Goal: Task Accomplishment & Management: Use online tool/utility

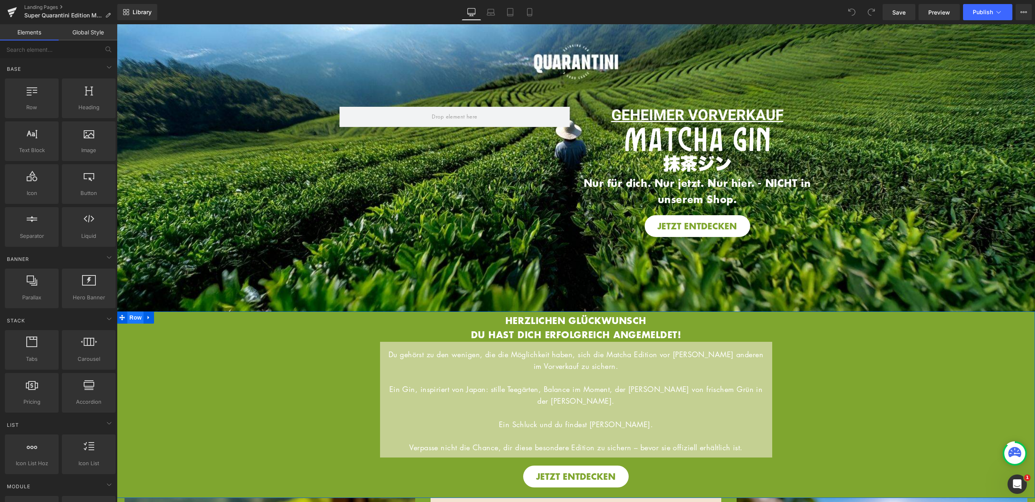
click at [138, 316] on span "Row" at bounding box center [135, 317] width 16 height 12
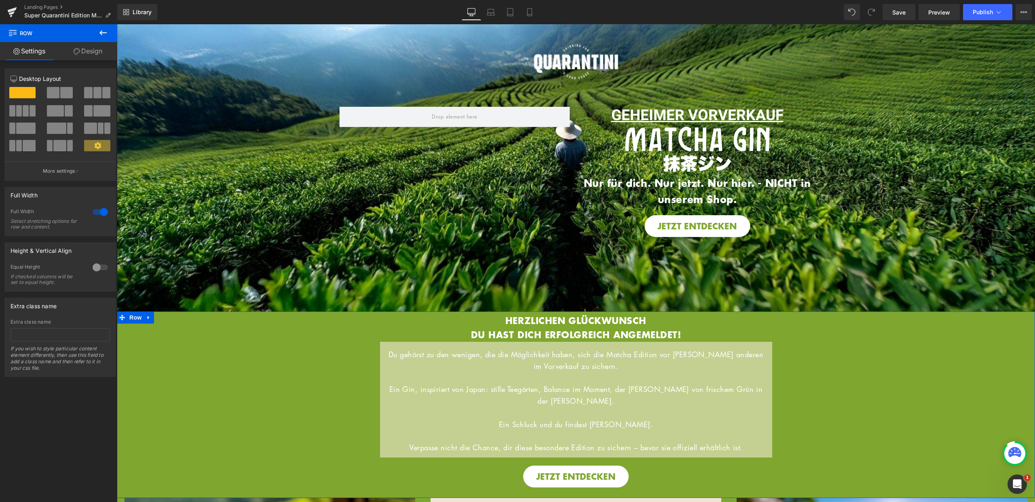
click at [99, 52] on link "Design" at bounding box center [88, 51] width 59 height 18
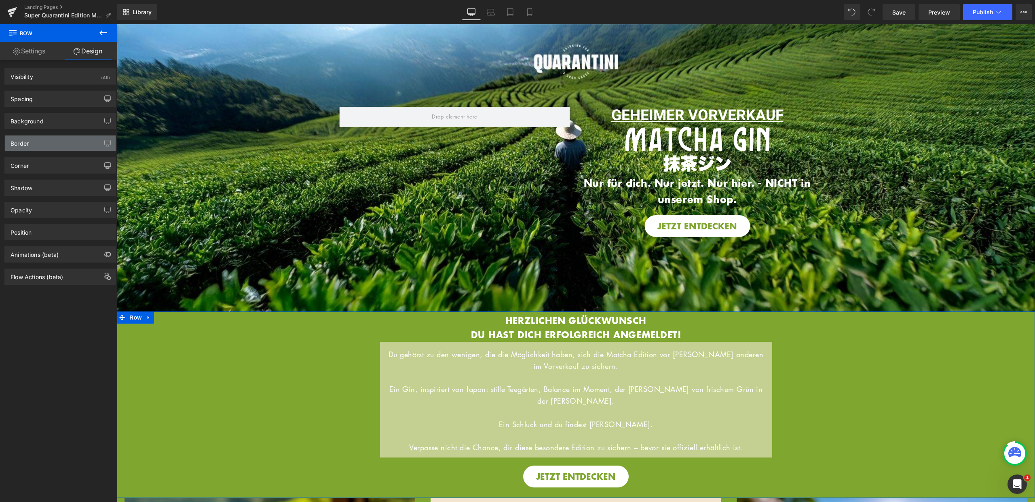
type input "#7fa62f"
type input "100"
click at [49, 120] on div "Background" at bounding box center [60, 120] width 111 height 15
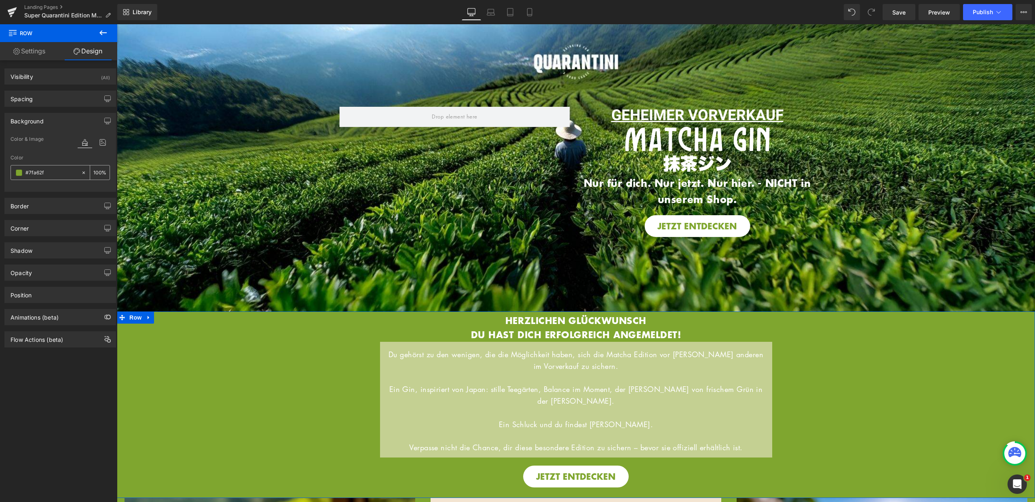
click at [57, 177] on div "#7fa62f" at bounding box center [46, 172] width 70 height 14
drag, startPoint x: 54, startPoint y: 173, endPoint x: 17, endPoint y: 173, distance: 36.8
click at [17, 173] on div "#7fa62f" at bounding box center [46, 172] width 70 height 14
drag, startPoint x: 31, startPoint y: 172, endPoint x: 8, endPoint y: 172, distance: 22.2
click at [8, 172] on div "Color & Image color #7fa62f Color #7fa62f 100 % Image Replace Image Upload imag…" at bounding box center [60, 162] width 111 height 57
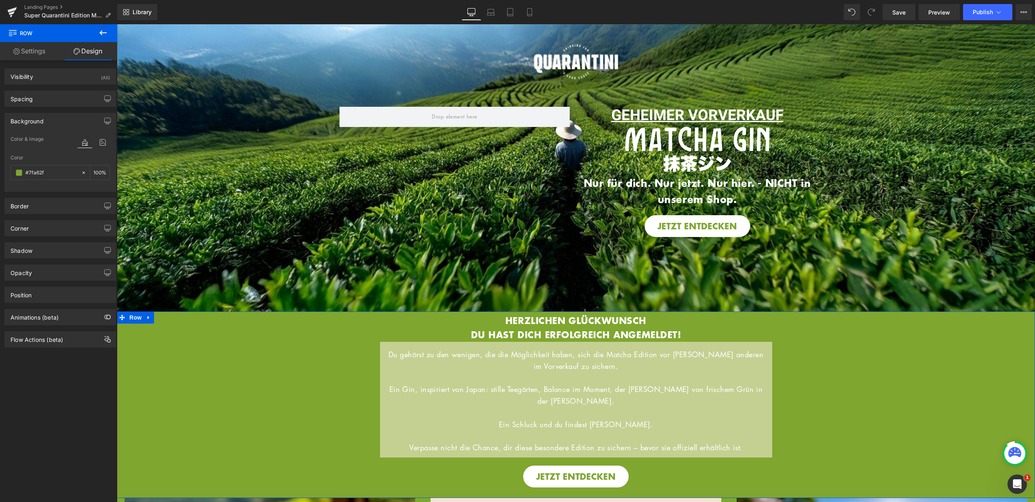
paste input "4595f"
type input "#4595ff"
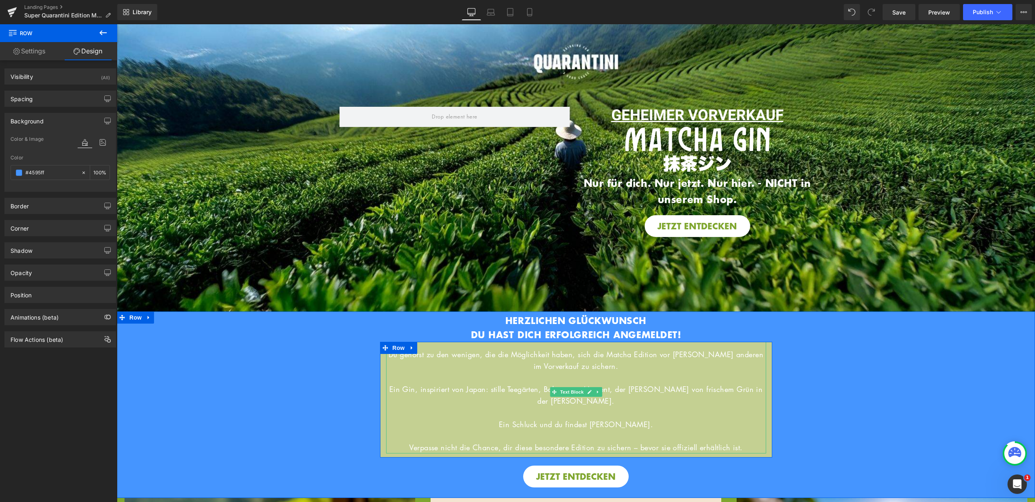
click at [451, 357] on p "Du gehörst zu den wenigen, die die Möglichkeit haben, sich die Matcha Edition v…" at bounding box center [576, 360] width 380 height 23
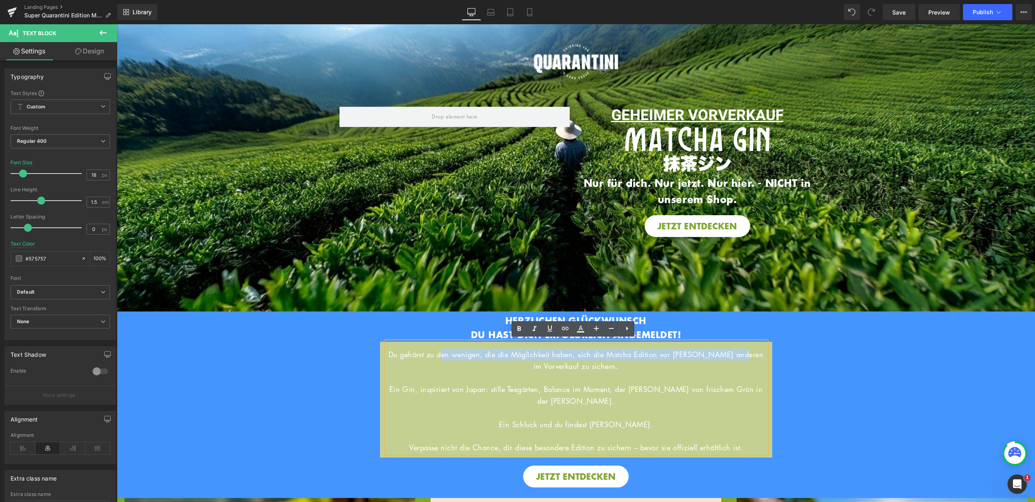
click at [789, 359] on div "JETZT ENTDECKEN Button Hero Banner HERZLICHEN GLÜCKWUNSCH DU HAST DICH ERFOLGRE…" at bounding box center [576, 399] width 918 height 176
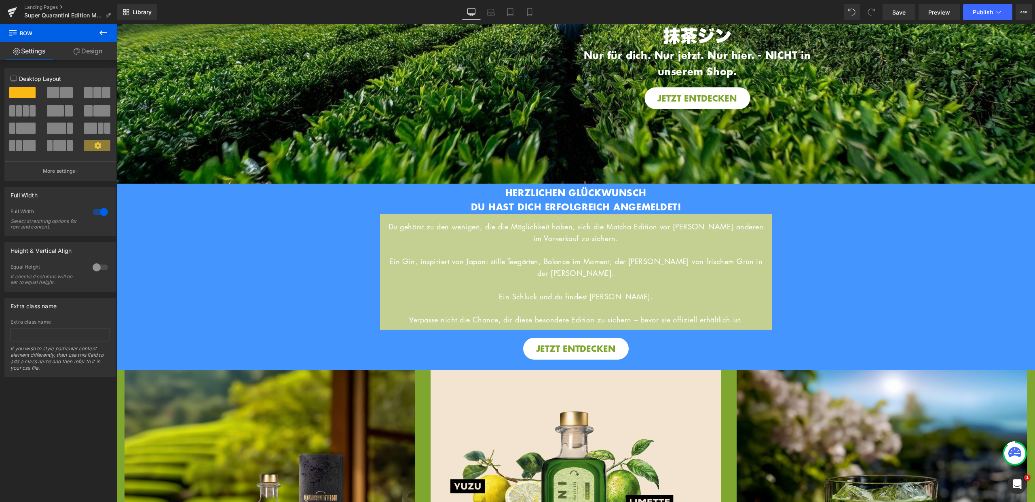
scroll to position [222, 0]
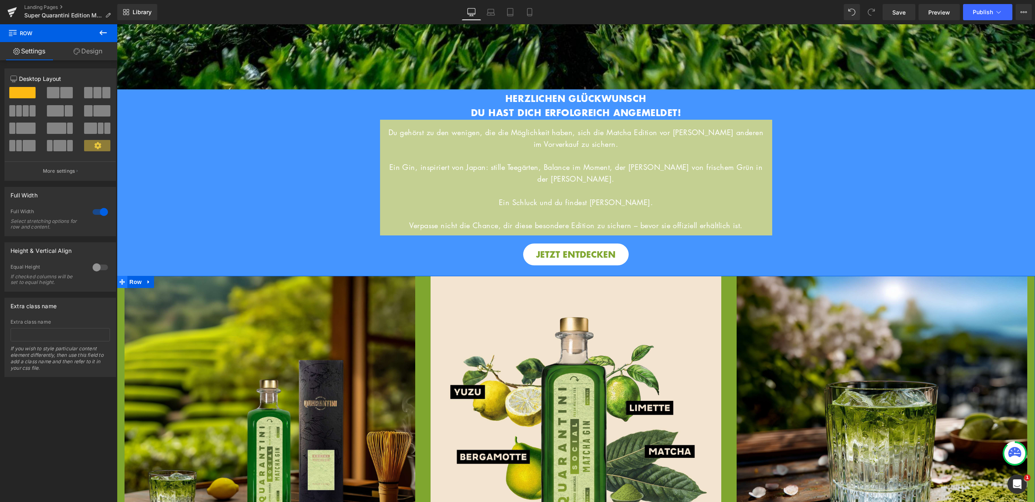
click at [121, 279] on icon at bounding box center [122, 282] width 6 height 6
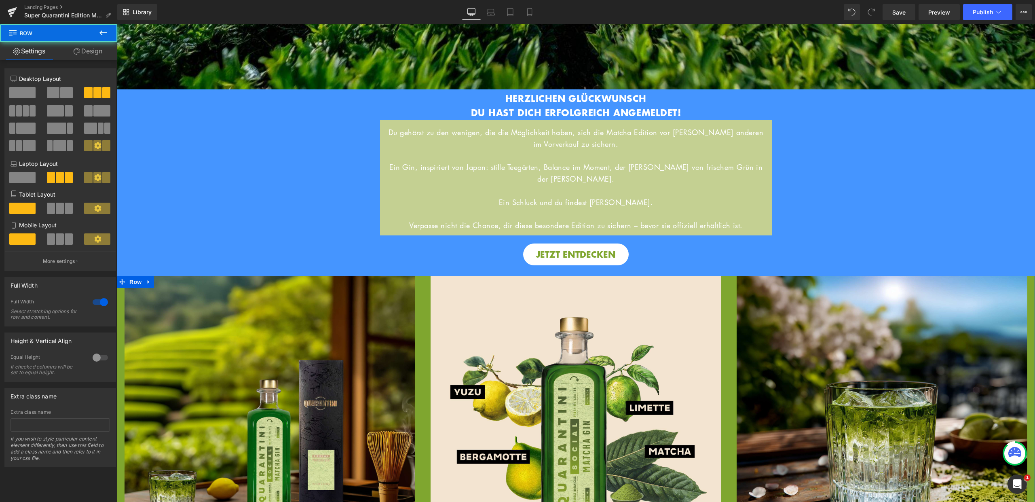
click at [92, 61] on div "4+4+4 12+12+12 12+12+12 Column Size Customizer 4+4+4 Desktop Layout Laptop Layo…" at bounding box center [60, 263] width 121 height 407
click at [93, 55] on link "Design" at bounding box center [88, 51] width 59 height 18
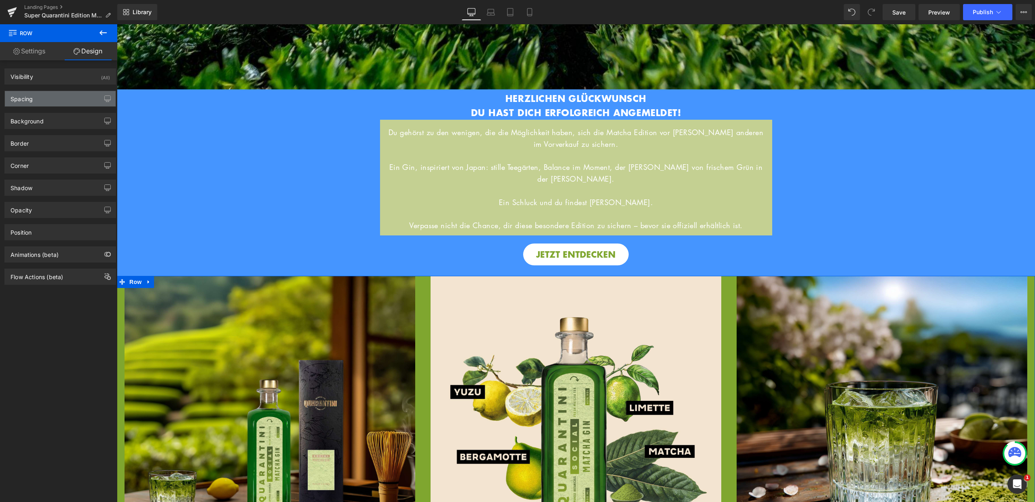
type input "#7fa62f"
type input "100"
click at [55, 120] on div "Background" at bounding box center [60, 120] width 111 height 15
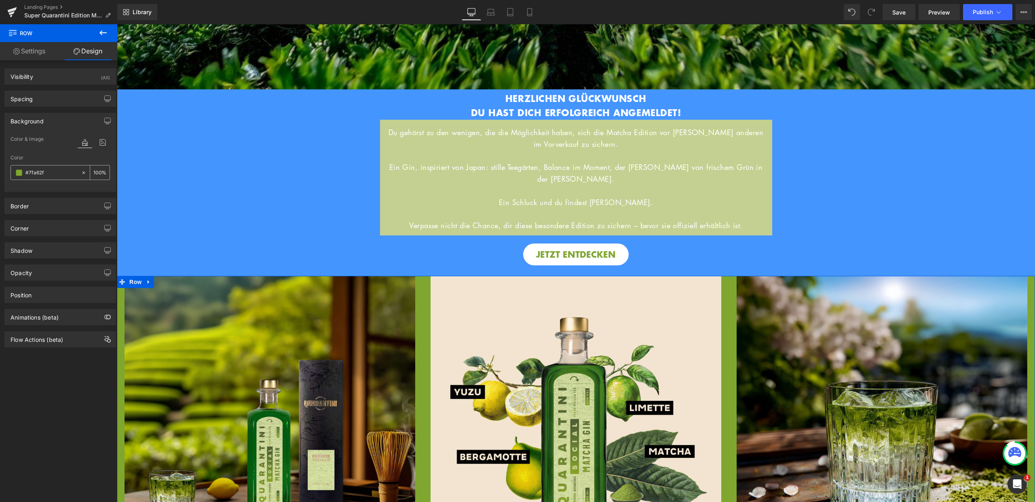
click at [56, 172] on input "#7fa62f" at bounding box center [51, 172] width 52 height 9
paste input "4595f"
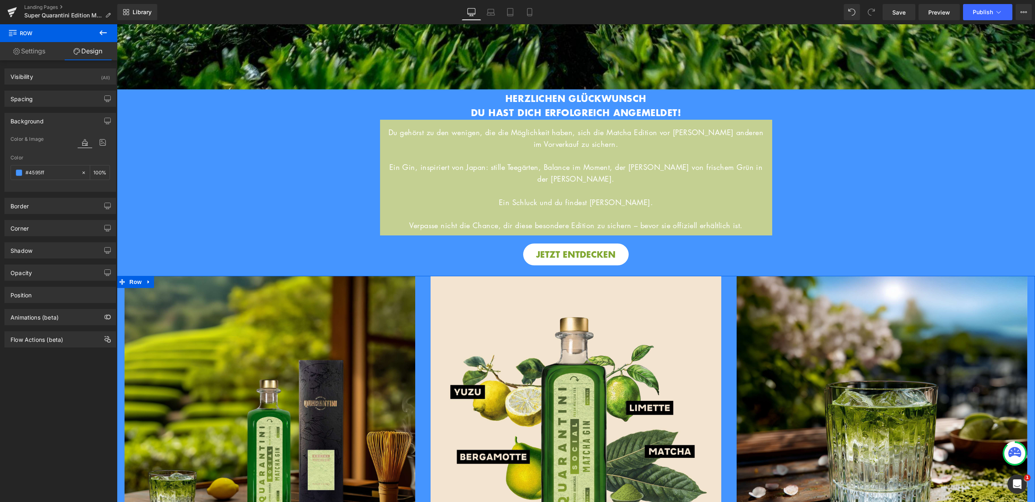
type input "#4595ff"
click at [50, 156] on div "Color" at bounding box center [60, 158] width 99 height 6
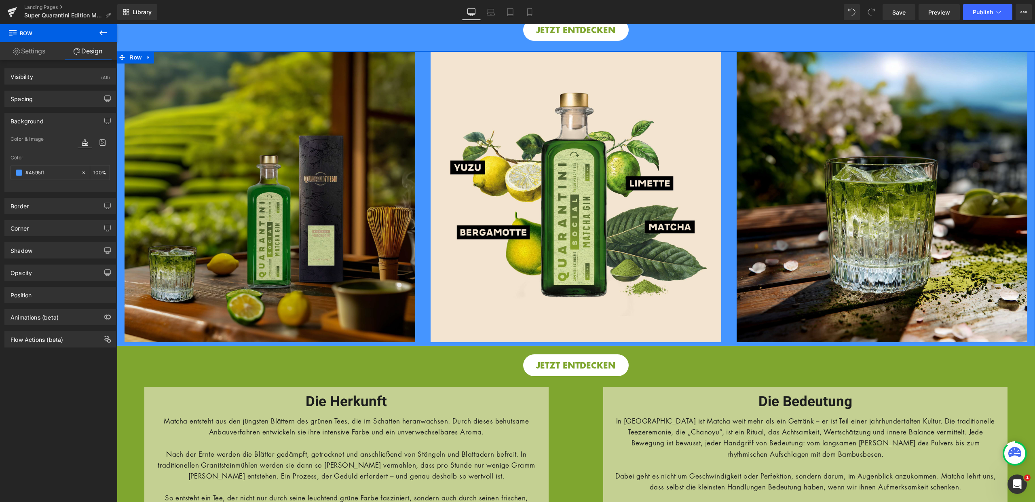
scroll to position [453, 0]
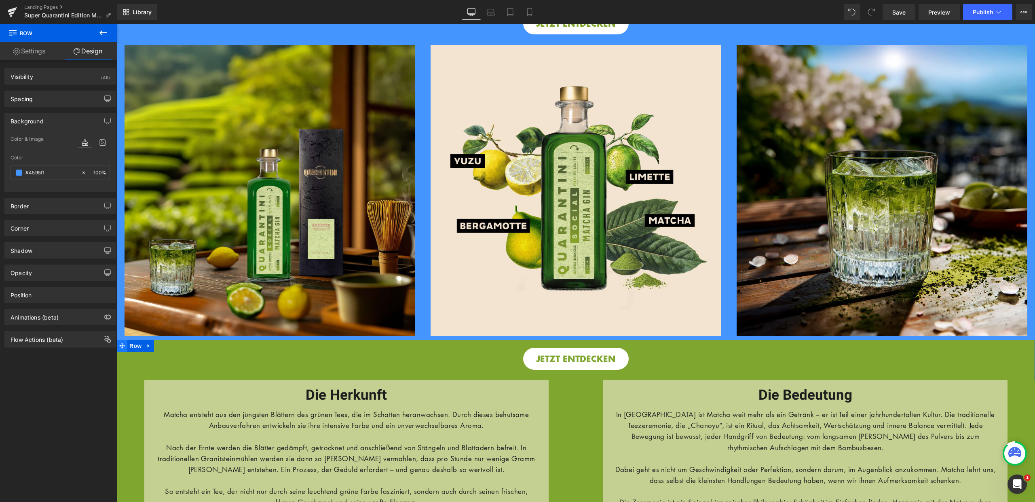
click at [123, 340] on span at bounding box center [122, 346] width 11 height 12
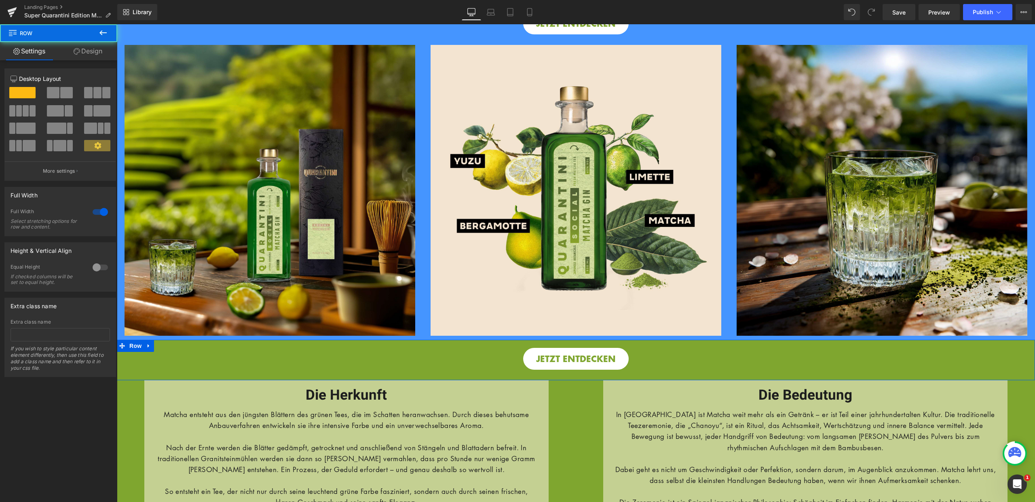
click at [99, 54] on link "Design" at bounding box center [88, 51] width 59 height 18
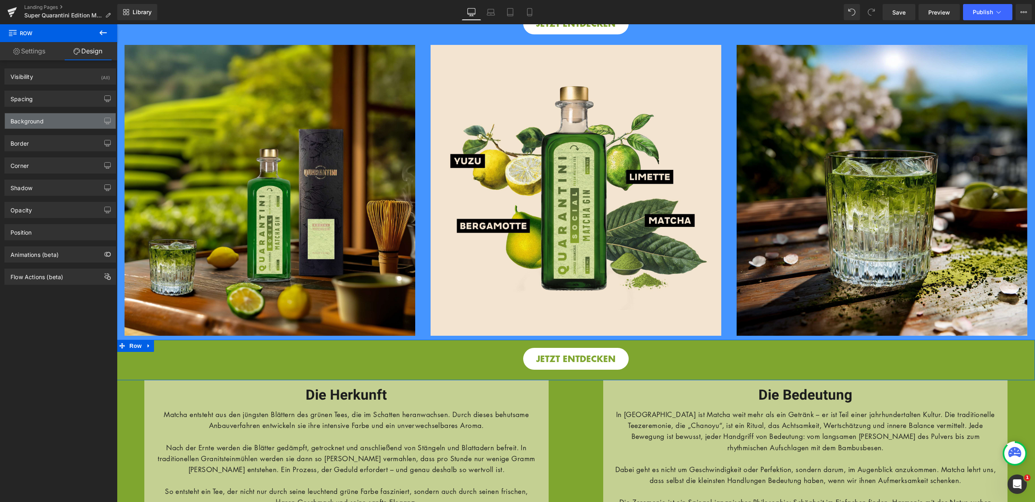
click at [70, 123] on div "Background" at bounding box center [60, 120] width 111 height 15
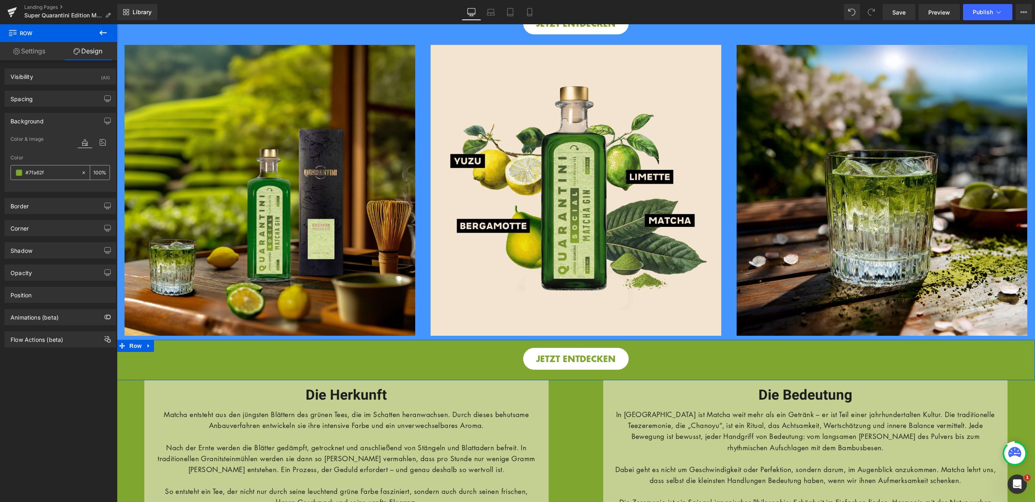
click at [48, 175] on input "#7fa62f" at bounding box center [51, 172] width 52 height 9
paste input "4595f"
type input "#4595ff"
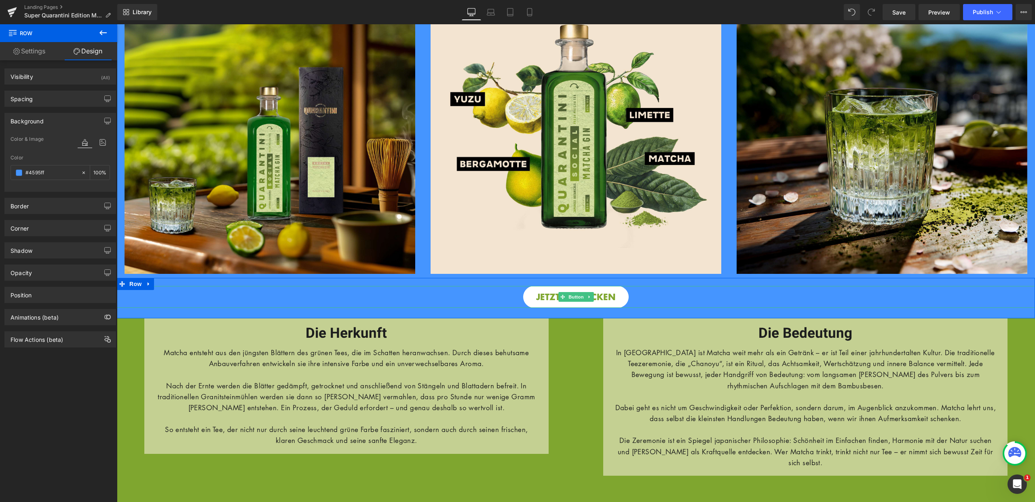
scroll to position [587, 0]
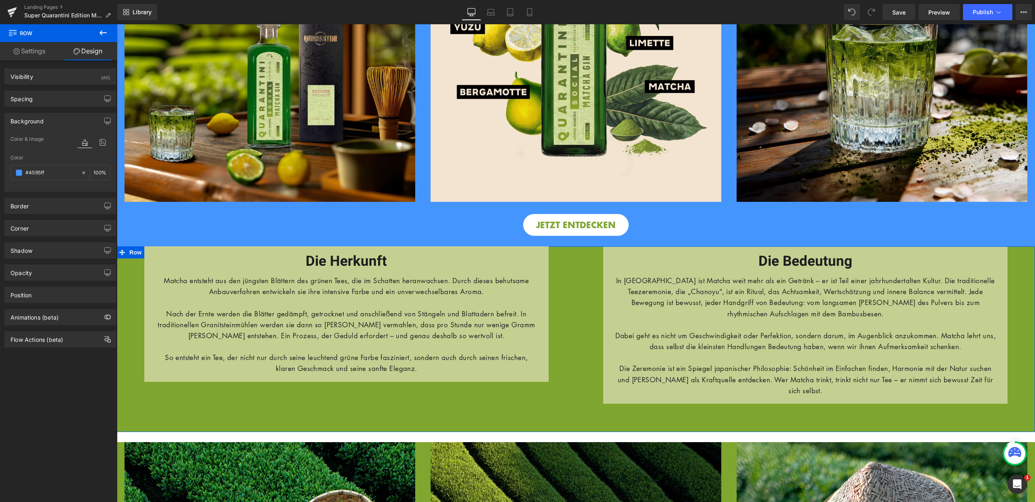
click at [121, 246] on div "Die Herkunft Heading Row Matcha entsteht aus den jüngsten Blättern des grünen T…" at bounding box center [346, 313] width 459 height 135
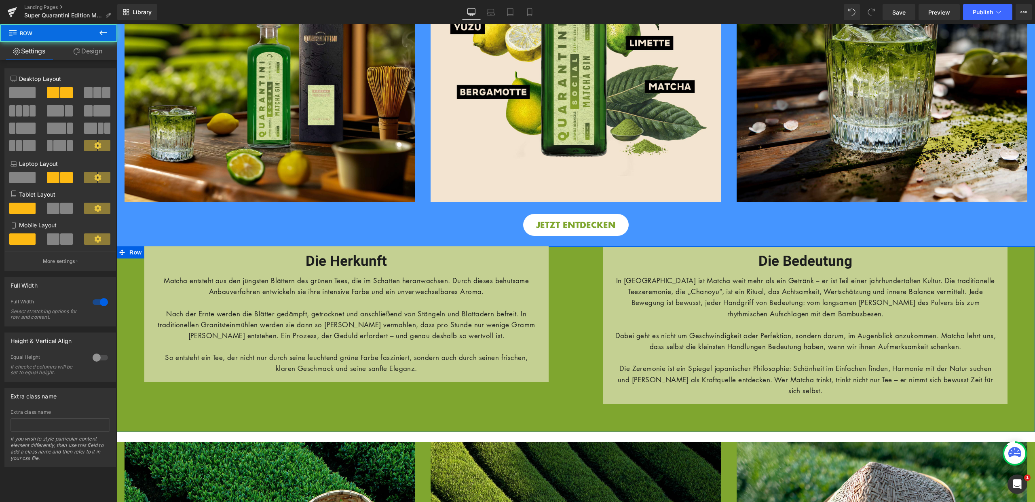
click at [120, 246] on div "Die Herkunft Heading Row Matcha entsteht aus den jüngsten Blättern des grünen T…" at bounding box center [346, 313] width 459 height 135
click at [118, 246] on div "Die Herkunft Heading Row Matcha entsteht aus den jüngsten Blättern des grünen T…" at bounding box center [346, 313] width 459 height 135
click at [149, 424] on div "GEHEIMER VORVERKAUF Heading Image Nur für dich. Nur jetzt. Nur hier. - NICHT in…" at bounding box center [576, 443] width 918 height 2011
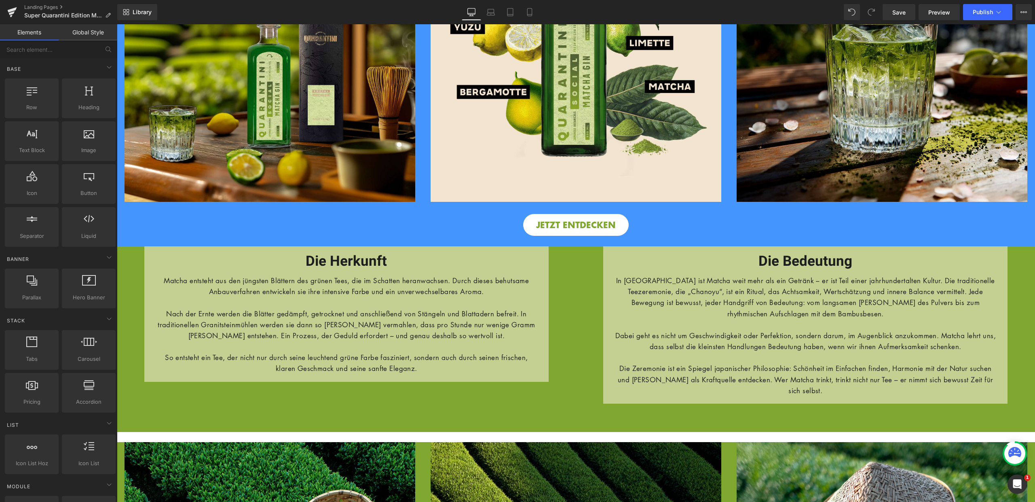
click at [150, 421] on div "GEHEIMER VORVERKAUF Heading Image Nur für dich. Nur jetzt. Nur hier. - NICHT in…" at bounding box center [576, 443] width 918 height 2011
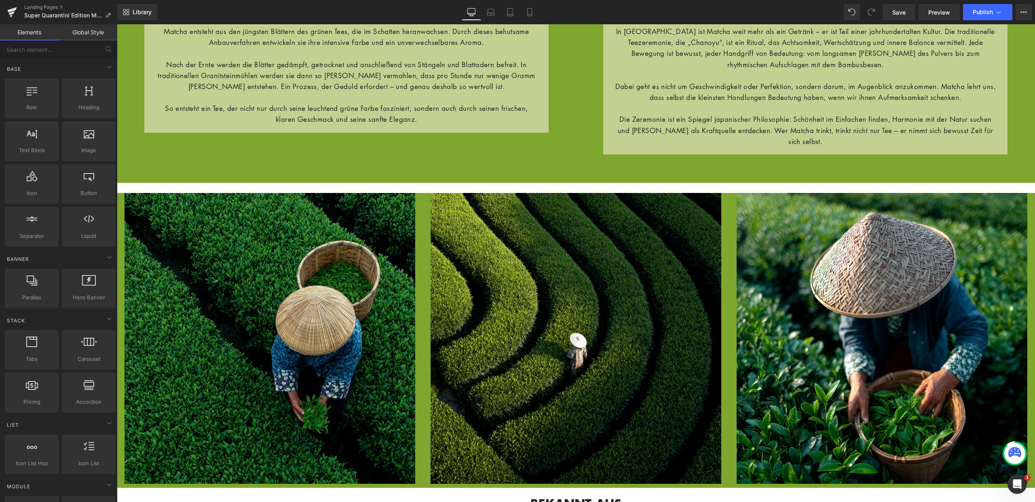
scroll to position [839, 0]
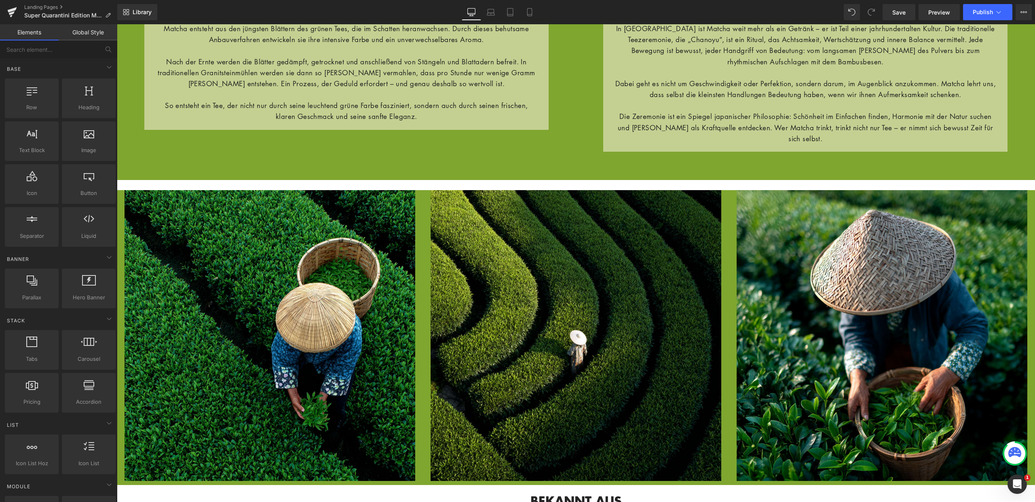
click at [121, 172] on div "GEHEIMER VORVERKAUF Heading Image Nur für dich. Nur jetzt. Nur hier. - NICHT in…" at bounding box center [576, 191] width 918 height 2011
click at [123, 165] on div "Die Herkunft Heading Row Matcha entsteht aus den jüngsten Blättern des grünen T…" at bounding box center [576, 87] width 918 height 186
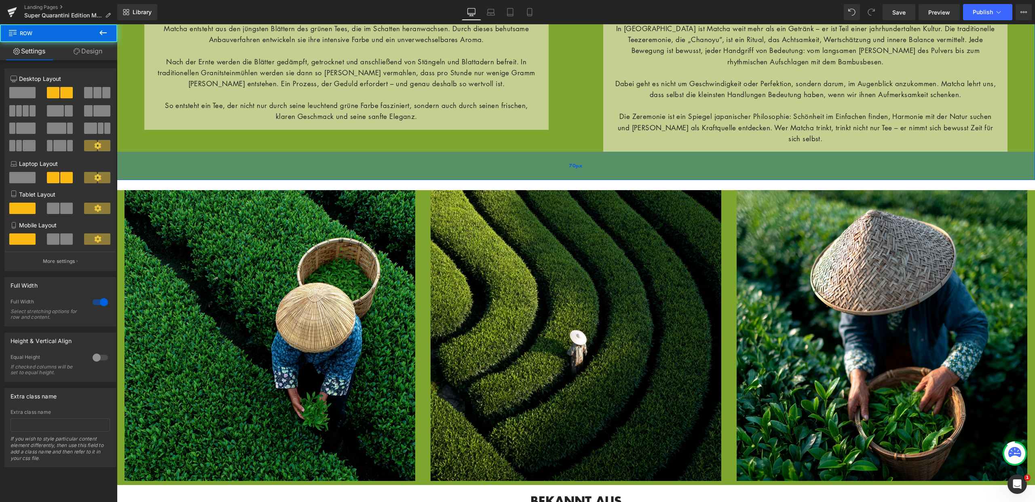
click at [132, 161] on div "70px" at bounding box center [576, 166] width 918 height 28
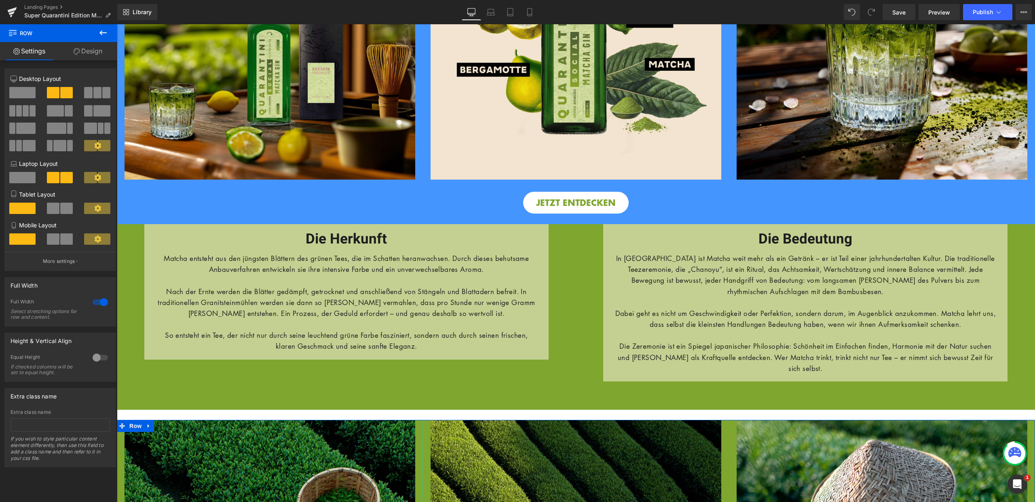
scroll to position [575, 0]
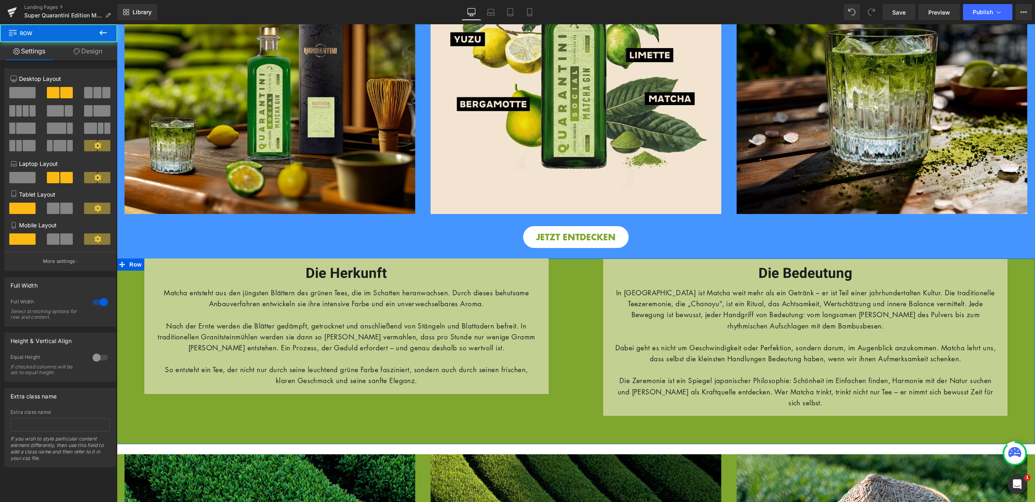
click at [124, 258] on div "Die Herkunft Heading Row Matcha entsteht aus den jüngsten Blättern des grünen T…" at bounding box center [346, 325] width 459 height 135
click at [121, 258] on div "Die Herkunft Heading Row Matcha entsteht aus den jüngsten Blättern des grünen T…" at bounding box center [346, 325] width 459 height 135
click at [133, 258] on div "Die Herkunft Heading Row Matcha entsteht aus den jüngsten Blättern des grünen T…" at bounding box center [346, 325] width 459 height 135
click at [133, 307] on div "Die Herkunft Heading Row Matcha entsteht aus den jüngsten Blättern des grünen T…" at bounding box center [346, 325] width 459 height 135
click at [124, 258] on div "Die Herkunft Heading Row Matcha entsteht aus den jüngsten Blättern des grünen T…" at bounding box center [346, 325] width 459 height 135
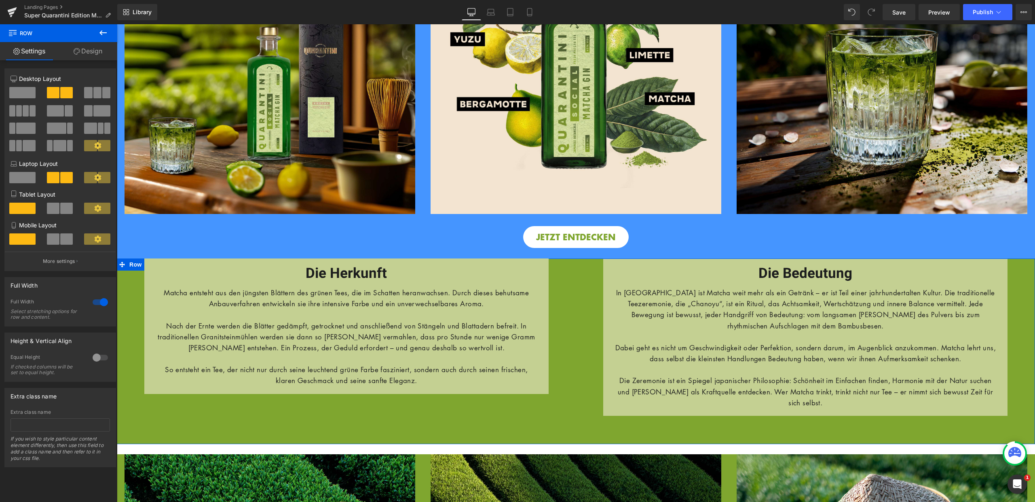
click at [106, 49] on link "Design" at bounding box center [88, 51] width 59 height 18
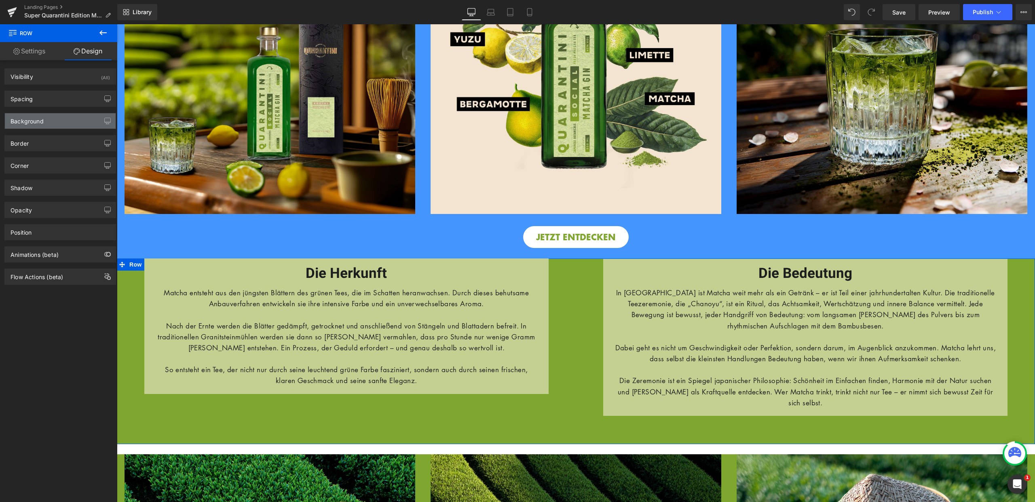
type input "#7fa62f"
type input "100"
click at [85, 120] on div "Background" at bounding box center [60, 120] width 111 height 15
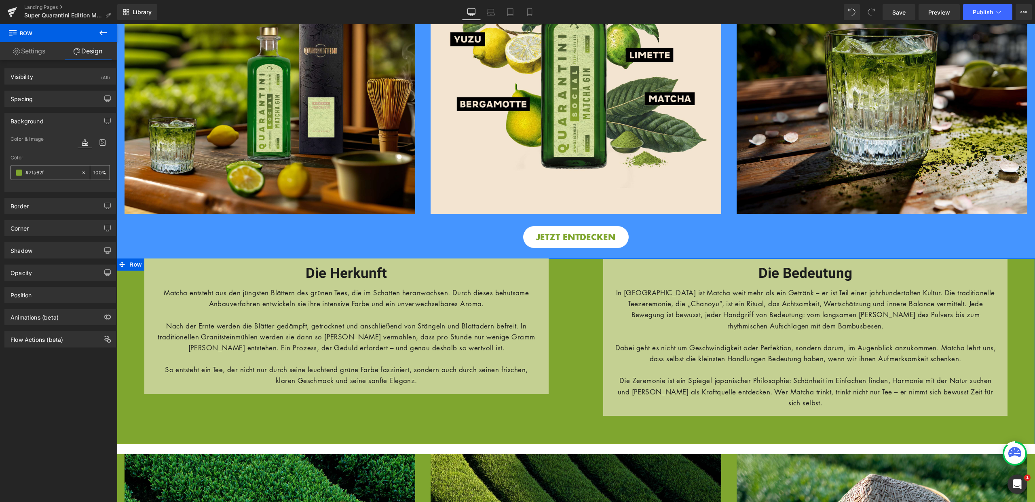
click at [61, 174] on input "#7fa62f" at bounding box center [51, 172] width 52 height 9
paste input "4595f"
type input "#4595ff"
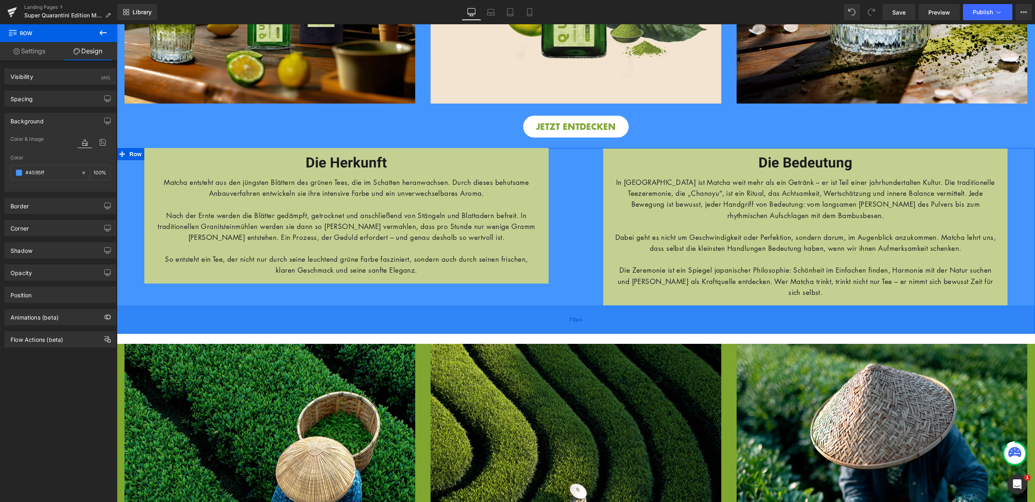
scroll to position [785, 0]
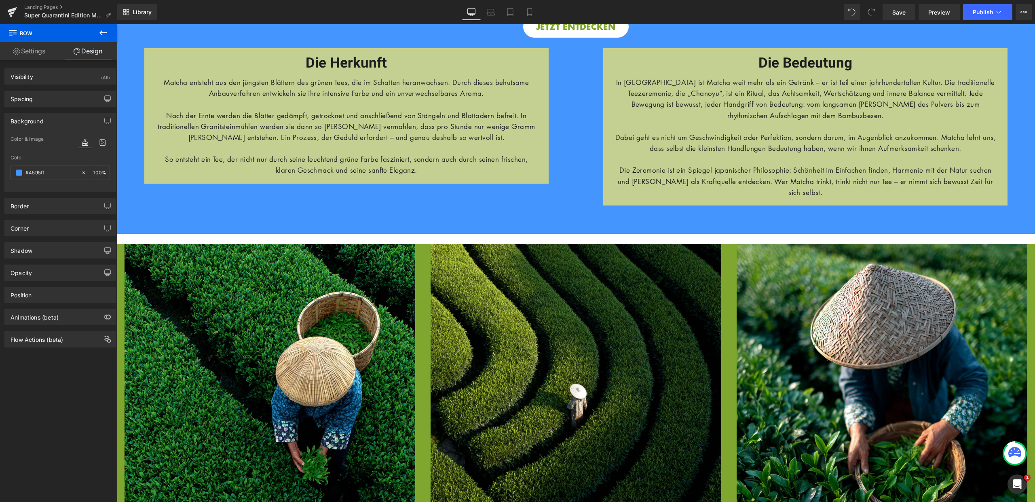
click at [418, 225] on div "GEHEIMER VORVERKAUF Heading Image Nur für dich. Nur jetzt. Nur hier. - NICHT in…" at bounding box center [576, 244] width 918 height 2011
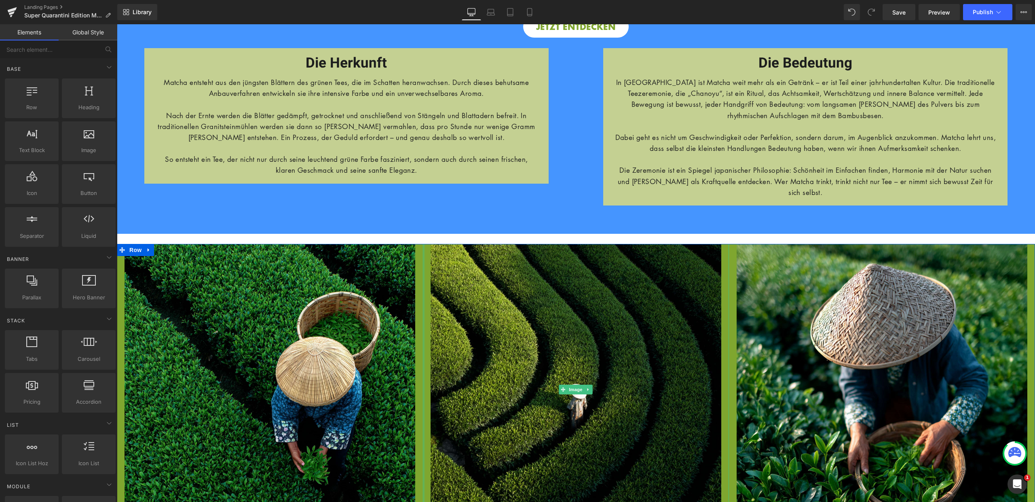
click at [423, 245] on div at bounding box center [424, 389] width 2 height 291
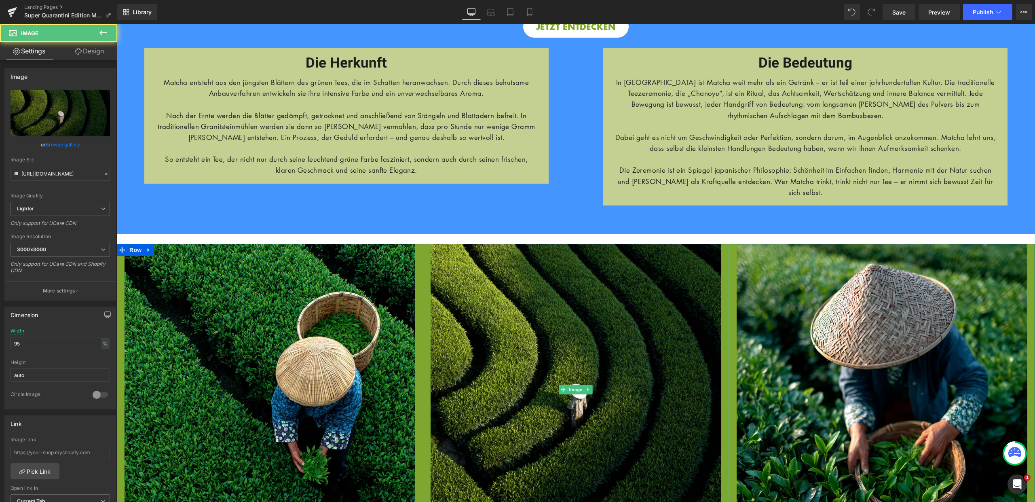
scroll to position [1034, 0]
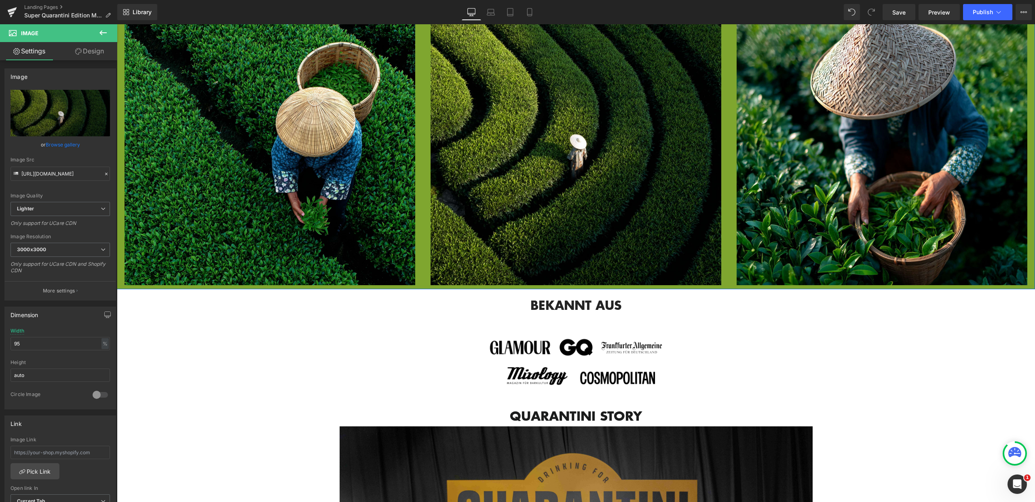
click at [422, 273] on div "Image Image Image Row" at bounding box center [576, 141] width 918 height 295
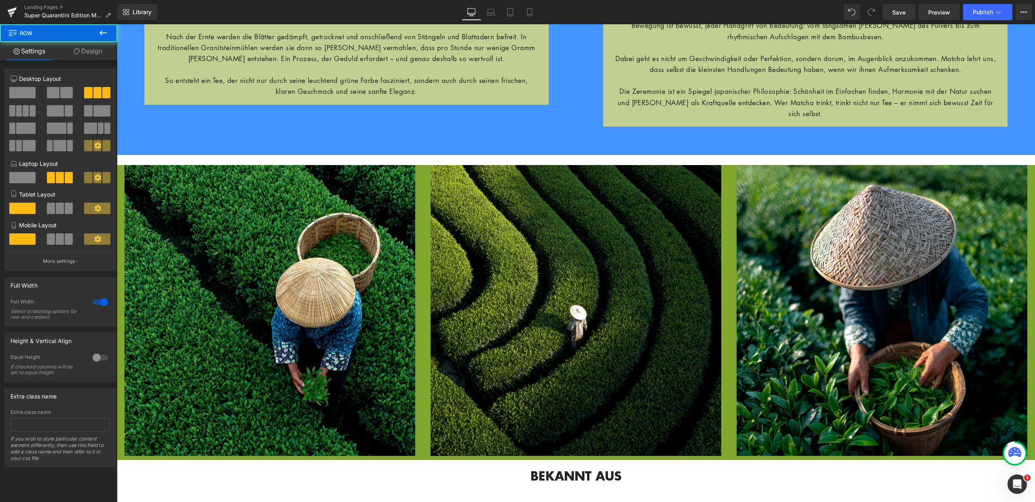
scroll to position [823, 0]
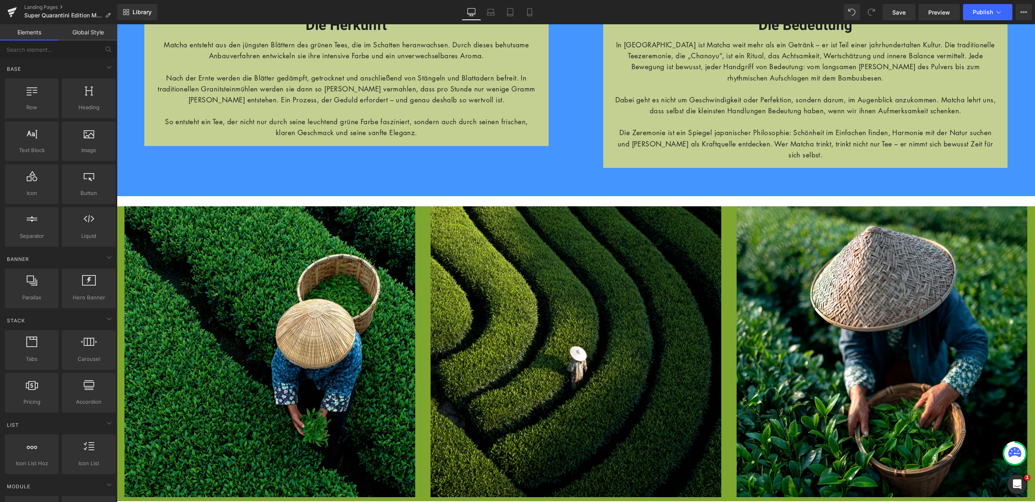
click at [421, 190] on div "GEHEIMER VORVERKAUF Heading Image Nur für dich. Nur jetzt. Nur hier. - NICHT in…" at bounding box center [576, 207] width 918 height 2011
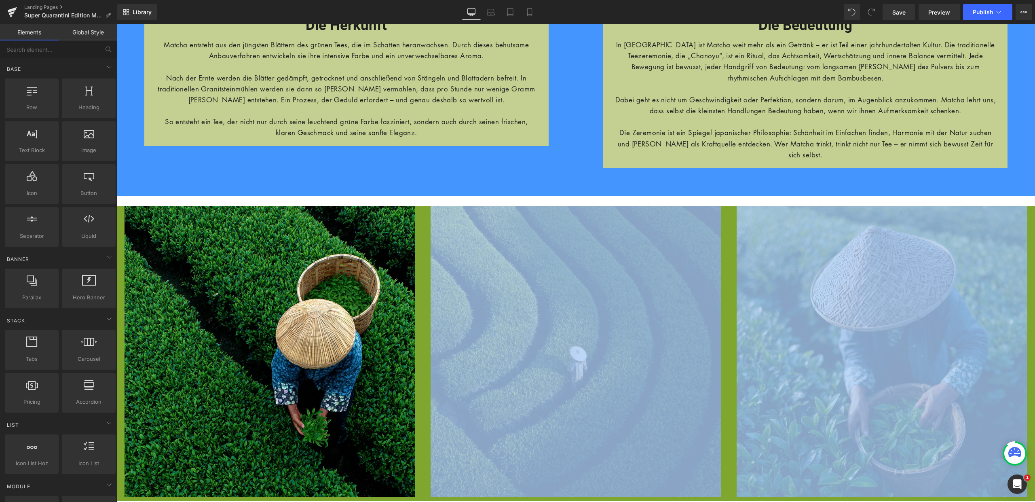
drag, startPoint x: 125, startPoint y: 185, endPoint x: 132, endPoint y: 189, distance: 7.8
click at [125, 185] on div "GEHEIMER VORVERKAUF Heading Image Nur für dich. Nur jetzt. Nur hier. - NICHT in…" at bounding box center [576, 207] width 918 height 2011
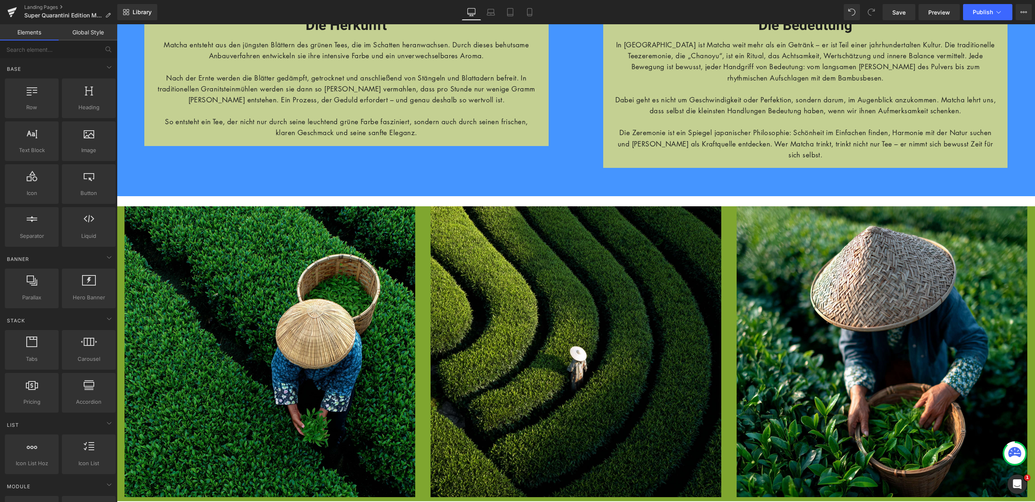
click at [133, 186] on div "GEHEIMER VORVERKAUF Heading Image Nur für dich. Nur jetzt. Nur hier. - NICHT in…" at bounding box center [576, 207] width 918 height 2011
click at [117, 24] on div "70px" at bounding box center [117, 24] width 0 height 0
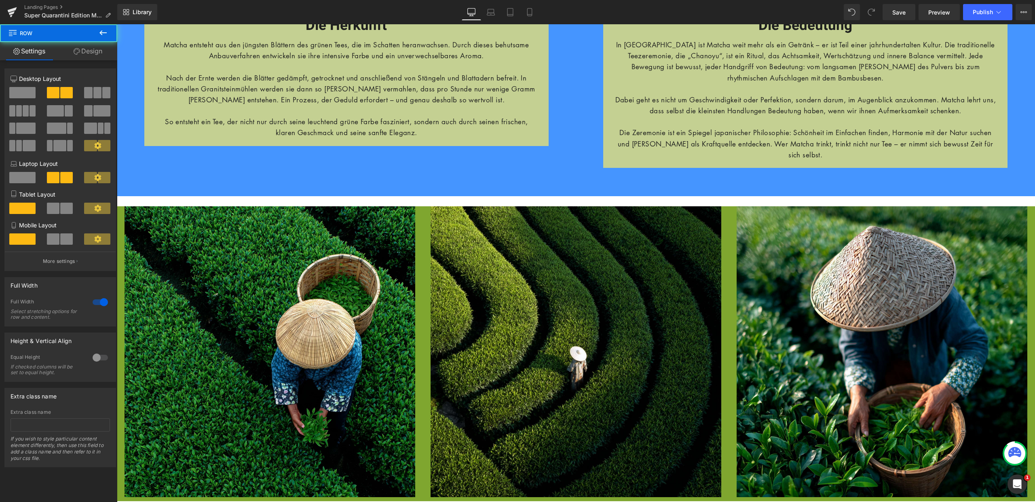
click at [145, 184] on div "GEHEIMER VORVERKAUF Heading Image Nur für dich. Nur jetzt. Nur hier. - NICHT in…" at bounding box center [576, 207] width 918 height 2011
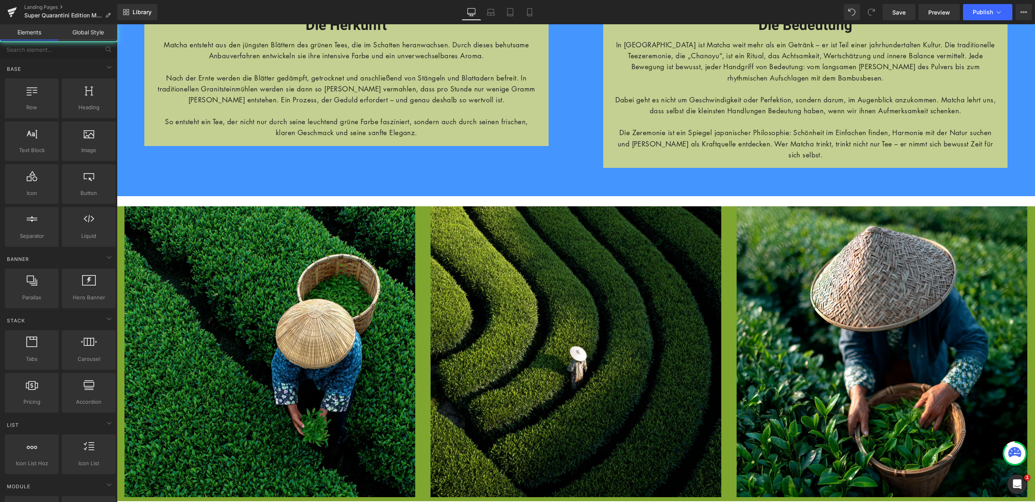
click at [117, 24] on div "70px" at bounding box center [117, 24] width 0 height 0
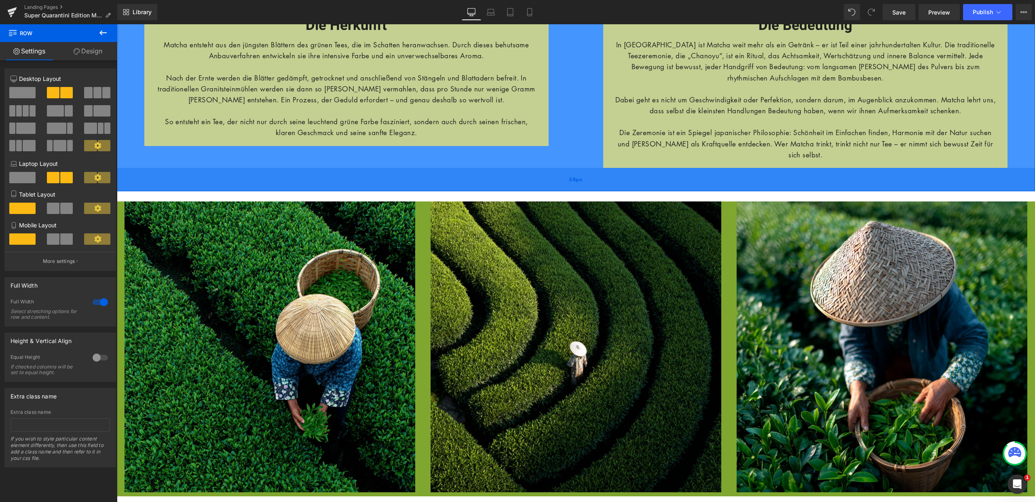
drag, startPoint x: 147, startPoint y: 182, endPoint x: 152, endPoint y: 177, distance: 6.9
click at [152, 177] on div "58px" at bounding box center [576, 179] width 918 height 23
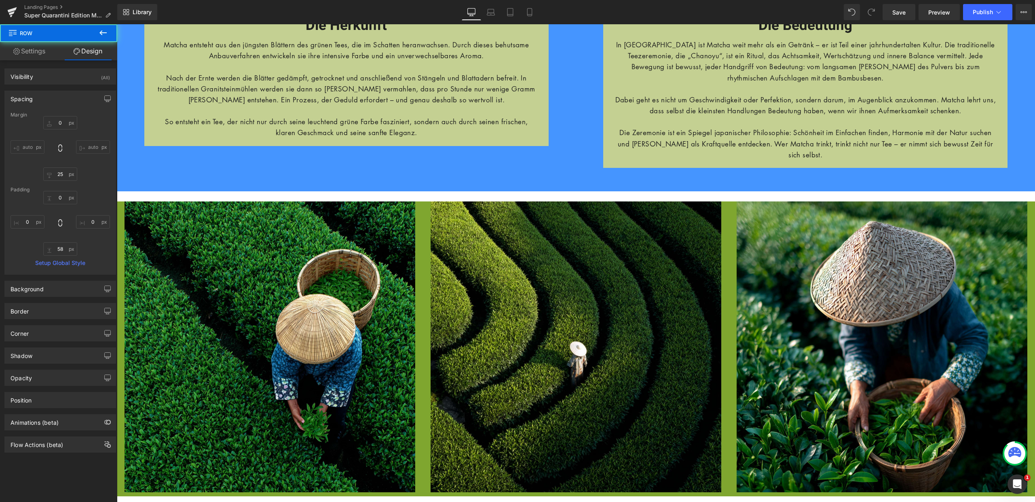
click at [155, 182] on div "GEHEIMER VORVERKAUF Heading Image Nur für dich. Nur jetzt. Nur hier. - NICHT in…" at bounding box center [576, 205] width 918 height 2006
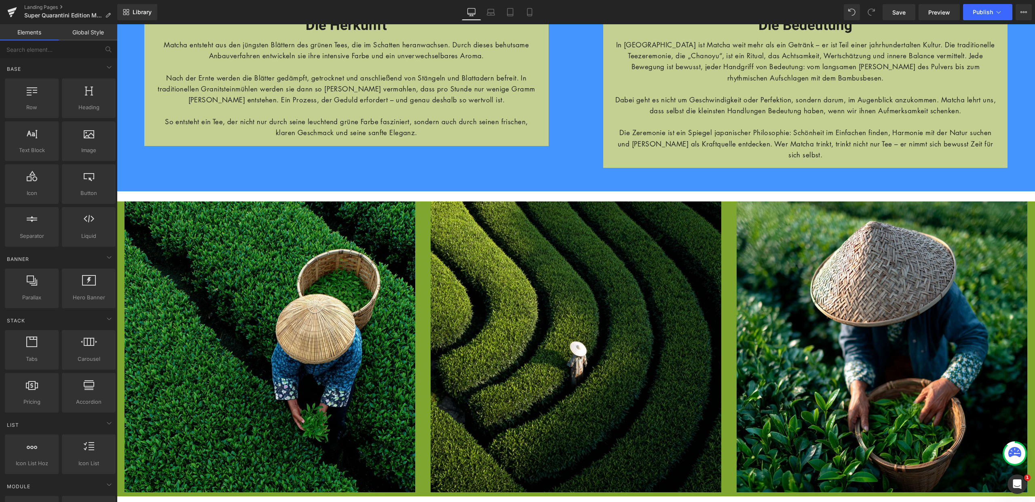
click at [155, 182] on div "GEHEIMER VORVERKAUF Heading Image Nur für dich. Nur jetzt. Nur hier. - NICHT in…" at bounding box center [576, 205] width 918 height 2006
click at [133, 181] on div "GEHEIMER VORVERKAUF Heading Image Nur für dich. Nur jetzt. Nur hier. - NICHT in…" at bounding box center [576, 205] width 918 height 2006
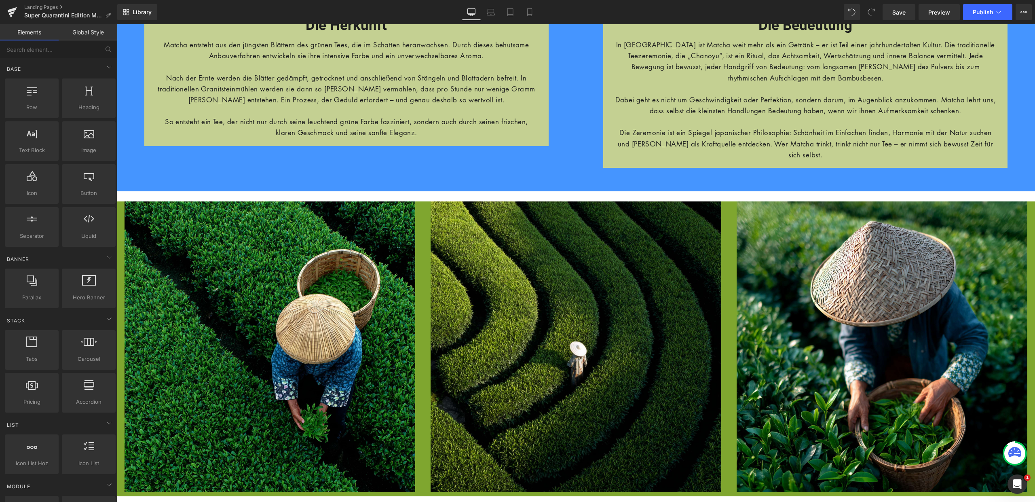
click at [133, 181] on div "GEHEIMER VORVERKAUF Heading Image Nur für dich. Nur jetzt. Nur hier. - NICHT in…" at bounding box center [576, 205] width 918 height 2006
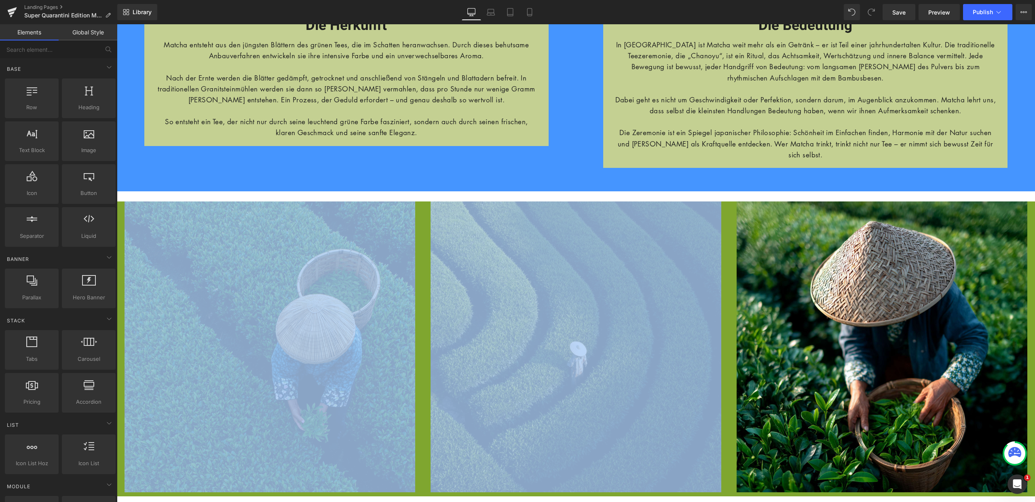
click at [133, 181] on div "GEHEIMER VORVERKAUF Heading Image Nur für dich. Nur jetzt. Nur hier. - NICHT in…" at bounding box center [576, 205] width 918 height 2006
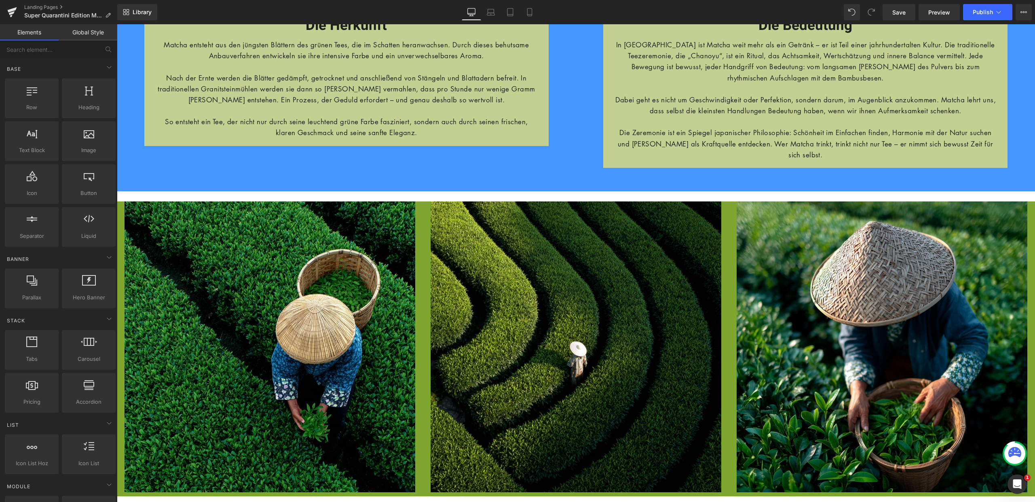
click at [133, 181] on div "GEHEIMER VORVERKAUF Heading Image Nur für dich. Nur jetzt. Nur hier. - NICHT in…" at bounding box center [576, 205] width 918 height 2006
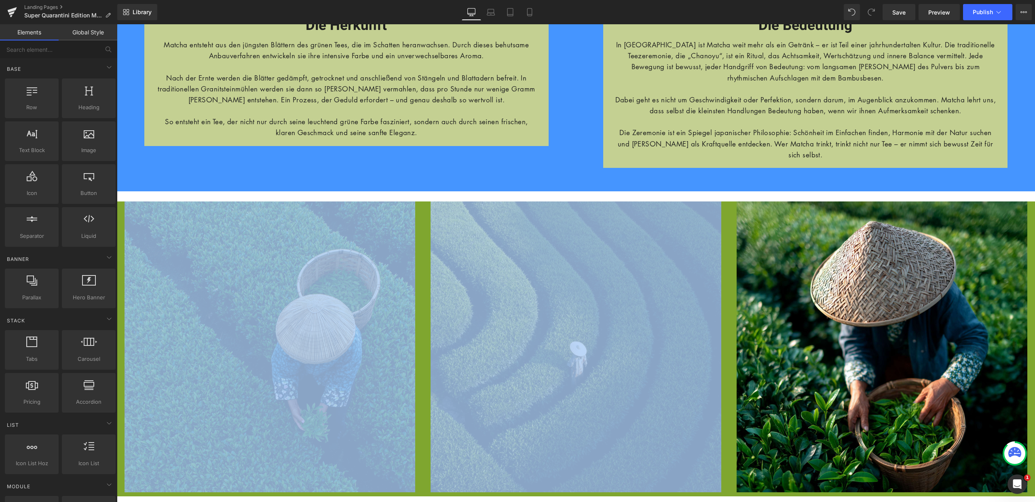
click at [133, 181] on div "GEHEIMER VORVERKAUF Heading Image Nur für dich. Nur jetzt. Nur hier. - NICHT in…" at bounding box center [576, 205] width 918 height 2006
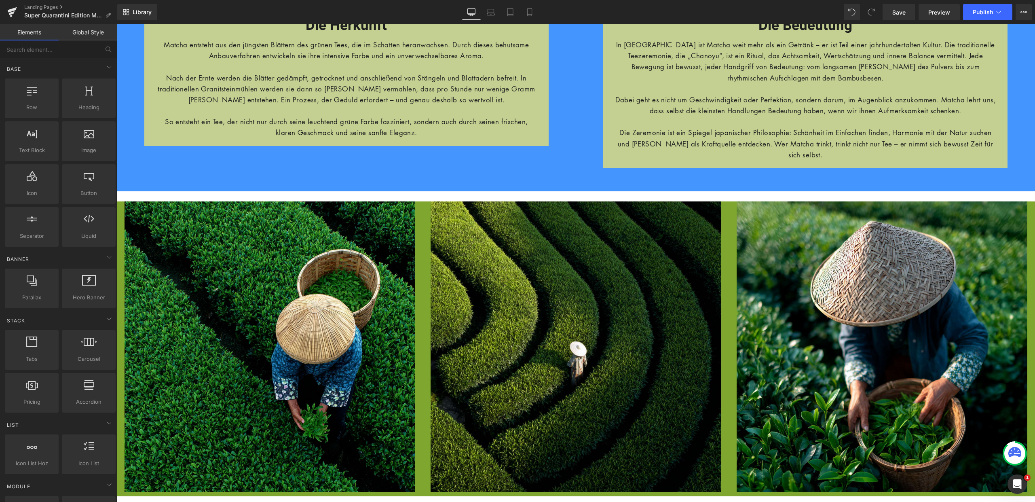
click at [135, 185] on div "GEHEIMER VORVERKAUF Heading Image Nur für dich. Nur jetzt. Nur hier. - NICHT in…" at bounding box center [576, 205] width 918 height 2006
click at [130, 178] on div "GEHEIMER VORVERKAUF Heading Image Nur für dich. Nur jetzt. Nur hier. - NICHT in…" at bounding box center [576, 205] width 918 height 2006
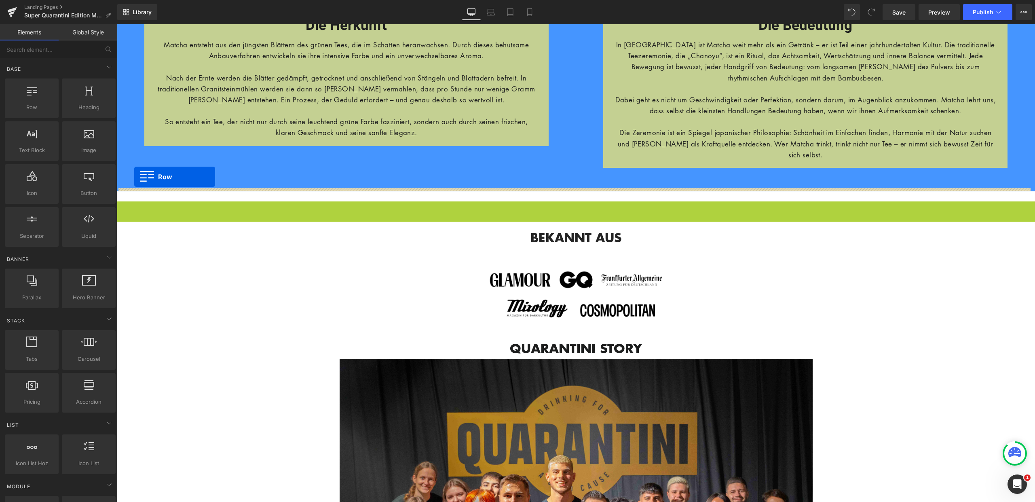
drag, startPoint x: 120, startPoint y: 195, endPoint x: 134, endPoint y: 177, distance: 23.0
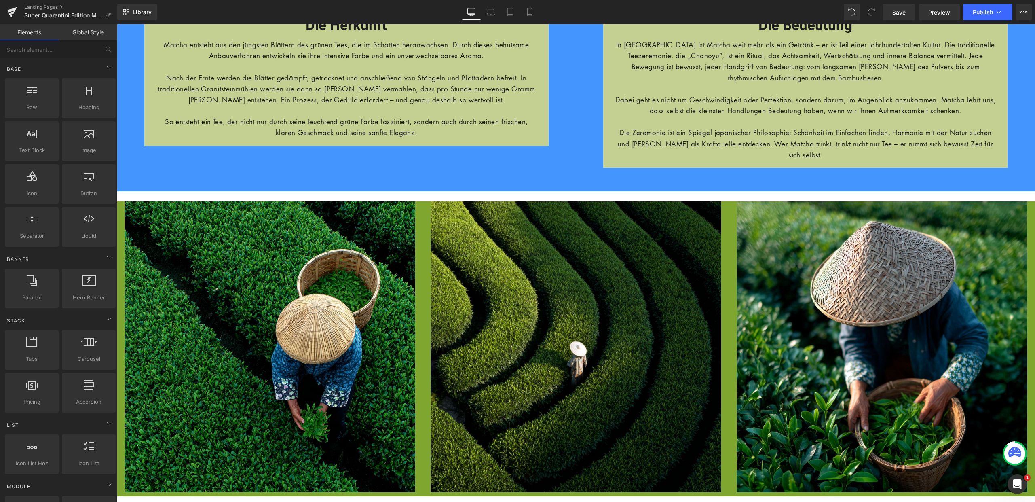
click at [192, 181] on div "GEHEIMER VORVERKAUF Heading Image Nur für dich. Nur jetzt. Nur hier. - NICHT in…" at bounding box center [576, 205] width 918 height 2006
click at [91, 32] on link "Global Style" at bounding box center [88, 32] width 59 height 16
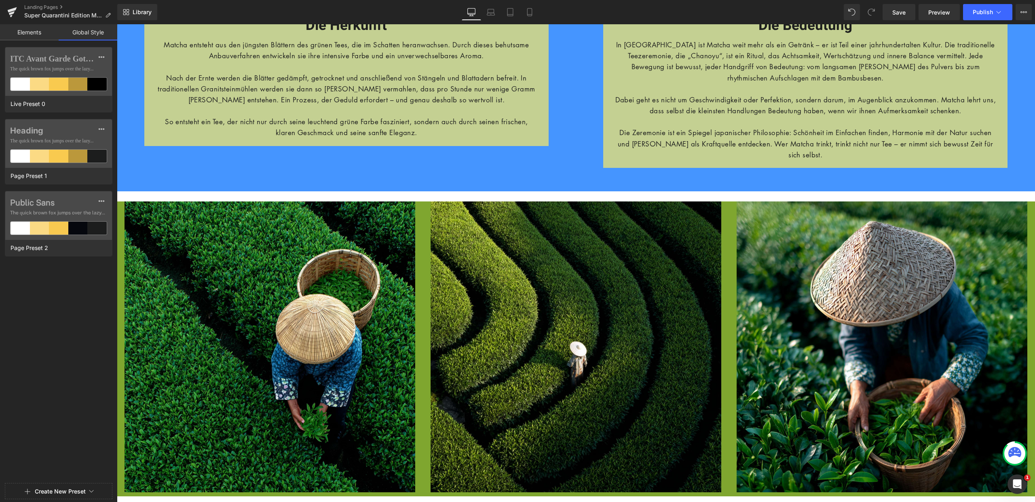
click at [21, 32] on link "Elements" at bounding box center [29, 32] width 59 height 16
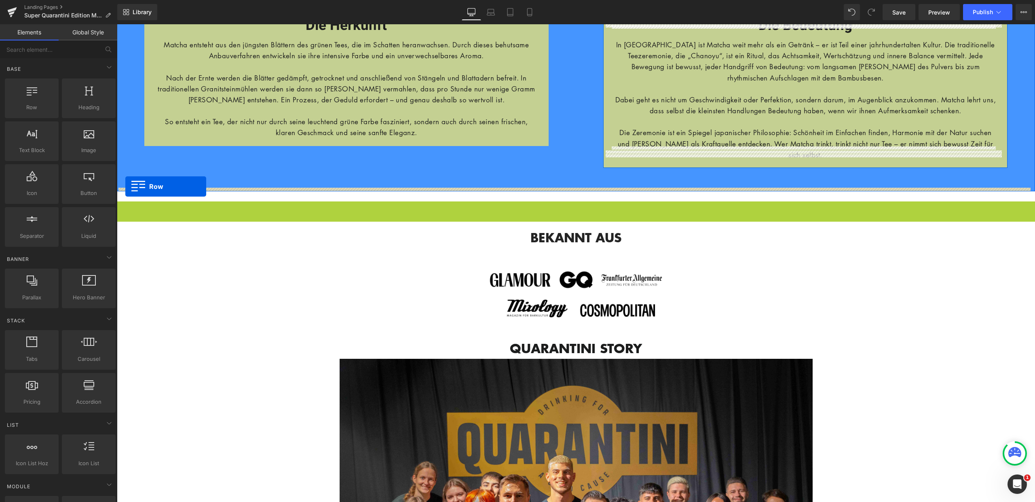
drag, startPoint x: 121, startPoint y: 192, endPoint x: 126, endPoint y: 186, distance: 7.5
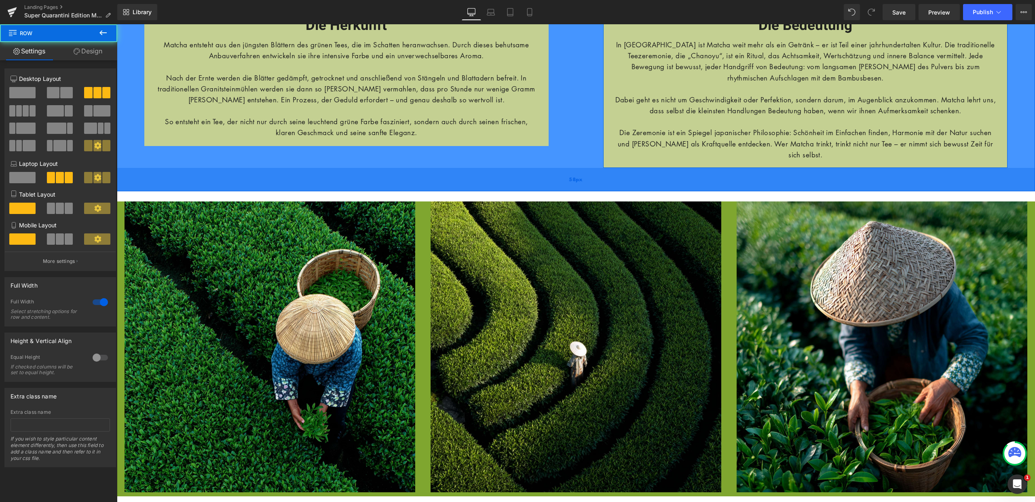
click at [171, 174] on div "58px" at bounding box center [576, 179] width 918 height 23
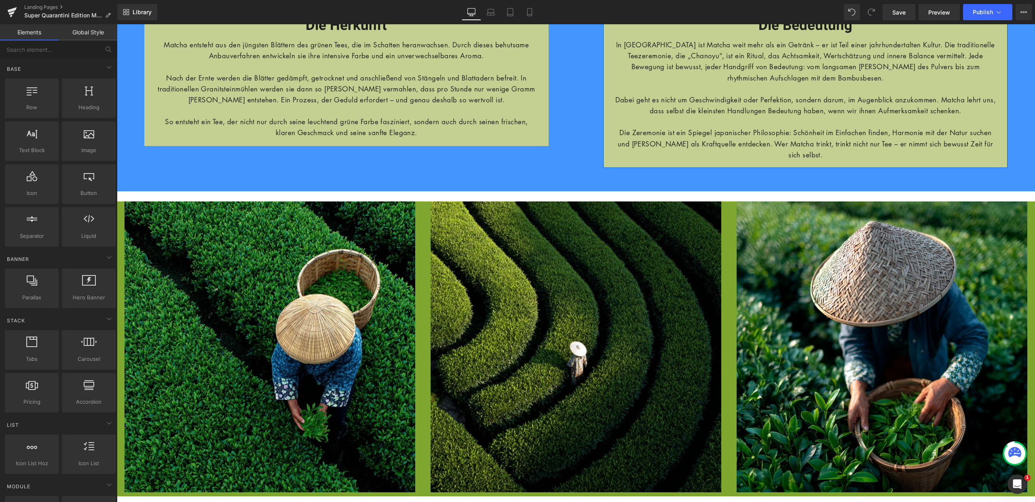
click at [171, 180] on div "GEHEIMER VORVERKAUF Heading Image Nur für dich. Nur jetzt. Nur hier. - NICHT in…" at bounding box center [576, 205] width 918 height 2006
click at [36, 4] on link "Landing Pages" at bounding box center [70, 7] width 93 height 6
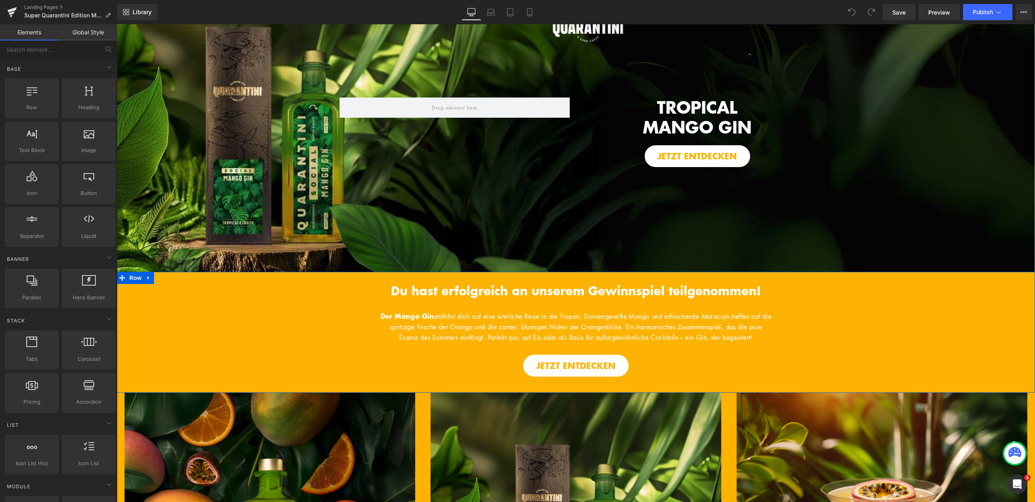
scroll to position [77, 0]
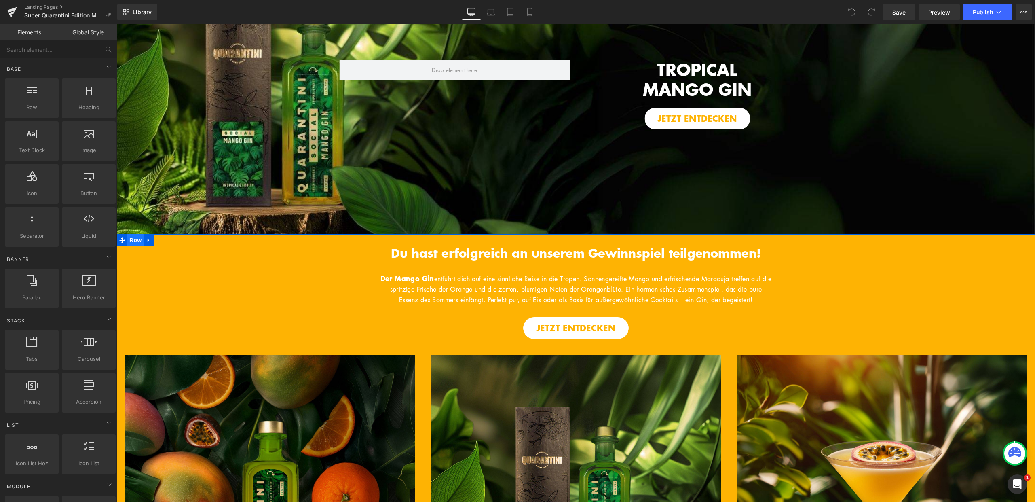
click at [136, 240] on span "Row" at bounding box center [135, 240] width 16 height 12
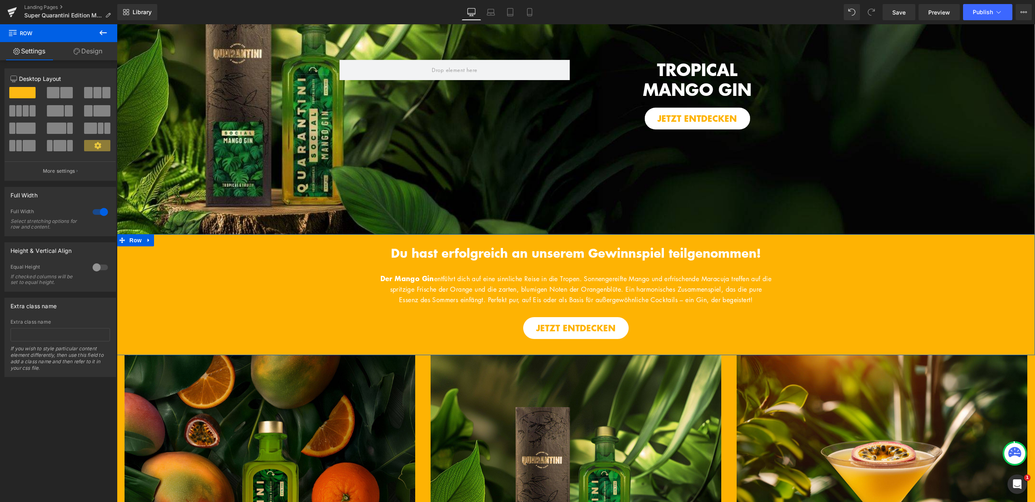
click at [86, 55] on link "Design" at bounding box center [88, 51] width 59 height 18
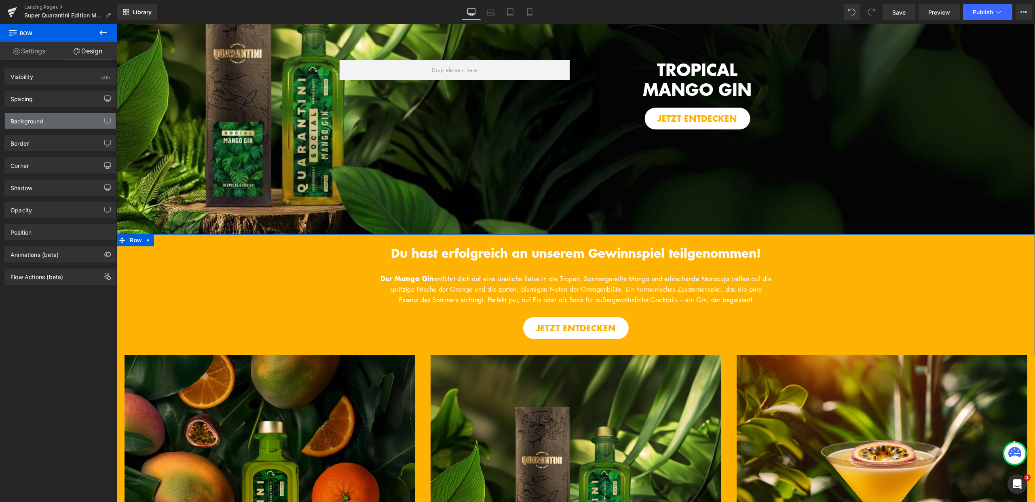
click at [40, 125] on div "Background" at bounding box center [60, 120] width 111 height 15
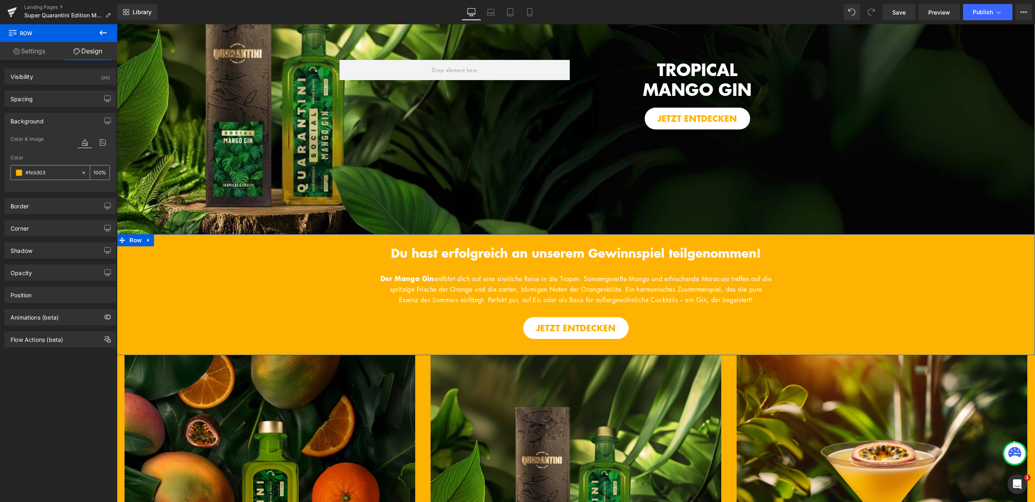
click at [51, 172] on input "#feb303" at bounding box center [51, 172] width 52 height 9
paste input "4595ff"
type input "#4595ff"
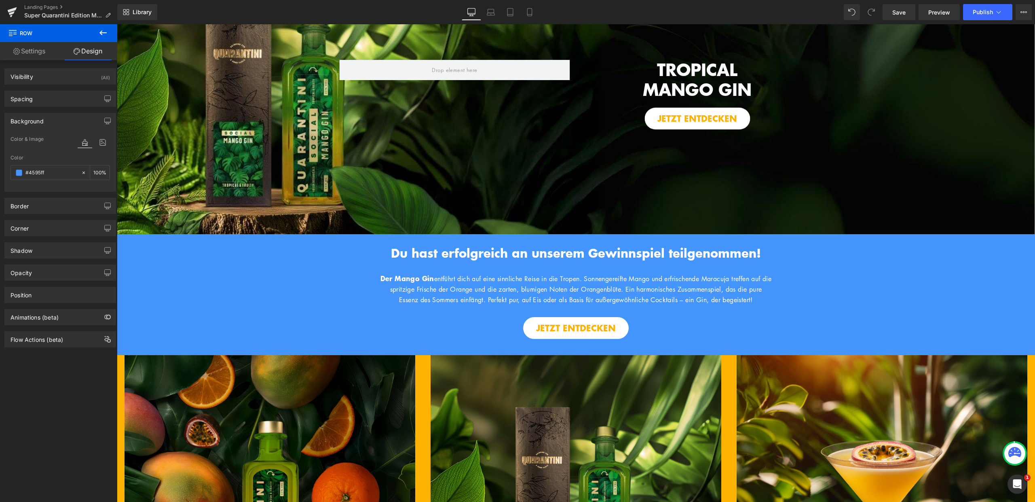
scroll to position [246, 0]
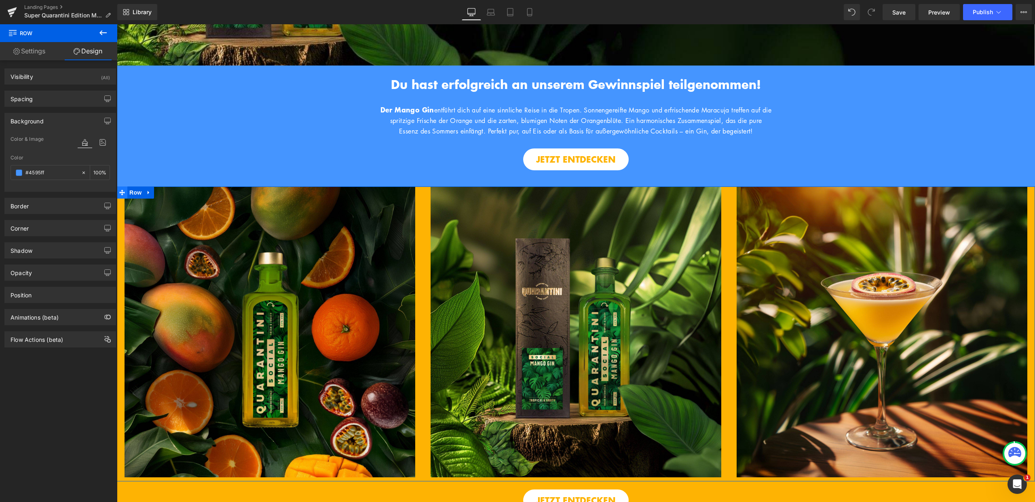
click at [124, 198] on span at bounding box center [122, 192] width 11 height 12
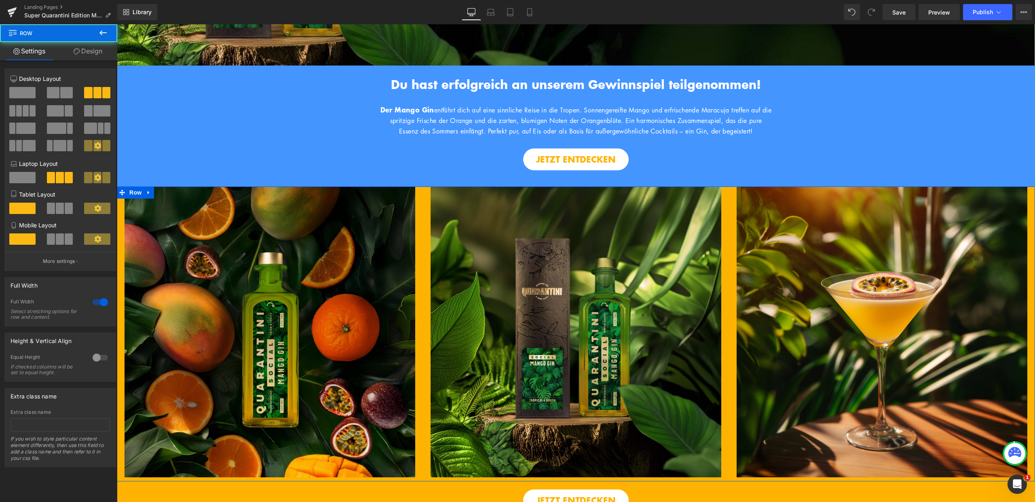
click at [84, 43] on link "Design" at bounding box center [88, 51] width 59 height 18
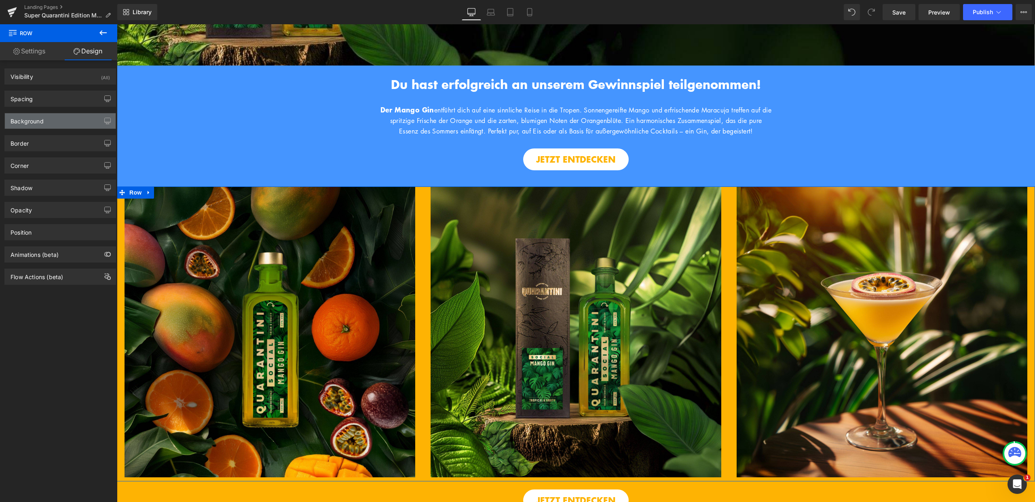
click at [72, 118] on div "Background" at bounding box center [60, 120] width 111 height 15
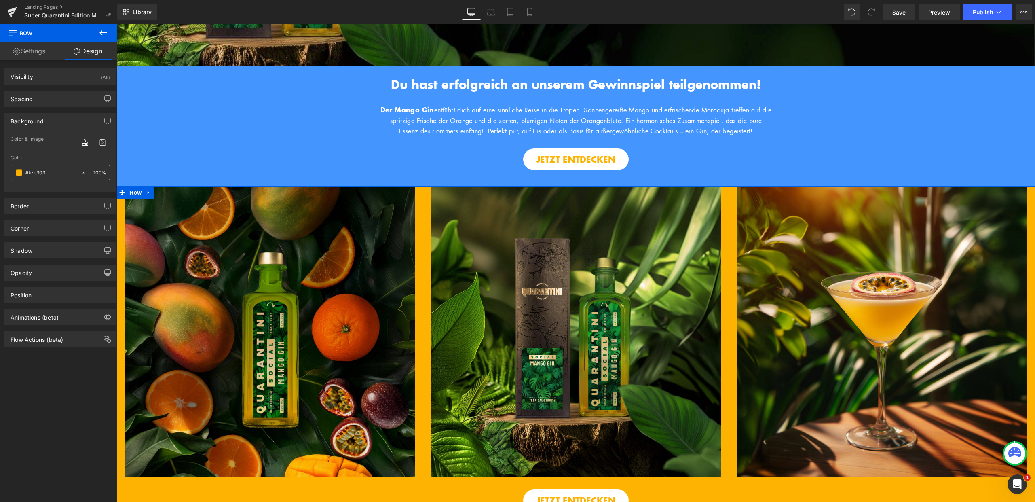
click at [51, 173] on input "#feb303" at bounding box center [51, 172] width 52 height 9
paste input "4595ff"
type input "#4595ff"
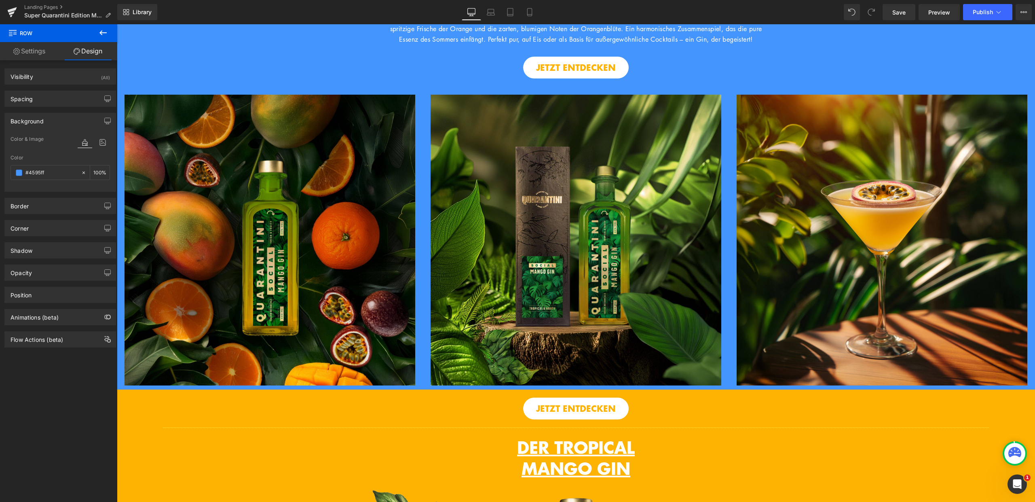
scroll to position [419, 0]
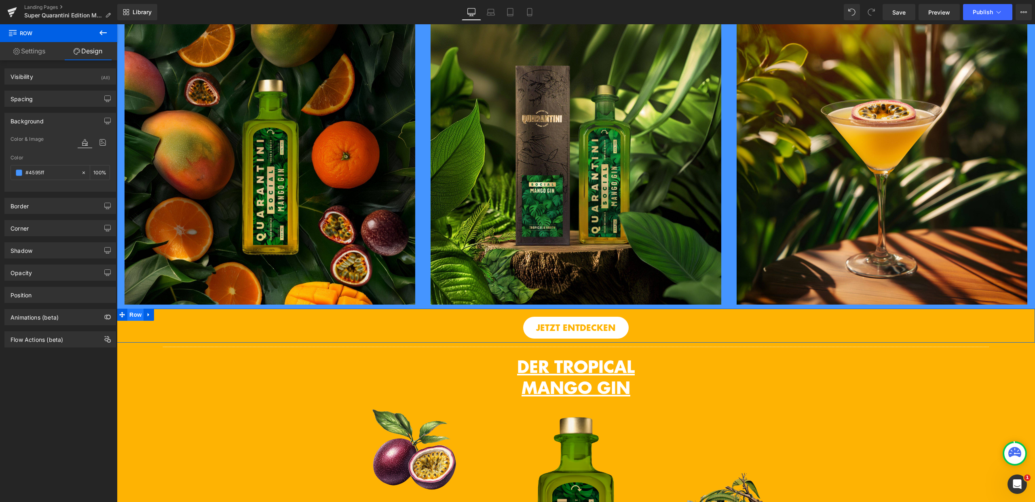
click at [133, 321] on span "Row" at bounding box center [135, 315] width 16 height 12
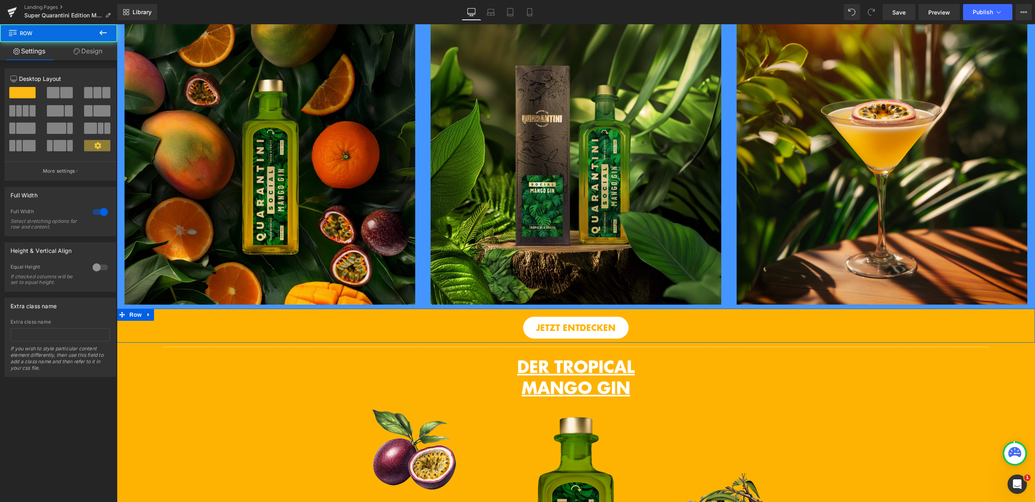
click at [92, 47] on link "Design" at bounding box center [88, 51] width 59 height 18
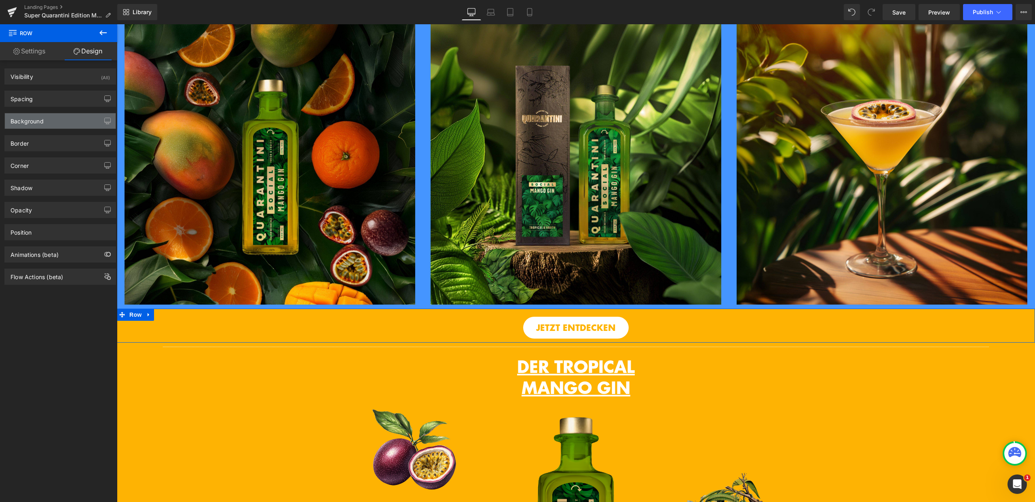
click at [57, 125] on div "Background" at bounding box center [60, 120] width 111 height 15
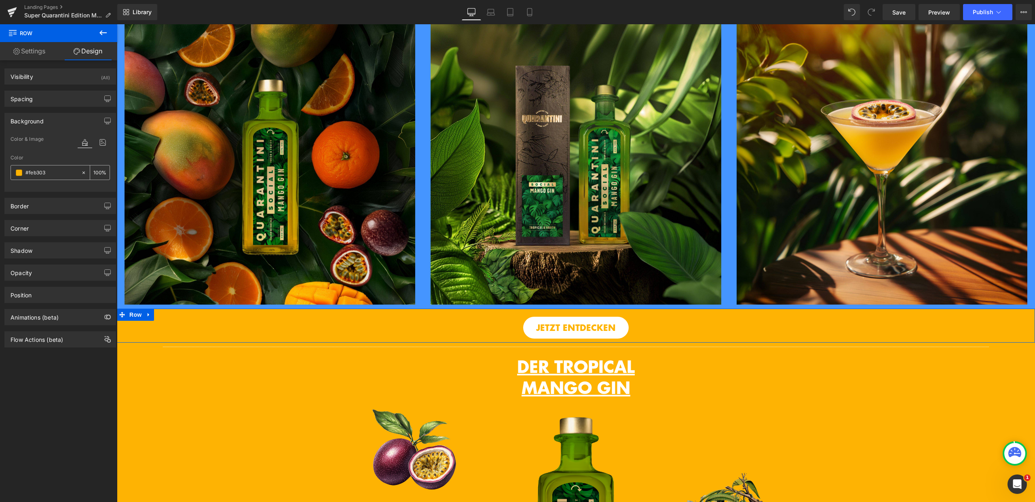
click at [57, 173] on input "#feb303" at bounding box center [51, 172] width 52 height 9
type input "v"
type input "0"
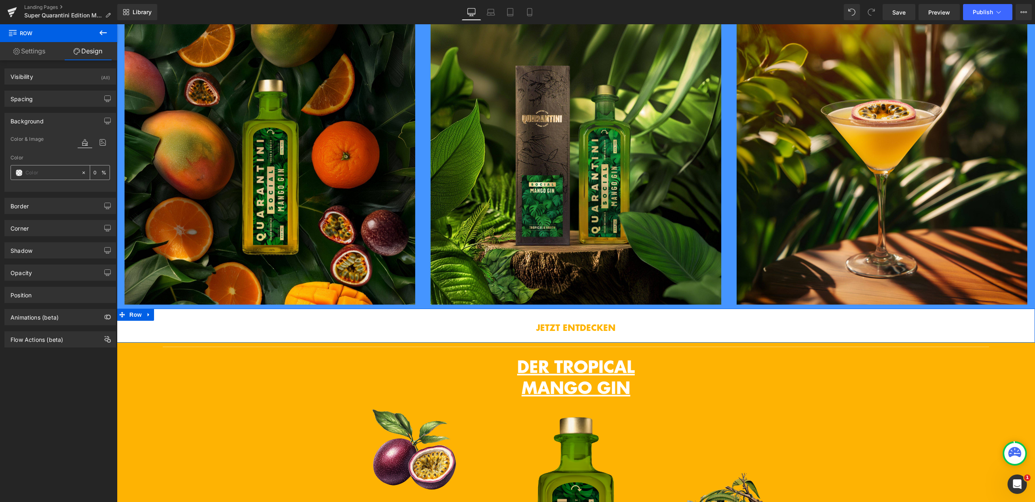
paste input "#4595ff"
type input "#4595ff"
type input "100"
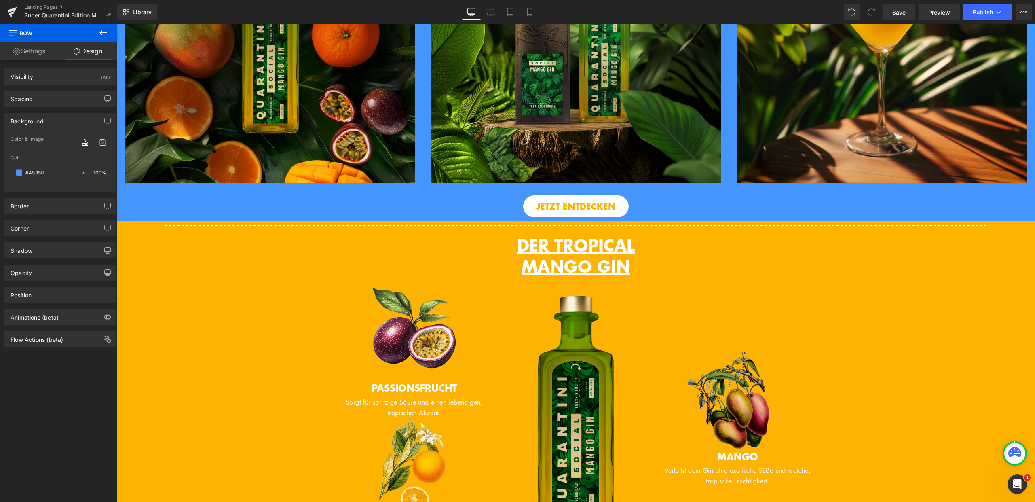
scroll to position [541, 0]
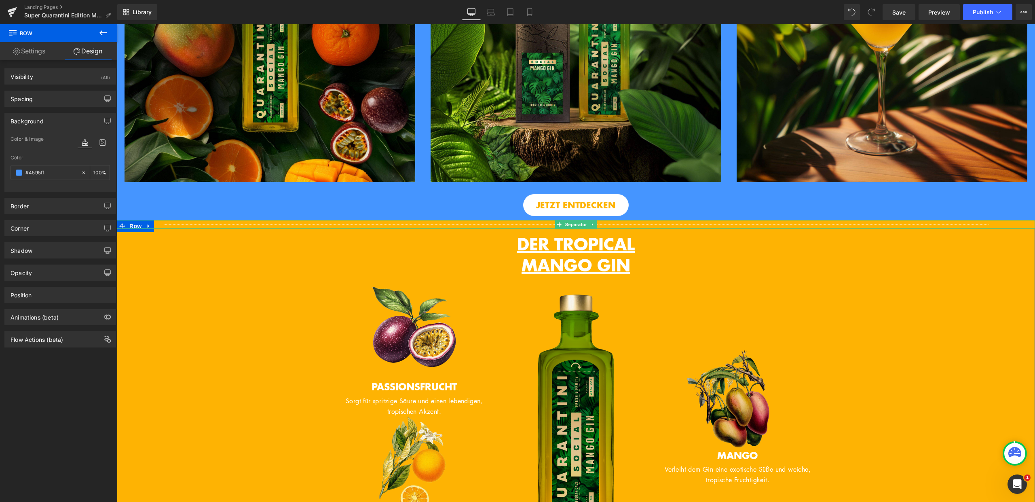
click at [130, 228] on div at bounding box center [576, 224] width 918 height 8
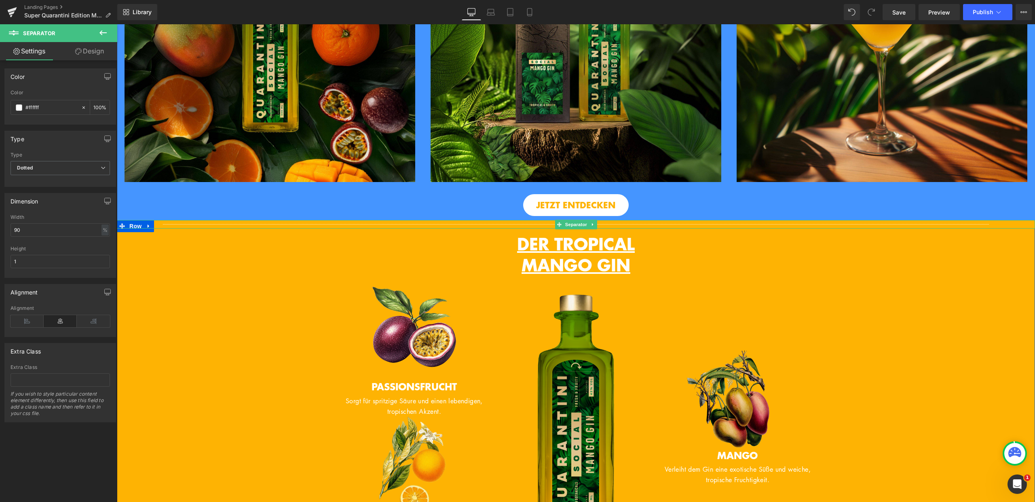
click at [132, 228] on div at bounding box center [576, 224] width 918 height 8
click at [125, 228] on div at bounding box center [576, 224] width 918 height 8
click at [100, 53] on link "Design" at bounding box center [89, 51] width 59 height 18
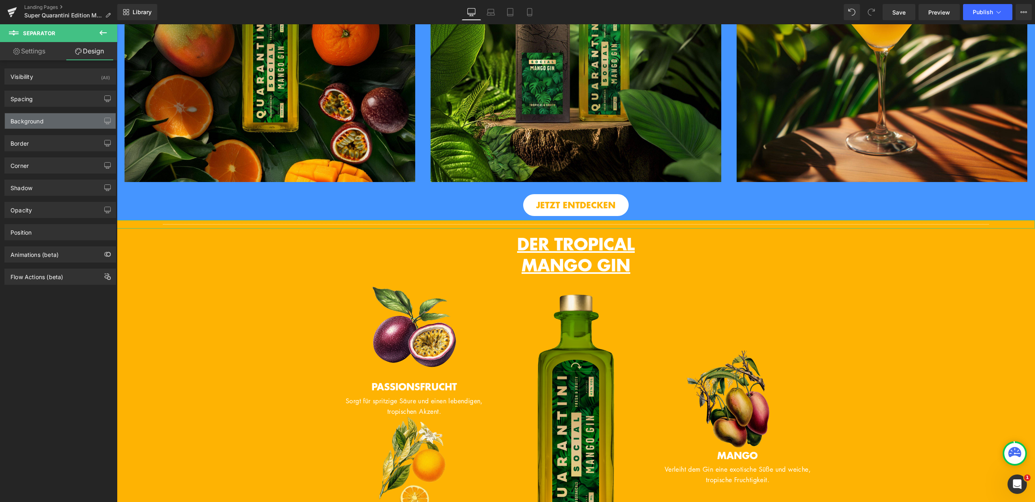
click at [68, 118] on div "Background" at bounding box center [60, 120] width 111 height 15
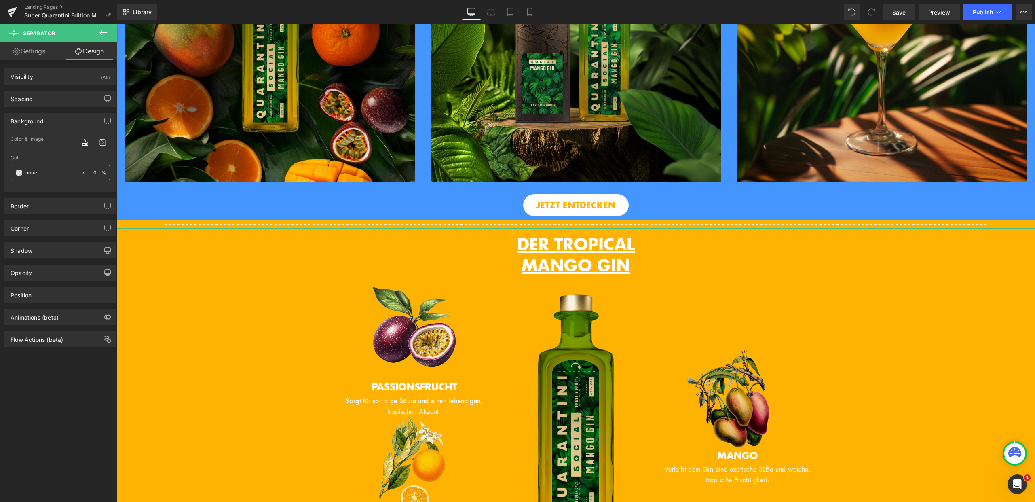
click at [51, 176] on input "none" at bounding box center [51, 172] width 52 height 9
paste input "#4595ff"
type input "#4595ff"
type input "100"
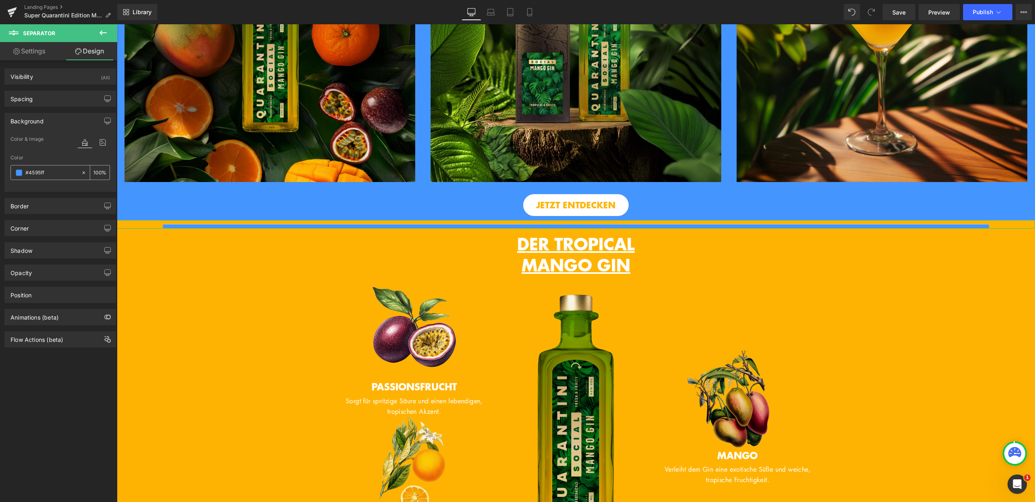
click at [81, 173] on icon at bounding box center [84, 173] width 6 height 6
type input "none"
type input "0"
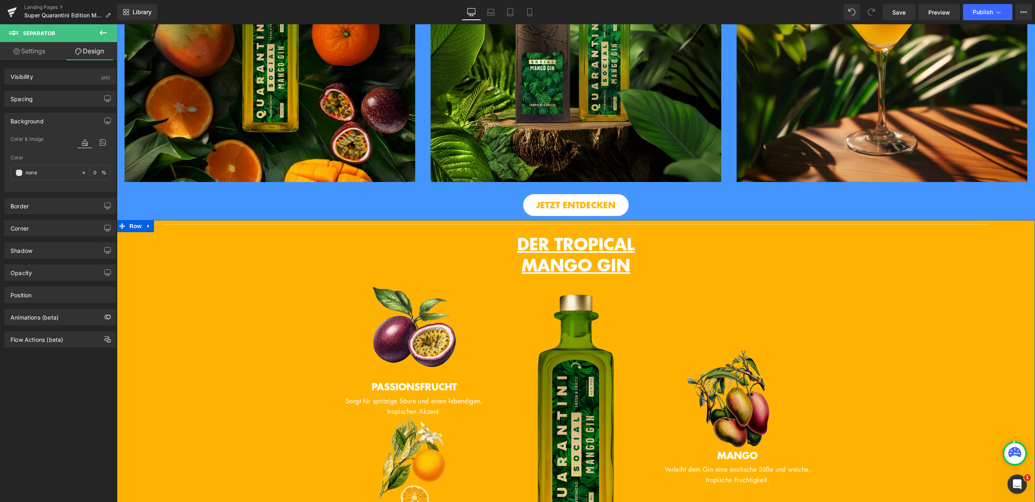
drag, startPoint x: 123, startPoint y: 243, endPoint x: 122, endPoint y: 250, distance: 7.9
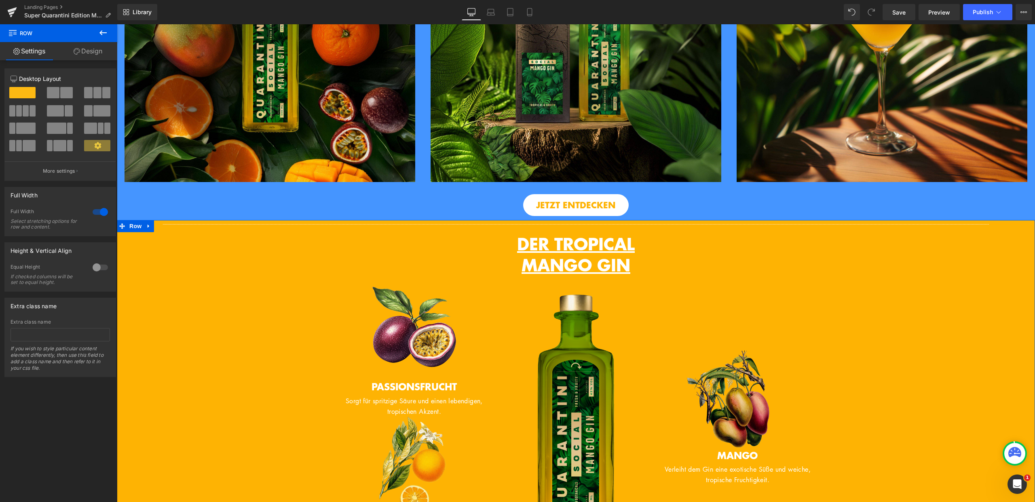
click at [75, 49] on icon at bounding box center [77, 51] width 6 height 6
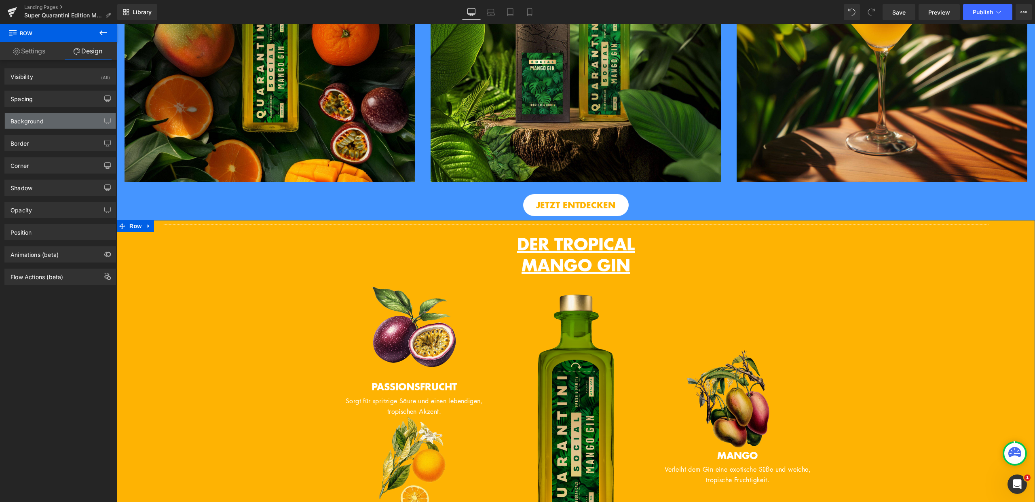
click at [74, 120] on div "Background" at bounding box center [60, 120] width 111 height 15
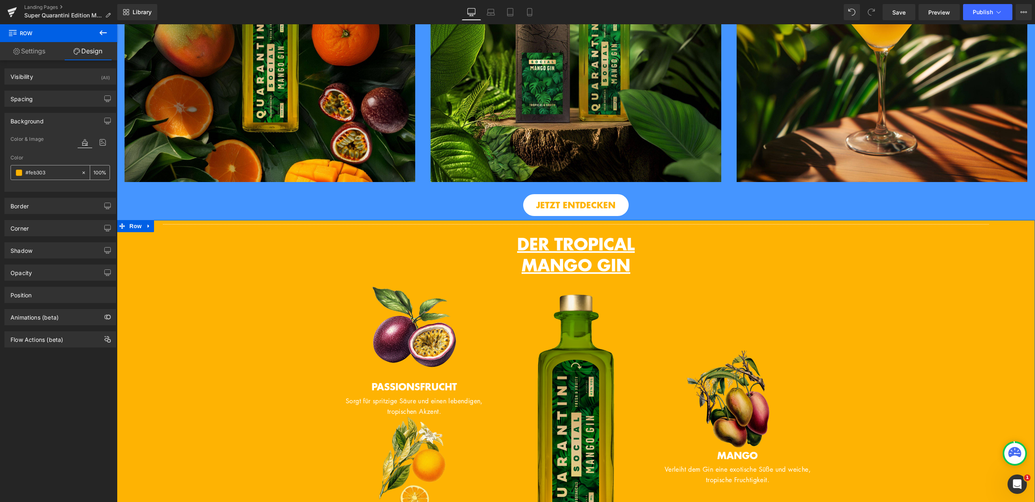
click at [66, 169] on input "#feb303" at bounding box center [51, 172] width 52 height 9
paste input "4595ff"
type input "#4595ff"
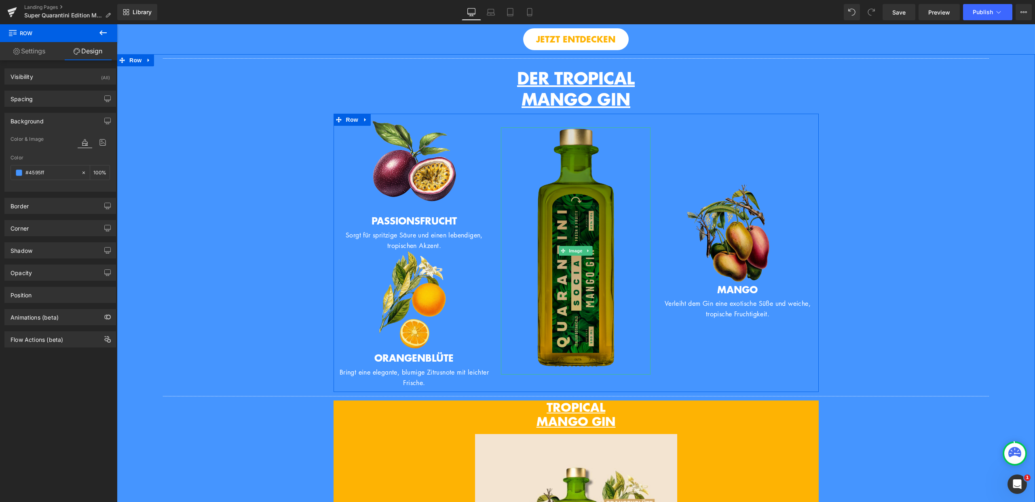
scroll to position [869, 0]
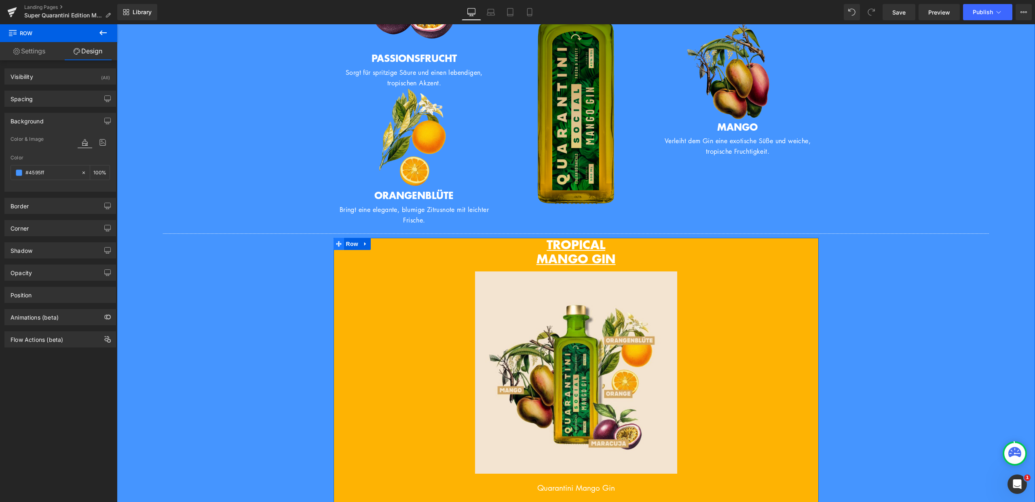
click at [336, 247] on icon at bounding box center [339, 244] width 6 height 6
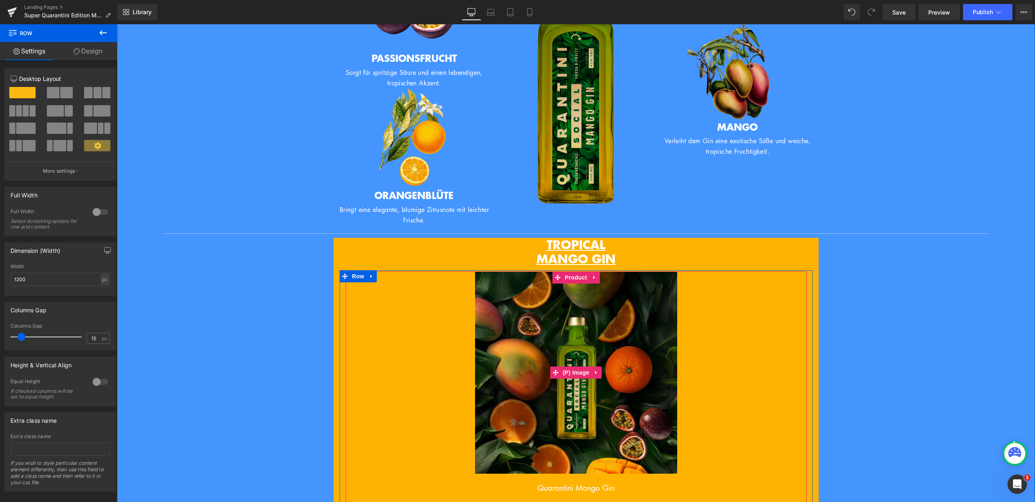
scroll to position [1006, 0]
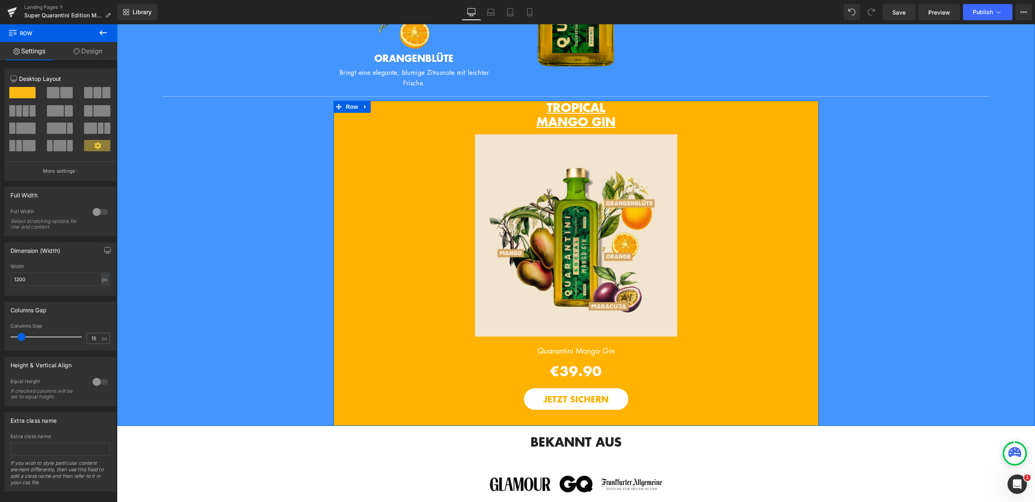
click at [347, 113] on span "Row" at bounding box center [352, 107] width 16 height 12
click at [337, 110] on icon at bounding box center [339, 107] width 6 height 6
click at [89, 48] on link "Design" at bounding box center [88, 51] width 59 height 18
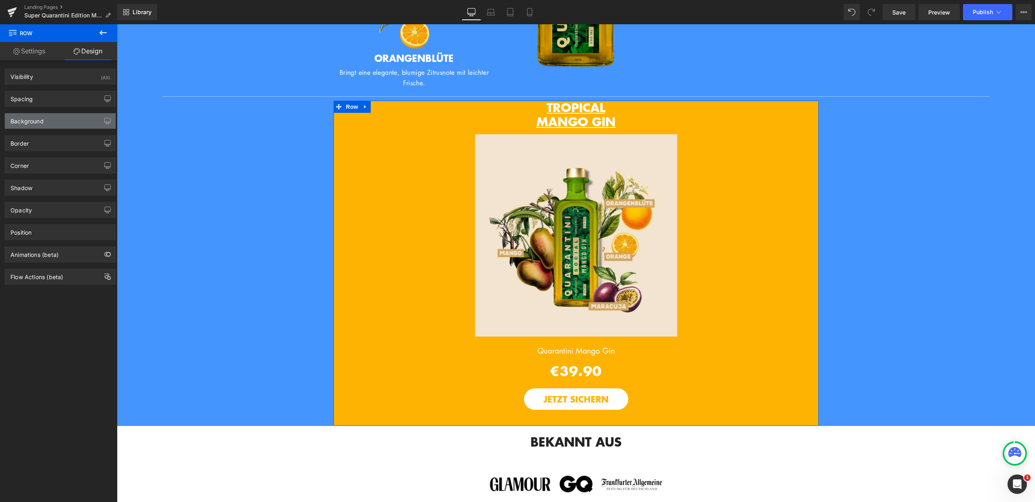
type input "#feb303"
type input "100"
click at [52, 120] on div "Background" at bounding box center [60, 120] width 111 height 15
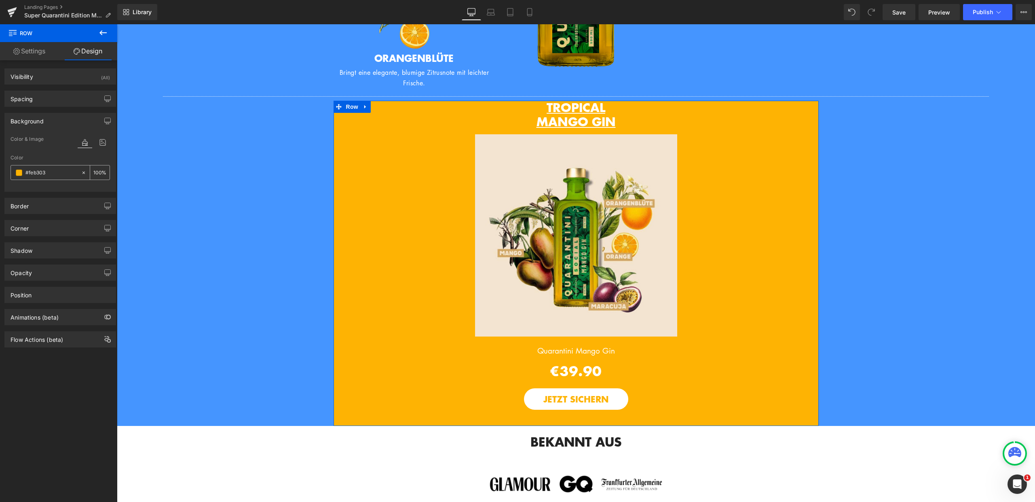
click at [53, 169] on input "#feb303" at bounding box center [51, 172] width 52 height 9
paste input "4595ff"
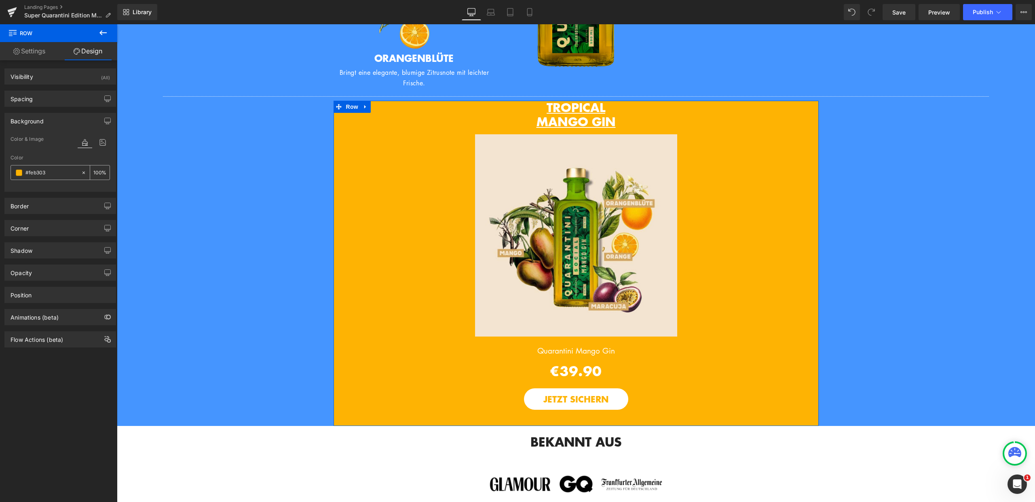
type input "#4595ff"
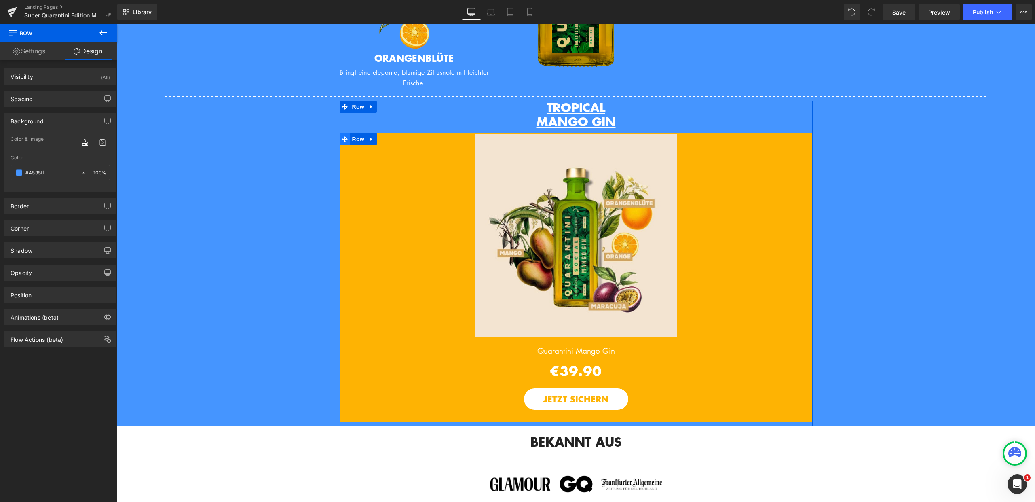
click at [342, 145] on span at bounding box center [345, 139] width 11 height 12
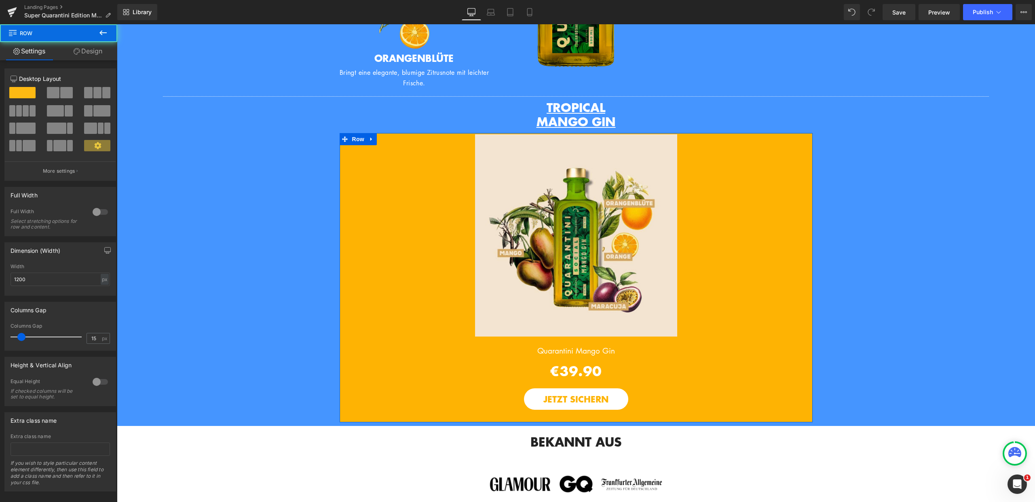
click at [97, 57] on link "Design" at bounding box center [88, 51] width 59 height 18
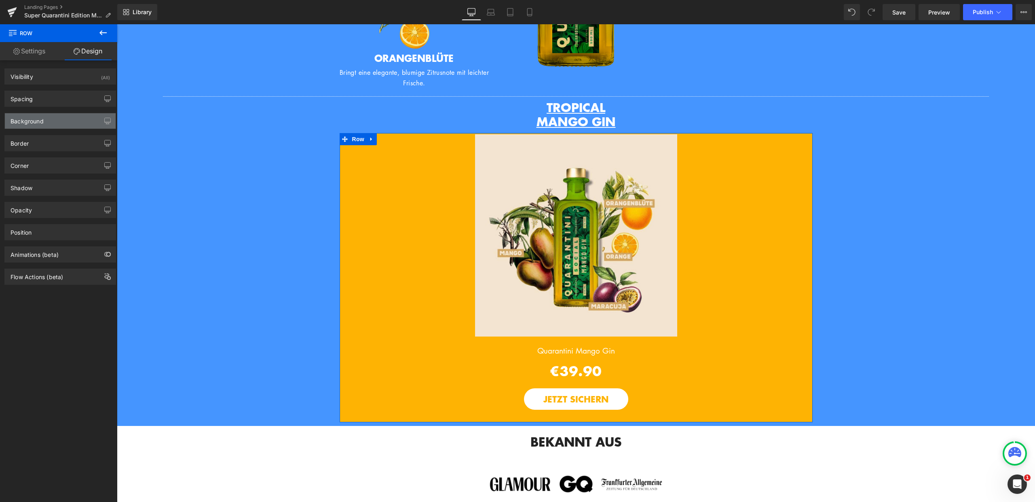
click at [69, 113] on div "Background" at bounding box center [60, 120] width 111 height 15
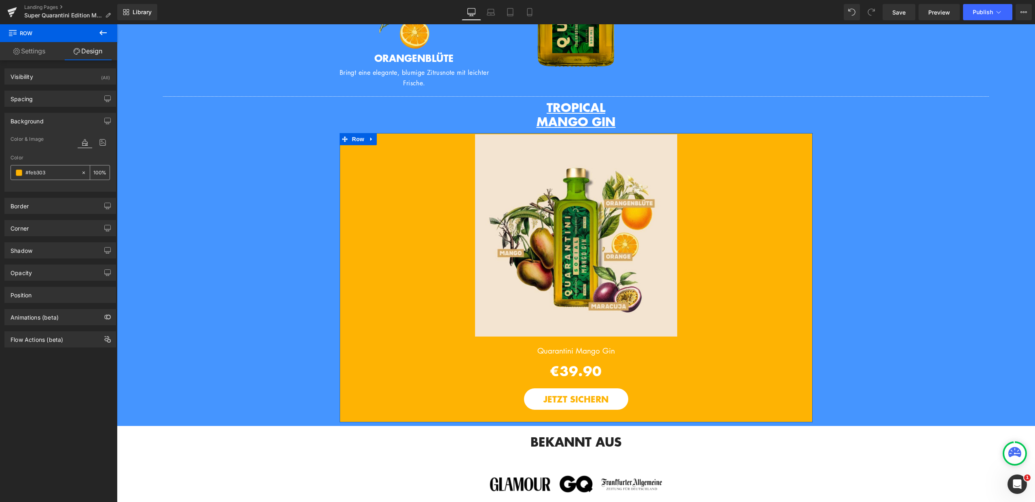
click at [65, 170] on input "#feb303" at bounding box center [51, 172] width 52 height 9
paste input "4595ff"
type input "#4595ff"
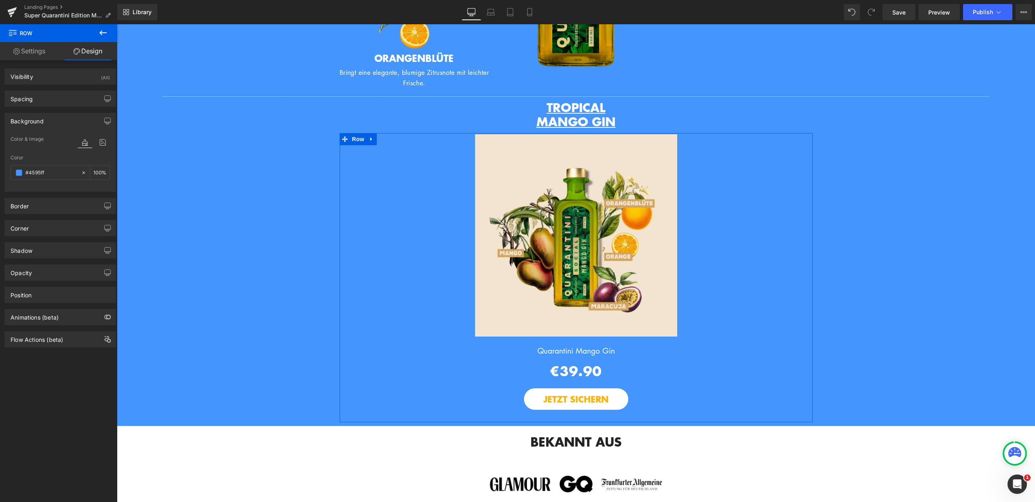
click at [197, 160] on div "Separator DER TROPICAL MANGO GIN Heading Row Image Row Image PASSIONSFRUCHT Hea…" at bounding box center [576, 90] width 918 height 671
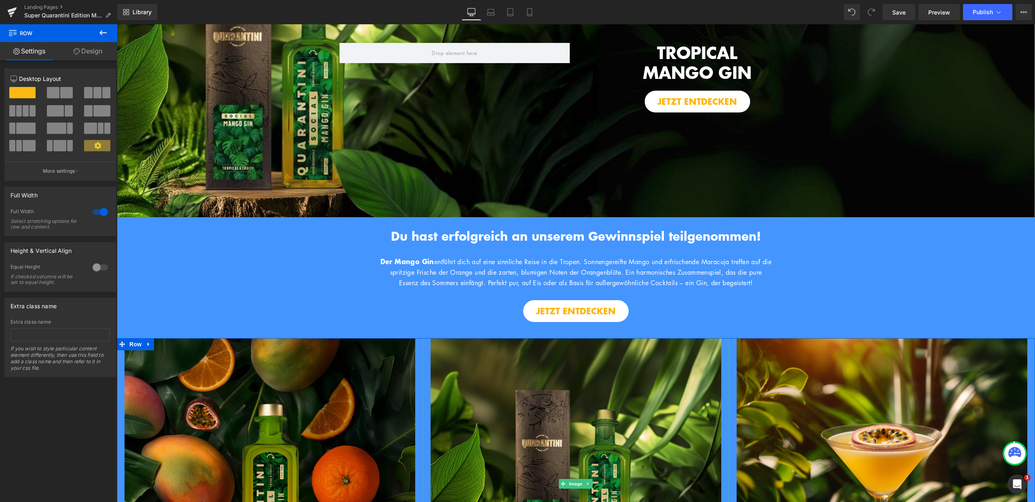
scroll to position [0, 0]
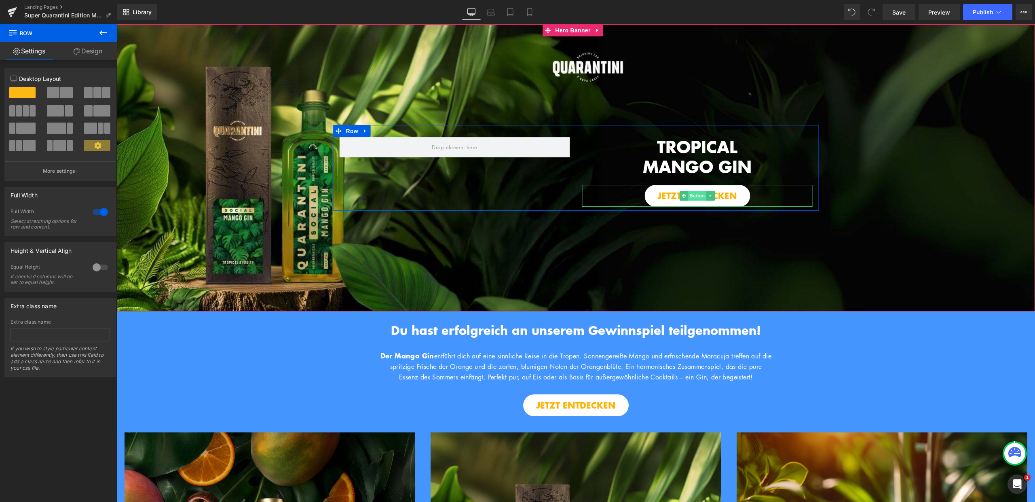
click at [696, 195] on span "Button" at bounding box center [697, 196] width 19 height 10
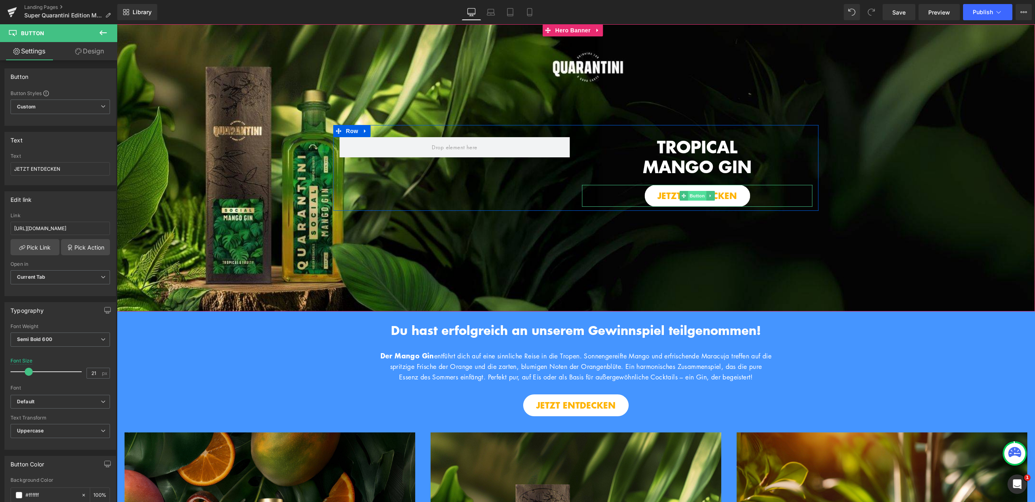
click at [700, 195] on span "Button" at bounding box center [697, 196] width 19 height 10
click at [696, 192] on span "Button" at bounding box center [697, 196] width 19 height 10
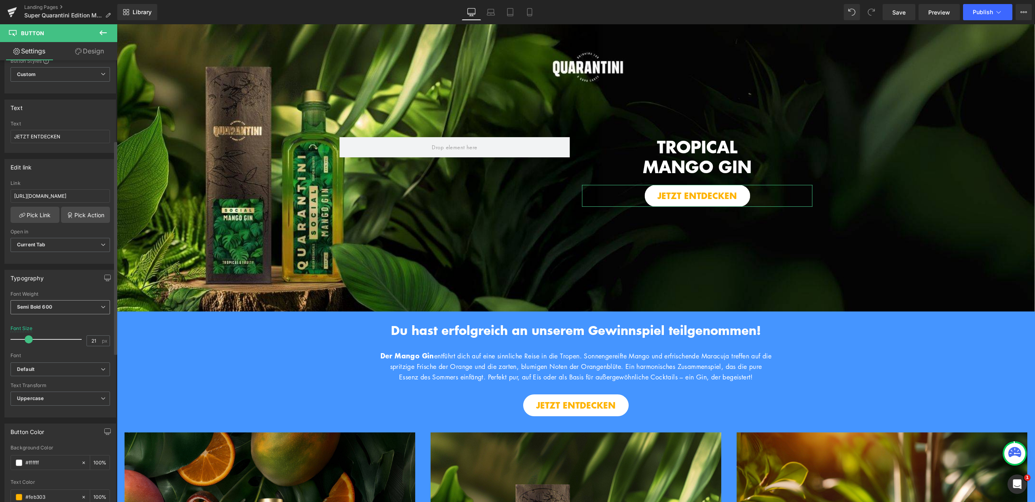
scroll to position [165, 0]
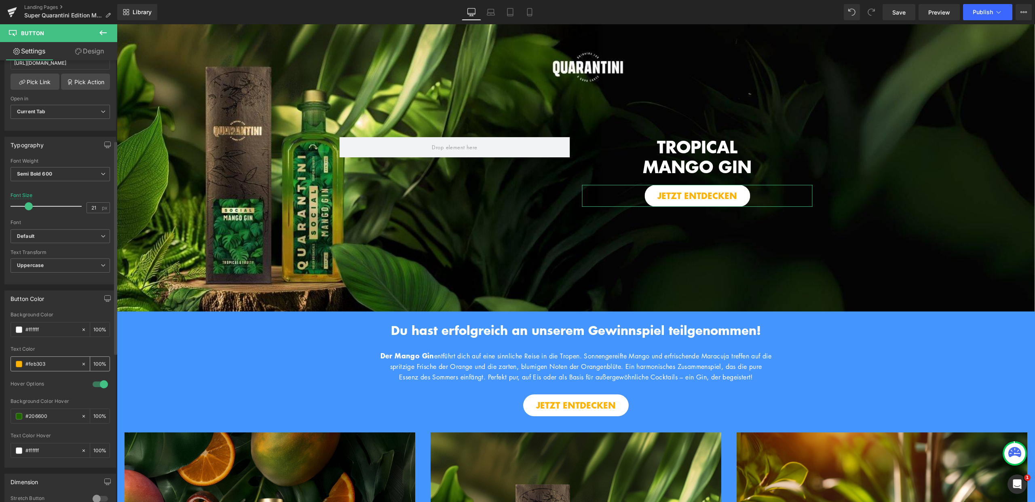
drag, startPoint x: 47, startPoint y: 362, endPoint x: 12, endPoint y: 362, distance: 34.8
click at [12, 362] on div "#feb303" at bounding box center [46, 364] width 70 height 14
paste input "4595ff"
type input "#4595ff"
click at [55, 344] on div at bounding box center [60, 343] width 99 height 5
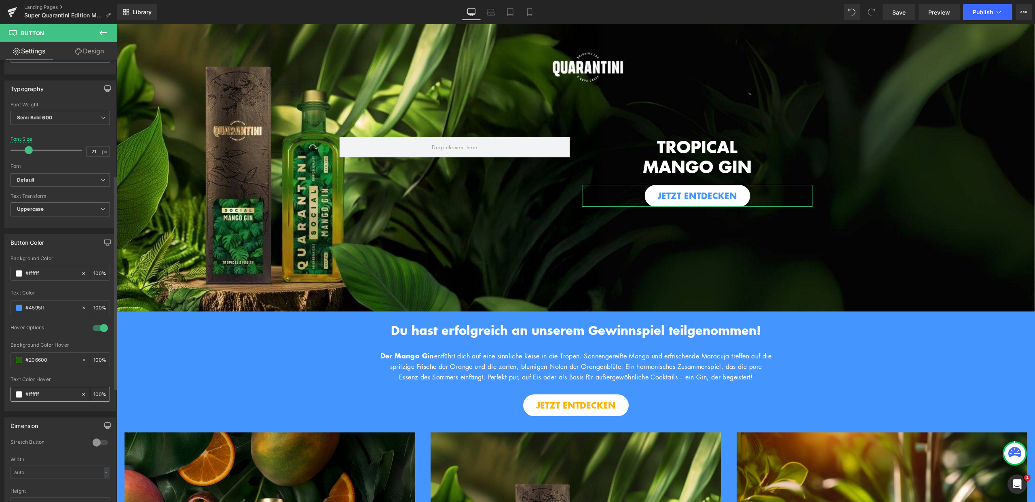
scroll to position [238, 0]
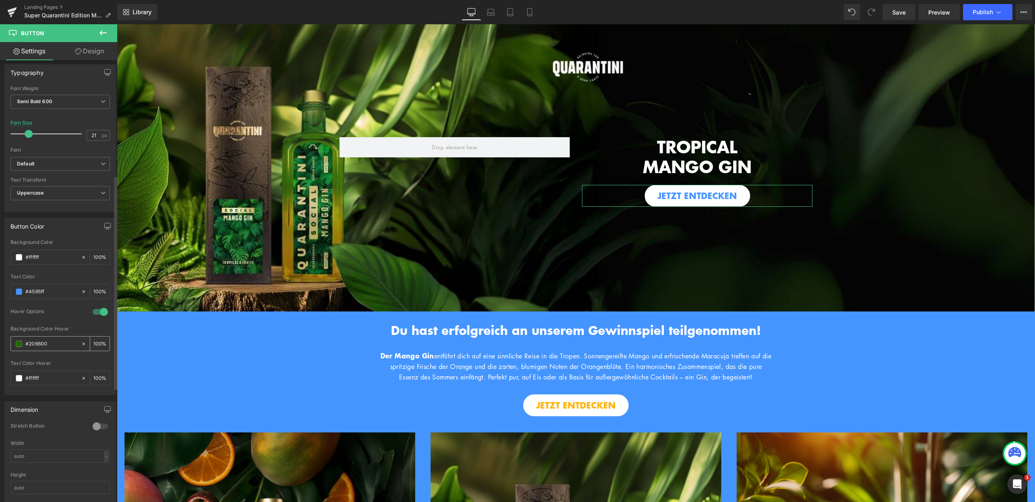
click at [40, 343] on input "#206600" at bounding box center [51, 343] width 52 height 9
click at [698, 193] on span "Button" at bounding box center [697, 196] width 19 height 10
drag, startPoint x: 50, startPoint y: 343, endPoint x: 1, endPoint y: 343, distance: 48.9
click at [1, 343] on div "Button Color rgba(255, 255, 255, 1) Background Color #ffffff 100 % rgb(69, 149,…" at bounding box center [60, 303] width 121 height 183
paste input "979591"
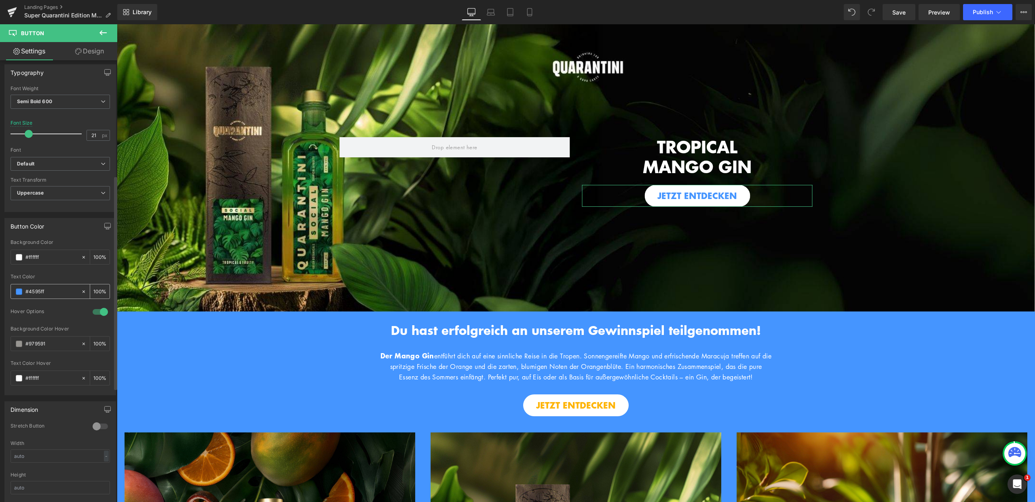
type input "#979591"
drag, startPoint x: 51, startPoint y: 289, endPoint x: 17, endPoint y: 287, distance: 34.0
click at [17, 287] on div "#4595ff" at bounding box center [46, 291] width 70 height 14
click at [48, 375] on input "#ffffff" at bounding box center [51, 378] width 52 height 9
drag, startPoint x: 49, startPoint y: 377, endPoint x: 11, endPoint y: 378, distance: 38.0
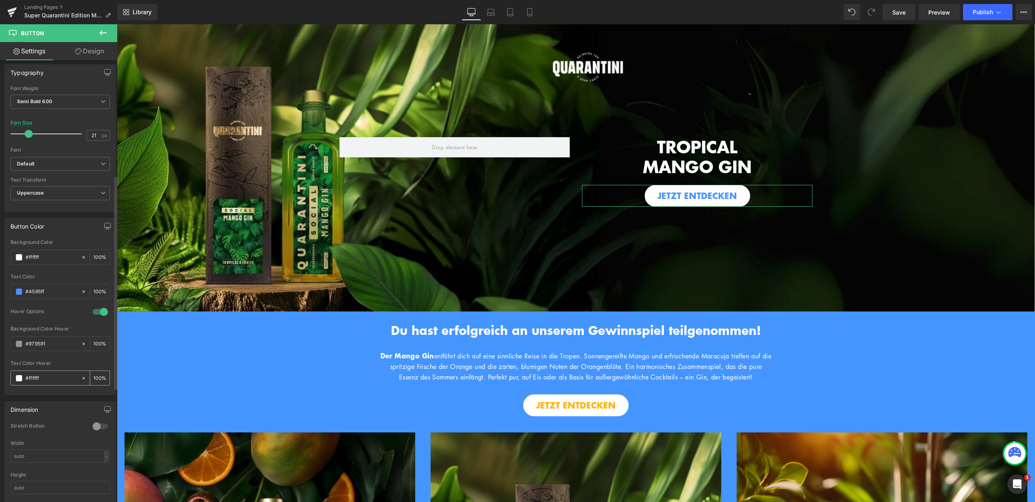
click at [11, 378] on div "#ffffff" at bounding box center [46, 378] width 70 height 14
paste input "4595"
drag, startPoint x: 49, startPoint y: 379, endPoint x: 0, endPoint y: 374, distance: 48.9
click at [0, 374] on div "Button Color rgba(255, 255, 255, 1) Background Color #ffffff 100 % rgb(69, 149,…" at bounding box center [60, 303] width 121 height 183
type input "ff"
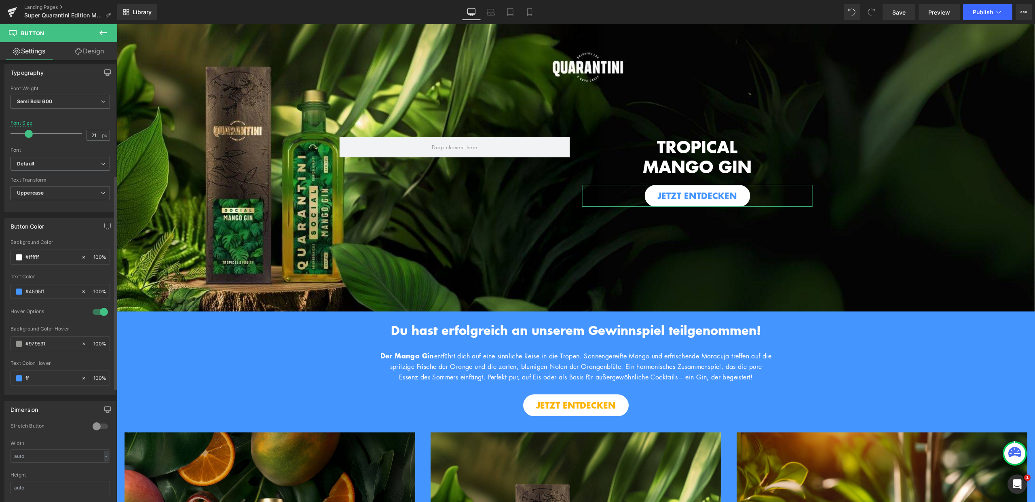
type input "0"
type input "fff"
type input "100"
click at [56, 357] on div at bounding box center [60, 357] width 99 height 5
type input "#ffffff"
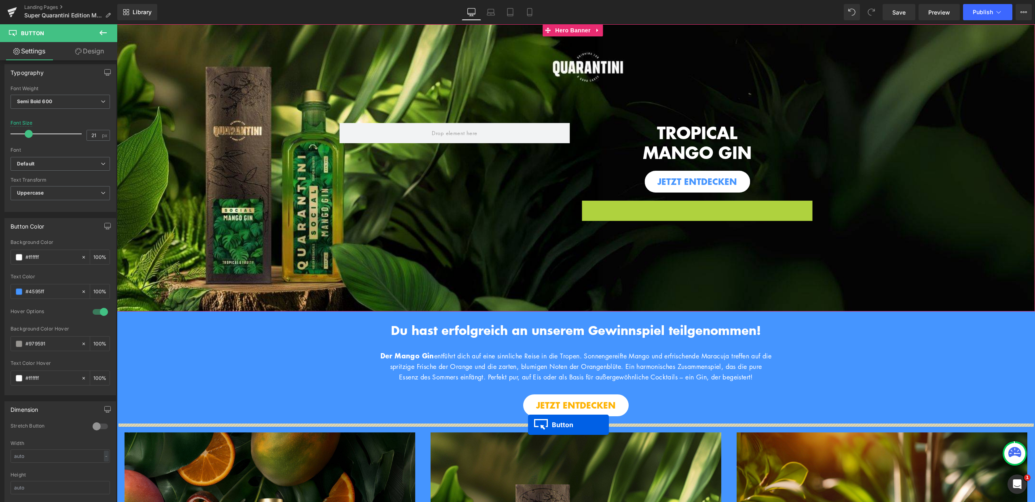
drag, startPoint x: 684, startPoint y: 208, endPoint x: 528, endPoint y: 425, distance: 267.1
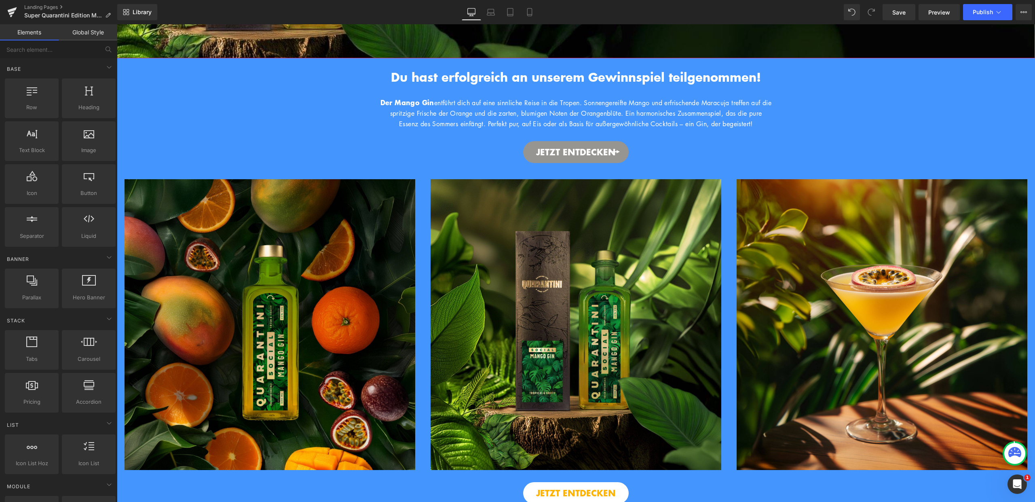
scroll to position [378, 0]
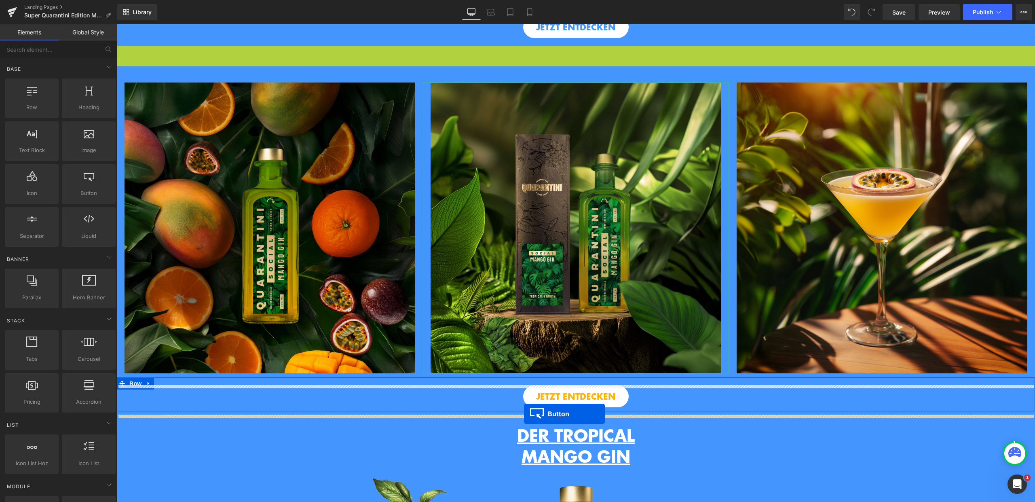
drag, startPoint x: 557, startPoint y: 66, endPoint x: 524, endPoint y: 414, distance: 349.3
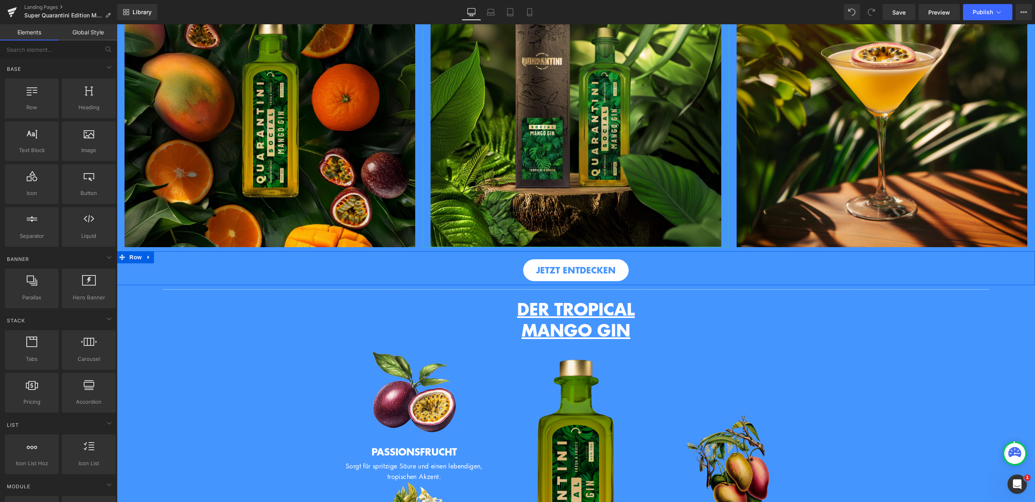
scroll to position [488, 0]
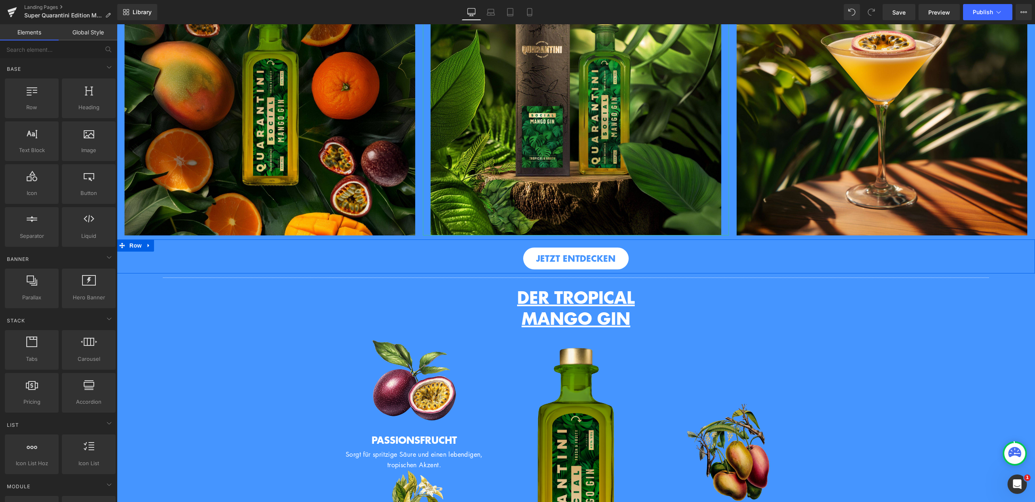
click at [634, 254] on div "JETZT ENTDECKEN Button" at bounding box center [576, 254] width 918 height 30
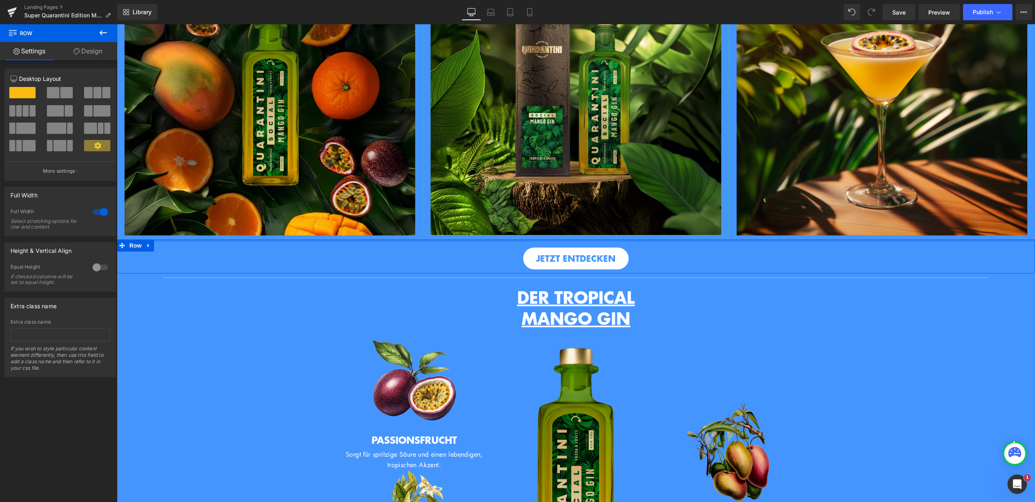
click at [643, 241] on div at bounding box center [576, 240] width 918 height 2
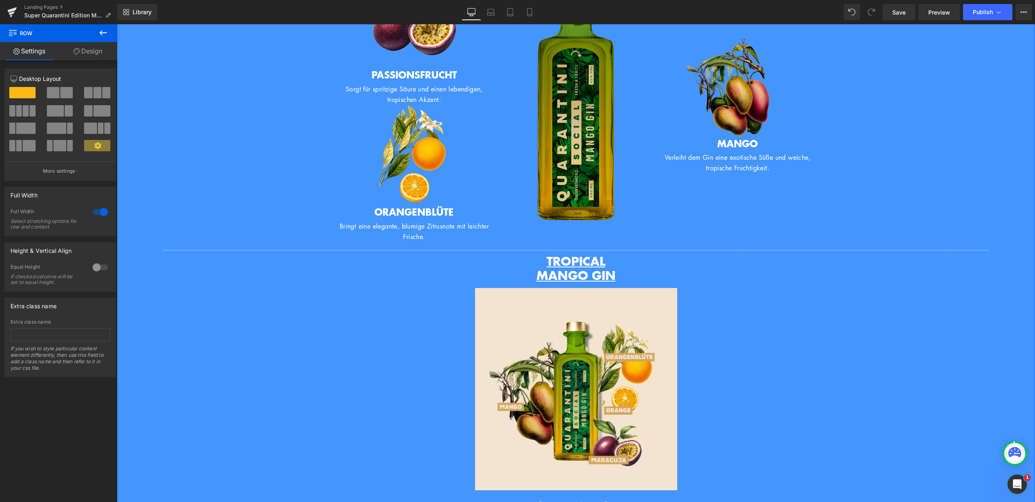
scroll to position [1011, 0]
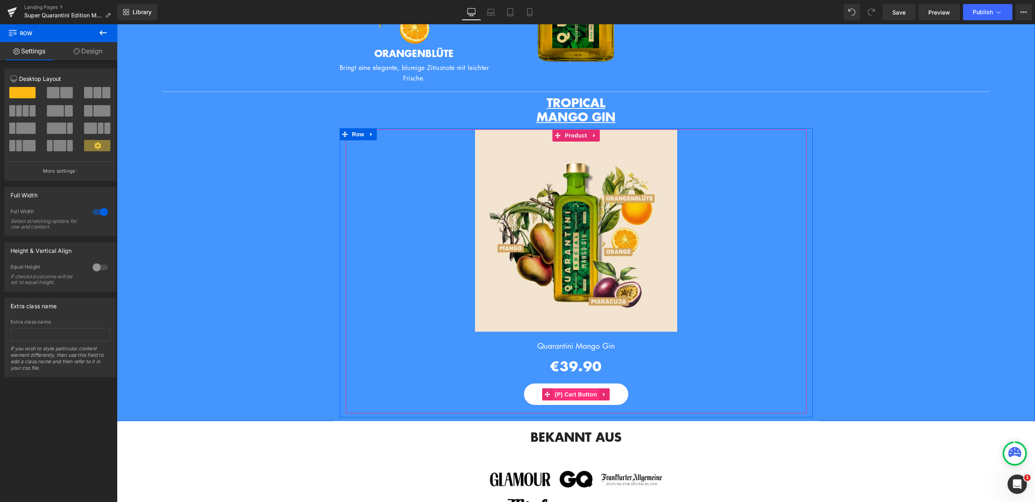
click at [577, 400] on span "(P) Cart Button" at bounding box center [576, 394] width 46 height 12
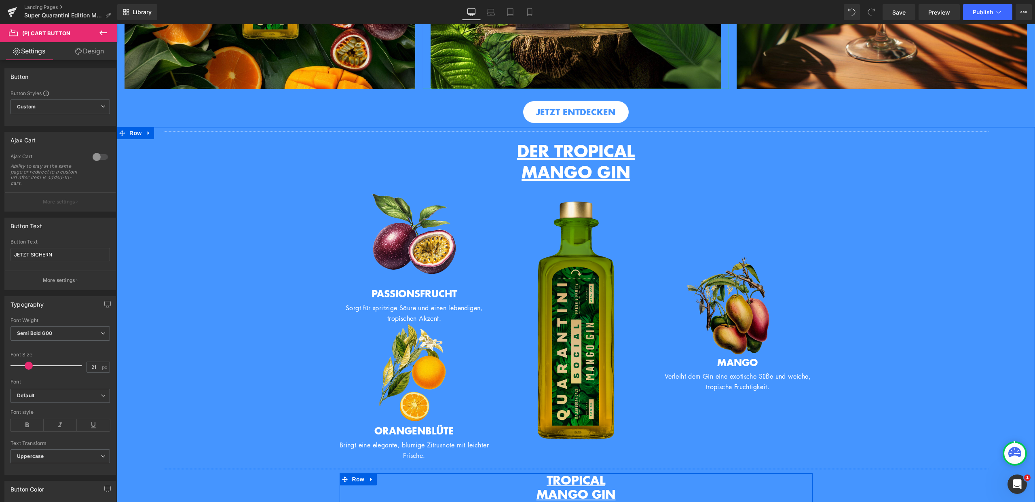
scroll to position [582, 0]
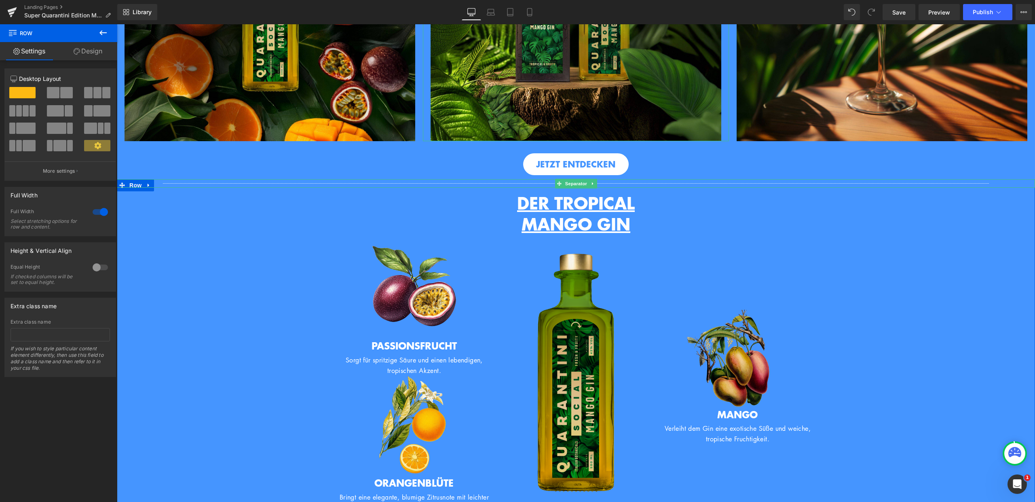
click at [119, 188] on div at bounding box center [576, 183] width 918 height 8
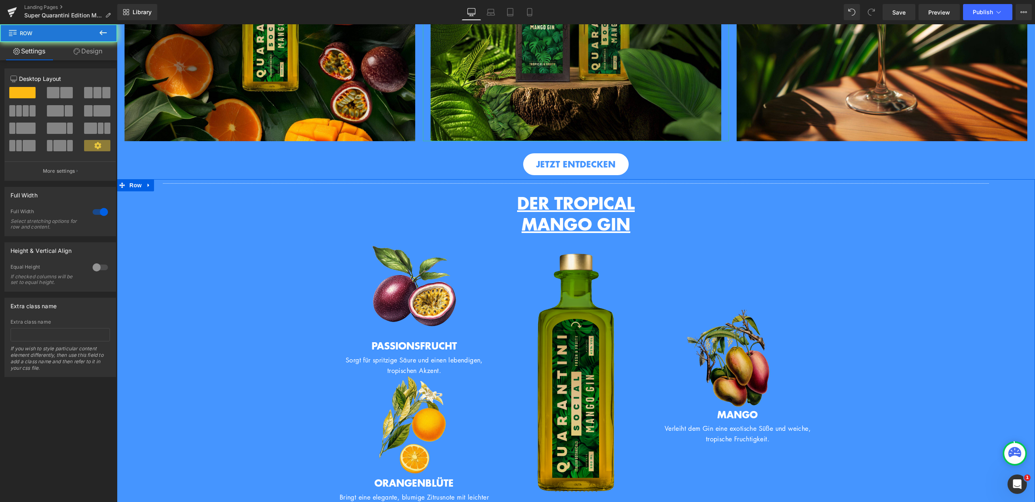
drag, startPoint x: 145, startPoint y: 224, endPoint x: 160, endPoint y: 224, distance: 15.0
click at [349, 249] on span "Row" at bounding box center [352, 245] width 16 height 12
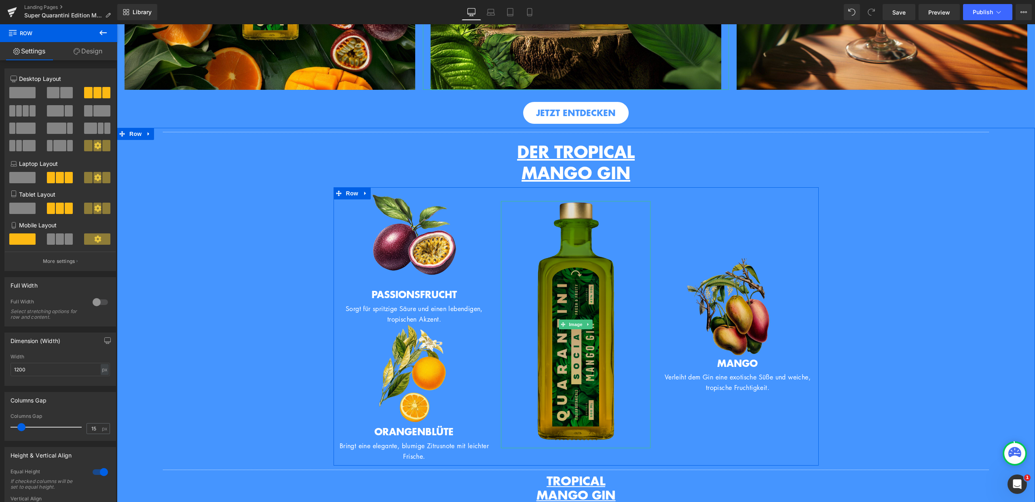
scroll to position [643, 0]
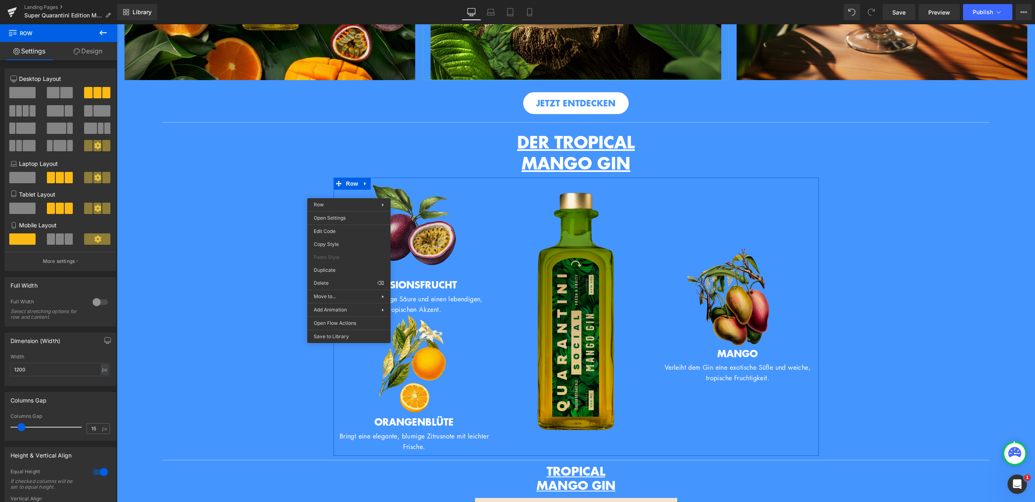
click at [424, 262] on img at bounding box center [414, 228] width 101 height 101
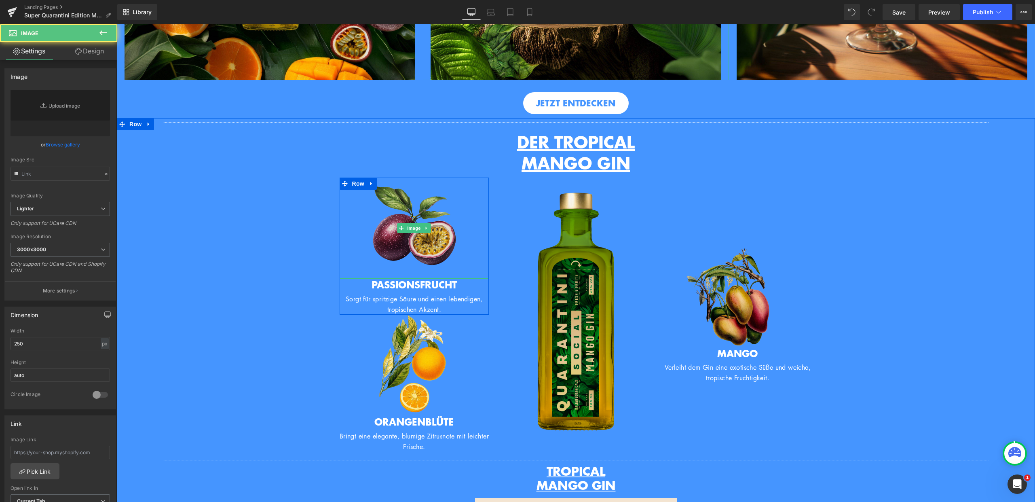
type input "https://ucarecdn.com/9c6e8630-032f-4f99-bcaf-5352f9d9a026/-/format/auto/-/previ…"
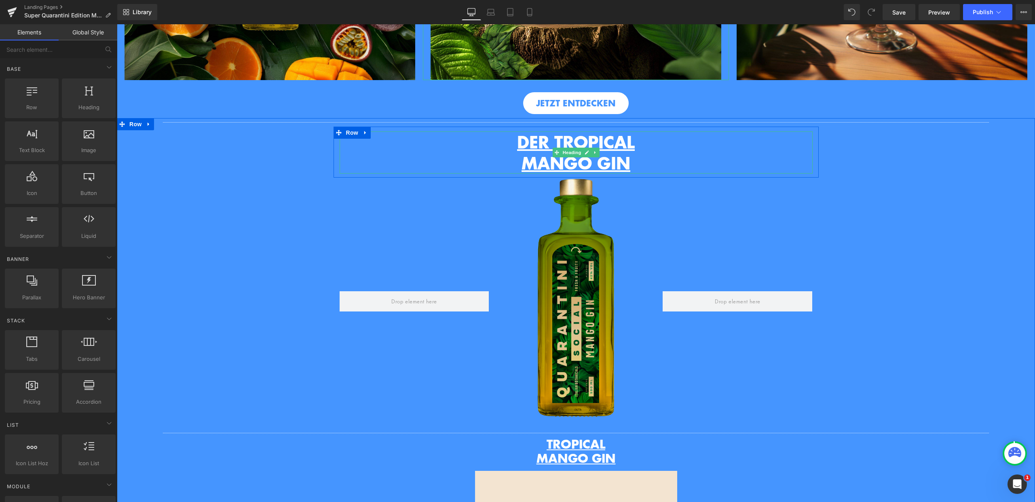
click at [617, 152] on span "DER TROPICAL" at bounding box center [576, 142] width 118 height 24
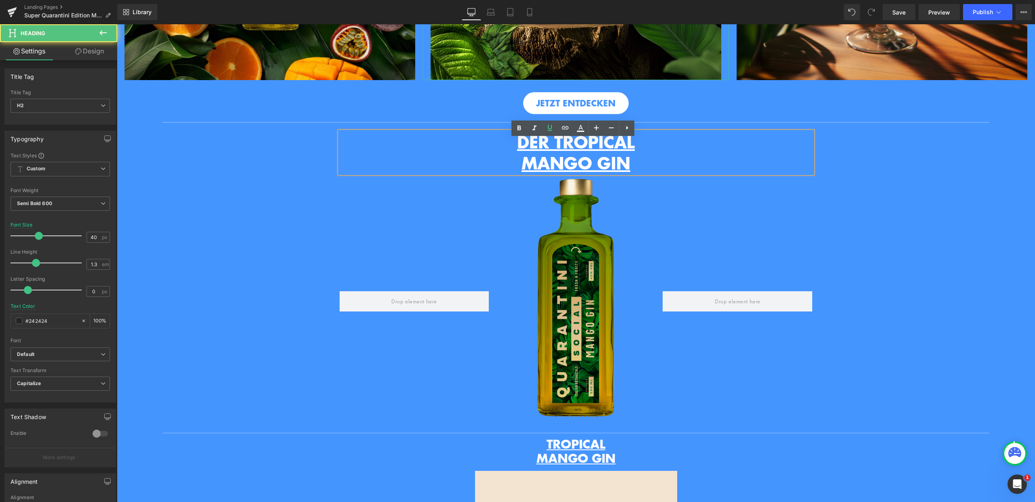
click at [535, 146] on span "DER TROPICAL" at bounding box center [576, 142] width 118 height 24
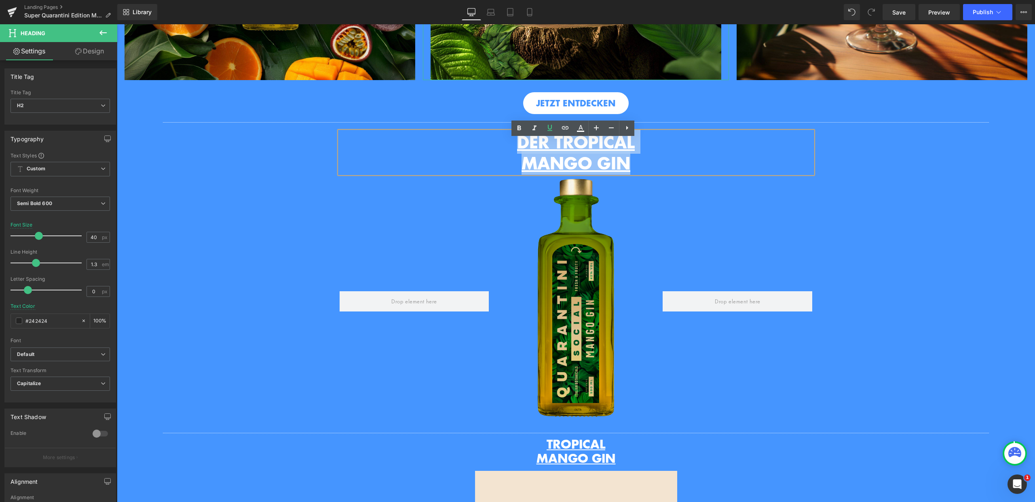
drag, startPoint x: 510, startPoint y: 149, endPoint x: 653, endPoint y: 175, distance: 145.9
click at [653, 173] on div "DER TROPICAL MANGO GIN" at bounding box center [576, 152] width 473 height 42
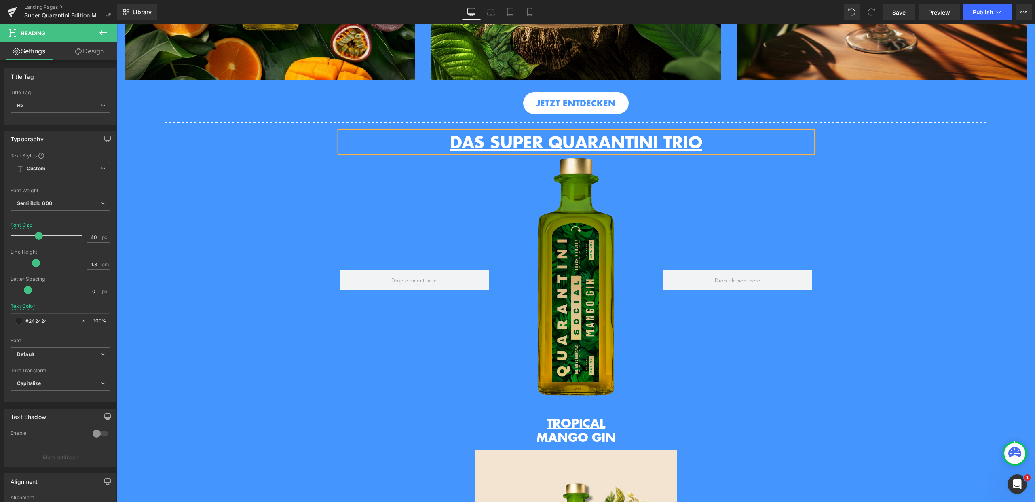
click at [481, 149] on u "DAS SUPER QUARANTINI TRIO" at bounding box center [576, 142] width 252 height 24
drag, startPoint x: 484, startPoint y: 151, endPoint x: 440, endPoint y: 150, distance: 44.1
click at [440, 150] on h2 "DAS SUPER QUARANTINI TRIO" at bounding box center [576, 141] width 473 height 21
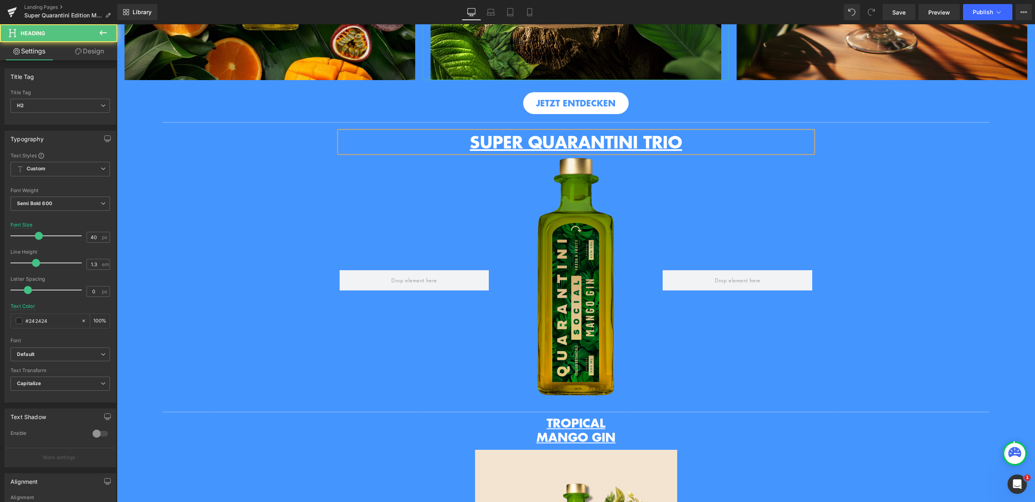
click at [842, 201] on div "Separator SUPER QUARANTINI TRIO Heading Row Image Row Image Row Separator TROPI…" at bounding box center [576, 429] width 918 height 623
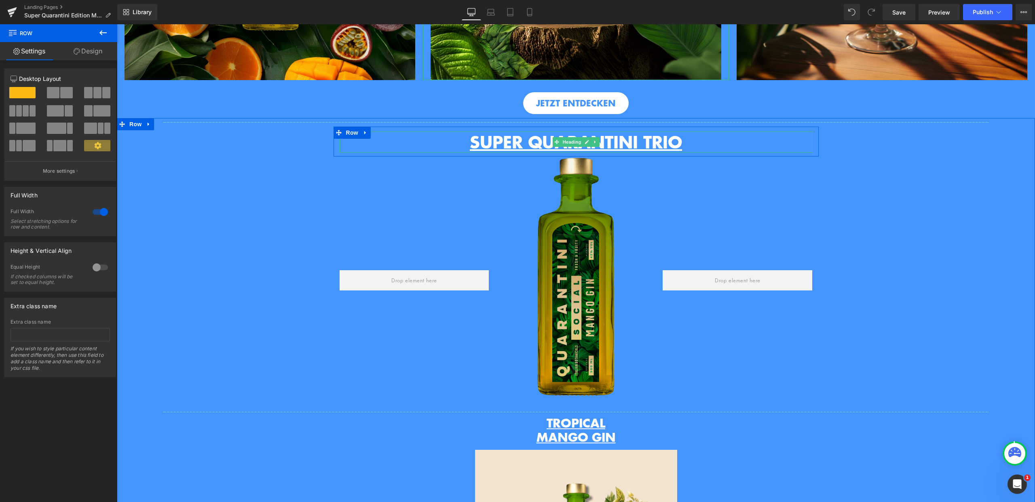
click at [675, 154] on u "SUPER QUARANTINI TRIO" at bounding box center [576, 142] width 212 height 24
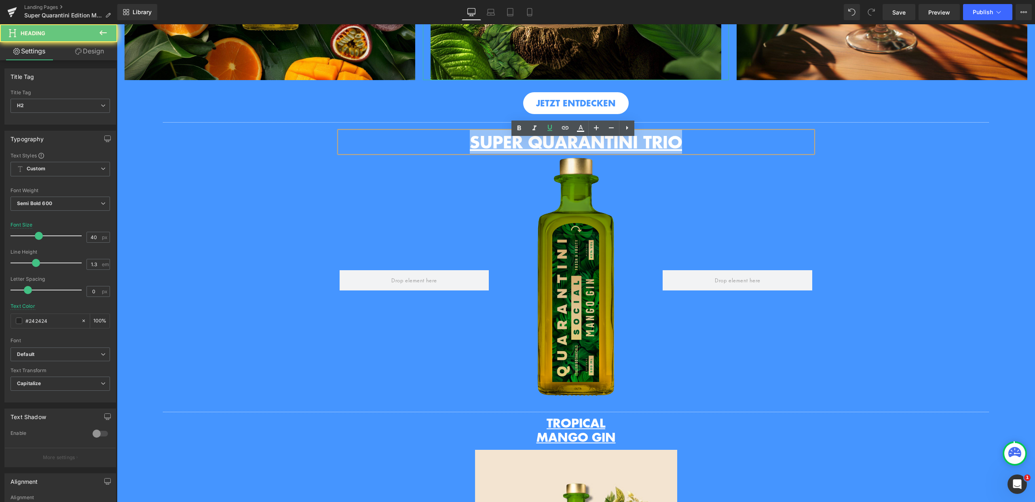
drag, startPoint x: 699, startPoint y: 153, endPoint x: 450, endPoint y: 154, distance: 248.3
click at [450, 152] on h2 "SUPER QUARANTINI TRIO" at bounding box center [576, 141] width 473 height 21
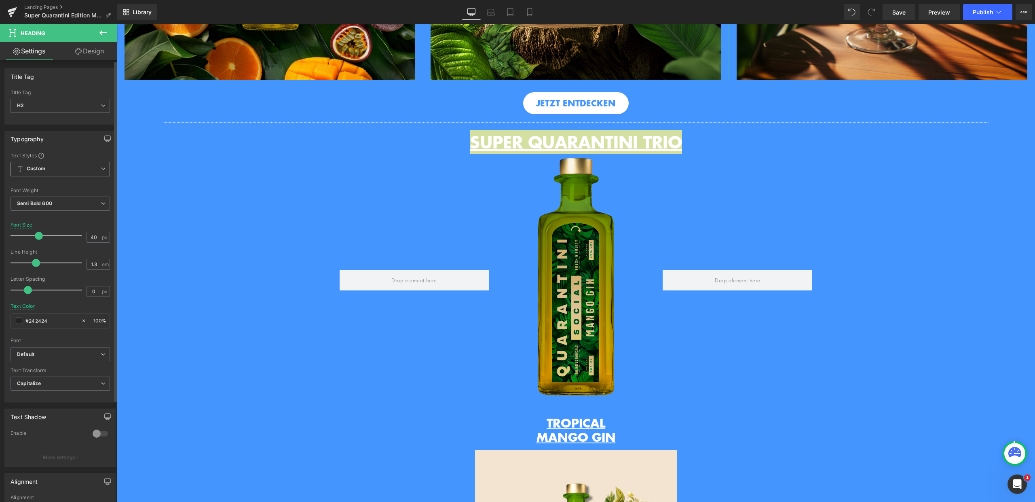
click at [93, 175] on span "Custom Setup Global Style" at bounding box center [60, 169] width 99 height 15
click at [71, 146] on div "Typography" at bounding box center [59, 138] width 108 height 15
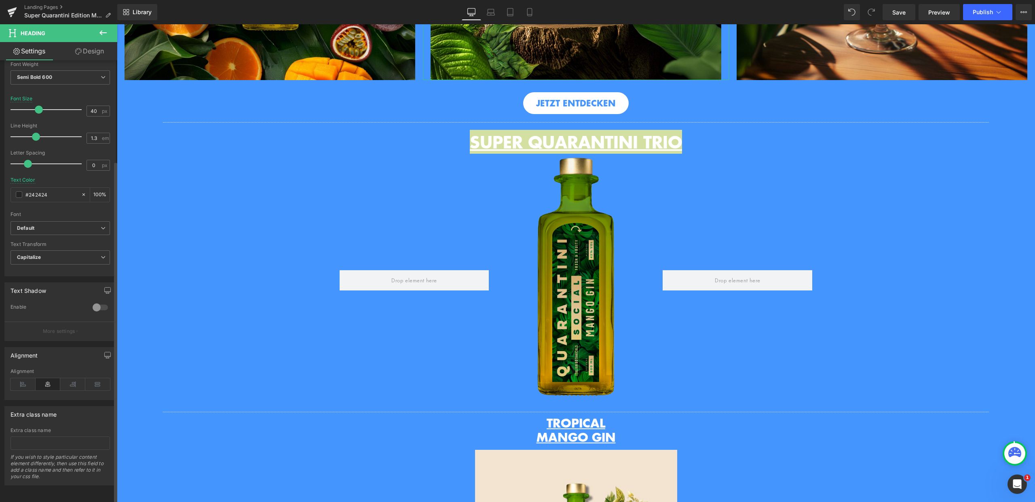
scroll to position [0, 0]
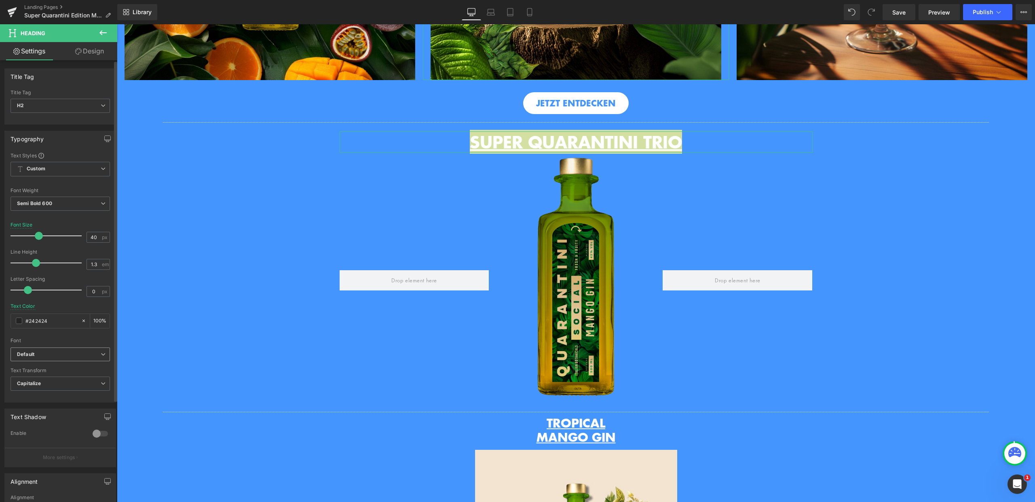
click at [52, 352] on b "Default" at bounding box center [59, 354] width 84 height 7
click at [62, 421] on p "Open Font Manager" at bounding box center [58, 420] width 45 height 7
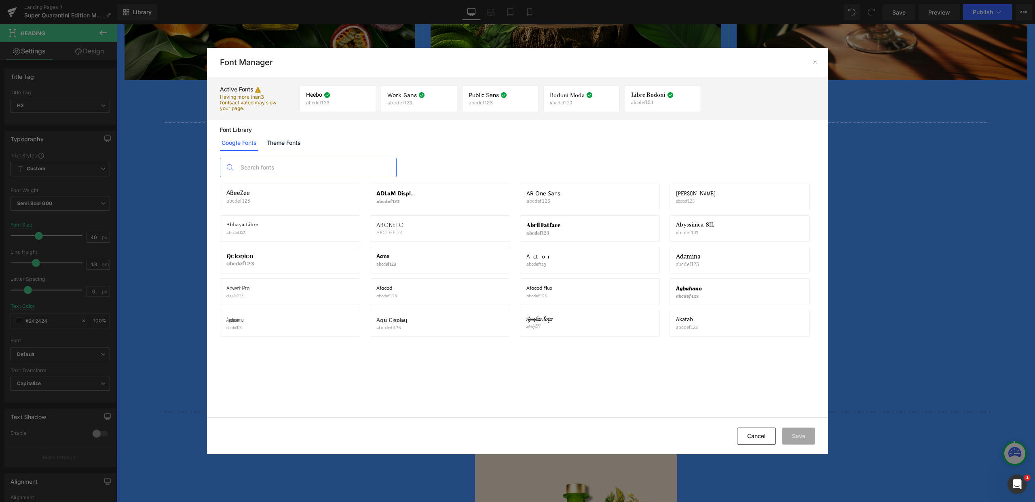
click at [281, 161] on input "text" at bounding box center [317, 167] width 160 height 19
click at [283, 137] on link "Theme Fonts" at bounding box center [284, 143] width 38 height 16
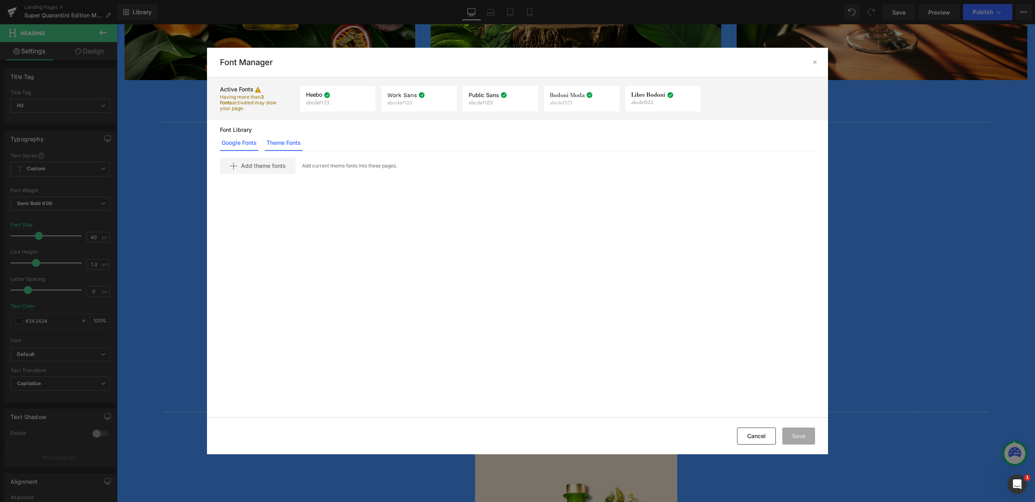
click at [235, 141] on link "Google Fonts" at bounding box center [239, 143] width 38 height 16
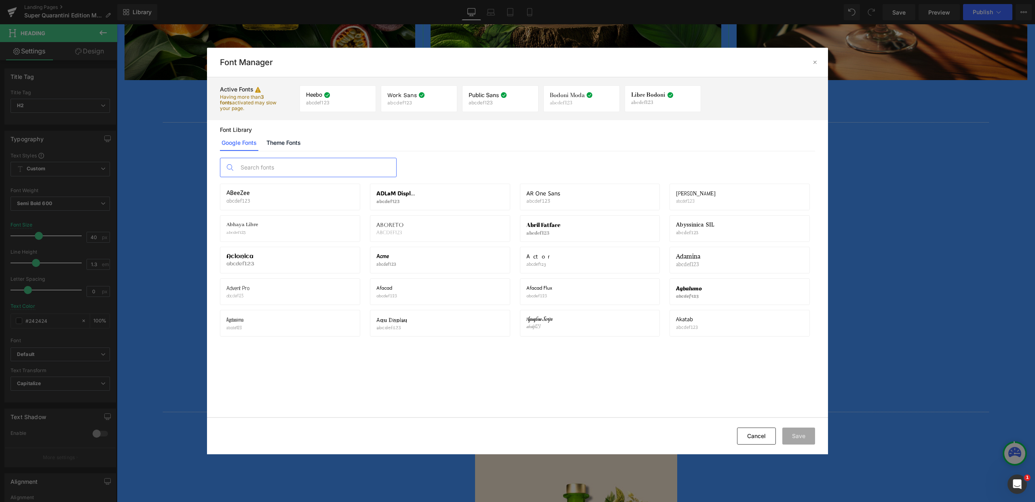
click at [251, 166] on input "text" at bounding box center [317, 167] width 160 height 19
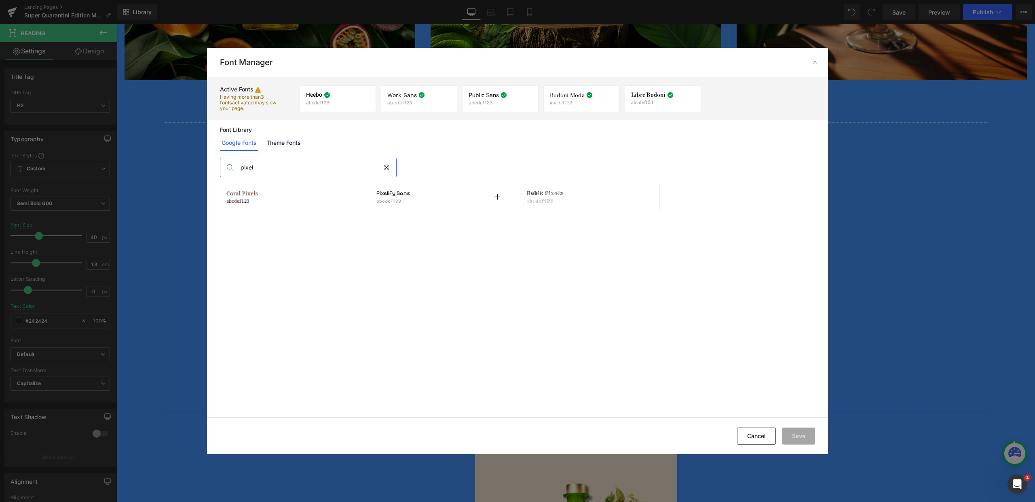
type input "pixel"
click at [410, 200] on p "abcdef123" at bounding box center [393, 201] width 35 height 6
click at [493, 198] on p at bounding box center [497, 196] width 13 height 13
click at [795, 437] on button "Save" at bounding box center [798, 435] width 33 height 17
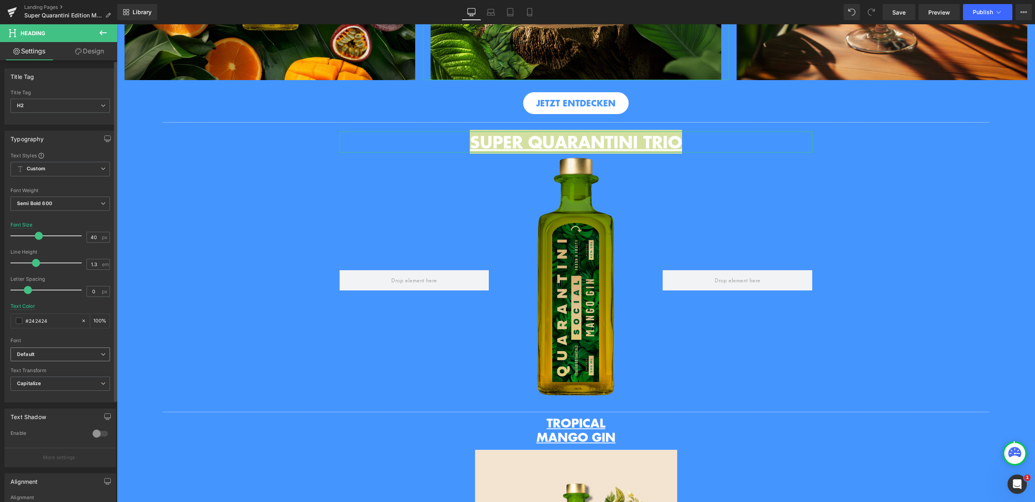
click at [75, 359] on span "Default" at bounding box center [60, 354] width 99 height 14
click at [57, 404] on li "Pixelify Sans" at bounding box center [61, 404] width 100 height 13
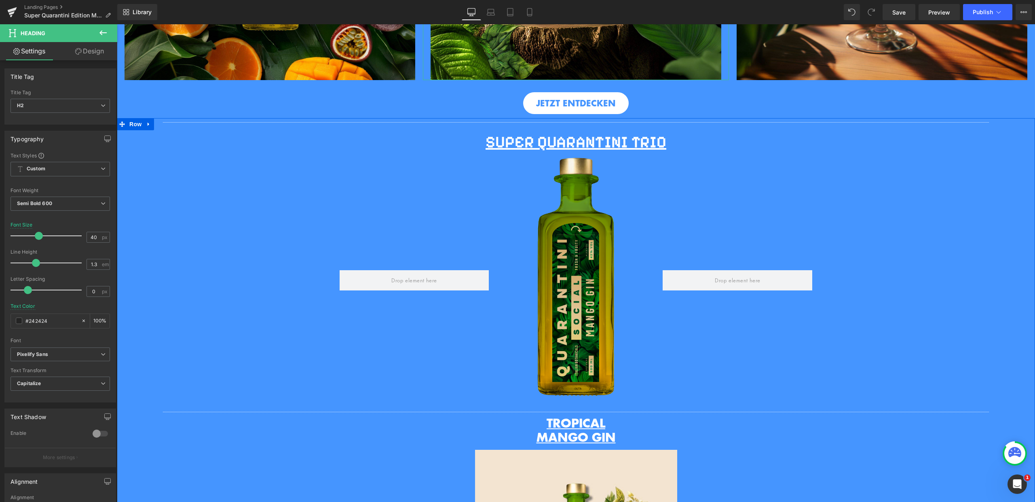
click at [630, 148] on u "SUPER QUARANTINI TRIO" at bounding box center [576, 141] width 181 height 19
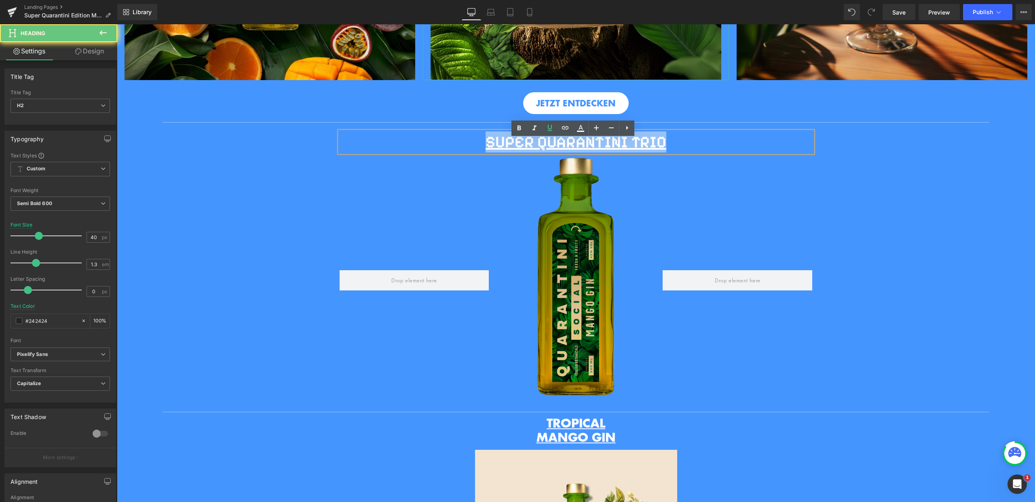
drag, startPoint x: 598, startPoint y: 152, endPoint x: 463, endPoint y: 152, distance: 135.5
click at [463, 152] on h2 "SUPER QUARANTINI TRIO" at bounding box center [576, 141] width 473 height 21
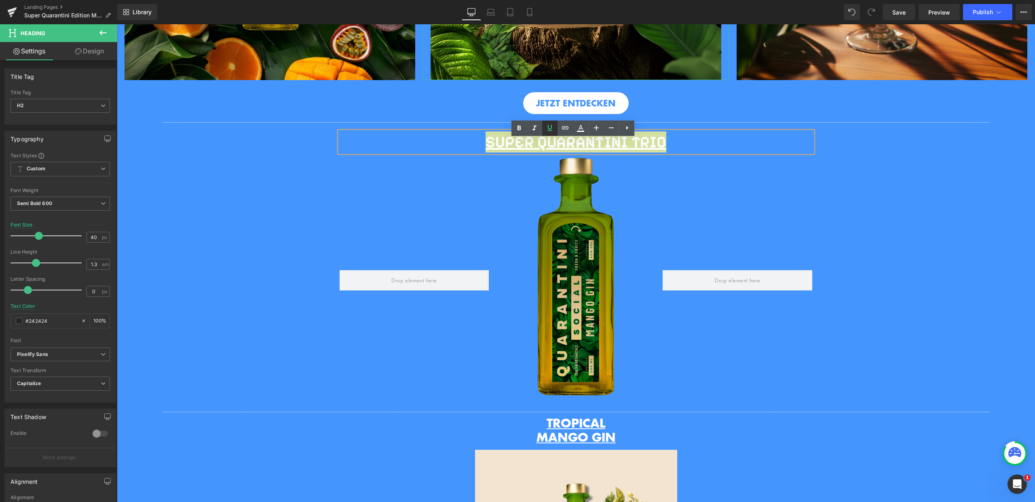
click at [545, 133] on link at bounding box center [549, 128] width 15 height 15
click at [593, 127] on icon at bounding box center [597, 128] width 10 height 10
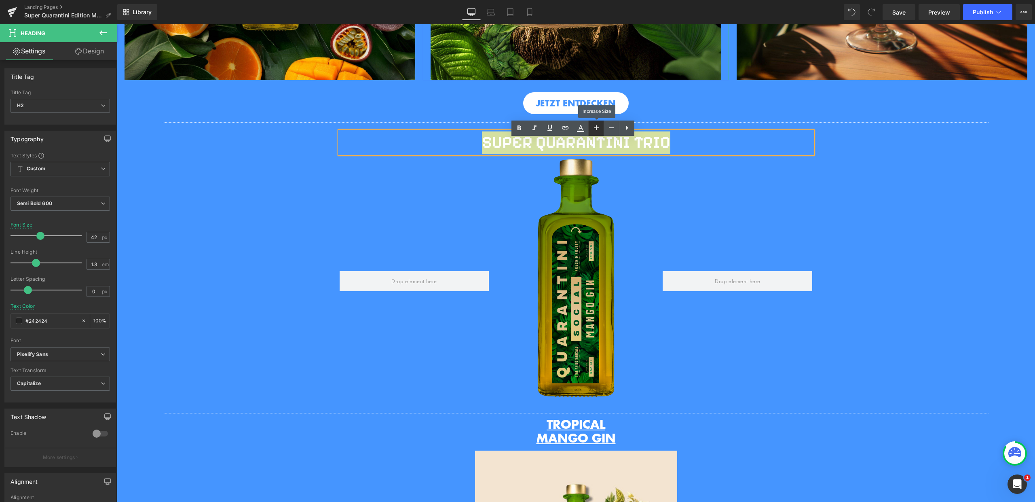
click at [593, 127] on icon at bounding box center [597, 128] width 10 height 10
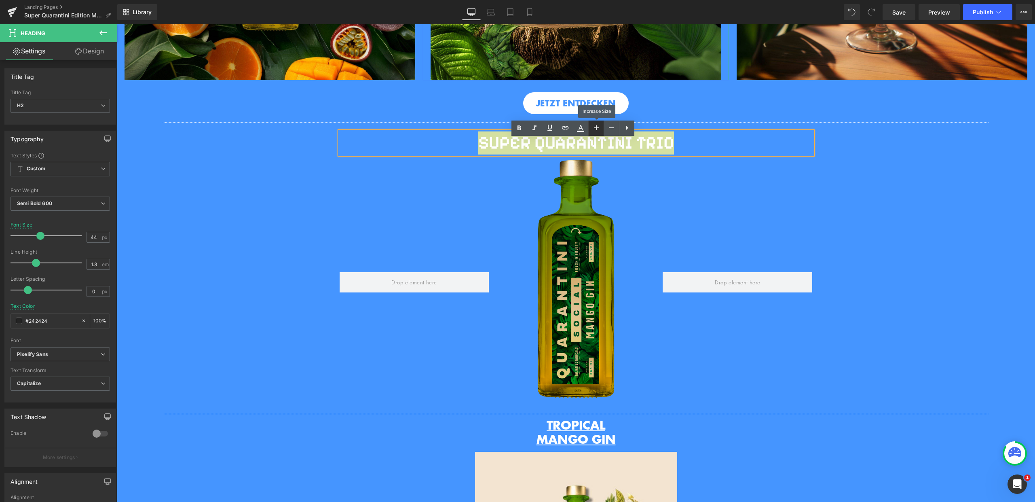
click at [593, 127] on icon at bounding box center [597, 128] width 10 height 10
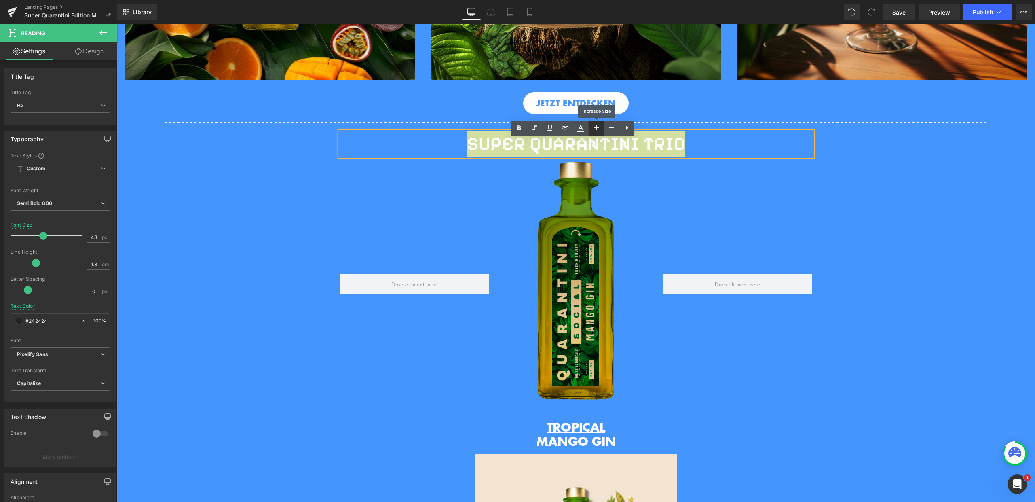
click at [593, 127] on icon at bounding box center [597, 128] width 10 height 10
type input "50"
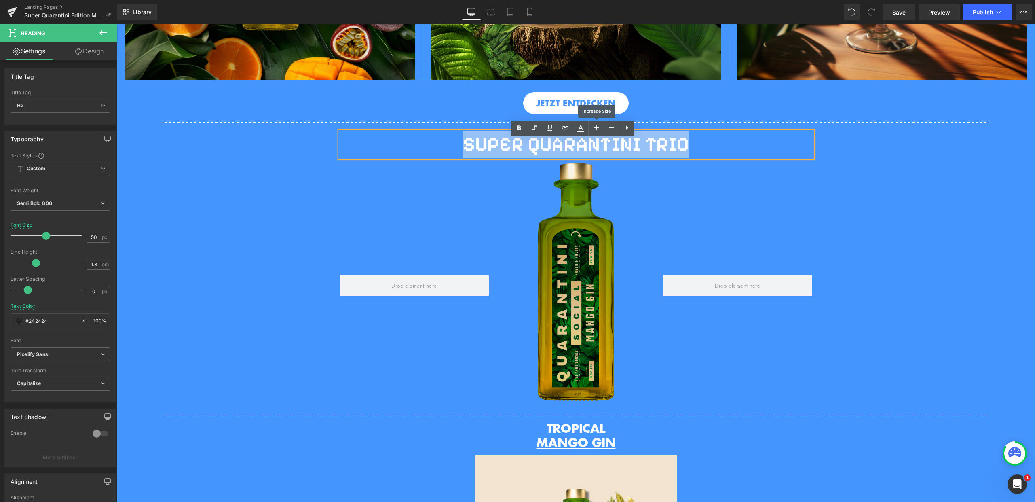
click at [702, 198] on div at bounding box center [738, 285] width 162 height 247
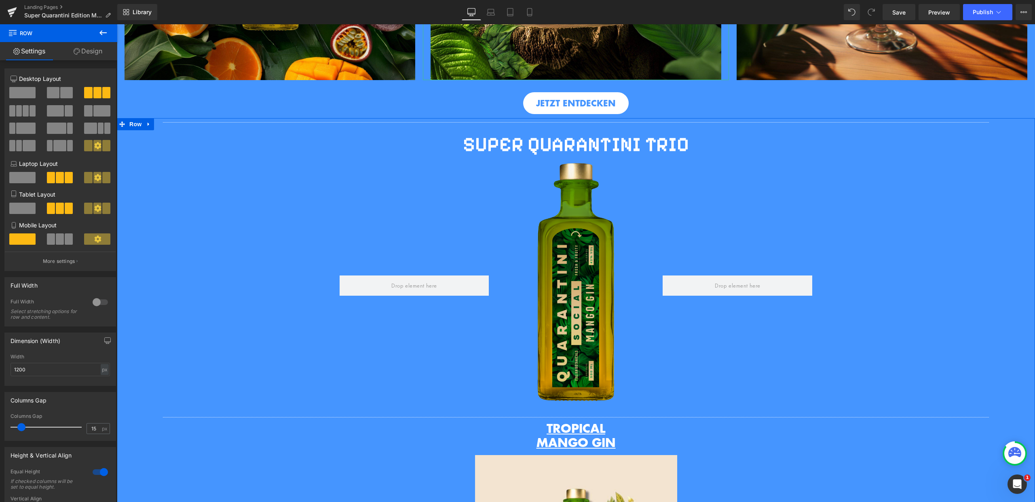
click at [956, 237] on div "Separator SUPER QUARANTINI TRIO Heading Row Image Row Image Row Separator TROPI…" at bounding box center [576, 432] width 918 height 628
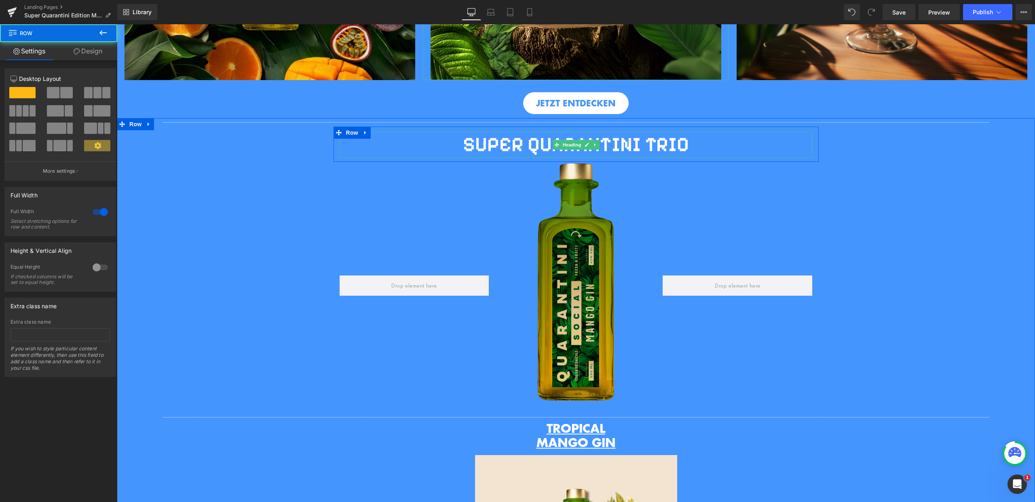
click at [649, 153] on span "SUPER QUARANTINI TRIO" at bounding box center [576, 144] width 226 height 24
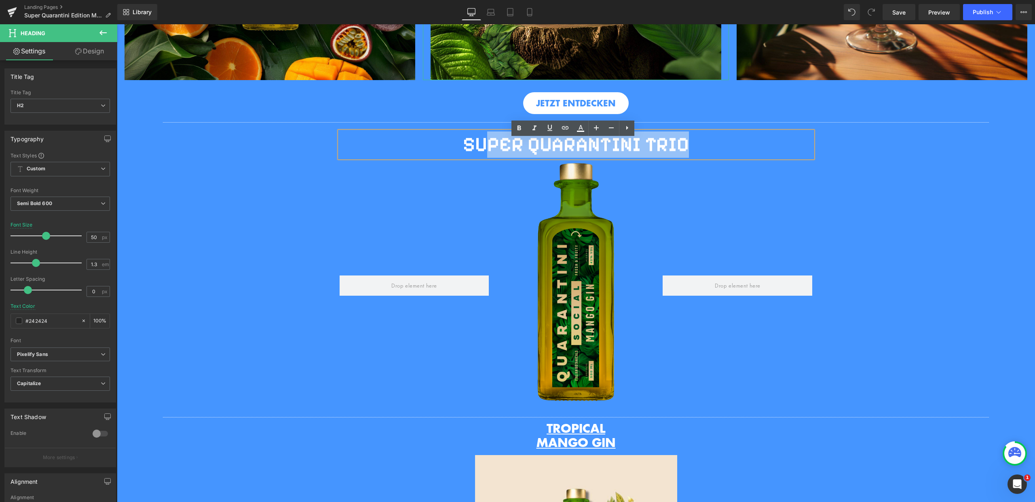
drag, startPoint x: 693, startPoint y: 150, endPoint x: 478, endPoint y: 144, distance: 215.2
click at [478, 144] on h2 "SUPER QUARANTINI TRIO" at bounding box center [576, 144] width 473 height 26
click at [449, 153] on h2 "SUPER QUARANTINI TRIO" at bounding box center [576, 144] width 473 height 26
drag, startPoint x: 463, startPoint y: 153, endPoint x: 709, endPoint y: 165, distance: 247.0
click at [709, 158] on div "SUPER QUARANTINI TRIO" at bounding box center [576, 144] width 473 height 26
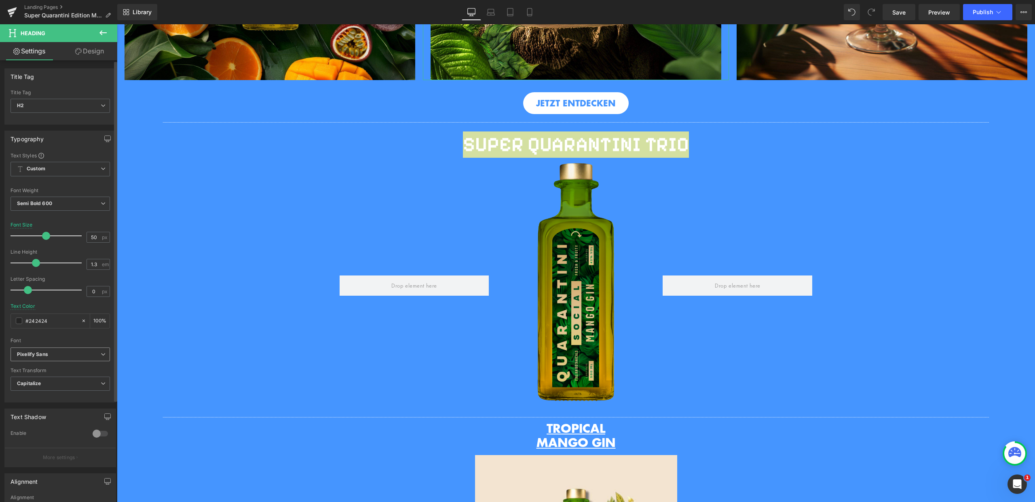
click at [79, 354] on b "Pixelify Sans" at bounding box center [59, 354] width 84 height 7
click at [64, 422] on p "Open Font Manager" at bounding box center [58, 420] width 45 height 7
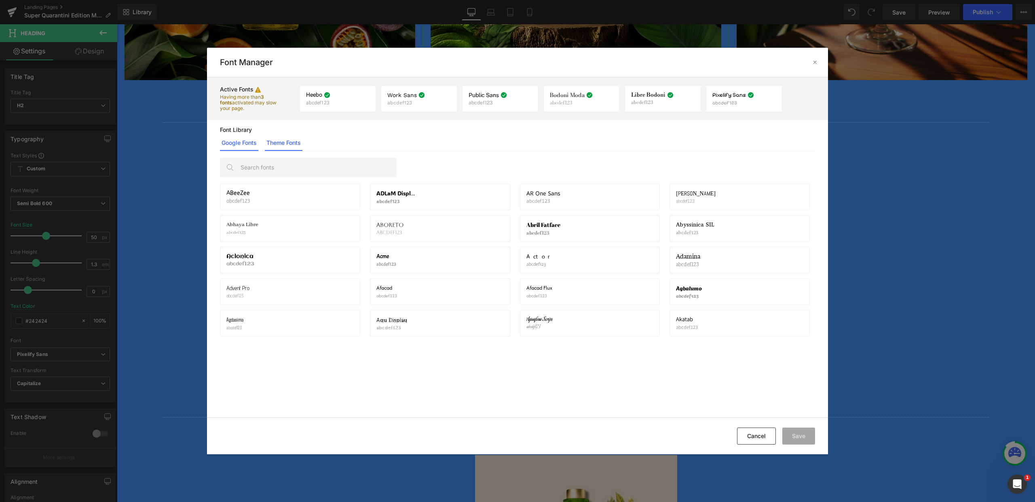
click at [285, 142] on link "Theme Fonts" at bounding box center [284, 143] width 38 height 16
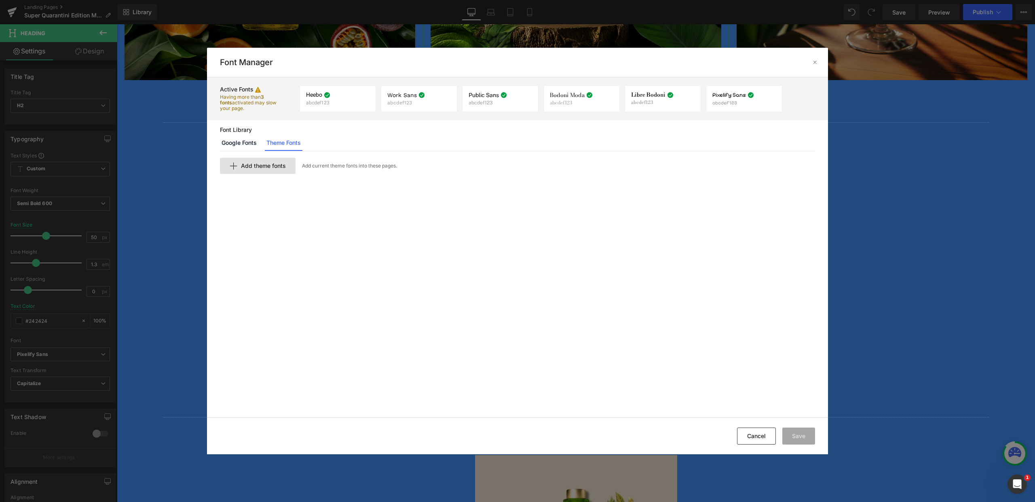
click at [271, 167] on span "Add theme fonts" at bounding box center [263, 166] width 45 height 6
click at [231, 148] on link "Google Fonts" at bounding box center [239, 143] width 38 height 16
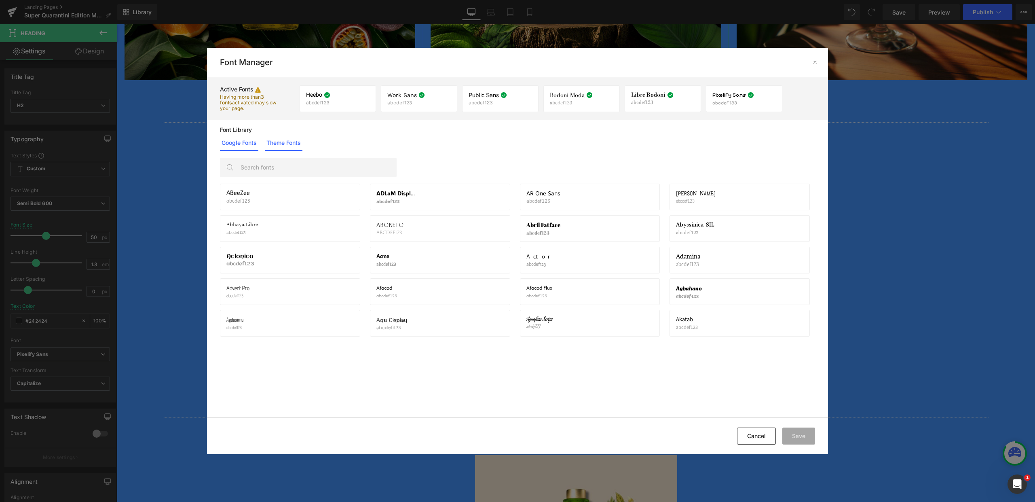
click at [269, 143] on link "Theme Fonts" at bounding box center [284, 143] width 38 height 16
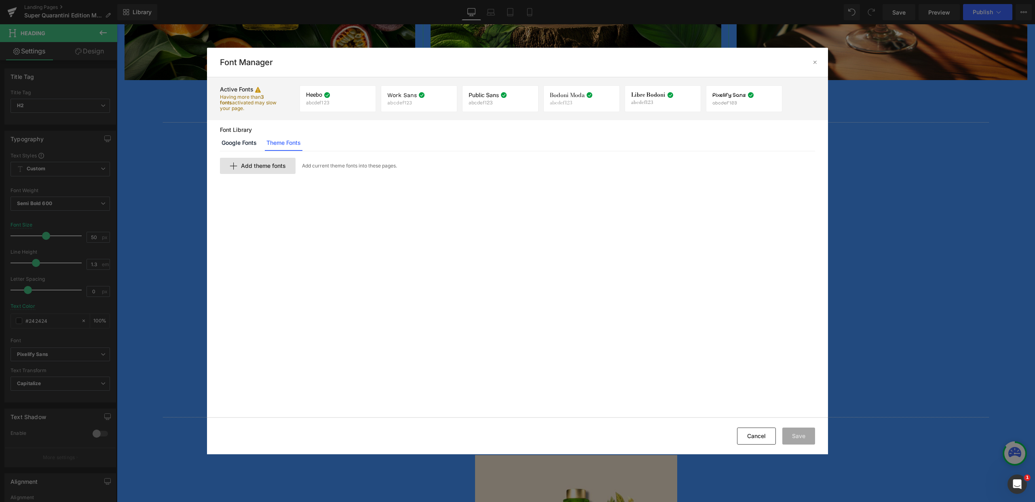
click at [272, 164] on span "Add theme fonts" at bounding box center [263, 166] width 45 height 6
click at [806, 179] on div "Add" at bounding box center [799, 179] width 31 height 16
click at [311, 179] on input "text" at bounding box center [319, 179] width 199 height 16
type input "Pixel"
click at [797, 181] on div "Add" at bounding box center [799, 179] width 31 height 16
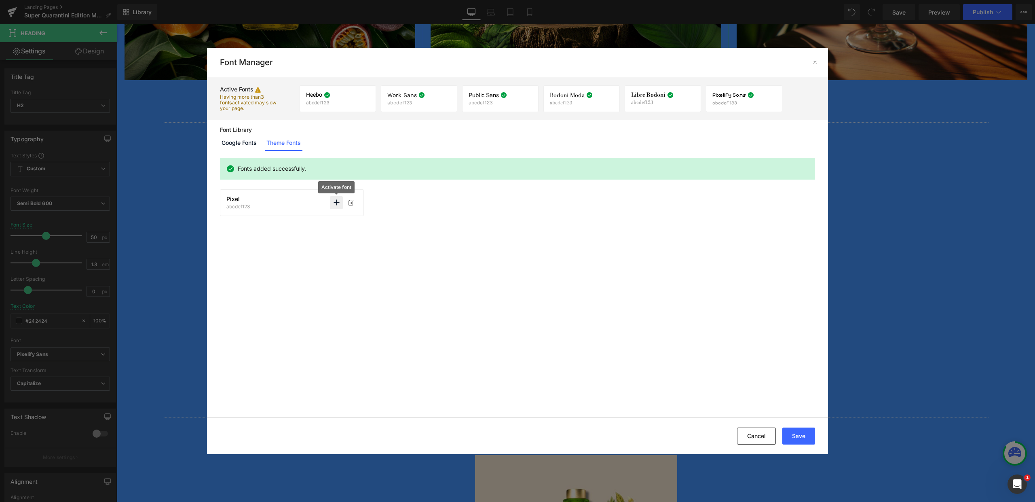
click at [336, 201] on icon at bounding box center [336, 202] width 6 height 6
click at [335, 202] on icon at bounding box center [336, 202] width 6 height 6
click at [265, 206] on div "Pixel abcdef123 Activate font Activate font" at bounding box center [291, 203] width 131 height 14
click at [262, 204] on div "Pixel abcdef123 Activate font Activate font" at bounding box center [291, 203] width 131 height 14
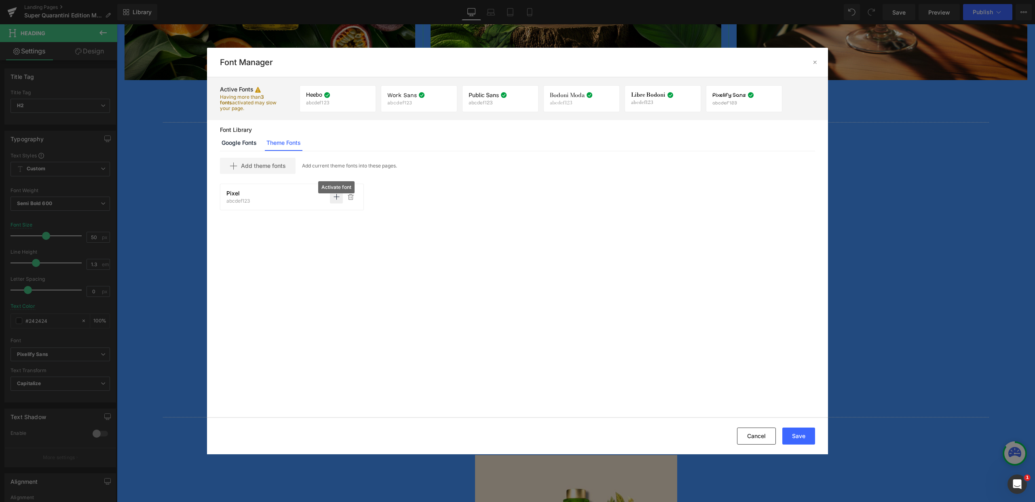
click at [240, 198] on p "abcdef123" at bounding box center [237, 201] width 23 height 6
click at [235, 195] on span "Pixel" at bounding box center [232, 193] width 13 height 6
click at [273, 195] on div "Pixel abcdef123 Activate font Activate font" at bounding box center [291, 197] width 131 height 14
click at [299, 199] on div "Pixel abcdef123 Activate font Activate font" at bounding box center [291, 197] width 131 height 14
click at [355, 196] on p at bounding box center [351, 196] width 13 height 13
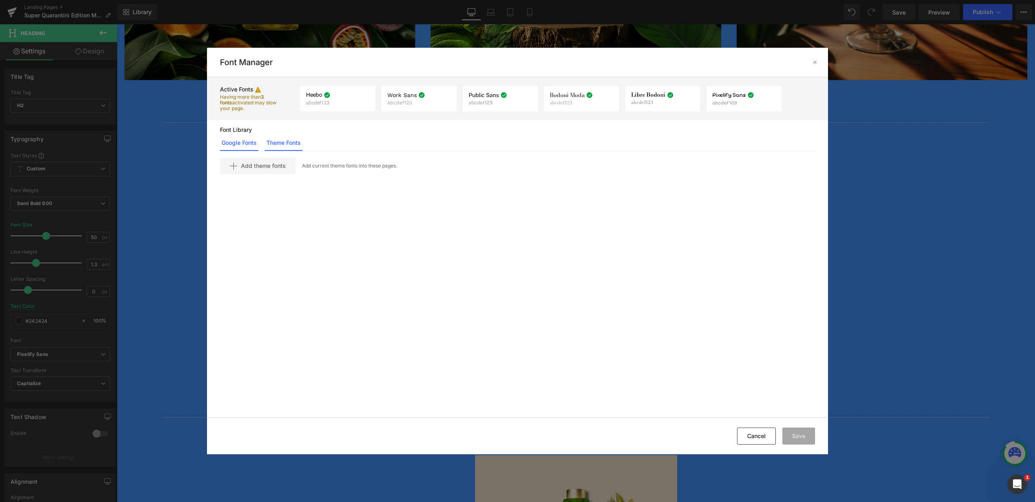
click at [233, 139] on link "Google Fonts" at bounding box center [239, 143] width 38 height 16
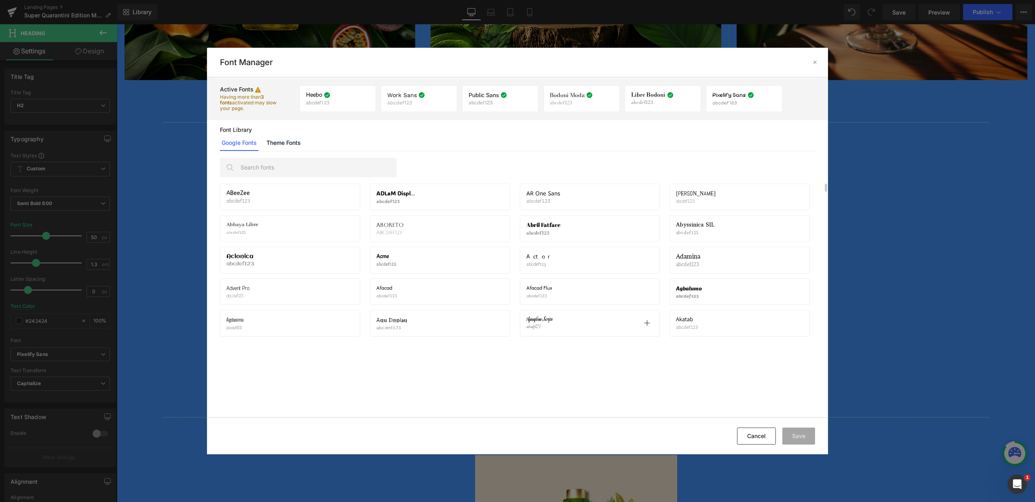
scroll to position [31, 0]
click at [764, 431] on button "Cancel" at bounding box center [756, 435] width 39 height 17
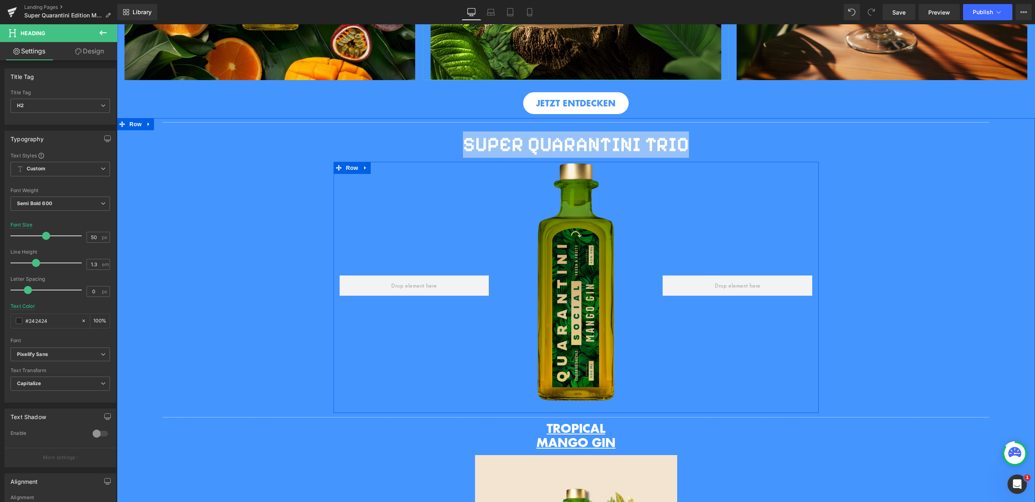
click at [770, 230] on div at bounding box center [738, 285] width 162 height 247
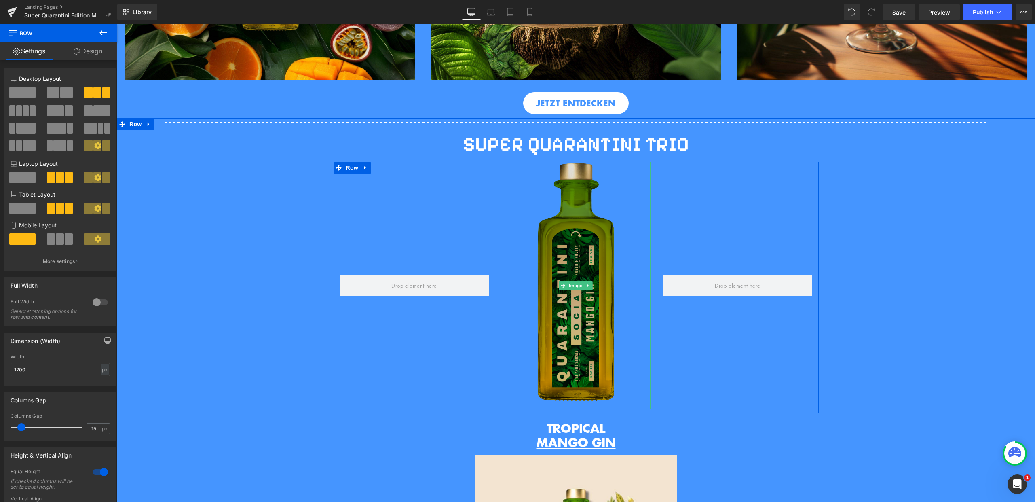
click at [581, 260] on img at bounding box center [576, 285] width 150 height 247
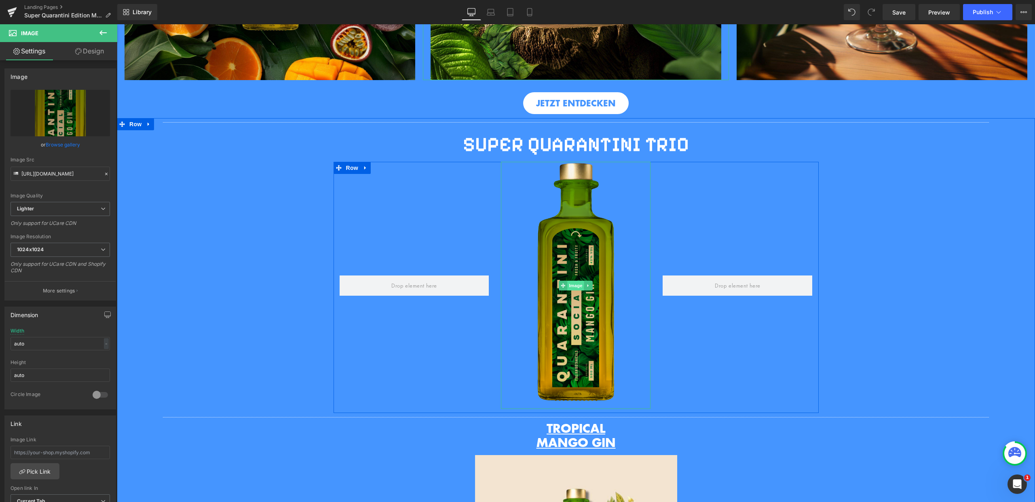
click at [571, 289] on span "Image" at bounding box center [576, 286] width 17 height 10
click at [107, 49] on link "Design" at bounding box center [89, 51] width 59 height 18
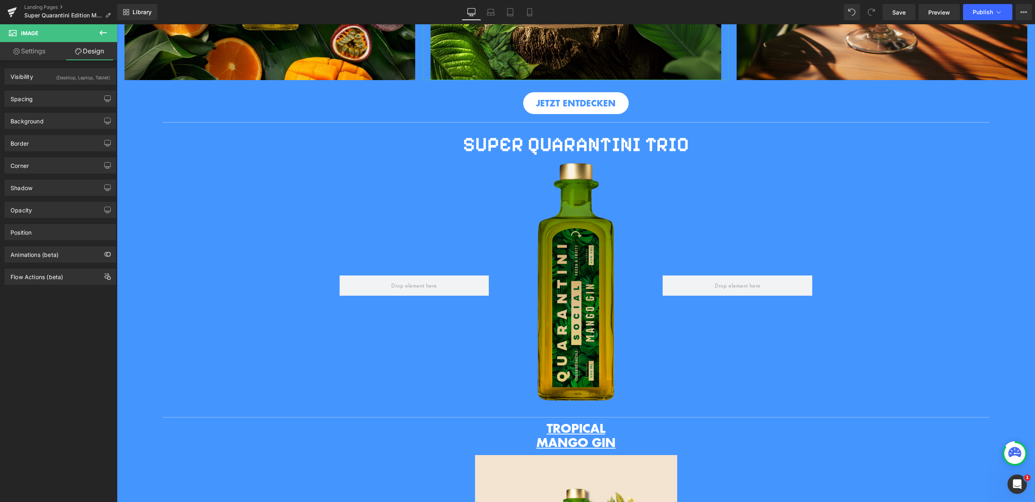
click at [97, 34] on button at bounding box center [103, 33] width 28 height 18
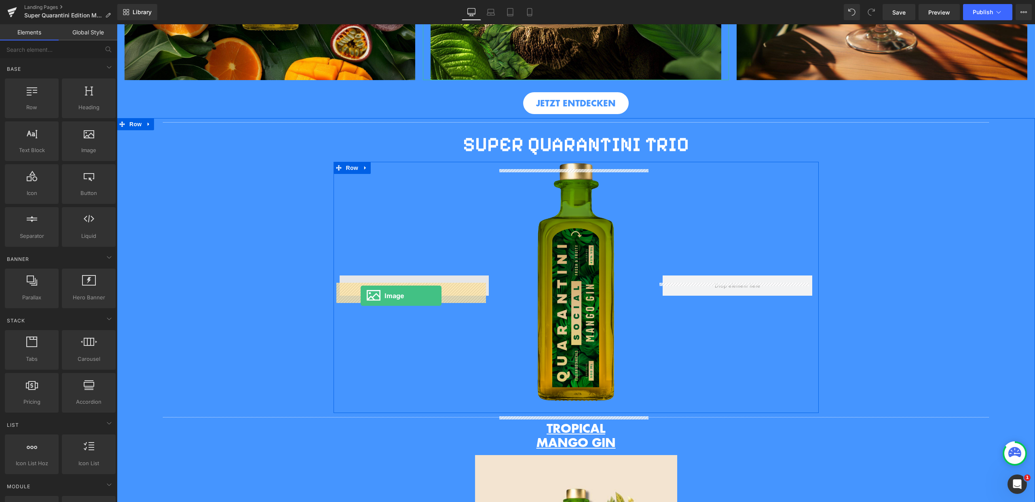
drag, startPoint x: 207, startPoint y: 174, endPoint x: 361, endPoint y: 296, distance: 196.0
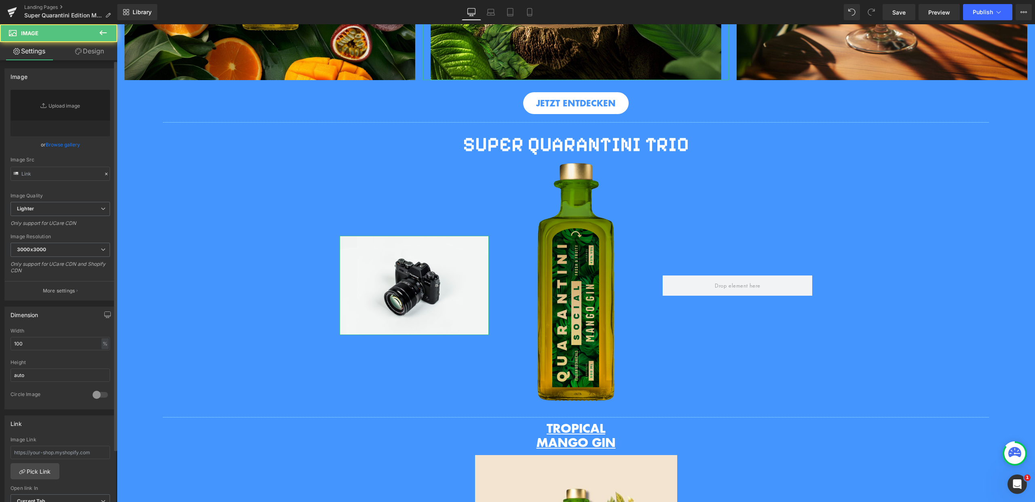
type input "//d1um8515vdn9kb.cloudfront.net/images/parallax.jpg"
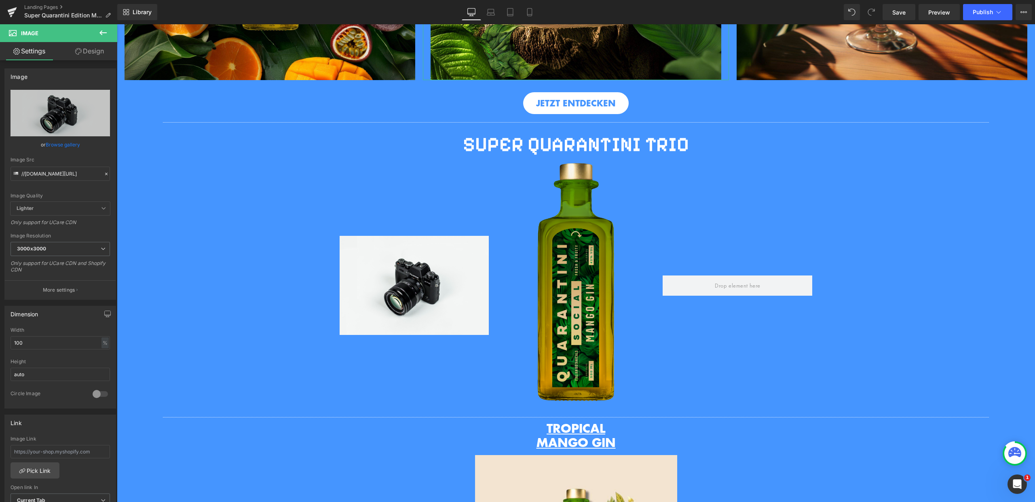
click at [104, 33] on icon at bounding box center [102, 32] width 7 height 5
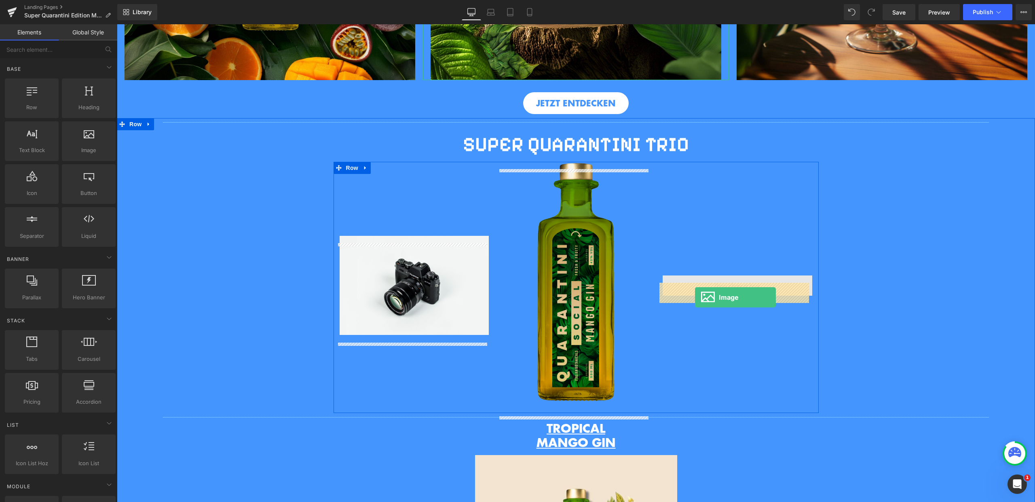
drag, startPoint x: 201, startPoint y: 161, endPoint x: 695, endPoint y: 297, distance: 512.1
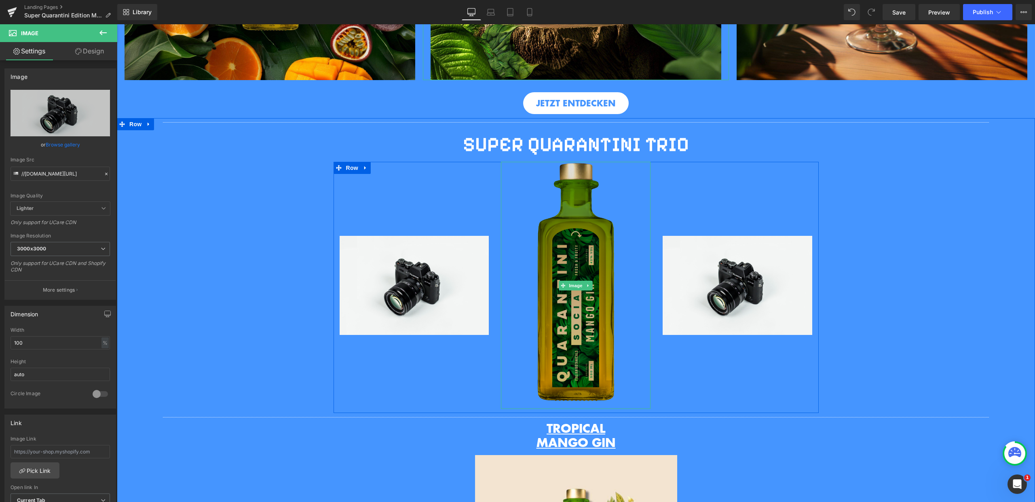
click at [581, 303] on img at bounding box center [576, 285] width 150 height 247
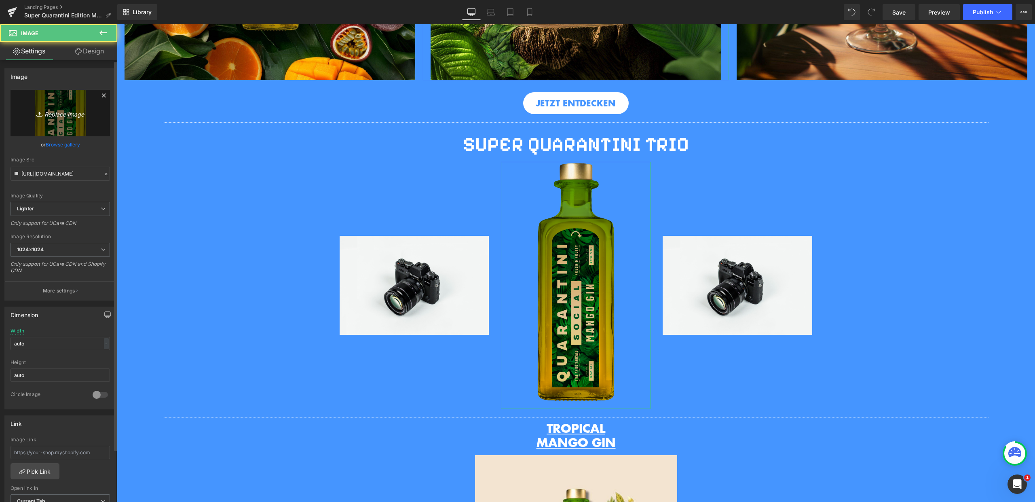
click at [93, 111] on link "Replace Image" at bounding box center [60, 113] width 99 height 47
type input "C:\fakepath\5.png"
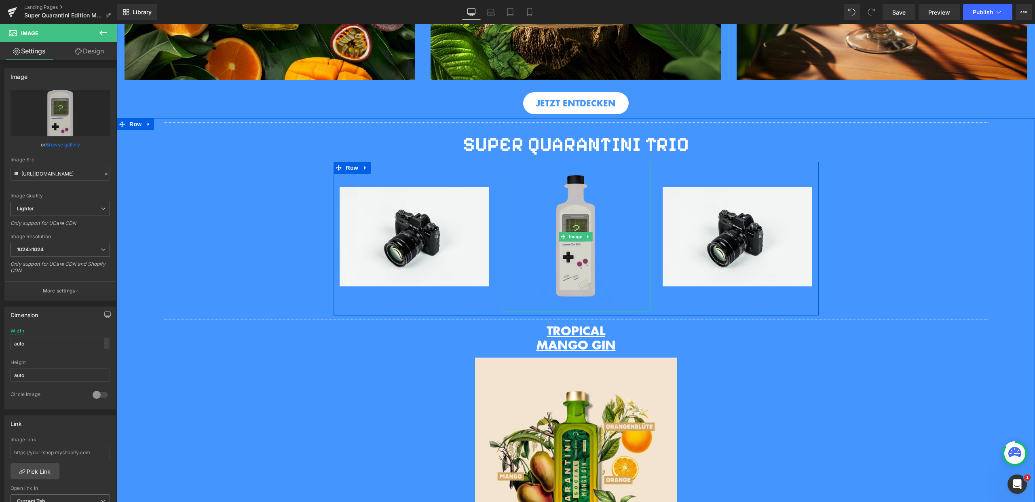
type input "https://ucarecdn.com/d20f14c3-75d0-47f6-8892-f9873cf65c3b/-/format/auto/-/previ…"
click at [414, 242] on span "Image" at bounding box center [414, 237] width 17 height 10
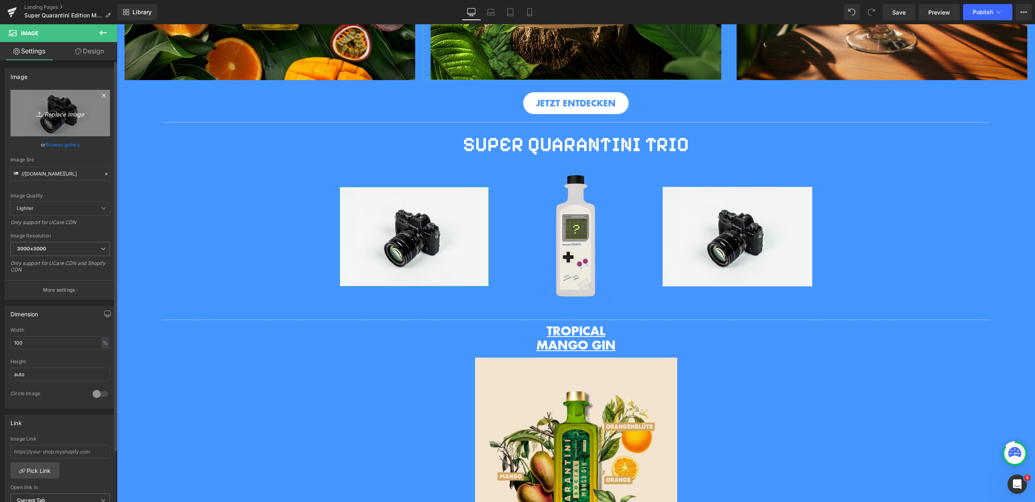
click at [86, 116] on icon "Replace Image" at bounding box center [60, 113] width 65 height 10
type input "C:\fakepath\6.png"
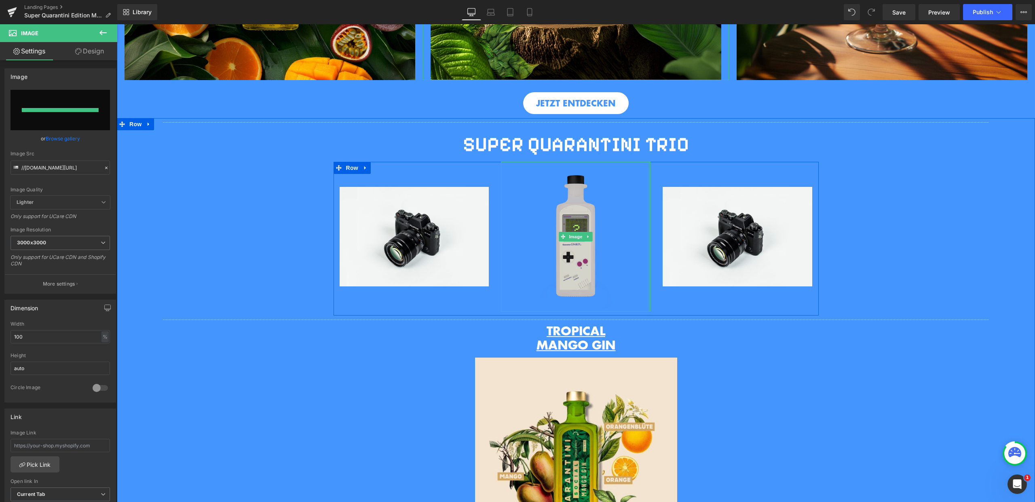
type input "https://ucarecdn.com/6afe53eb-c11b-41a8-9ec2-82b5ee44d121/-/format/auto/-/previ…"
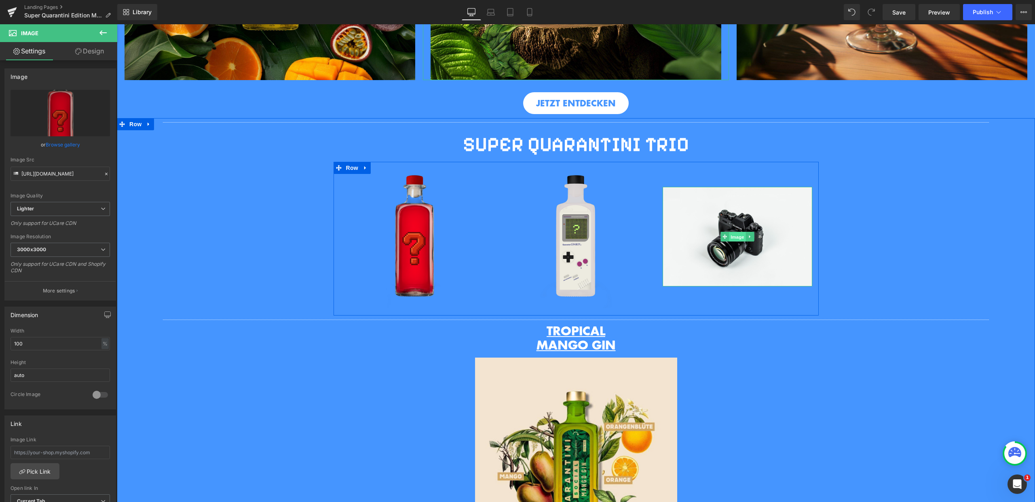
click at [729, 242] on span "Image" at bounding box center [737, 237] width 17 height 10
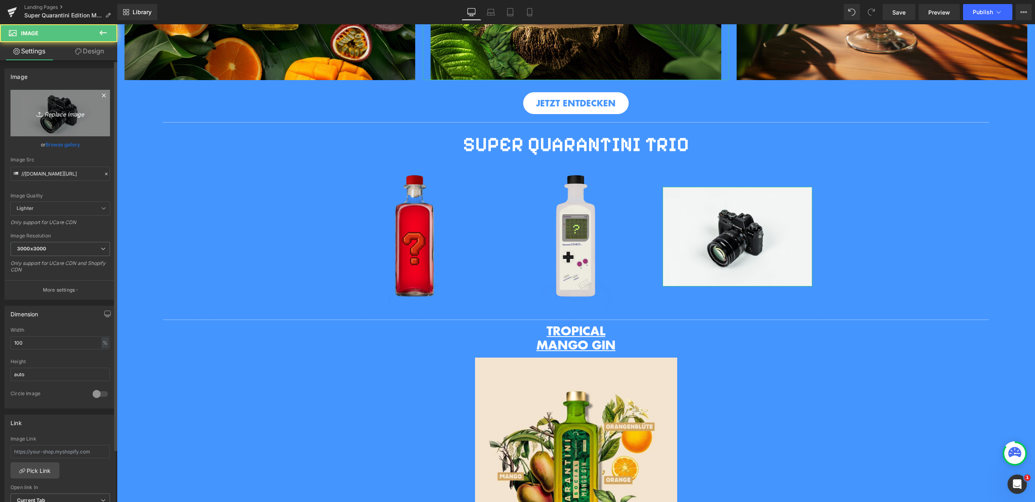
click at [74, 114] on icon "Replace Image" at bounding box center [60, 113] width 65 height 10
type input "C:\fakepath\7.png"
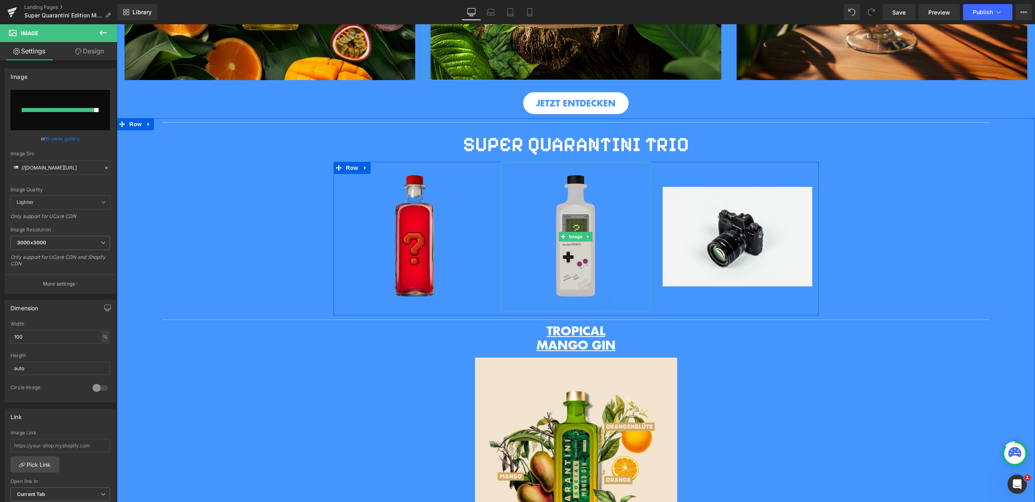
click at [595, 260] on img at bounding box center [576, 237] width 150 height 150
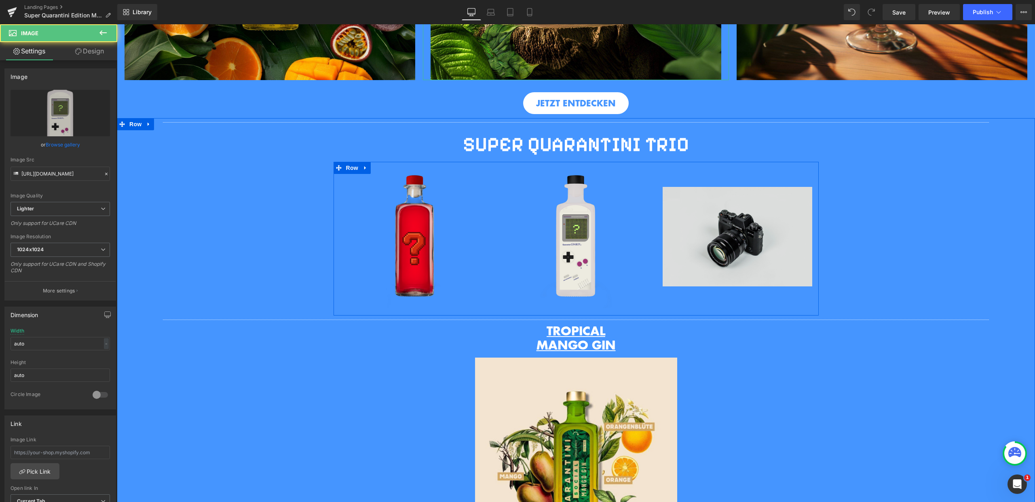
click at [737, 251] on img at bounding box center [738, 236] width 150 height 99
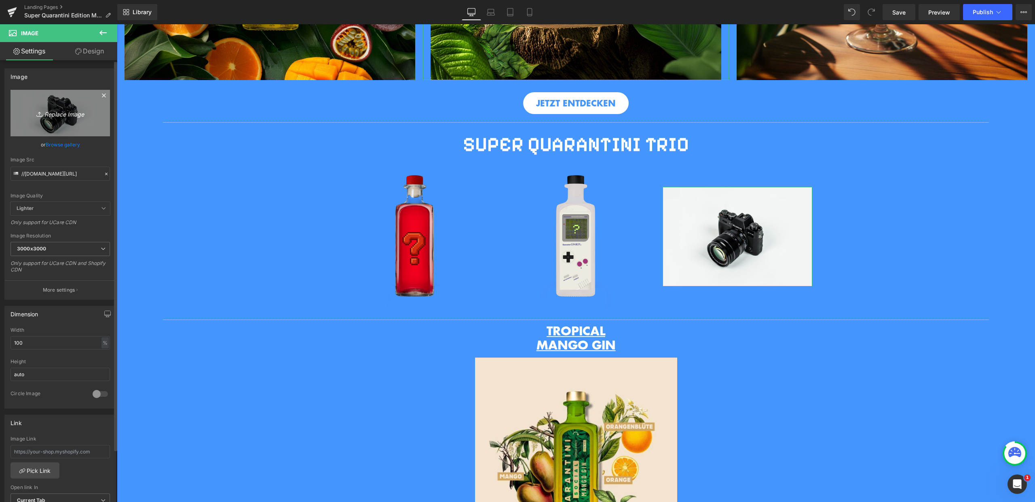
click at [54, 109] on icon "Replace Image" at bounding box center [60, 113] width 65 height 10
type input "C:\fakepath\7.png"
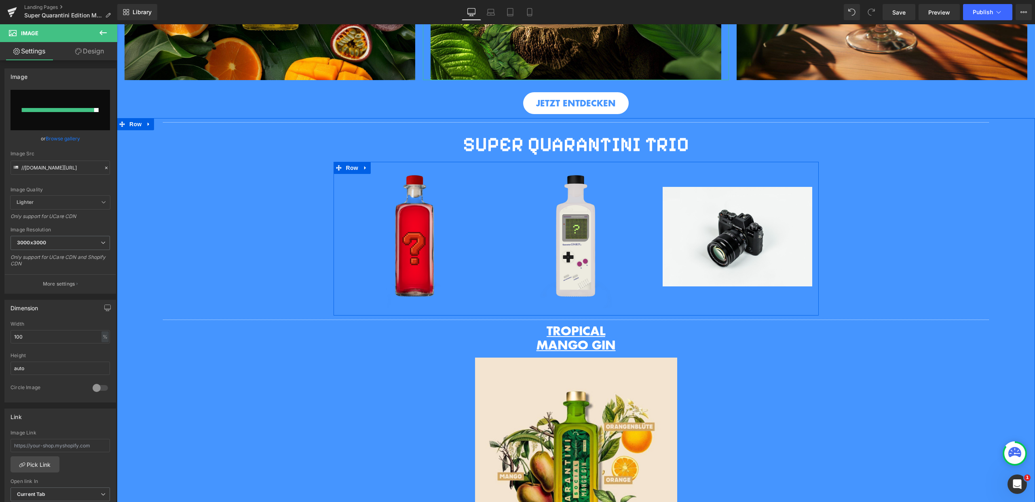
type input "https://ucarecdn.com/671a3190-c085-4646-96a8-c139b8f9cb53/-/format/auto/-/previ…"
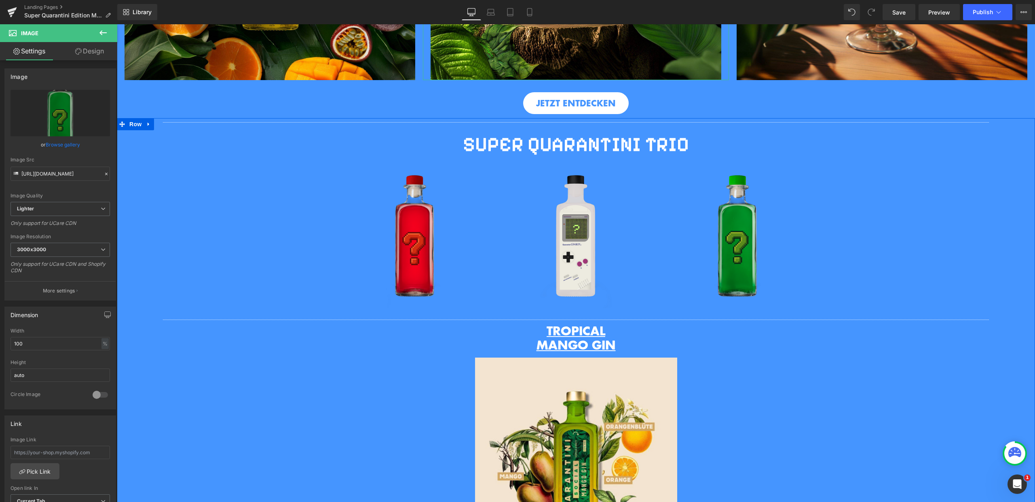
click at [1012, 269] on div "Separator SUPER QUARANTINI TRIO Heading Row Image Row Image Image Image Row Sep…" at bounding box center [576, 383] width 918 height 531
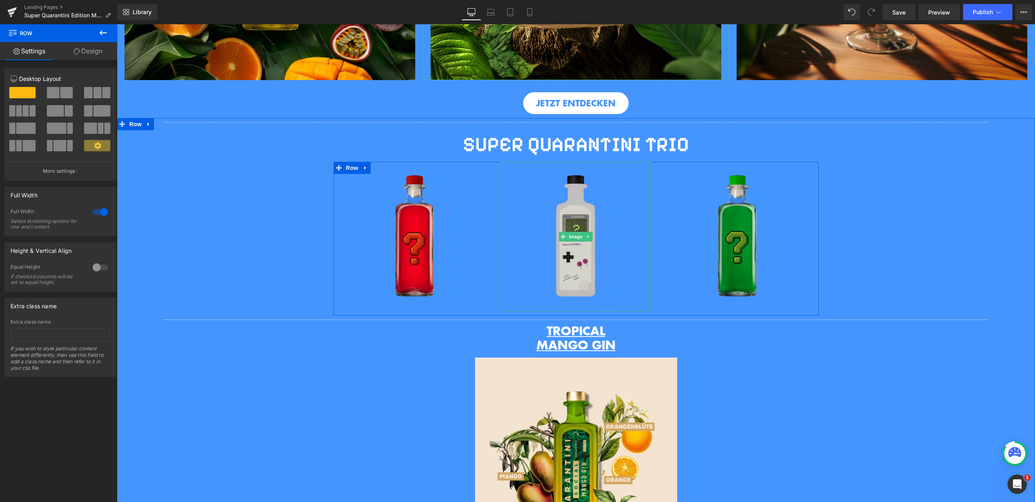
click at [548, 245] on img at bounding box center [576, 237] width 150 height 150
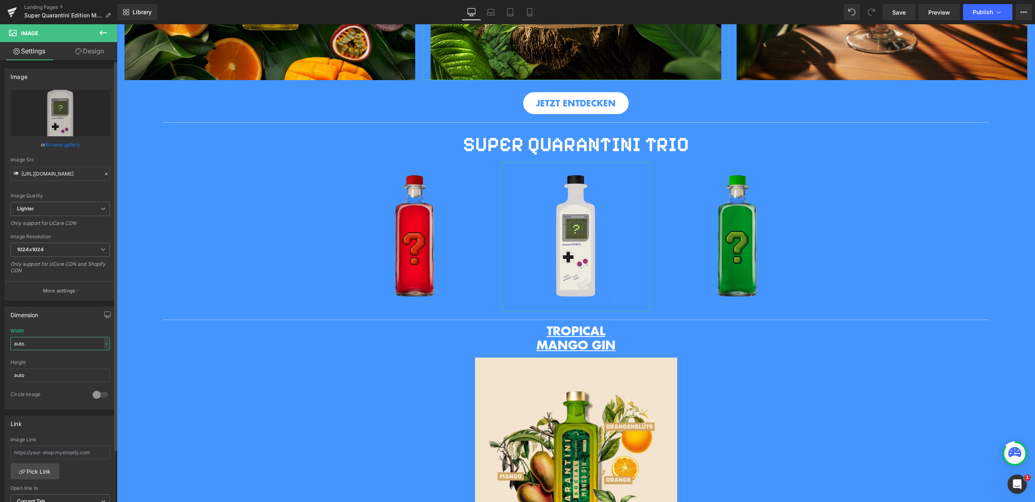
drag, startPoint x: 43, startPoint y: 346, endPoint x: 7, endPoint y: 345, distance: 36.4
click at [7, 345] on div "auto Width auto - % px auto Height auto 0 Circle Image" at bounding box center [60, 368] width 111 height 81
drag, startPoint x: 18, startPoint y: 345, endPoint x: 8, endPoint y: 343, distance: 10.2
click at [8, 343] on div "500px Width 500 px % px auto Height auto 0 Circle Image" at bounding box center [60, 368] width 111 height 81
type input "100"
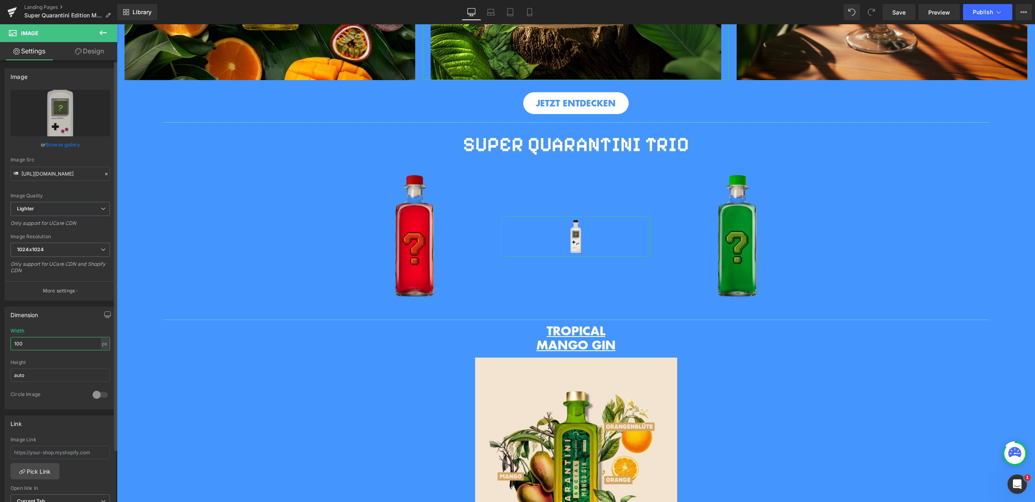
drag, startPoint x: 40, startPoint y: 343, endPoint x: 1, endPoint y: 343, distance: 39.2
click at [1, 343] on div "Dimension 100px Width 100 px % px auto Height auto 0 Circle Image" at bounding box center [60, 354] width 121 height 109
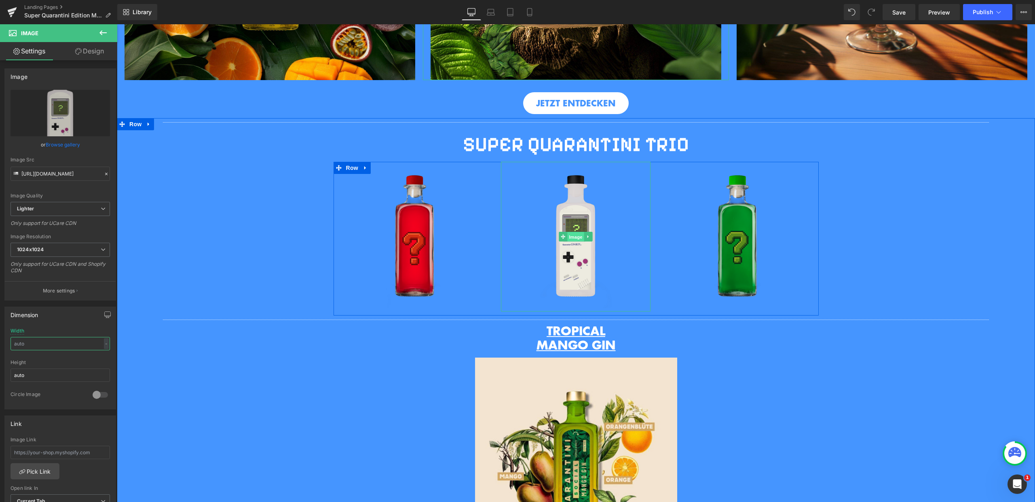
click at [576, 242] on span "Image" at bounding box center [576, 237] width 17 height 10
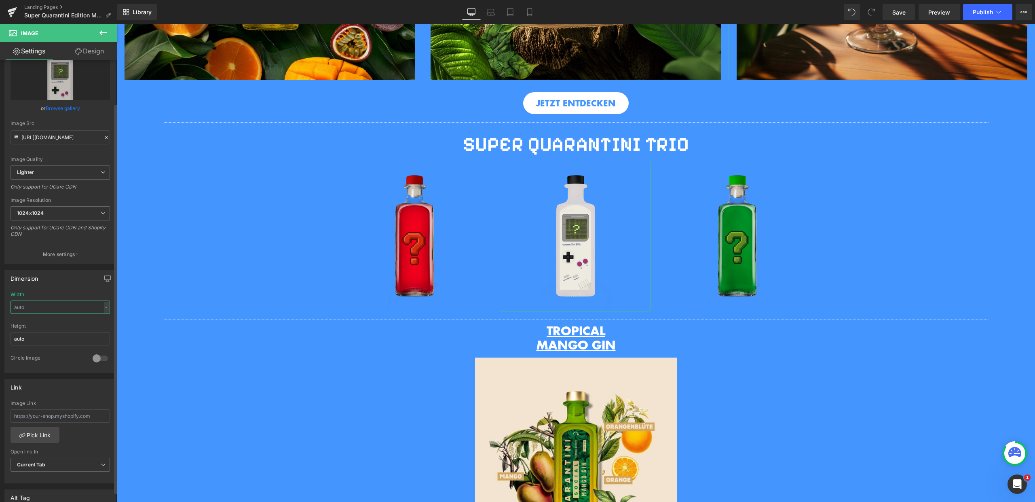
scroll to position [49, 0]
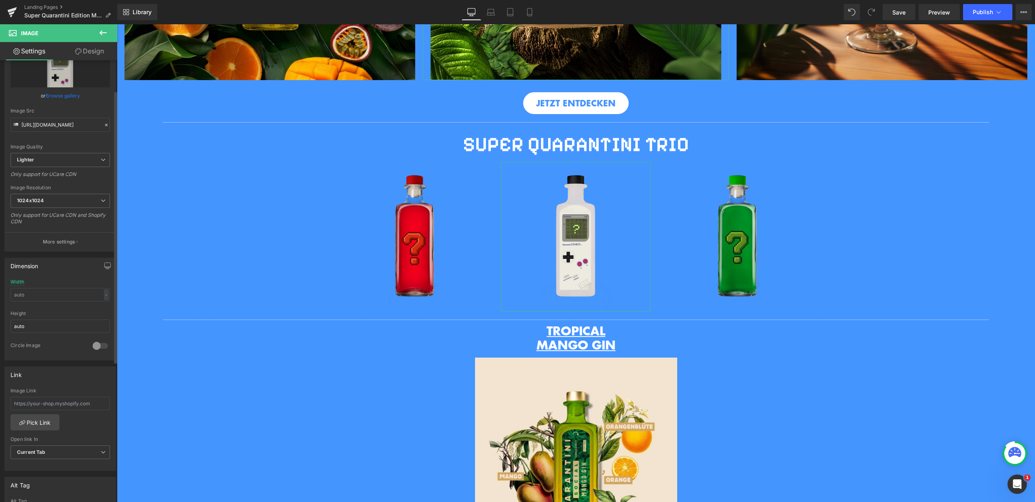
click at [52, 311] on div "Height" at bounding box center [60, 314] width 99 height 6
click at [576, 241] on span "Image" at bounding box center [576, 237] width 17 height 10
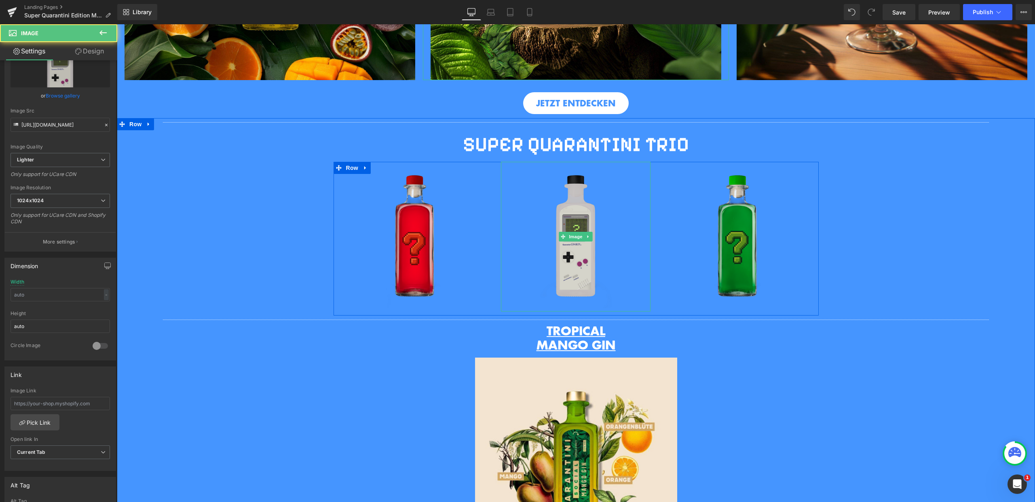
click at [582, 189] on img at bounding box center [576, 237] width 150 height 150
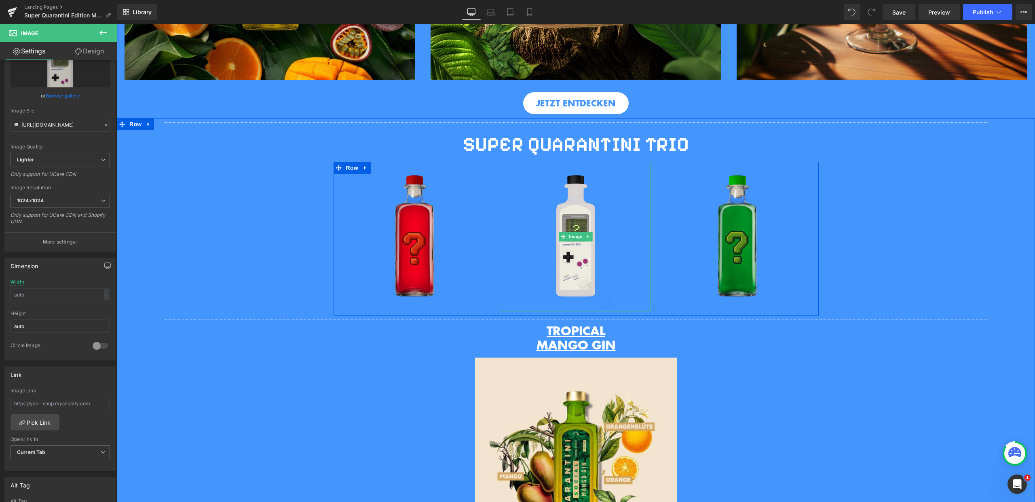
click at [867, 364] on div "Separator SUPER QUARANTINI TRIO Heading Row Image Row Image Image Image Row Sep…" at bounding box center [576, 383] width 918 height 531
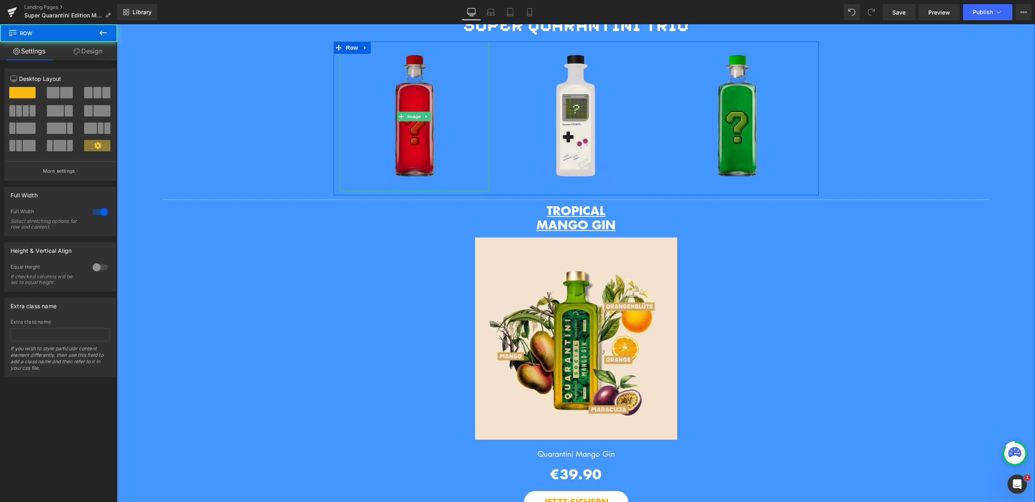
scroll to position [767, 0]
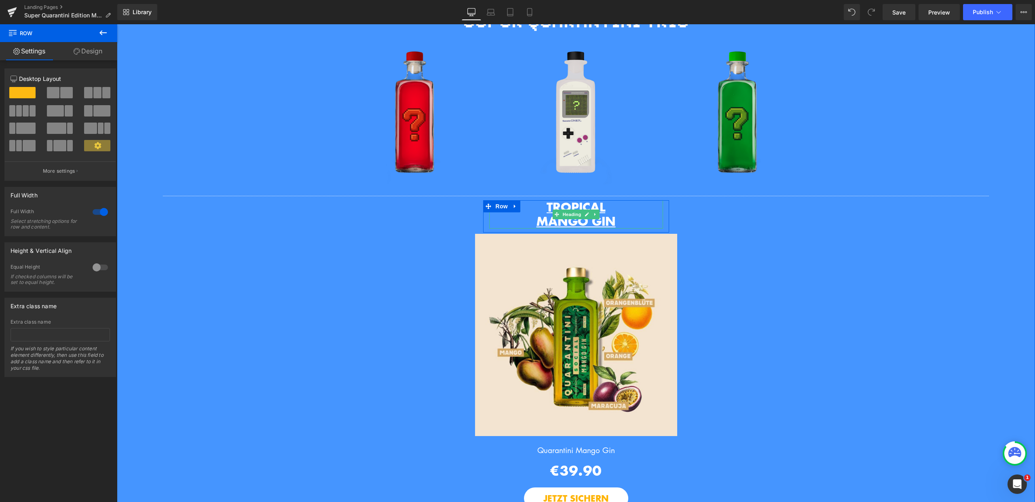
click at [547, 213] on span "TROPICAL" at bounding box center [576, 206] width 59 height 17
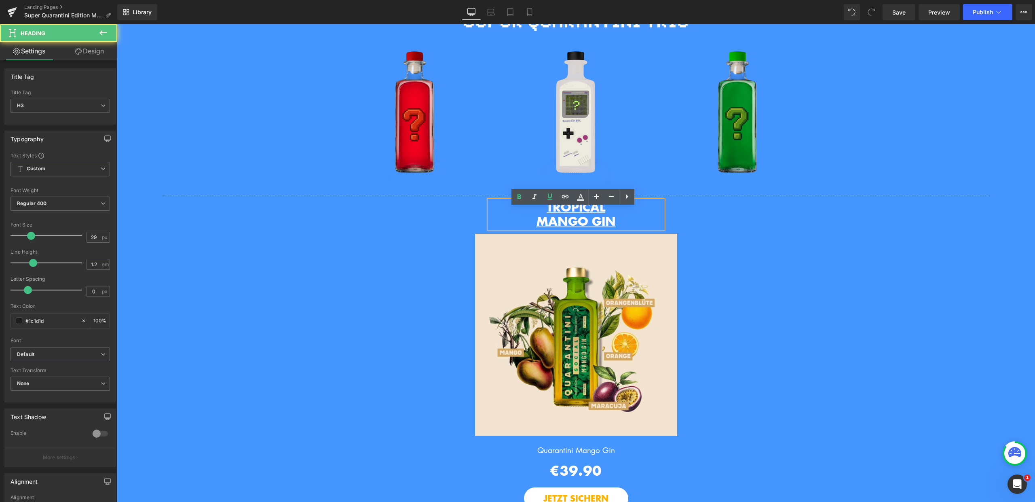
click at [537, 222] on span "MANGO GIN" at bounding box center [576, 220] width 79 height 17
drag, startPoint x: 538, startPoint y: 213, endPoint x: 628, endPoint y: 235, distance: 92.6
click at [628, 228] on div "TROPICAL MANGO GIN" at bounding box center [576, 214] width 174 height 28
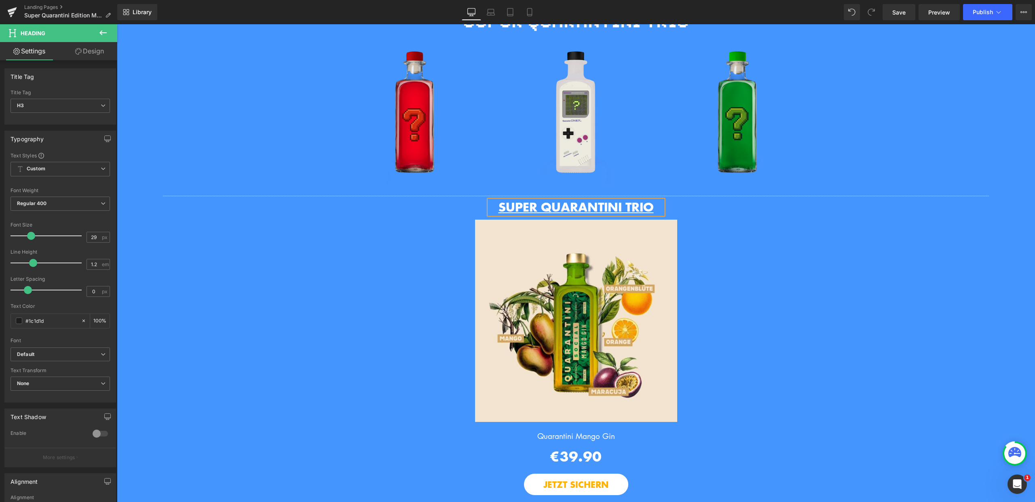
click at [653, 213] on u "SUPER QUARANTINI TRIO" at bounding box center [576, 206] width 155 height 17
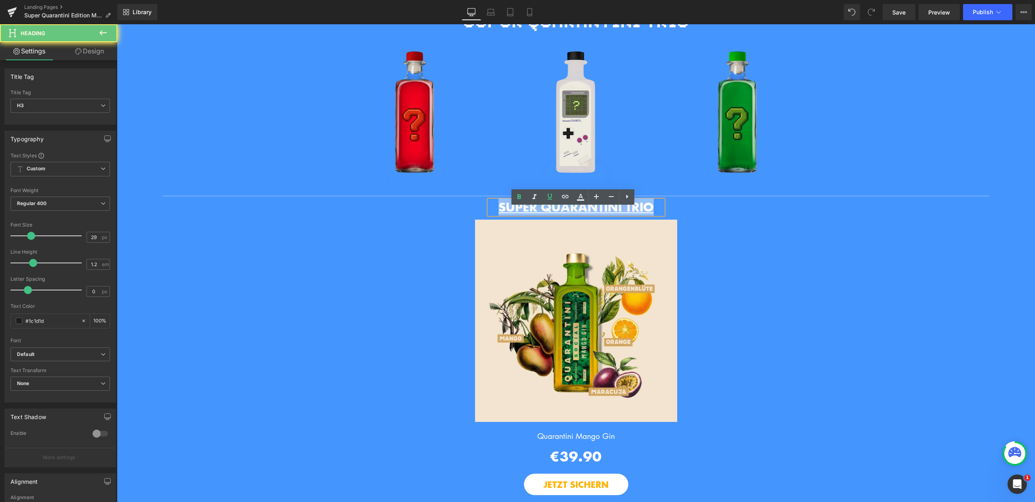
drag, startPoint x: 621, startPoint y: 216, endPoint x: 470, endPoint y: 216, distance: 151.2
click at [470, 216] on div "SUPER QUARANTINI TRIO Heading Row Sale Off (P) Image Quarantini Mango Gin (P) T…" at bounding box center [576, 353] width 473 height 307
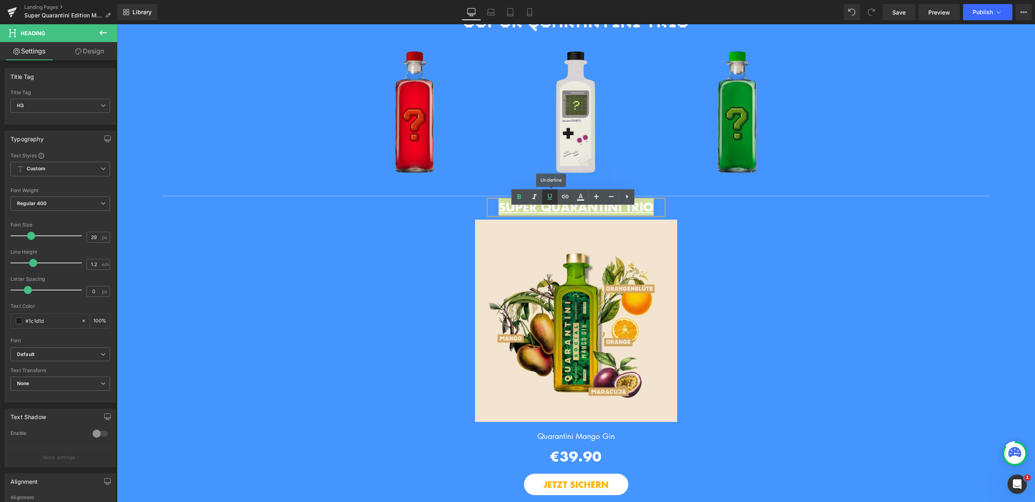
click at [552, 197] on icon at bounding box center [550, 197] width 10 height 10
click at [65, 359] on span "Default" at bounding box center [60, 354] width 99 height 14
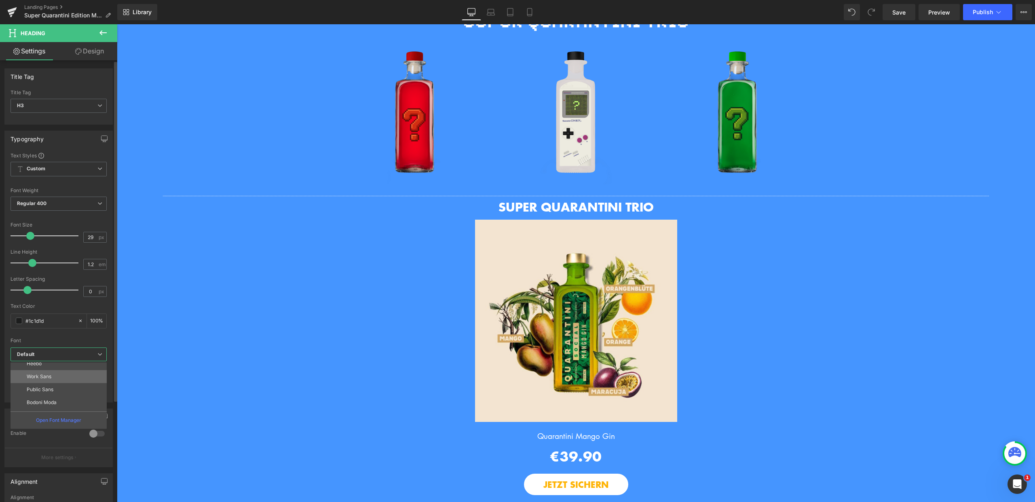
scroll to position [42, 0]
click at [53, 405] on p "Pixelify Sans" at bounding box center [42, 405] width 30 height 6
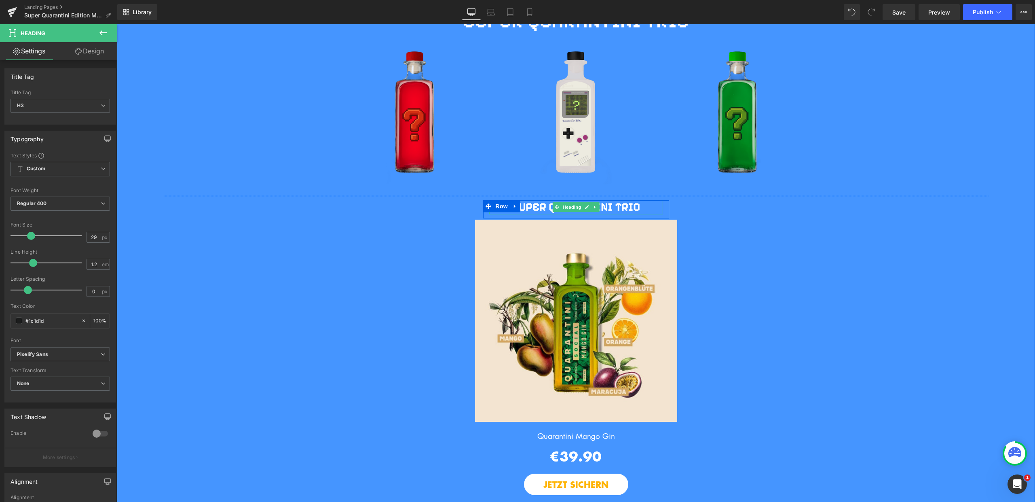
click at [643, 214] on h3 "SUPER QUARANTINI TRIO" at bounding box center [576, 207] width 174 height 14
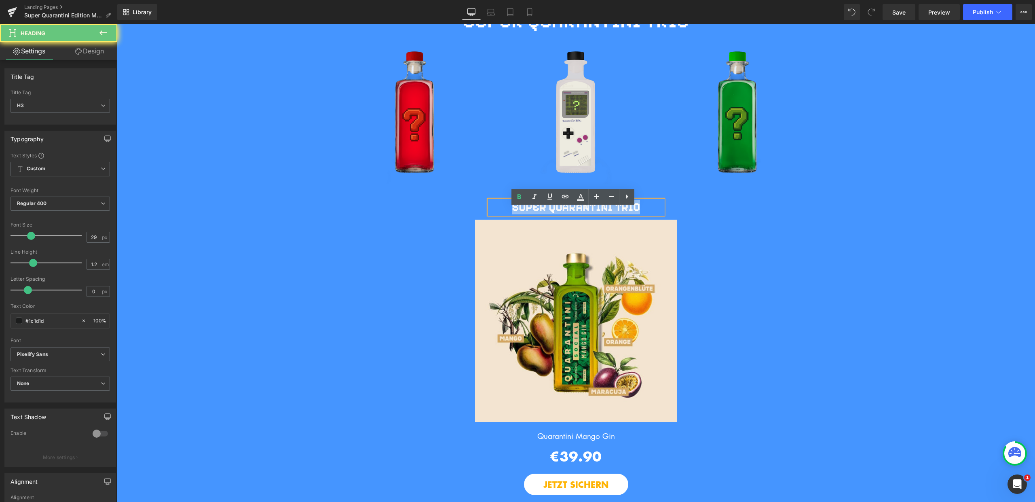
drag, startPoint x: 625, startPoint y: 214, endPoint x: 495, endPoint y: 214, distance: 130.6
click at [495, 214] on h3 "SUPER QUARANTINI TRIO" at bounding box center [576, 207] width 174 height 14
click at [595, 196] on icon at bounding box center [596, 196] width 5 height 5
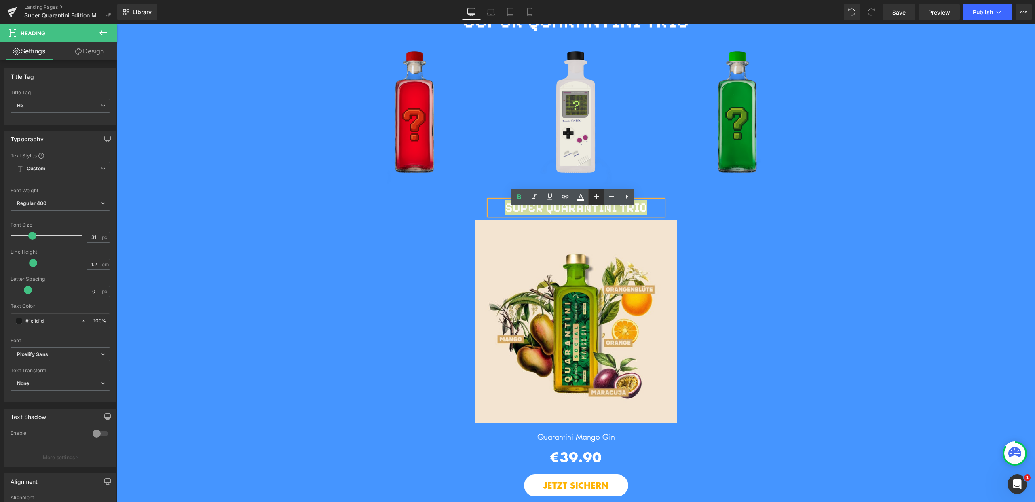
click at [595, 196] on icon at bounding box center [596, 196] width 5 height 5
type input "35"
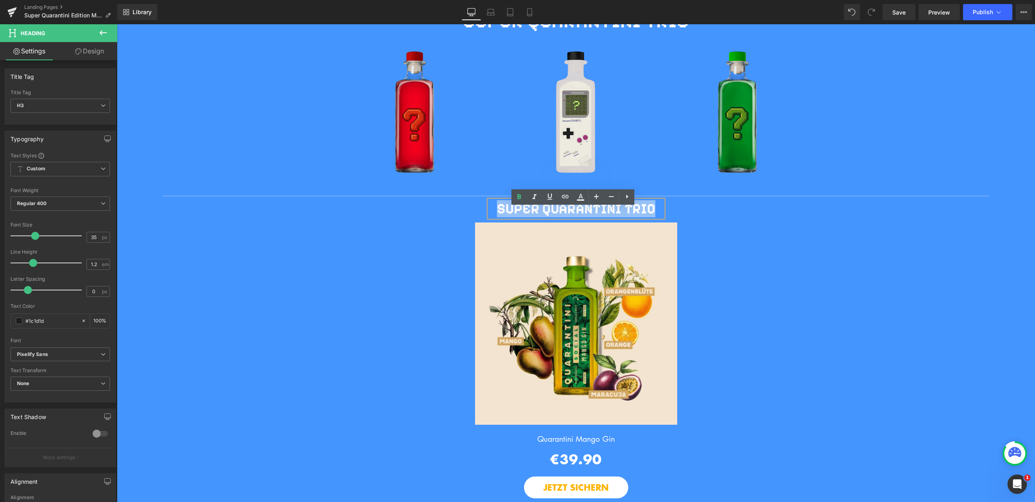
click at [729, 222] on div "SUPER QUARANTINI TRIO Heading Row Sale Off (P) Image Quarantini Mango Gin (P) T…" at bounding box center [576, 355] width 473 height 311
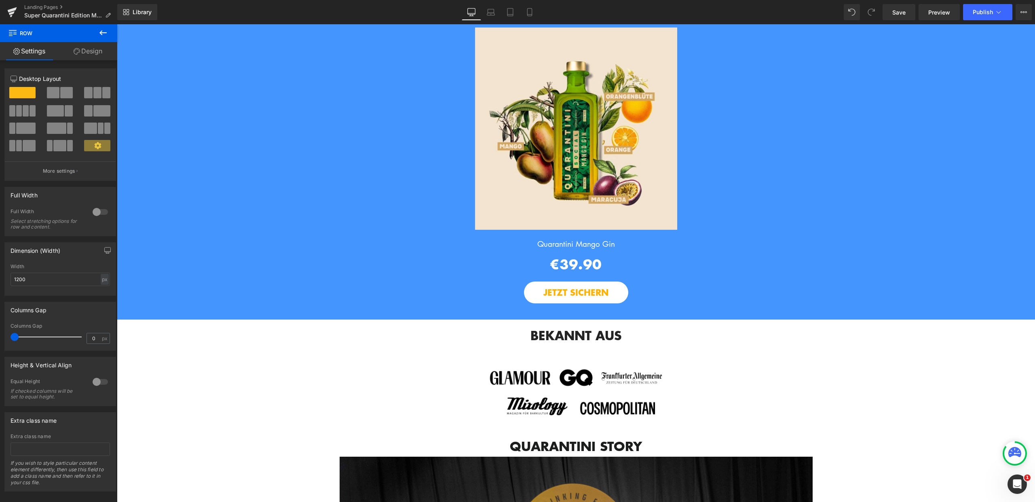
scroll to position [993, 0]
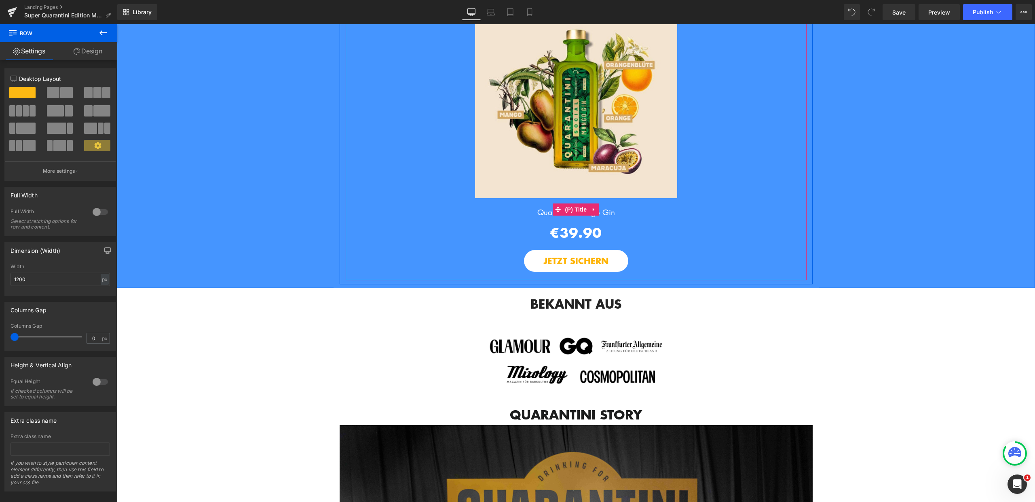
click at [605, 218] on link "Quarantini Mango Gin" at bounding box center [576, 209] width 78 height 17
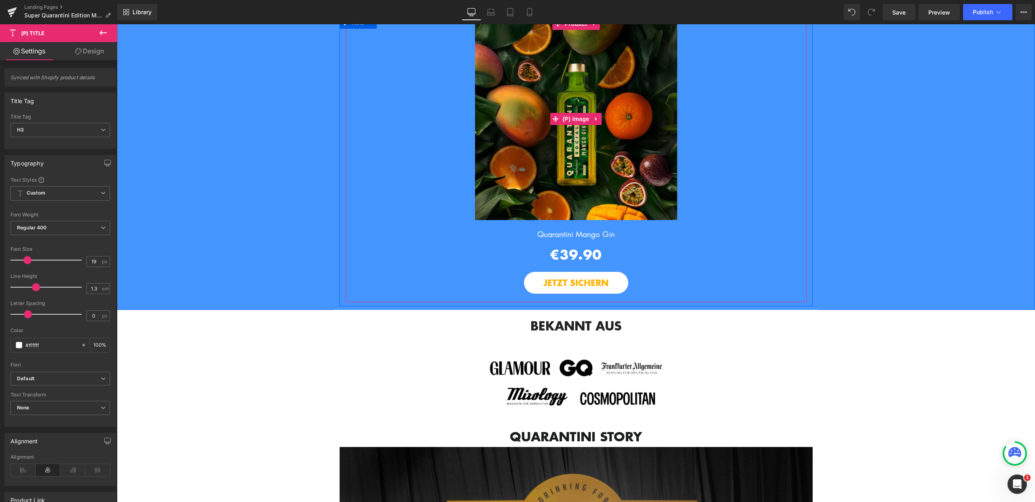
scroll to position [924, 0]
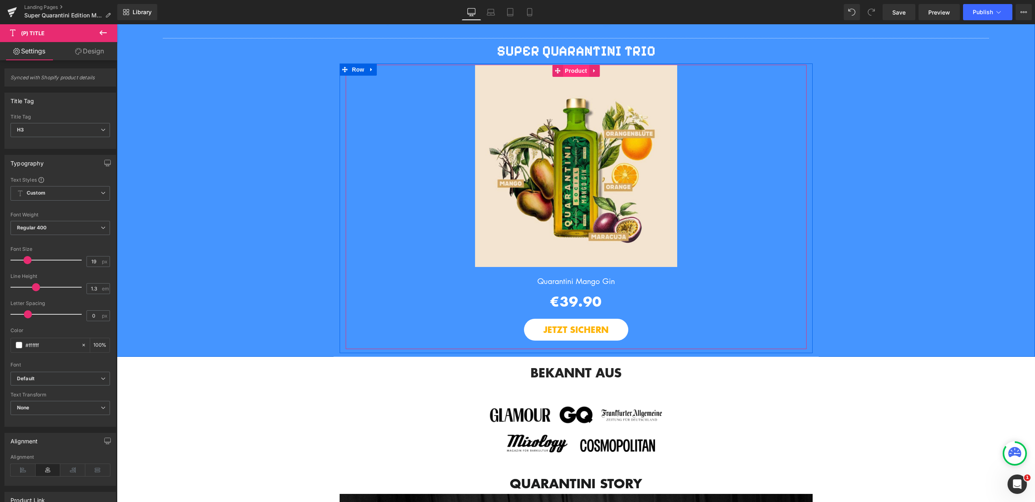
click at [563, 77] on span "Product" at bounding box center [576, 71] width 26 height 12
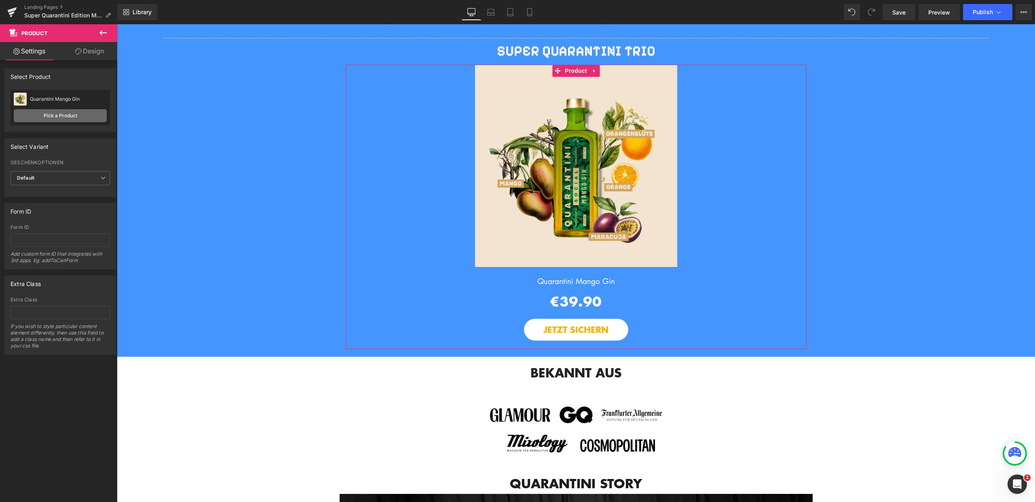
click at [70, 113] on link "Pick a Product" at bounding box center [60, 115] width 93 height 13
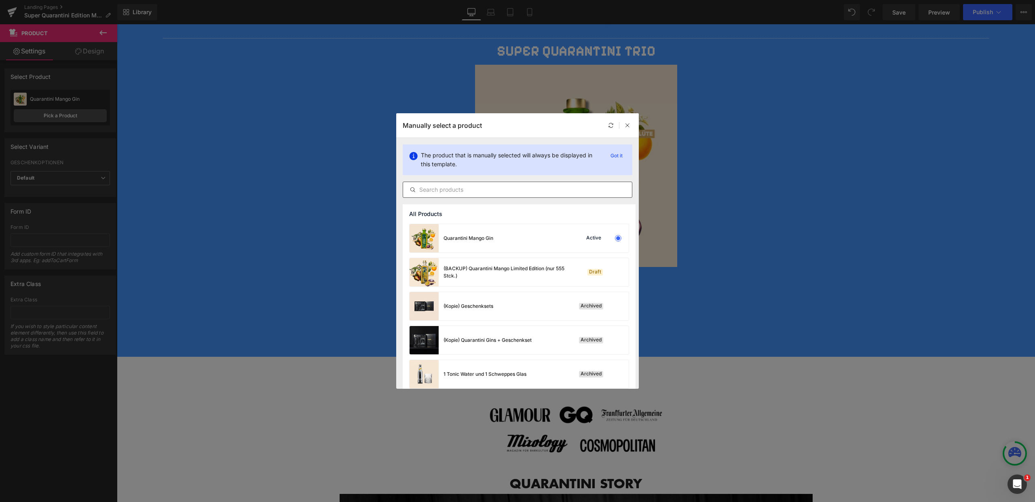
click at [478, 189] on input "text" at bounding box center [517, 190] width 229 height 10
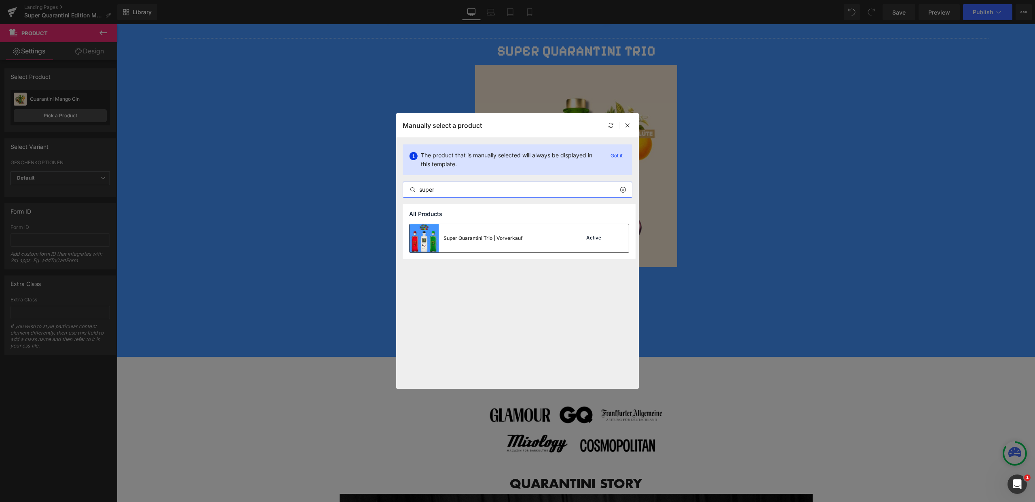
type input "super"
click at [477, 241] on div "Super Quarantini Trio | Vorverkauf" at bounding box center [483, 238] width 79 height 7
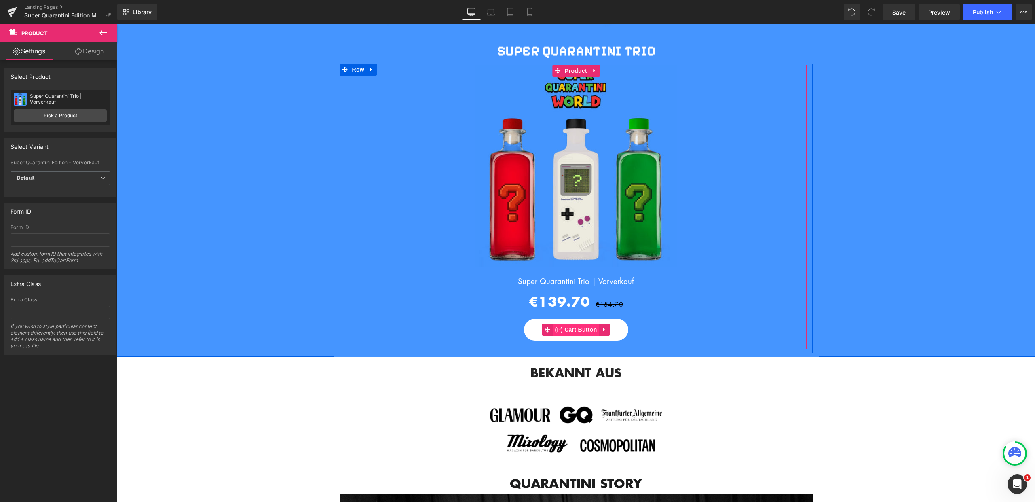
click at [578, 335] on span "(P) Cart Button" at bounding box center [576, 330] width 46 height 12
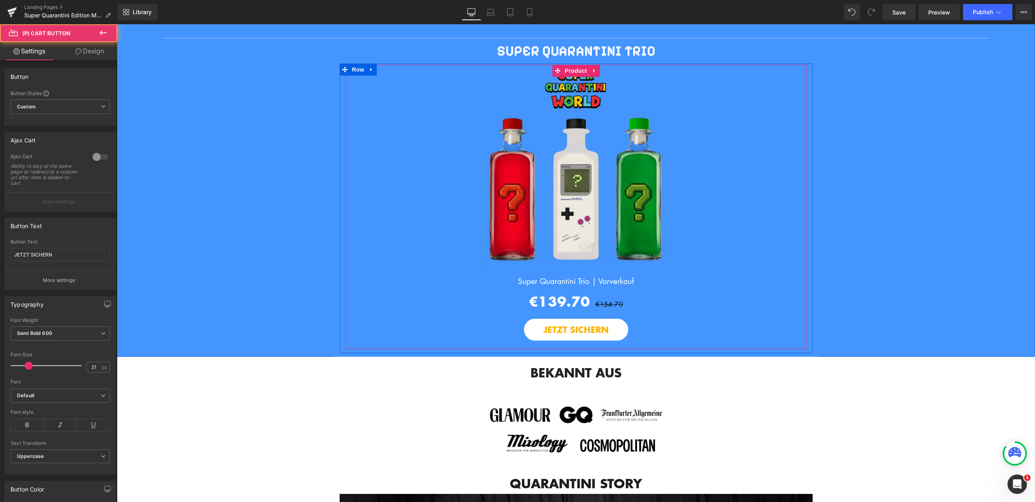
scroll to position [671, 0]
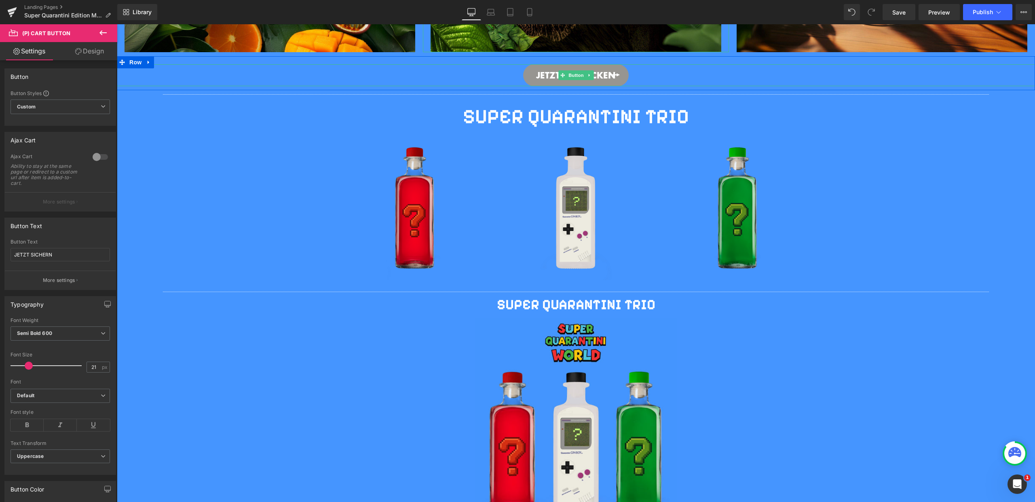
click at [567, 80] on span "Button" at bounding box center [576, 75] width 19 height 10
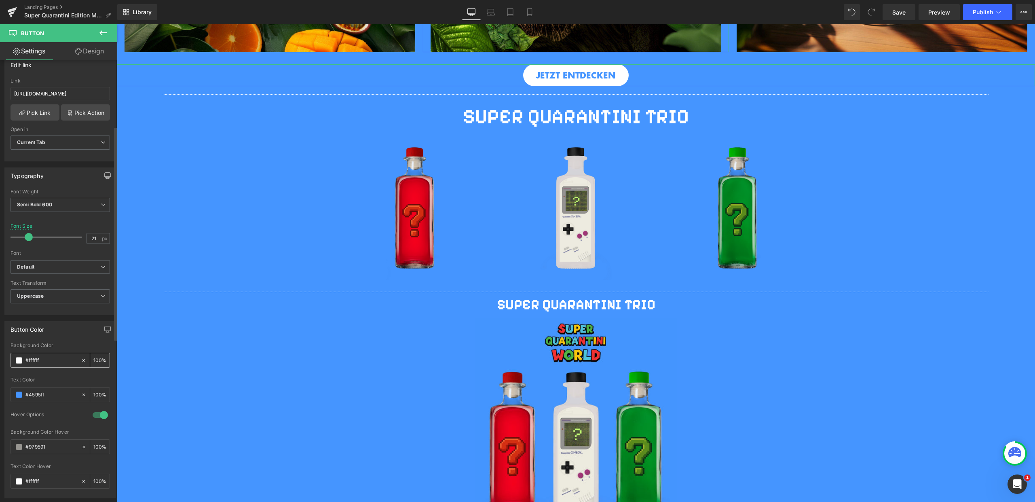
scroll to position [136, 0]
drag, startPoint x: 53, startPoint y: 393, endPoint x: 9, endPoint y: 391, distance: 43.7
click at [9, 391] on div "rgba(255, 255, 255, 1) Background Color #ffffff 100 % rgb(69, 149, 255) Text Co…" at bounding box center [60, 418] width 111 height 155
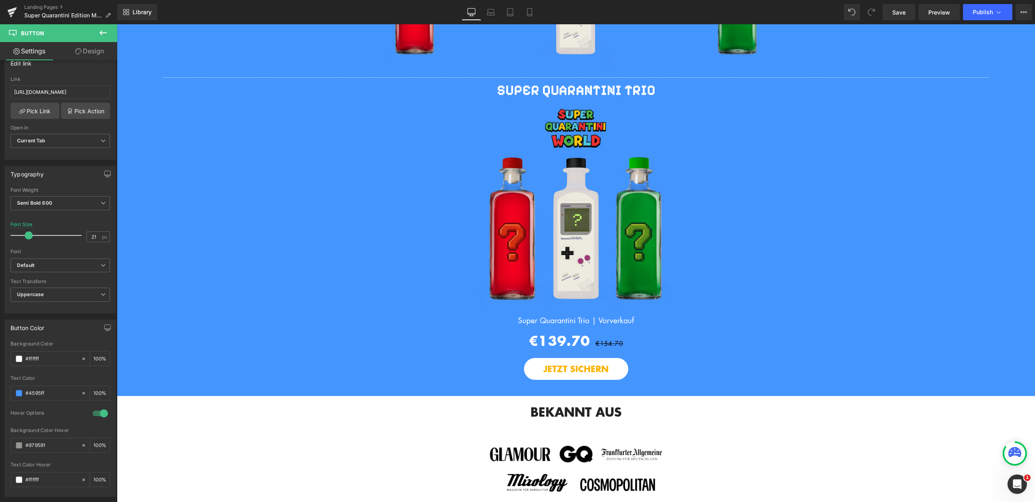
scroll to position [943, 0]
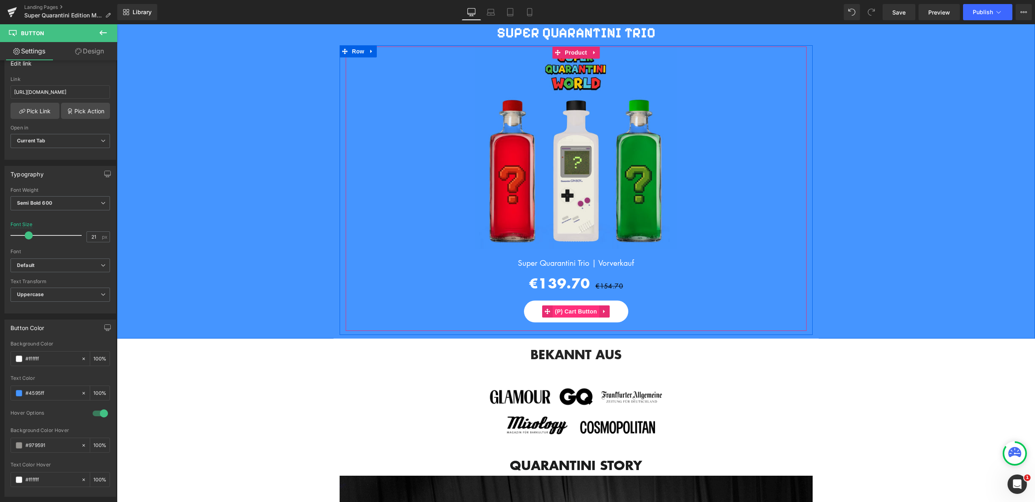
click at [567, 317] on span "(P) Cart Button" at bounding box center [576, 311] width 46 height 12
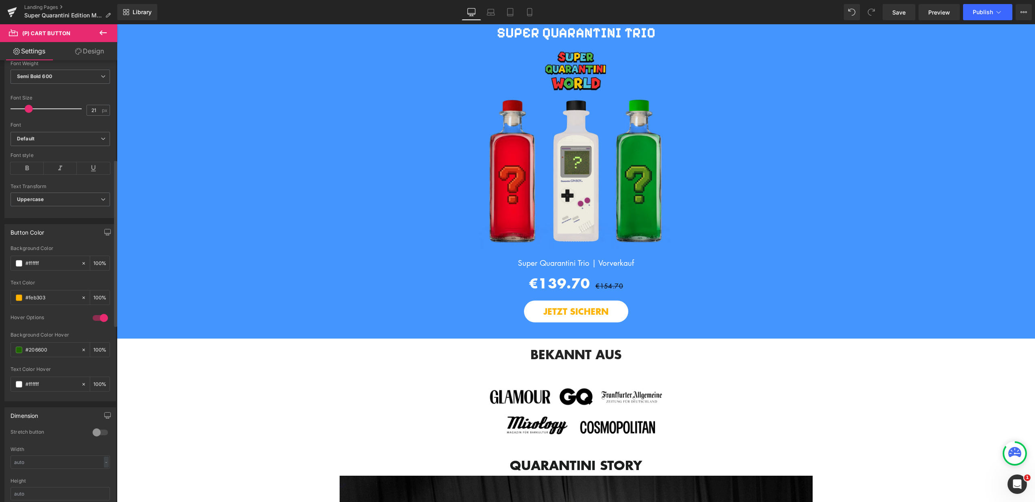
scroll to position [262, 0]
drag, startPoint x: 50, startPoint y: 290, endPoint x: 4, endPoint y: 292, distance: 46.1
click at [4, 292] on div "Button Color rgb(255, 255, 255) Background Color #ffffff 100 % rgb(254, 179, 3)…" at bounding box center [60, 306] width 112 height 177
paste input "4595ff"
type input "#4595ff"
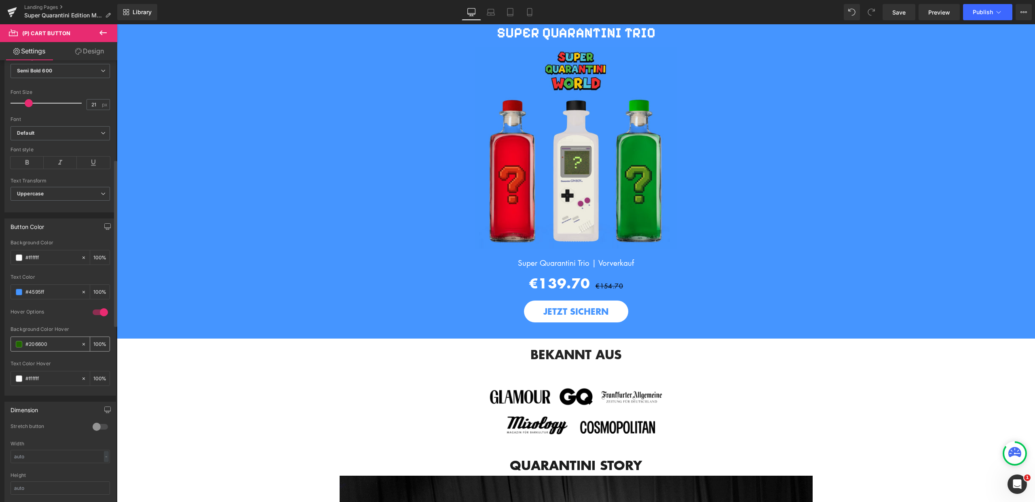
click at [50, 347] on input "#206600" at bounding box center [51, 344] width 52 height 9
drag, startPoint x: 54, startPoint y: 344, endPoint x: 23, endPoint y: 344, distance: 30.7
click at [23, 344] on div "#206600" at bounding box center [46, 344] width 70 height 14
click at [21, 345] on span at bounding box center [19, 344] width 6 height 6
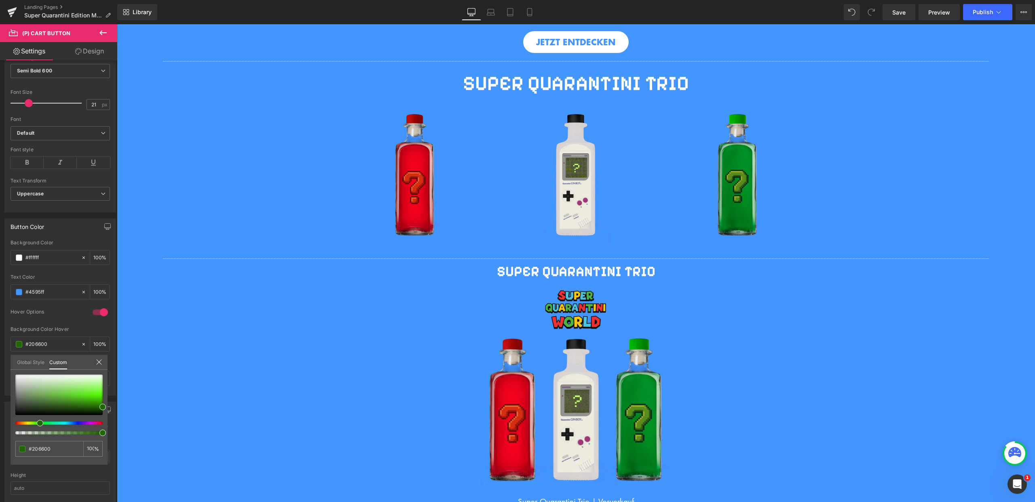
scroll to position [691, 0]
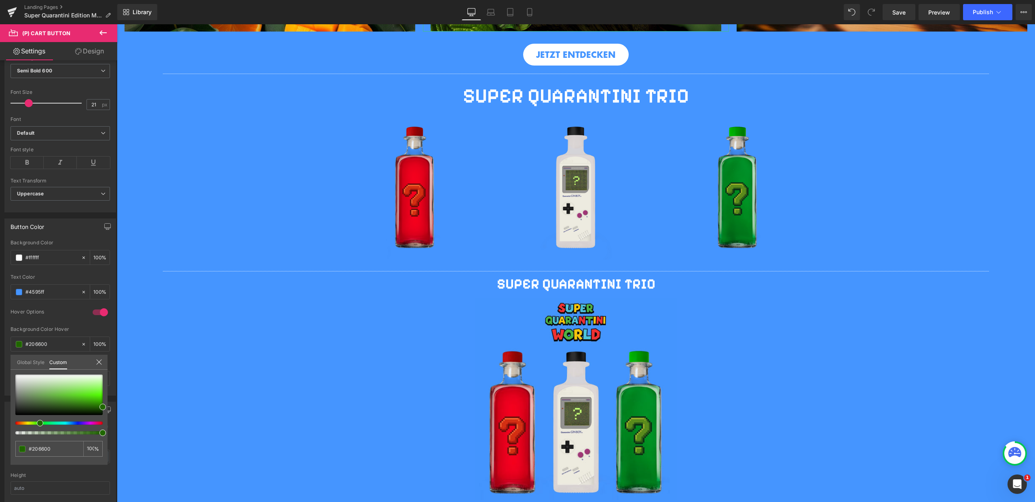
click at [574, 67] on body "Cookie Policy Klicke auf „OK“, um Cookies zu erlauben. Datenschutz OK TROPICAL …" at bounding box center [576, 328] width 918 height 1991
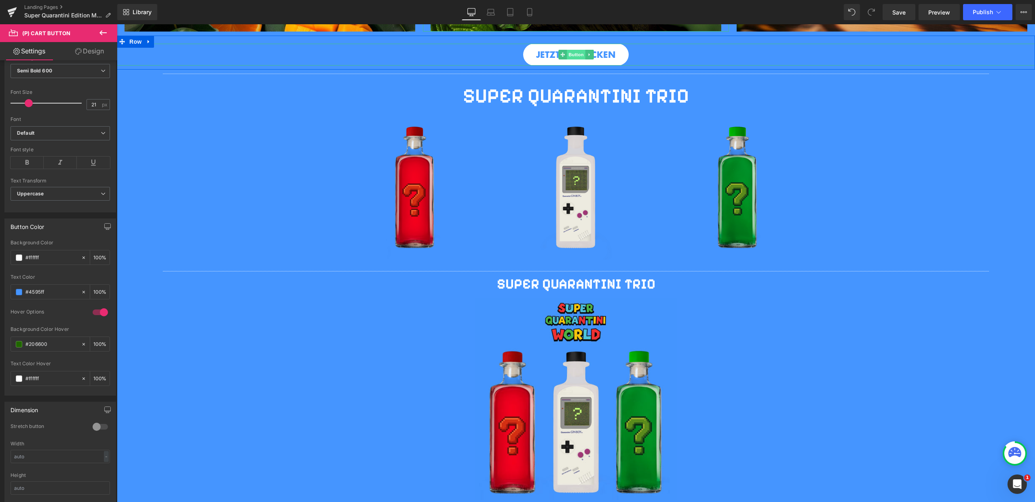
click at [573, 59] on span "Button" at bounding box center [576, 55] width 19 height 10
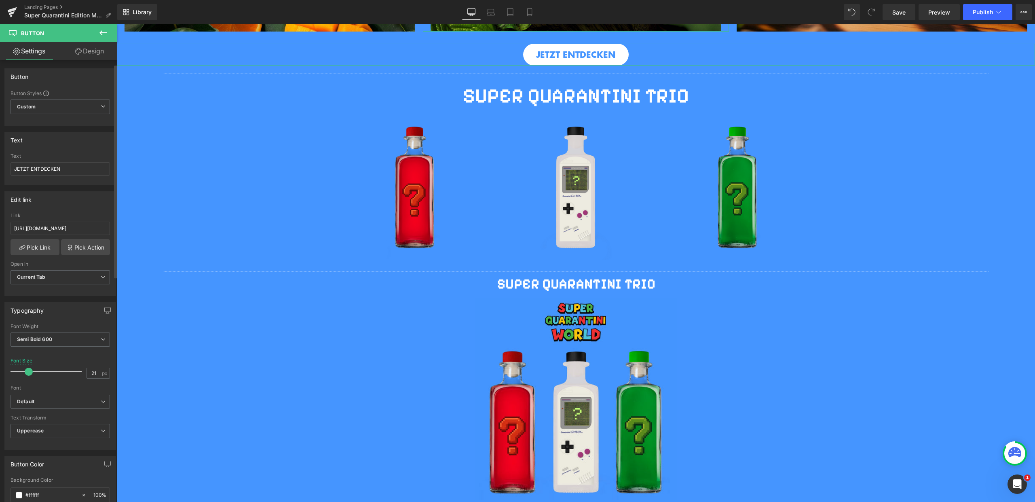
scroll to position [262, 0]
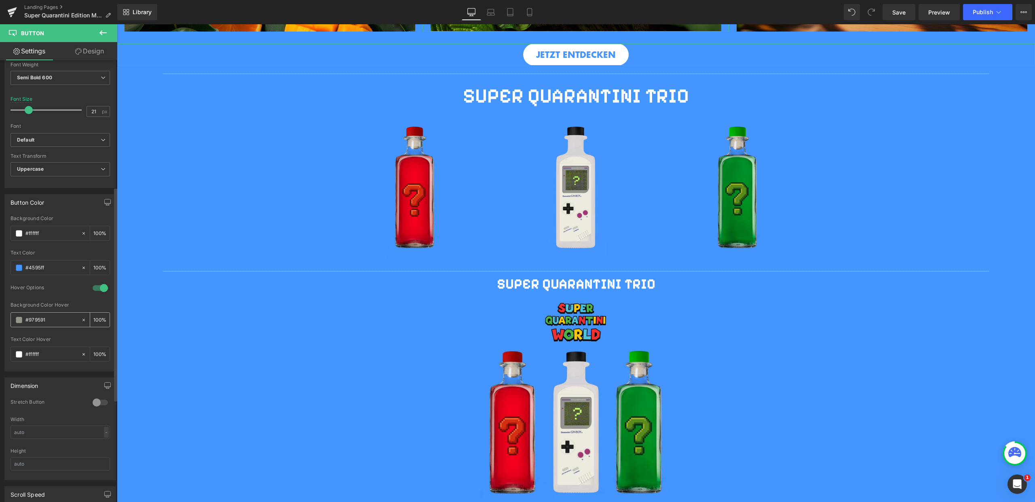
drag, startPoint x: 48, startPoint y: 319, endPoint x: 20, endPoint y: 319, distance: 28.3
click at [20, 319] on div "#979591" at bounding box center [46, 320] width 70 height 14
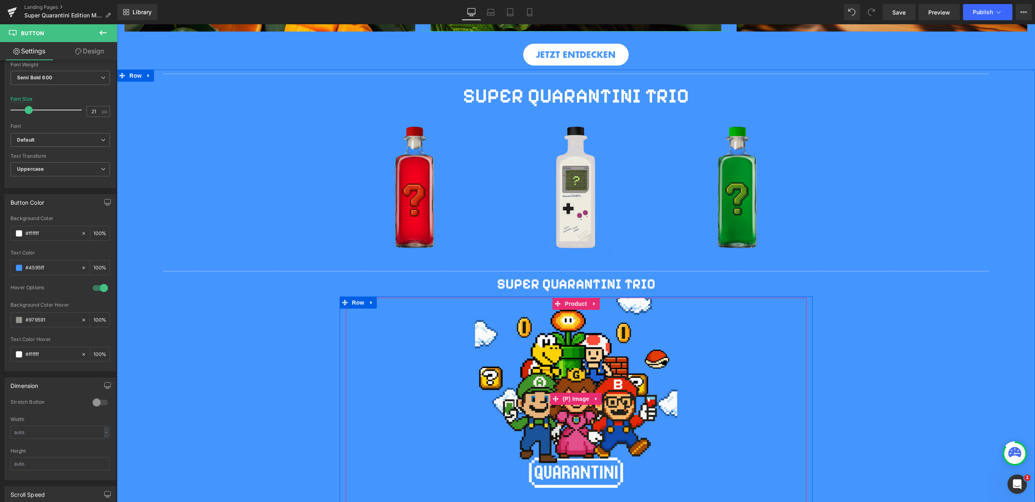
scroll to position [1082, 0]
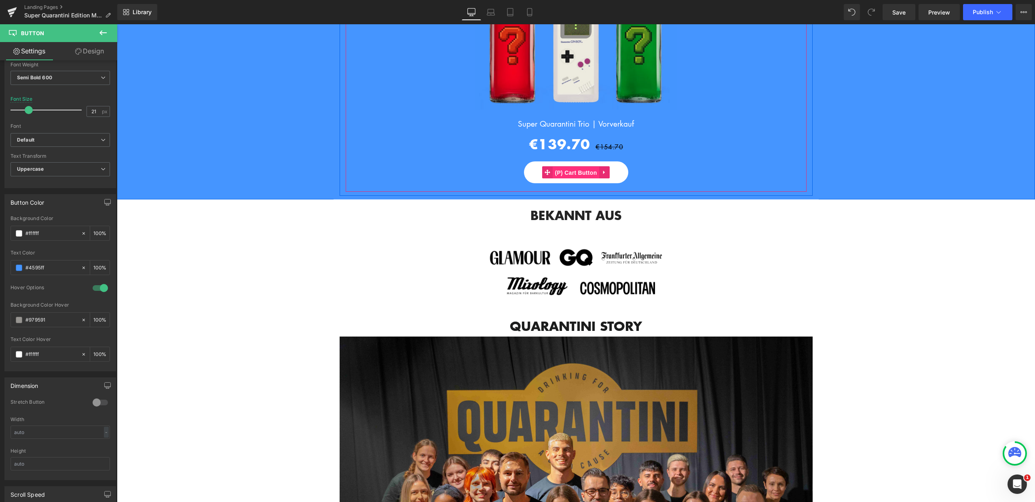
click at [571, 177] on span "(P) Cart Button" at bounding box center [576, 173] width 46 height 12
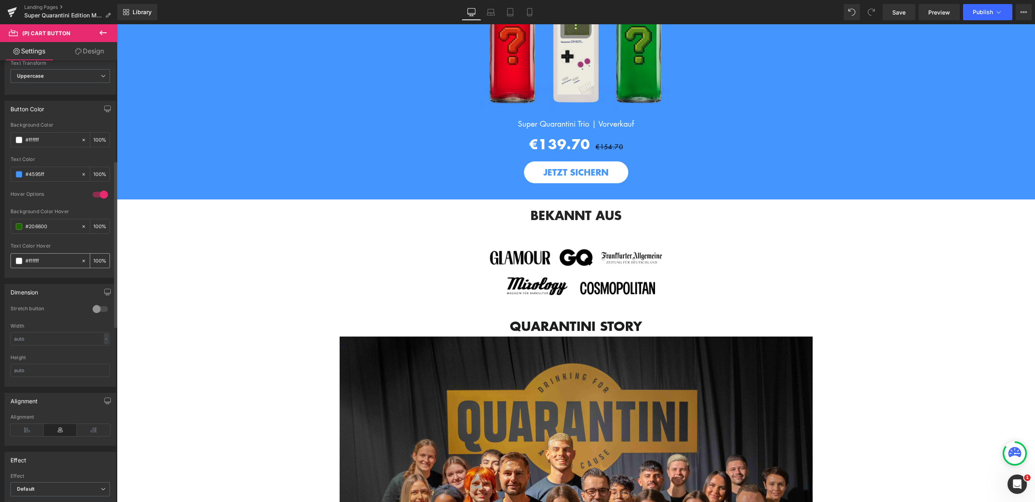
scroll to position [385, 0]
drag, startPoint x: 51, startPoint y: 222, endPoint x: 16, endPoint y: 221, distance: 35.2
click at [16, 221] on div "#206600" at bounding box center [46, 221] width 70 height 14
paste input "979591"
type input "#979591"
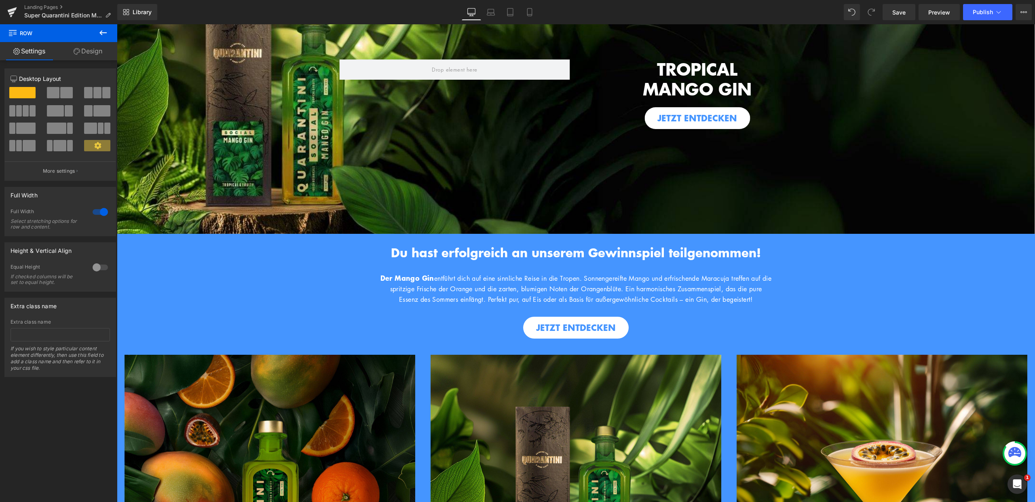
scroll to position [62, 0]
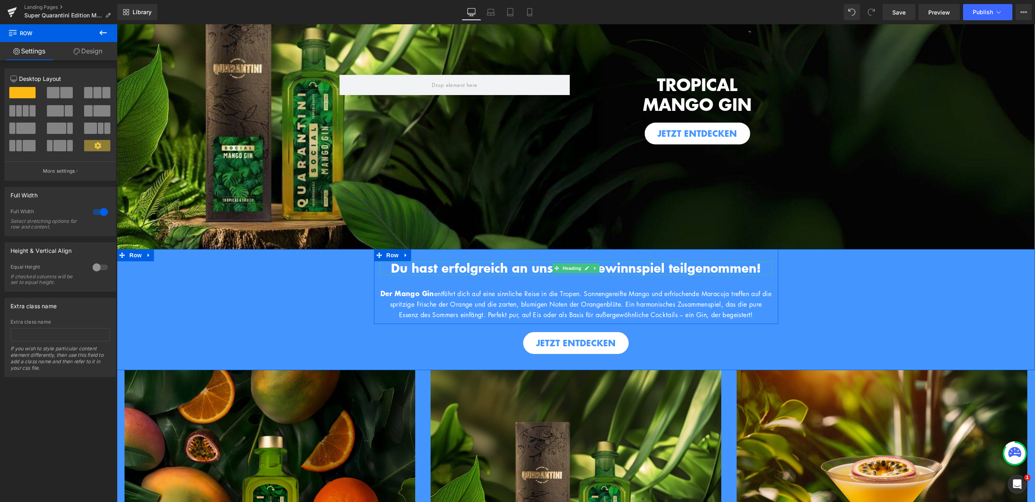
click at [491, 265] on span "Du hast erfolgreich an unserem Gewinnspiel teilgenommen!" at bounding box center [576, 267] width 370 height 17
click at [438, 269] on span "Du hast erfolgreich an unserem Gewinnspiel teilgenommen!" at bounding box center [576, 267] width 370 height 17
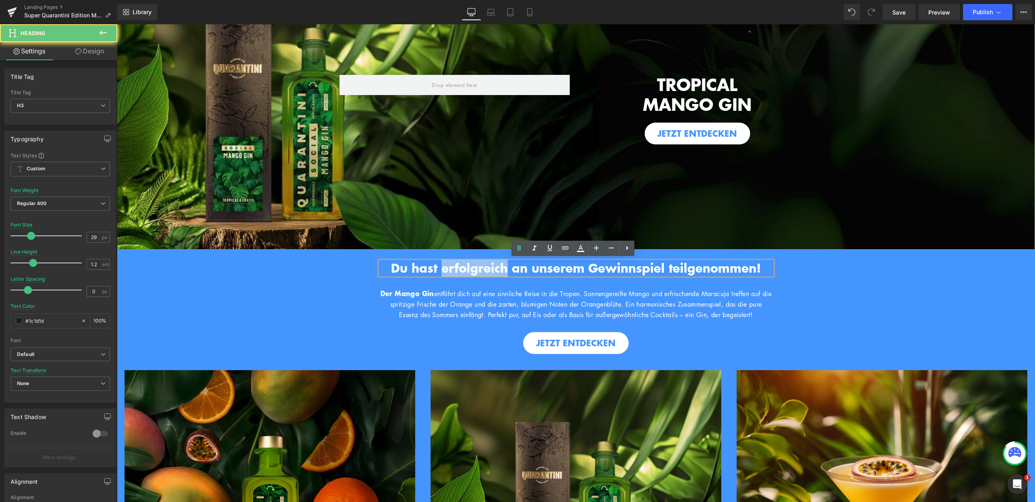
click at [438, 269] on span "Du hast erfolgreich an unserem Gewinnspiel teilgenommen!" at bounding box center [576, 267] width 370 height 17
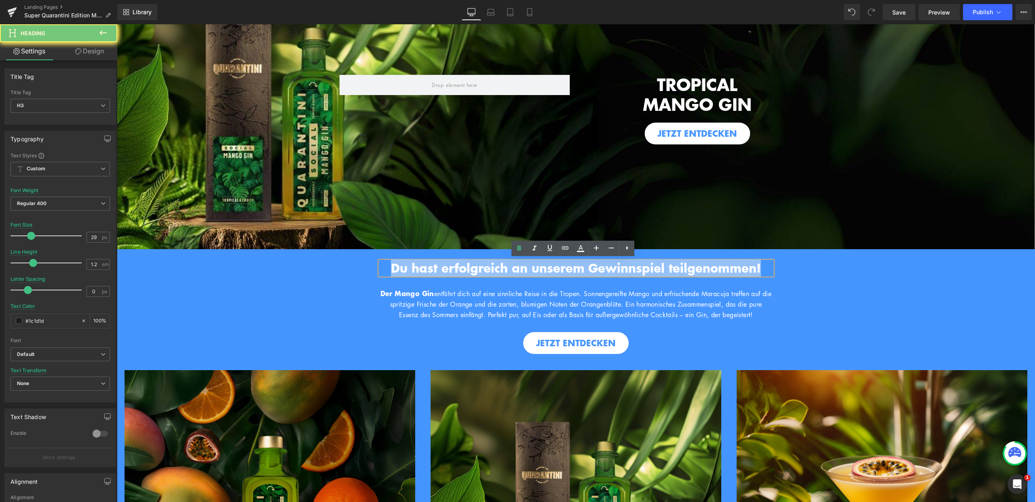
click at [438, 269] on span "Du hast erfolgreich an unserem Gewinnspiel teilgenommen!" at bounding box center [576, 267] width 370 height 17
paste div
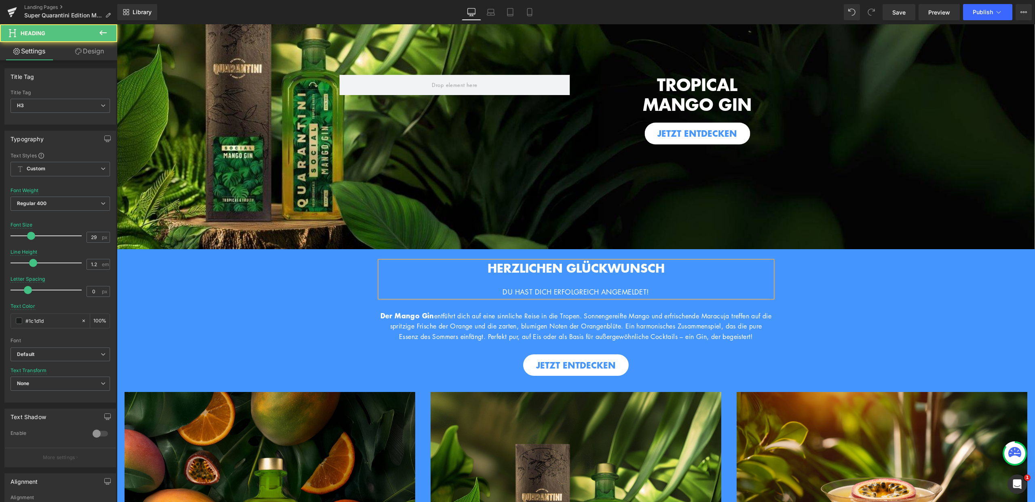
click at [529, 273] on font "HERZLICHEN GLÜCKWUNSCH" at bounding box center [576, 267] width 177 height 17
click at [503, 289] on font "DU HAST DICH ERFOLGREICH ANGEMELDET!" at bounding box center [576, 291] width 146 height 9
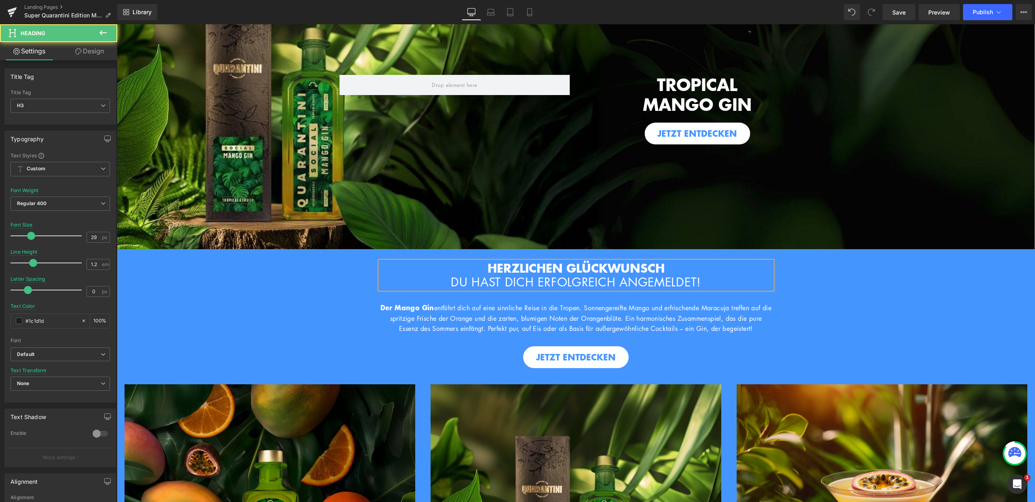
drag, startPoint x: 703, startPoint y: 281, endPoint x: 442, endPoint y: 275, distance: 261.7
click at [451, 275] on span "DU HAST DICH ERFOLGREICH ANGEMELDET!" at bounding box center [576, 282] width 250 height 16
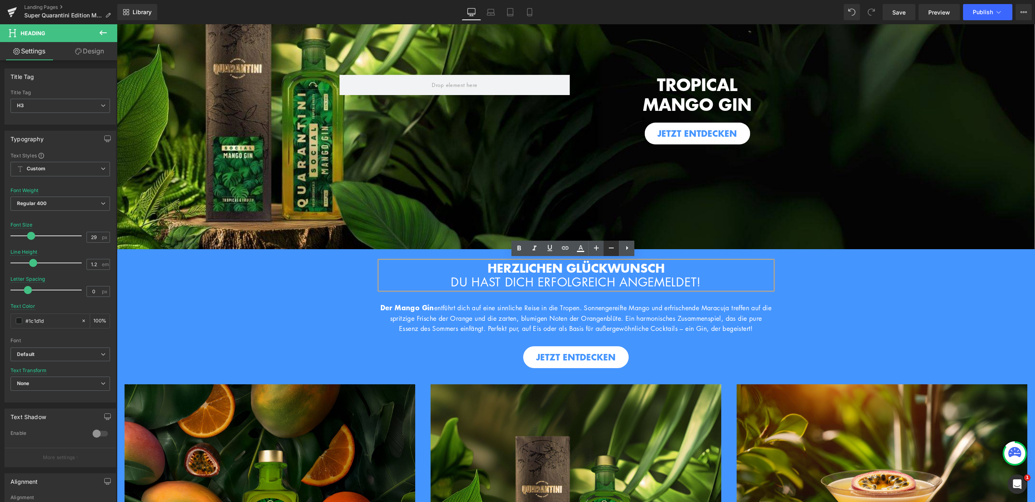
click at [605, 245] on link at bounding box center [611, 248] width 15 height 15
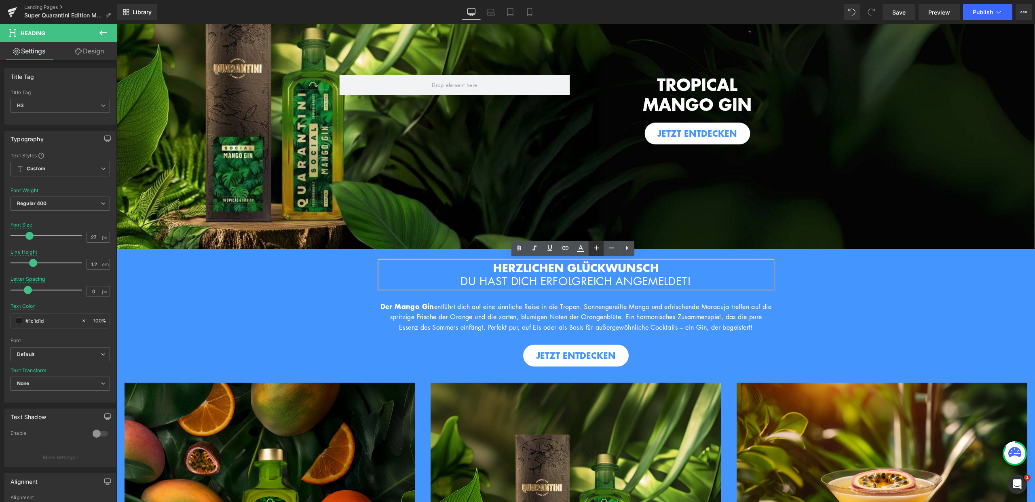
click at [599, 252] on icon at bounding box center [597, 248] width 10 height 10
type input "29"
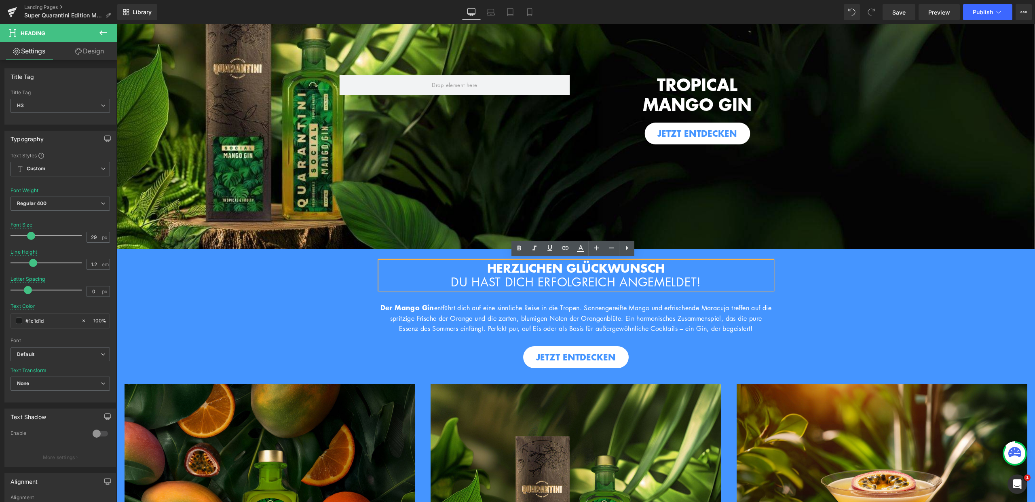
click at [688, 274] on span "DU HAST DICH ERFOLGREICH ANGEMELDET!" at bounding box center [576, 282] width 250 height 16
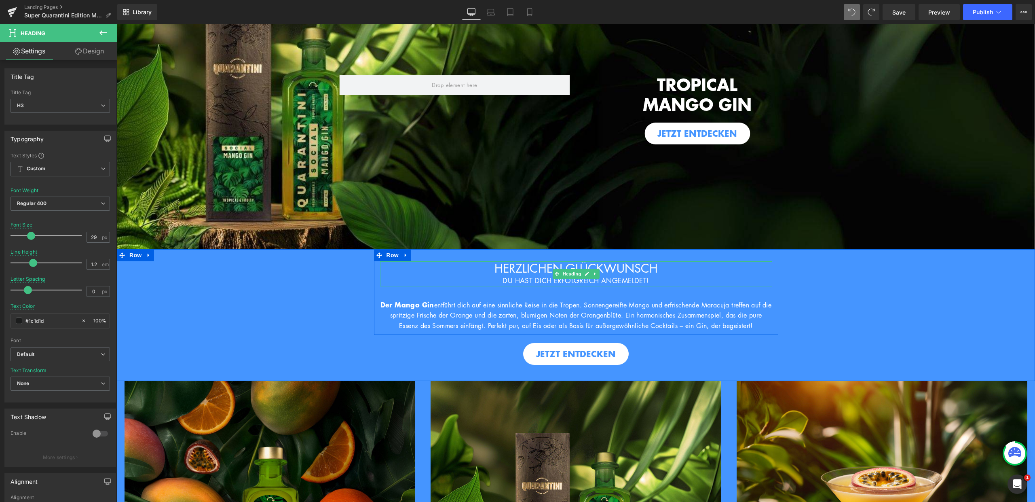
click at [641, 267] on font "HERZLICHEN GLÜCKWUNSCH" at bounding box center [576, 268] width 163 height 16
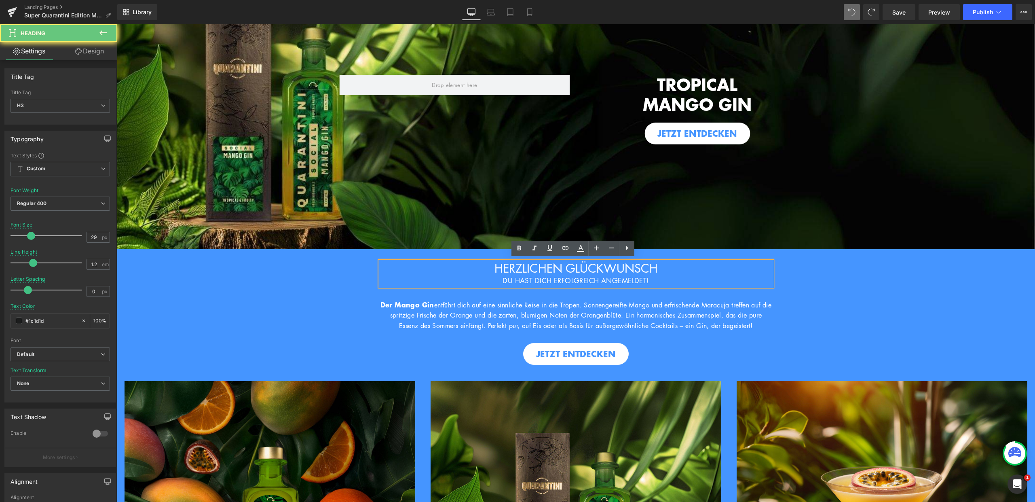
drag, startPoint x: 663, startPoint y: 264, endPoint x: 506, endPoint y: 256, distance: 157.1
click at [485, 262] on h3 "HERZLICHEN GLÜCKWUNSCH" at bounding box center [576, 268] width 392 height 14
click at [523, 250] on icon at bounding box center [519, 248] width 10 height 10
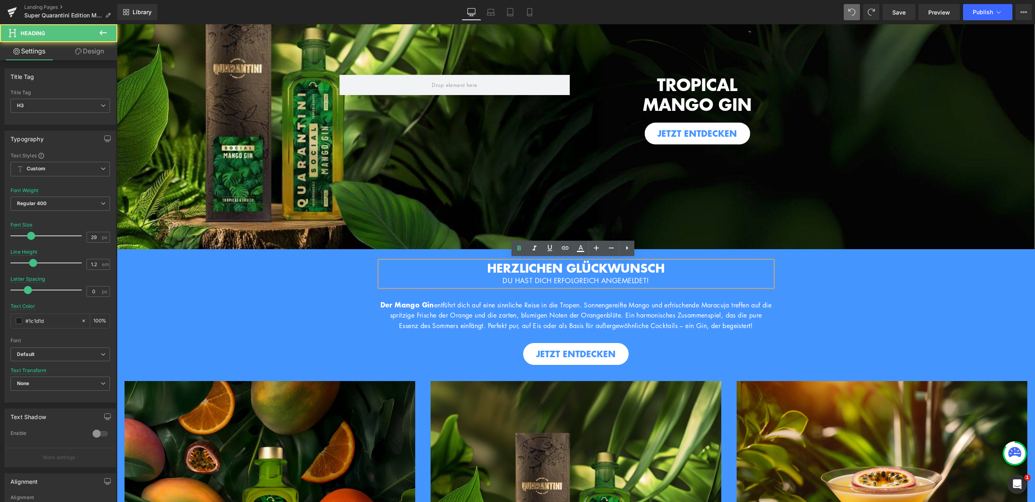
click at [664, 275] on div "DU HAST DICH ERFOLGREICH ANGEMELDET!" at bounding box center [576, 280] width 392 height 11
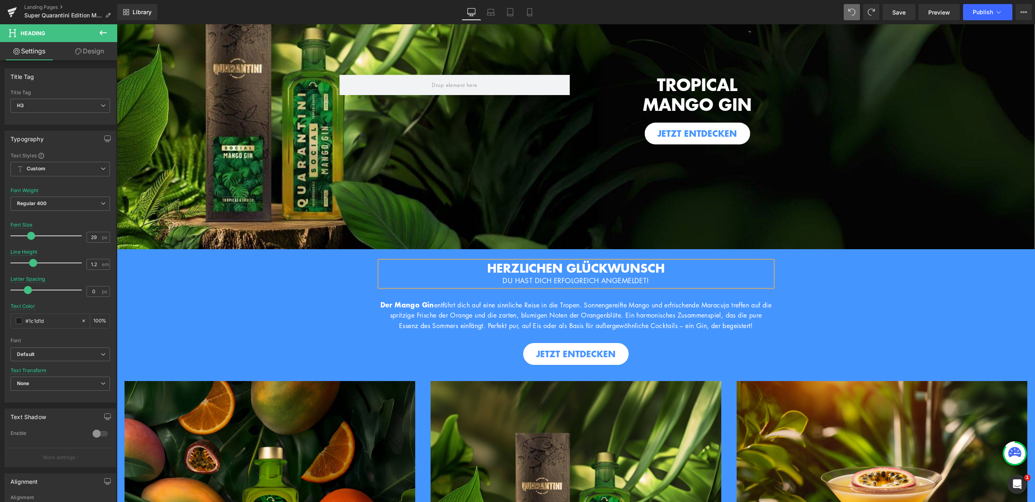
click at [792, 313] on div "HERZLICHEN GLÜCKWUNSCH DU HAST DICH ERFOLGREICH ANGEMELDET! Heading Hero Banner…" at bounding box center [576, 307] width 918 height 116
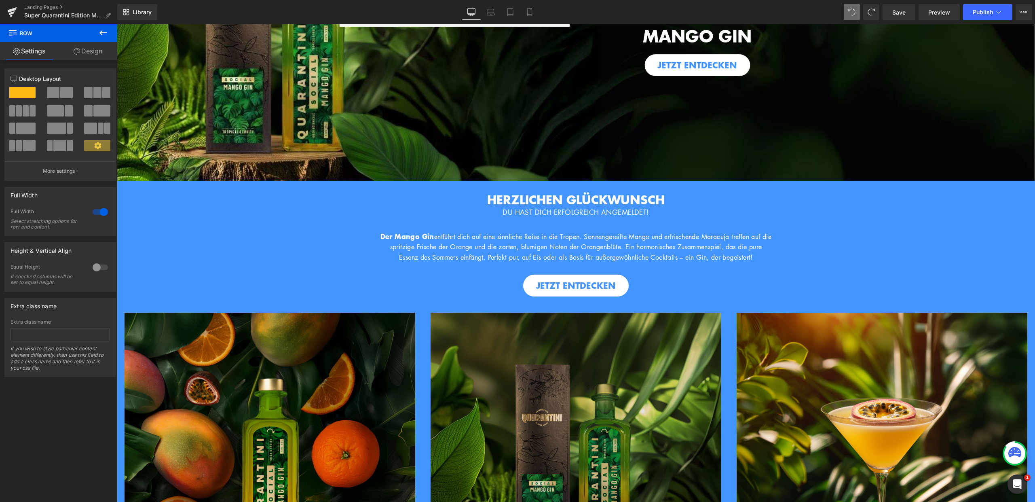
scroll to position [110, 0]
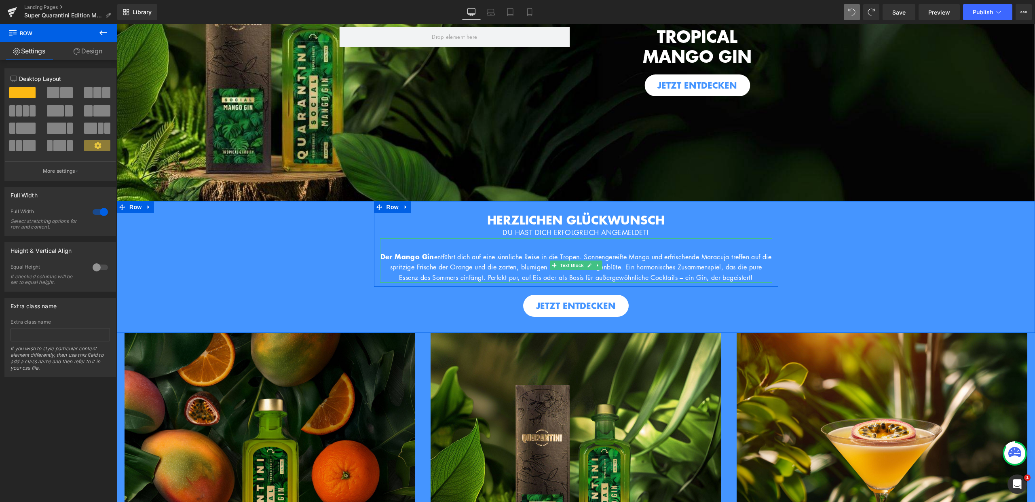
click at [429, 257] on strong "Der Mango Gin" at bounding box center [408, 256] width 54 height 10
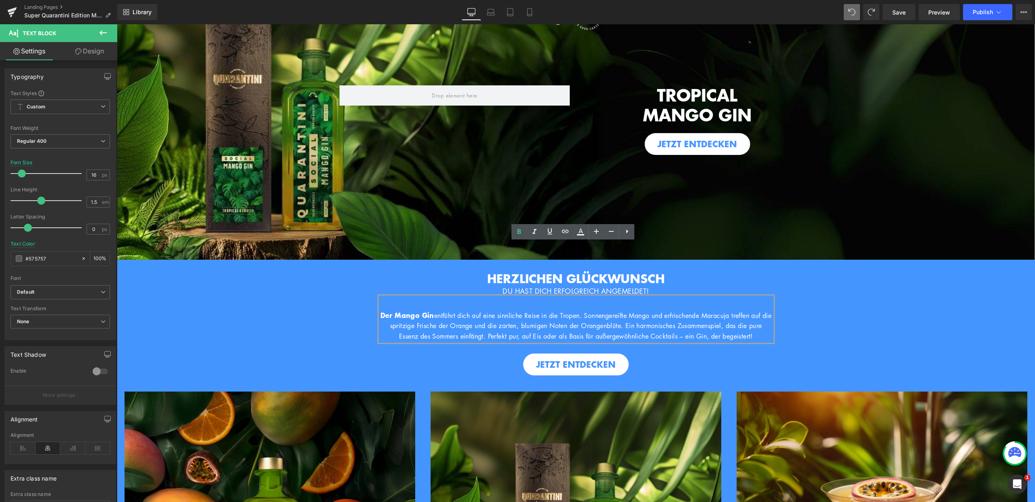
scroll to position [50, 0]
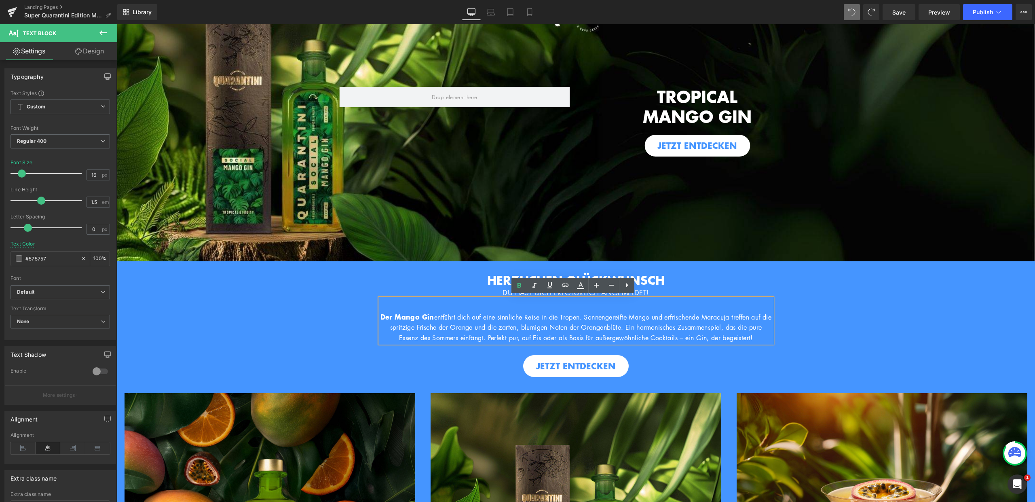
click at [431, 317] on strong "Der Mango Gin" at bounding box center [408, 316] width 54 height 10
drag, startPoint x: 387, startPoint y: 313, endPoint x: 627, endPoint y: 343, distance: 242.5
click at [627, 343] on p "Der Mango Gin entführt dich auf eine sinnliche Reise in die Tropen. Sonnengerei…" at bounding box center [576, 327] width 392 height 32
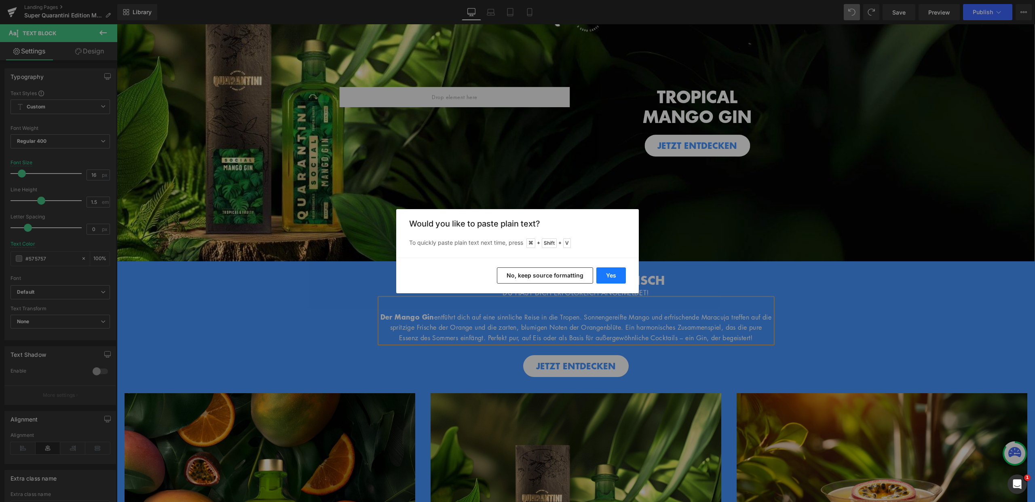
click at [601, 272] on button "Yes" at bounding box center [611, 275] width 30 height 16
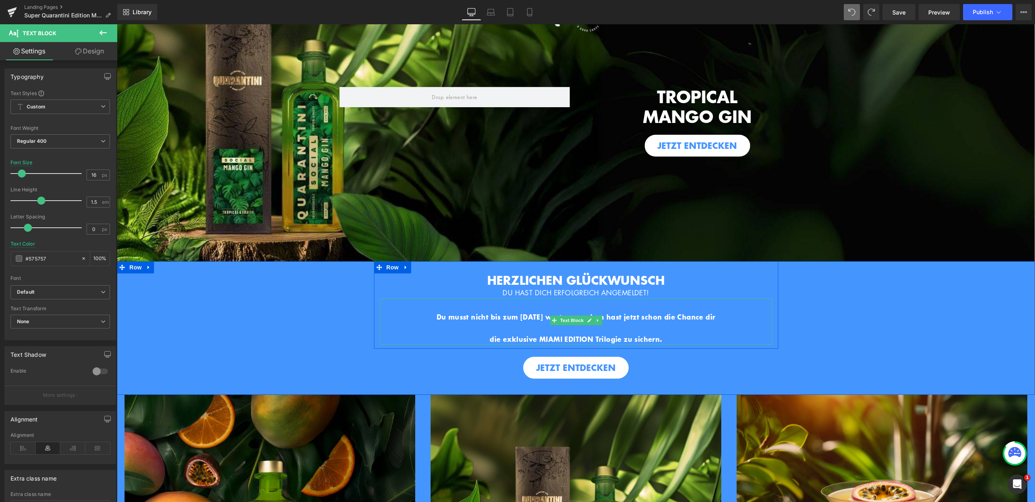
click at [570, 321] on span "Text Block" at bounding box center [571, 320] width 27 height 10
click at [482, 336] on p "die exklusive MIAMI EDITION Trilogie zu sichern." at bounding box center [576, 339] width 392 height 11
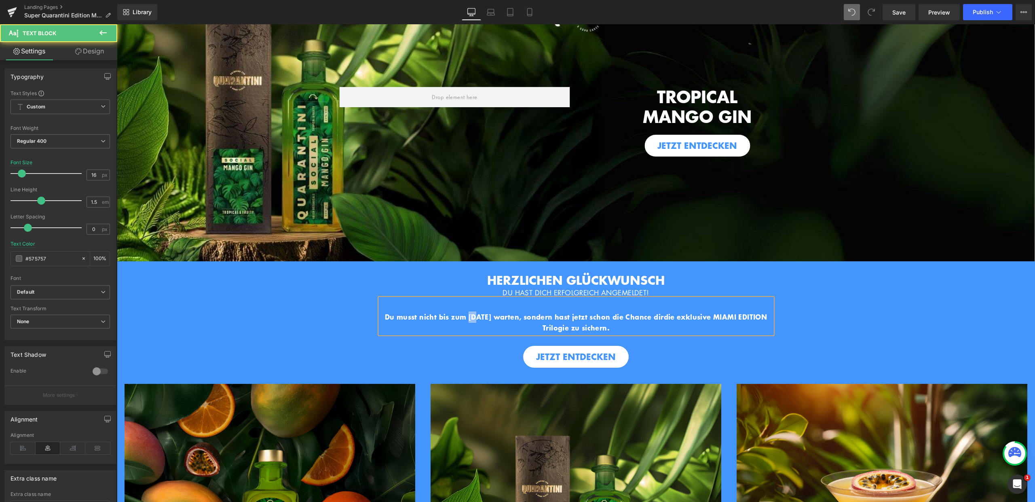
drag, startPoint x: 482, startPoint y: 317, endPoint x: 477, endPoint y: 316, distance: 5.7
click at [477, 316] on b "Du musst nicht bis zum 15. Juni warten, sondern hast jetzt schon die Chance dir" at bounding box center [524, 316] width 279 height 10
drag, startPoint x: 489, startPoint y: 316, endPoint x: 503, endPoint y: 317, distance: 13.8
click at [503, 317] on b "Du musst nicht bis zum 28. Juni warten, sondern hast jetzt schon die Chance dir" at bounding box center [524, 316] width 279 height 10
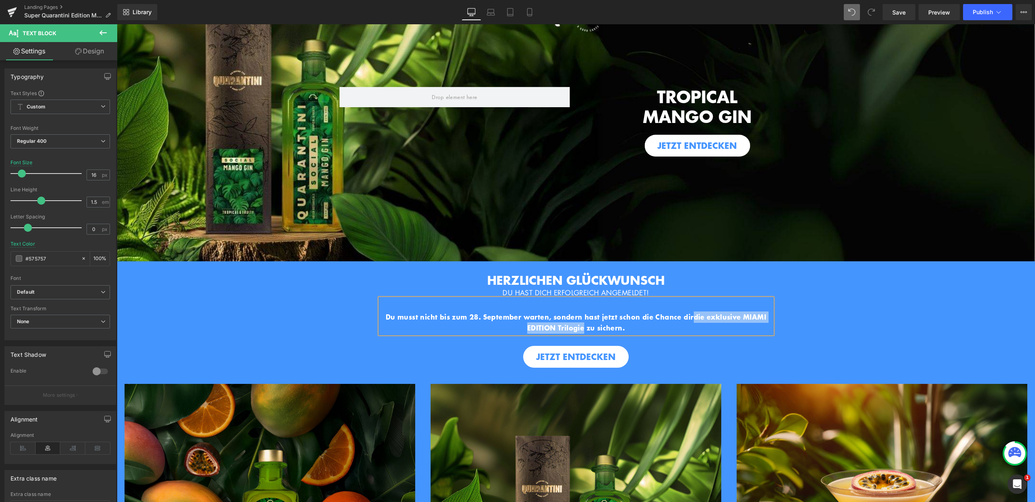
drag, startPoint x: 694, startPoint y: 315, endPoint x: 580, endPoint y: 326, distance: 114.2
click at [580, 326] on b "die exklusive MIAMI EDITION Trilogie zu sichern." at bounding box center [646, 321] width 239 height 21
click at [711, 314] on b "das SUPER QUARANTINI TRIO zu sichern." at bounding box center [636, 321] width 225 height 21
click at [658, 325] on p "Du musst nicht bis zum 28. September warten, sondern hast jetzt schon die Chanc…" at bounding box center [576, 322] width 392 height 22
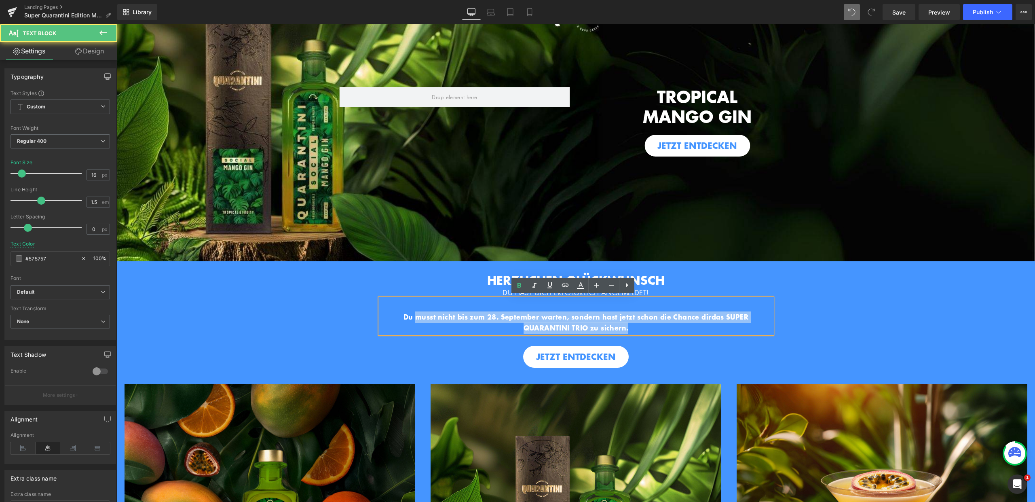
drag, startPoint x: 598, startPoint y: 319, endPoint x: 408, endPoint y: 309, distance: 189.5
click at [408, 311] on p "Du musst nicht bis zum 28. September warten, sondern hast jetzt schon die Chanc…" at bounding box center [576, 322] width 392 height 22
click at [420, 319] on p "Du musst nicht bis zum 28. September warten, sondern hast jetzt schon die Chanc…" at bounding box center [576, 322] width 392 height 22
drag, startPoint x: 398, startPoint y: 313, endPoint x: 633, endPoint y: 329, distance: 235.9
click at [634, 329] on p "Du musst nicht bis zum 28. September warten, sondern hast jetzt schon die Chanc…" at bounding box center [576, 322] width 392 height 22
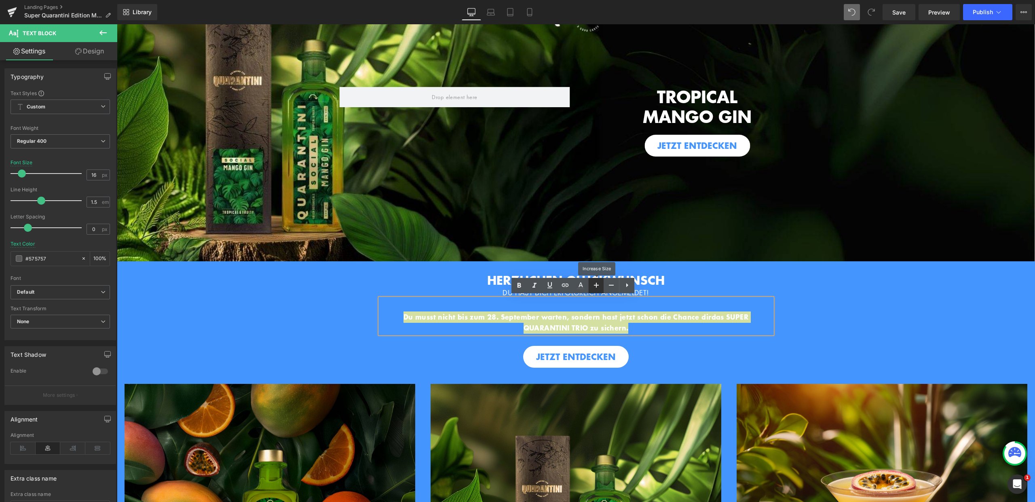
click at [598, 289] on icon at bounding box center [597, 285] width 10 height 10
type input "18"
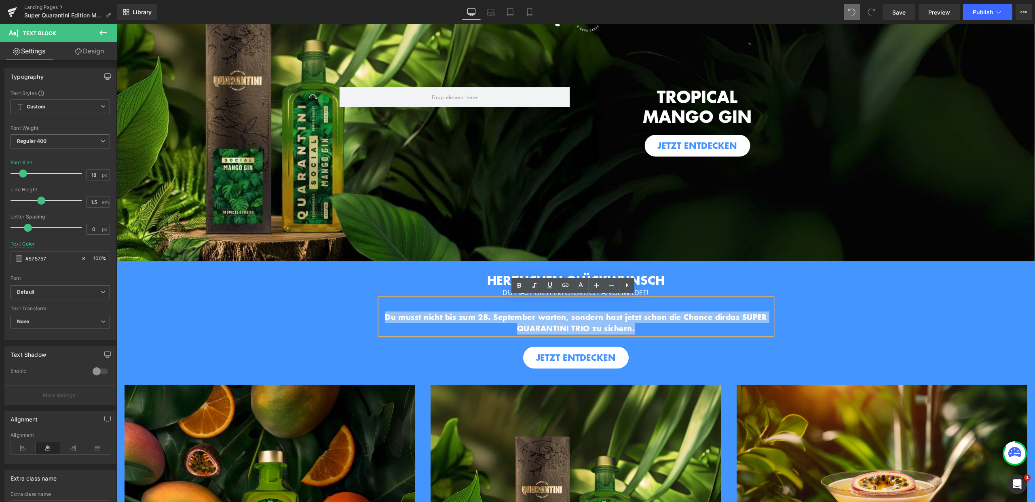
click at [657, 325] on p "Du musst nicht bis zum 28. September warten, sondern hast jetzt schon die Chanc…" at bounding box center [576, 322] width 392 height 23
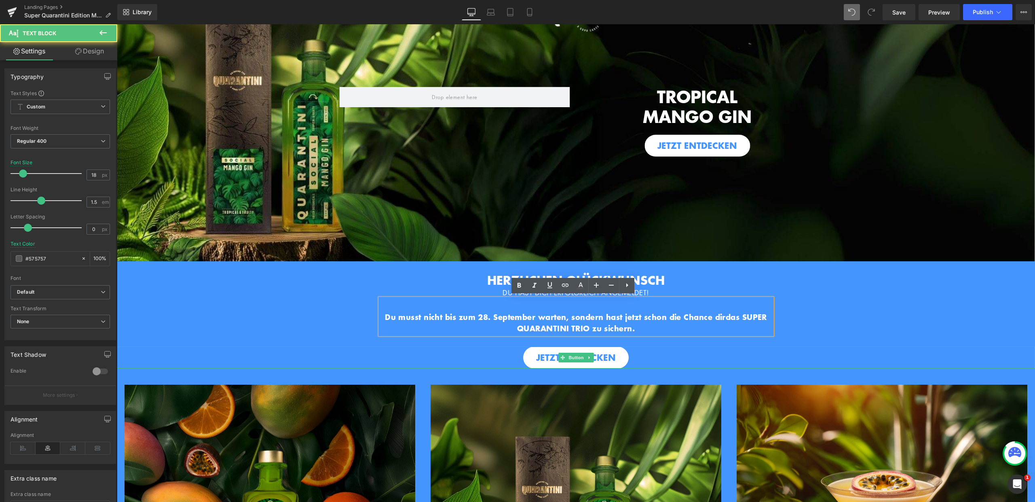
click at [665, 351] on div "JETZT ENTDECKEN" at bounding box center [576, 358] width 918 height 22
click at [660, 326] on p "Du musst nicht bis zum 28. September warten, sondern hast jetzt schon die Chanc…" at bounding box center [576, 322] width 392 height 23
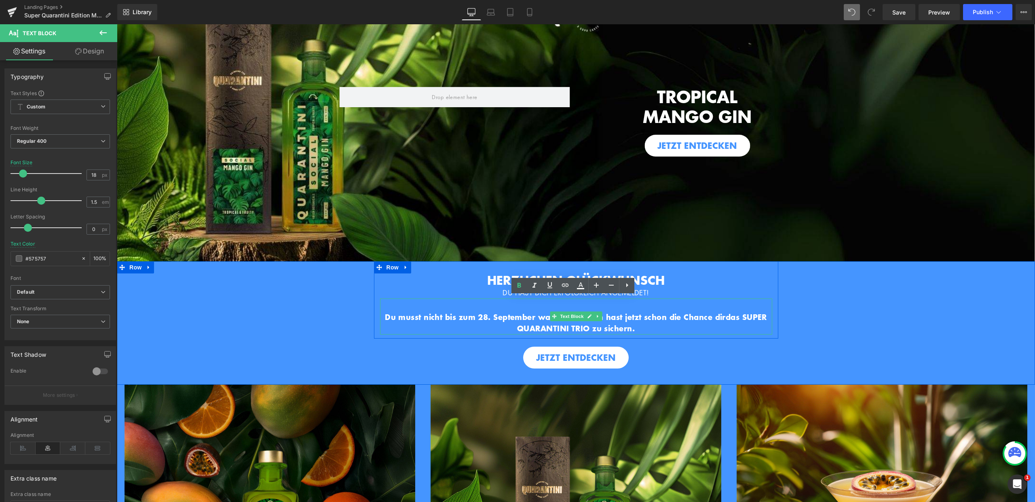
click at [649, 327] on p "Du musst nicht bis zum 28. September warten, sondern hast jetzt schon die Chanc…" at bounding box center [576, 322] width 392 height 23
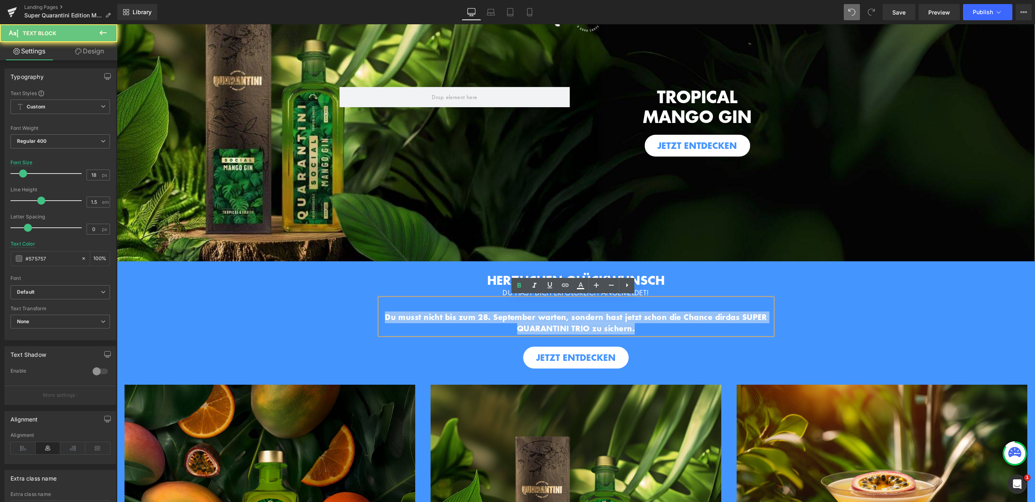
drag, startPoint x: 583, startPoint y: 322, endPoint x: 389, endPoint y: 309, distance: 194.2
click at [389, 309] on div "Du musst nicht bis zum 28. September warten, sondern hast jetzt schon die Chanc…" at bounding box center [576, 316] width 392 height 36
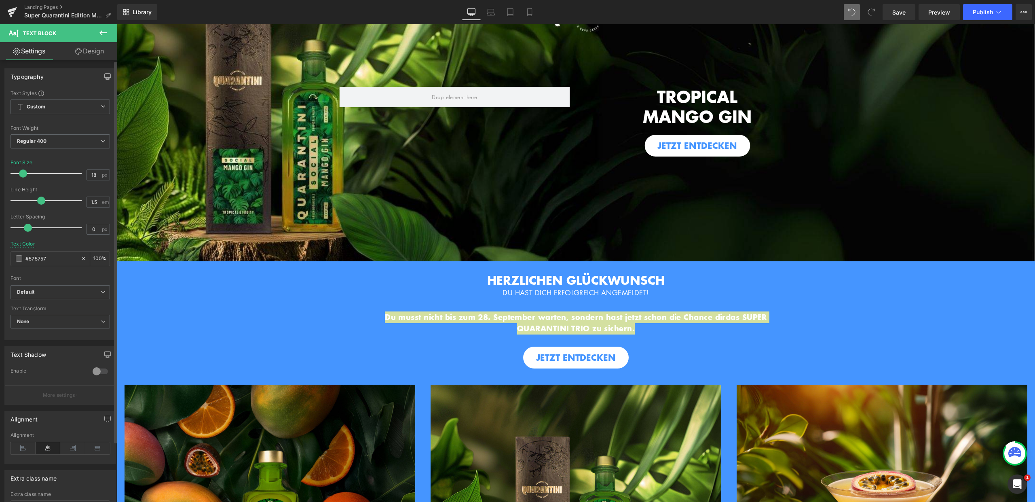
click at [104, 61] on div "Typography Text Styles Custom Custom Setup Global Style Custom Setup Global Sty…" at bounding box center [60, 304] width 121 height 489
click at [101, 52] on link "Design" at bounding box center [89, 51] width 59 height 18
click at [0, 0] on div "Spacing" at bounding box center [0, 0] width 0 height 0
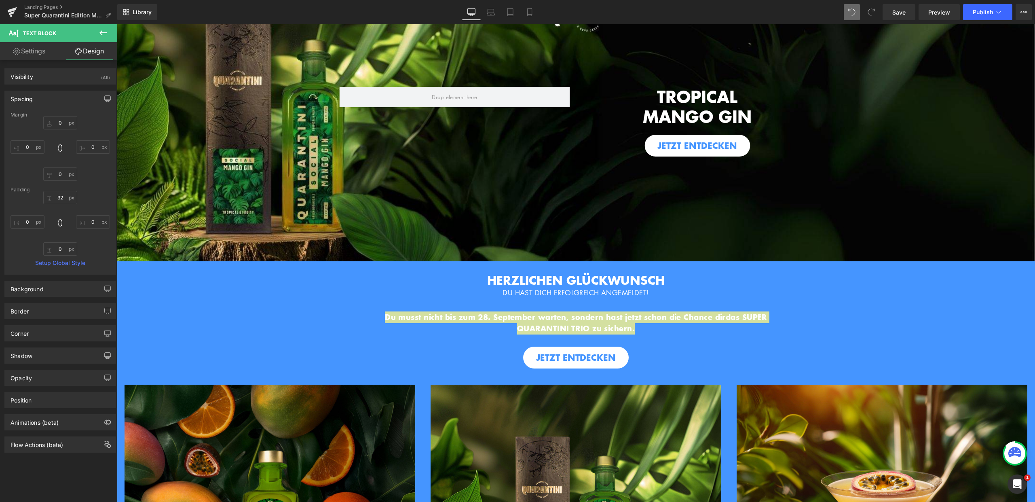
type input "0"
type input "32"
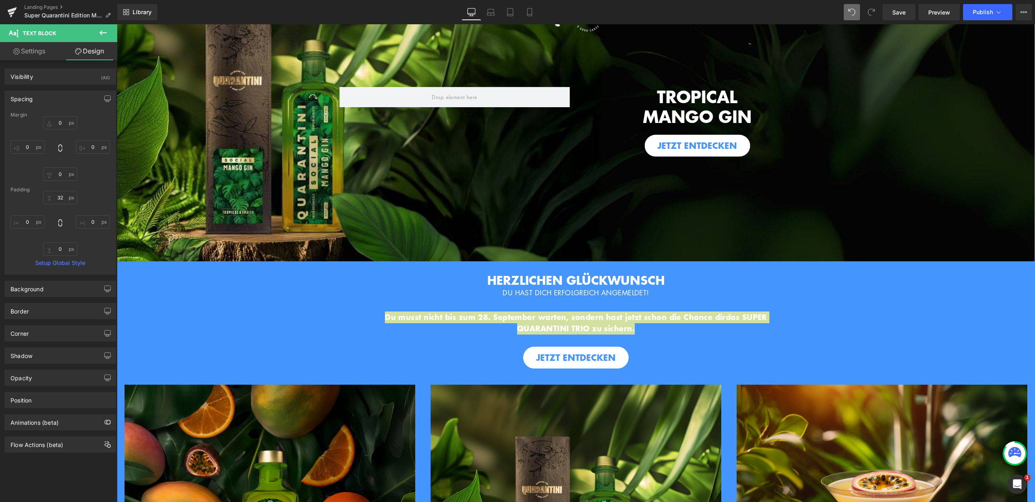
type input "0"
click at [87, 148] on input "0" at bounding box center [93, 146] width 34 height 13
type input "15"
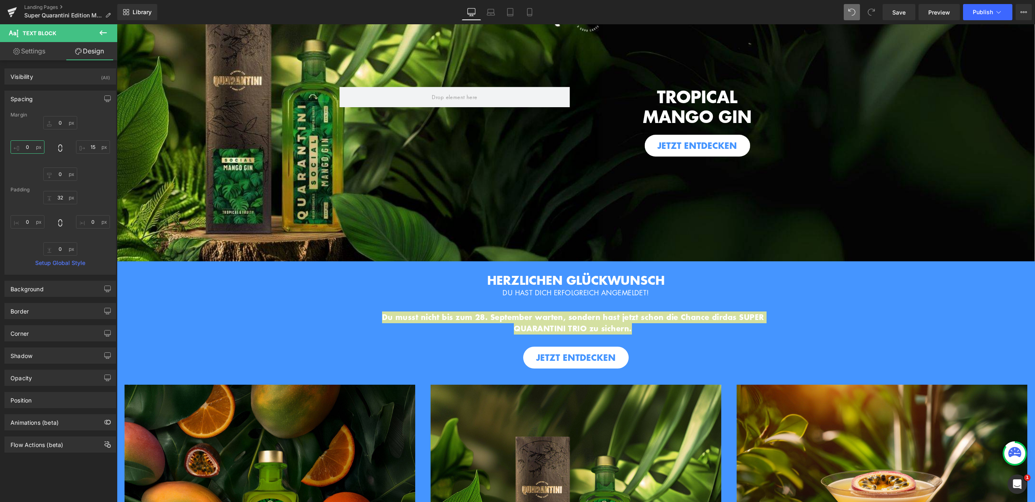
click at [28, 149] on input "0" at bounding box center [28, 146] width 34 height 13
drag, startPoint x: 33, startPoint y: 146, endPoint x: 19, endPoint y: 146, distance: 14.2
click at [19, 146] on input "15" at bounding box center [28, 146] width 34 height 13
click at [25, 148] on input "15" at bounding box center [28, 146] width 34 height 13
click at [27, 148] on input "15" at bounding box center [28, 146] width 34 height 13
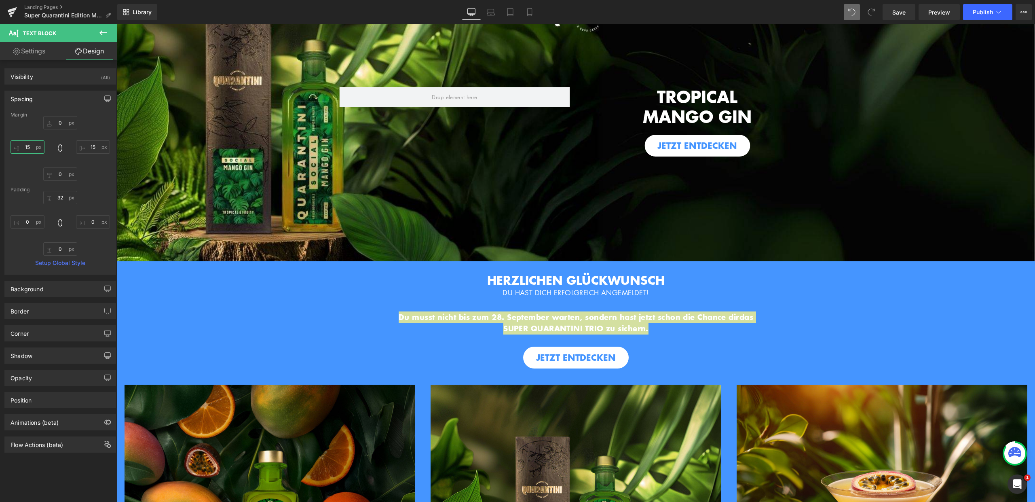
click at [27, 148] on input "15" at bounding box center [28, 146] width 34 height 13
type input "50"
click at [89, 146] on input "15" at bounding box center [93, 146] width 34 height 13
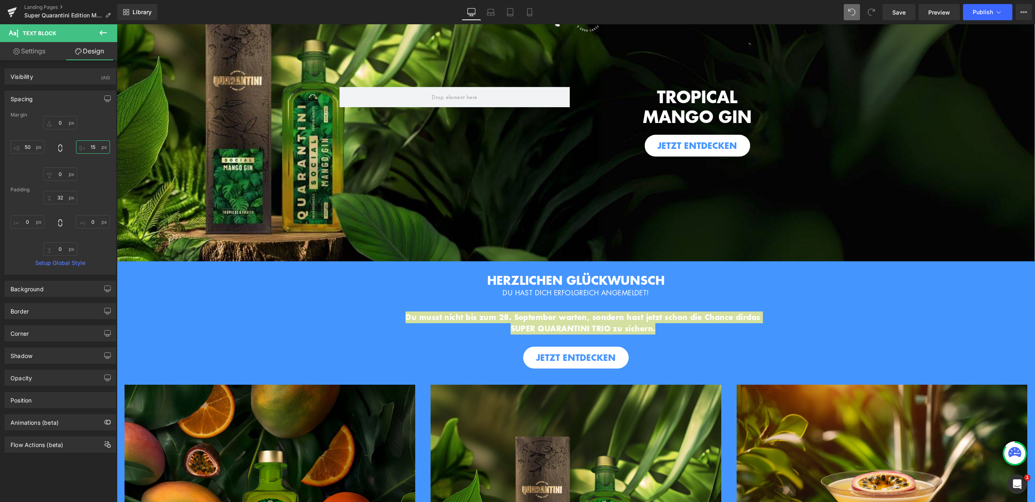
click at [89, 146] on input "15" at bounding box center [93, 146] width 34 height 13
type input "50"
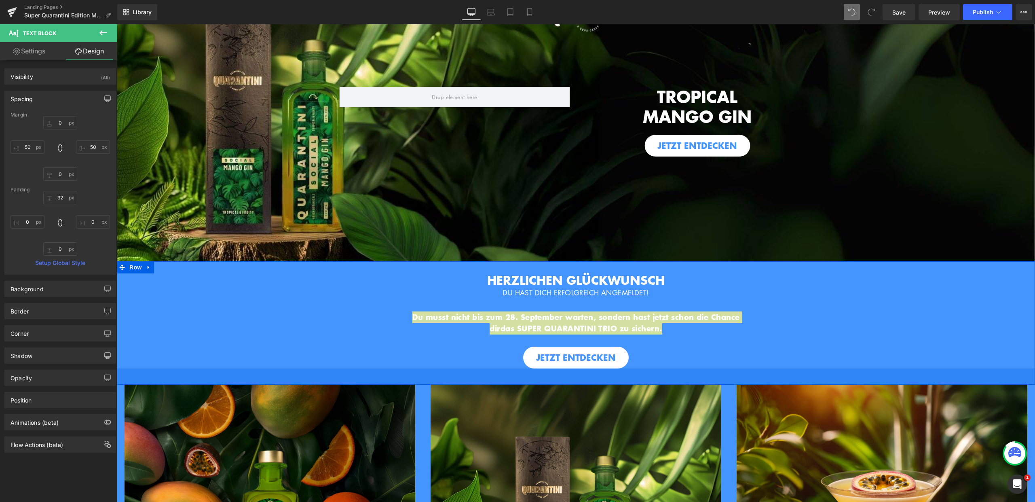
click at [736, 376] on div "40px" at bounding box center [576, 376] width 918 height 16
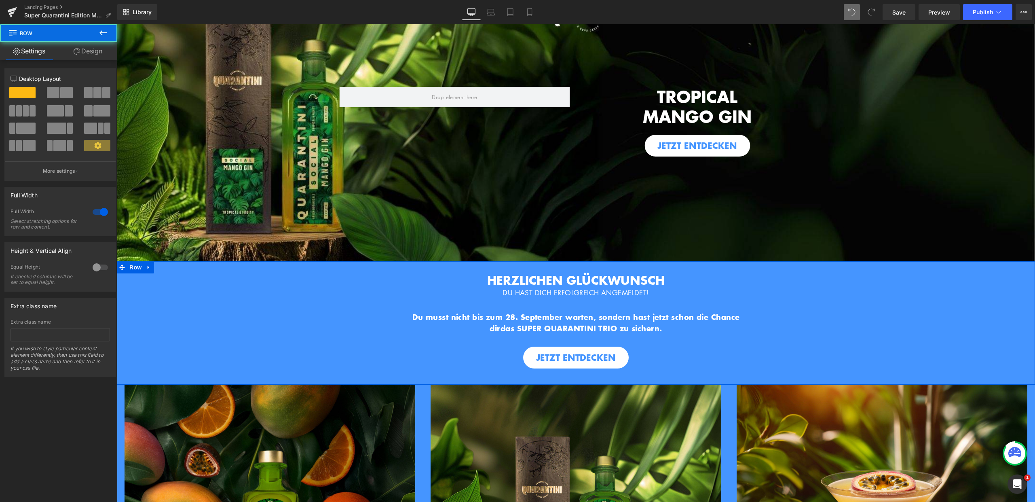
click at [777, 330] on div "HERZLICHEN GLÜCKWUNSCH DU HAST DICH ERFOLGREICH ANGEMELDET! Heading Hero Banner…" at bounding box center [576, 314] width 918 height 107
click at [691, 269] on div "HERZLICHEN GLÜCKWUNSCH DU HAST DICH ERFOLGREICH ANGEMELDET! Heading Hero Banner…" at bounding box center [576, 300] width 404 height 78
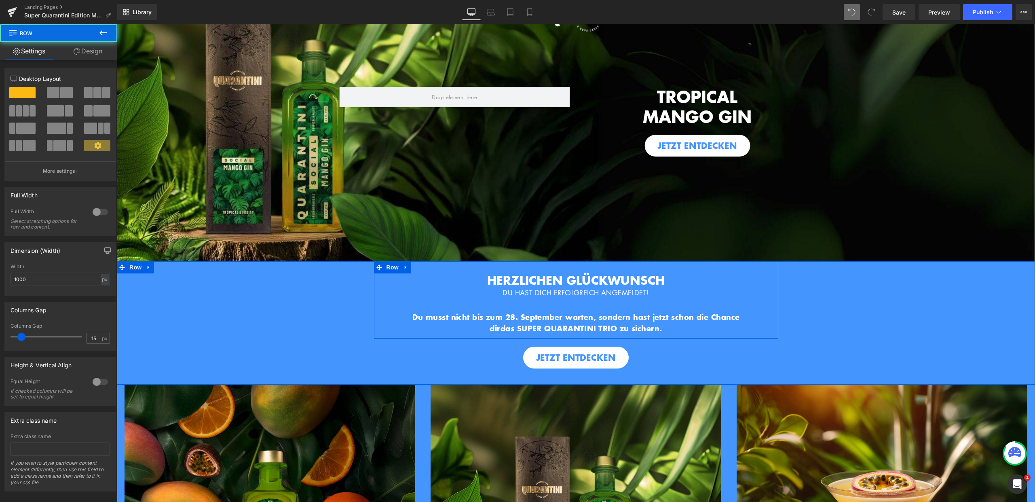
click at [651, 265] on div "HERZLICHEN GLÜCKWUNSCH DU HAST DICH ERFOLGREICH ANGEMELDET! Heading Hero Banner…" at bounding box center [576, 300] width 404 height 78
click at [90, 50] on link "Design" at bounding box center [88, 51] width 59 height 18
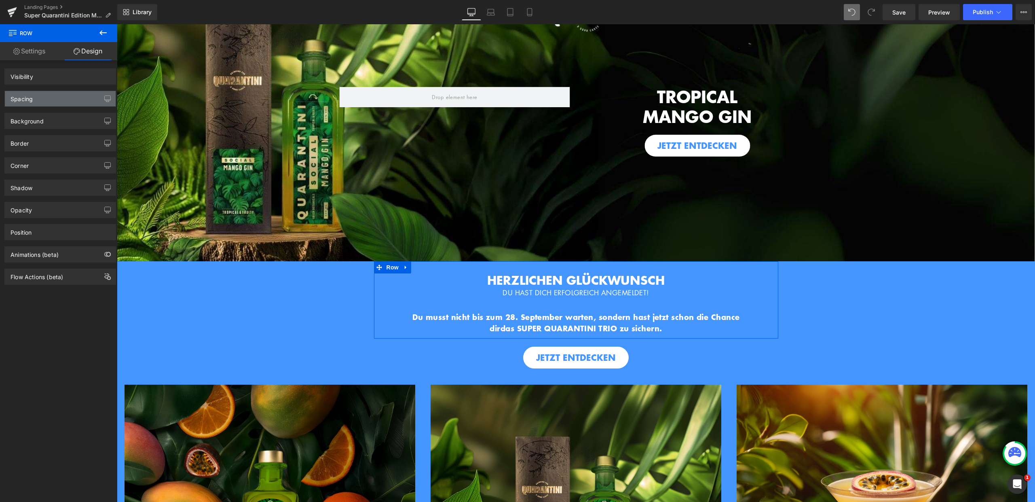
click at [62, 95] on div "Spacing" at bounding box center [60, 98] width 111 height 15
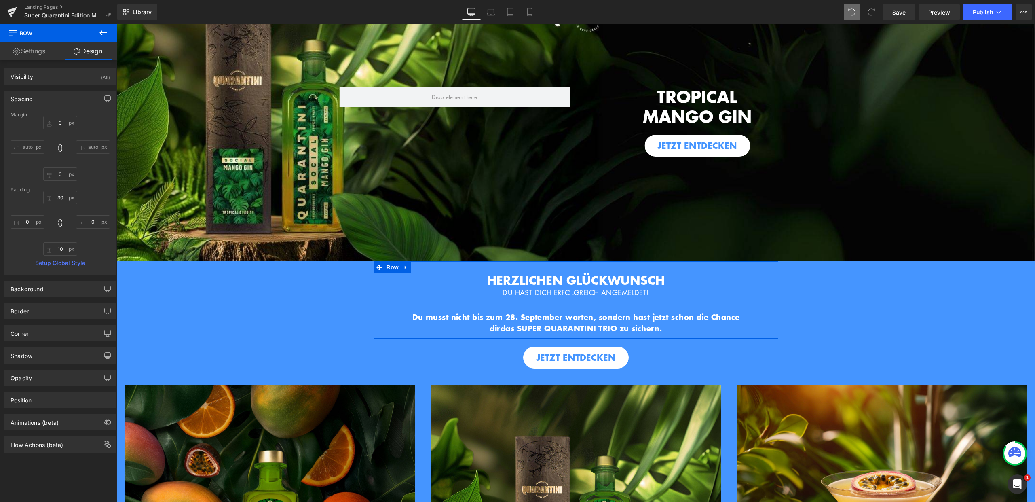
type input "0"
type input "30"
type input "0"
type input "10"
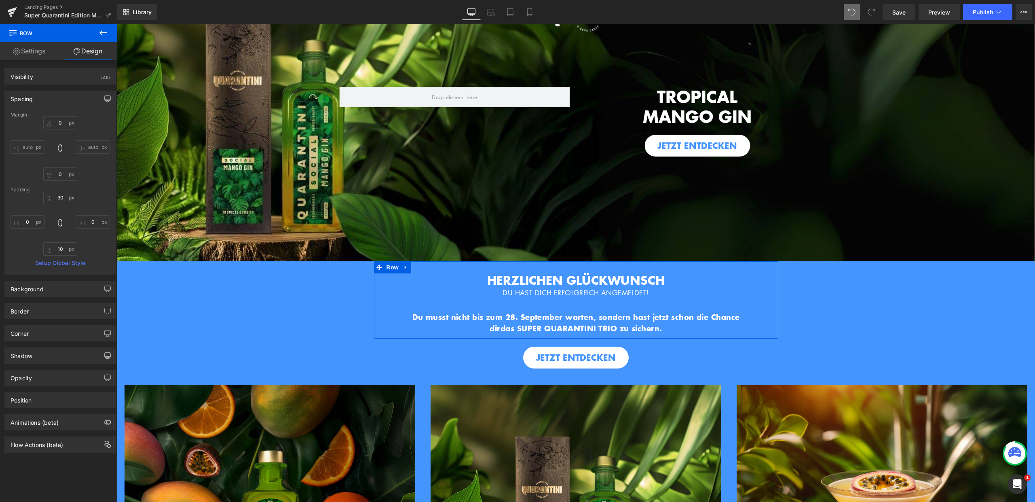
type input "0"
click at [60, 197] on input "30" at bounding box center [60, 197] width 34 height 13
click at [89, 197] on div "0px 0 10px 10 0px 0" at bounding box center [60, 223] width 99 height 65
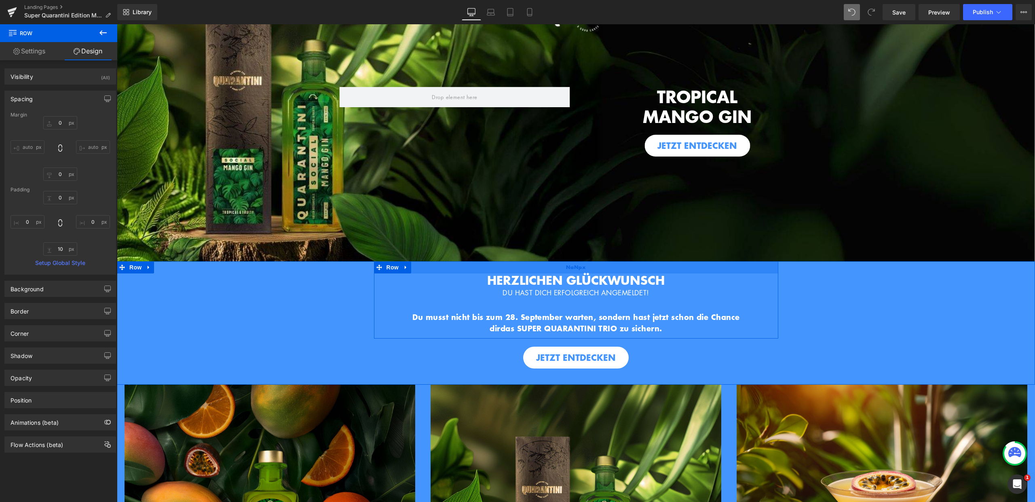
click at [466, 265] on div "NaNpx" at bounding box center [576, 267] width 404 height 12
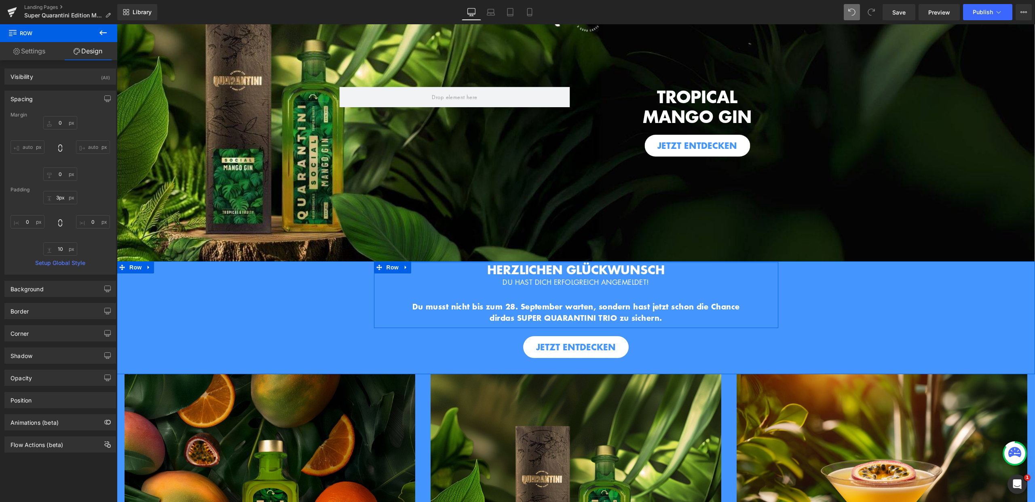
type input "0px"
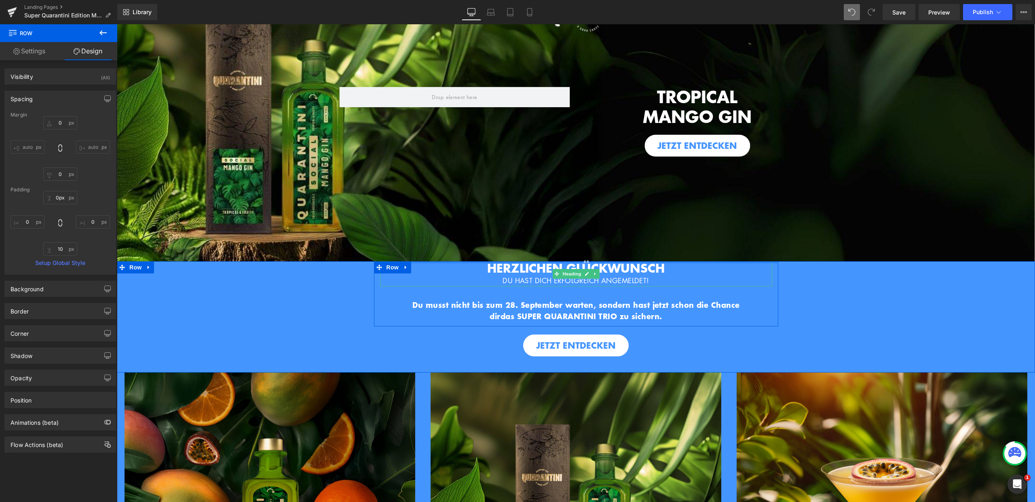
drag, startPoint x: 466, startPoint y: 265, endPoint x: 461, endPoint y: 264, distance: 4.7
click at [467, 273] on div "HERZLICHEN GLÜCKWUNSCH DU HAST DICH ERFOLGREICH ANGEMELDET! Heading Hero Banner…" at bounding box center [576, 294] width 404 height 66
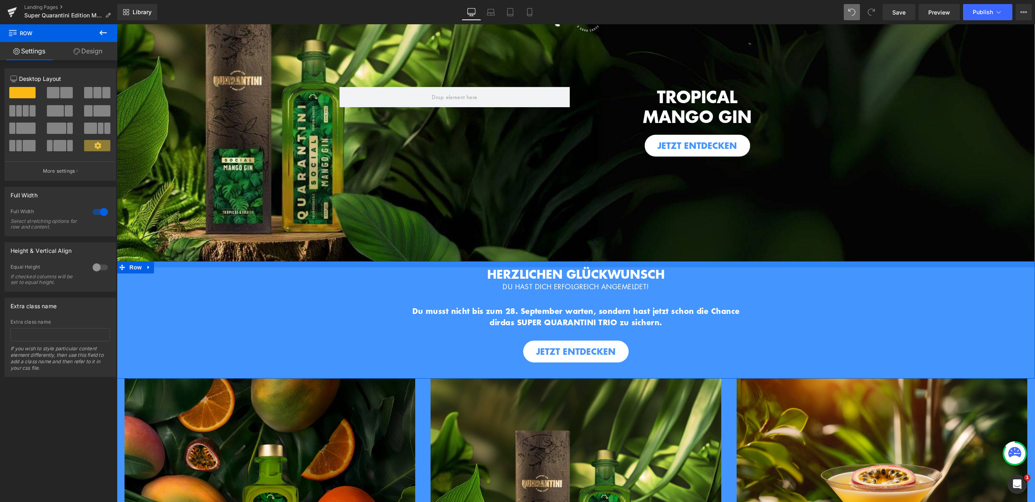
drag, startPoint x: 461, startPoint y: 260, endPoint x: 459, endPoint y: 266, distance: 6.3
click at [459, 266] on div "HERZLICHEN GLÜCKWUNSCH DU HAST DICH ERFOLGREICH ANGEMELDET! Heading Hero Banner…" at bounding box center [576, 319] width 918 height 117
drag, startPoint x: 459, startPoint y: 266, endPoint x: 765, endPoint y: 319, distance: 310.3
click at [459, 267] on div "HERZLICHEN GLÜCKWUNSCH DU HAST DICH ERFOLGREICH ANGEMELDET! Heading Hero Banner…" at bounding box center [576, 300] width 404 height 66
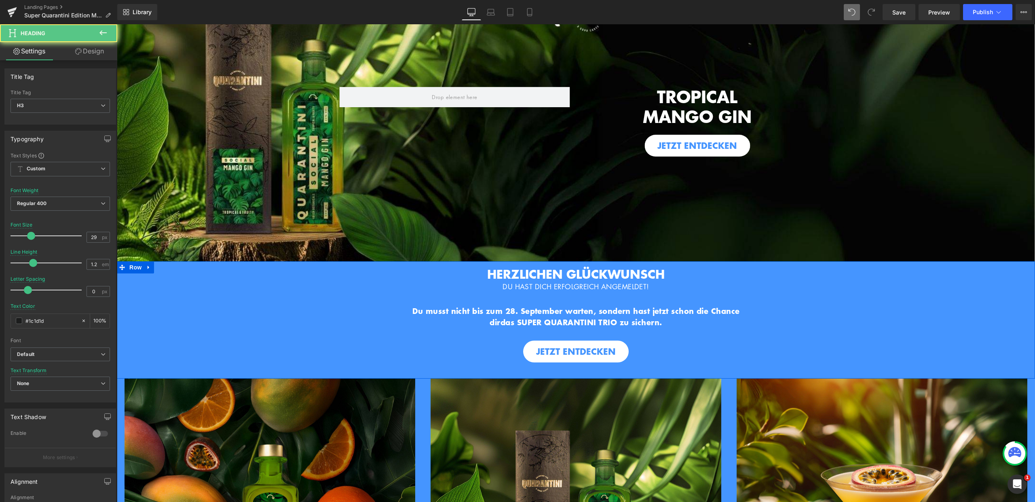
click at [749, 347] on div "JETZT ENTDECKEN" at bounding box center [576, 351] width 918 height 22
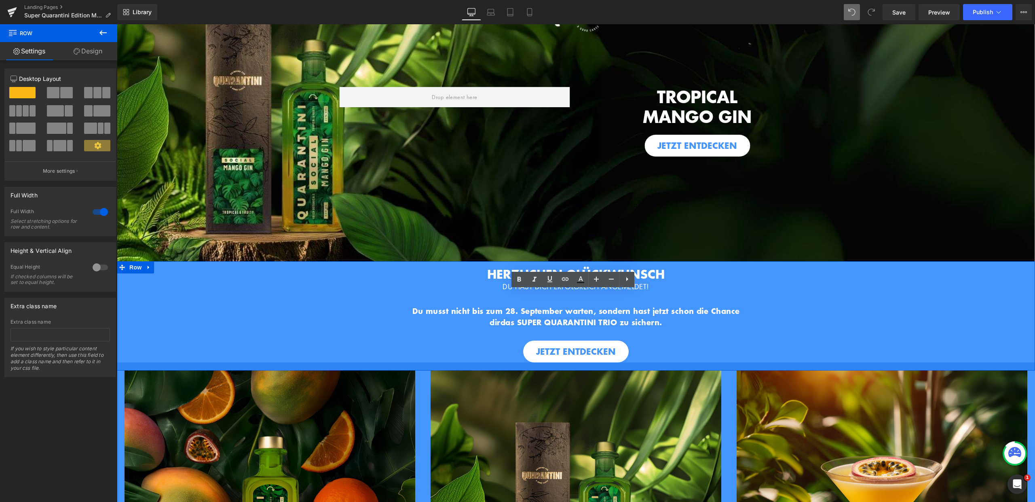
drag, startPoint x: 651, startPoint y: 374, endPoint x: 650, endPoint y: 366, distance: 8.1
click at [650, 366] on div at bounding box center [576, 366] width 918 height 8
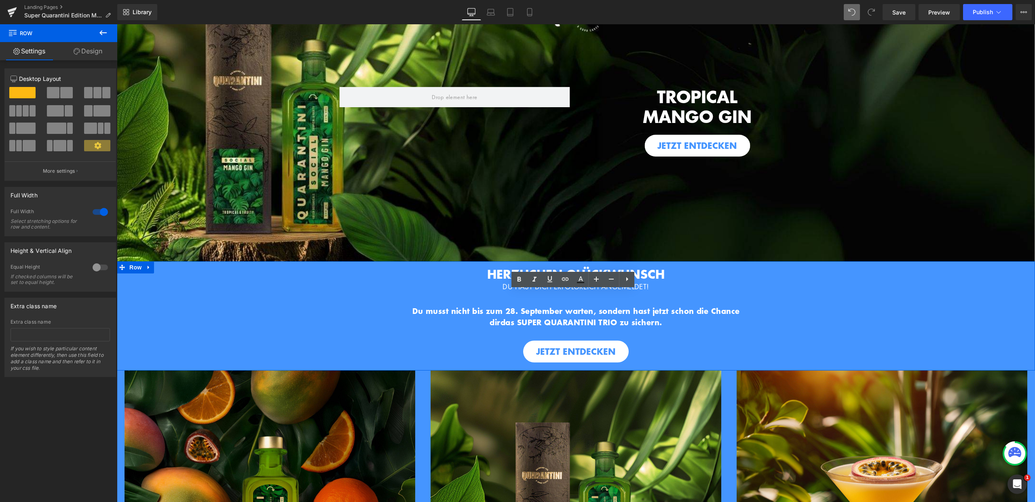
click at [666, 349] on div "JETZT ENTDECKEN" at bounding box center [576, 351] width 918 height 22
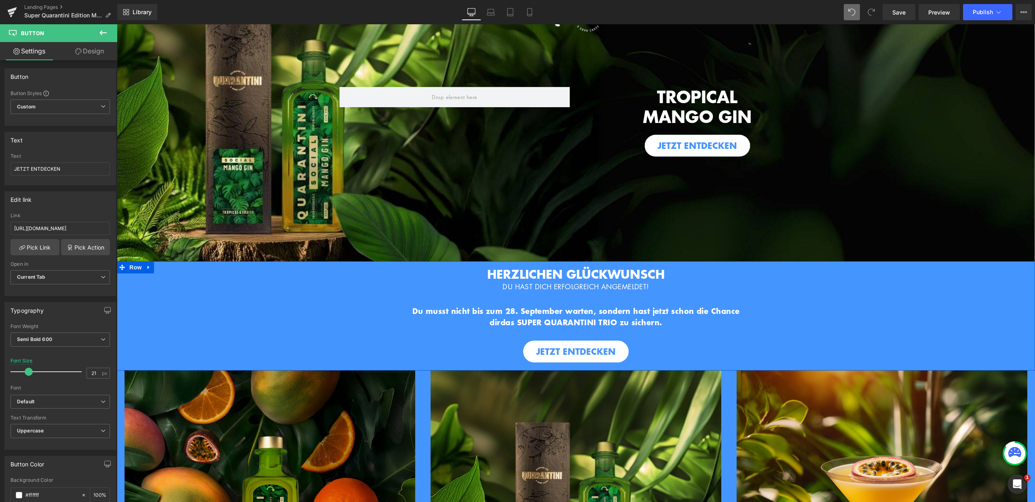
click at [641, 335] on div "HERZLICHEN GLÜCKWUNSCH DU HAST DICH ERFOLGREICH ANGEMELDET! Heading Hero Banner…" at bounding box center [576, 314] width 918 height 95
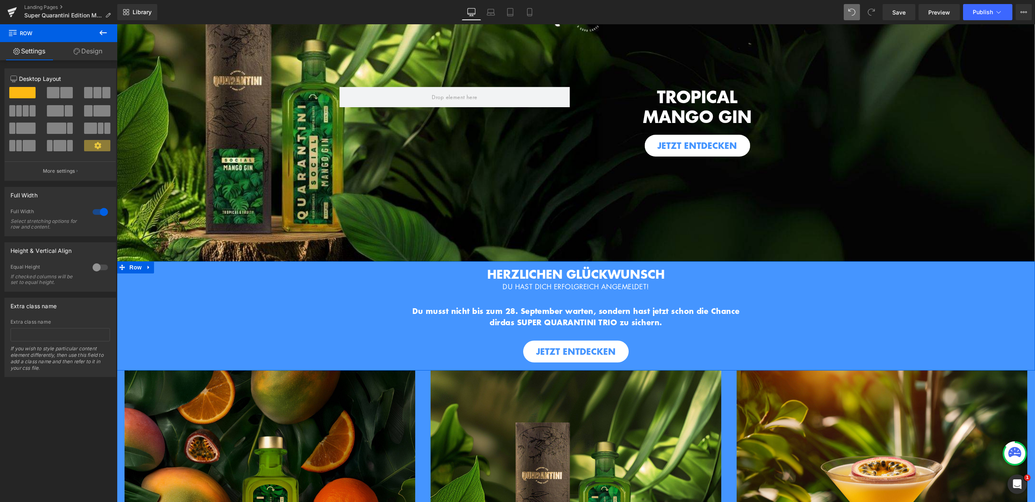
click at [117, 24] on div at bounding box center [117, 24] width 0 height 0
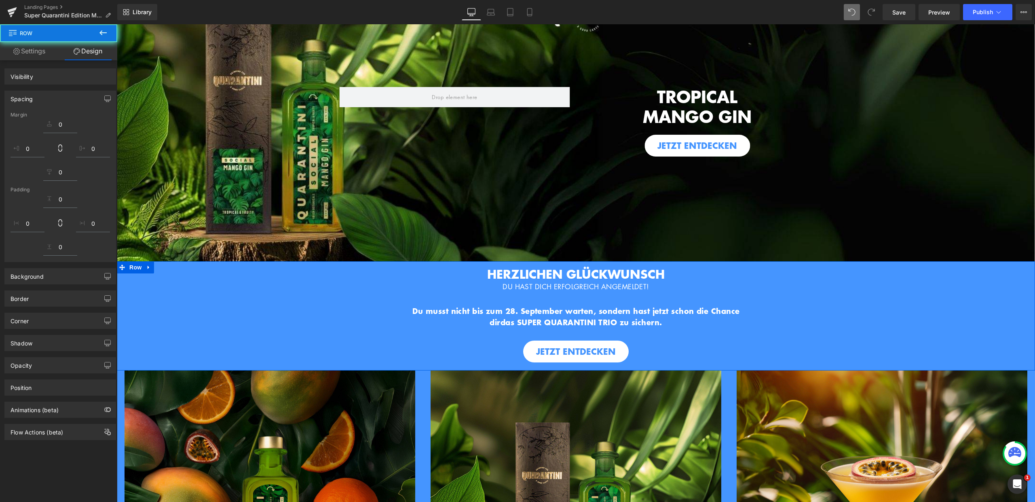
click at [510, 336] on div "HERZLICHEN GLÜCKWUNSCH DU HAST DICH ERFOLGREICH ANGEMELDET! Heading Hero Banner…" at bounding box center [576, 314] width 918 height 95
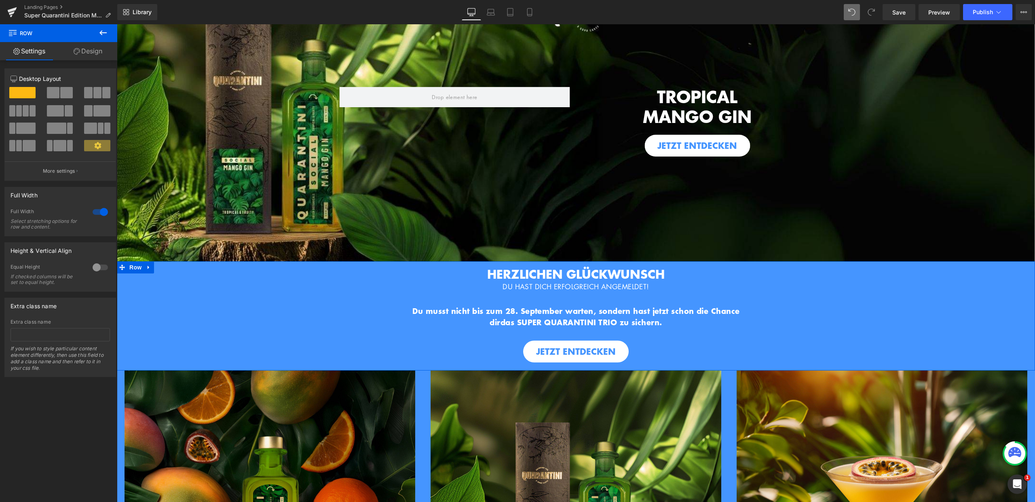
click at [95, 51] on link "Design" at bounding box center [88, 51] width 59 height 18
click at [0, 0] on div "Spacing" at bounding box center [0, 0] width 0 height 0
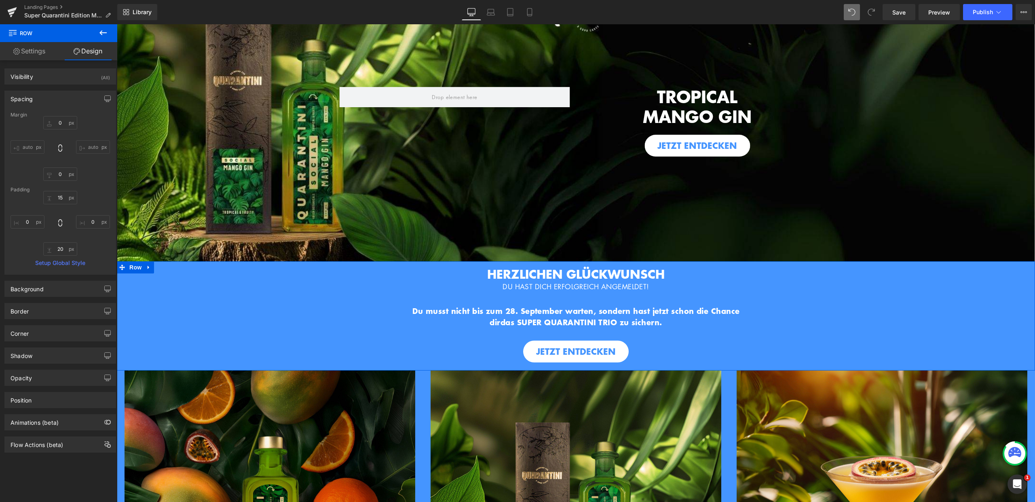
type input "0"
type input "15"
type input "0"
type input "20"
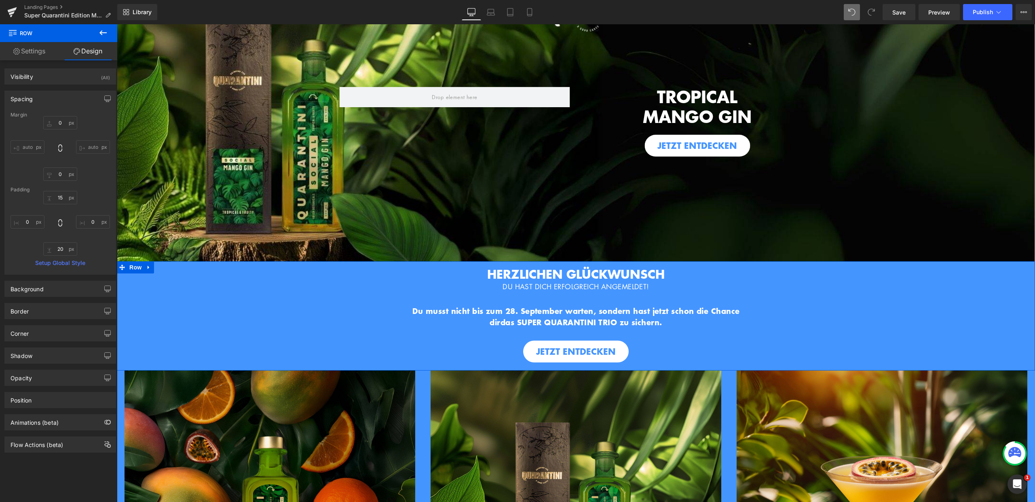
type input "0"
click at [59, 198] on input "15" at bounding box center [60, 197] width 34 height 13
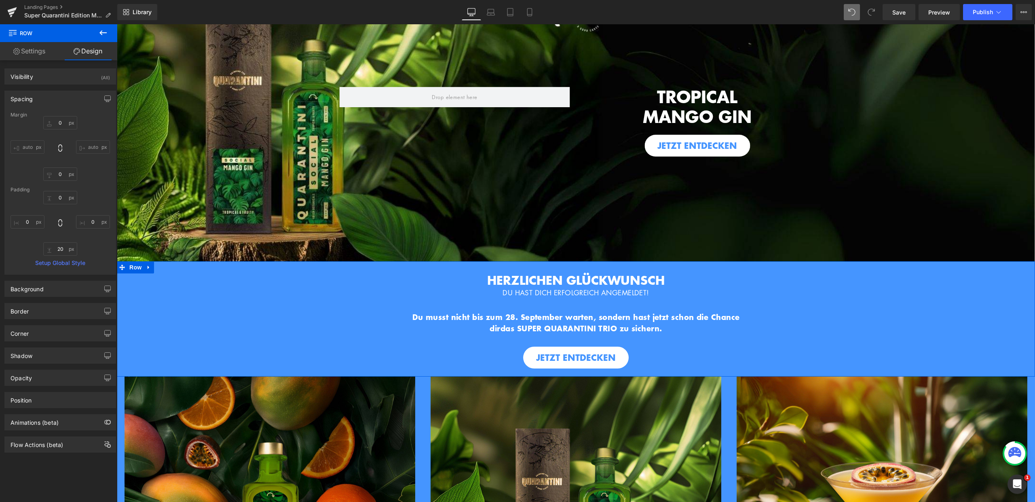
click at [531, 266] on div "HERZLICHEN GLÜCKWUNSCH DU HAST DICH ERFOLGREICH ANGEMELDET! Heading Hero Banner…" at bounding box center [576, 318] width 918 height 115
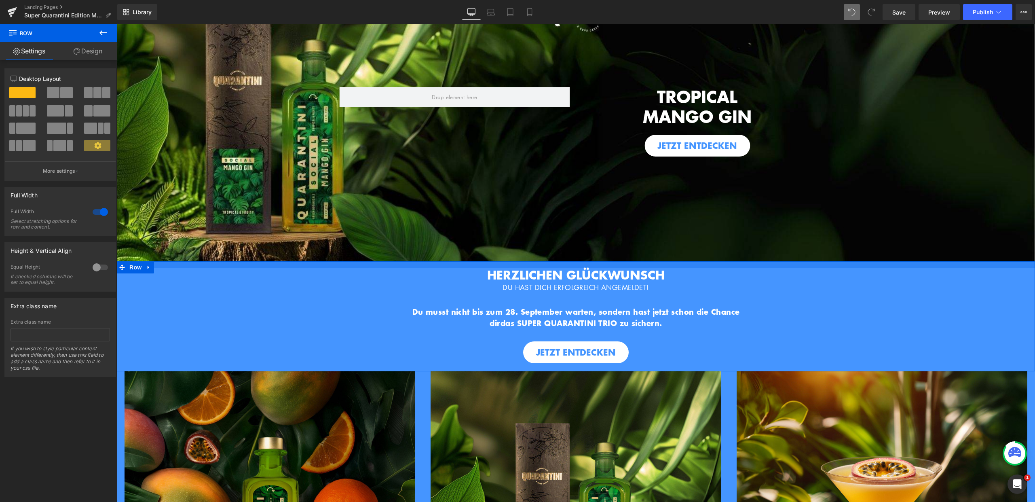
drag, startPoint x: 670, startPoint y: 263, endPoint x: 670, endPoint y: 258, distance: 5.3
click at [670, 258] on div "TROPICAL MANGO GIN Heading JETZT ENTDECKEN Button Row Image" at bounding box center [576, 117] width 918 height 287
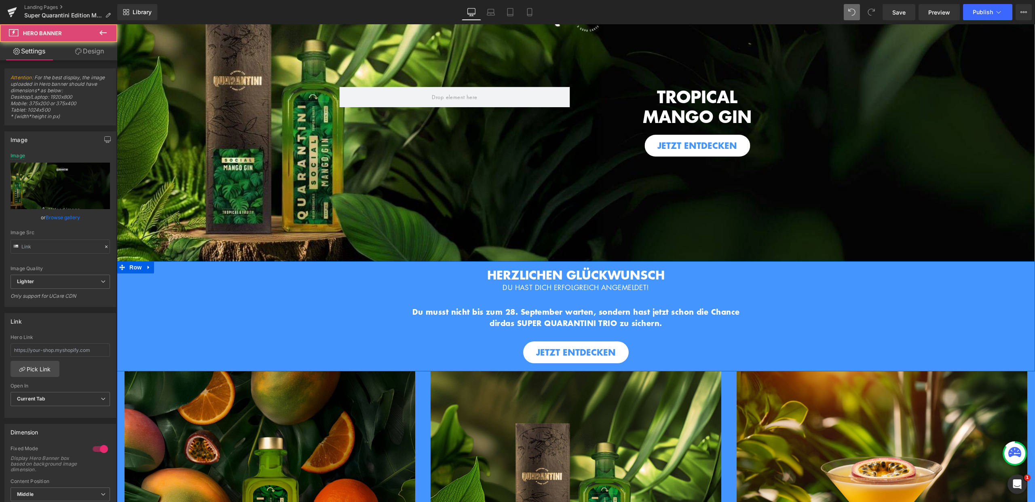
type input "[URL][DOMAIN_NAME]"
click at [854, 351] on div "JETZT ENTDECKEN" at bounding box center [576, 352] width 918 height 22
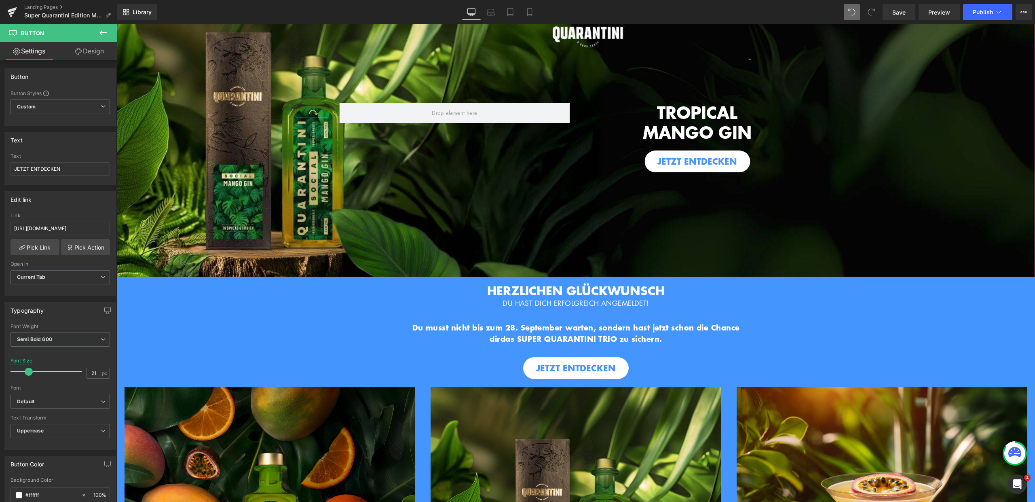
scroll to position [0, 0]
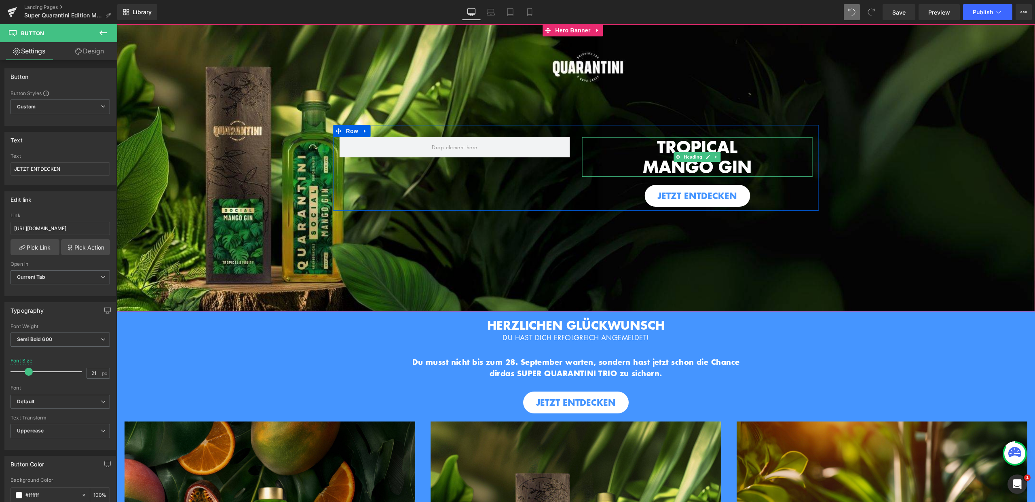
click at [681, 144] on span "TROPICAL" at bounding box center [697, 147] width 80 height 24
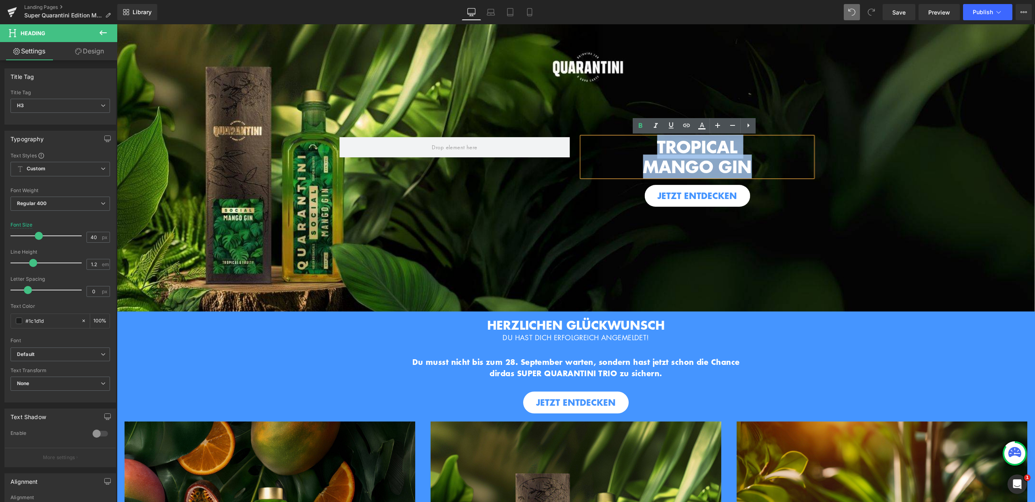
drag, startPoint x: 684, startPoint y: 147, endPoint x: 767, endPoint y: 161, distance: 84.5
click at [767, 161] on div "TROPICAL MANGO GIN" at bounding box center [697, 157] width 230 height 40
click at [814, 165] on div "TROPICAL MANGO GIN Heading JETZT ENTDECKEN Button" at bounding box center [697, 172] width 243 height 70
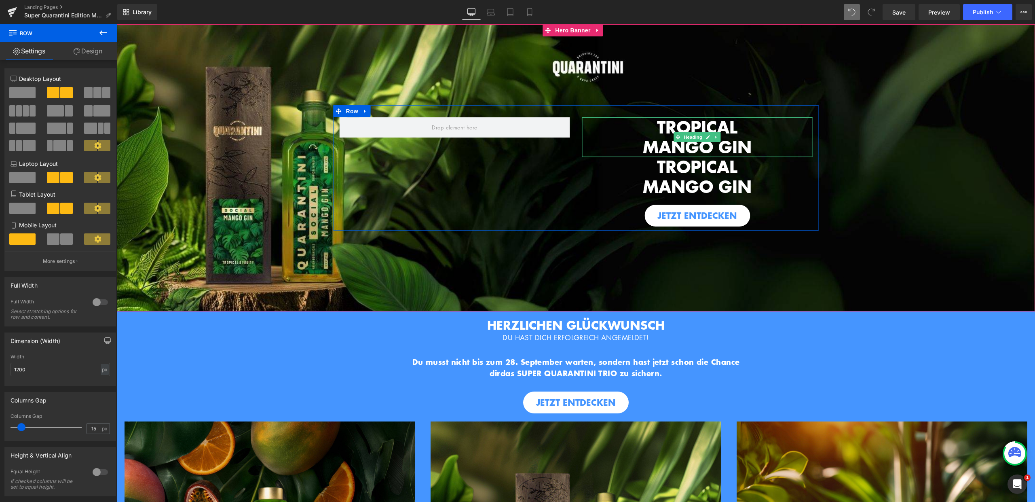
click at [658, 127] on span "TROPICAL" at bounding box center [697, 127] width 80 height 24
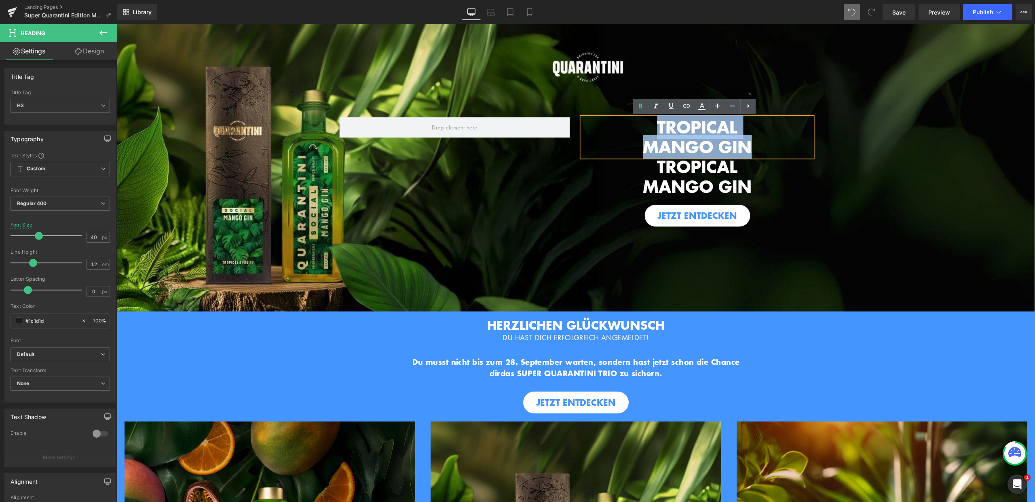
drag, startPoint x: 675, startPoint y: 123, endPoint x: 759, endPoint y: 140, distance: 85.8
click at [759, 140] on div "TROPICAL MANGO GIN" at bounding box center [697, 137] width 230 height 40
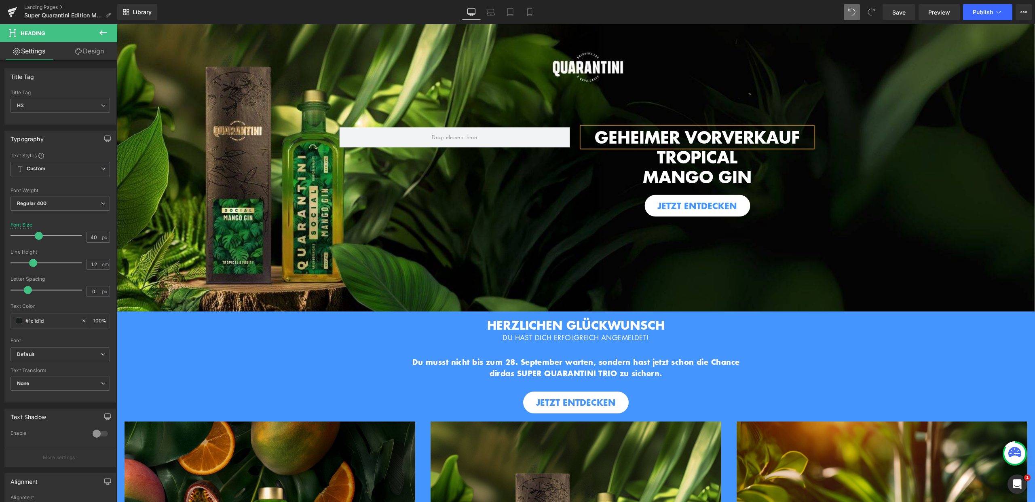
click at [651, 139] on b "GEHEIMER VORVERKAUF" at bounding box center [697, 137] width 205 height 24
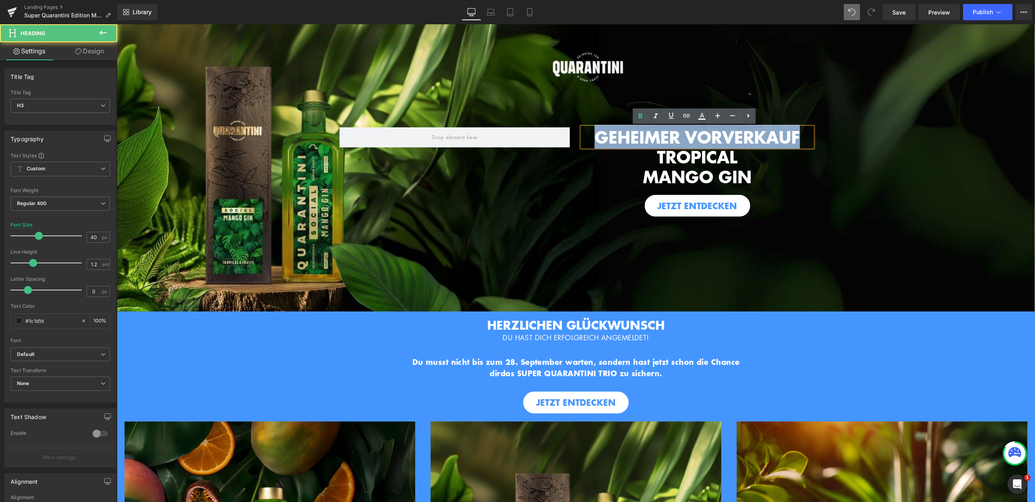
drag, startPoint x: 590, startPoint y: 137, endPoint x: 791, endPoint y: 137, distance: 201.0
click at [808, 135] on h3 "GEHEIMER VORVERKAUF" at bounding box center [697, 137] width 230 height 20
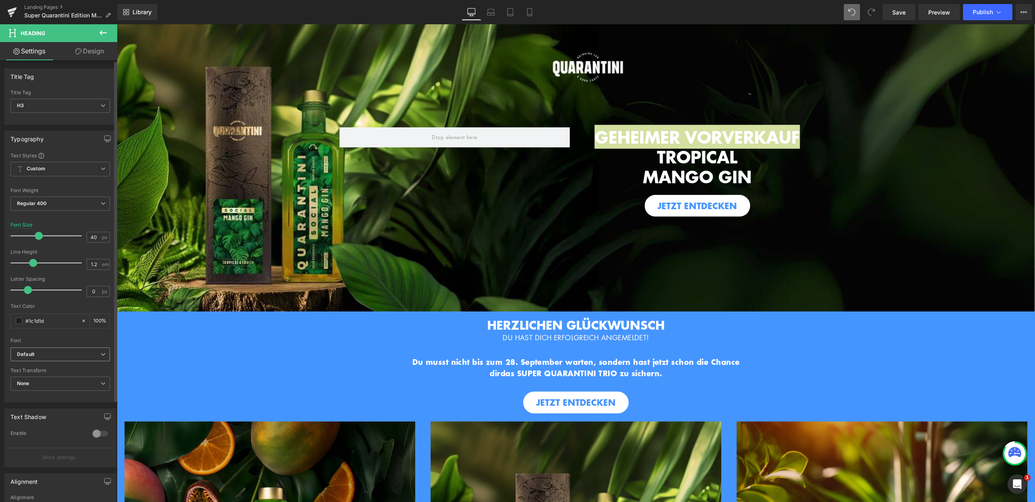
click at [52, 351] on b "Default" at bounding box center [59, 354] width 84 height 7
click at [63, 403] on li "Pixelify Sans" at bounding box center [61, 404] width 100 height 13
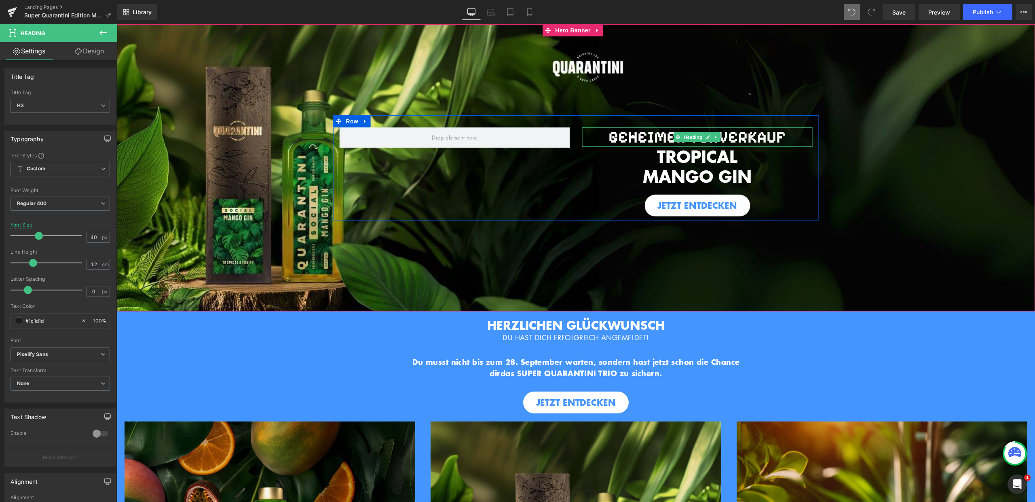
click at [773, 136] on b "GEHEIMER VORVERKAUF" at bounding box center [698, 136] width 178 height 19
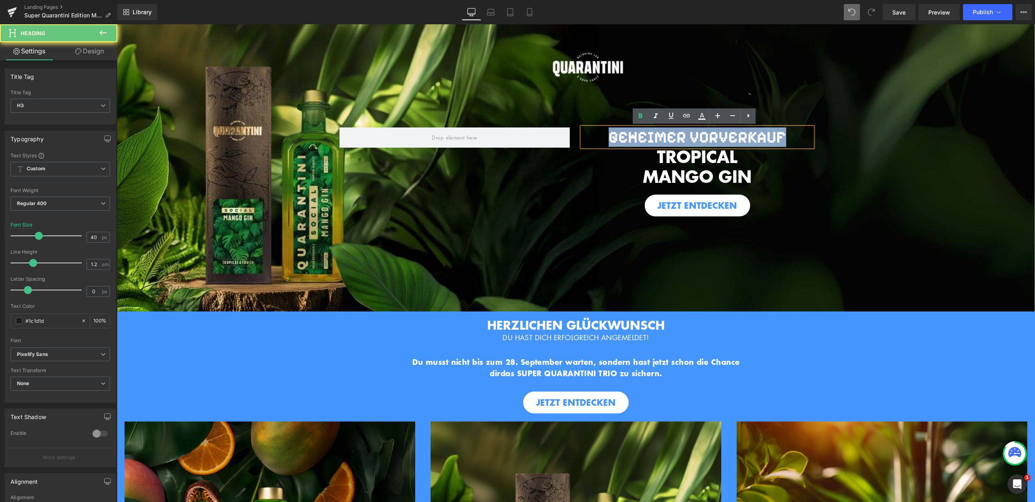
drag, startPoint x: 788, startPoint y: 136, endPoint x: 605, endPoint y: 136, distance: 183.6
click at [605, 136] on h3 "GEHEIMER VORVERKAUF" at bounding box center [697, 136] width 230 height 19
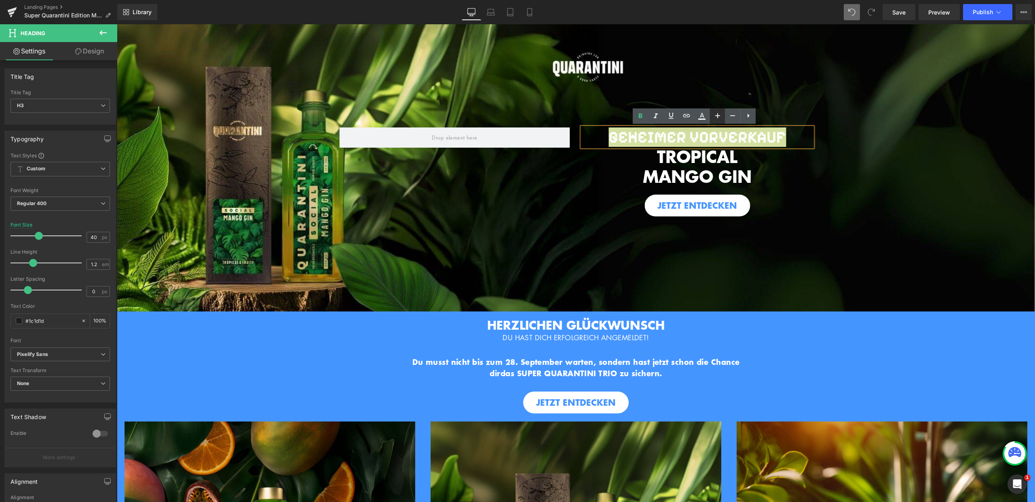
click at [719, 117] on icon at bounding box center [718, 116] width 10 height 10
type input "44"
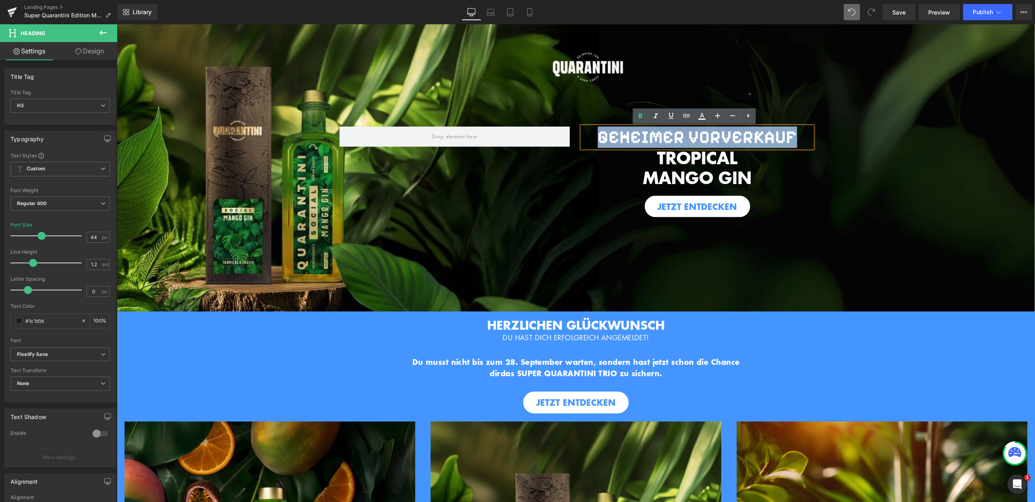
click at [634, 155] on h3 "TROPICAL" at bounding box center [697, 158] width 230 height 20
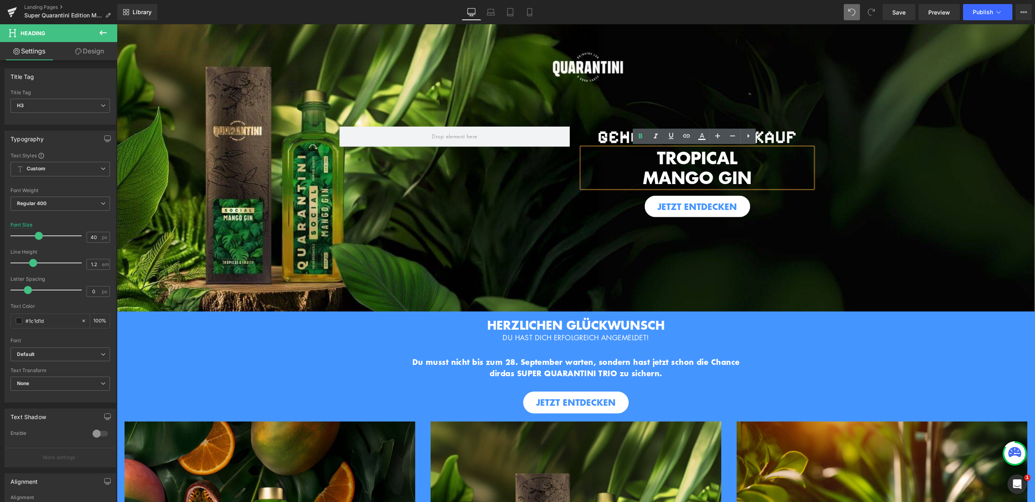
click at [852, 188] on span "GEHEIMER VORVERKAUF Heading TROPICAL MANGO GIN Heading JETZT ENTDECKEN Button R…" at bounding box center [576, 167] width 918 height 107
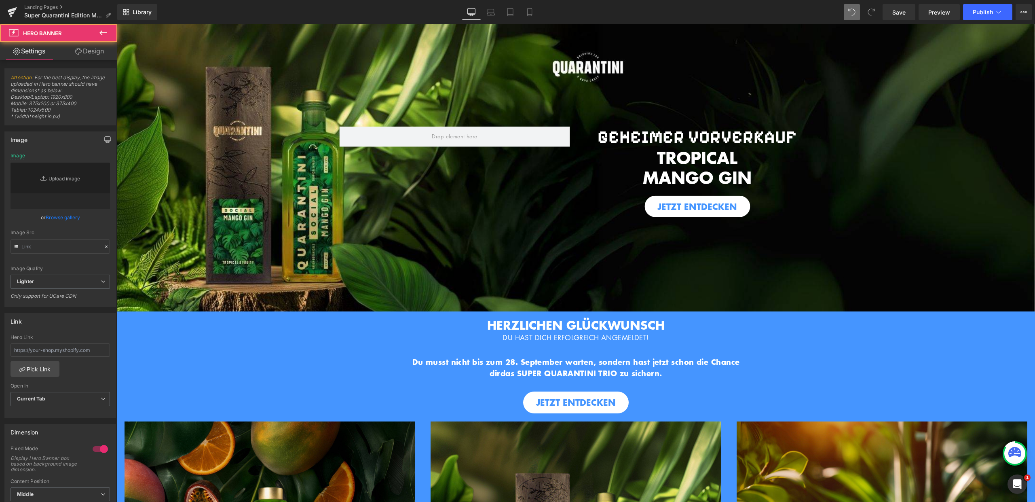
type input "[URL][DOMAIN_NAME]"
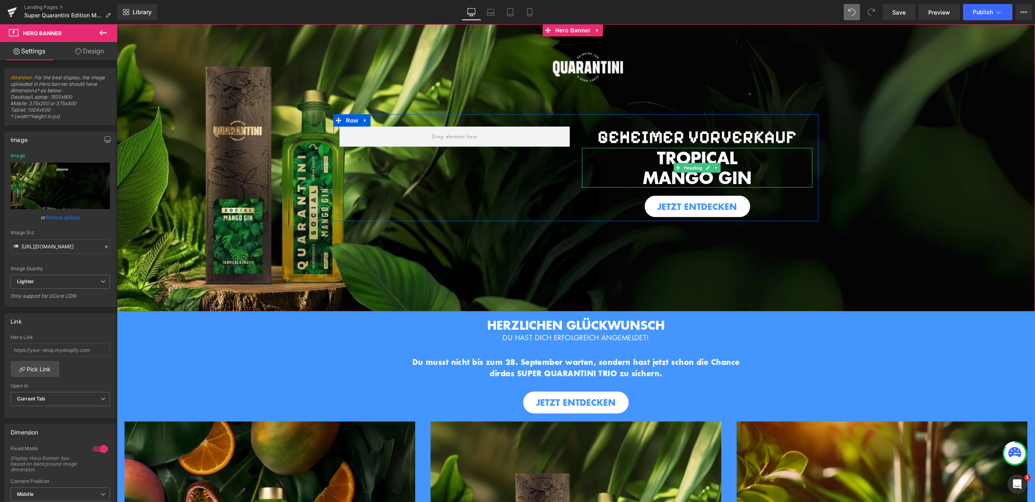
click at [670, 153] on span "TROPICAL" at bounding box center [697, 157] width 80 height 24
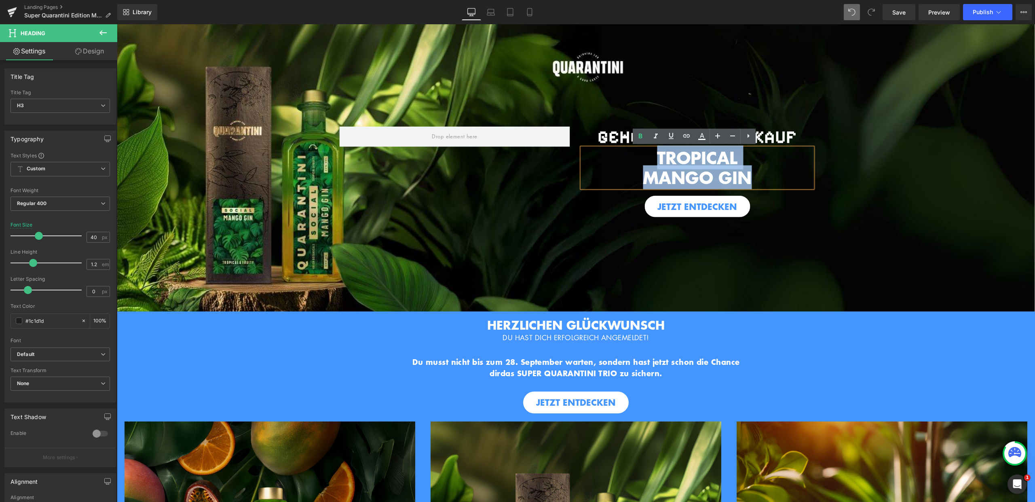
drag, startPoint x: 648, startPoint y: 157, endPoint x: 777, endPoint y: 171, distance: 129.7
click at [777, 171] on div "TROPICAL MANGO GIN" at bounding box center [697, 168] width 230 height 40
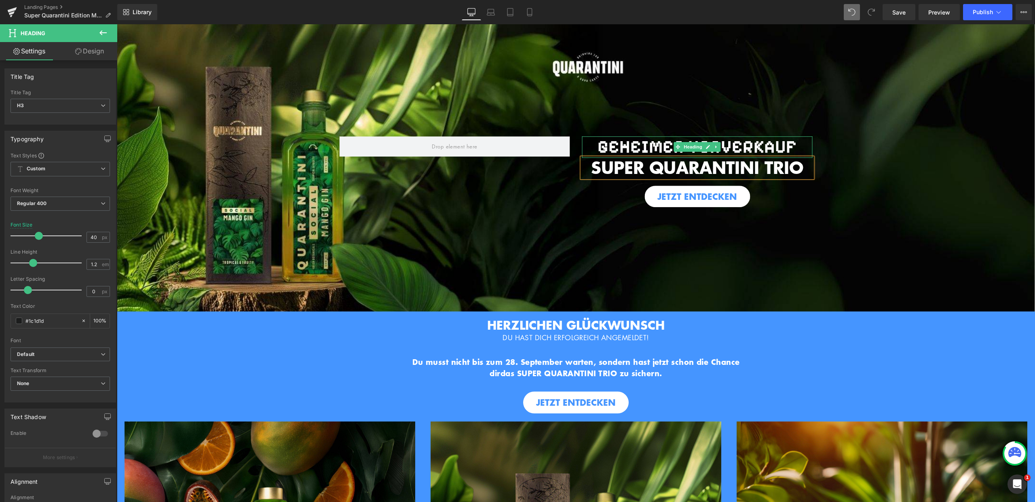
click at [763, 146] on b "GEHEIMER VORVERKAUF" at bounding box center [697, 146] width 199 height 21
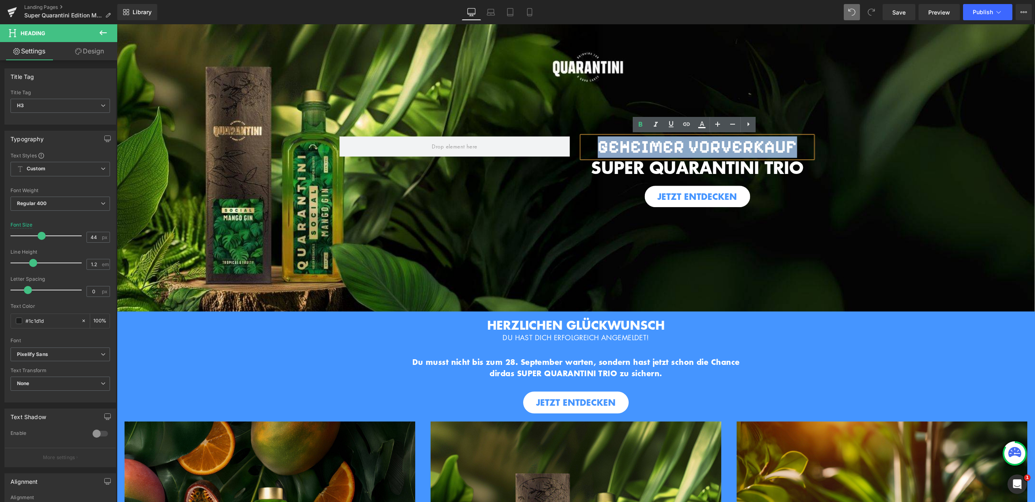
drag, startPoint x: 753, startPoint y: 142, endPoint x: 596, endPoint y: 142, distance: 157.3
click at [596, 142] on h3 "GEHEIMER VORVERKAUF" at bounding box center [697, 146] width 230 height 21
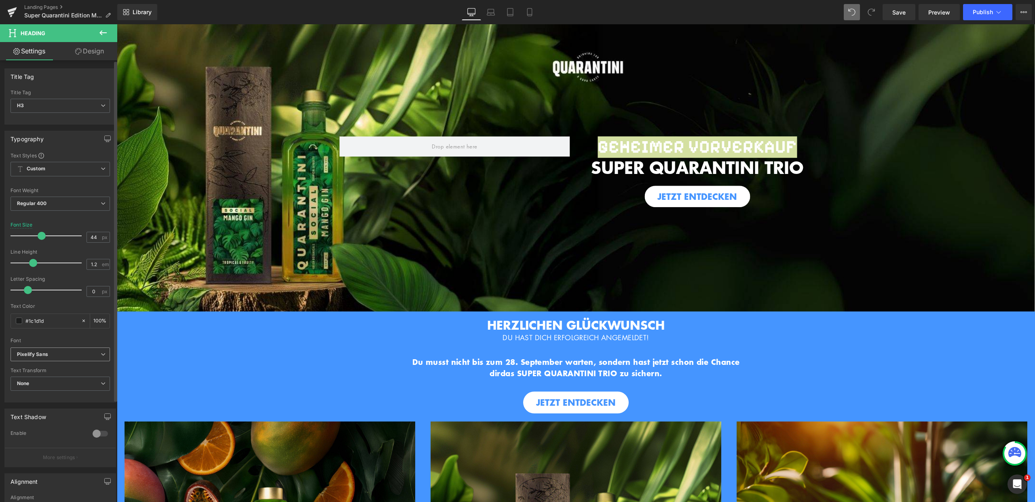
click at [34, 359] on span "Pixelify Sans" at bounding box center [60, 354] width 99 height 14
click at [49, 370] on li "Default" at bounding box center [61, 368] width 100 height 13
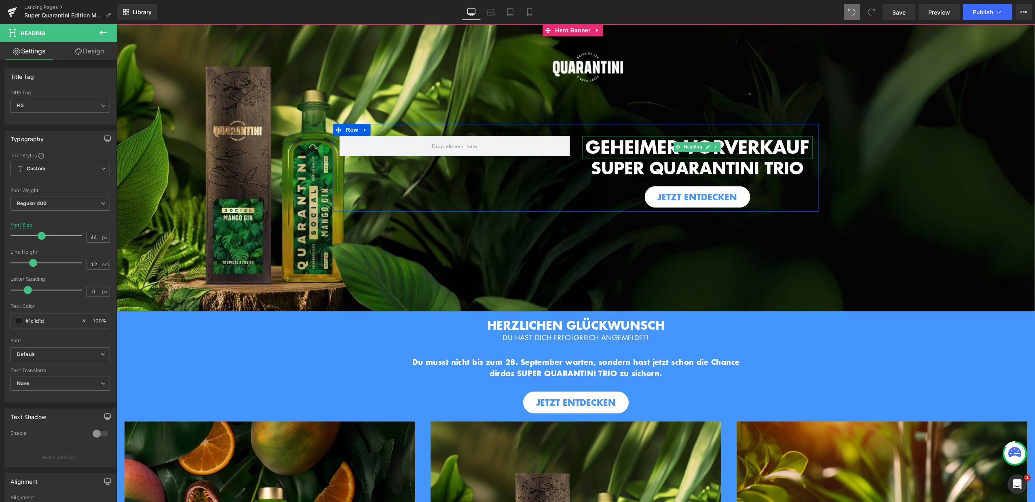
click at [754, 144] on h3 "GEHEIMER VORVERKAUF" at bounding box center [697, 147] width 230 height 22
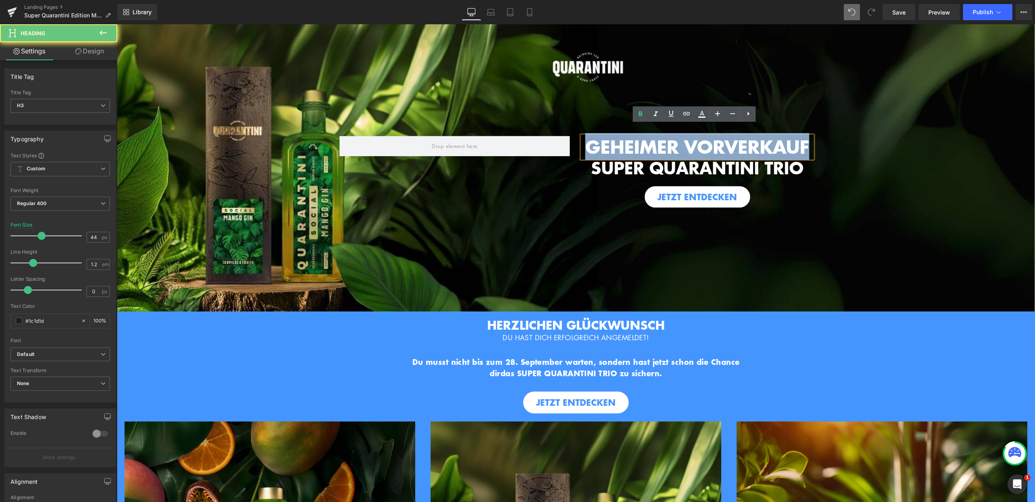
drag, startPoint x: 668, startPoint y: 148, endPoint x: 626, endPoint y: 133, distance: 45.0
click at [618, 136] on h3 "GEHEIMER VORVERKAUF" at bounding box center [697, 147] width 230 height 22
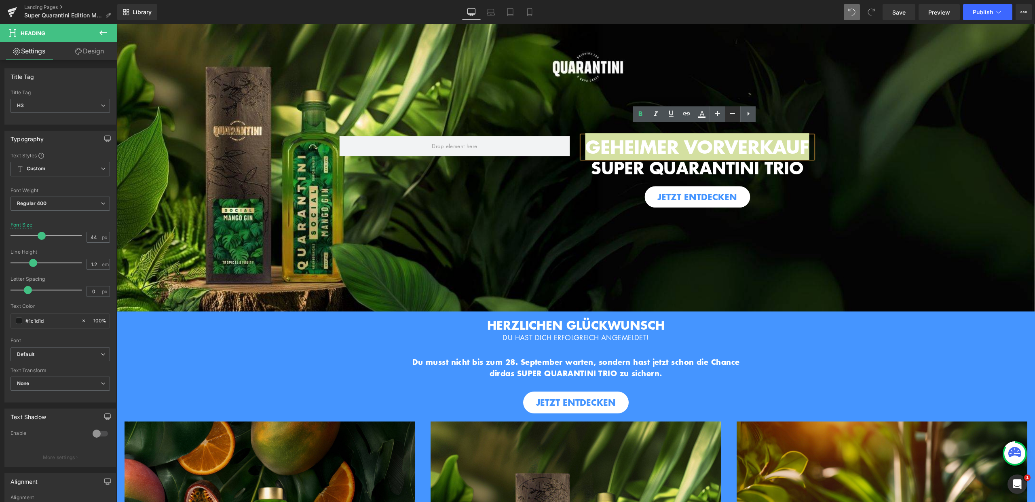
click at [732, 110] on icon at bounding box center [733, 114] width 10 height 10
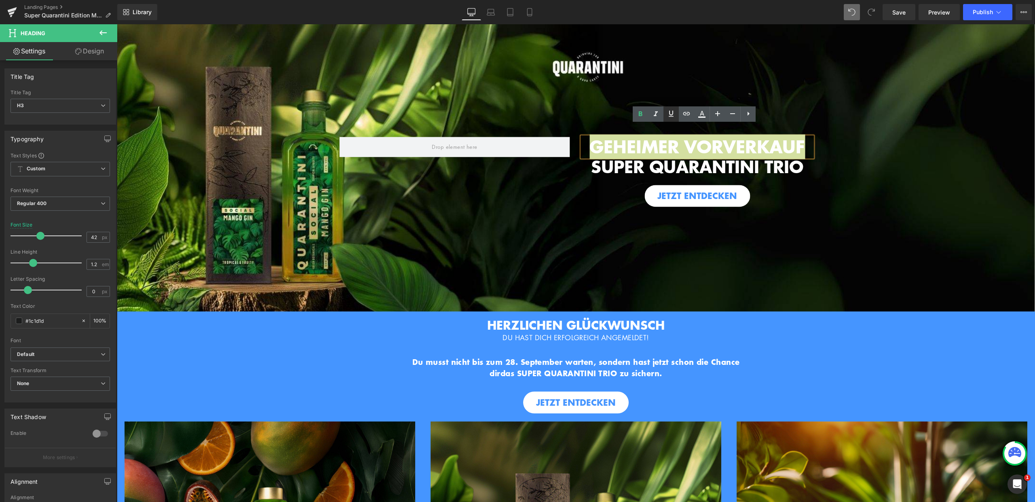
click at [670, 112] on icon at bounding box center [671, 114] width 10 height 10
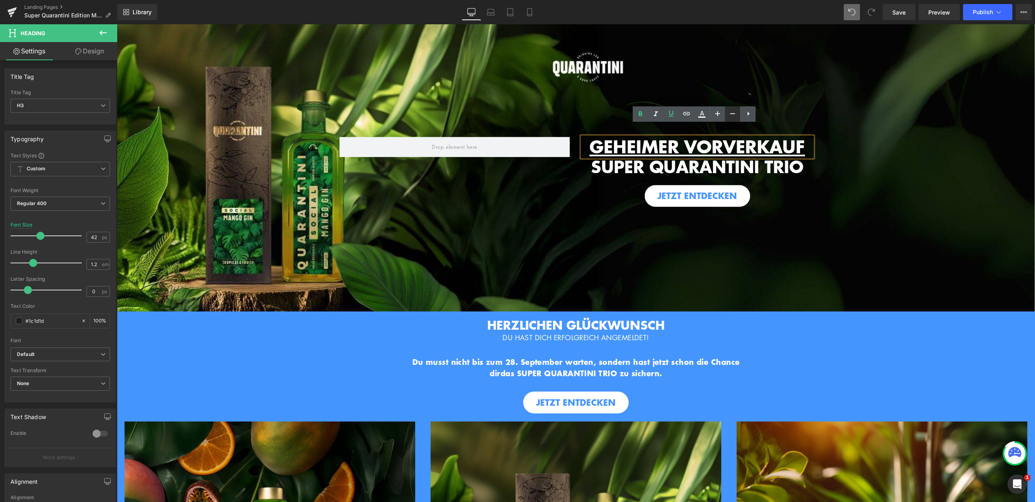
click at [735, 112] on icon at bounding box center [733, 114] width 10 height 10
type input "40"
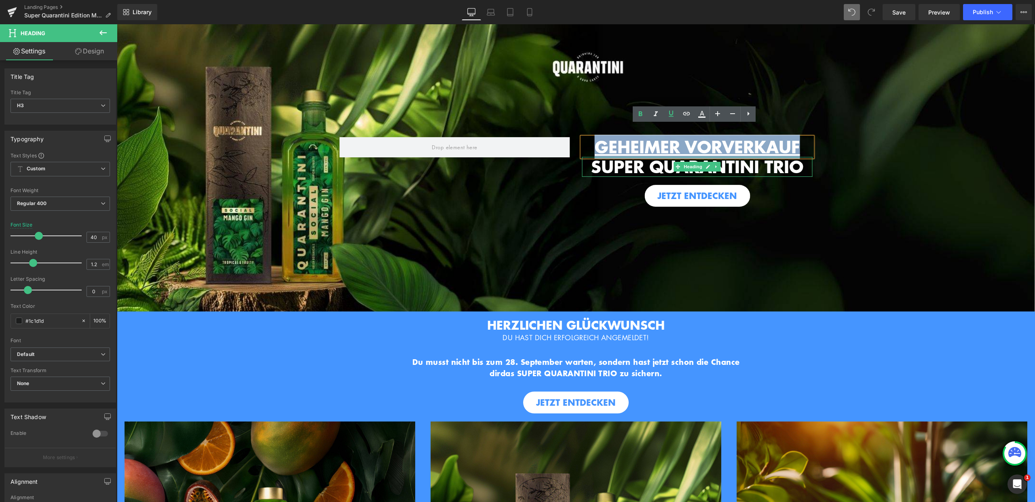
click at [637, 168] on b "SUPER QUARANTINI TRIO" at bounding box center [697, 166] width 212 height 24
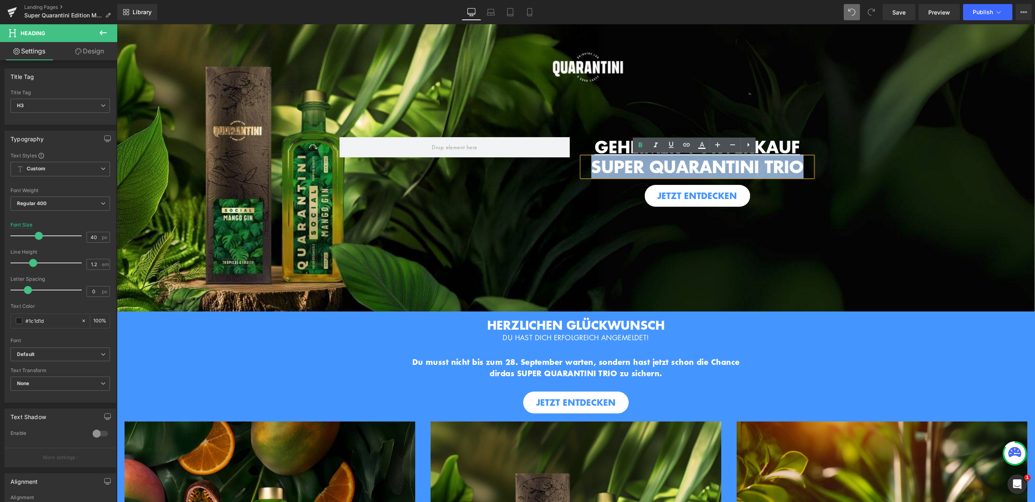
drag, startPoint x: 584, startPoint y: 165, endPoint x: 800, endPoint y: 176, distance: 216.6
click at [800, 176] on div "SUPER QUARANTINI TRIO" at bounding box center [697, 167] width 230 height 20
click at [719, 143] on icon at bounding box center [718, 145] width 10 height 10
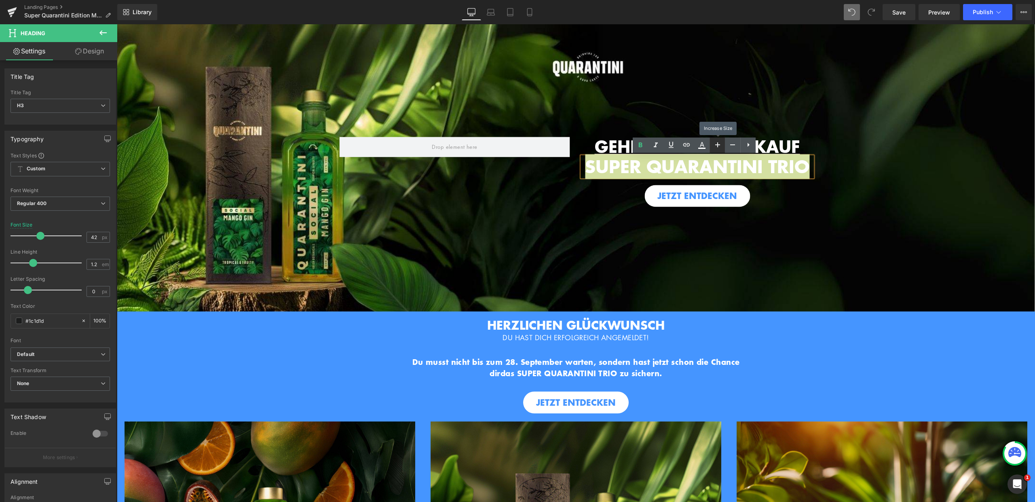
click at [717, 143] on icon at bounding box center [717, 144] width 5 height 5
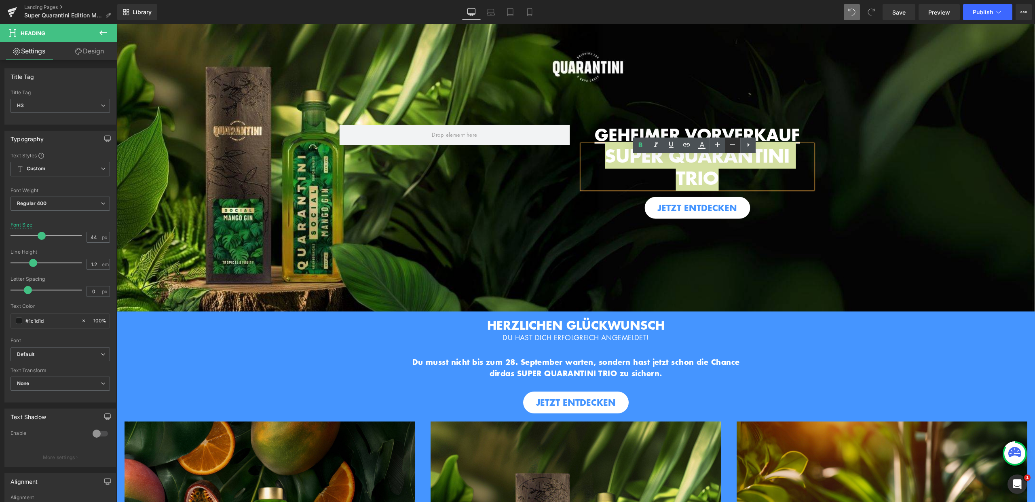
click at [732, 146] on icon at bounding box center [733, 145] width 10 height 10
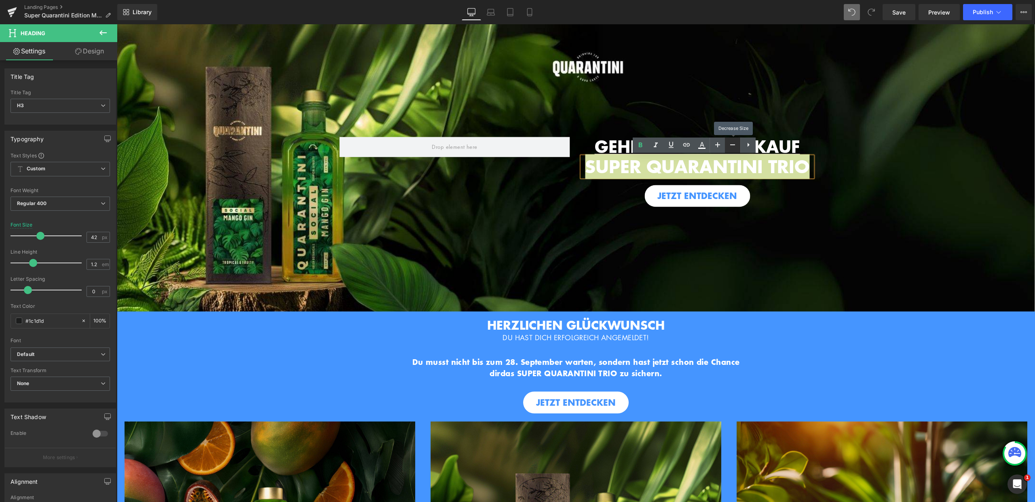
click at [732, 146] on icon at bounding box center [733, 145] width 10 height 10
type input "40"
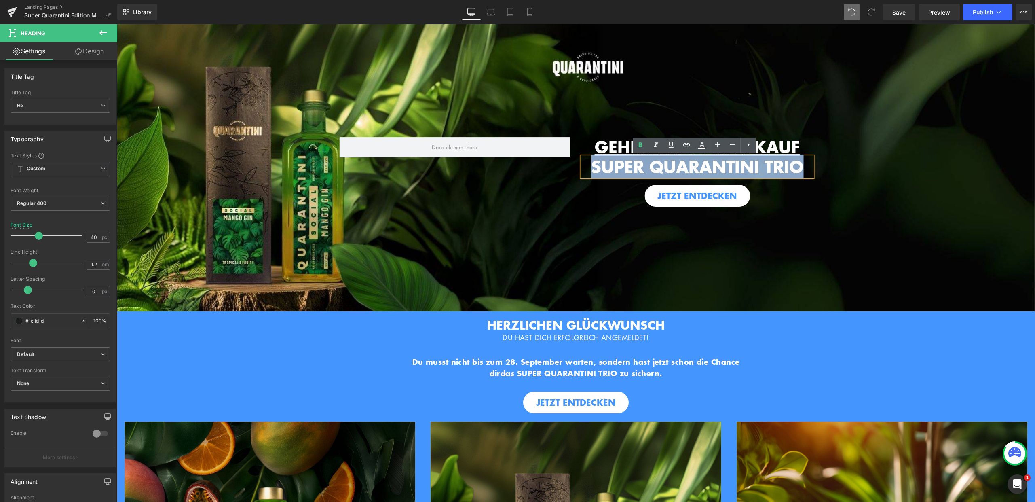
click at [606, 144] on u "GEHEIMER VORVERKAUF" at bounding box center [697, 147] width 205 height 24
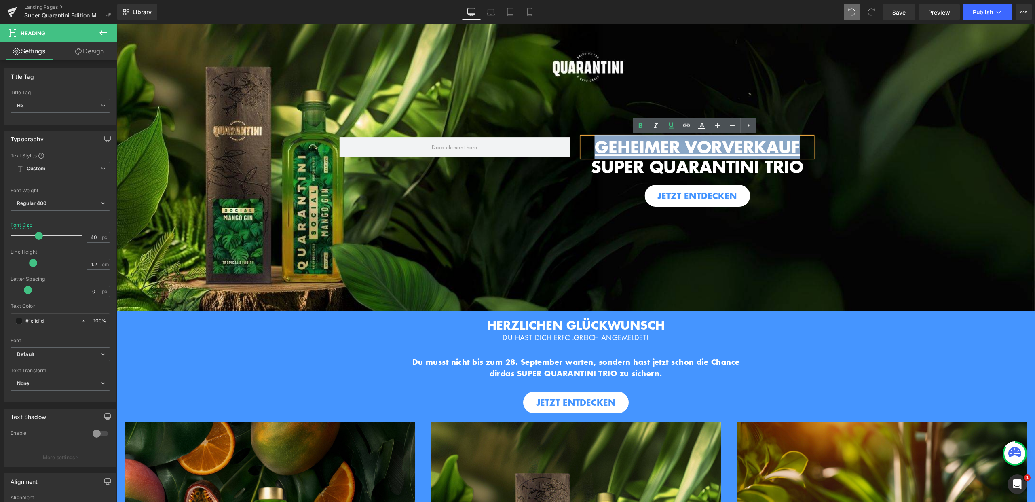
drag, startPoint x: 589, startPoint y: 144, endPoint x: 765, endPoint y: 139, distance: 176.0
click at [808, 142] on h3 "GEHEIMER VORVERKAUF" at bounding box center [697, 147] width 230 height 20
click at [734, 126] on icon at bounding box center [733, 126] width 10 height 10
type input "38"
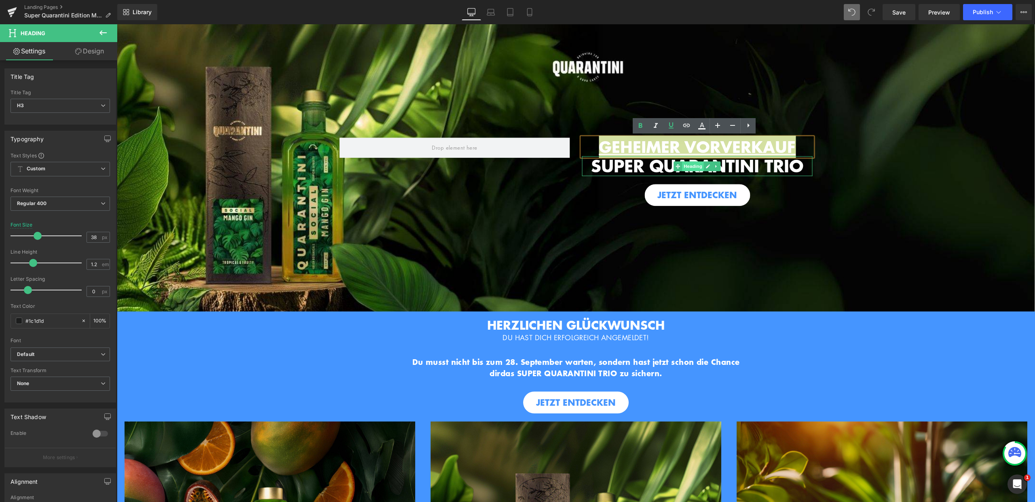
click at [692, 164] on span "Heading" at bounding box center [693, 166] width 22 height 10
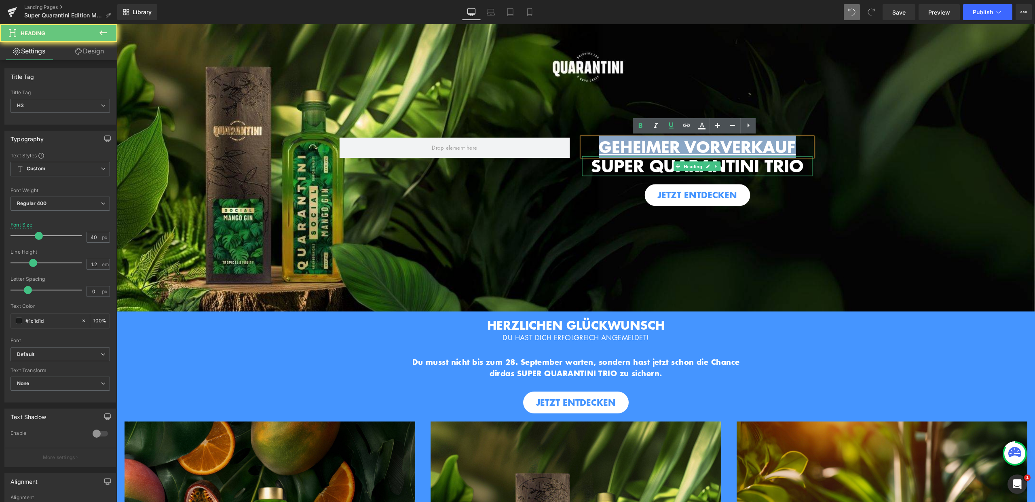
click at [620, 169] on b "SUPER QUARANTINI TRIO" at bounding box center [697, 166] width 212 height 24
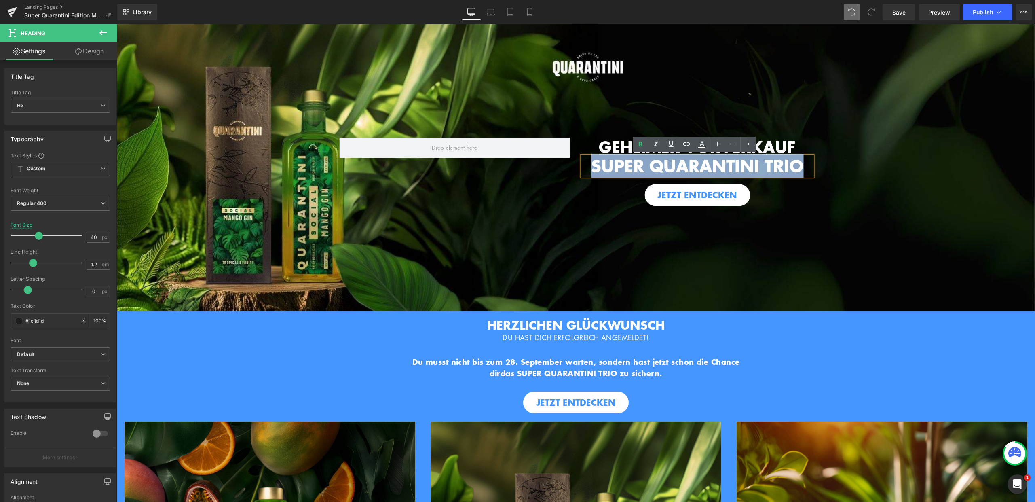
drag, startPoint x: 587, startPoint y: 165, endPoint x: 801, endPoint y: 167, distance: 214.7
click at [801, 167] on b "SUPER QUARANTINI TRIO" at bounding box center [697, 166] width 212 height 24
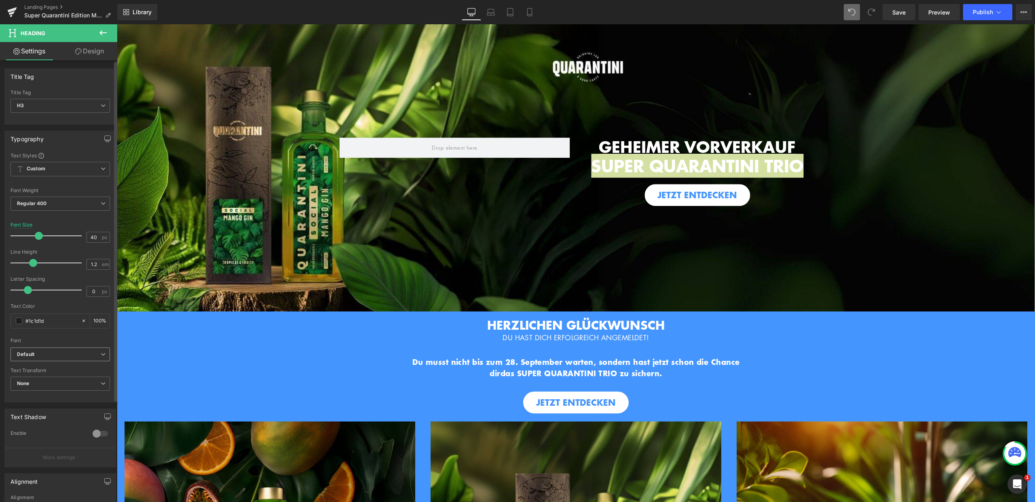
click at [64, 351] on b "Default" at bounding box center [59, 354] width 84 height 7
click at [59, 400] on li "Pixelify Sans" at bounding box center [61, 404] width 100 height 13
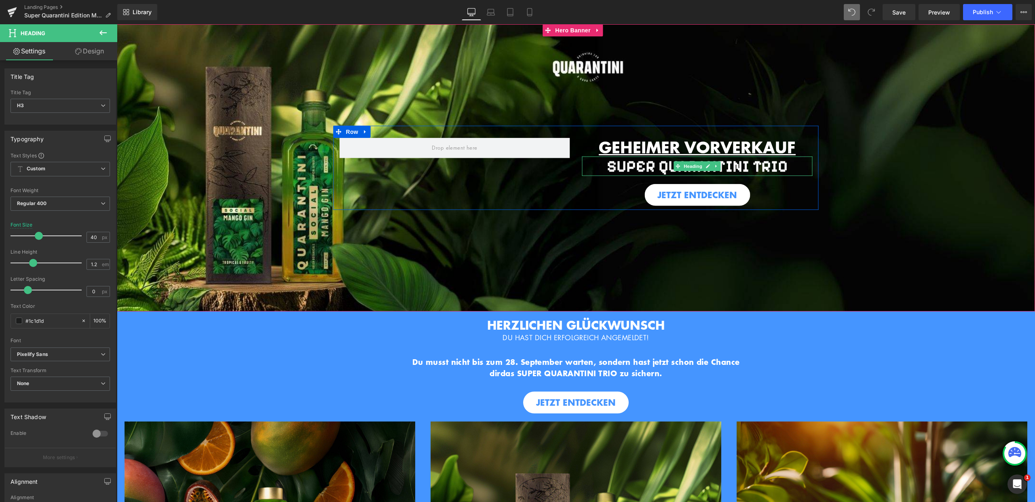
click at [793, 169] on h3 "SUPER QUARANTINI TRIO" at bounding box center [697, 165] width 230 height 19
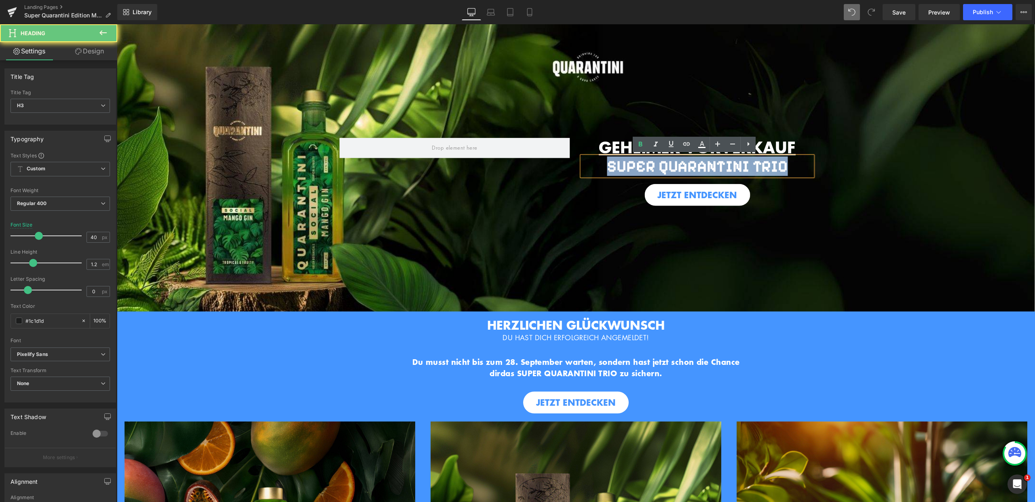
drag, startPoint x: 760, startPoint y: 166, endPoint x: 574, endPoint y: 163, distance: 185.6
click at [576, 163] on div "GEHEIMER VORVERKAUF Heading SUPER QUARANTINI TRIO Heading JETZT ENTDECKEN Button" at bounding box center [697, 172] width 243 height 68
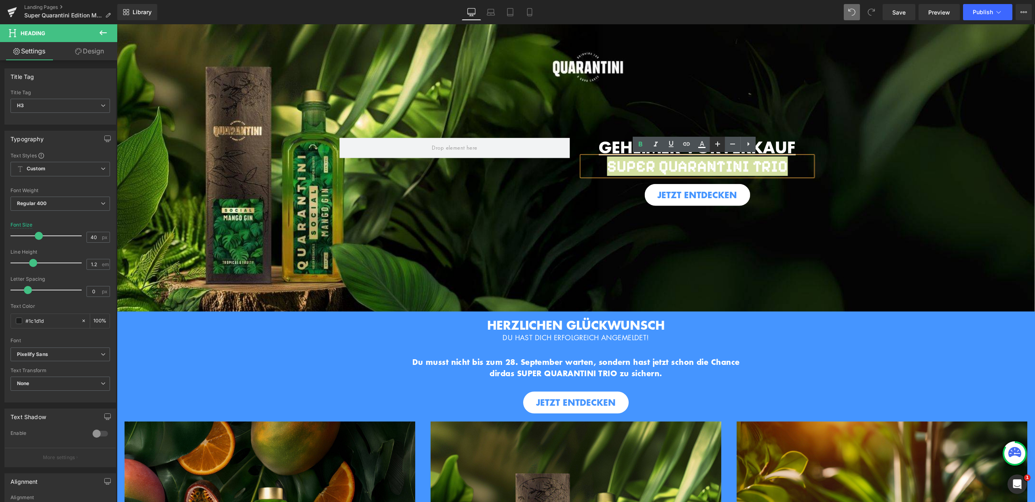
click at [721, 150] on link at bounding box center [717, 144] width 15 height 15
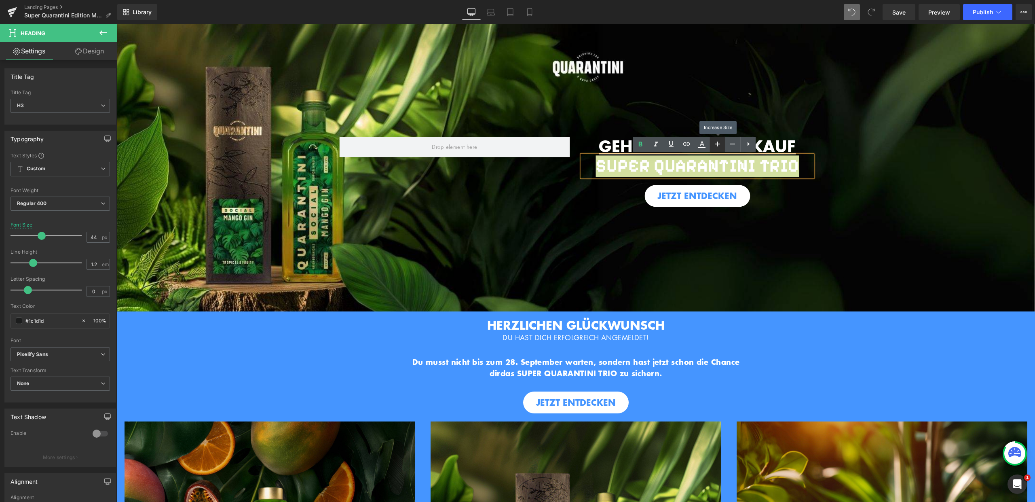
click at [721, 149] on link at bounding box center [717, 144] width 15 height 15
type input "46"
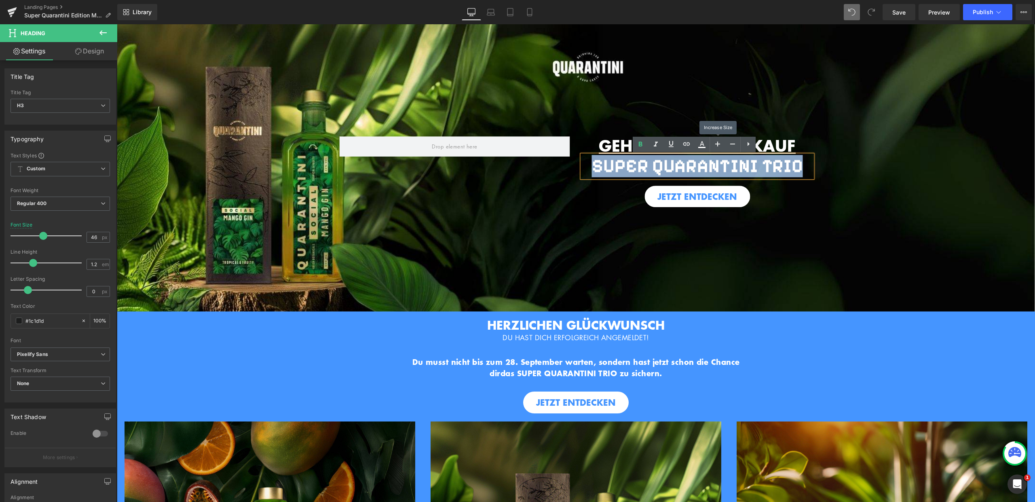
click at [774, 227] on div "GEHEIMER VORVERKAUF Heading SUPER QUARANTINI TRIO Heading JETZT ENTDECKEN Butto…" at bounding box center [576, 167] width 918 height 287
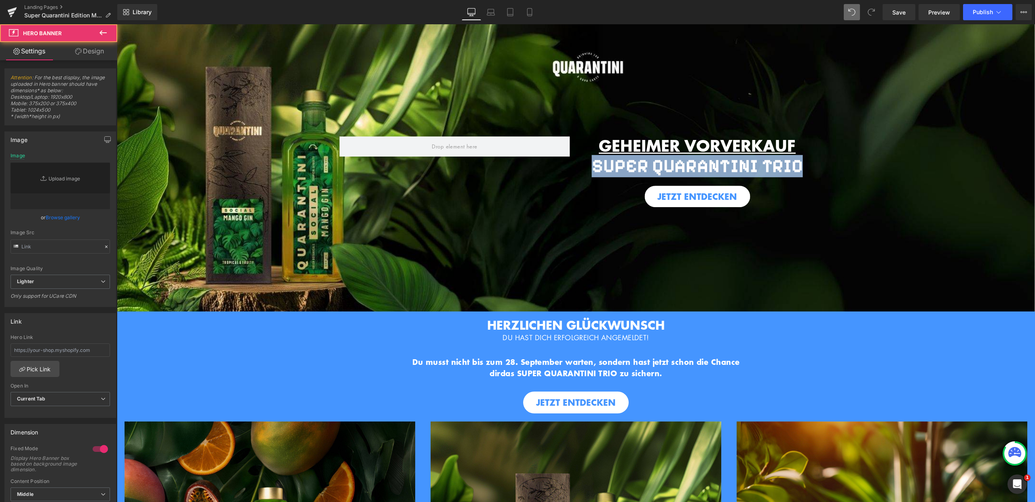
type input "[URL][DOMAIN_NAME]"
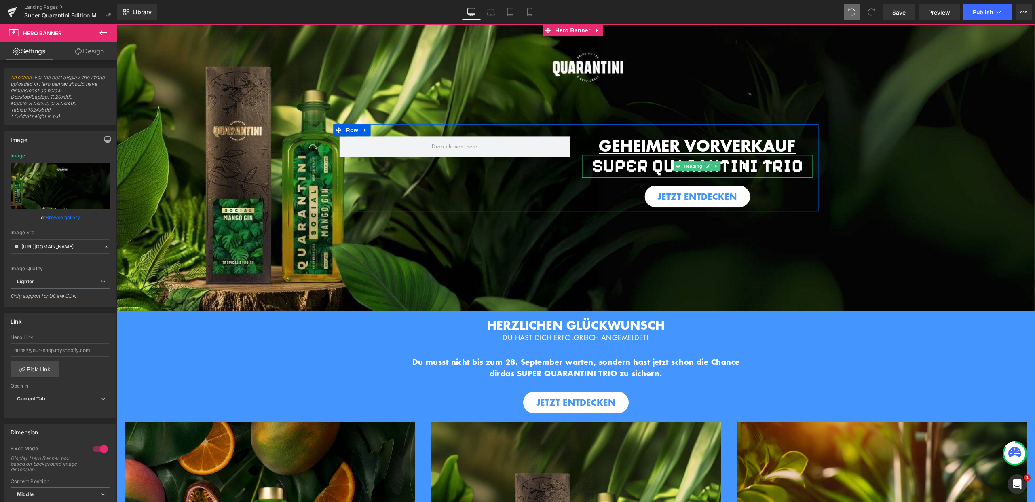
click at [799, 167] on h3 "SUPER QUARANTINI TRIO" at bounding box center [697, 166] width 230 height 22
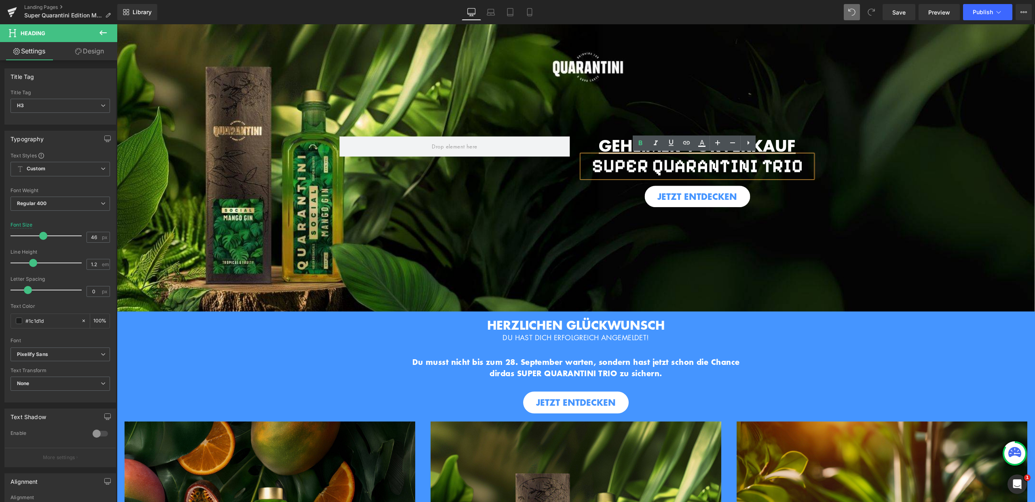
click at [704, 285] on div "GEHEIMER VORVERKAUF Heading SUPER QUARANTINI TRIO Heading JETZT ENTDECKEN Butto…" at bounding box center [576, 167] width 918 height 287
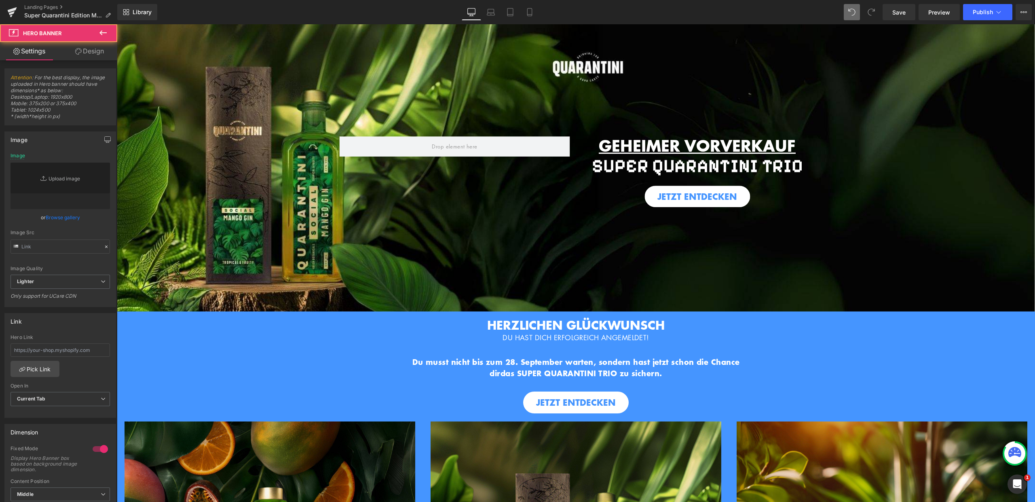
type input "[URL][DOMAIN_NAME]"
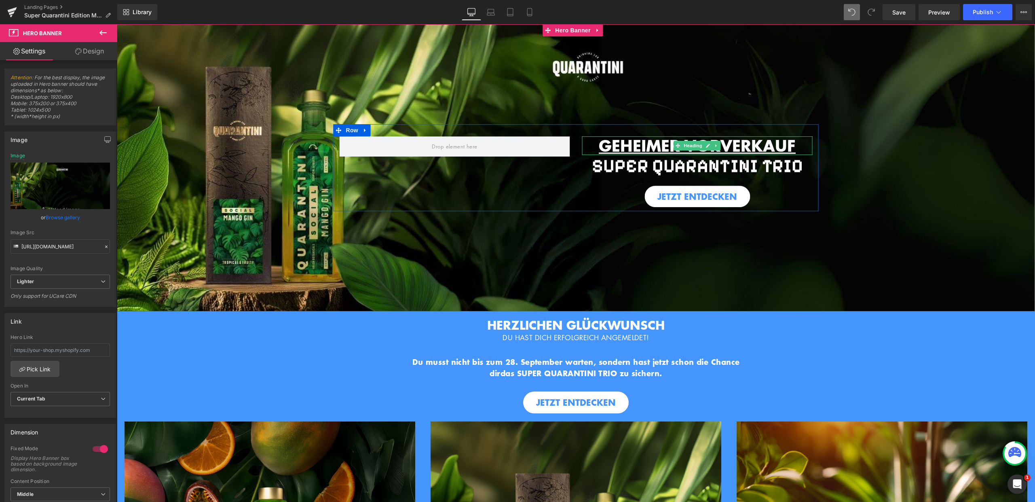
click at [644, 148] on u "GEHEIMER VORVERKAUF" at bounding box center [697, 145] width 197 height 22
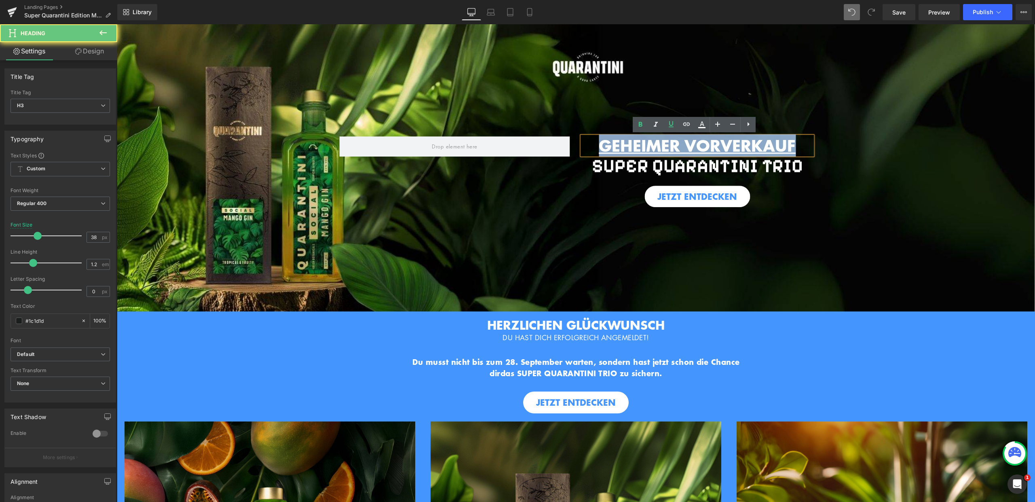
drag, startPoint x: 626, startPoint y: 144, endPoint x: 811, endPoint y: 149, distance: 185.7
click at [812, 149] on div "GEHEIMER VORVERKAUF Heading SUPER QUARANTINI TRIO Heading JETZT ENTDECKEN Button" at bounding box center [697, 171] width 243 height 71
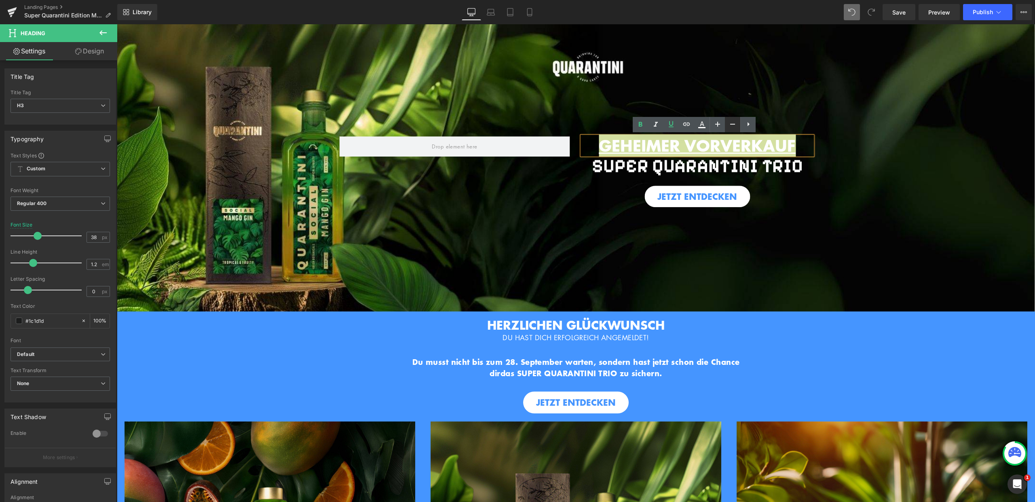
click at [736, 126] on icon at bounding box center [733, 124] width 10 height 10
type input "34"
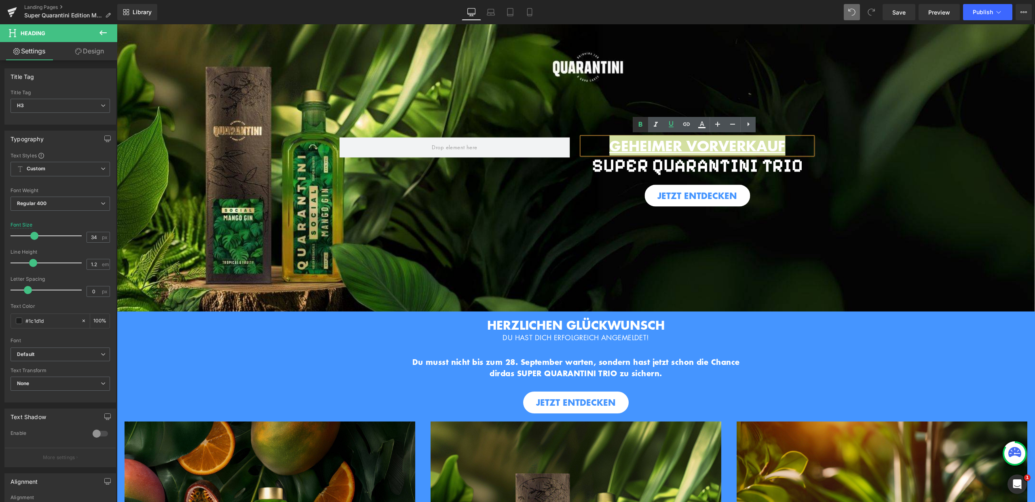
click at [643, 125] on icon at bounding box center [641, 125] width 10 height 10
click at [593, 212] on div "GEHEIMER VORVERKAUF Heading SUPER QUARANTINI TRIO Heading JETZT ENTDECKEN Butto…" at bounding box center [576, 167] width 918 height 287
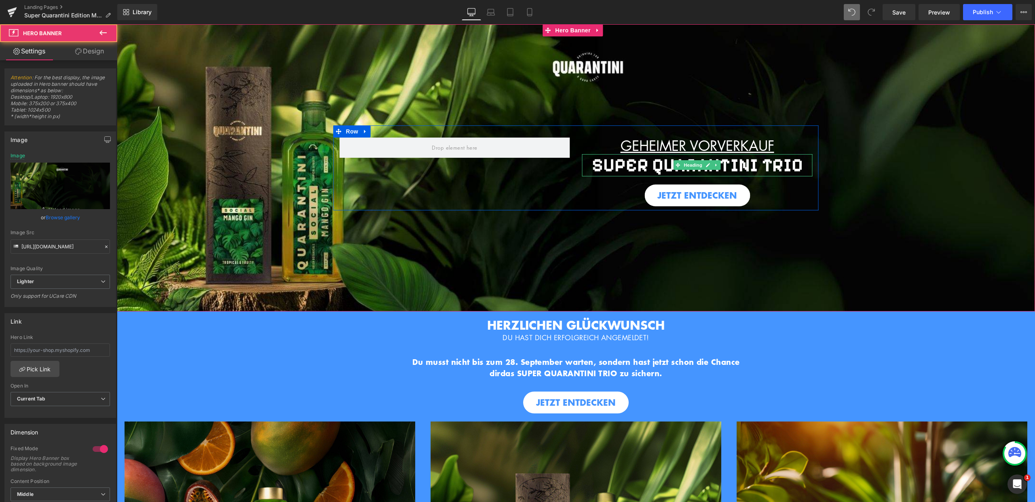
click at [626, 168] on b "SUPER QUARANTINI TRIO" at bounding box center [697, 165] width 211 height 22
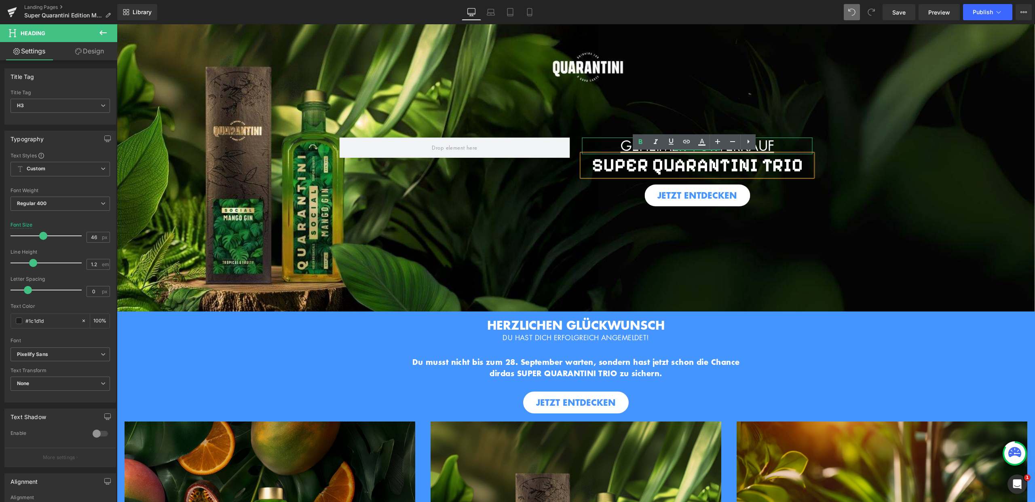
click at [774, 145] on u "GEHEIMER VORVERKAUF" at bounding box center [698, 145] width 154 height 19
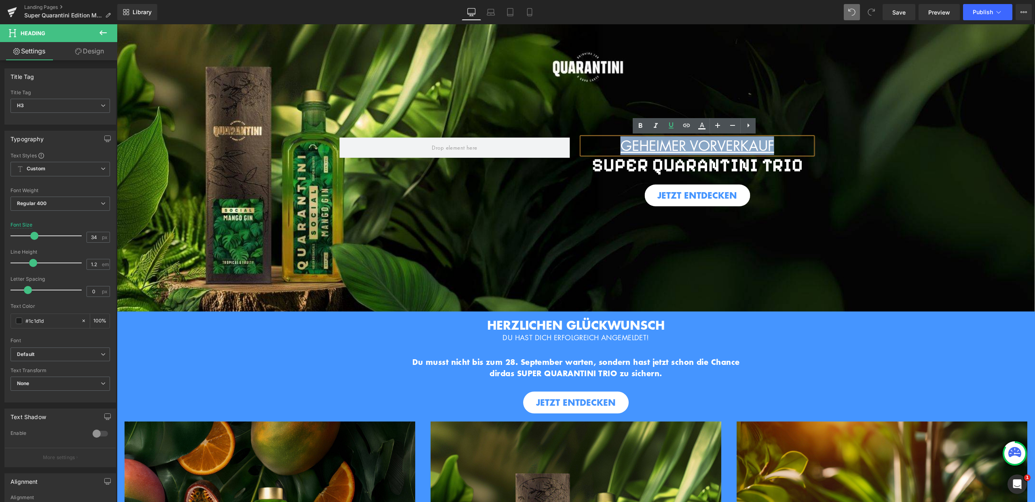
drag, startPoint x: 778, startPoint y: 144, endPoint x: 823, endPoint y: 156, distance: 46.3
click at [615, 144] on h3 "GEHEIMER VORVERKAUF" at bounding box center [697, 145] width 230 height 17
click at [733, 124] on icon at bounding box center [733, 126] width 10 height 10
type input "32"
click at [776, 222] on div "GEHEIMER VORVERKAUF Heading SUPER QUARANTINI TRIO Heading JETZT ENTDECKEN Butto…" at bounding box center [576, 167] width 918 height 287
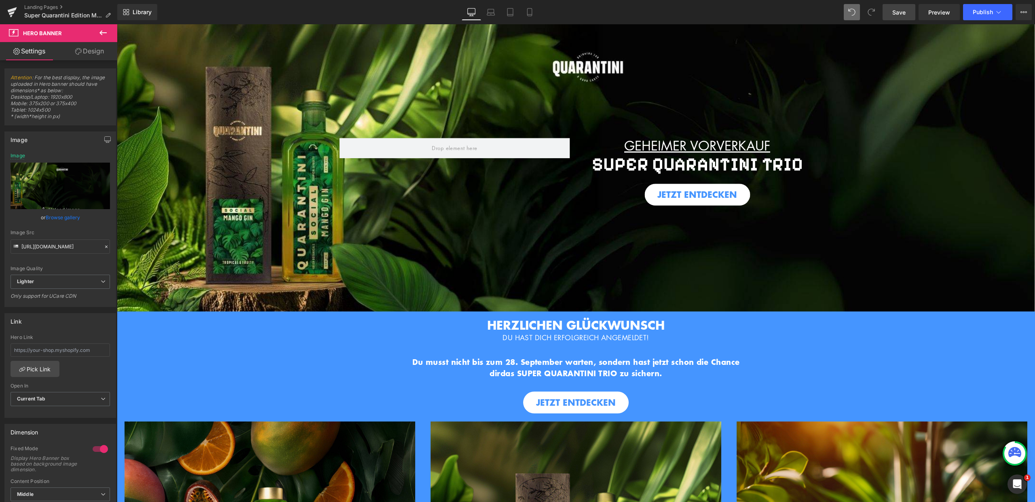
click at [903, 8] on span "Save" at bounding box center [898, 12] width 13 height 8
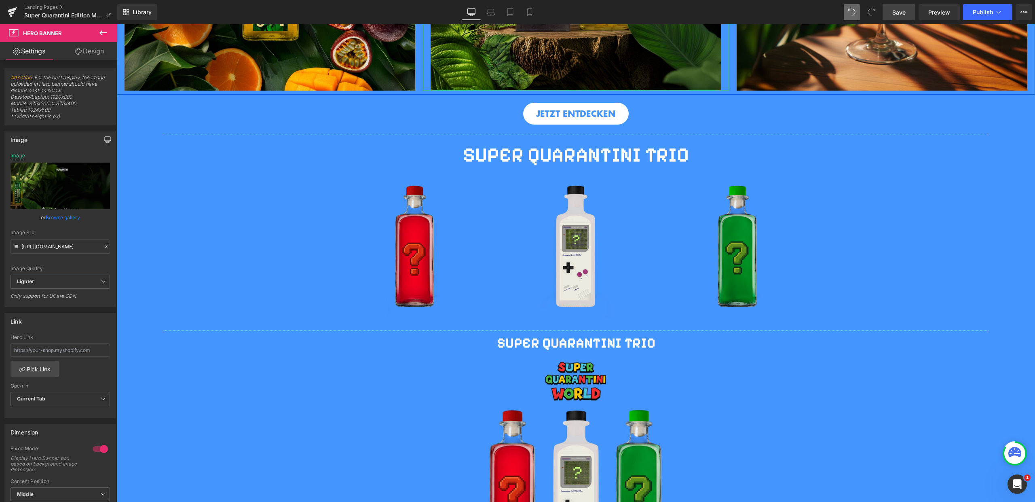
scroll to position [631, 0]
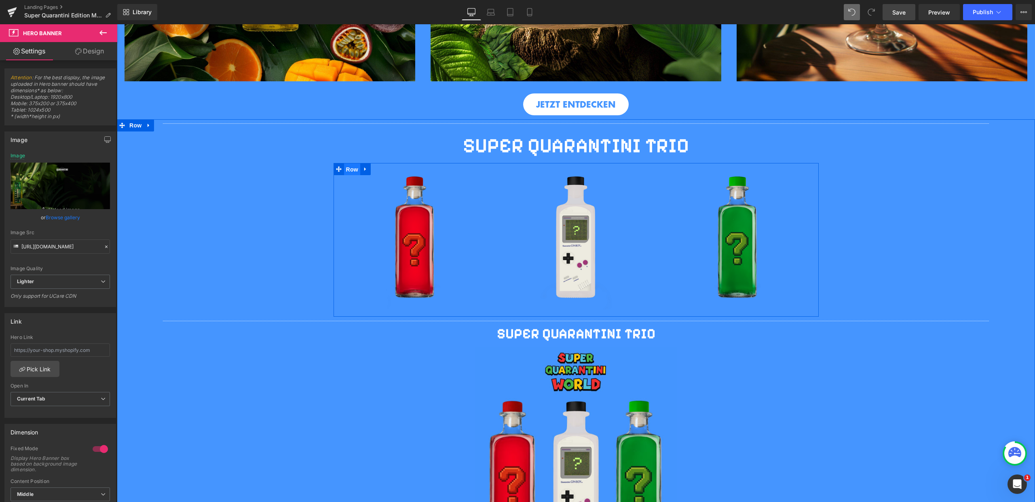
click at [350, 165] on span "Row" at bounding box center [352, 169] width 16 height 12
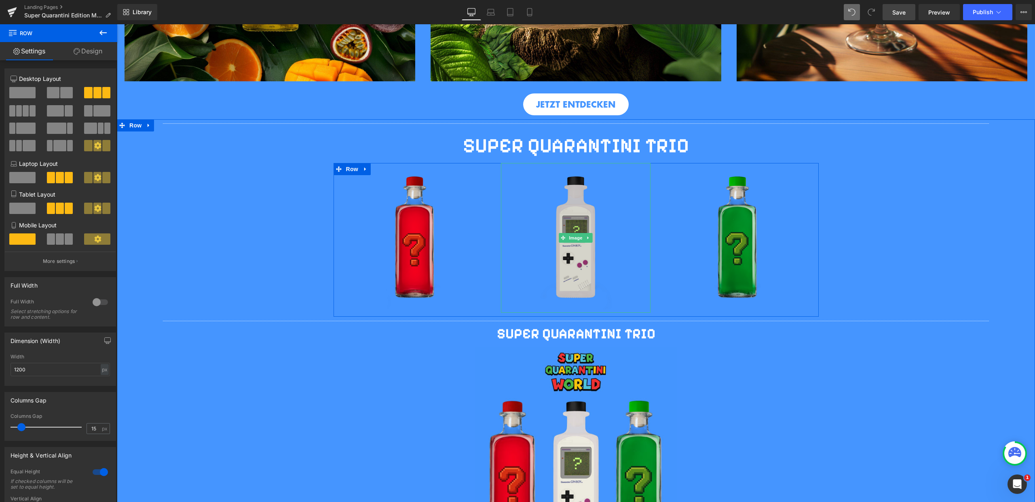
click at [576, 220] on img at bounding box center [576, 238] width 150 height 150
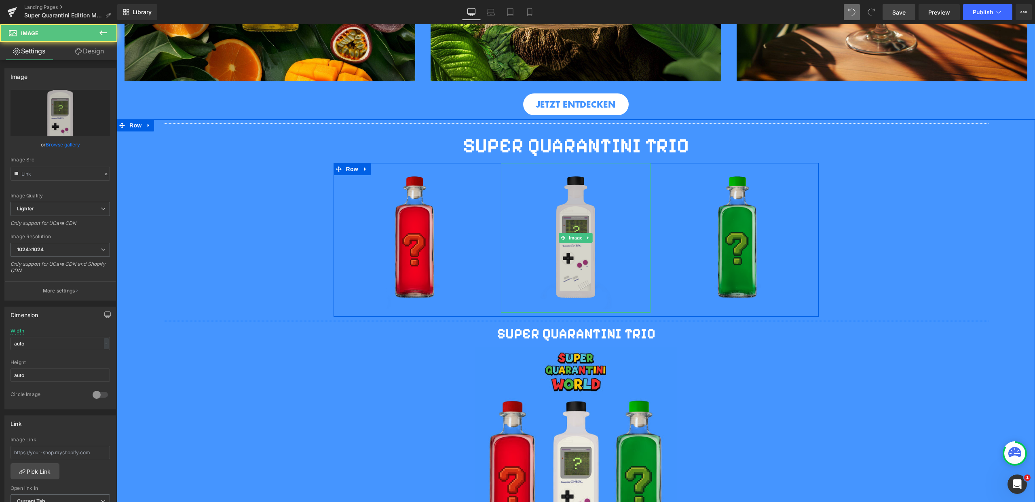
type input "https://ucarecdn.com/d20f14c3-75d0-47f6-8892-f9873cf65c3b/-/format/auto/-/previ…"
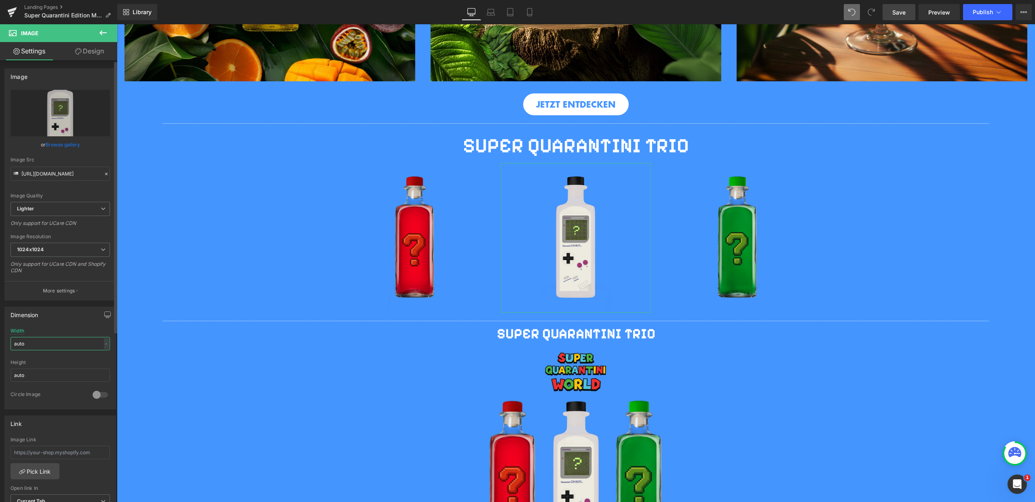
drag, startPoint x: 29, startPoint y: 343, endPoint x: 12, endPoint y: 342, distance: 17.4
click at [12, 342] on input "auto" at bounding box center [60, 343] width 99 height 13
type input "1"
click at [55, 324] on div "Dimension Width - % px auto Height auto 0 Circle Image" at bounding box center [60, 358] width 112 height 103
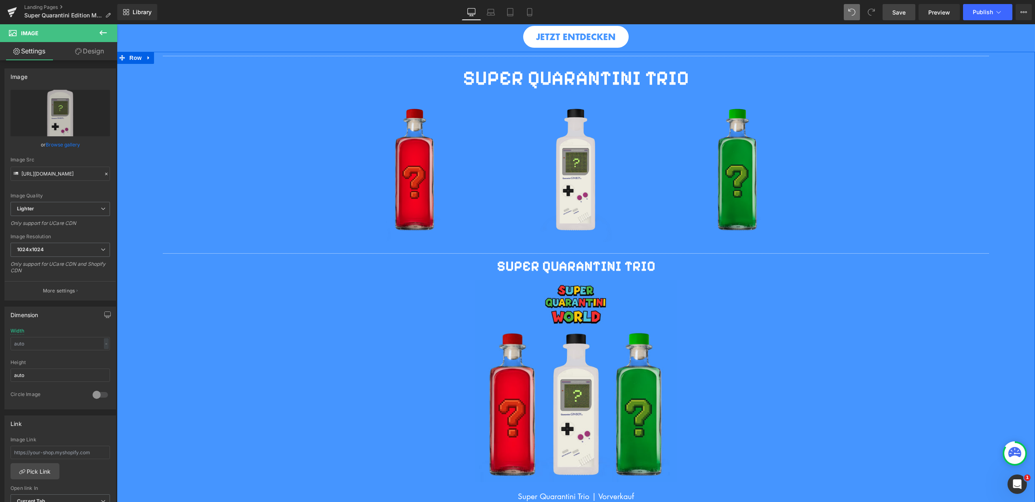
scroll to position [625, 0]
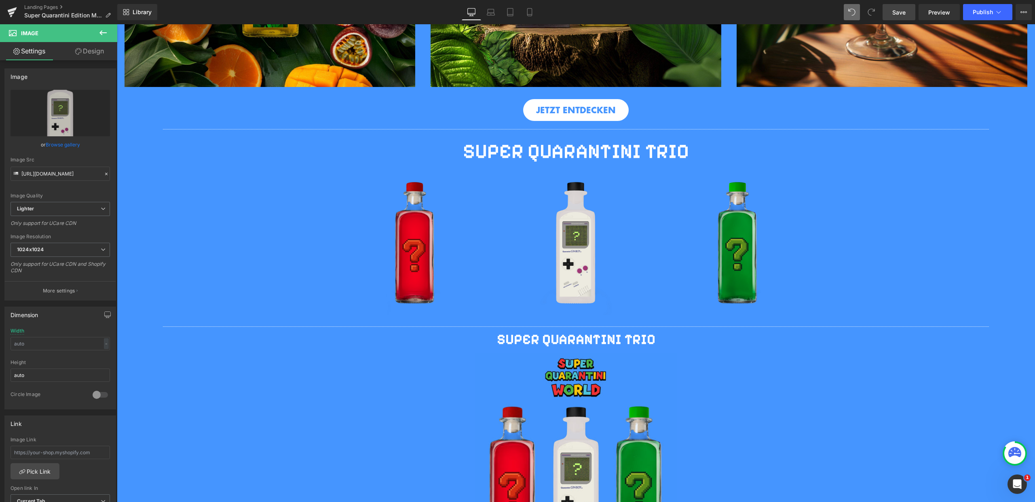
drag, startPoint x: 898, startPoint y: 8, endPoint x: 717, endPoint y: 177, distance: 247.8
click at [898, 8] on span "Save" at bounding box center [898, 12] width 13 height 8
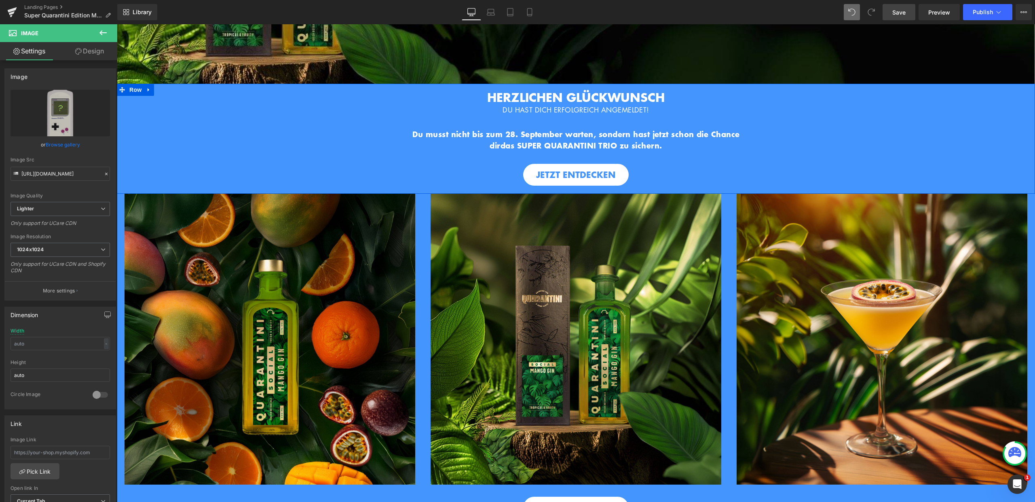
scroll to position [172, 0]
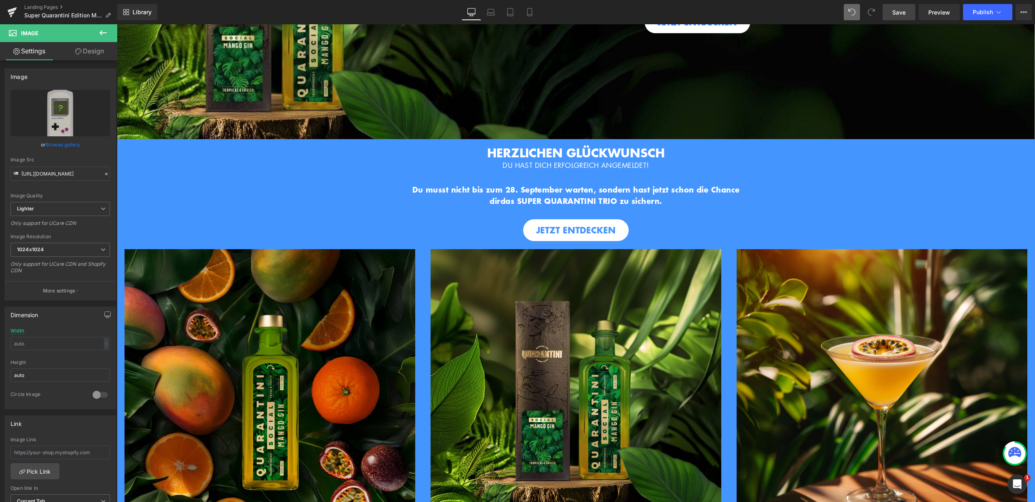
click at [103, 31] on icon at bounding box center [103, 33] width 10 height 10
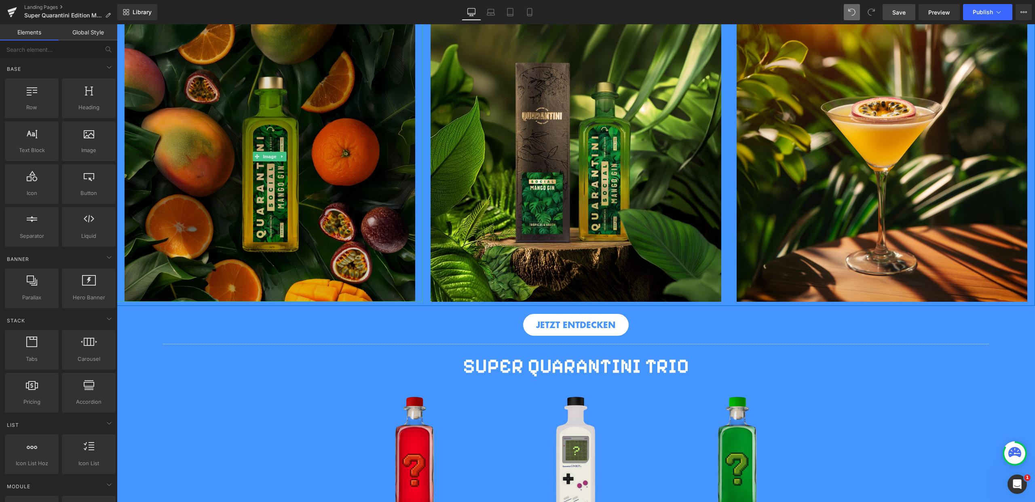
scroll to position [255, 0]
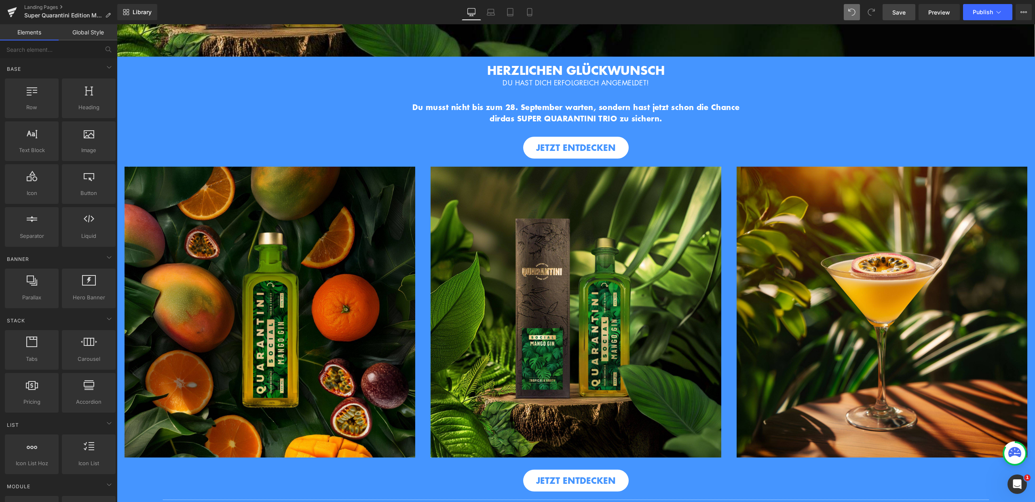
click at [905, 6] on link "Save" at bounding box center [899, 12] width 33 height 16
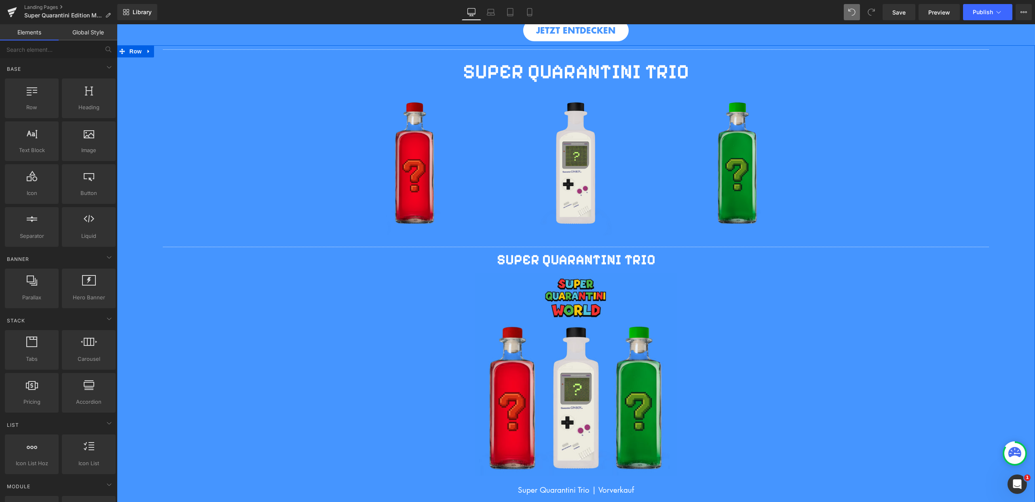
scroll to position [544, 0]
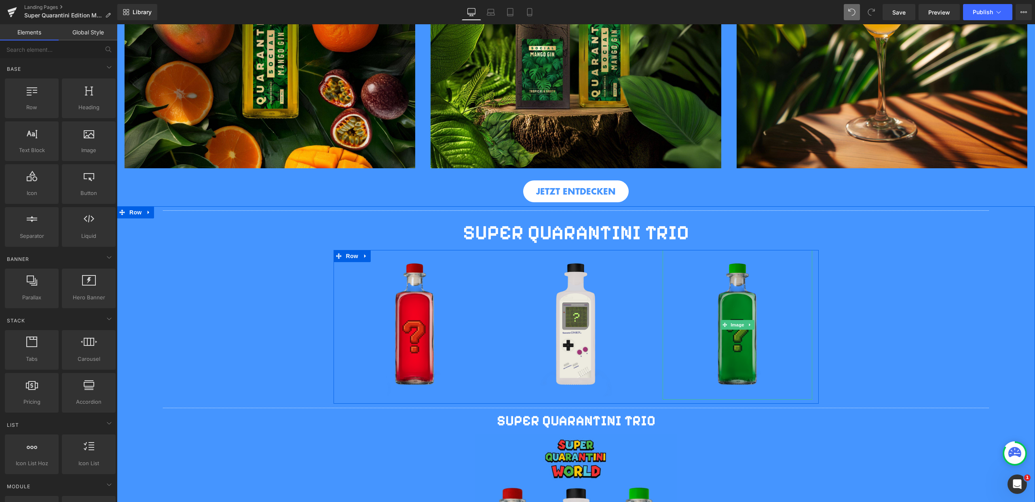
click at [758, 264] on img at bounding box center [738, 325] width 150 height 150
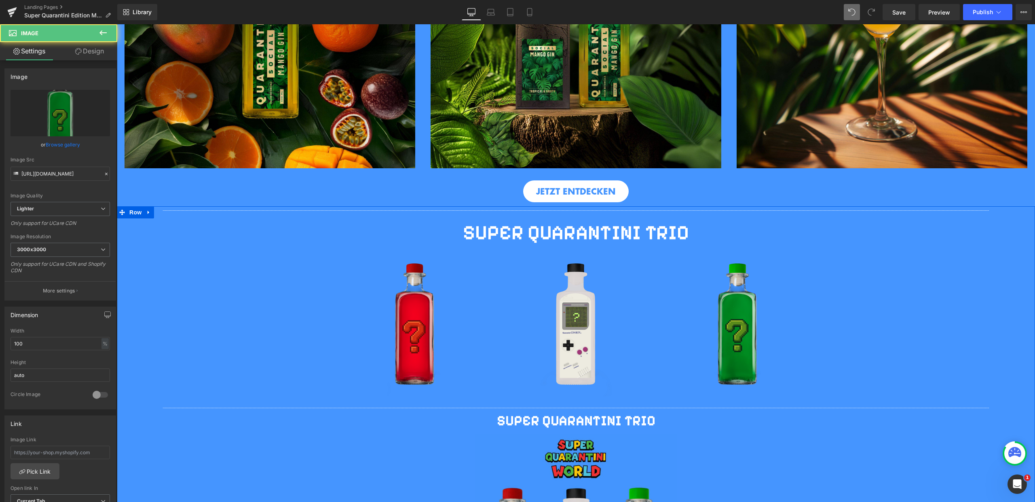
click at [894, 273] on div "Separator SUPER QUARANTINI TRIO Heading Row Image Row Image Image Image Row Sep…" at bounding box center [576, 466] width 918 height 520
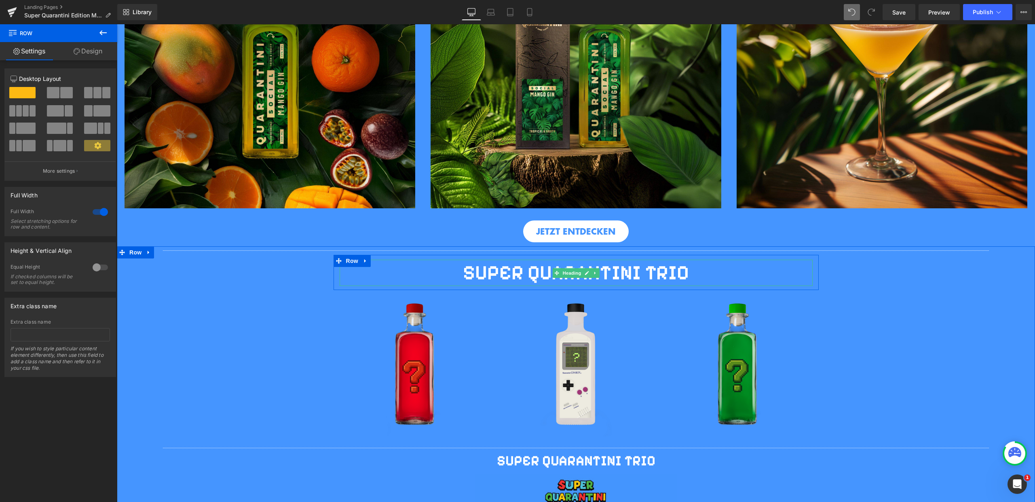
scroll to position [402, 0]
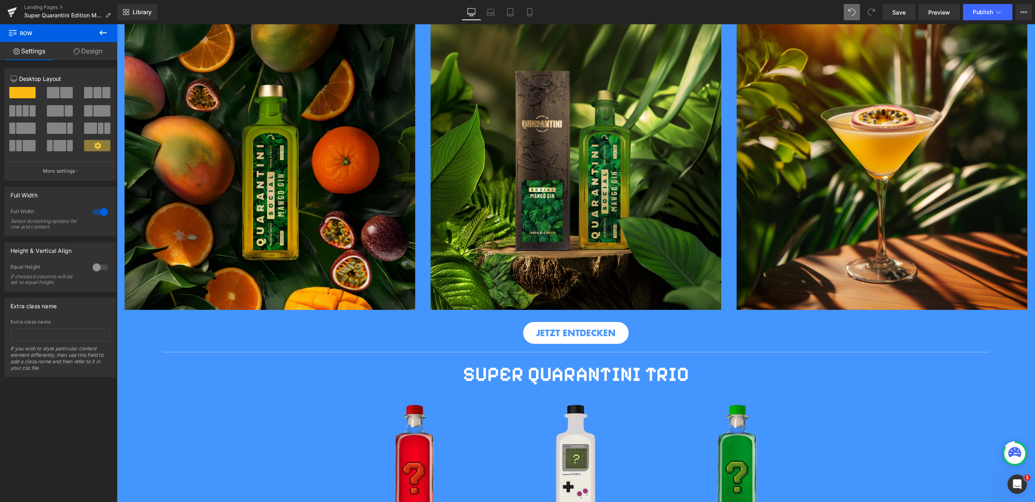
click at [103, 34] on icon at bounding box center [103, 33] width 10 height 10
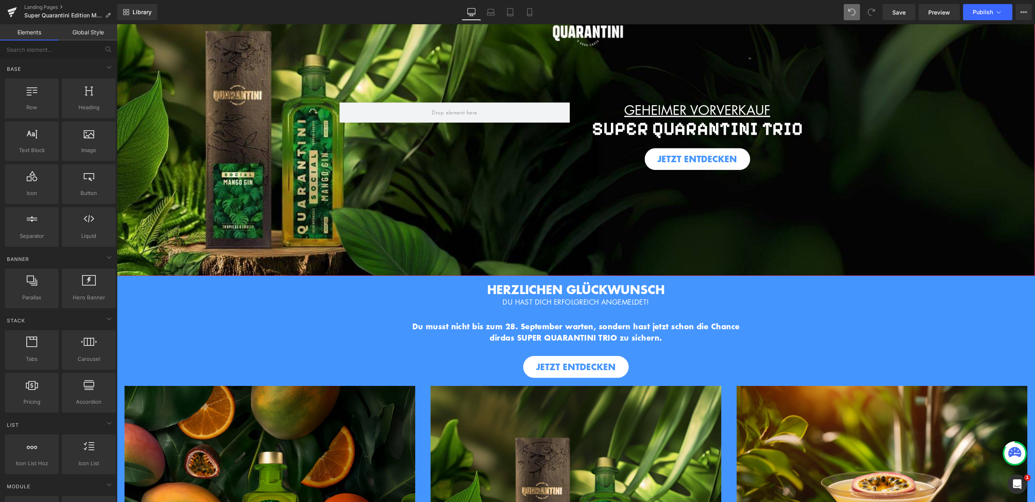
scroll to position [200, 0]
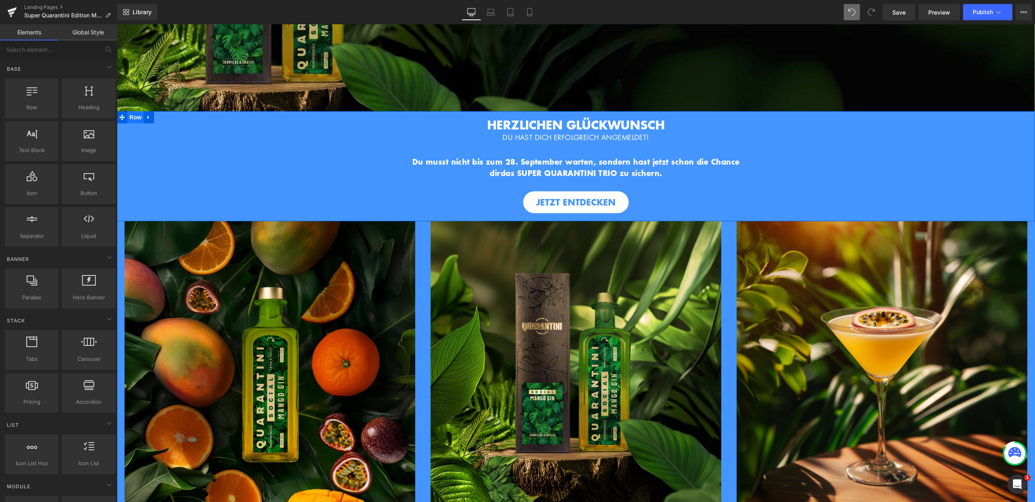
click at [132, 111] on span "Row" at bounding box center [135, 117] width 16 height 12
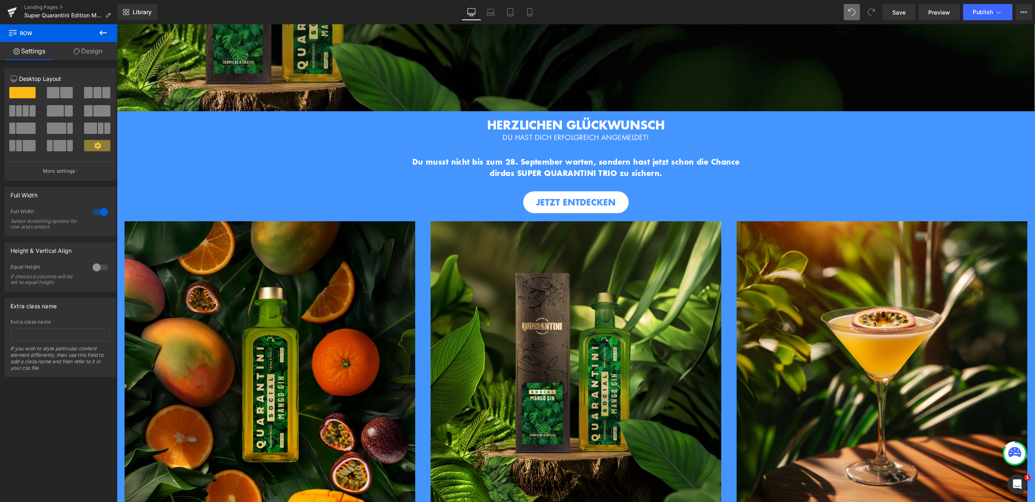
click at [99, 34] on icon at bounding box center [103, 33] width 10 height 10
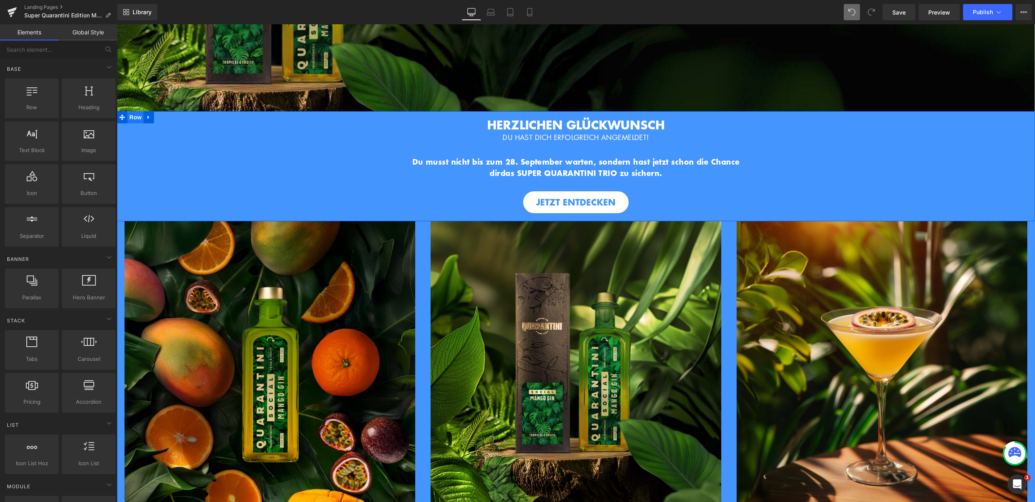
click at [131, 114] on span "Row" at bounding box center [135, 117] width 16 height 12
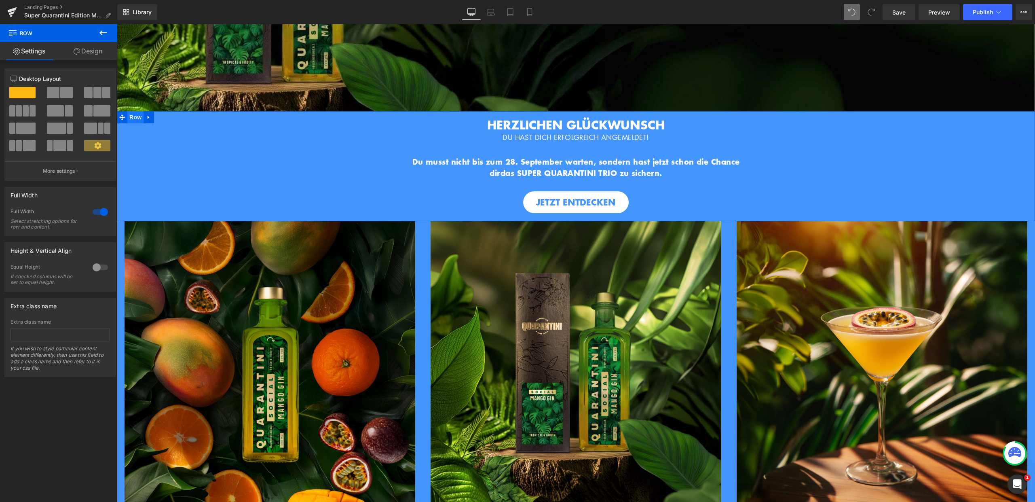
click at [129, 115] on span "Row" at bounding box center [135, 117] width 16 height 12
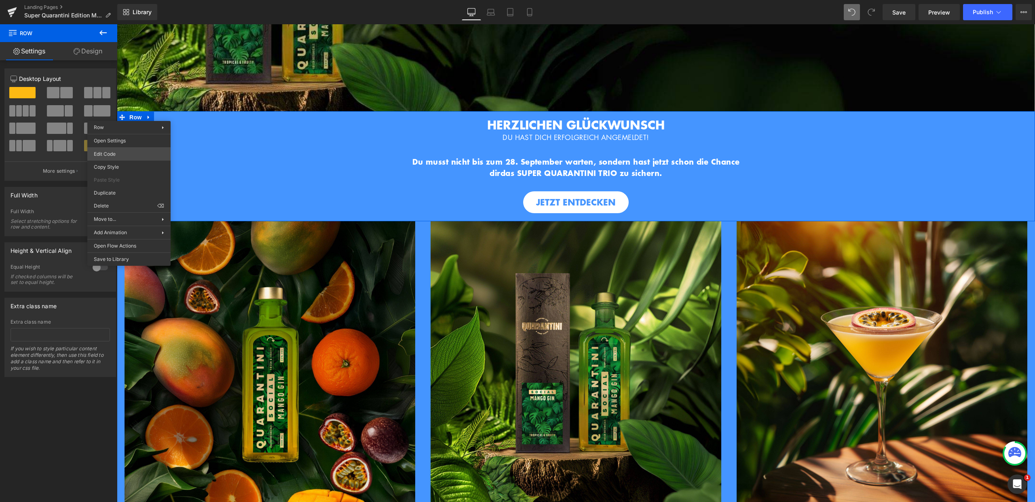
click at [124, 152] on body "Row You are previewing how the will restyle your page. You can not edit Element…" at bounding box center [517, 251] width 1035 height 502
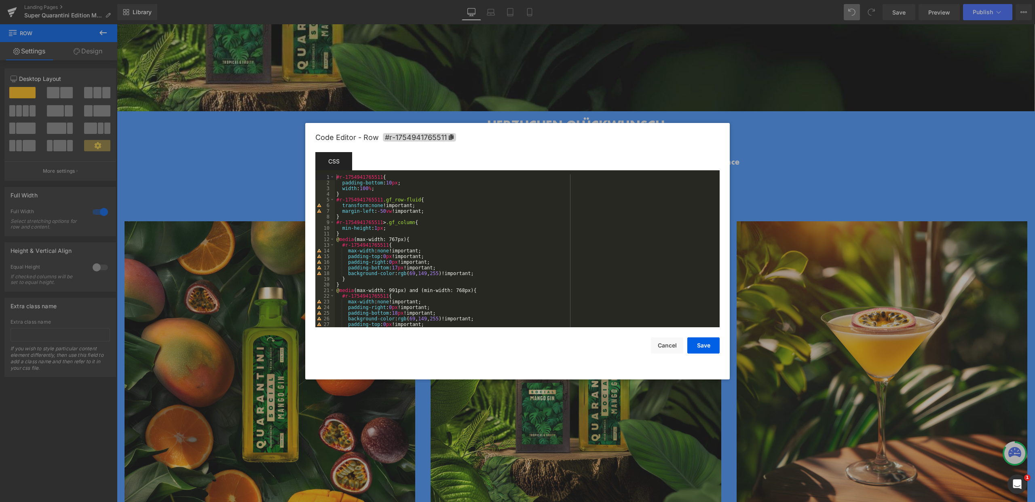
scroll to position [170, 0]
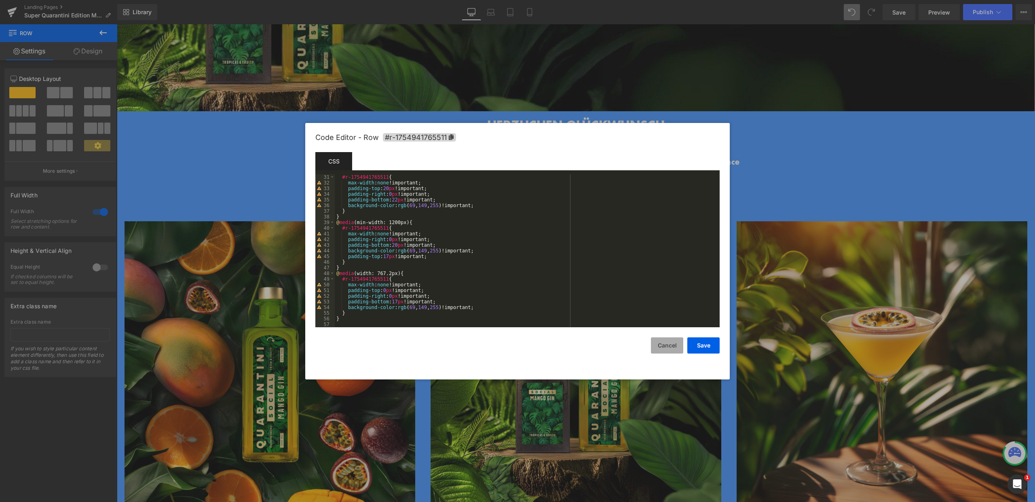
click at [664, 345] on button "Cancel" at bounding box center [667, 345] width 32 height 16
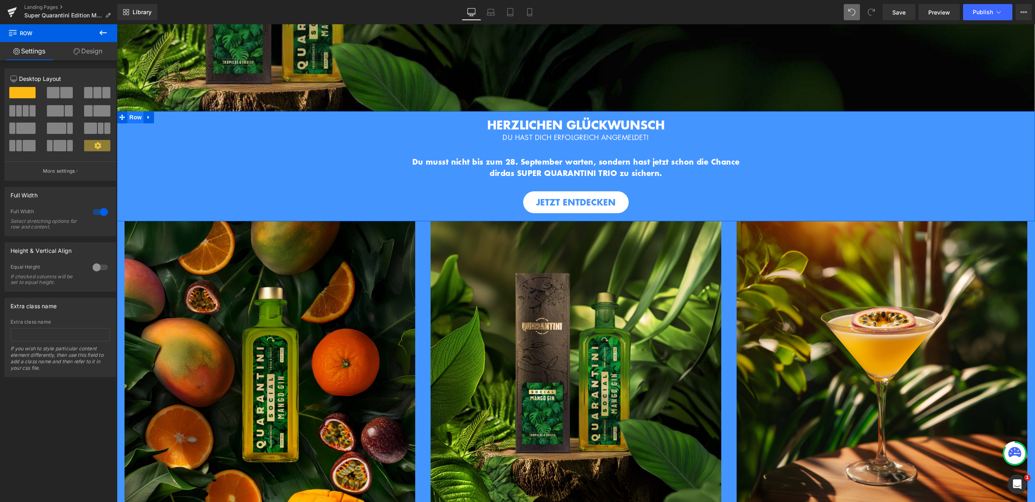
click at [131, 116] on span "Row" at bounding box center [135, 117] width 16 height 12
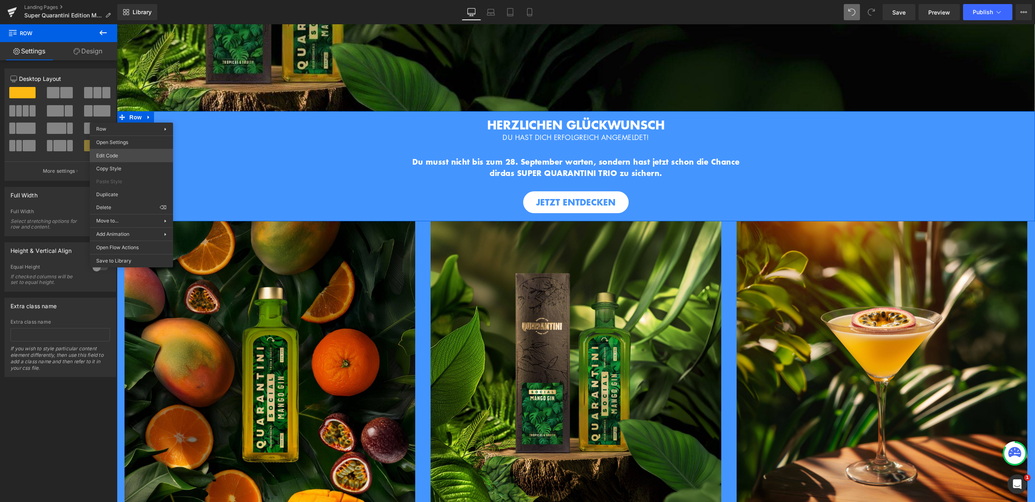
click at [123, 158] on body "Row You are previewing how the will restyle your page. You can not edit Element…" at bounding box center [517, 251] width 1035 height 502
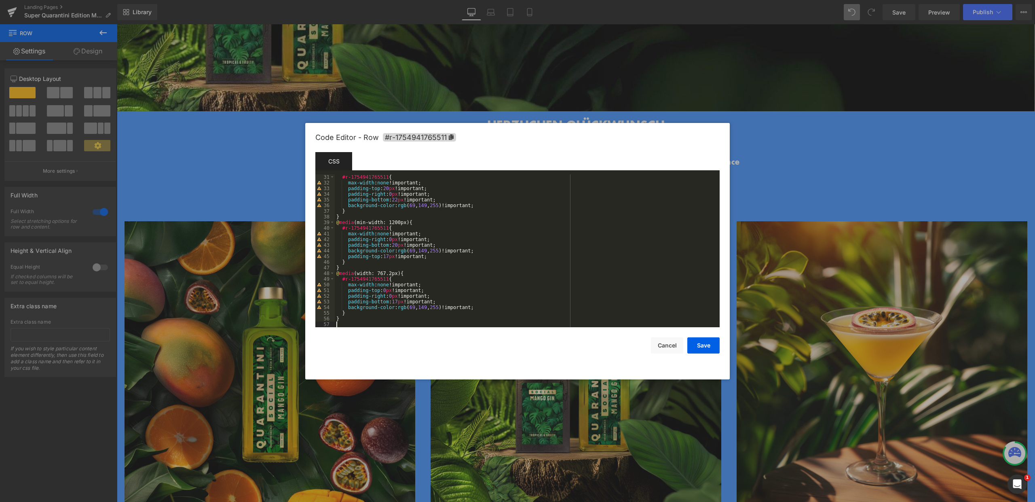
click at [353, 321] on div "#r-1754941765511 { max-width : none !important; padding-top : 20 px !important;…" at bounding box center [526, 256] width 382 height 164
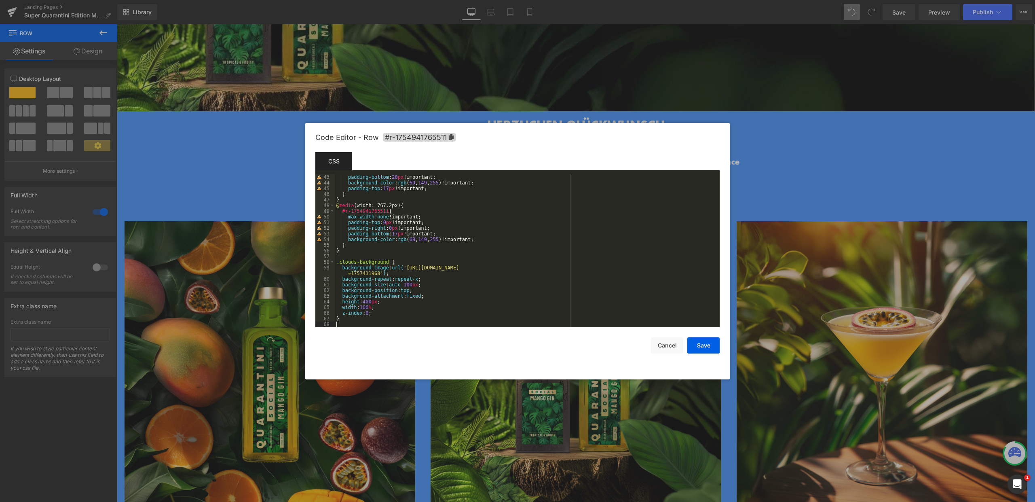
scroll to position [238, 0]
click at [707, 345] on button "Save" at bounding box center [703, 345] width 32 height 16
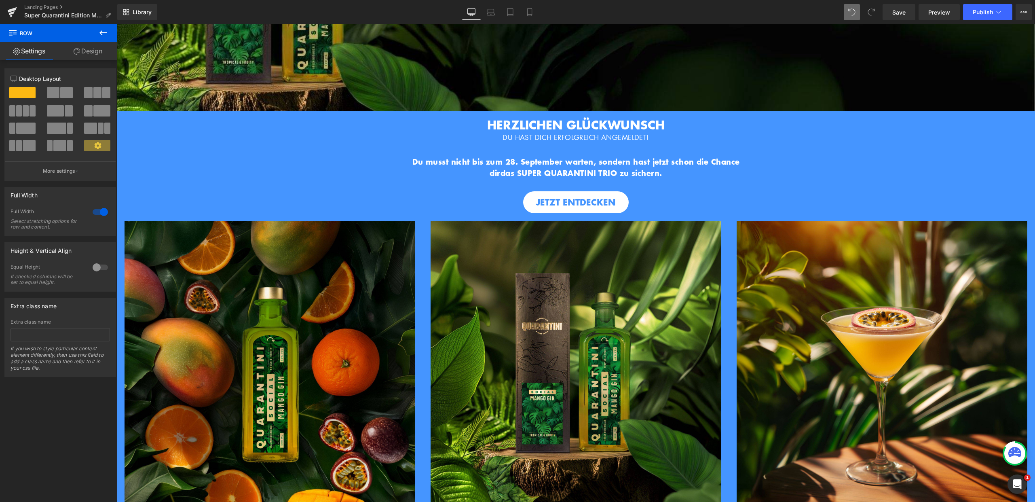
click at [110, 30] on button at bounding box center [103, 33] width 28 height 18
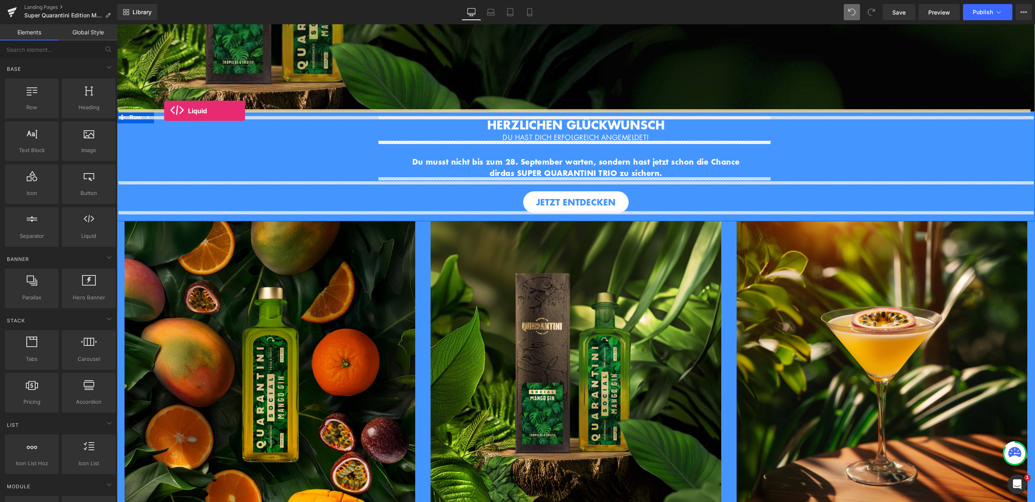
drag, startPoint x: 207, startPoint y: 250, endPoint x: 164, endPoint y: 111, distance: 145.6
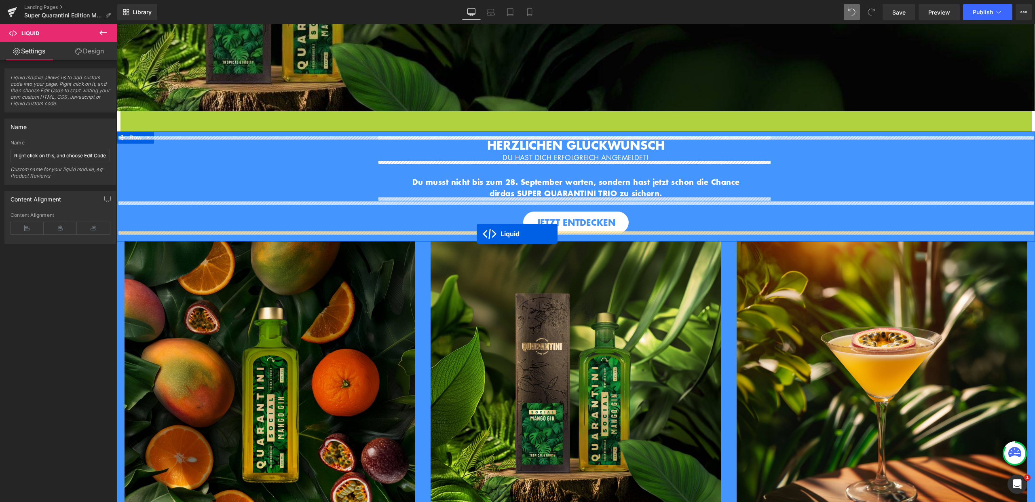
drag, startPoint x: 552, startPoint y: 115, endPoint x: 477, endPoint y: 234, distance: 140.6
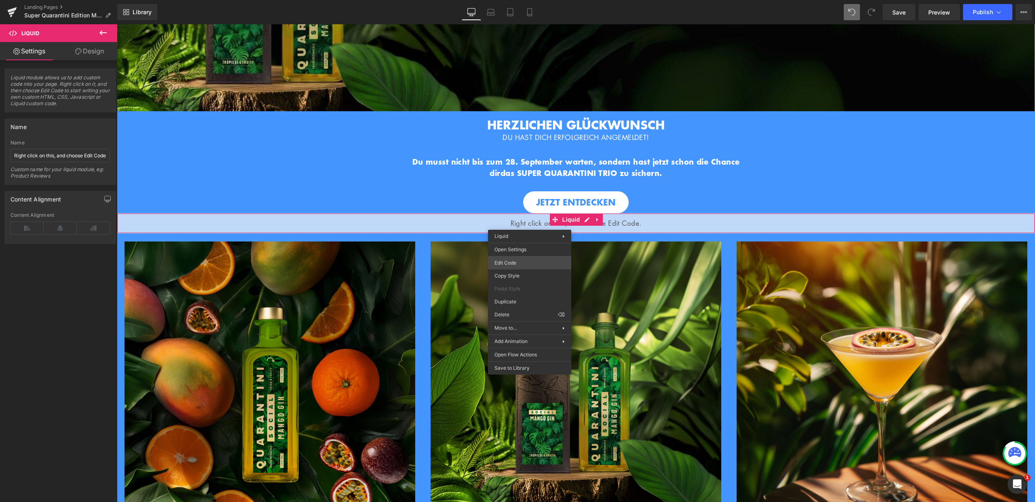
click at [523, 0] on div "Liquid You are previewing how the will restyle your page. You can not edit Elem…" at bounding box center [517, 0] width 1035 height 0
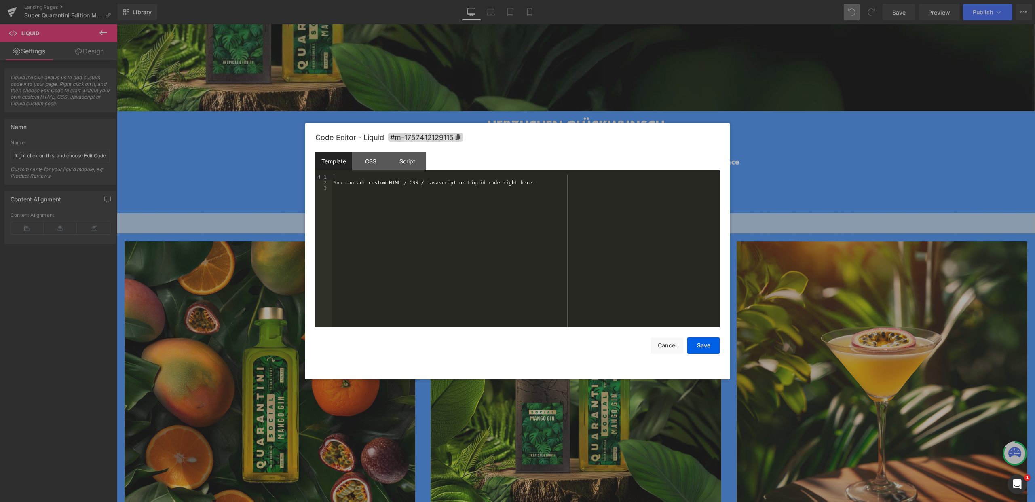
click at [331, 163] on div "Template" at bounding box center [333, 161] width 37 height 18
click at [374, 163] on div "CSS" at bounding box center [370, 161] width 37 height 18
click at [407, 161] on div "Script" at bounding box center [407, 161] width 37 height 18
click at [337, 157] on div "Template" at bounding box center [333, 161] width 37 height 18
click at [365, 161] on div "CSS" at bounding box center [370, 161] width 37 height 18
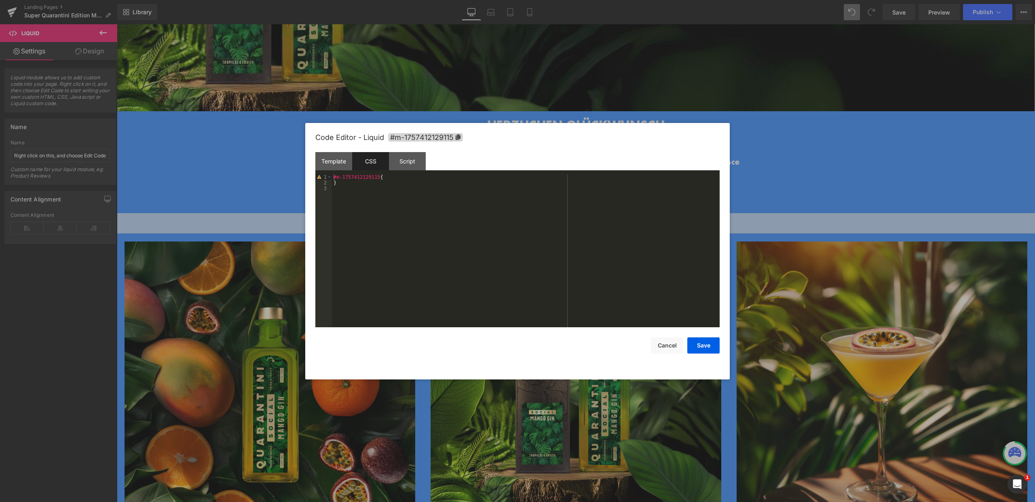
click at [340, 189] on div "#m-1757412129115 { }" at bounding box center [526, 256] width 388 height 164
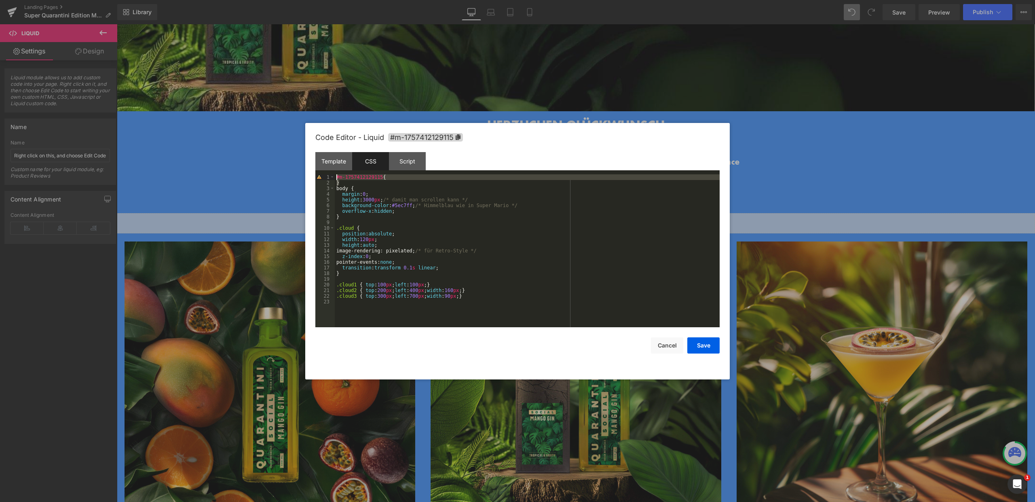
drag, startPoint x: 344, startPoint y: 182, endPoint x: 335, endPoint y: 178, distance: 9.4
click at [335, 178] on div "#m-1757412129115 { } body { margin : 0 ; height : 3000 px ; /* damit man scroll…" at bounding box center [527, 256] width 385 height 164
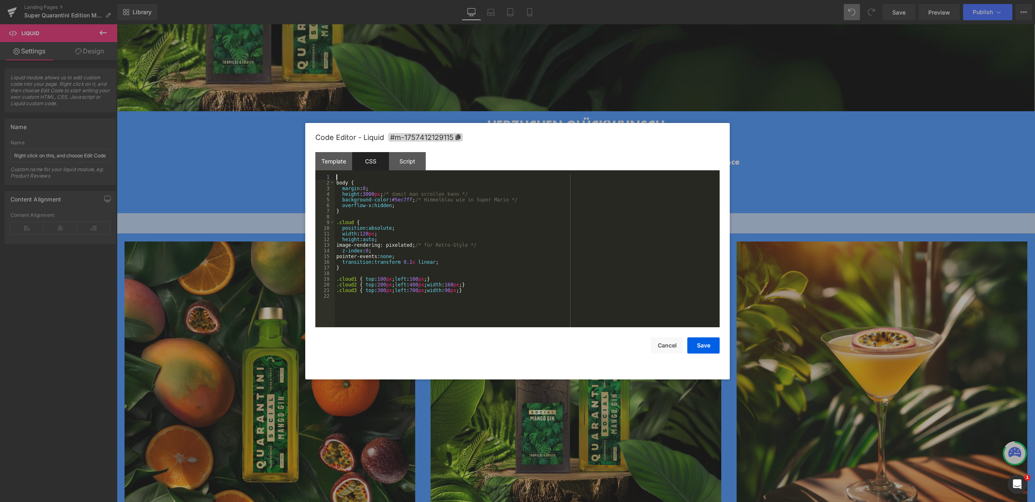
click at [336, 182] on div "body { margin : 0 ; height : 3000 px ; /* damit man scrollen kann */ background…" at bounding box center [527, 256] width 385 height 164
click at [412, 160] on div "Script" at bounding box center [407, 161] width 37 height 18
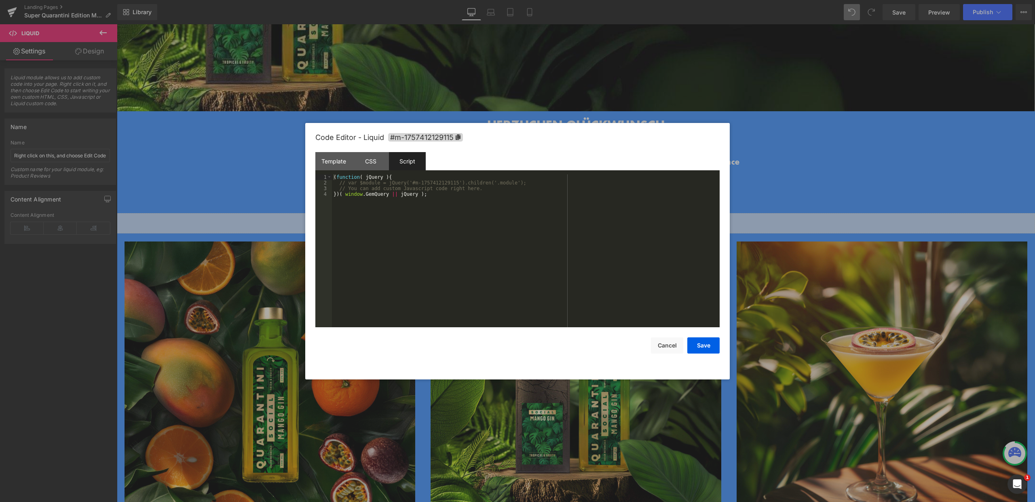
click at [349, 208] on div "( function ( jQuery ) { // var $module = jQuery('#m-1757412129115').children('.…" at bounding box center [526, 256] width 388 height 164
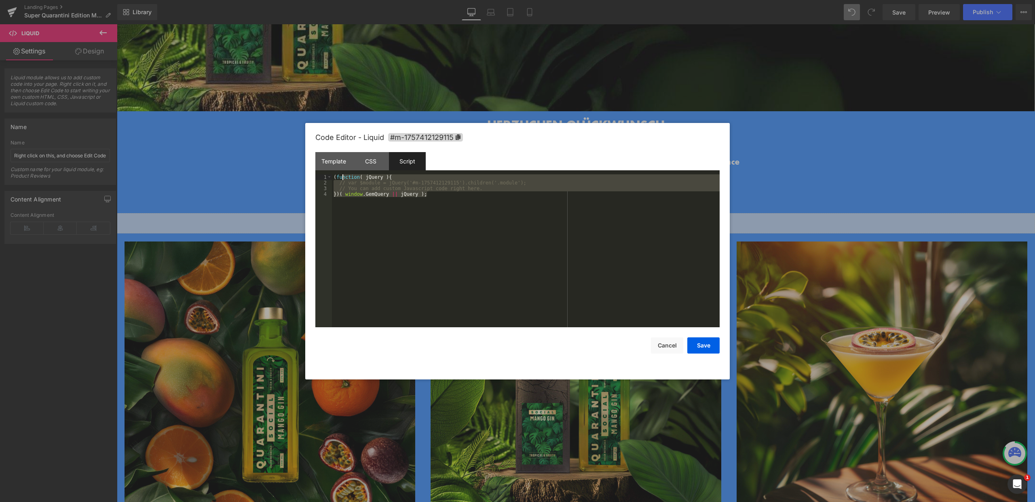
drag, startPoint x: 442, startPoint y: 192, endPoint x: 324, endPoint y: 177, distance: 119.1
click at [324, 177] on pre "1 2 3 4 ( function ( jQuery ) { // var $module = jQuery('#m-1757412129115').chi…" at bounding box center [517, 250] width 404 height 153
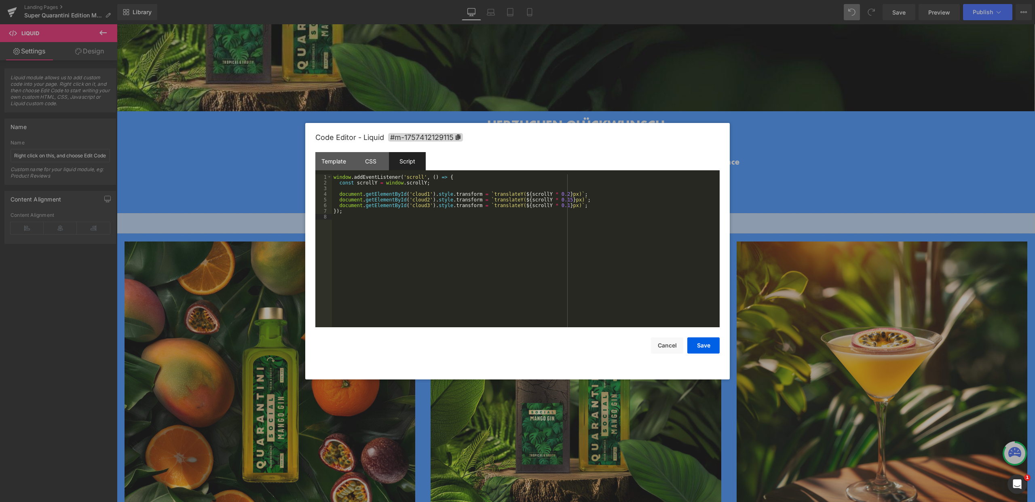
click at [383, 261] on div "window . addEventListener ( 'scroll' , ( ) => { const scrollY = window . scroll…" at bounding box center [526, 256] width 388 height 164
click at [697, 345] on button "Save" at bounding box center [703, 345] width 32 height 16
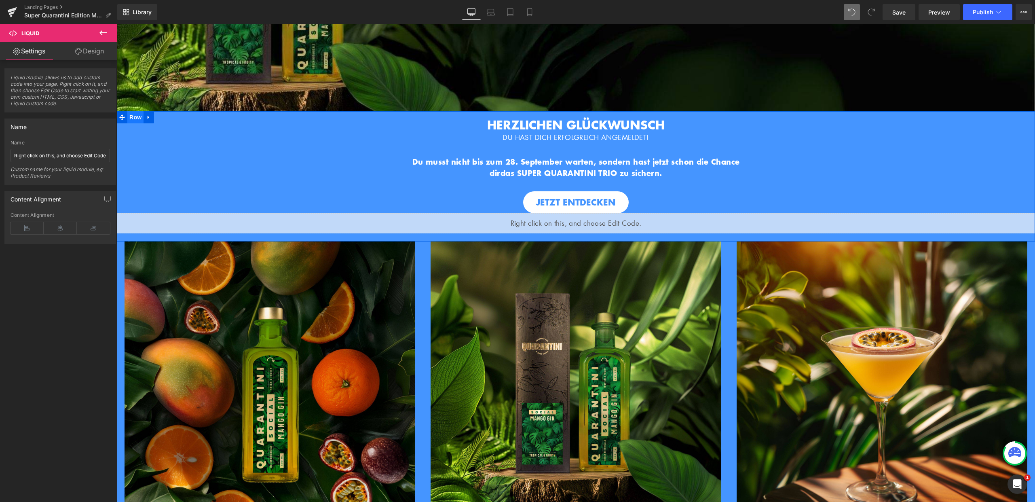
click at [133, 115] on span "Row" at bounding box center [135, 117] width 16 height 12
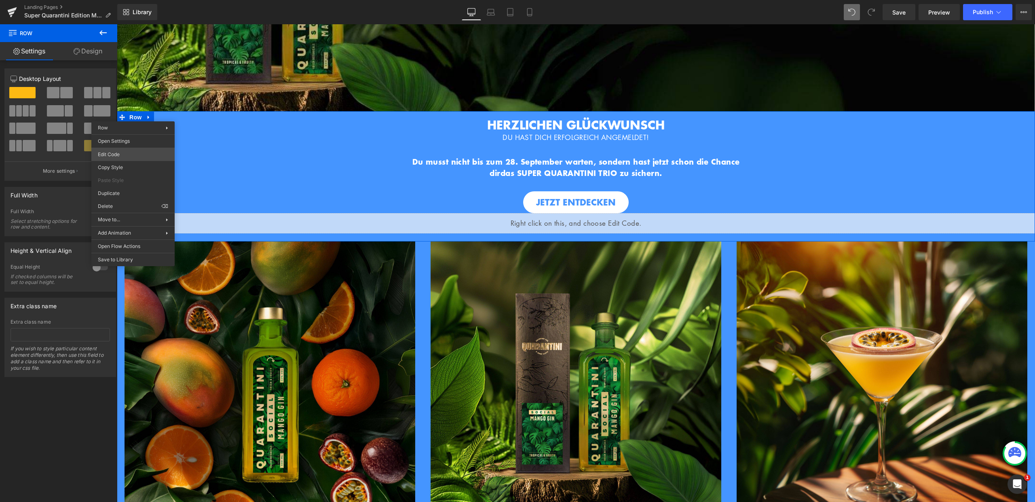
click at [131, 151] on body "Row You are previewing how the will restyle your page. You can not edit Element…" at bounding box center [517, 251] width 1035 height 502
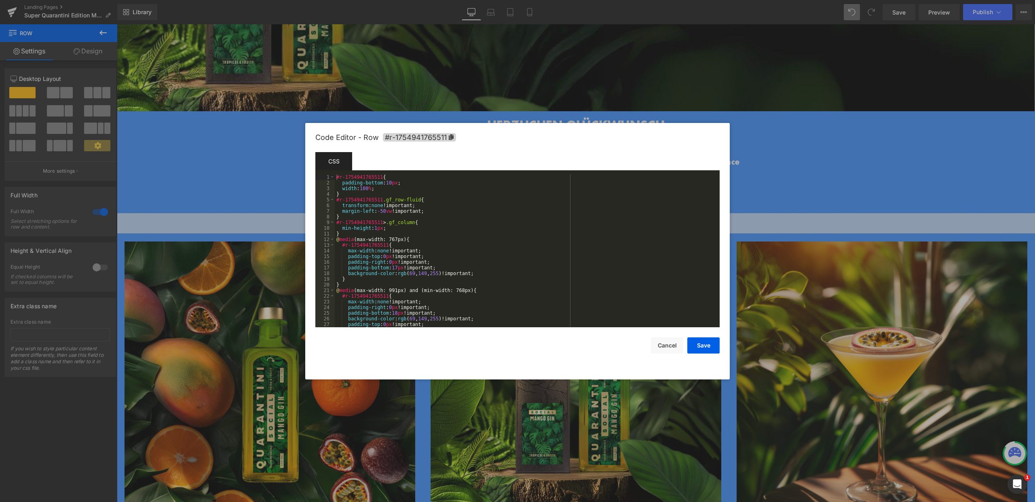
scroll to position [232, 0]
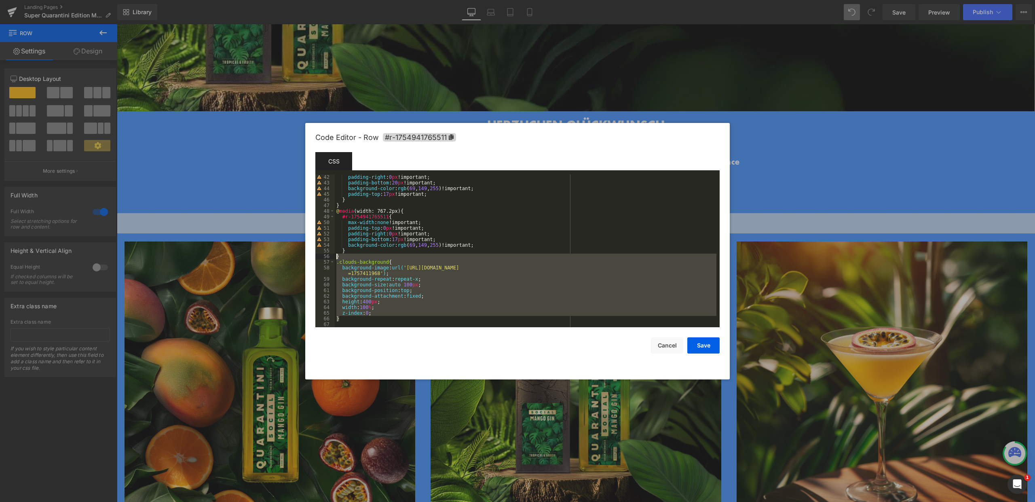
drag, startPoint x: 354, startPoint y: 320, endPoint x: 332, endPoint y: 257, distance: 66.6
click at [332, 257] on pre "42 43 44 45 46 47 48 49 50 51 52 53 54 55 56 57 58 59 60 61 62 63 64 65 66 67 p…" at bounding box center [517, 250] width 404 height 153
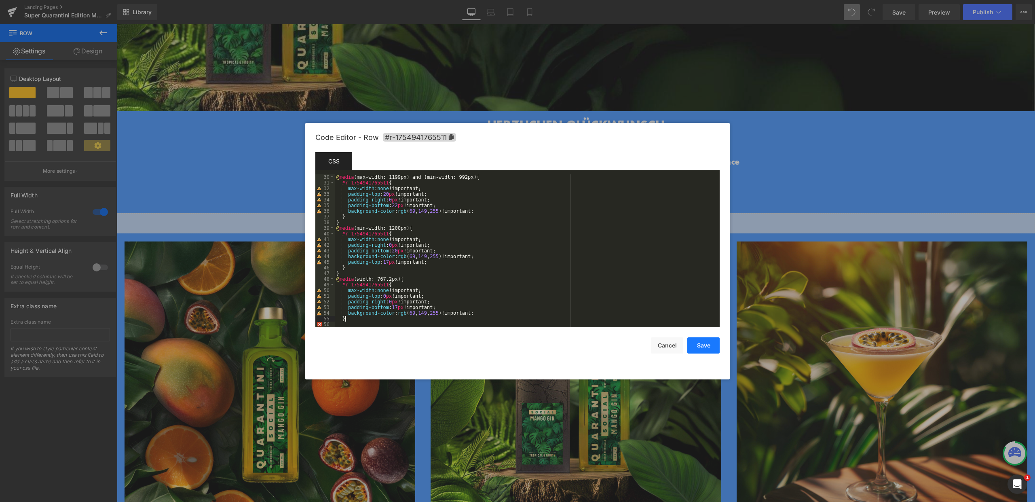
scroll to position [164, 0]
click at [391, 320] on div "@ media (max-width: 1199px) and (min-width: 992px) { #r-1754941765511 { max-wid…" at bounding box center [526, 256] width 382 height 164
click at [368, 331] on div "Save Cancel" at bounding box center [517, 340] width 404 height 26
click at [404, 301] on div "@ media (max-width: 1199px) and (min-width: 992px) { #r-1754941765511 { max-wid…" at bounding box center [526, 256] width 382 height 164
click at [495, 309] on div "@ media (max-width: 1199px) and (min-width: 992px) { #r-1754941765511 { max-wid…" at bounding box center [526, 256] width 382 height 164
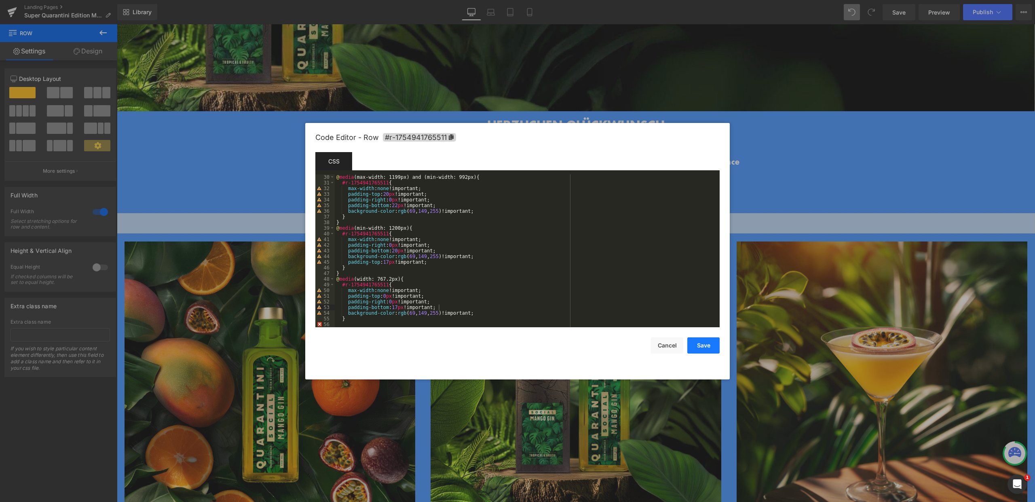
click at [698, 343] on button "Save" at bounding box center [703, 345] width 32 height 16
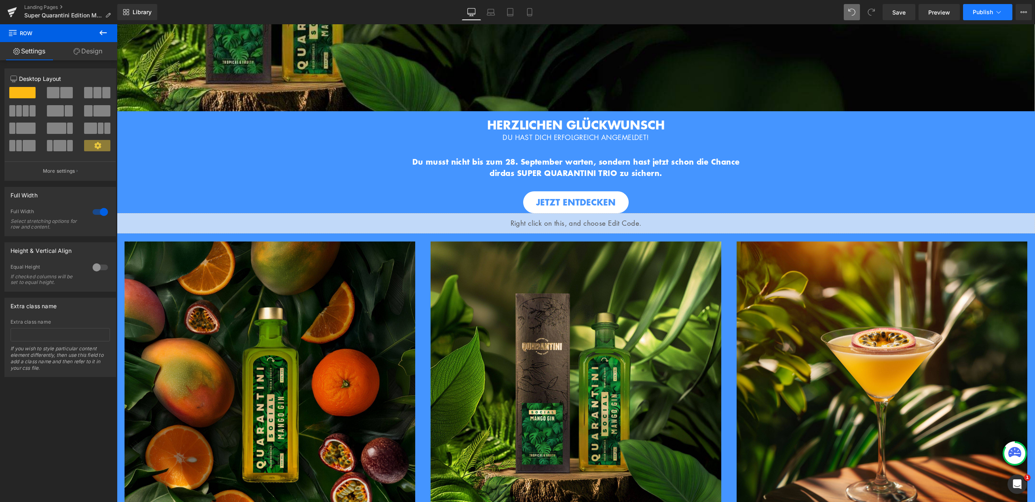
click at [996, 14] on icon at bounding box center [999, 12] width 8 height 8
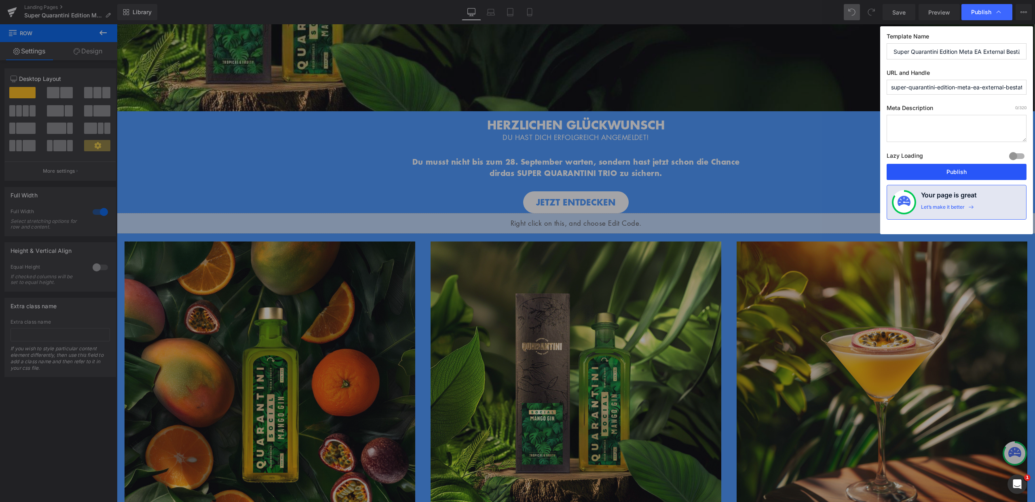
click at [964, 168] on button "Publish" at bounding box center [957, 172] width 140 height 16
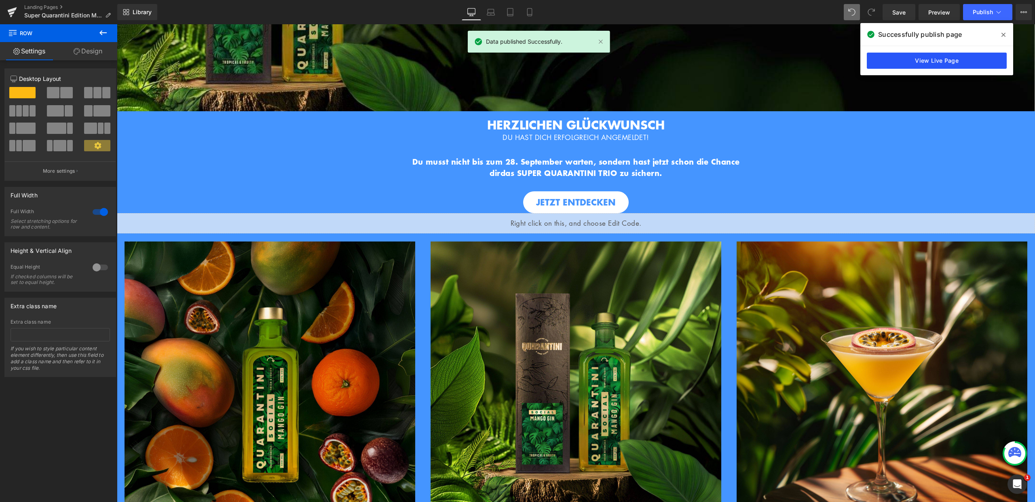
click at [912, 61] on link "View Live Page" at bounding box center [937, 61] width 140 height 16
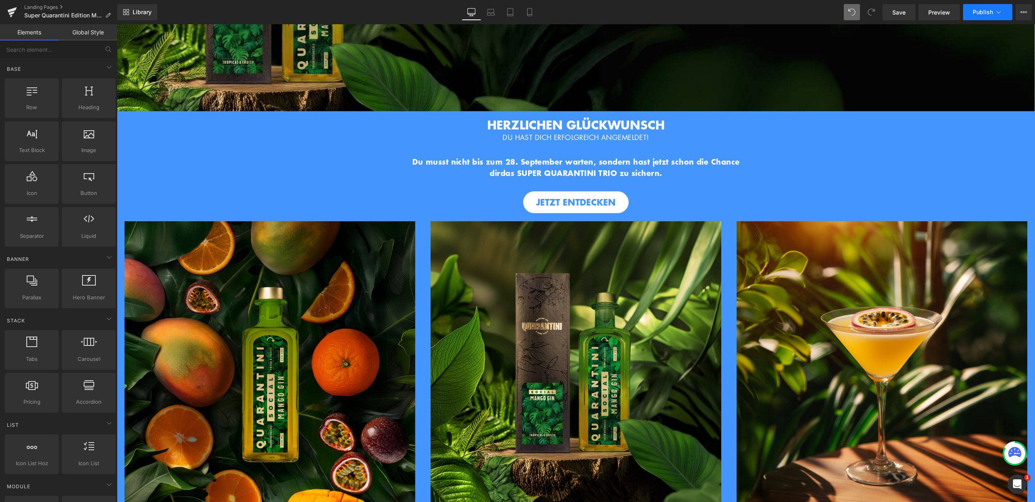
click at [987, 13] on span "Publish" at bounding box center [983, 12] width 20 height 6
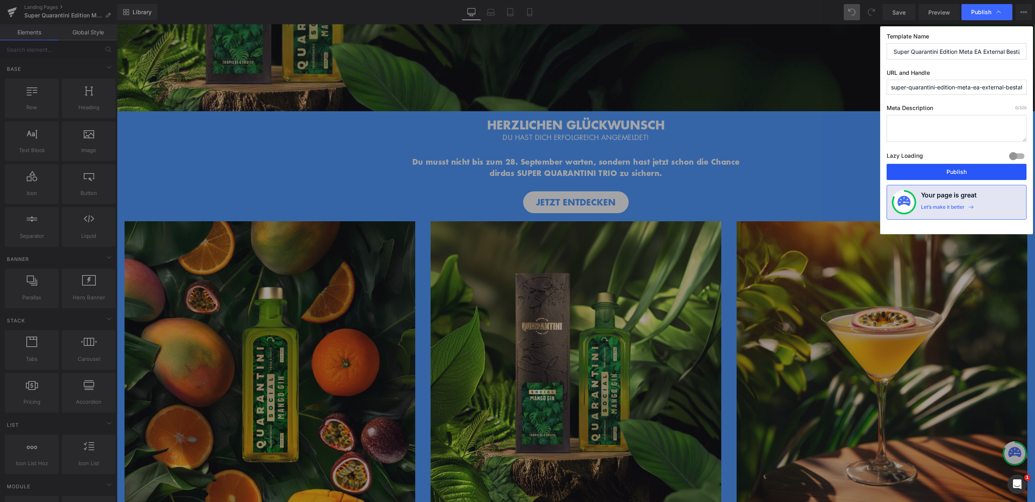
drag, startPoint x: 953, startPoint y: 165, endPoint x: 796, endPoint y: 143, distance: 158.5
click at [953, 165] on button "Publish" at bounding box center [957, 172] width 140 height 16
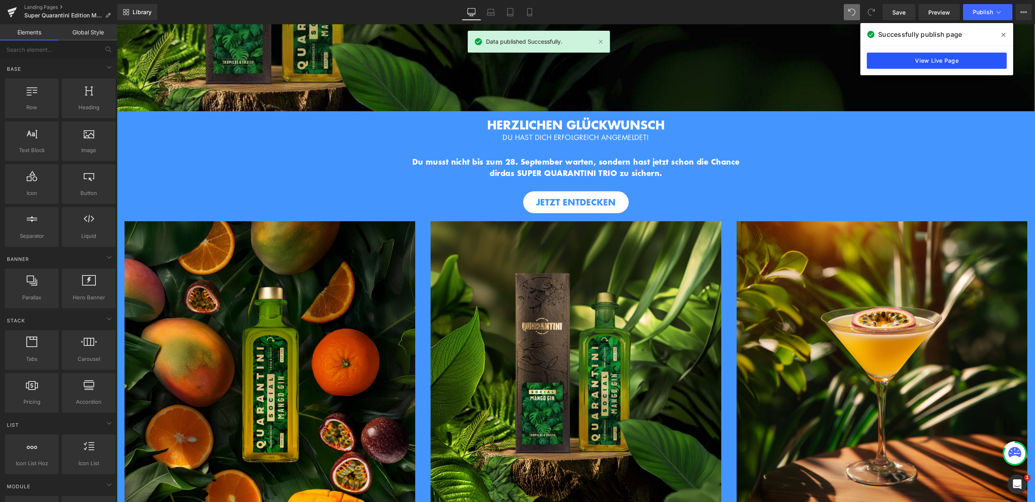
click at [951, 60] on link "View Live Page" at bounding box center [937, 61] width 140 height 16
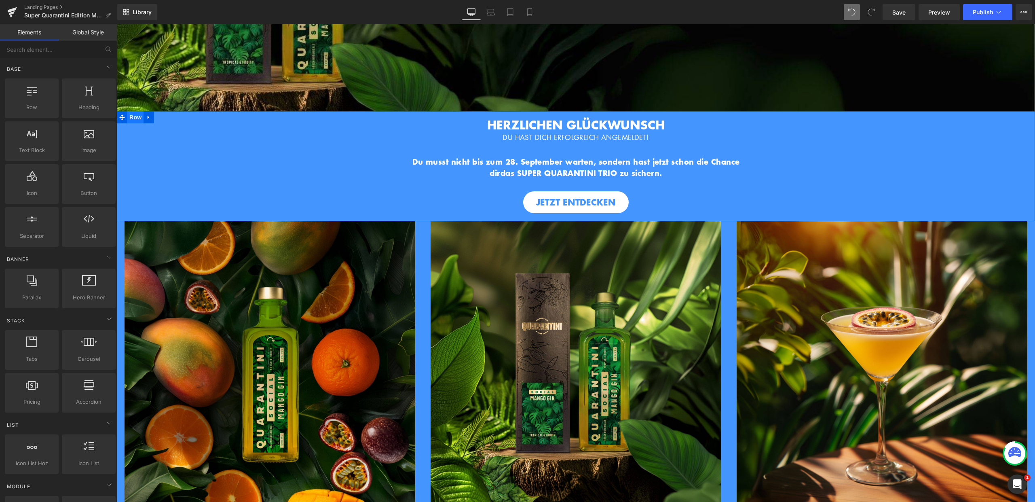
click at [131, 118] on span "Row" at bounding box center [135, 117] width 16 height 12
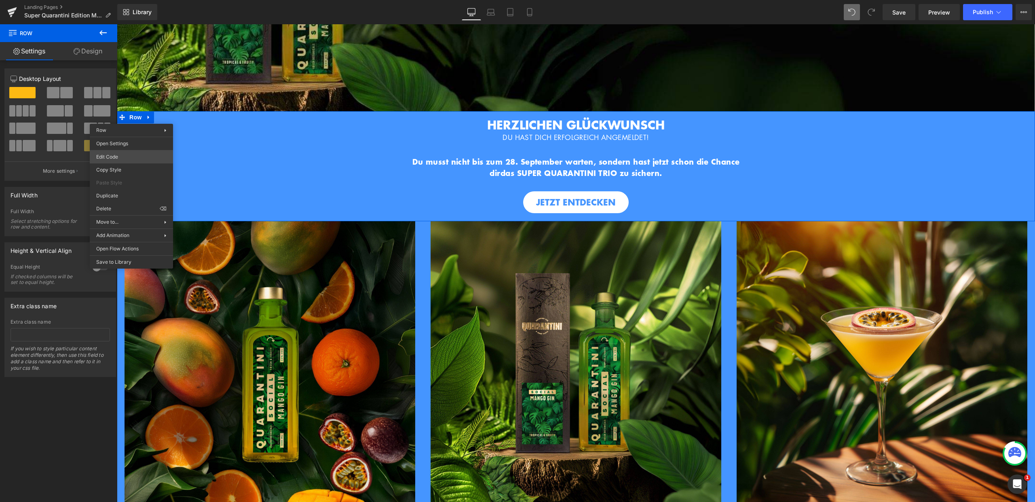
click at [125, 154] on body "Row You are previewing how the will restyle your page. You can not edit Element…" at bounding box center [517, 251] width 1035 height 502
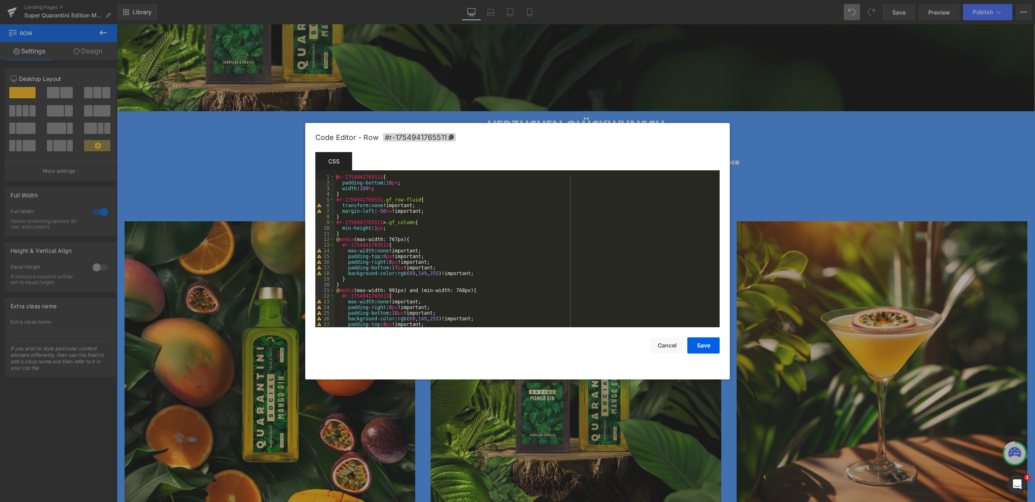
scroll to position [164, 0]
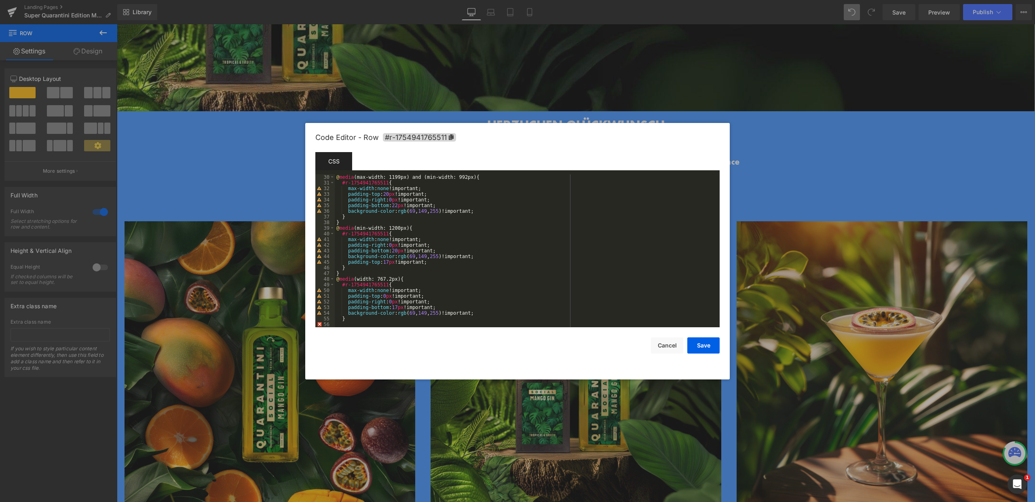
click at [343, 323] on div "@ media (max-width: 1199px) and (min-width: 992px) { #r-1754941765511 { max-wid…" at bounding box center [526, 256] width 382 height 164
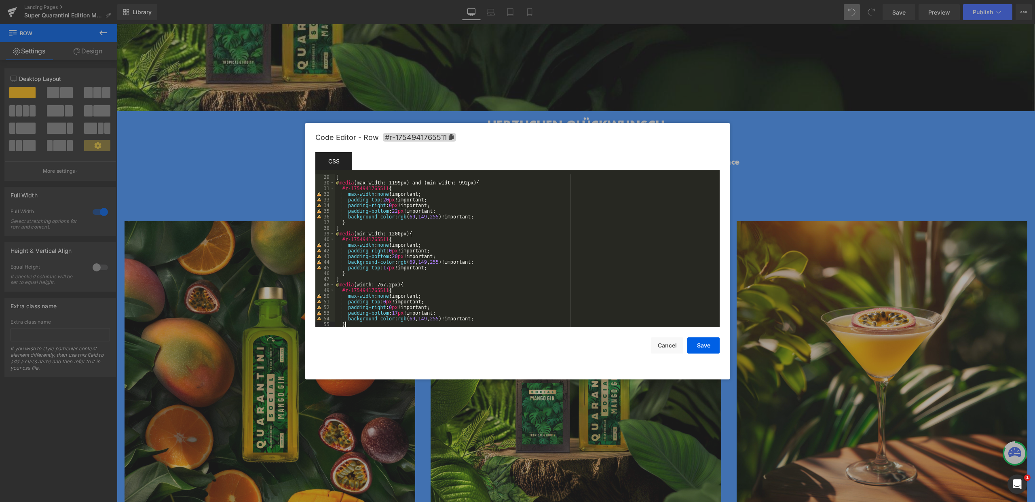
scroll to position [159, 0]
click at [418, 252] on div "} @ media (max-width: 1199px) and (min-width: 992px) { #r-1754941765511 { max-w…" at bounding box center [526, 256] width 382 height 164
click at [319, 324] on div "55" at bounding box center [324, 324] width 19 height 6
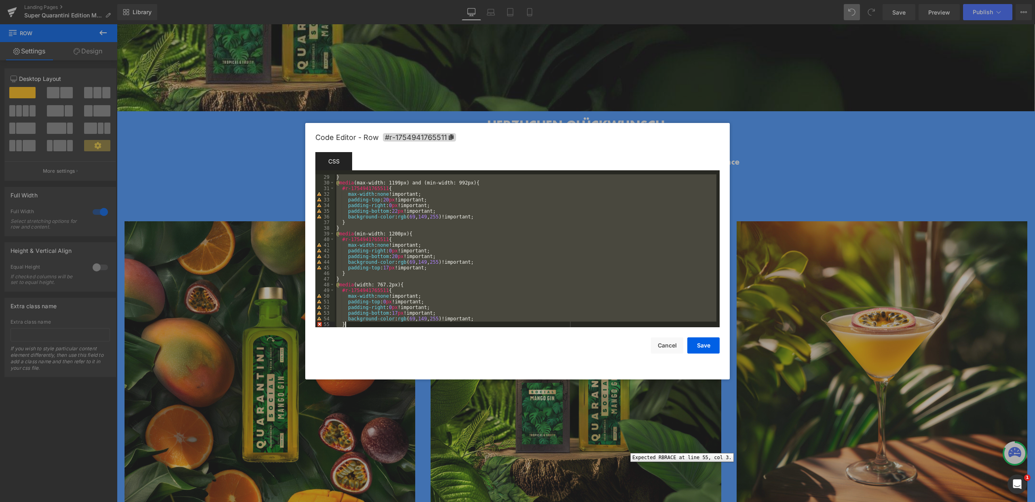
click at [319, 324] on div "55" at bounding box center [324, 324] width 19 height 6
click at [319, 313] on div "53" at bounding box center [324, 313] width 19 height 6
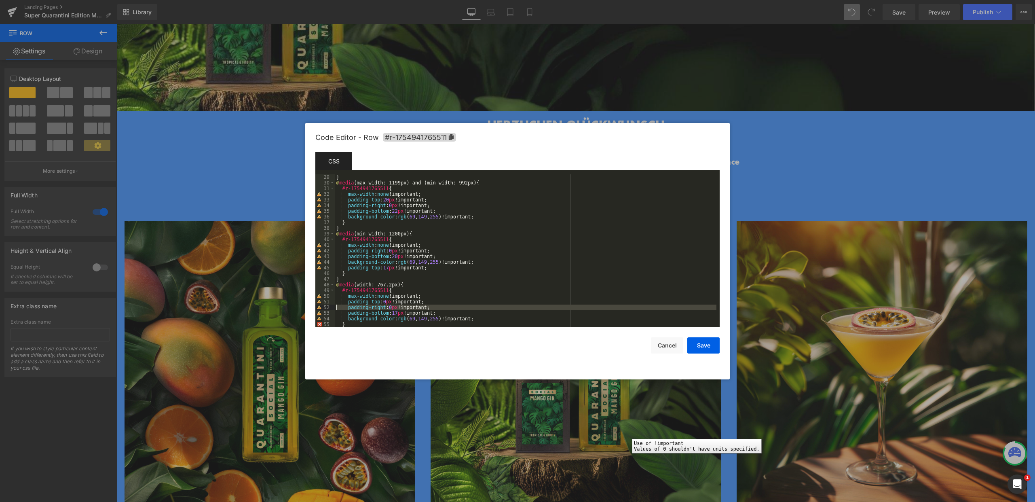
click at [321, 310] on div "53" at bounding box center [324, 313] width 19 height 6
click at [408, 151] on div "Code Editor - Row #r-1754941765511" at bounding box center [517, 137] width 404 height 29
click at [488, 143] on div "Code Editor - Row #r-1754941765511" at bounding box center [517, 137] width 404 height 29
click at [709, 346] on button "Save" at bounding box center [703, 345] width 32 height 16
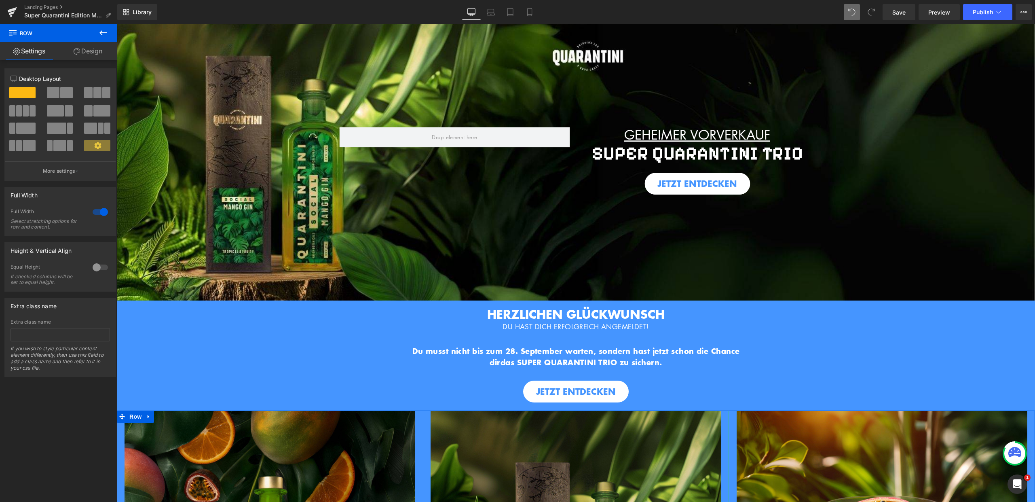
scroll to position [0, 0]
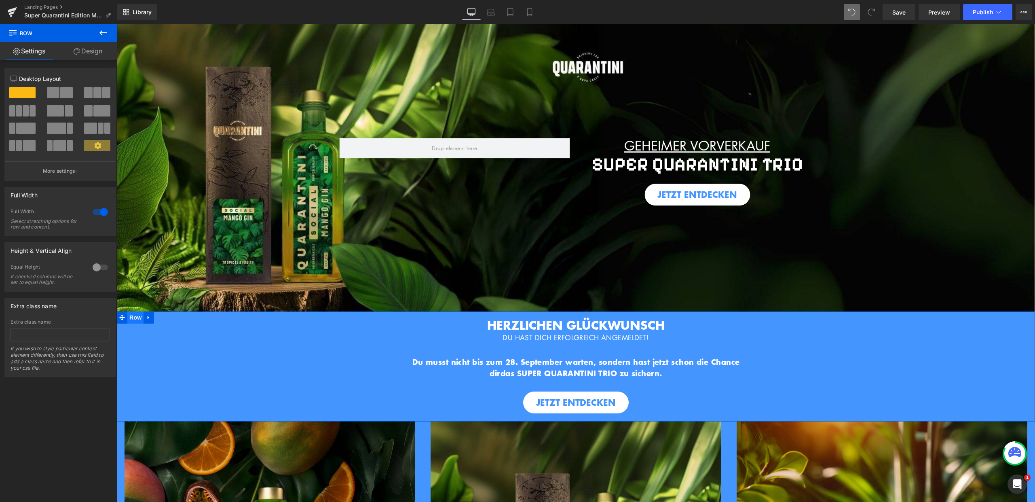
click at [135, 317] on span "Row" at bounding box center [135, 317] width 16 height 12
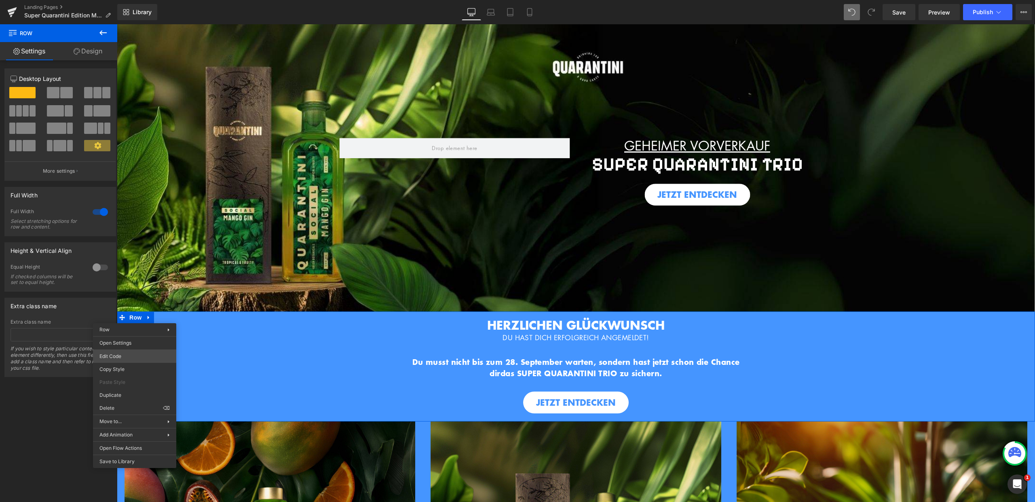
click at [118, 355] on body "Row You are previewing how the will restyle your page. You can not edit Element…" at bounding box center [517, 251] width 1035 height 502
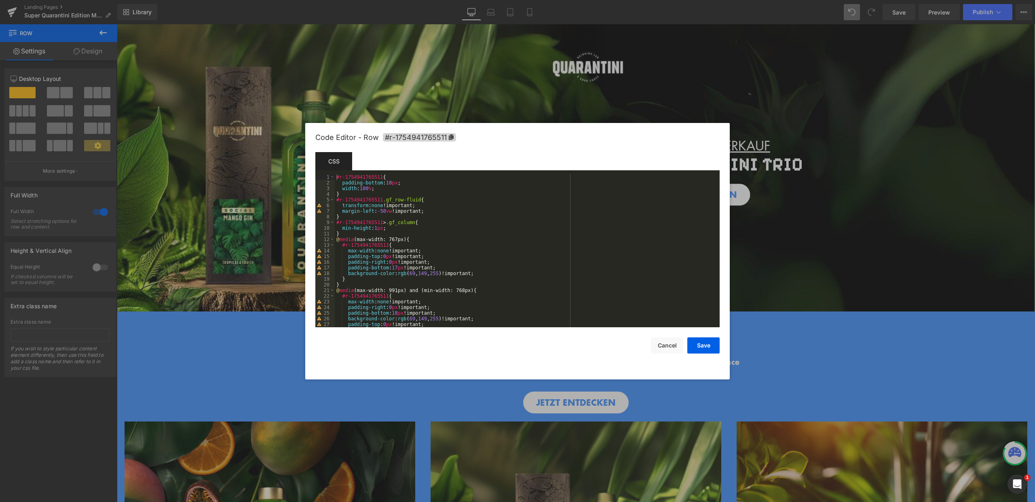
scroll to position [164, 0]
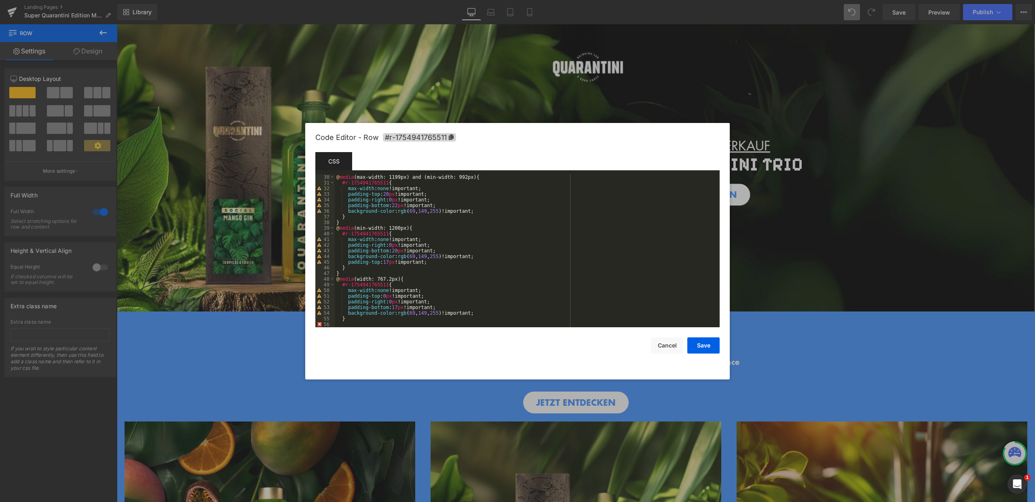
click at [347, 321] on div "@ media (max-width: 1199px) and (min-width: 992px) { #r-1754941765511 { max-wid…" at bounding box center [526, 256] width 382 height 164
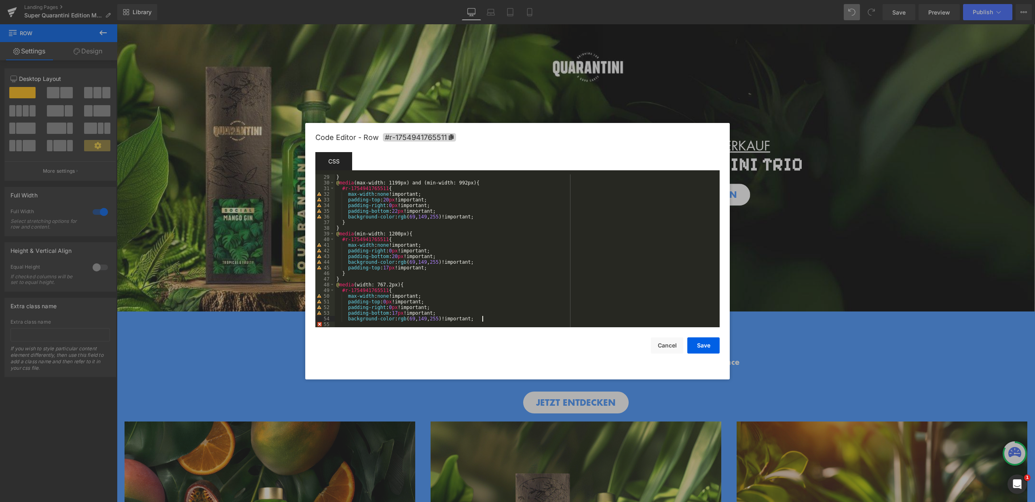
scroll to position [159, 0]
click at [392, 311] on div "} @ media (max-width: 1199px) and (min-width: 992px) { #r-1754941765511 { max-w…" at bounding box center [526, 256] width 382 height 164
click at [571, 299] on div "} @ media (max-width: 1199px) and (min-width: 992px) { #r-1754941765511 { max-w…" at bounding box center [526, 256] width 382 height 164
click at [319, 323] on div "55" at bounding box center [324, 324] width 19 height 6
click at [670, 347] on button "Cancel" at bounding box center [667, 345] width 32 height 16
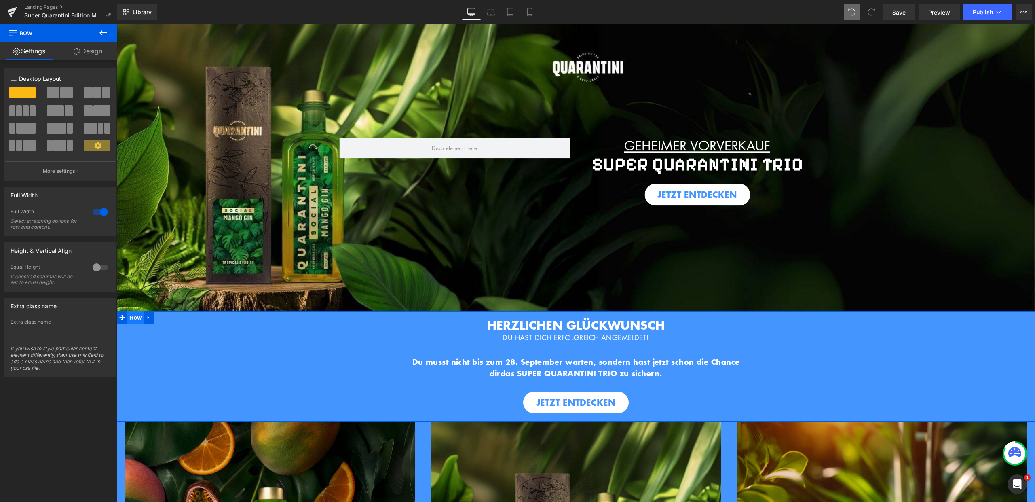
click at [135, 316] on span "Row" at bounding box center [135, 317] width 16 height 12
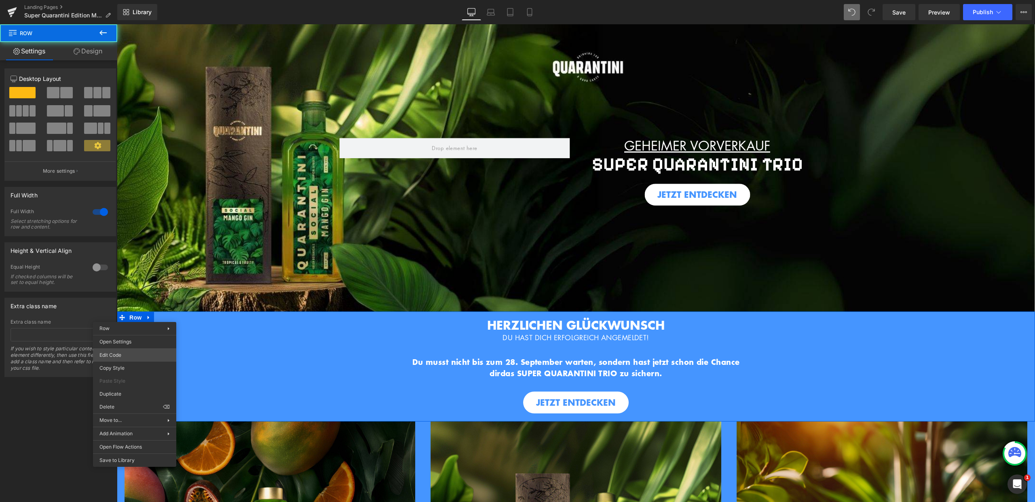
click at [128, 354] on body "Row You are previewing how the will restyle your page. You can not edit Element…" at bounding box center [517, 251] width 1035 height 502
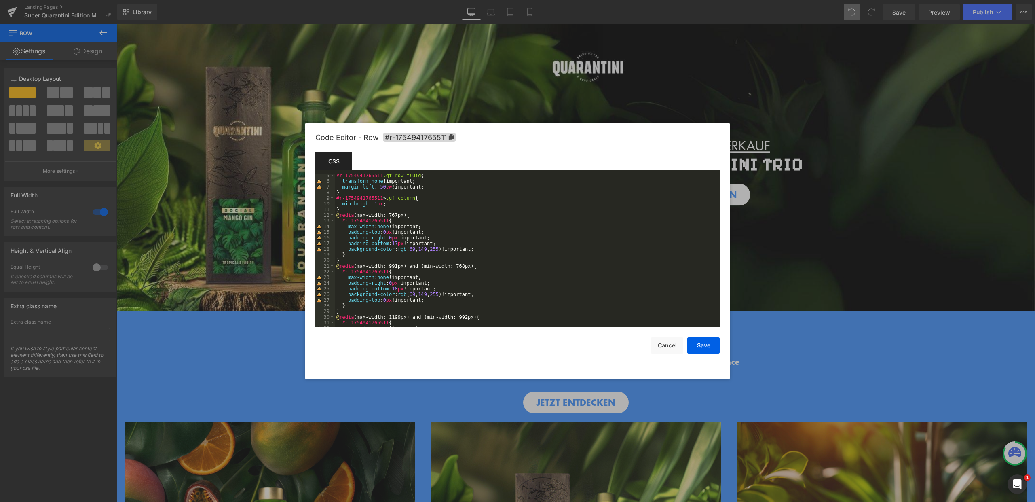
scroll to position [164, 0]
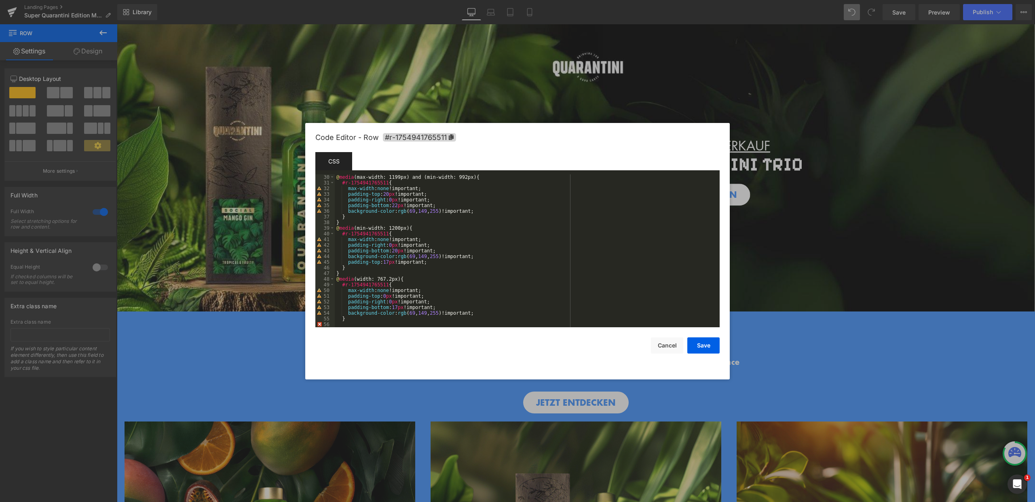
click at [345, 324] on div "@ media (max-width: 1199px) and (min-width: 992px) { #r-1754941765511 { max-wid…" at bounding box center [526, 256] width 382 height 164
click at [715, 348] on button "Save" at bounding box center [703, 345] width 32 height 16
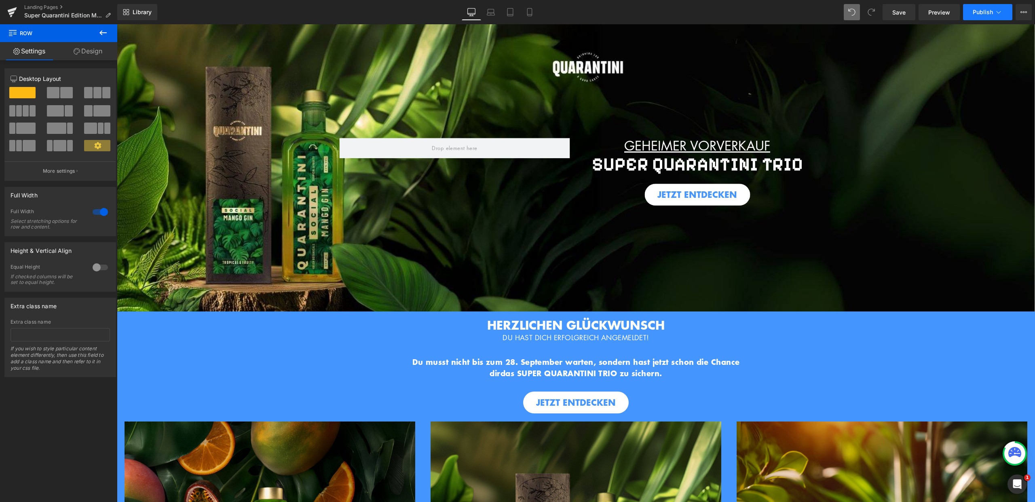
click at [991, 11] on span "Publish" at bounding box center [983, 12] width 20 height 6
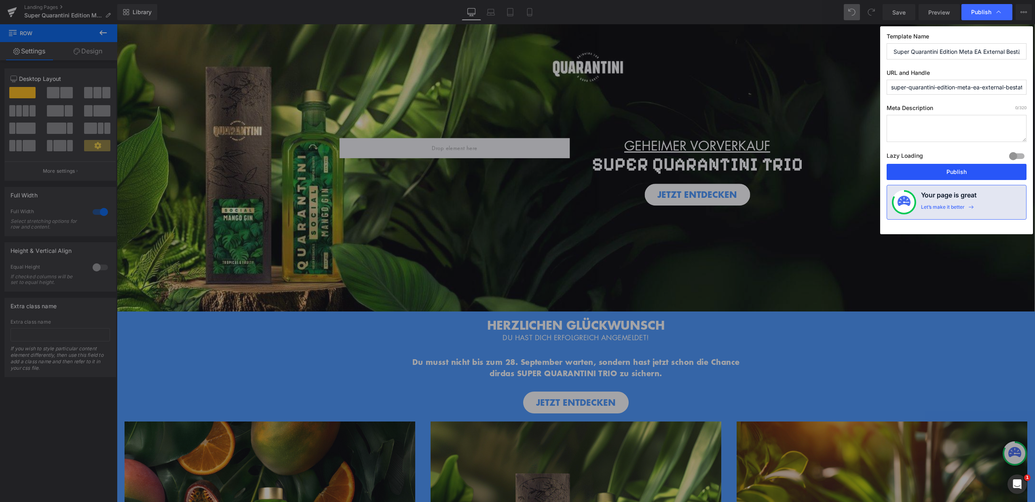
click at [945, 172] on button "Publish" at bounding box center [957, 172] width 140 height 16
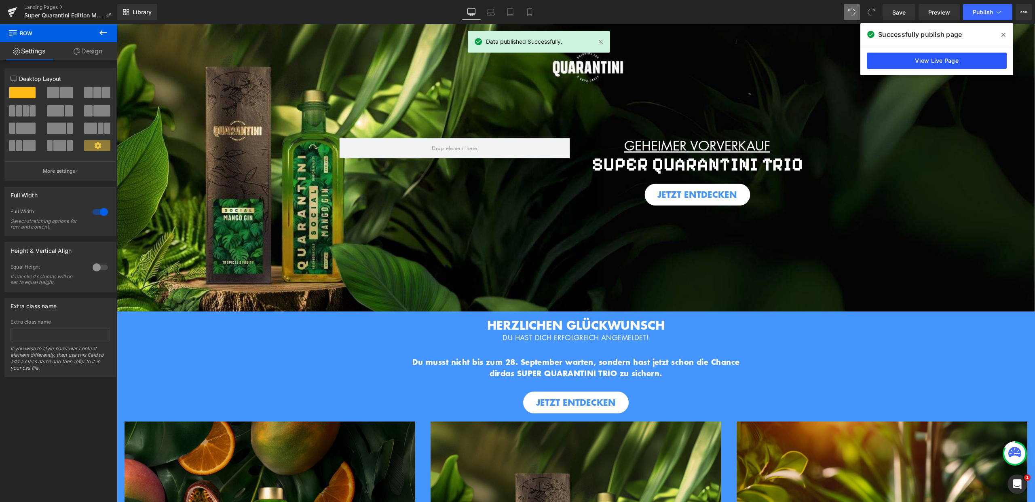
click at [968, 63] on link "View Live Page" at bounding box center [937, 61] width 140 height 16
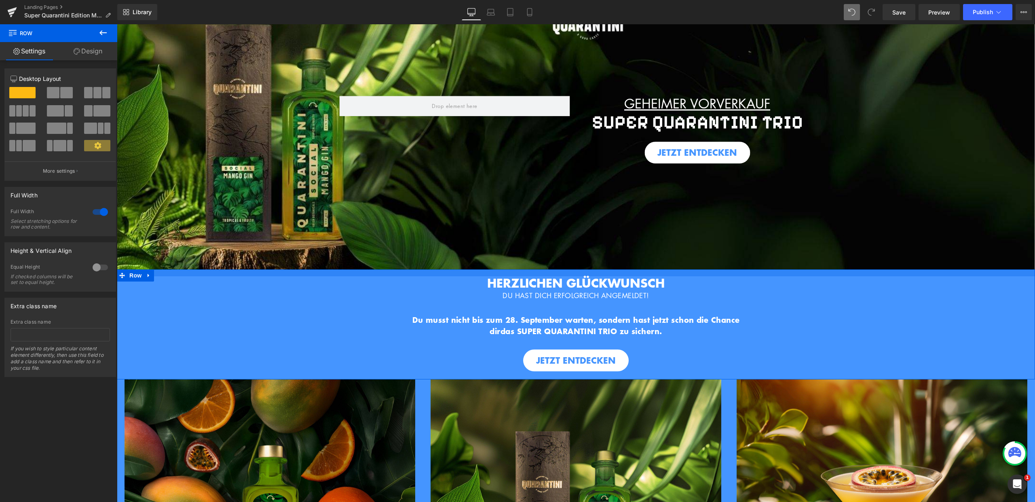
scroll to position [55, 0]
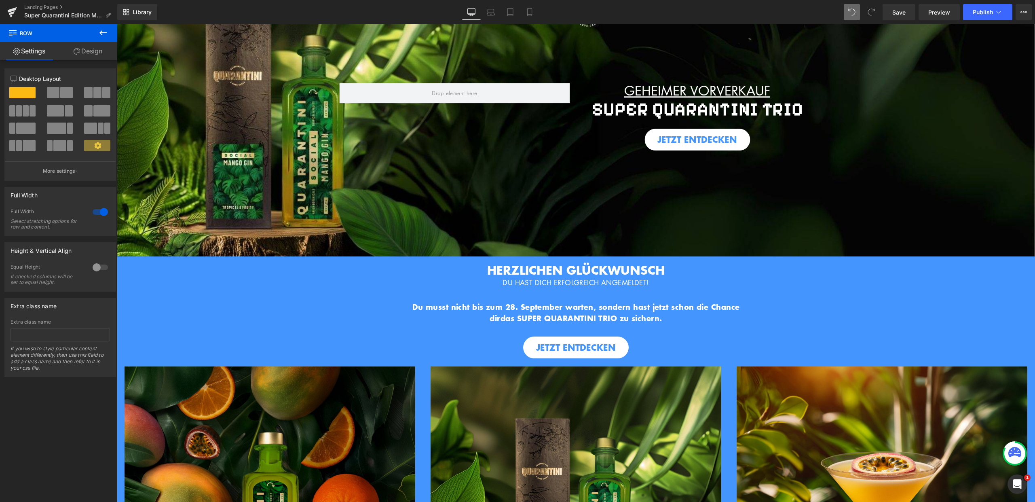
click at [102, 32] on icon at bounding box center [103, 33] width 10 height 10
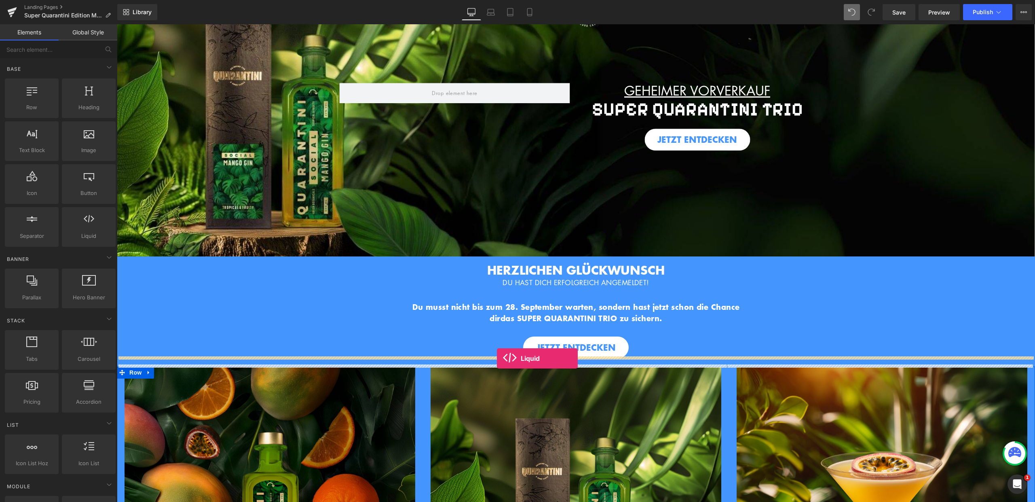
drag, startPoint x: 201, startPoint y: 256, endPoint x: 497, endPoint y: 358, distance: 313.7
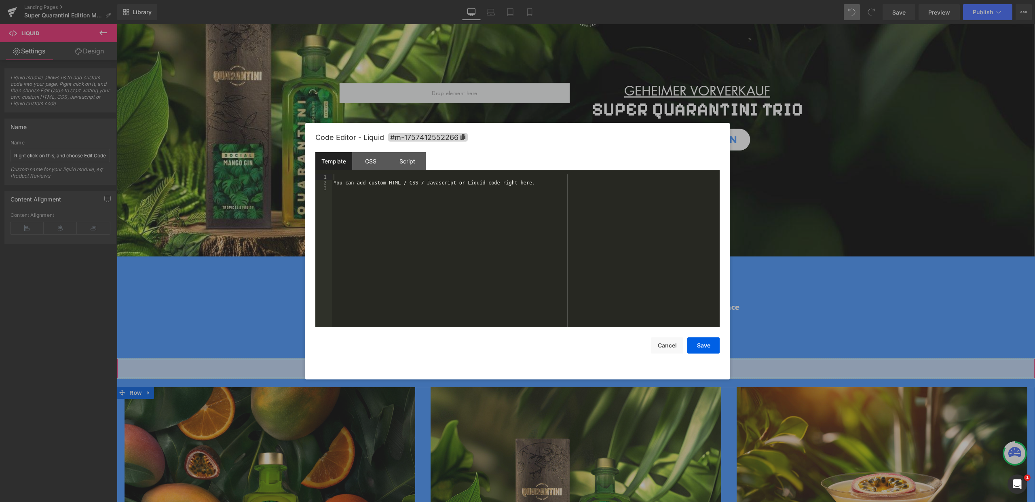
click at [522, 393] on body "Liquid You are previewing how the will restyle your page. You can not edit Elem…" at bounding box center [517, 251] width 1035 height 502
click at [349, 185] on div "You can add custom HTML / CSS / Javascript or Liquid code right here." at bounding box center [526, 256] width 388 height 164
click at [339, 190] on div "You can add custom HTML / CSS / Javascript or Liquid code right here." at bounding box center [526, 256] width 388 height 164
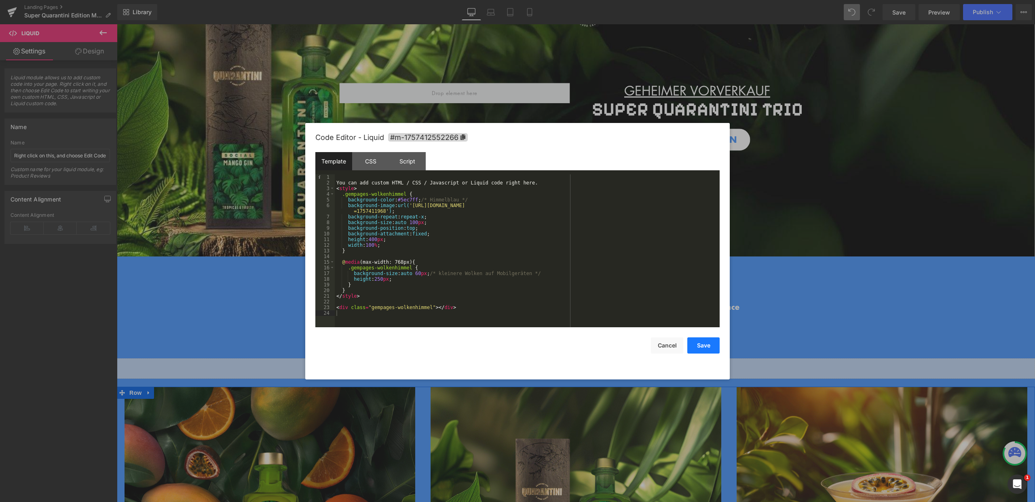
click at [702, 344] on button "Save" at bounding box center [703, 345] width 32 height 16
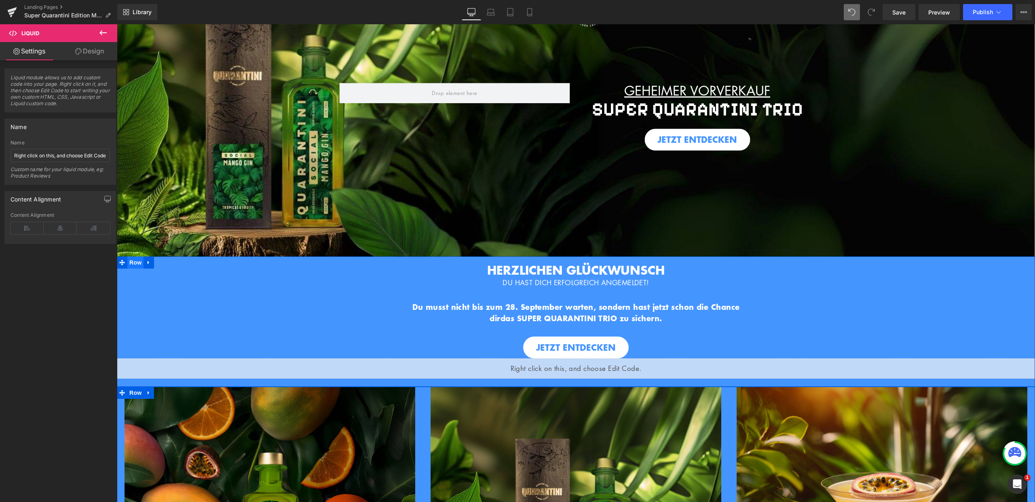
click at [129, 261] on span "Row" at bounding box center [135, 262] width 16 height 12
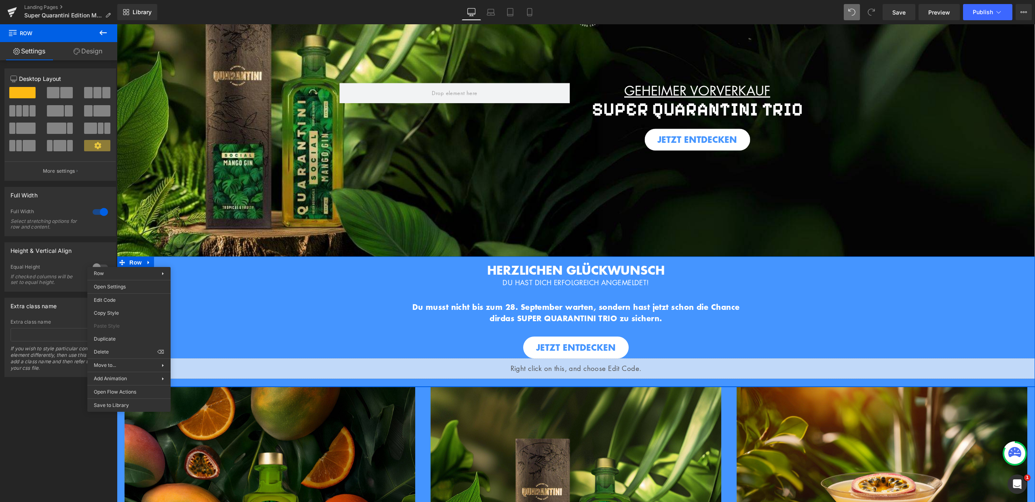
click at [79, 50] on link "Design" at bounding box center [88, 51] width 59 height 18
click at [0, 0] on div "Background" at bounding box center [0, 0] width 0 height 0
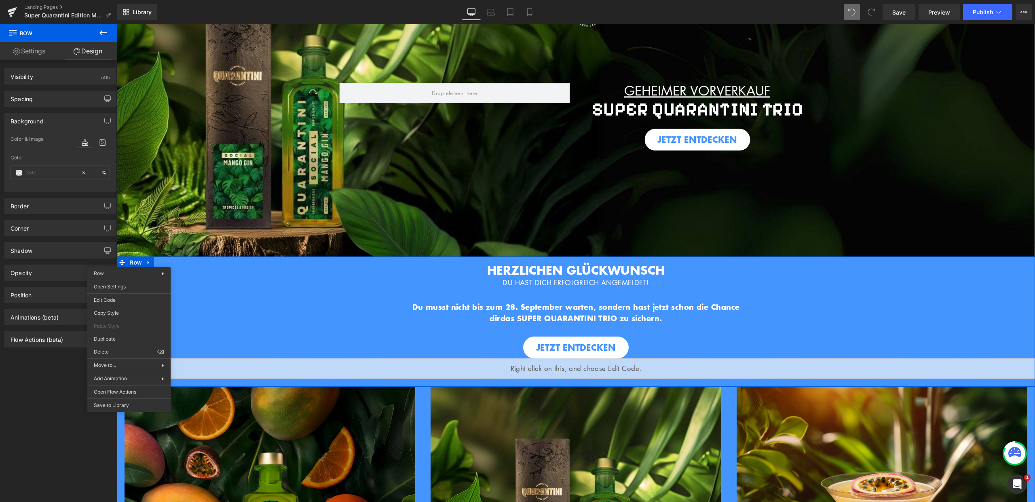
type input "#4595ff"
type input "100"
drag, startPoint x: 51, startPoint y: 173, endPoint x: 25, endPoint y: 171, distance: 25.5
click at [25, 171] on input "#4595ff" at bounding box center [51, 172] width 52 height 9
drag, startPoint x: 46, startPoint y: 171, endPoint x: 25, endPoint y: 172, distance: 20.2
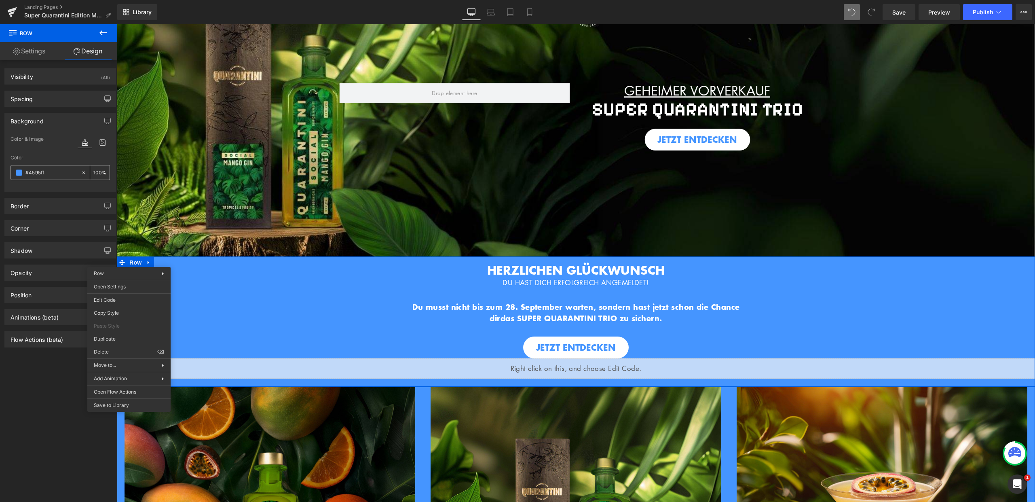
click at [25, 172] on input "#4595ff" at bounding box center [51, 172] width 52 height 9
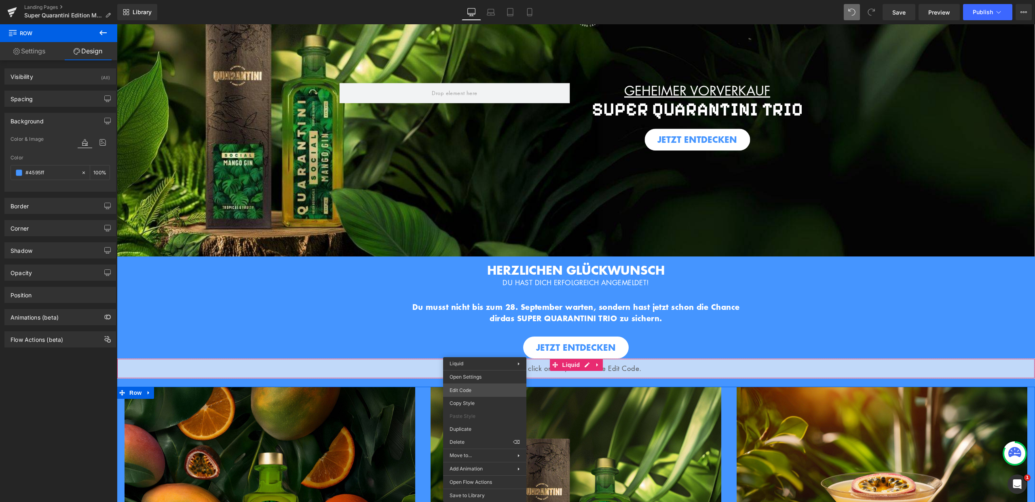
click at [468, 387] on body "Row You are previewing how the will restyle your page. You can not edit Element…" at bounding box center [517, 251] width 1035 height 502
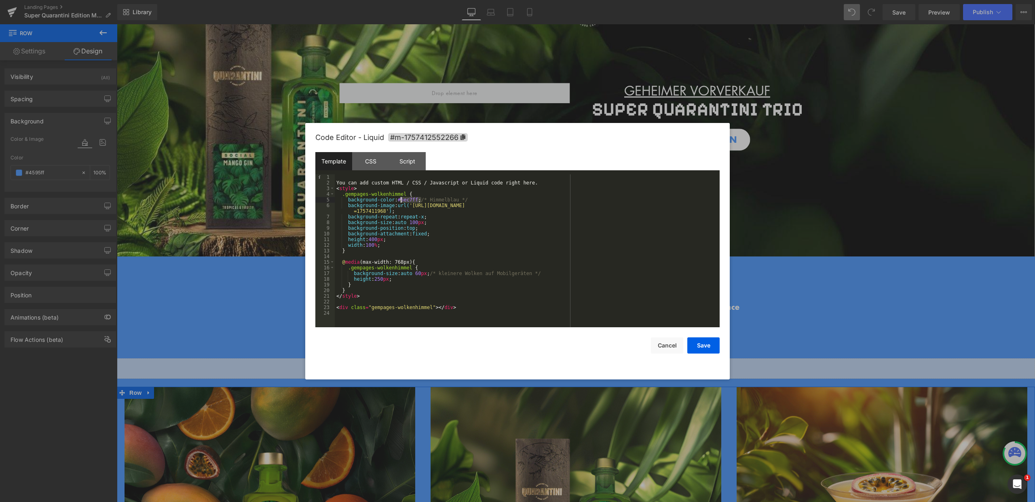
drag, startPoint x: 420, startPoint y: 201, endPoint x: 401, endPoint y: 200, distance: 19.4
click at [401, 200] on div "You can add custom HTML / CSS / Javascript or Liquid code right here. < style >…" at bounding box center [527, 256] width 385 height 164
click at [705, 341] on button "Save" at bounding box center [703, 345] width 32 height 16
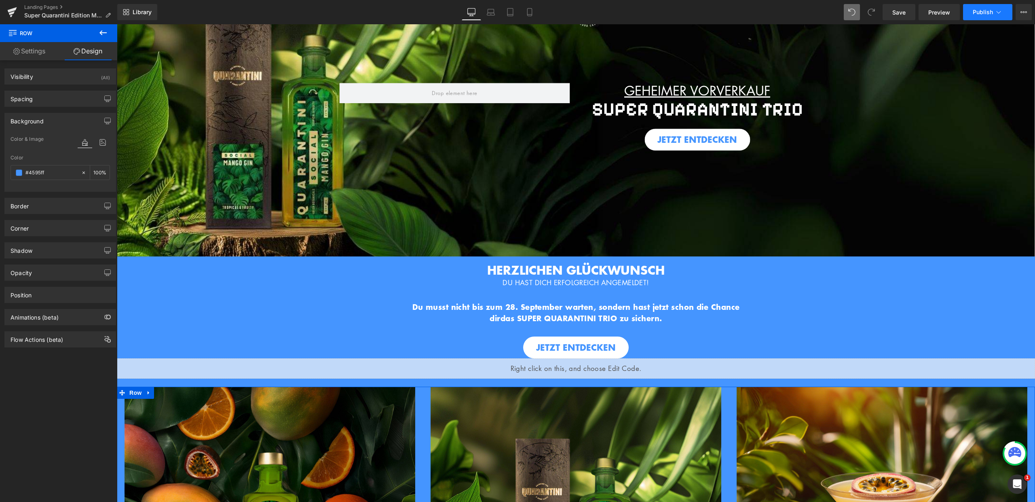
click at [1006, 18] on button "Publish" at bounding box center [987, 12] width 49 height 16
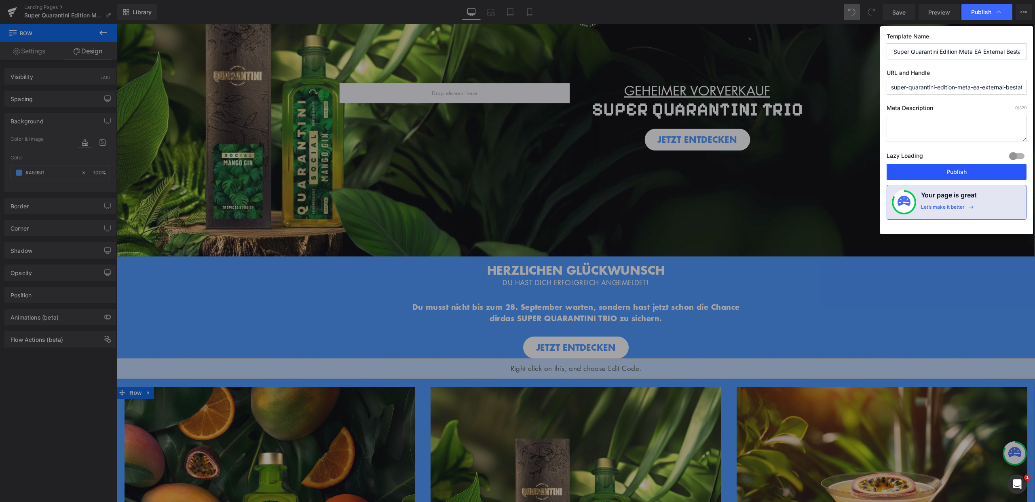
click at [959, 167] on button "Publish" at bounding box center [957, 172] width 140 height 16
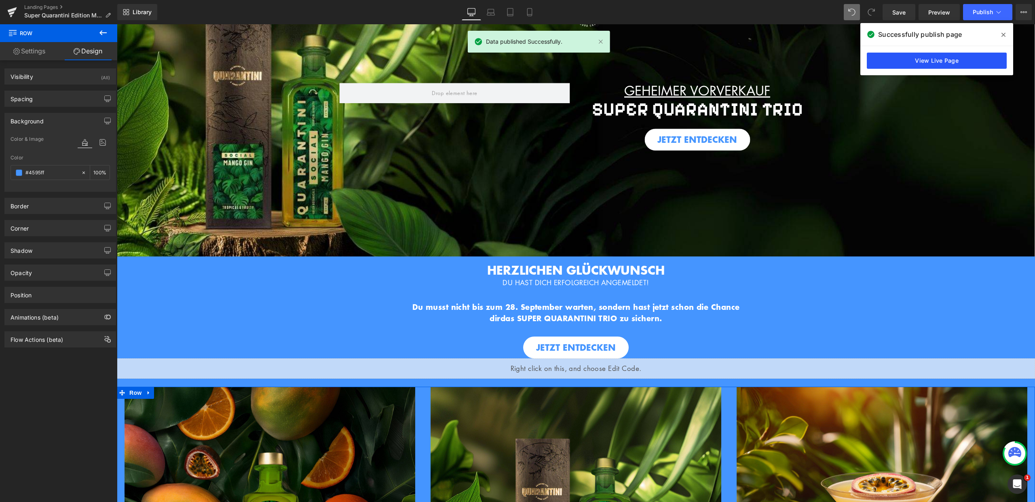
click at [942, 61] on link "View Live Page" at bounding box center [937, 61] width 140 height 16
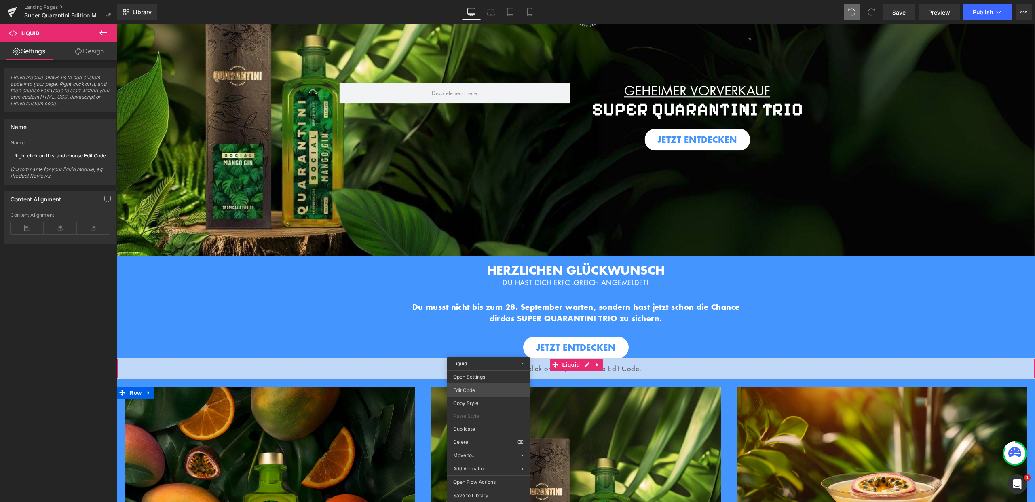
click at [478, 389] on body "Row You are previewing how the will restyle your page. You can not edit Element…" at bounding box center [517, 251] width 1035 height 502
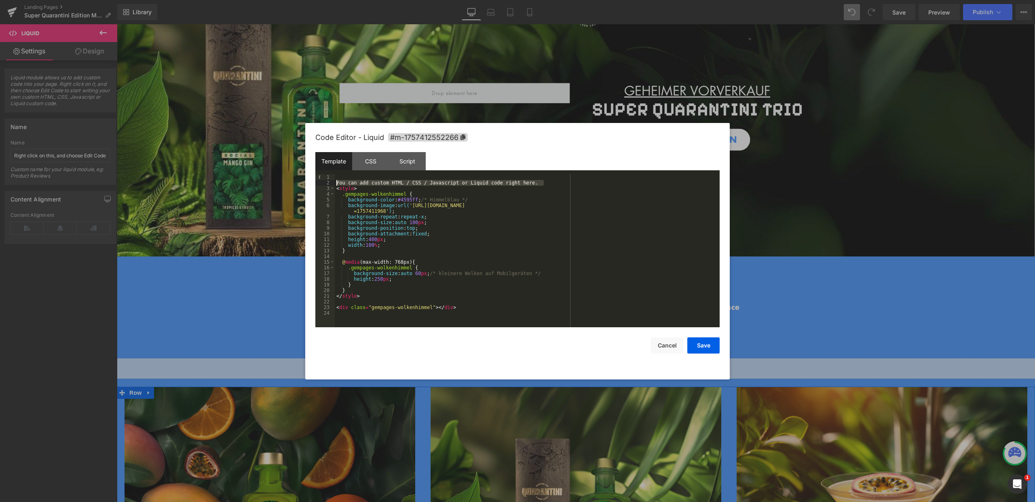
drag, startPoint x: 558, startPoint y: 183, endPoint x: 335, endPoint y: 182, distance: 222.8
click at [335, 182] on div "You can add custom HTML / CSS / Javascript or Liquid code right here. < style >…" at bounding box center [527, 256] width 385 height 164
click at [698, 347] on button "Save" at bounding box center [703, 345] width 32 height 16
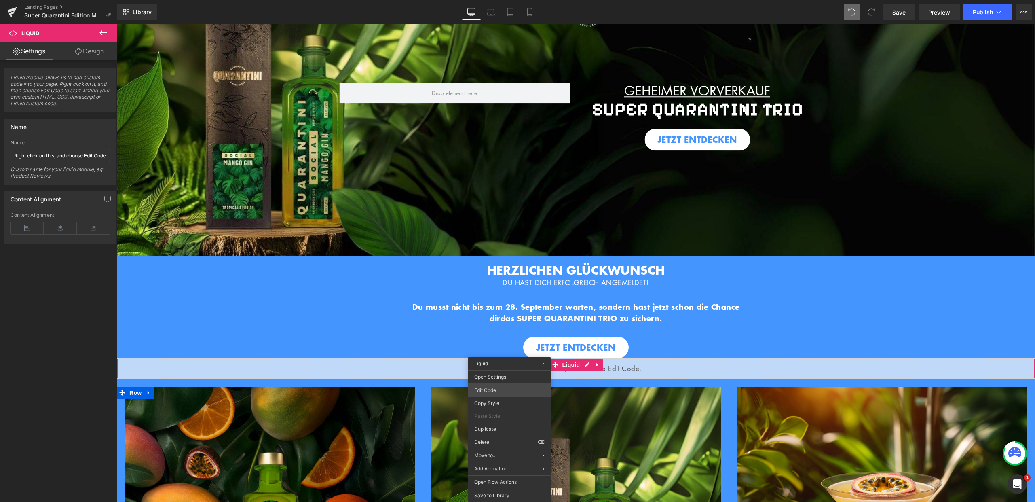
click at [499, 394] on body "Row You are previewing how the will restyle your page. You can not edit Element…" at bounding box center [517, 251] width 1035 height 502
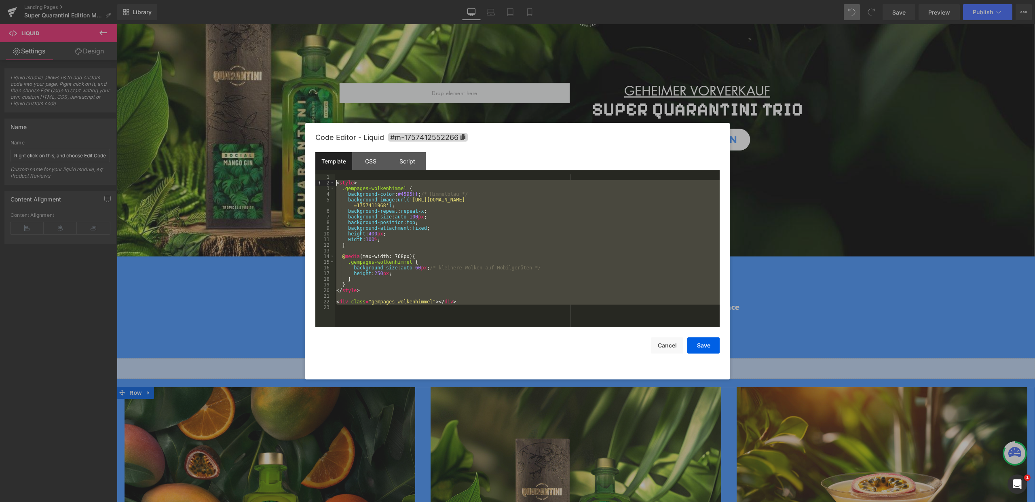
drag, startPoint x: 339, startPoint y: 275, endPoint x: 326, endPoint y: 178, distance: 98.3
click at [326, 178] on pre "1 2 3 4 5 6 7 8 9 10 11 12 13 14 15 16 17 18 19 20 21 22 23 < style > .gempages…" at bounding box center [517, 250] width 404 height 153
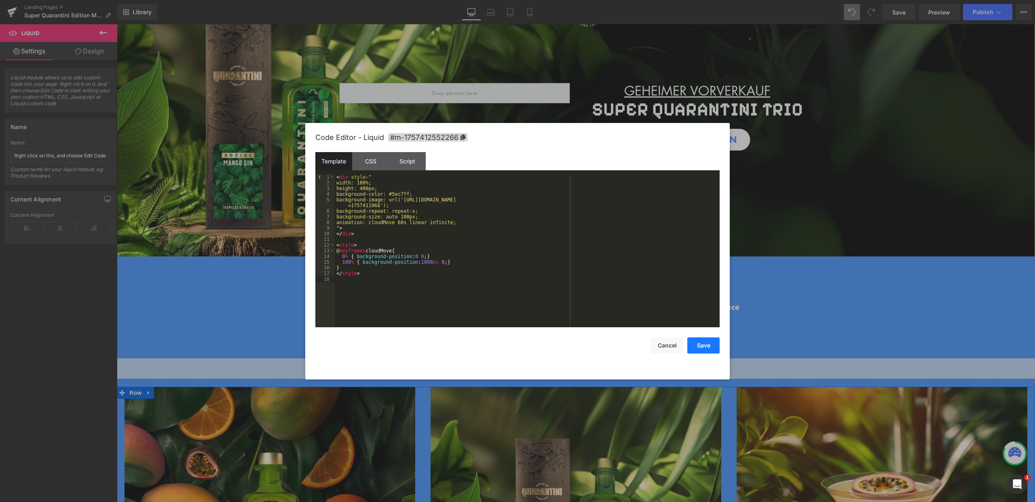
click at [701, 349] on button "Save" at bounding box center [703, 345] width 32 height 16
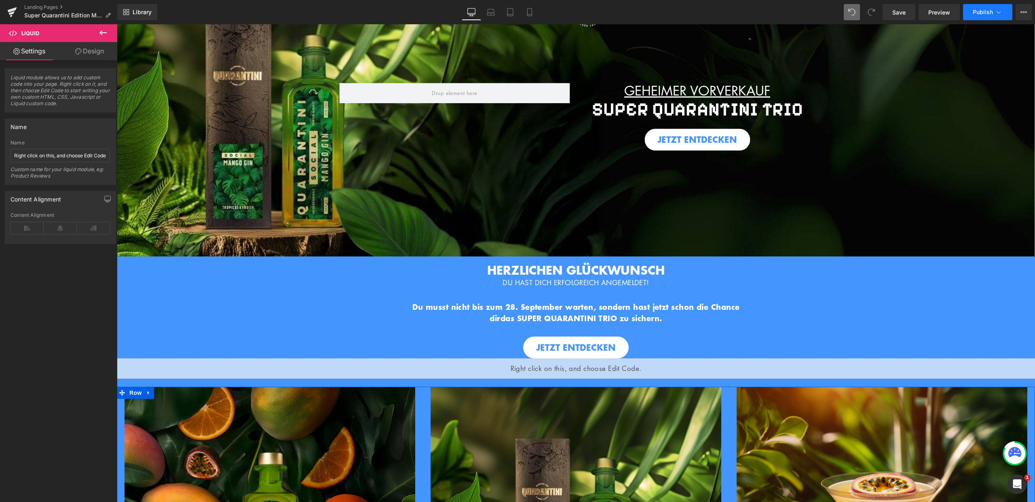
click at [1007, 8] on button "Publish" at bounding box center [987, 12] width 49 height 16
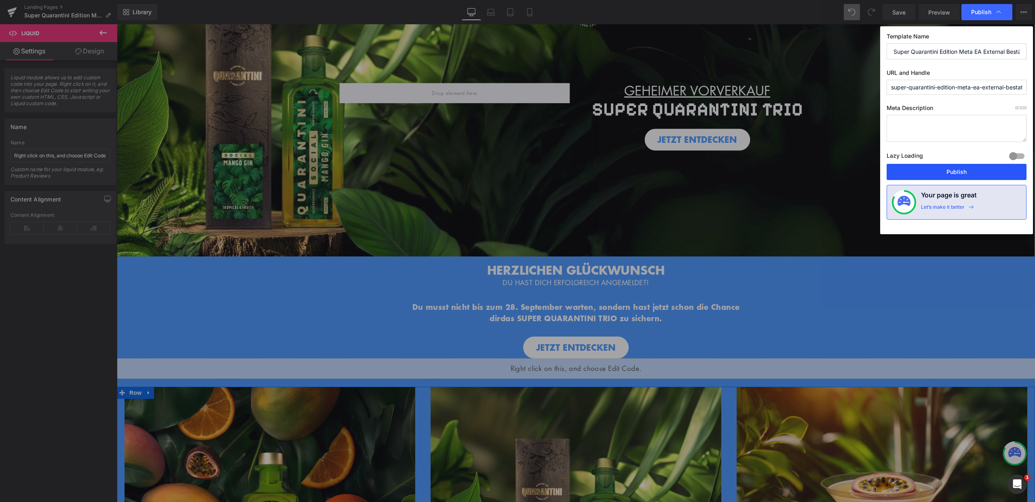
click at [958, 172] on button "Publish" at bounding box center [957, 172] width 140 height 16
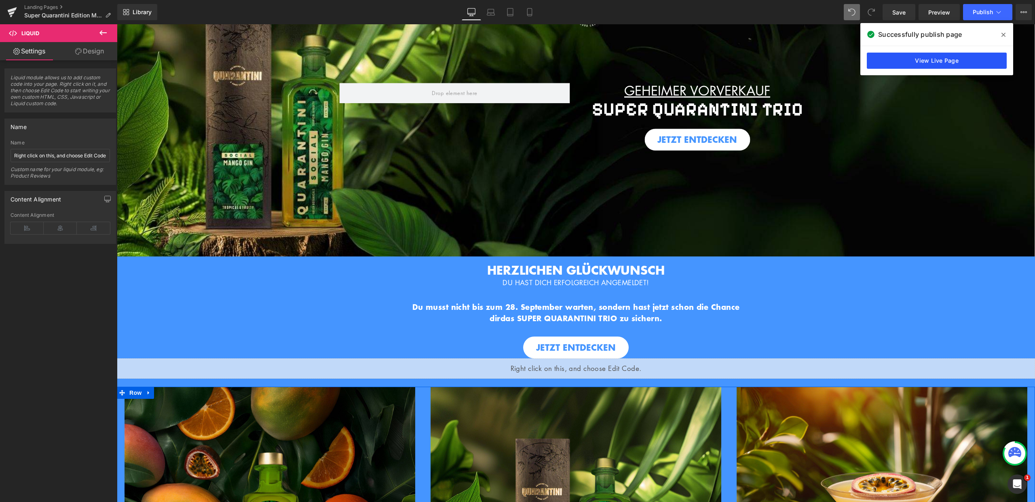
click at [932, 64] on link "View Live Page" at bounding box center [937, 61] width 140 height 16
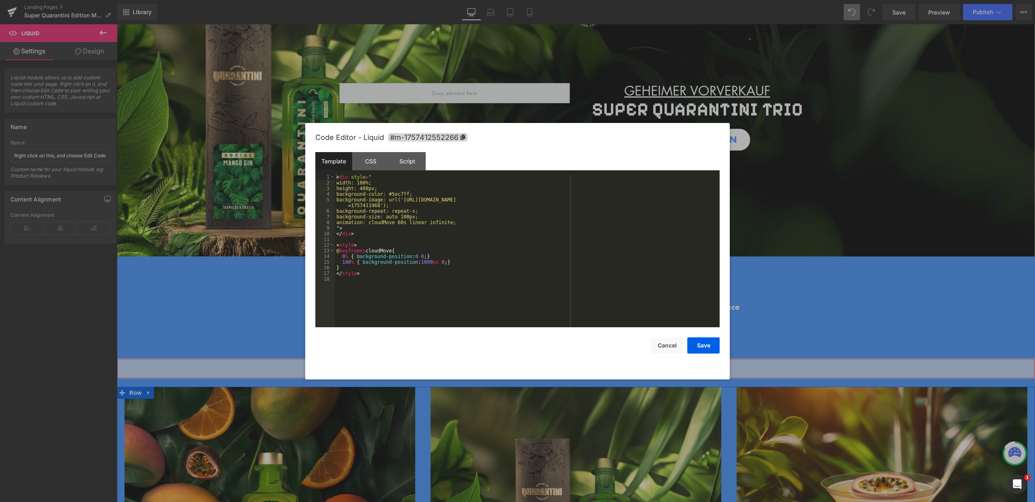
click at [479, 389] on body "Row You are previewing how the will restyle your page. You can not edit Element…" at bounding box center [517, 251] width 1035 height 502
drag, startPoint x: 395, startPoint y: 194, endPoint x: 415, endPoint y: 192, distance: 20.3
click at [415, 192] on div "< div style = " width: 100%; height: 400px; background-color: #5ec7ff; backgrou…" at bounding box center [527, 256] width 385 height 164
click at [415, 194] on div "< div style = " width: 100%; height: 400px; background-color: #5ec7ff; backgrou…" at bounding box center [527, 256] width 385 height 164
drag, startPoint x: 416, startPoint y: 193, endPoint x: 405, endPoint y: 192, distance: 10.6
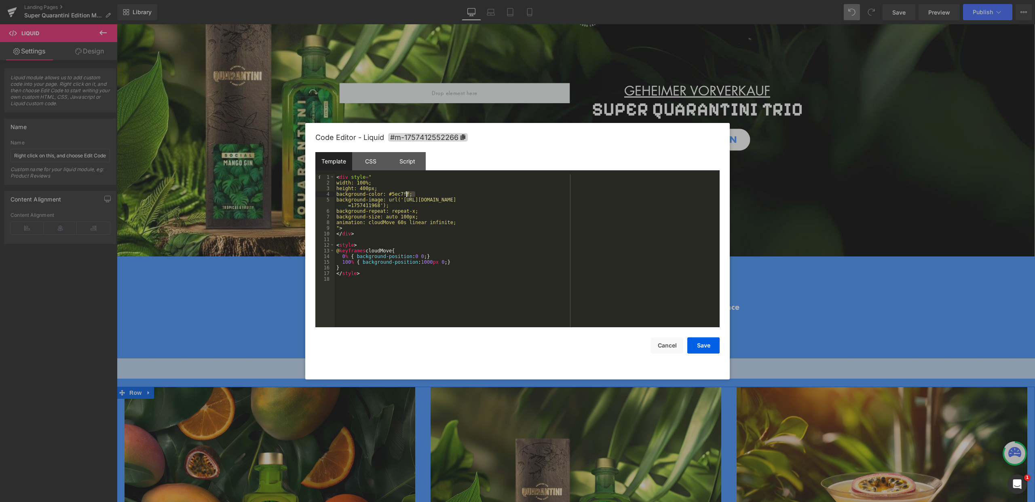
click at [405, 192] on div "< div style = " width: 100%; height: 400px; background-color: #5ec7ff; backgrou…" at bounding box center [527, 256] width 385 height 164
drag, startPoint x: 415, startPoint y: 193, endPoint x: 396, endPoint y: 191, distance: 19.1
click at [396, 191] on div "< div style = " width: 100%; height: 400px; background-color: #5ec7ff; backgrou…" at bounding box center [527, 256] width 385 height 164
click at [400, 195] on div "< div style = " width: 100%; height: 400px; background-color: #5ec7ff; backgrou…" at bounding box center [527, 256] width 385 height 164
drag, startPoint x: 395, startPoint y: 194, endPoint x: 415, endPoint y: 194, distance: 19.8
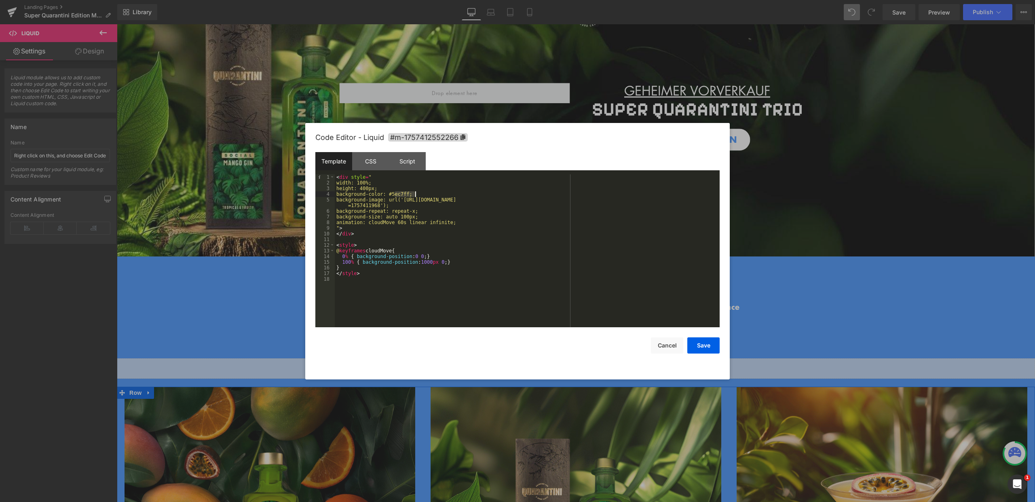
click at [415, 194] on div "< div style = " width: 100%; height: 400px; background-color: #5ec7ff; backgrou…" at bounding box center [527, 256] width 385 height 164
click at [704, 343] on button "Save" at bounding box center [703, 345] width 32 height 16
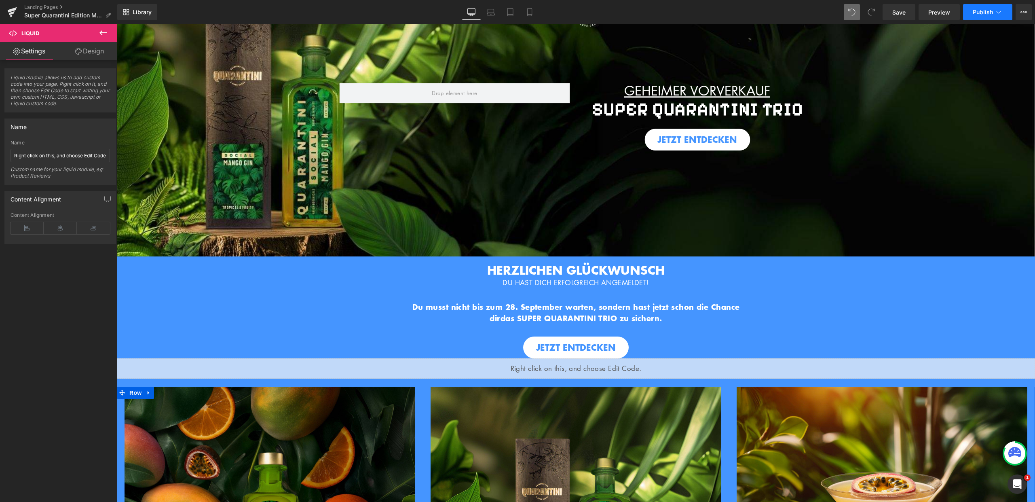
click at [973, 18] on button "Publish" at bounding box center [987, 12] width 49 height 16
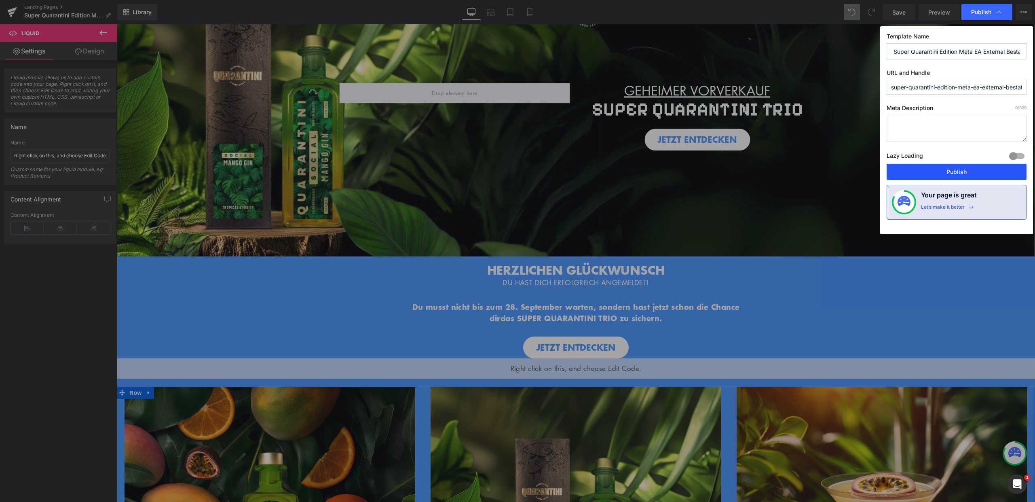
drag, startPoint x: 955, startPoint y: 177, endPoint x: 622, endPoint y: 304, distance: 356.0
click at [955, 177] on button "Publish" at bounding box center [957, 172] width 140 height 16
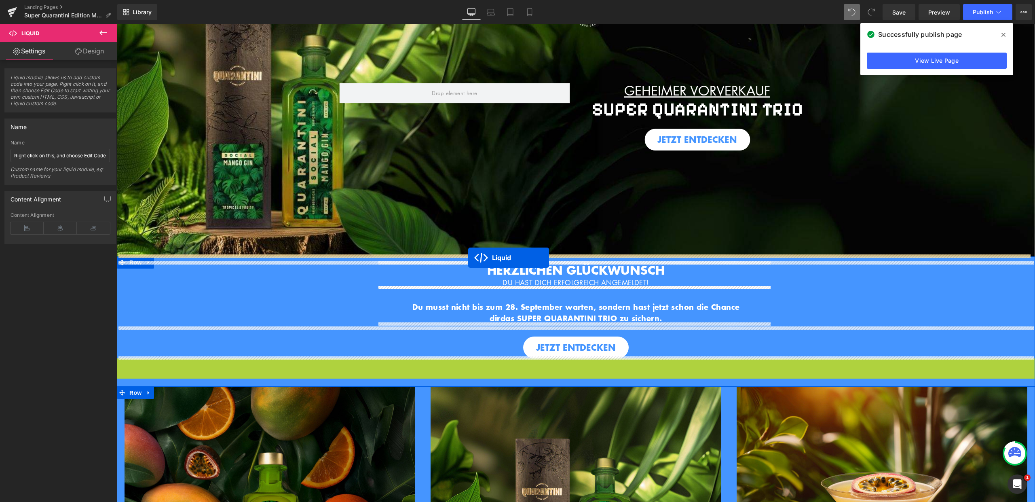
drag, startPoint x: 550, startPoint y: 365, endPoint x: 468, endPoint y: 258, distance: 135.0
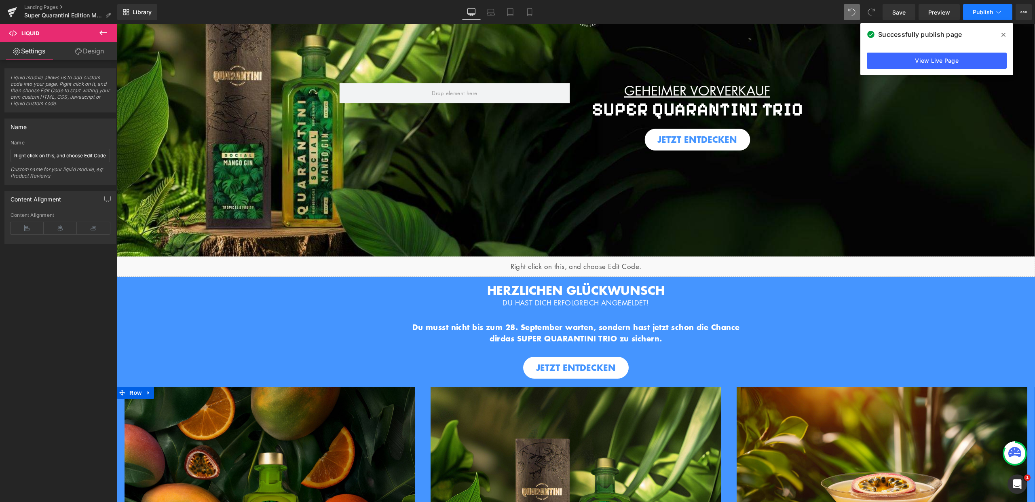
click at [984, 13] on span "Publish" at bounding box center [983, 12] width 20 height 6
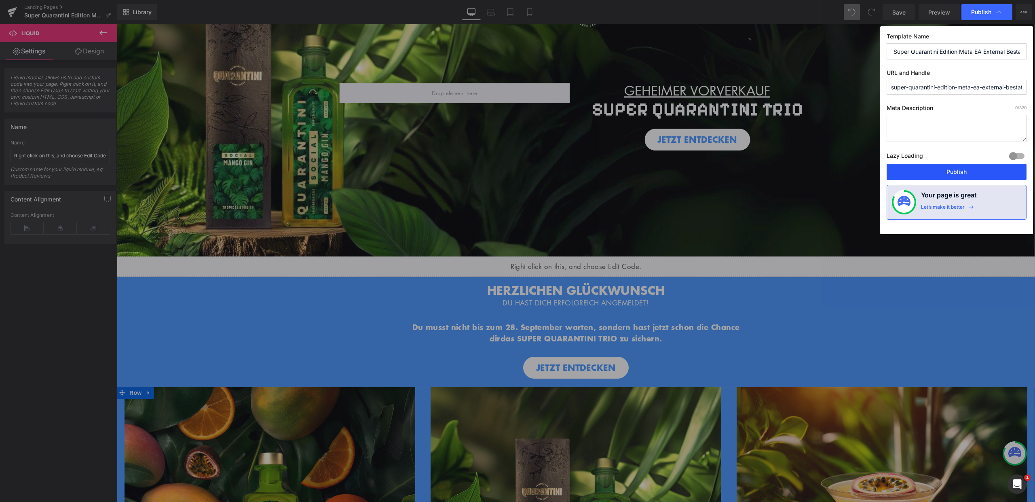
click at [966, 170] on button "Publish" at bounding box center [957, 172] width 140 height 16
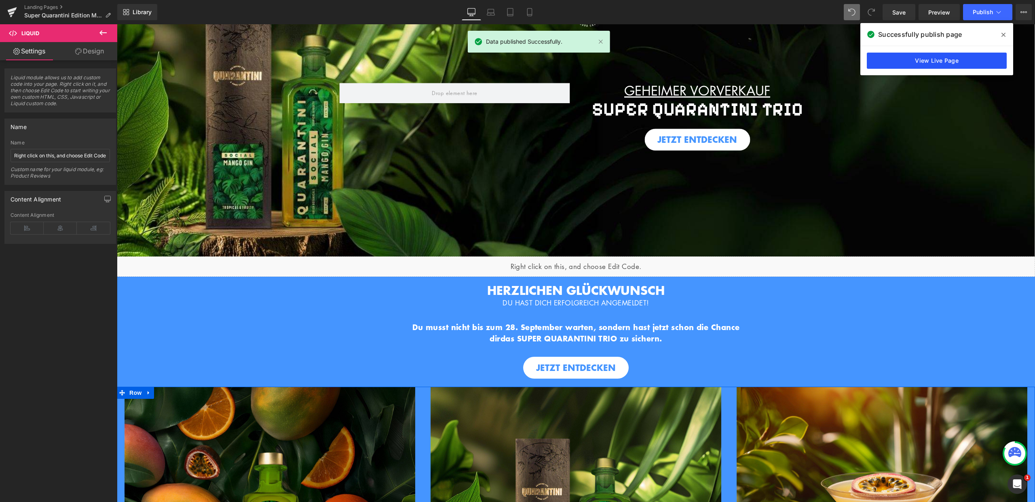
click at [932, 58] on link "View Live Page" at bounding box center [937, 61] width 140 height 16
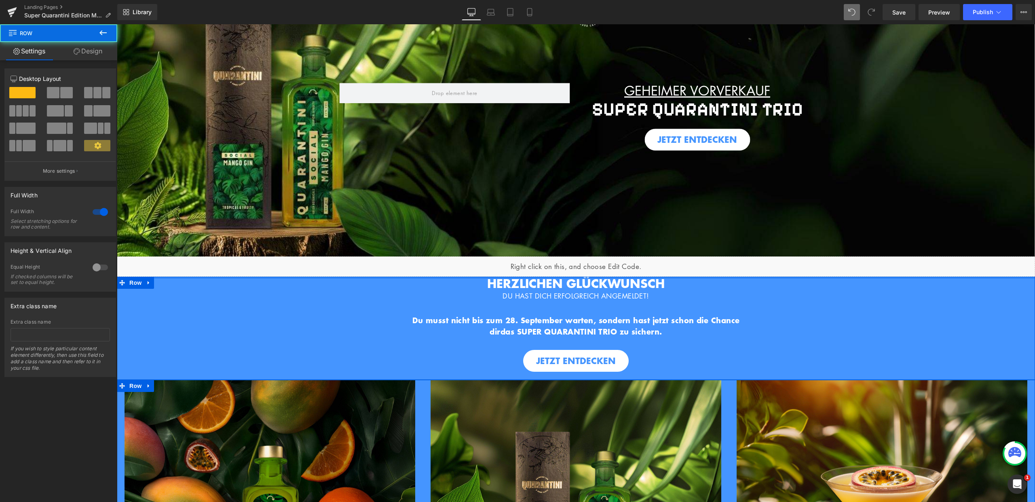
drag, startPoint x: 535, startPoint y: 278, endPoint x: 535, endPoint y: 267, distance: 10.9
click at [531, 264] on div "Liquid" at bounding box center [576, 266] width 918 height 20
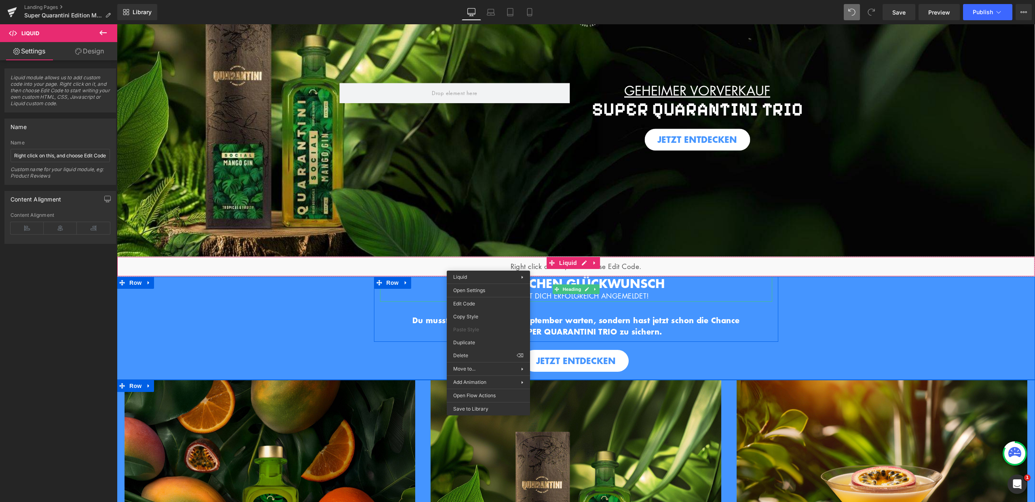
click at [400, 296] on div "DU HAST DICH ERFOLGREICH ANGEMELDET!" at bounding box center [576, 295] width 392 height 11
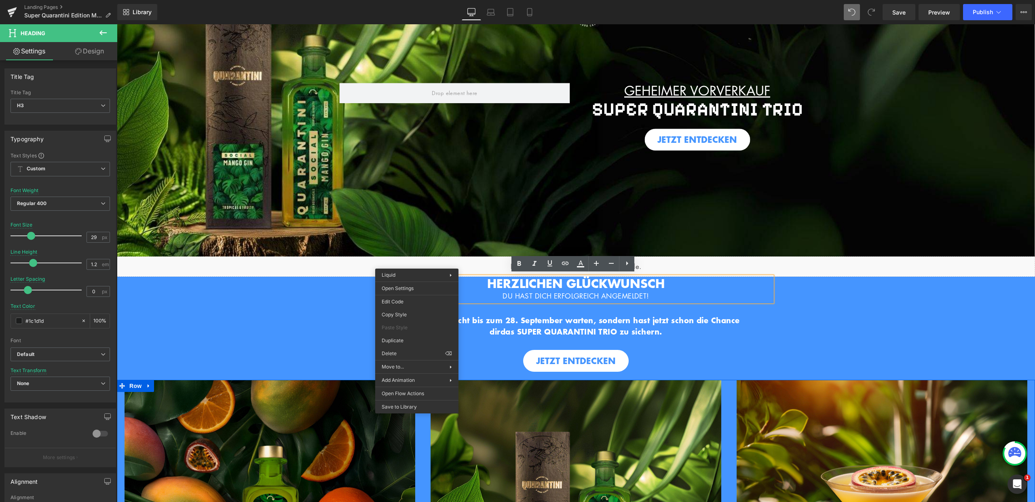
click at [768, 284] on h3 "HERZLICHEN GLÜCKWUNSCH" at bounding box center [576, 284] width 392 height 14
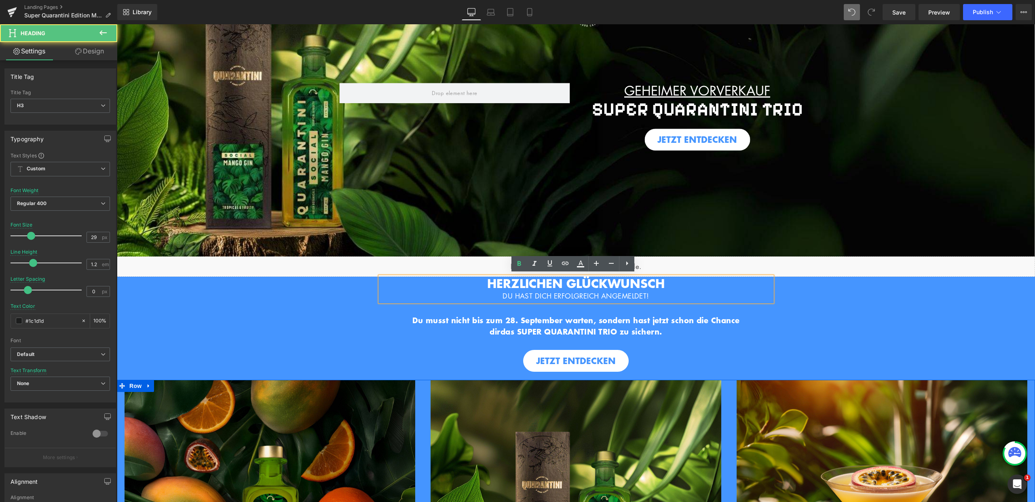
click at [796, 336] on div "HERZLICHEN GLÜCKWUNSCH DU HAST DICH ERFOLGREICH ANGEMELDET! Heading Hero Banner…" at bounding box center [576, 324] width 918 height 95
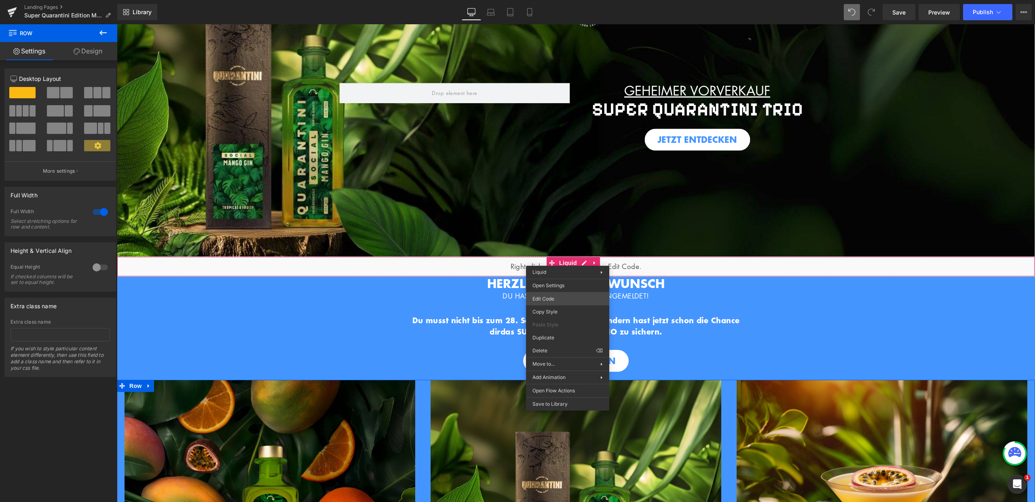
click at [553, 0] on div "Liquid You are previewing how the will restyle your page. You can not edit Elem…" at bounding box center [517, 0] width 1035 height 0
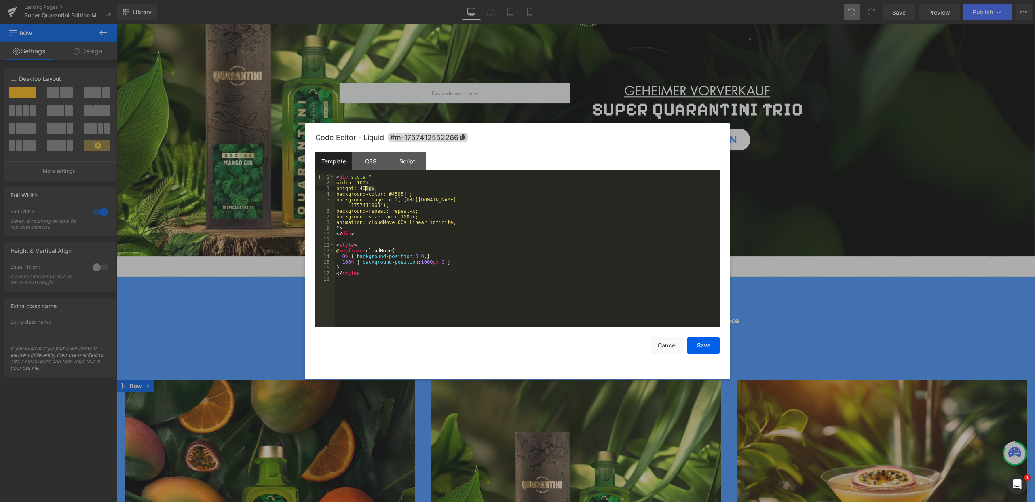
drag, startPoint x: 374, startPoint y: 188, endPoint x: 366, endPoint y: 187, distance: 8.6
click at [366, 187] on div "< div style = " width: 100%; height: 400px; background-color: #4595ff; backgrou…" at bounding box center [527, 256] width 385 height 164
click at [698, 346] on button "Save" at bounding box center [703, 345] width 32 height 16
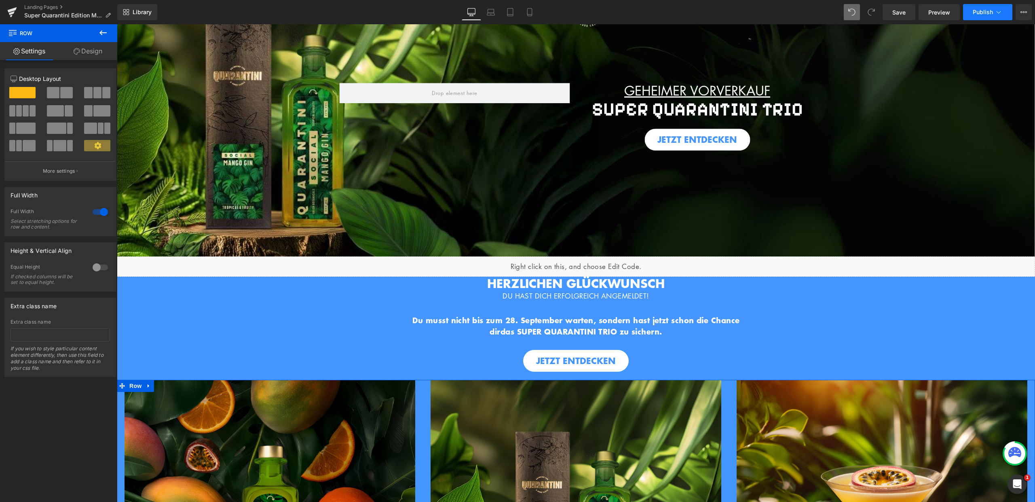
click at [992, 10] on span "Publish" at bounding box center [983, 12] width 20 height 6
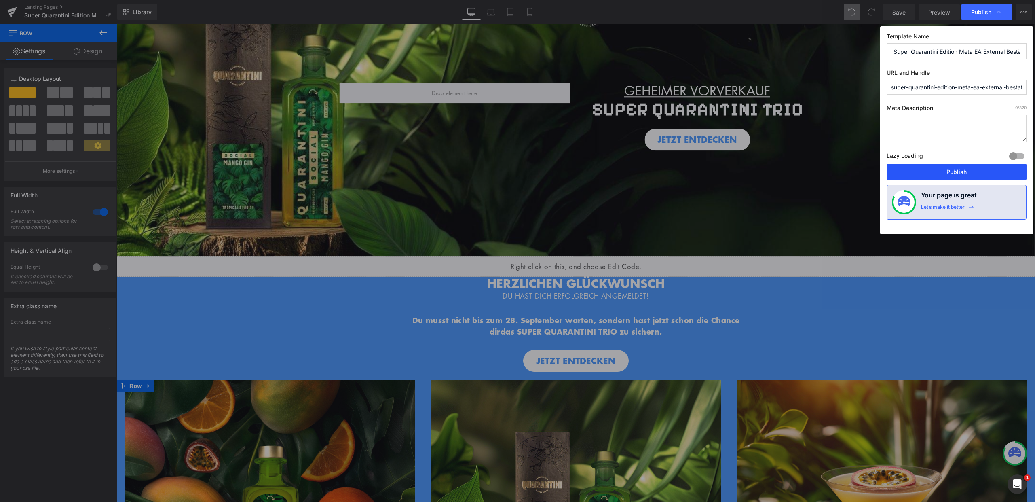
click at [959, 179] on button "Publish" at bounding box center [957, 172] width 140 height 16
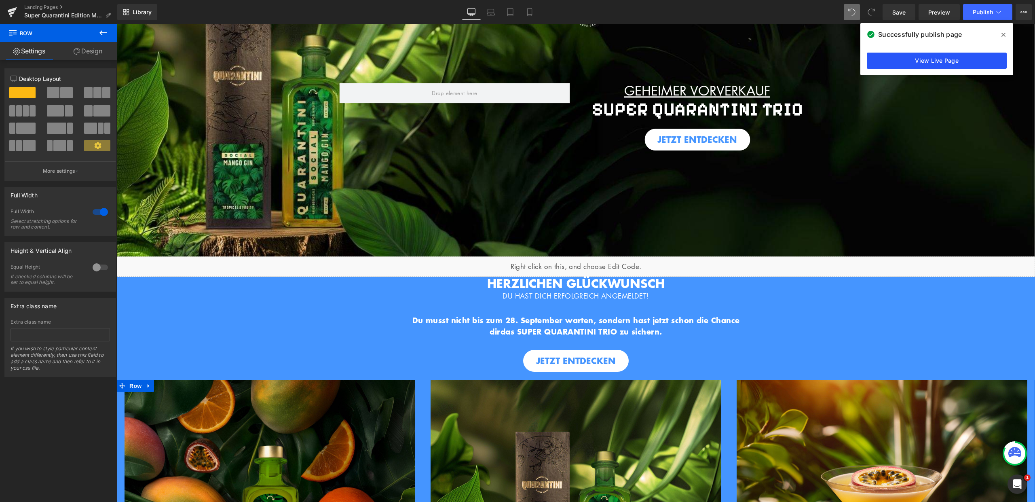
click at [914, 62] on link "View Live Page" at bounding box center [937, 61] width 140 height 16
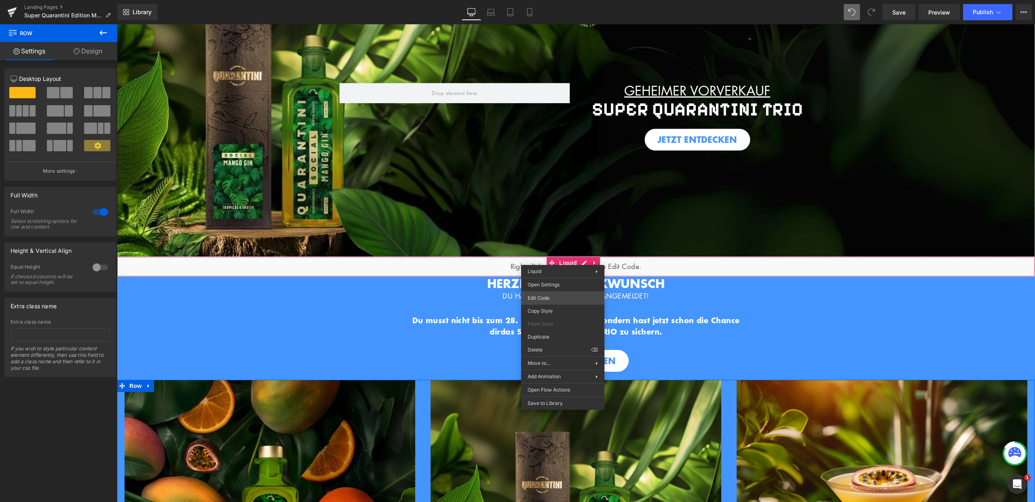
click at [547, 0] on div "Liquid You are previewing how the will restyle your page. You can not edit Elem…" at bounding box center [517, 0] width 1035 height 0
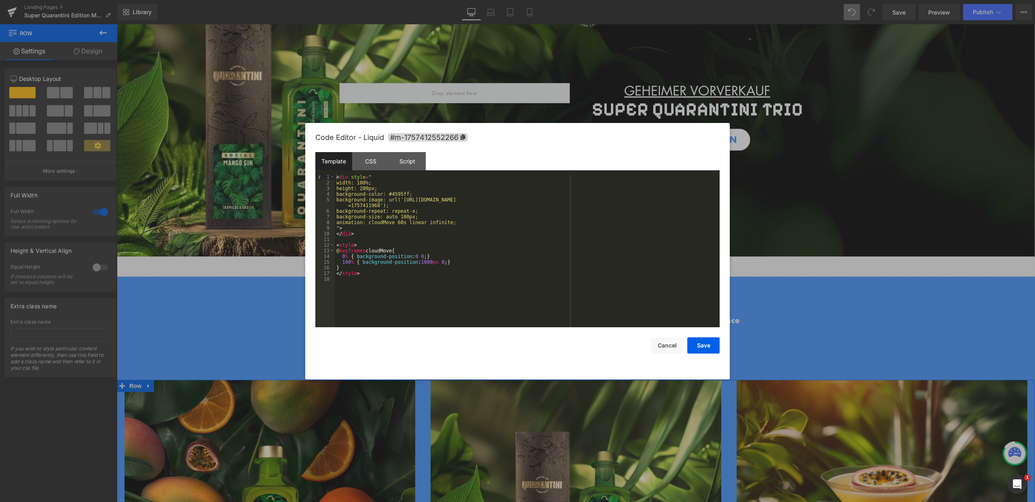
click at [368, 188] on div "< div style = " width: 100%; height: 200px; background-color: #4595ff; backgrou…" at bounding box center [527, 256] width 385 height 164
drag, startPoint x: 374, startPoint y: 187, endPoint x: 366, endPoint y: 186, distance: 7.7
click at [366, 186] on div "< div style = " width: 100%; height: 200px; background-color: #4595ff; backgrou…" at bounding box center [527, 256] width 385 height 164
click at [708, 345] on button "Save" at bounding box center [703, 345] width 32 height 16
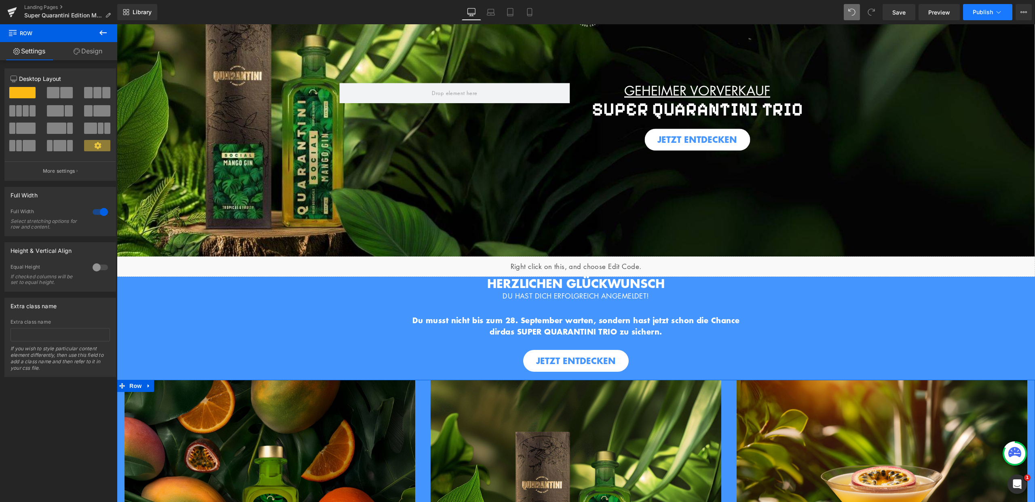
click at [978, 17] on button "Publish" at bounding box center [987, 12] width 49 height 16
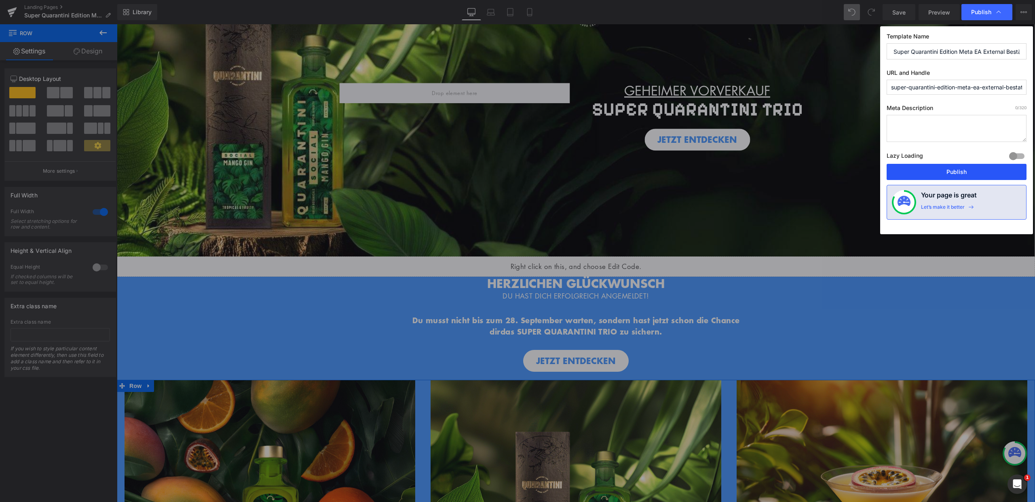
click at [960, 171] on button "Publish" at bounding box center [957, 172] width 140 height 16
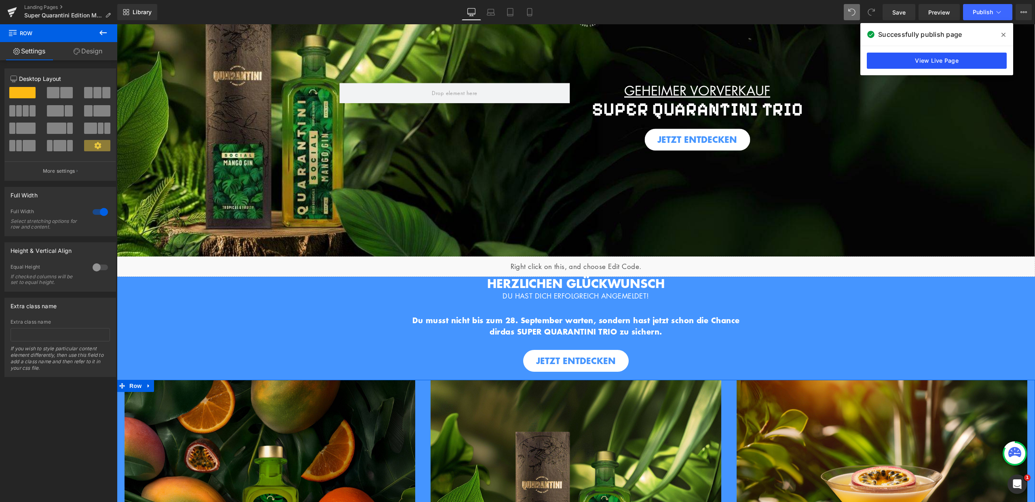
click at [940, 59] on link "View Live Page" at bounding box center [937, 61] width 140 height 16
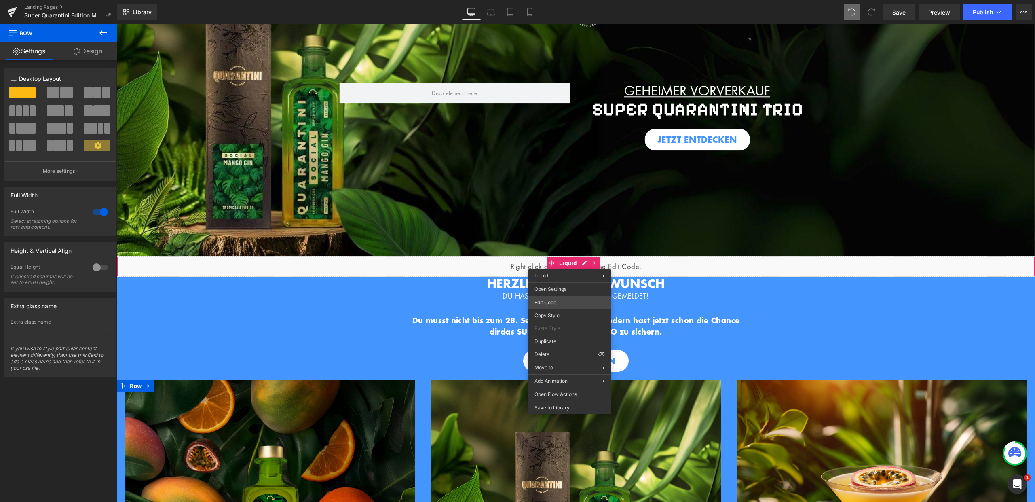
click at [561, 0] on div "Liquid You are previewing how the will restyle your page. You can not edit Elem…" at bounding box center [517, 0] width 1035 height 0
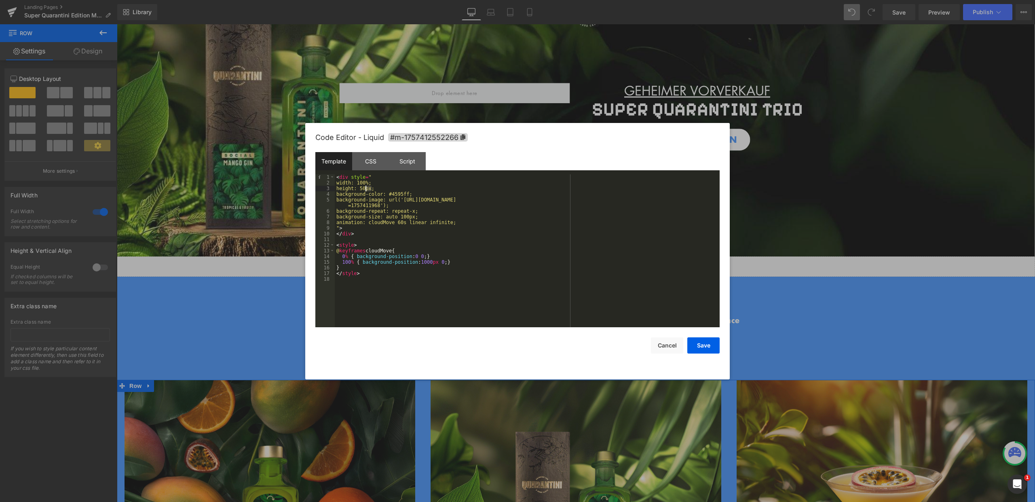
click at [366, 188] on div "< div style = " width: 100%; height: 50px; background-color: #4595ff; backgroun…" at bounding box center [527, 256] width 385 height 164
click at [703, 345] on button "Save" at bounding box center [703, 345] width 32 height 16
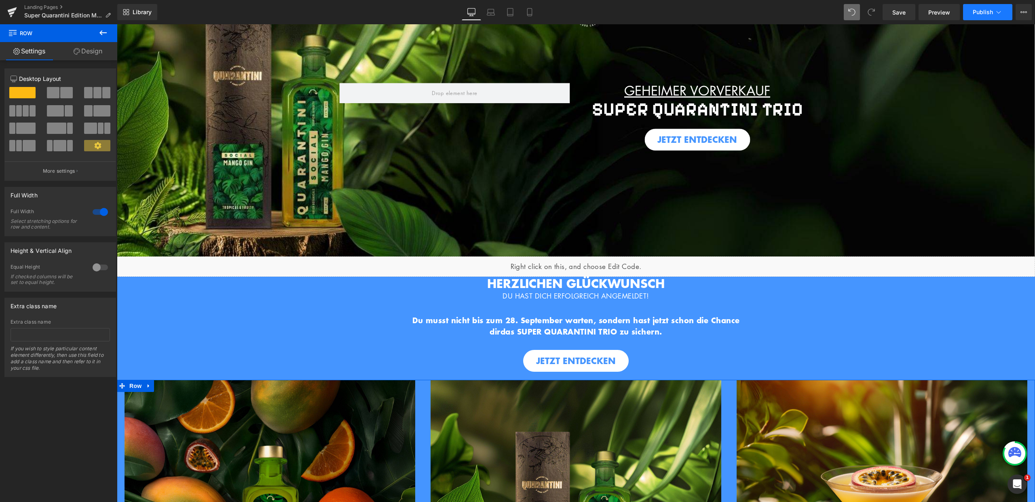
click at [983, 16] on button "Publish" at bounding box center [987, 12] width 49 height 16
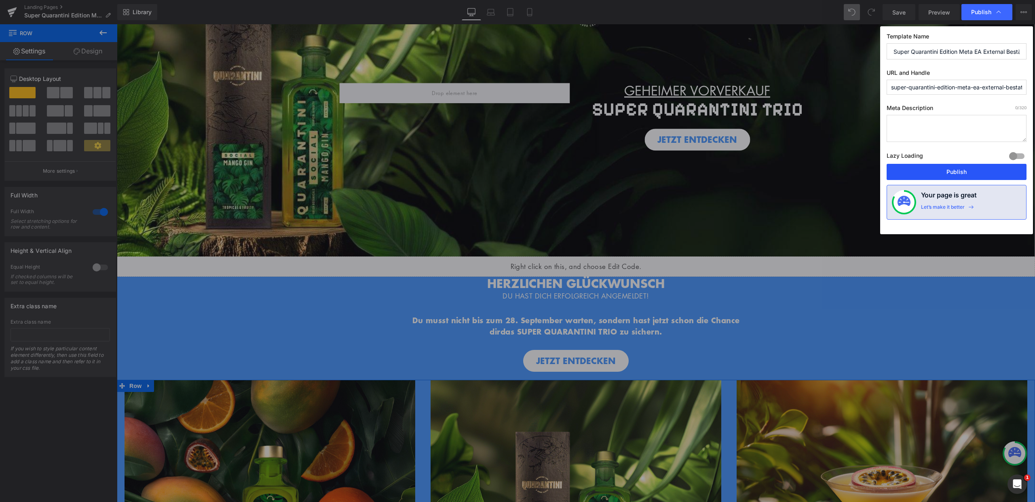
click at [956, 169] on button "Publish" at bounding box center [957, 172] width 140 height 16
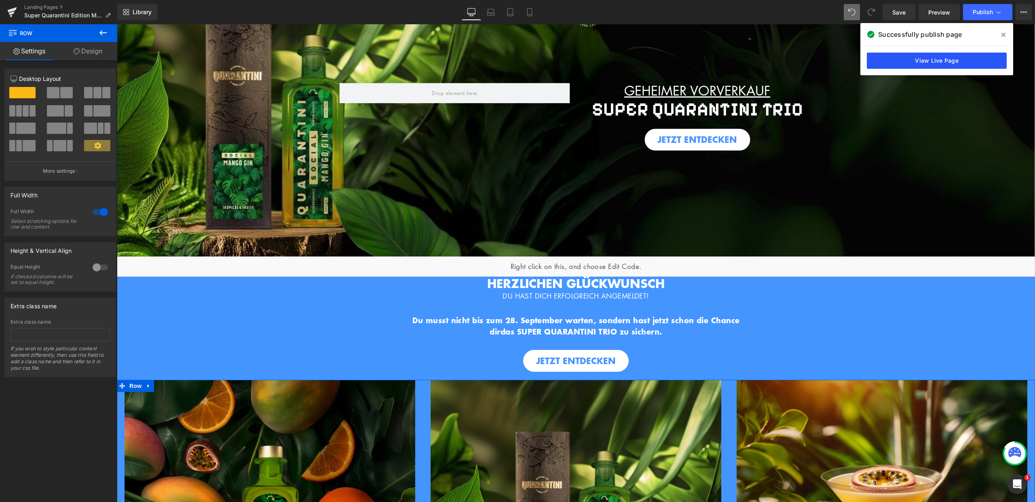
click at [962, 57] on link "View Live Page" at bounding box center [937, 61] width 140 height 16
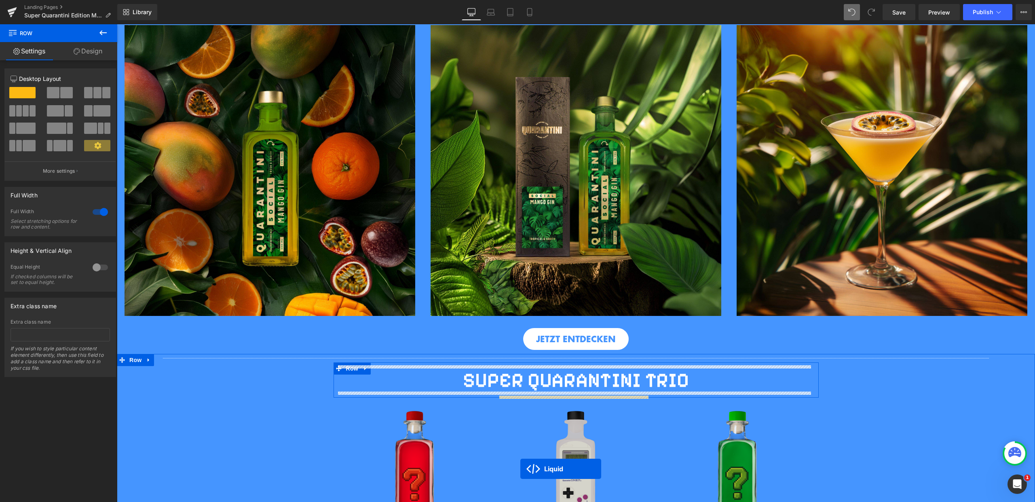
scroll to position [438, 0]
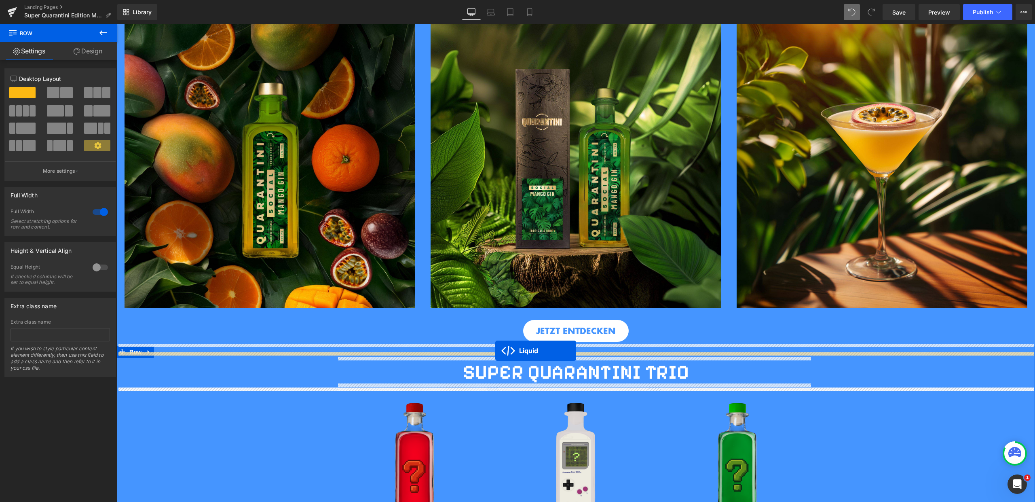
drag, startPoint x: 554, startPoint y: 125, endPoint x: 495, endPoint y: 351, distance: 232.6
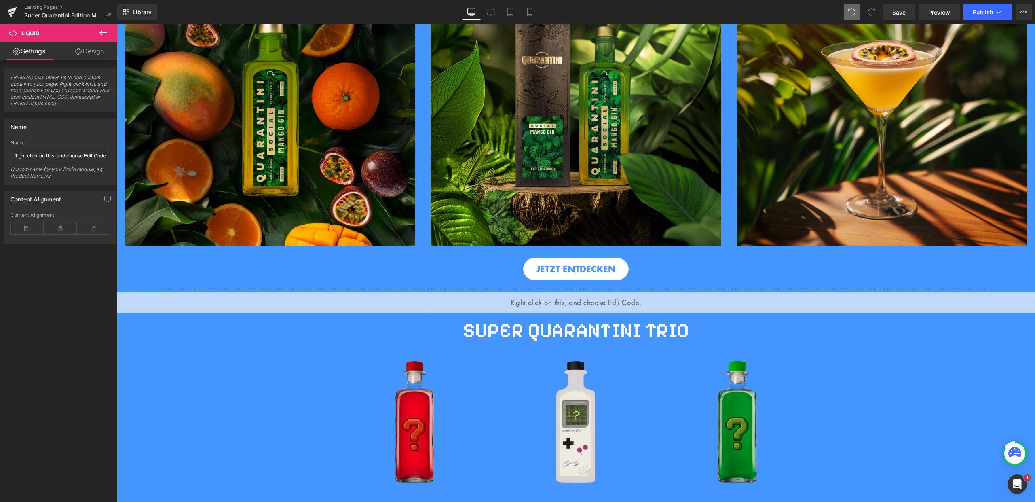
scroll to position [481, 0]
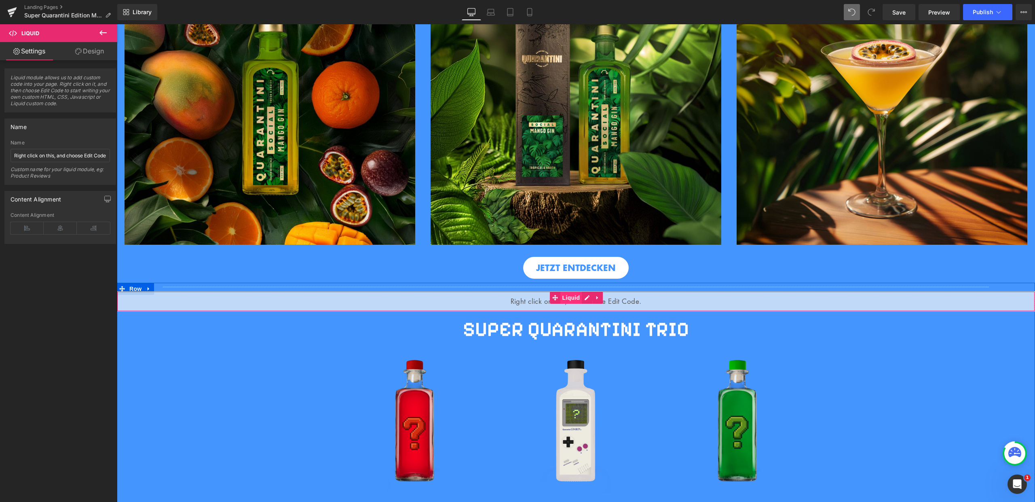
click at [571, 297] on span "Liquid" at bounding box center [571, 298] width 22 height 12
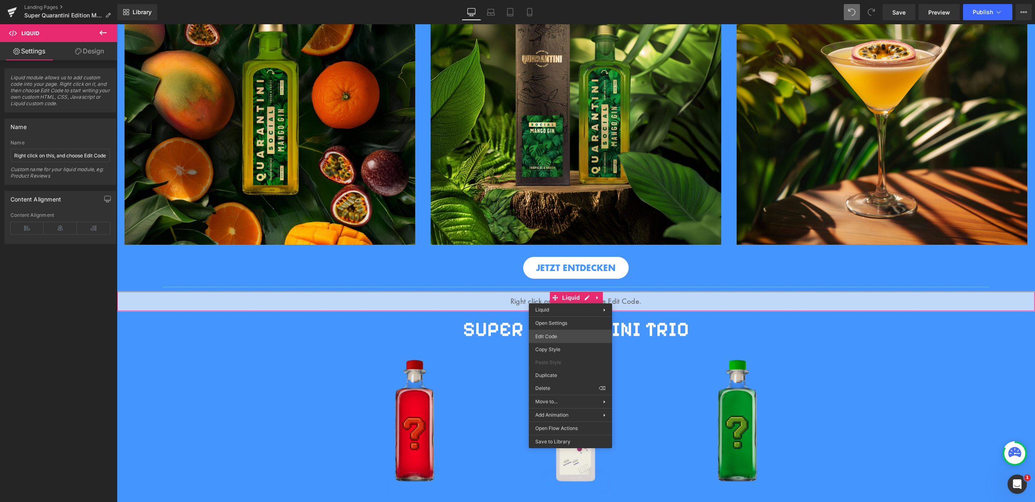
click at [567, 0] on div "Liquid You are previewing how the will restyle your page. You can not edit Elem…" at bounding box center [517, 0] width 1035 height 0
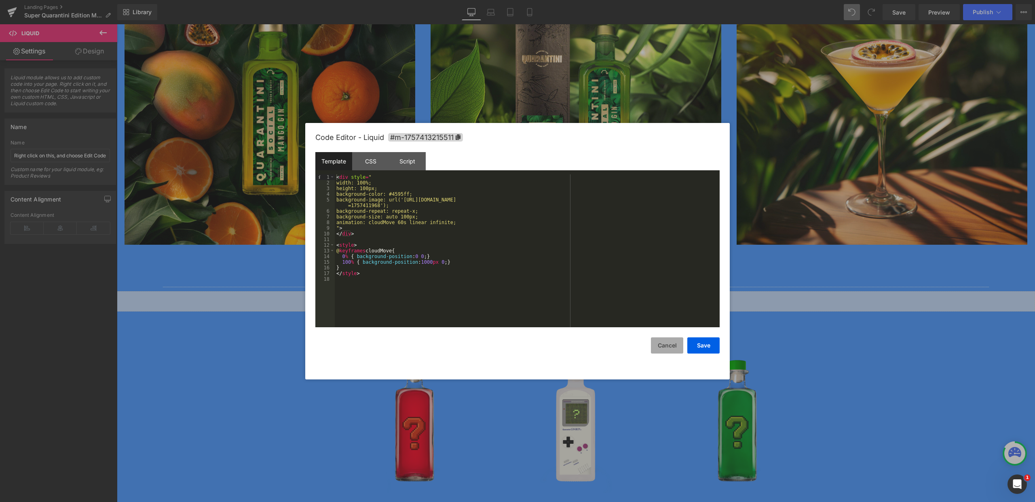
click at [660, 345] on button "Cancel" at bounding box center [667, 345] width 32 height 16
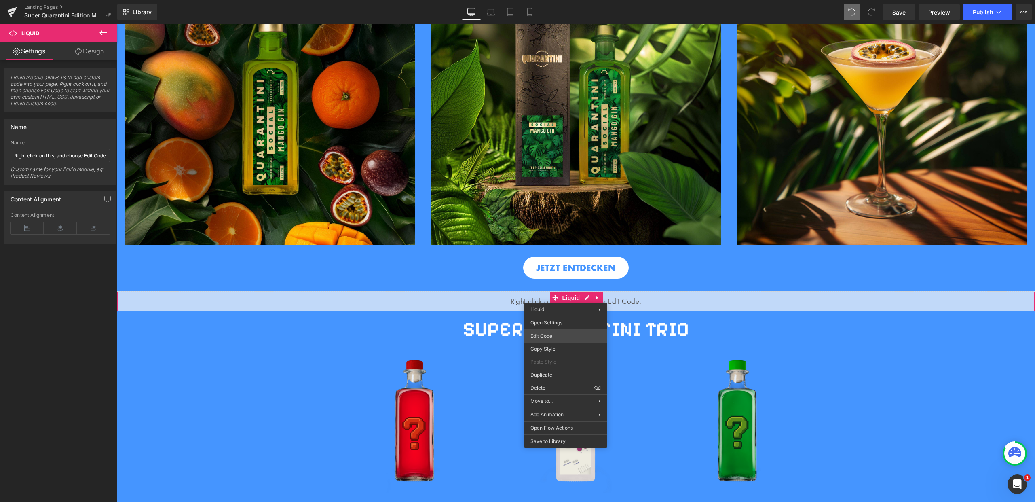
click at [548, 0] on div "Liquid You are previewing how the will restyle your page. You can not edit Elem…" at bounding box center [517, 0] width 1035 height 0
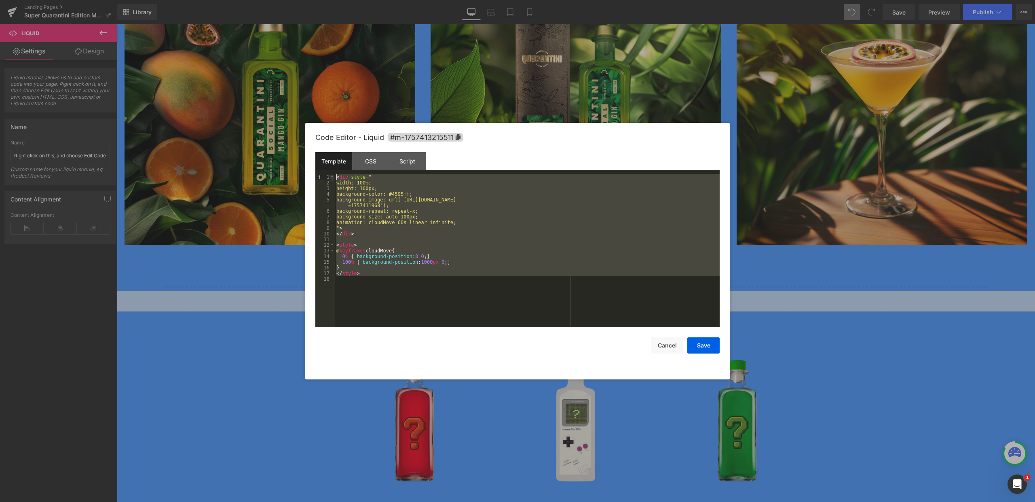
drag, startPoint x: 379, startPoint y: 276, endPoint x: 332, endPoint y: 179, distance: 108.3
click at [332, 179] on pre "1 2 3 4 5 6 7 8 9 10 11 12 13 14 15 16 17 18 < div style = " width: 100%; heigh…" at bounding box center [517, 250] width 404 height 153
paste textarea
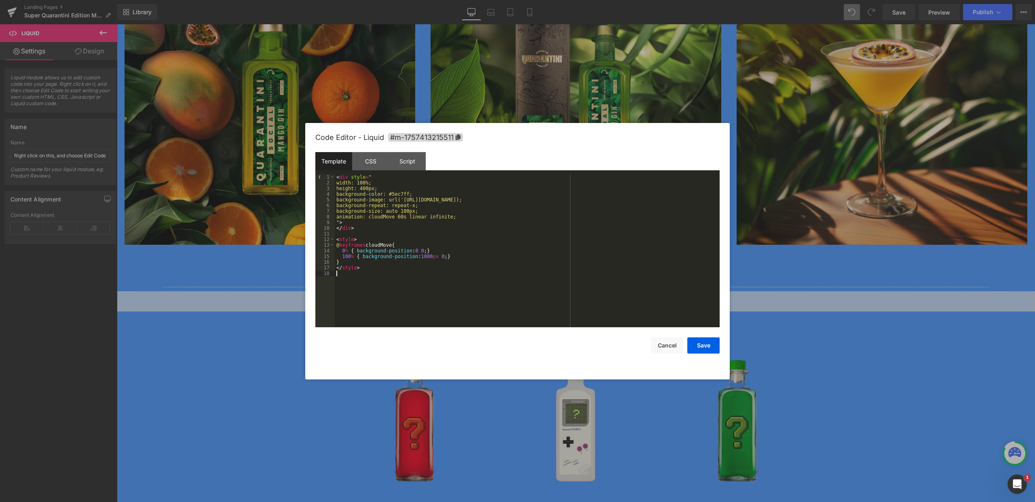
click at [369, 190] on div "< div style = " width: 100%; height: 400px; background-color: #5ec7ff; backgrou…" at bounding box center [527, 256] width 385 height 164
click at [698, 347] on button "Save" at bounding box center [703, 345] width 32 height 16
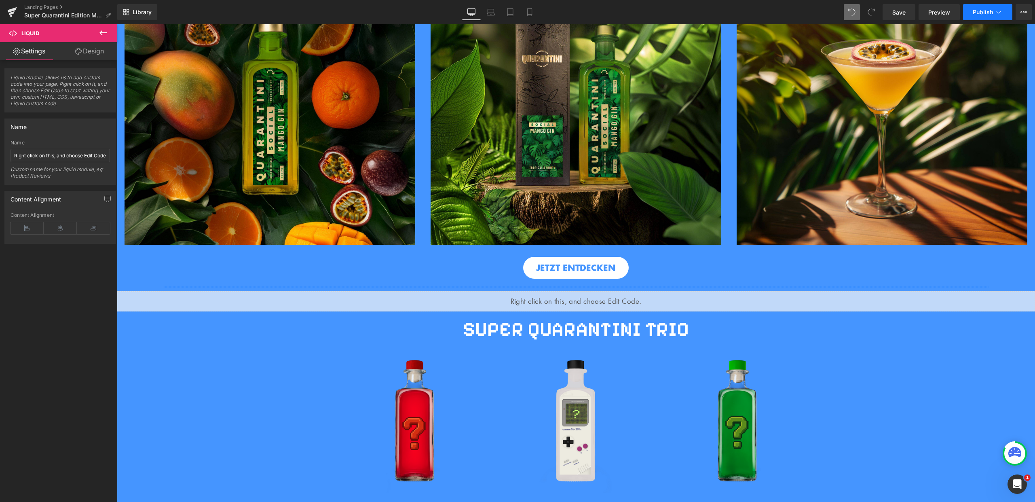
click at [985, 11] on span "Publish" at bounding box center [983, 12] width 20 height 6
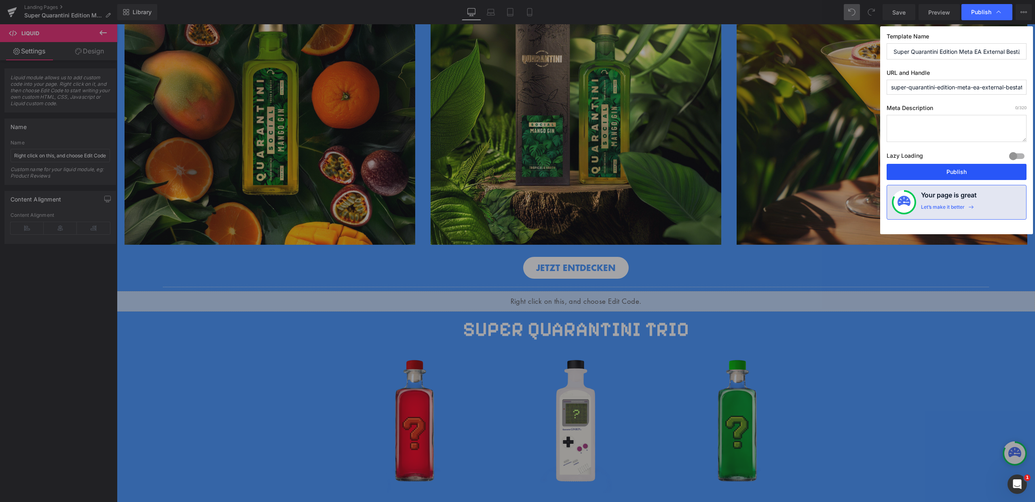
drag, startPoint x: 954, startPoint y: 176, endPoint x: 550, endPoint y: 227, distance: 407.2
click at [954, 176] on button "Publish" at bounding box center [957, 172] width 140 height 16
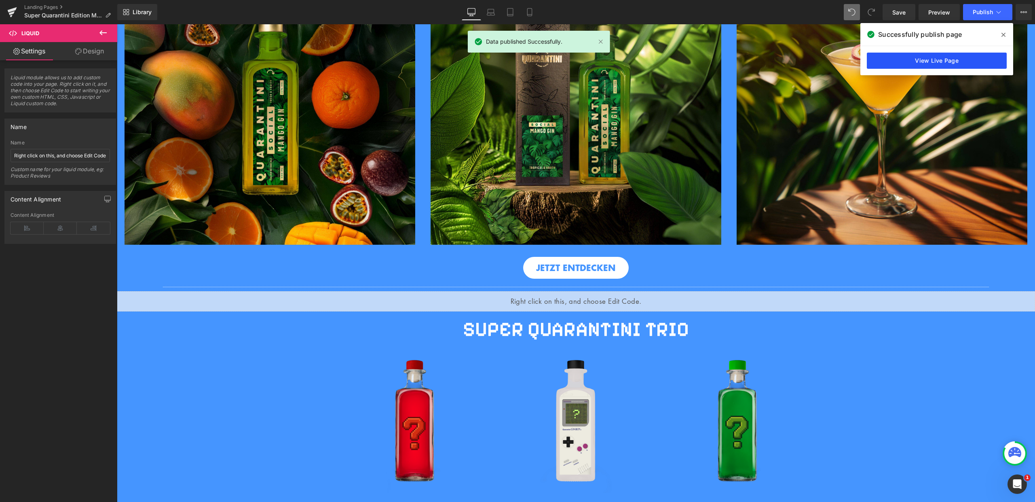
click at [952, 56] on link "View Live Page" at bounding box center [937, 61] width 140 height 16
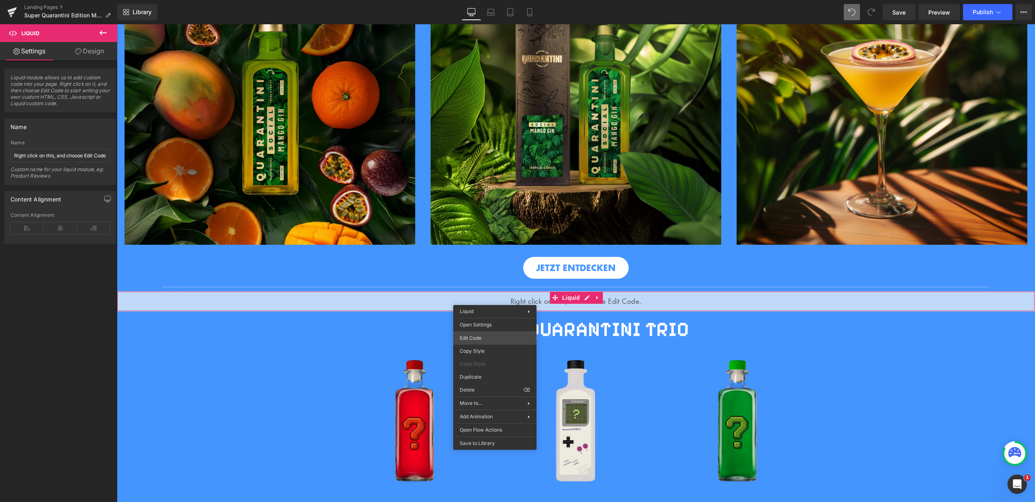
click at [489, 0] on div "Liquid You are previewing how the will restyle your page. You can not edit Elem…" at bounding box center [517, 0] width 1035 height 0
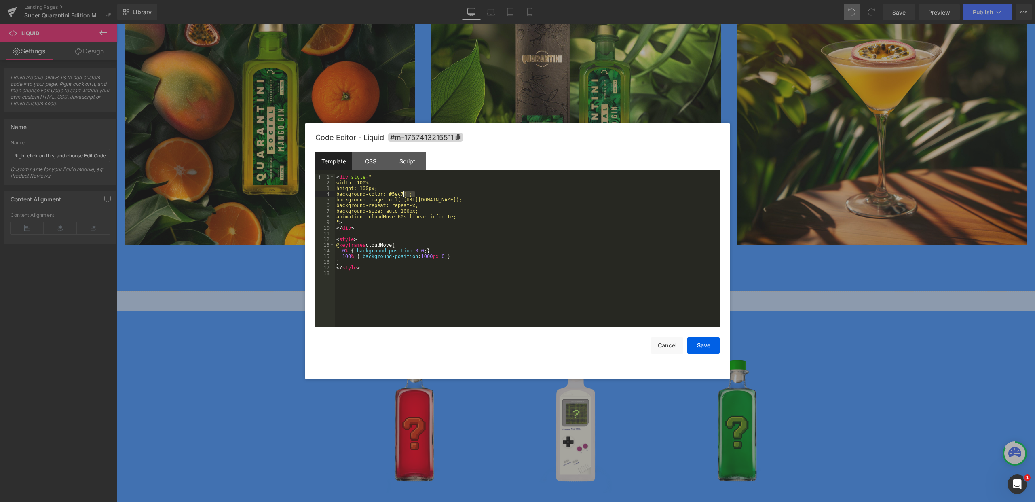
drag, startPoint x: 415, startPoint y: 193, endPoint x: 402, endPoint y: 194, distance: 13.4
click at [402, 194] on div "< div style = " width: 100%; height: 100px; background-color: #5ec7ff; backgrou…" at bounding box center [527, 256] width 385 height 164
drag, startPoint x: 402, startPoint y: 194, endPoint x: 396, endPoint y: 194, distance: 6.1
click at [396, 194] on div "< div style = " width: 100%; height: 100px; background-color: #5ec7ff; backgrou…" at bounding box center [527, 256] width 385 height 164
drag, startPoint x: 395, startPoint y: 193, endPoint x: 415, endPoint y: 192, distance: 20.6
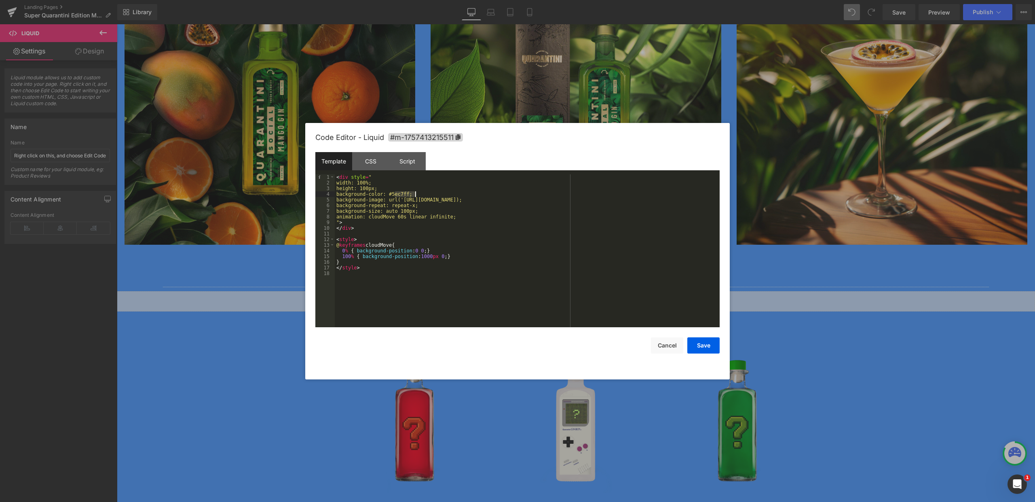
click at [415, 192] on div "< div style = " width: 100%; height: 100px; background-color: #5ec7ff; backgrou…" at bounding box center [527, 256] width 385 height 164
click at [379, 231] on div "< div style = " width: 100%; height: 100px; background-color: #4595ff; backgrou…" at bounding box center [527, 256] width 385 height 164
click at [371, 284] on div "< div style = " width: 100%; height: 100px; background-color: #4595ff; backgrou…" at bounding box center [527, 256] width 385 height 164
click at [363, 160] on div "CSS" at bounding box center [370, 161] width 37 height 18
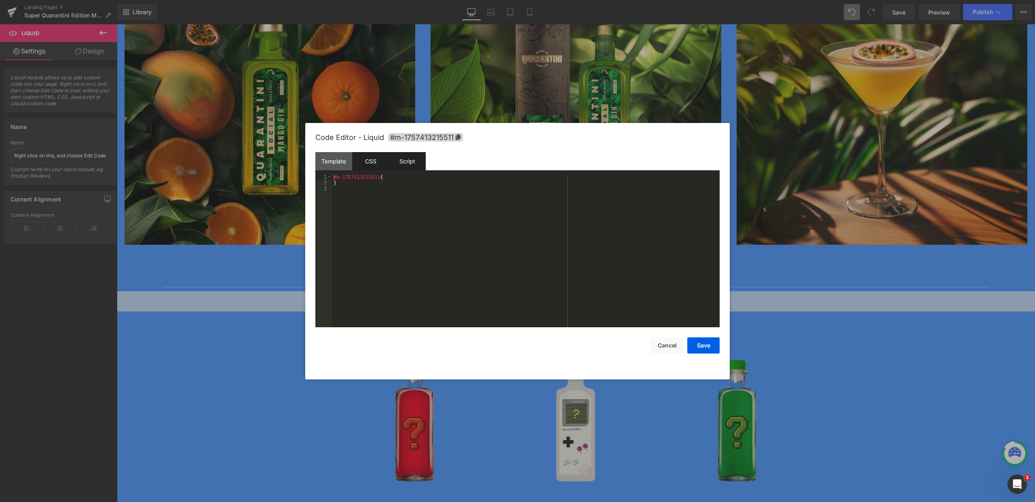
click at [412, 158] on div "Script" at bounding box center [407, 161] width 37 height 18
click at [336, 159] on div "Template" at bounding box center [333, 161] width 37 height 18
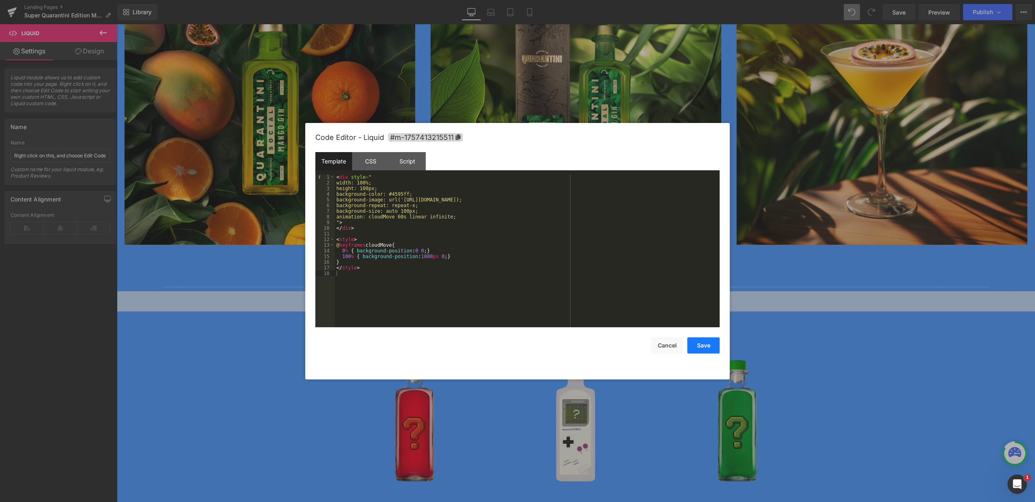
click at [700, 348] on button "Save" at bounding box center [703, 345] width 32 height 16
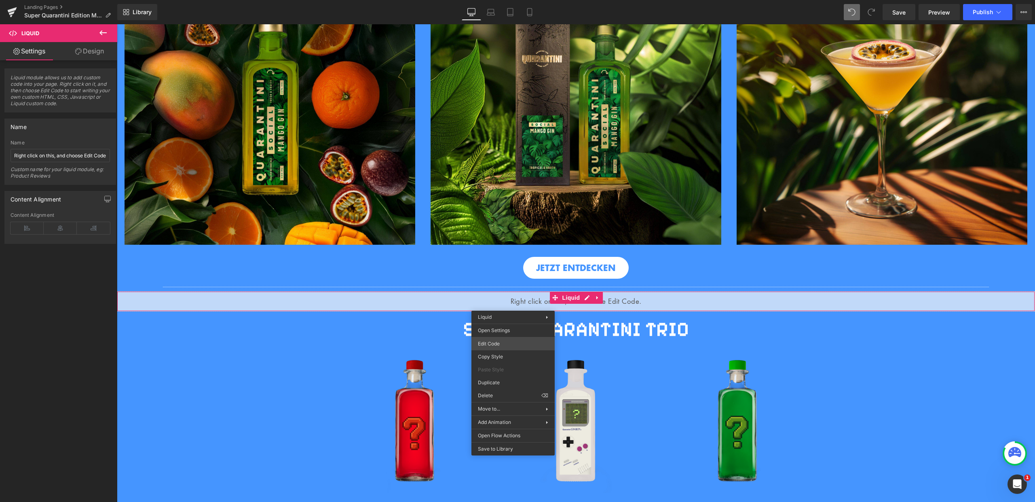
click at [507, 0] on div "Liquid You are previewing how the will restyle your page. You can not edit Elem…" at bounding box center [517, 0] width 1035 height 0
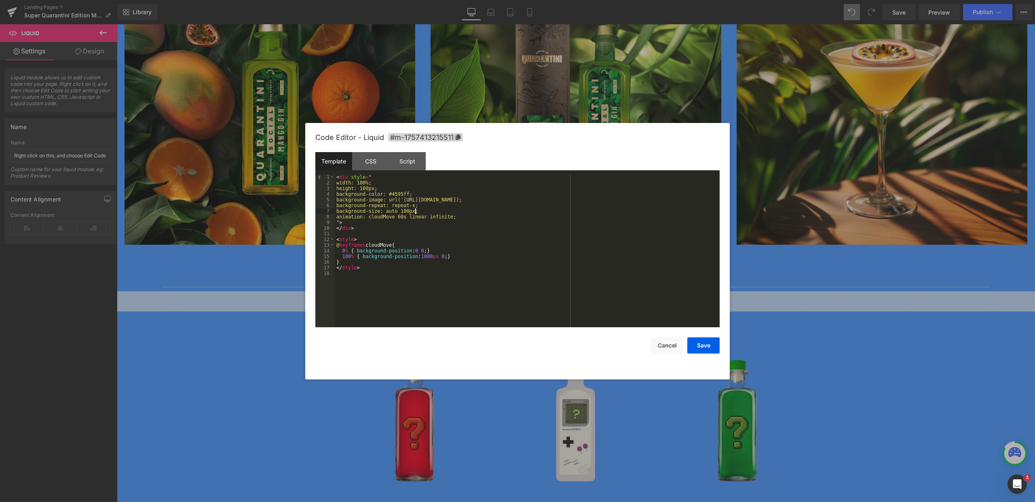
click at [414, 213] on div "< div style = " width: 100%; height: 100px; background-color: #4595ff; backgrou…" at bounding box center [527, 256] width 385 height 164
click at [703, 347] on button "Save" at bounding box center [703, 345] width 32 height 16
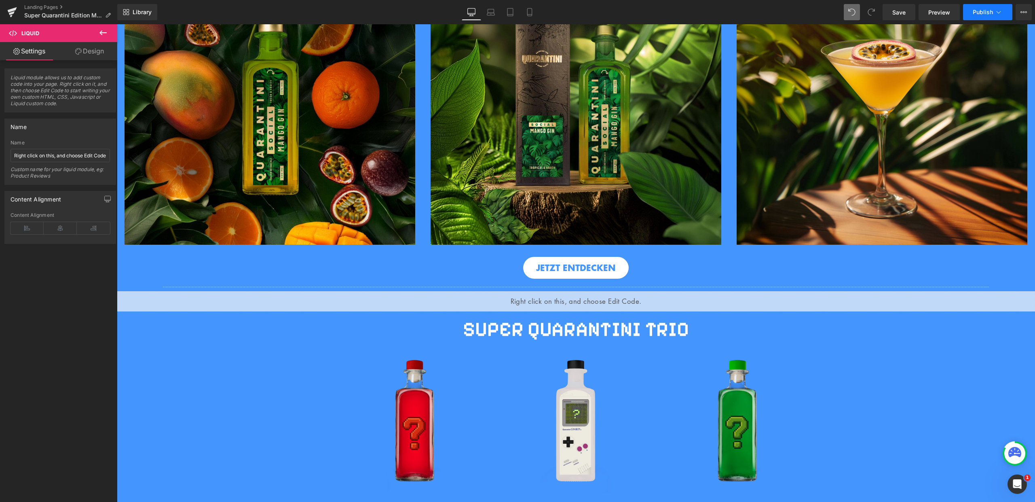
click at [988, 7] on button "Publish" at bounding box center [987, 12] width 49 height 16
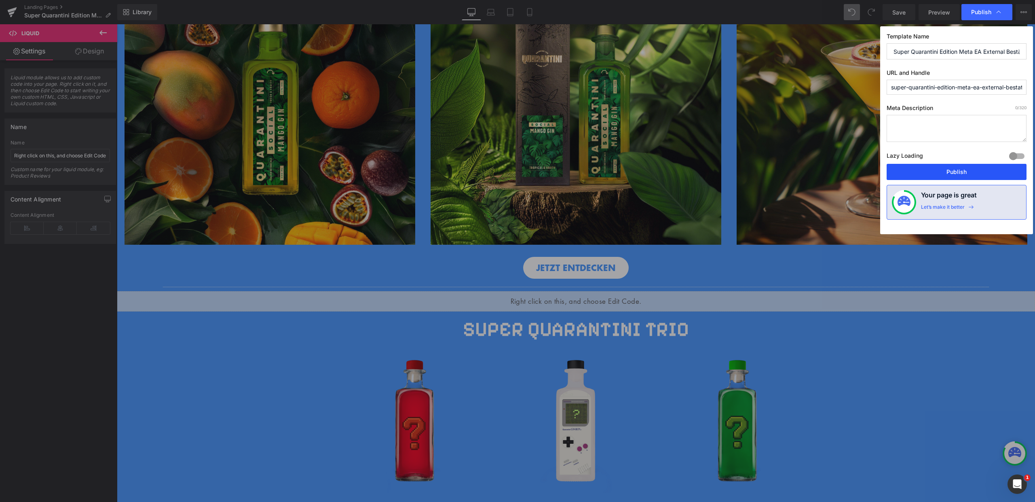
click at [956, 169] on button "Publish" at bounding box center [957, 172] width 140 height 16
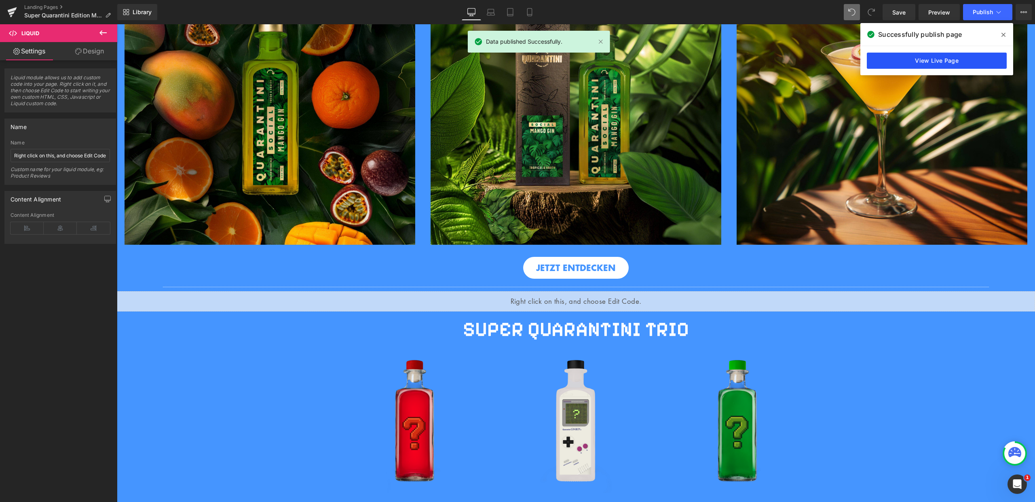
click at [924, 54] on link "View Live Page" at bounding box center [937, 61] width 140 height 16
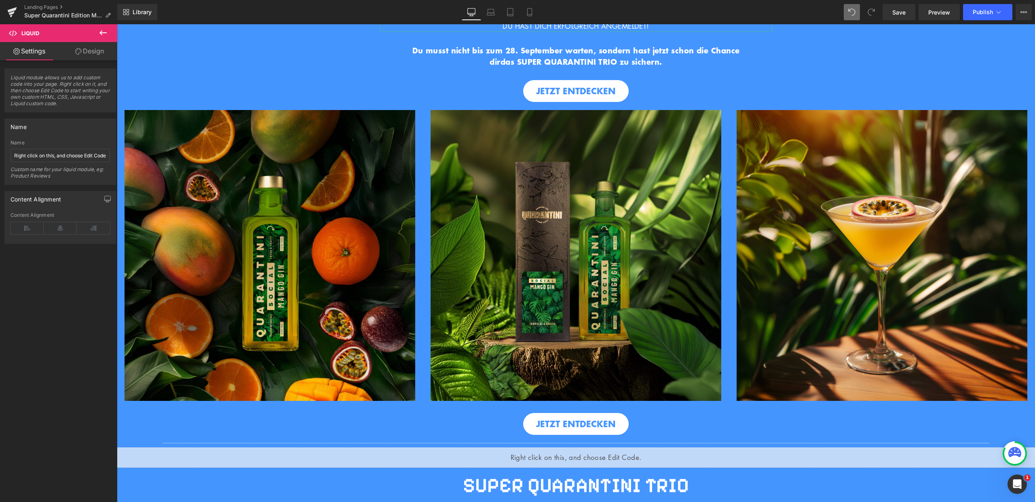
scroll to position [129, 0]
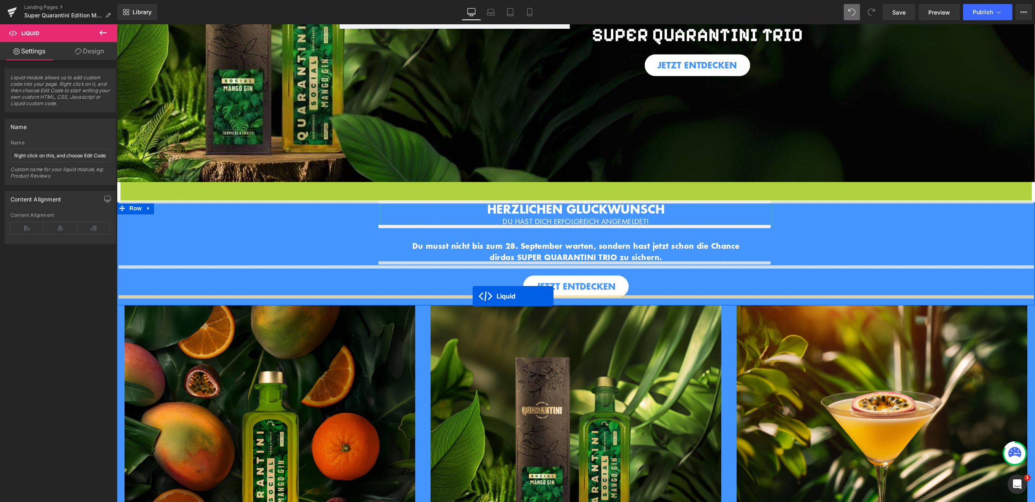
drag, startPoint x: 549, startPoint y: 185, endPoint x: 473, endPoint y: 296, distance: 134.6
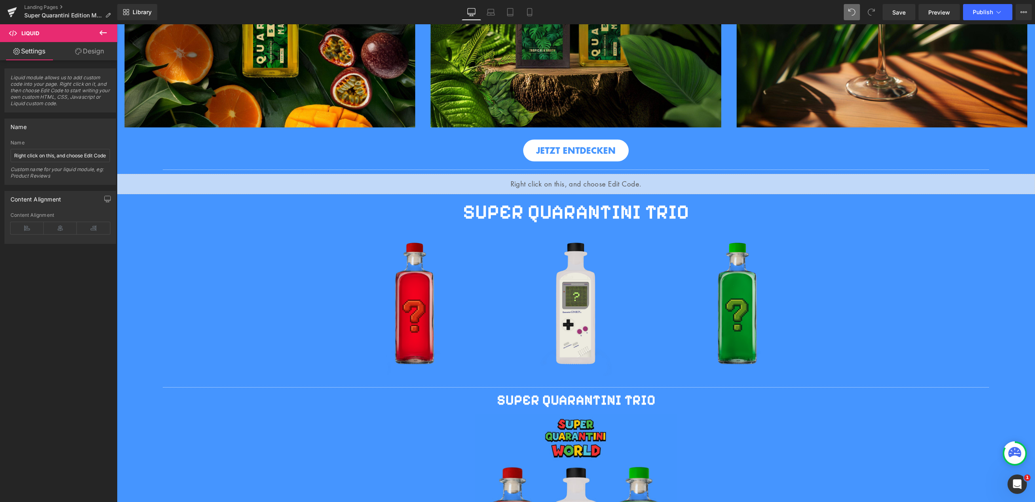
scroll to position [602, 0]
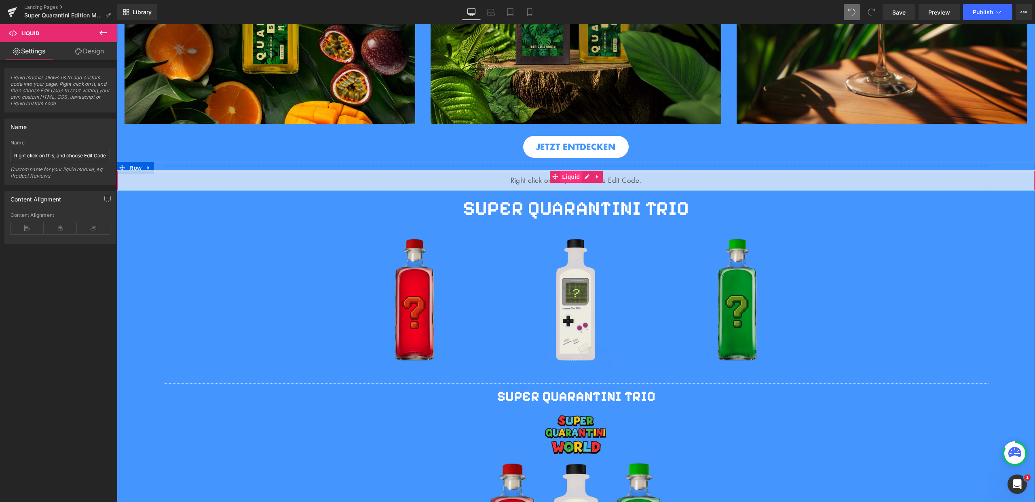
click at [562, 177] on span "Liquid" at bounding box center [571, 177] width 22 height 12
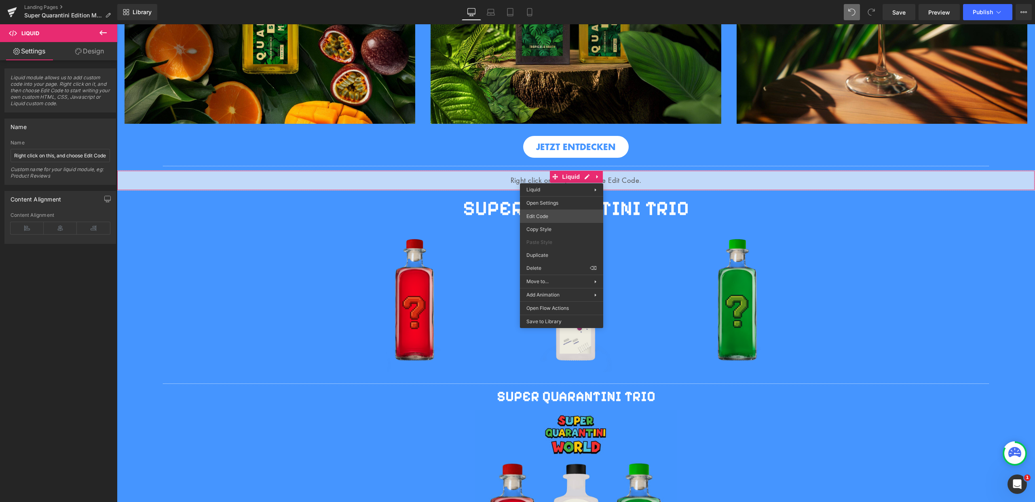
click at [547, 0] on div "Liquid You are previewing how the will restyle your page. You can not edit Elem…" at bounding box center [517, 0] width 1035 height 0
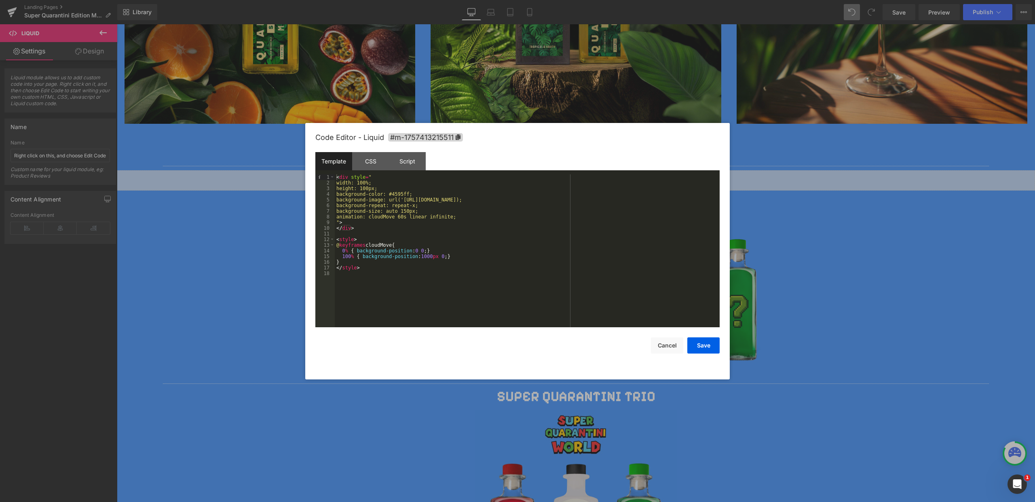
click at [368, 188] on div "< div style = " width: 100%; height: 100px; background-color: #4595ff; backgrou…" at bounding box center [527, 256] width 385 height 164
drag, startPoint x: 705, startPoint y: 349, endPoint x: 597, endPoint y: 326, distance: 110.7
click at [705, 349] on button "Save" at bounding box center [703, 345] width 32 height 16
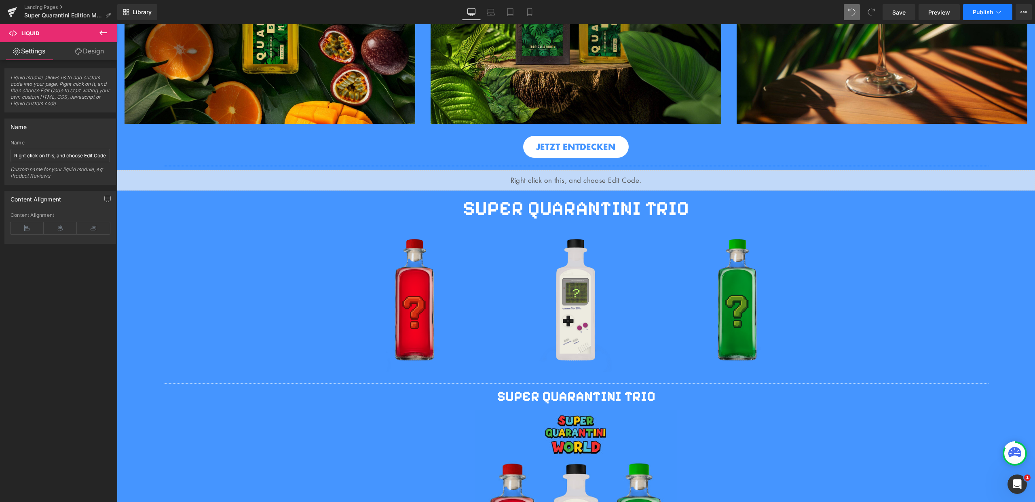
click at [996, 15] on icon at bounding box center [999, 12] width 8 height 8
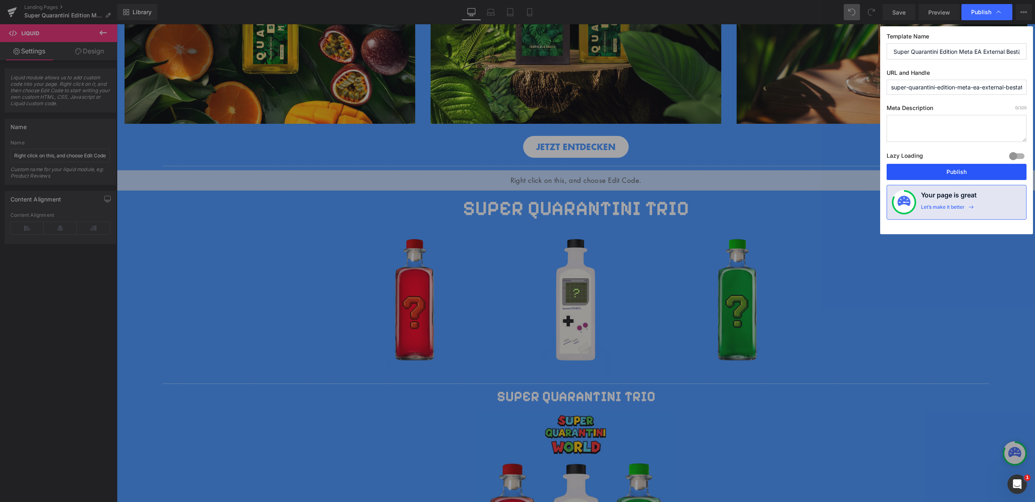
click at [956, 167] on button "Publish" at bounding box center [957, 172] width 140 height 16
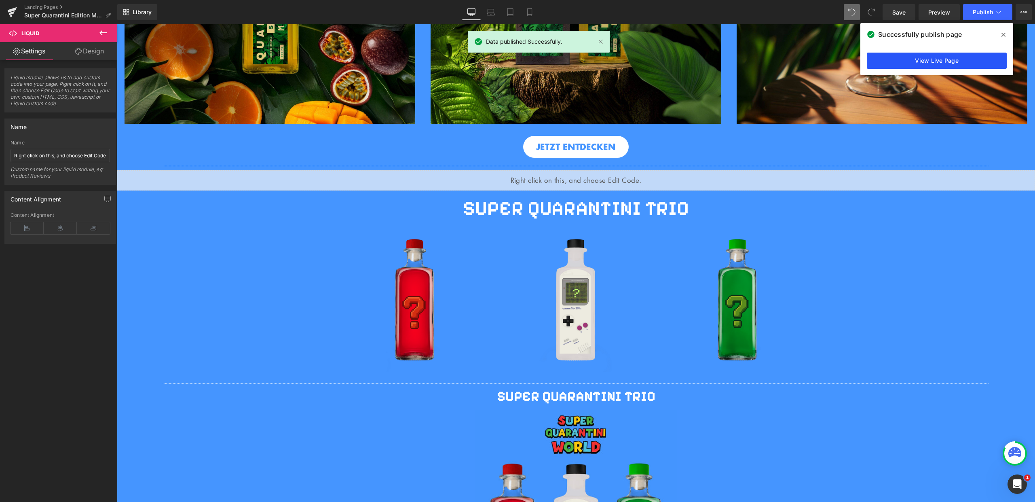
click at [944, 63] on link "View Live Page" at bounding box center [937, 61] width 140 height 16
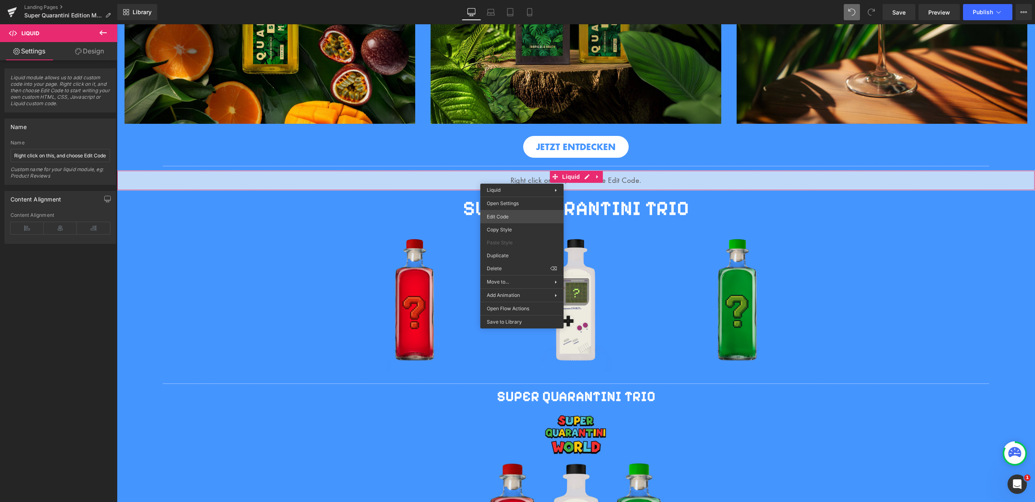
click at [515, 0] on div "Liquid You are previewing how the will restyle your page. You can not edit Elem…" at bounding box center [517, 0] width 1035 height 0
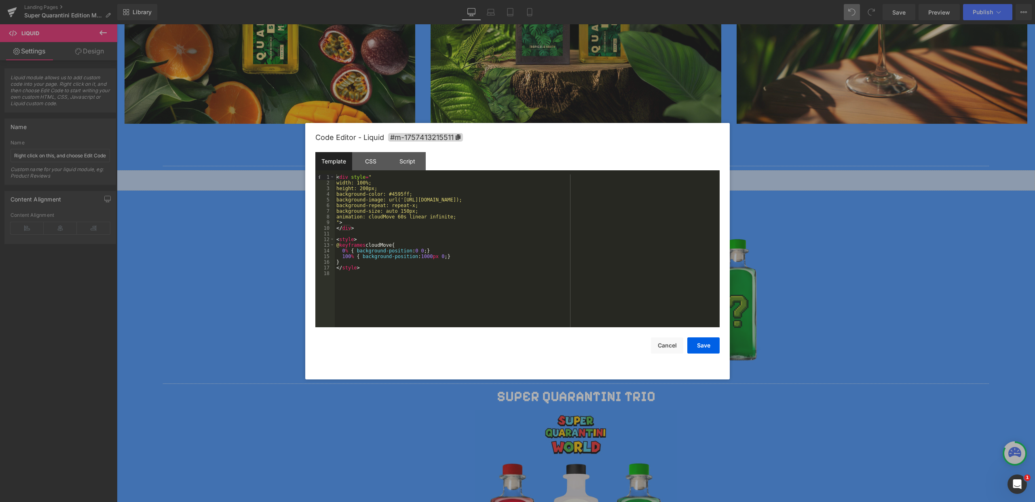
click at [369, 190] on div "< div style = " width: 100%; height: 200px; background-color: #4595ff; backgrou…" at bounding box center [527, 256] width 385 height 164
click at [366, 183] on div "< div style = " width: 100%; height: 100px; background-color: #4595ff; backgrou…" at bounding box center [527, 256] width 385 height 164
click at [711, 347] on button "Save" at bounding box center [703, 345] width 32 height 16
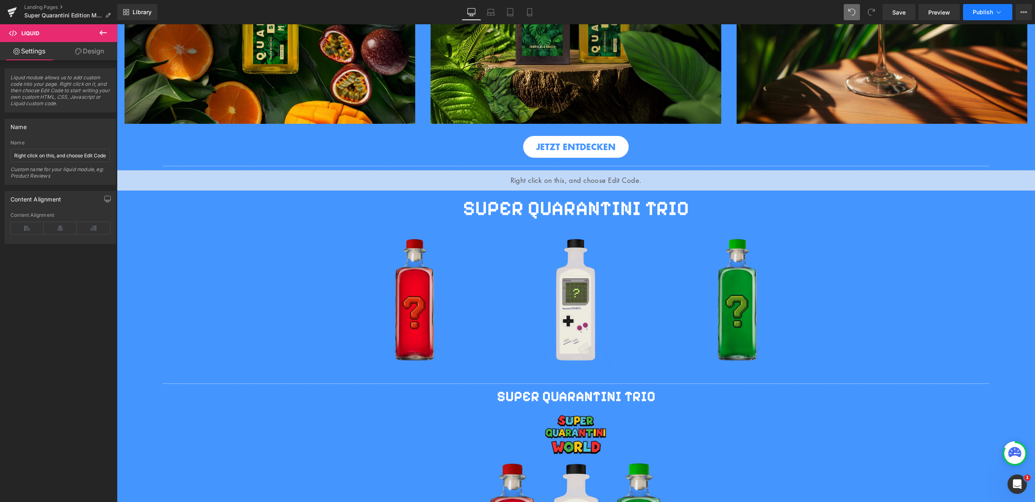
click at [990, 11] on span "Publish" at bounding box center [983, 12] width 20 height 6
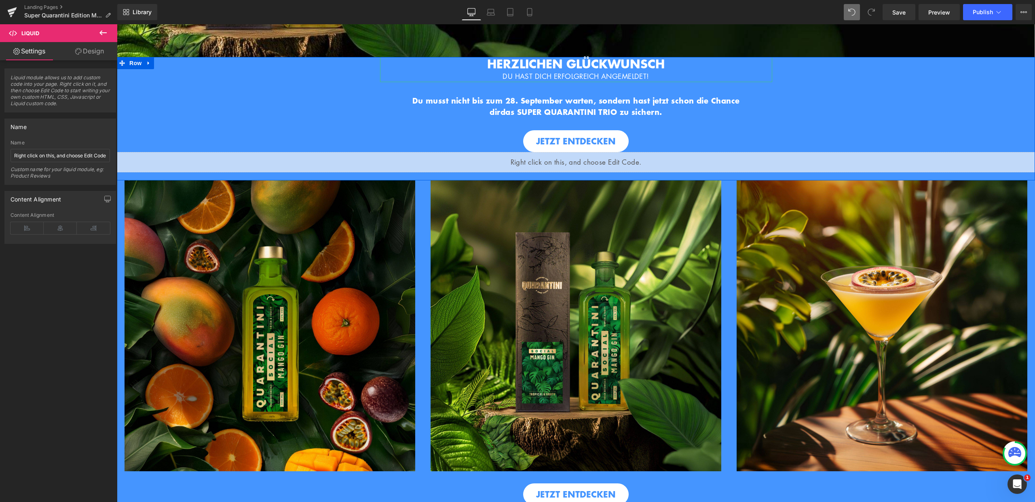
scroll to position [253, 0]
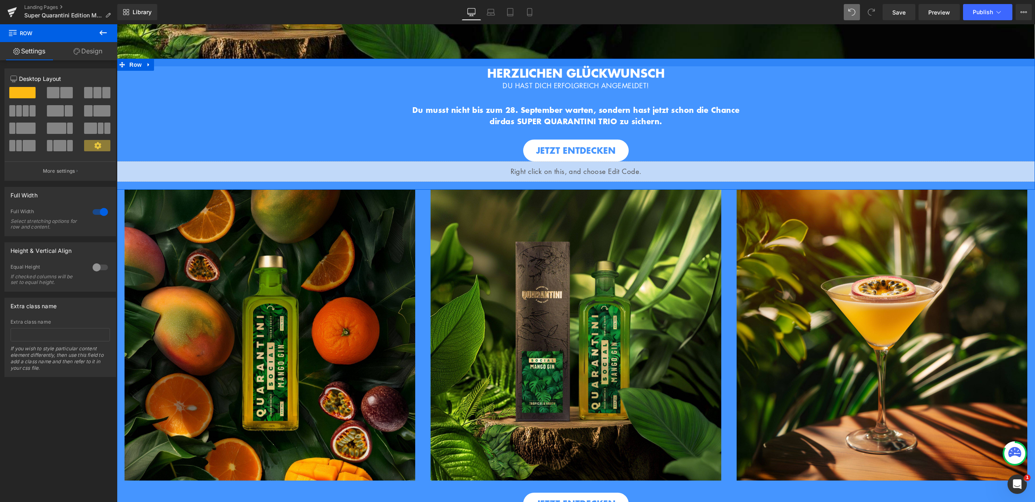
drag, startPoint x: 672, startPoint y: 57, endPoint x: 1100, endPoint y: 32, distance: 428.9
click at [673, 64] on div "HERZLICHEN GLÜCKWUNSCH DU HAST DICH ERFOLGREICH ANGEMELDET! Heading Hero Banner…" at bounding box center [576, 124] width 918 height 131
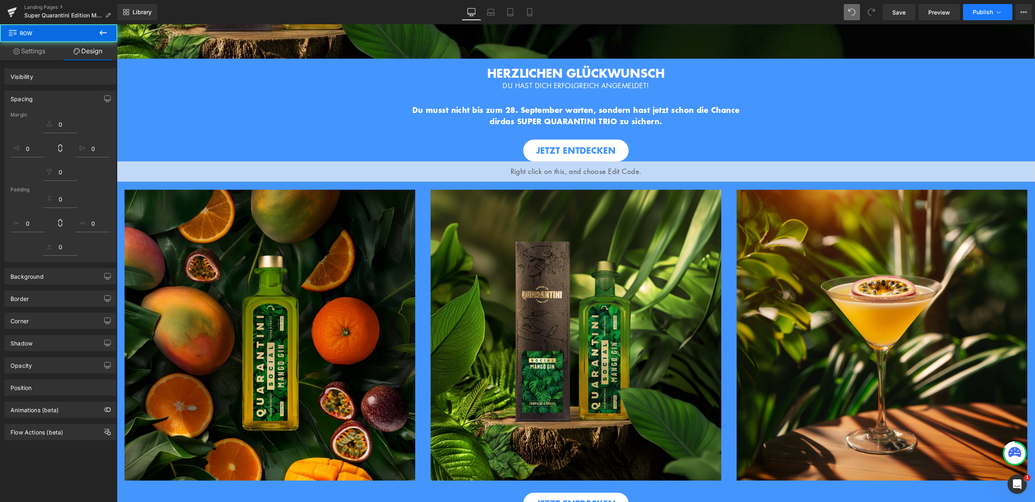
click at [983, 9] on span "Publish" at bounding box center [983, 12] width 20 height 6
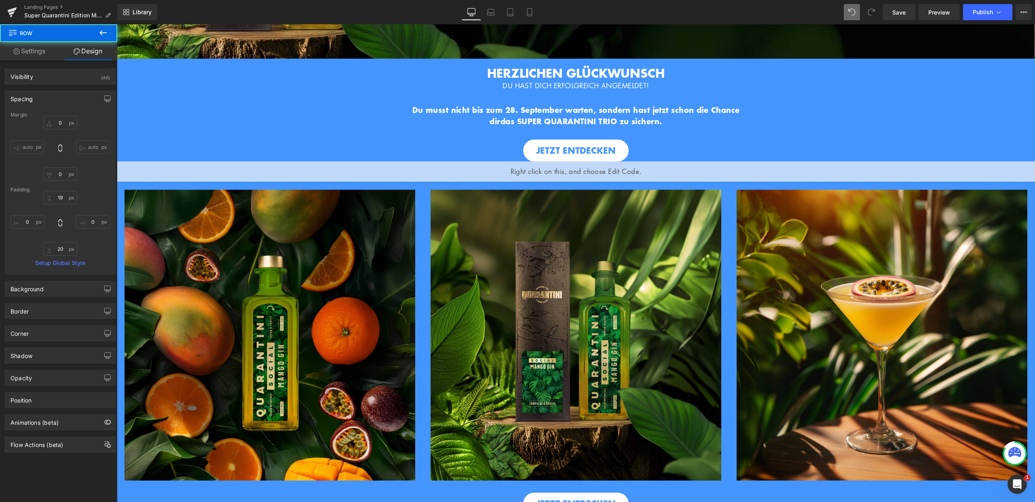
type input "0"
type input "19"
type input "0"
type input "20"
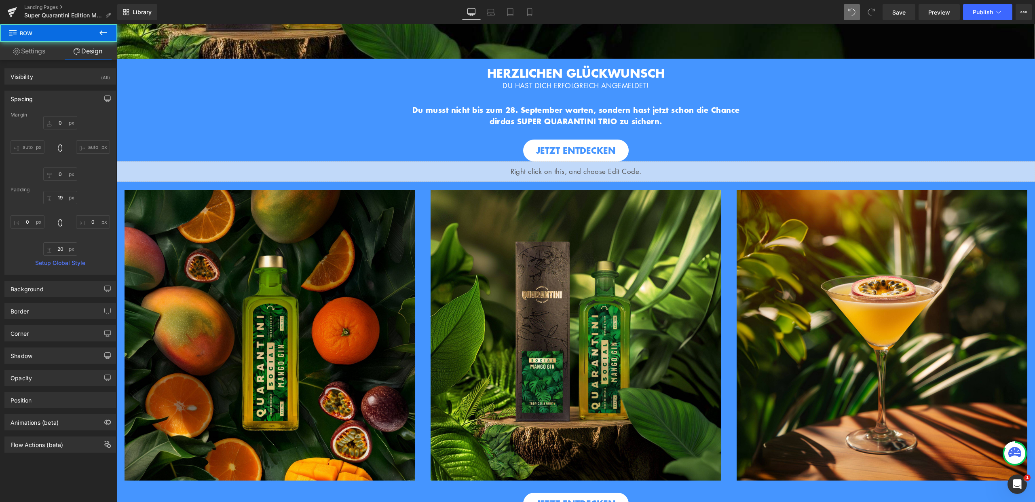
type input "0"
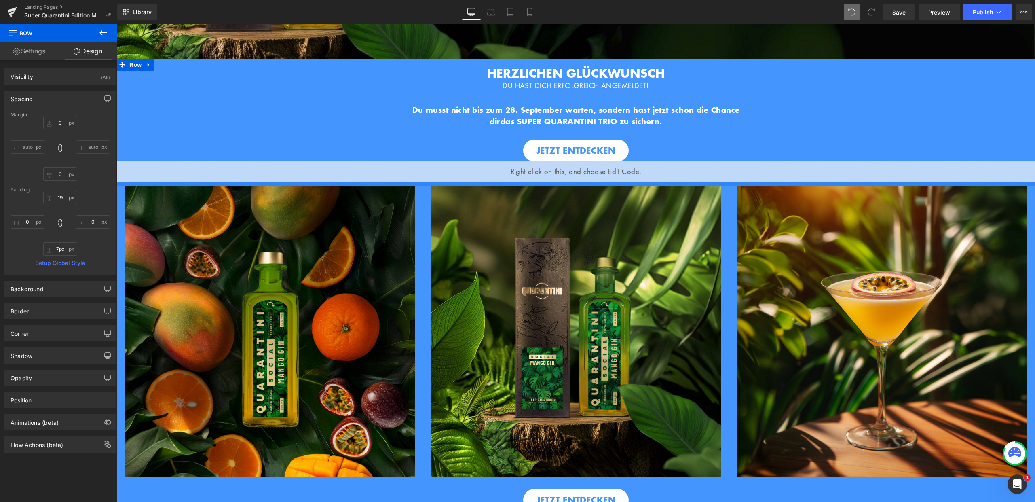
type input "5px"
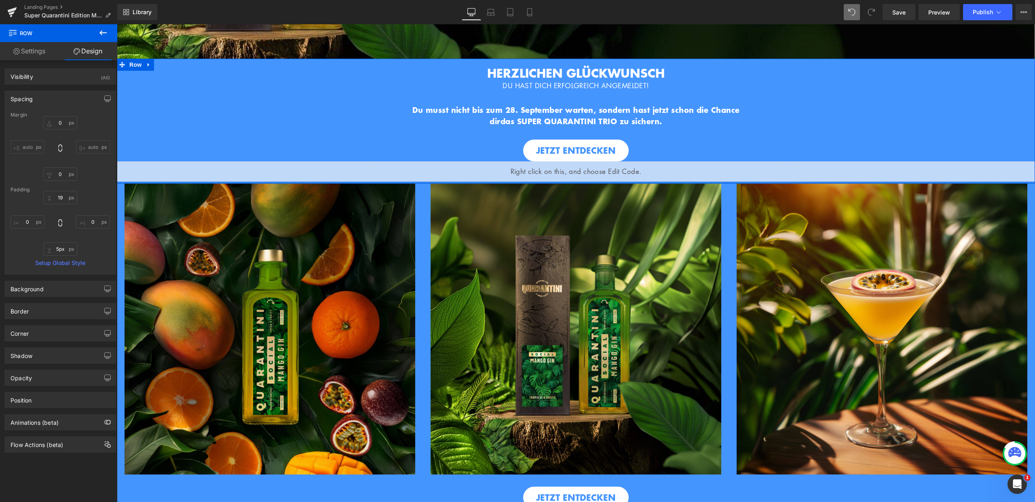
drag, startPoint x: 694, startPoint y: 185, endPoint x: 694, endPoint y: 179, distance: 6.1
click at [694, 182] on div at bounding box center [576, 183] width 918 height 2
click at [987, 14] on span "Publish" at bounding box center [983, 12] width 20 height 6
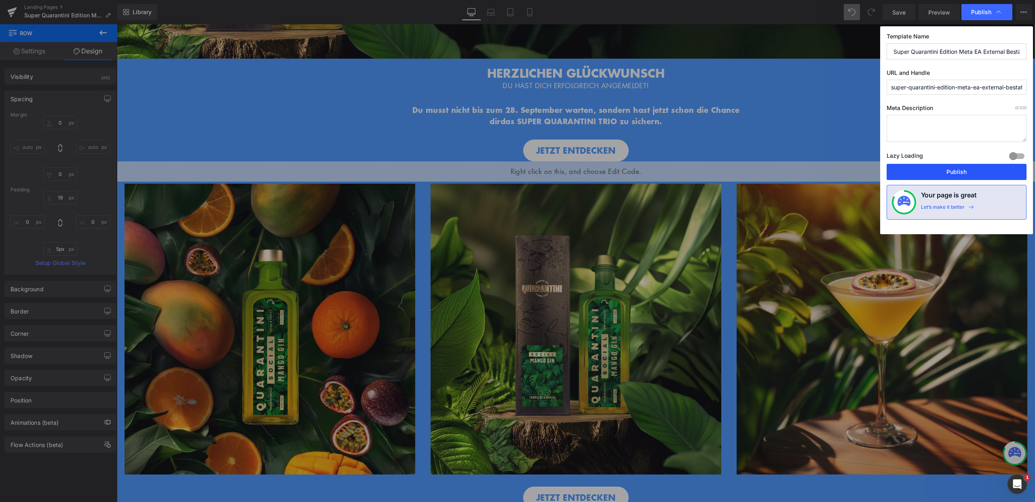
click at [955, 171] on button "Publish" at bounding box center [957, 172] width 140 height 16
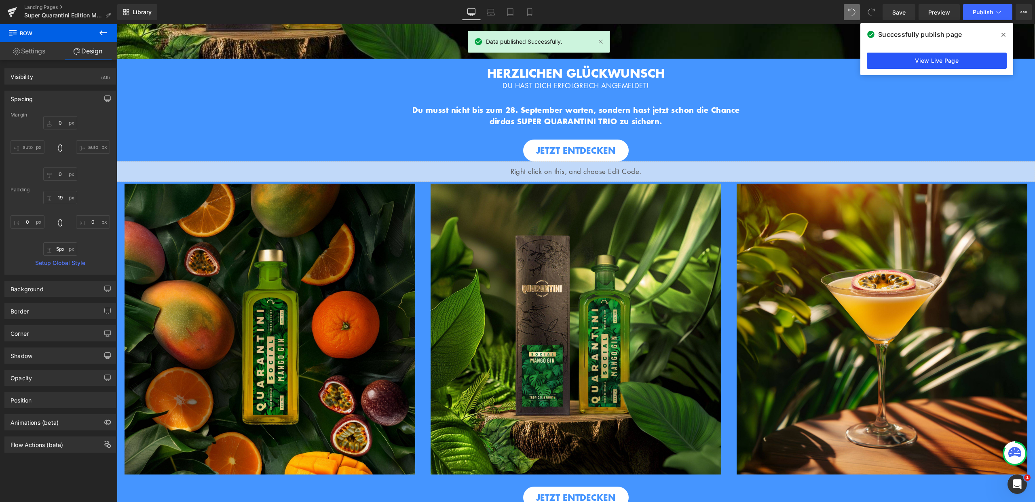
click at [929, 59] on link "View Live Page" at bounding box center [937, 61] width 140 height 16
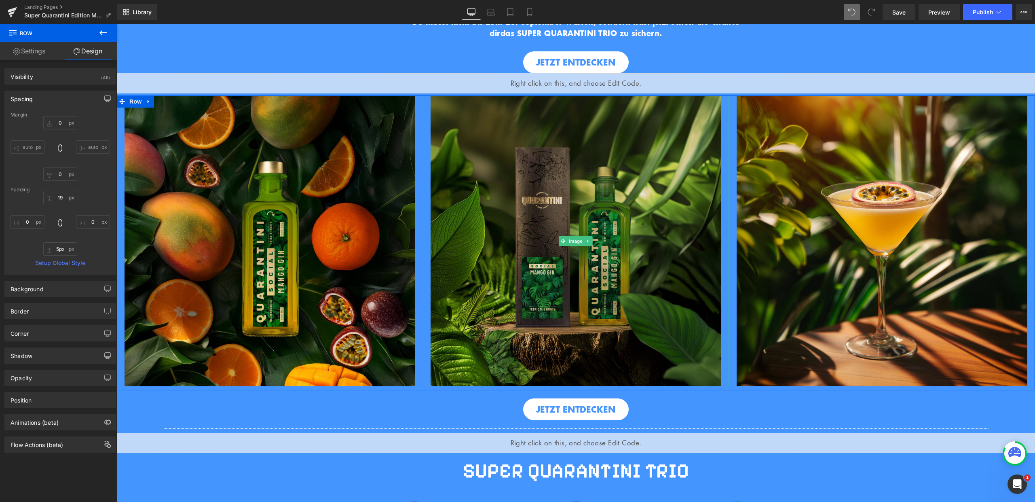
scroll to position [510, 0]
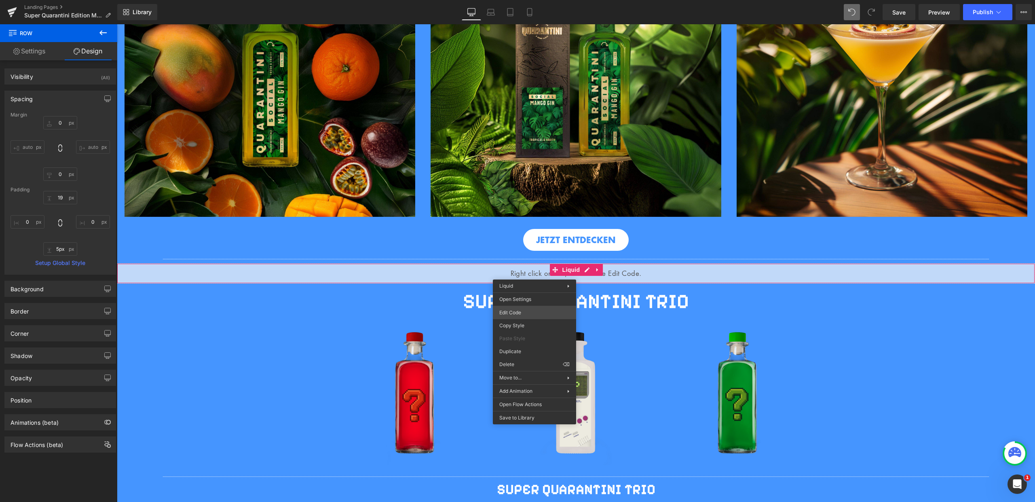
click at [513, 0] on div "Liquid You are previewing how the will restyle your page. You can not edit Elem…" at bounding box center [517, 0] width 1035 height 0
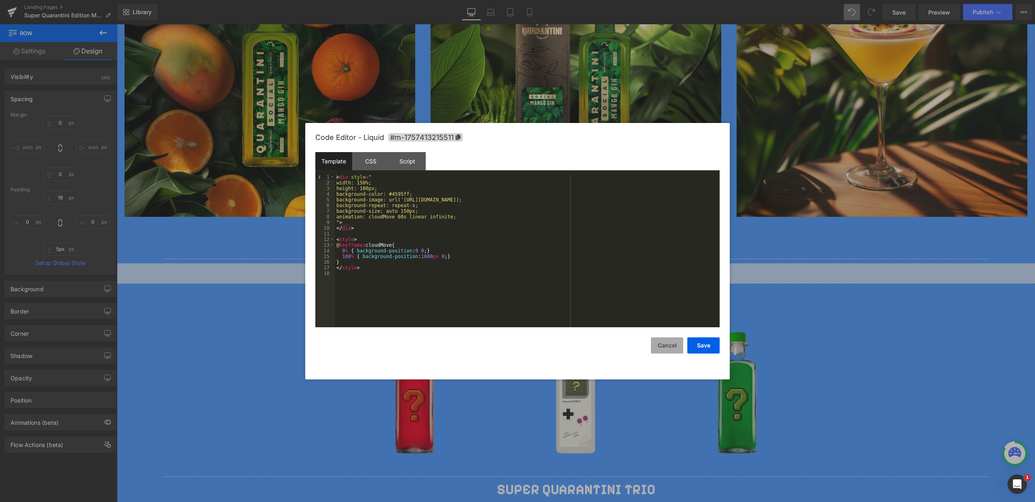
click at [666, 348] on button "Cancel" at bounding box center [667, 345] width 32 height 16
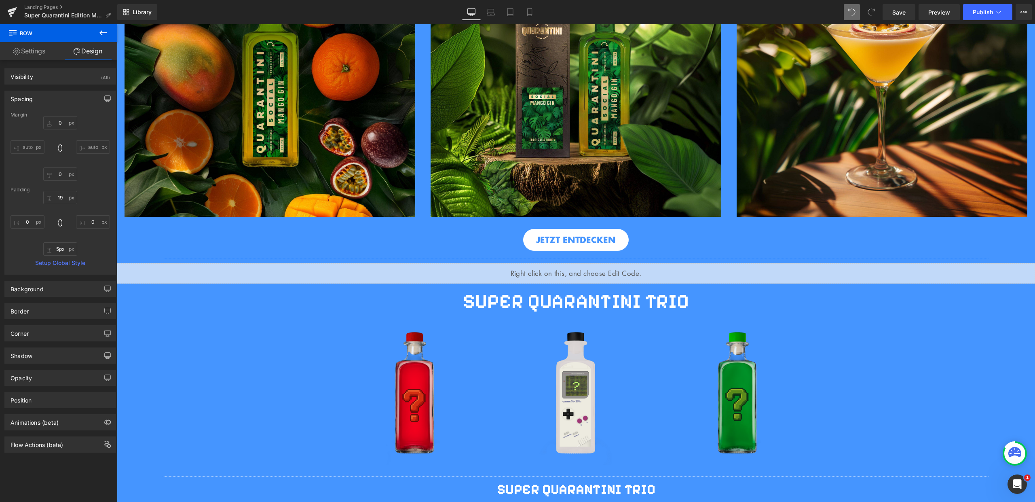
scroll to position [135, 0]
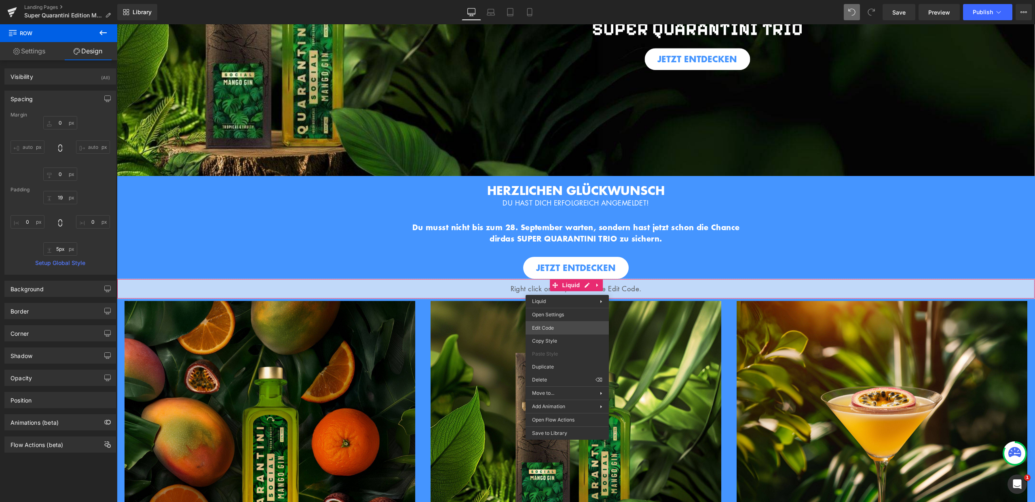
click at [562, 0] on div "Liquid You are previewing how the will restyle your page. You can not edit Elem…" at bounding box center [517, 0] width 1035 height 0
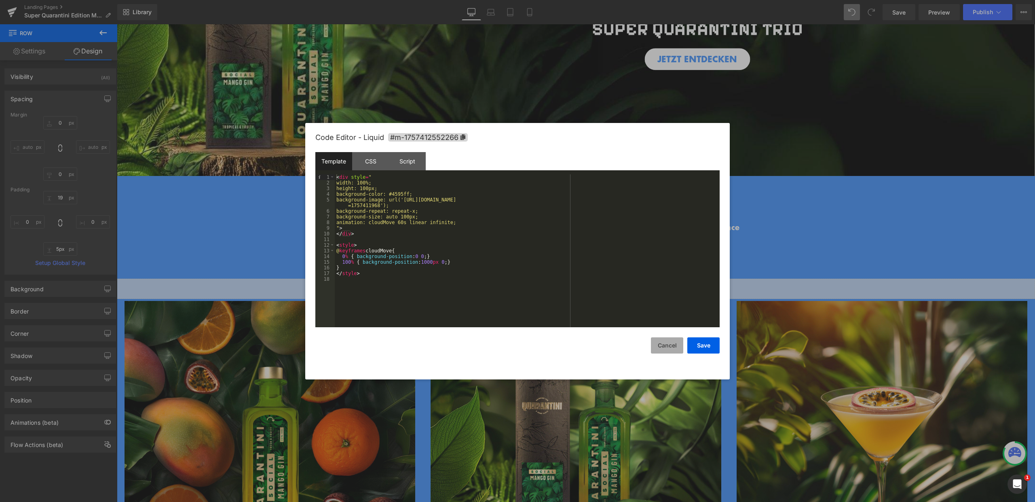
click at [664, 343] on button "Cancel" at bounding box center [667, 345] width 32 height 16
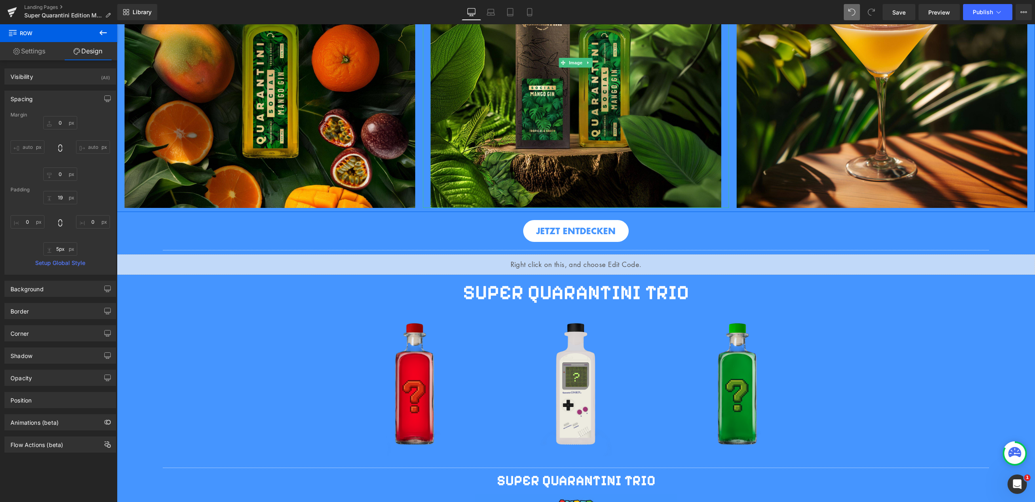
scroll to position [524, 0]
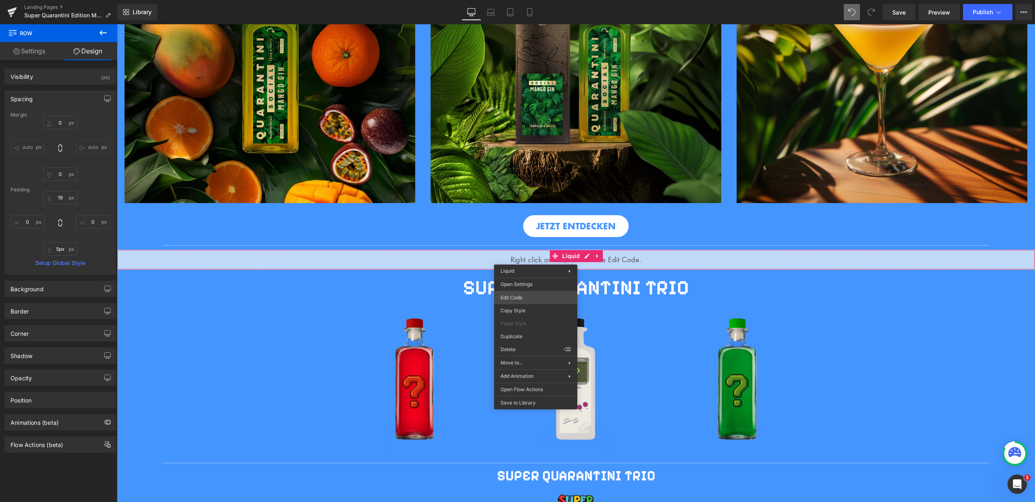
click at [527, 0] on div "Liquid You are previewing how the will restyle your page. You can not edit Elem…" at bounding box center [517, 0] width 1035 height 0
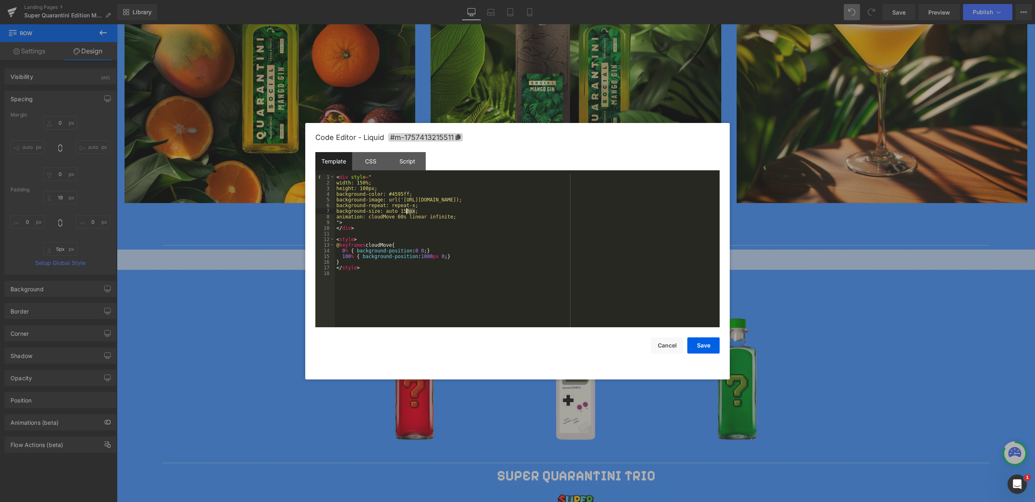
drag, startPoint x: 415, startPoint y: 212, endPoint x: 407, endPoint y: 211, distance: 8.1
click at [407, 211] on div "< div style = " width: 150%; height: 100px; background-color: #4595ff; backgrou…" at bounding box center [527, 256] width 385 height 164
click at [700, 347] on button "Save" at bounding box center [703, 345] width 32 height 16
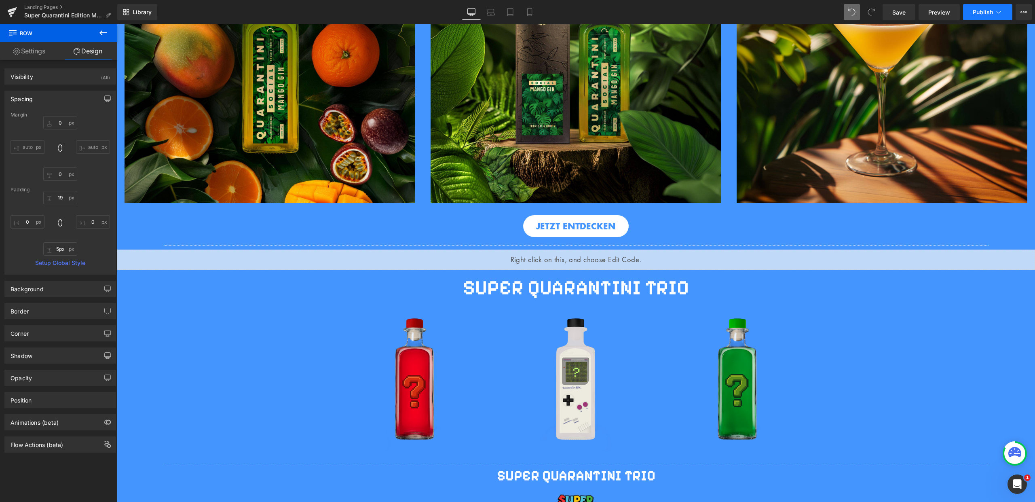
click at [988, 12] on span "Publish" at bounding box center [983, 12] width 20 height 6
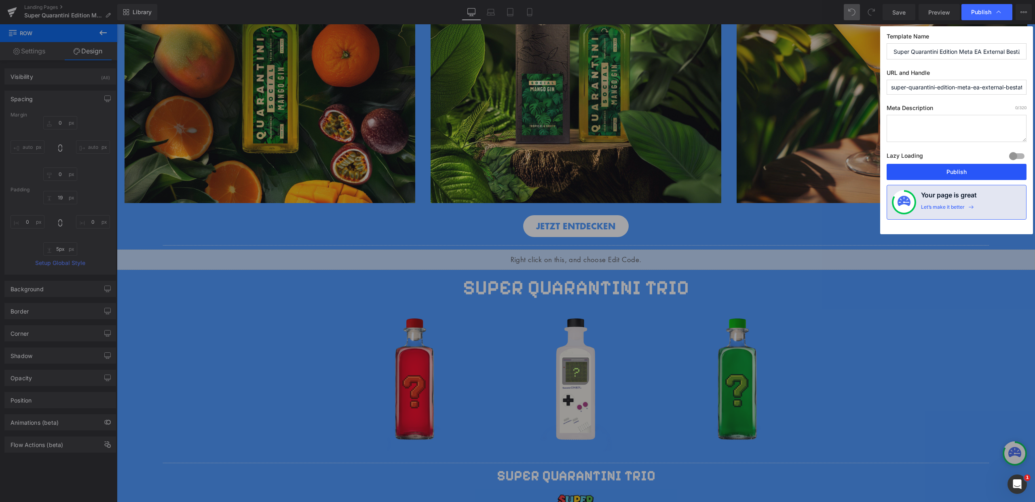
click at [956, 175] on button "Publish" at bounding box center [957, 172] width 140 height 16
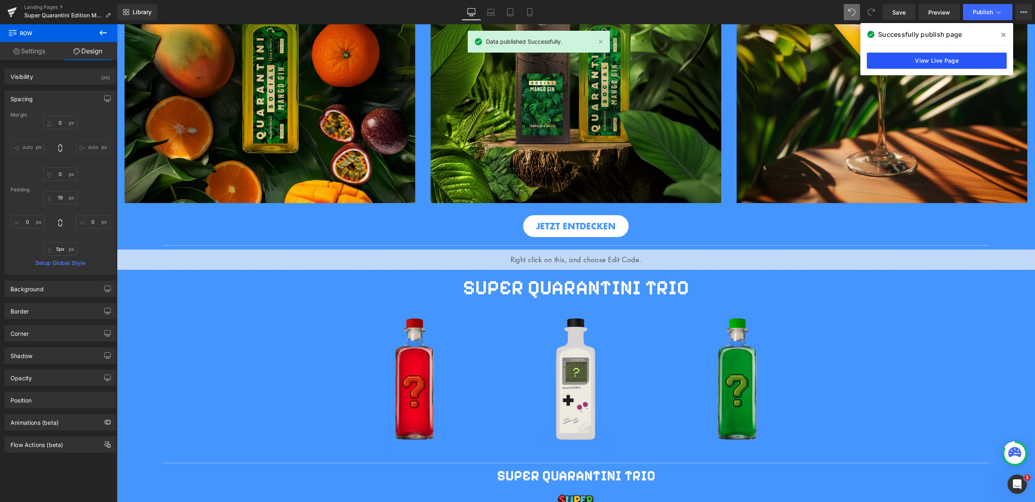
click at [931, 57] on link "View Live Page" at bounding box center [937, 61] width 140 height 16
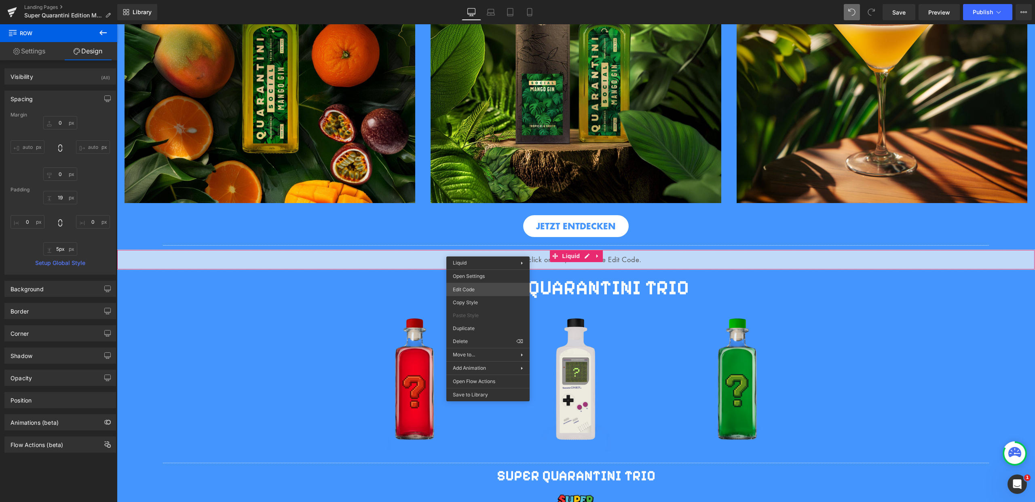
click at [486, 0] on div "Liquid You are previewing how the will restyle your page. You can not edit Elem…" at bounding box center [517, 0] width 1035 height 0
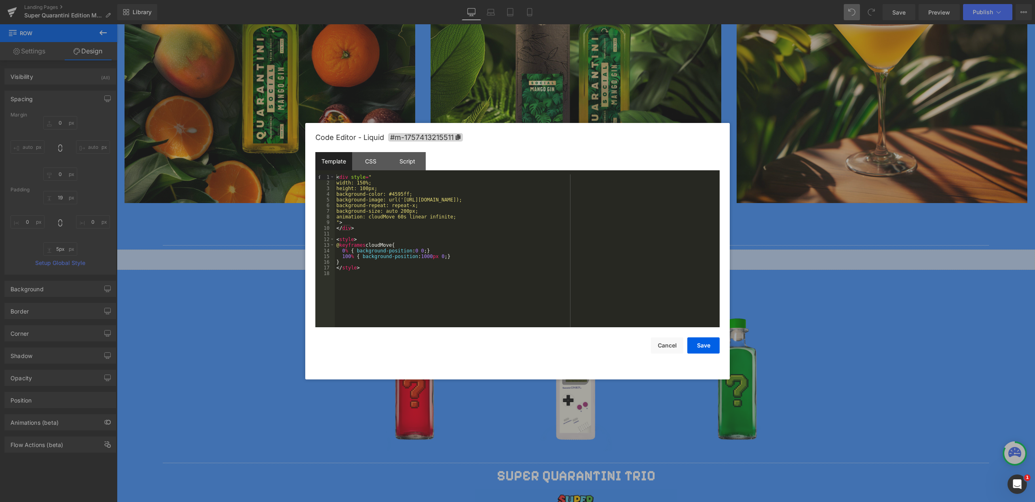
click at [368, 188] on div "< div style = " width: 150%; height: 100px; background-color: #4595ff; backgrou…" at bounding box center [527, 256] width 385 height 164
click at [696, 344] on button "Save" at bounding box center [703, 345] width 32 height 16
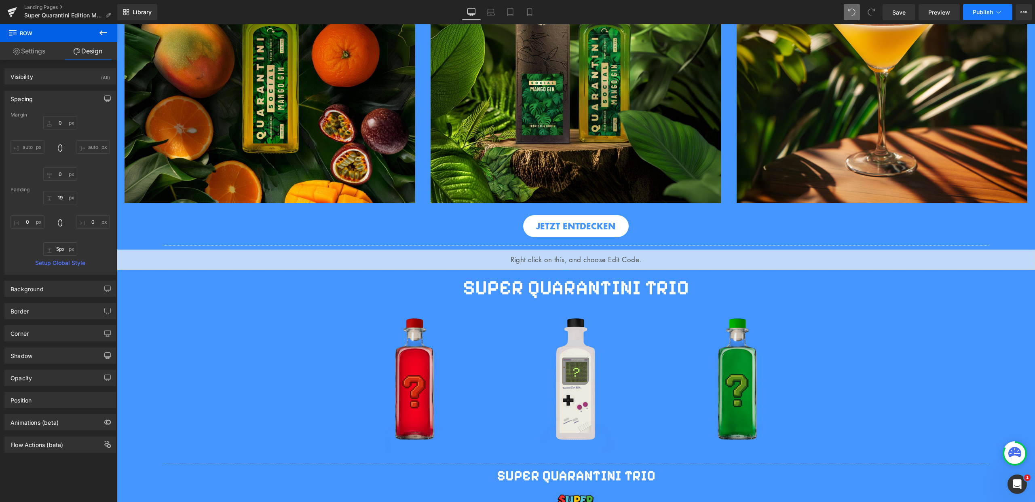
click at [983, 15] on span "Publish" at bounding box center [983, 12] width 20 height 6
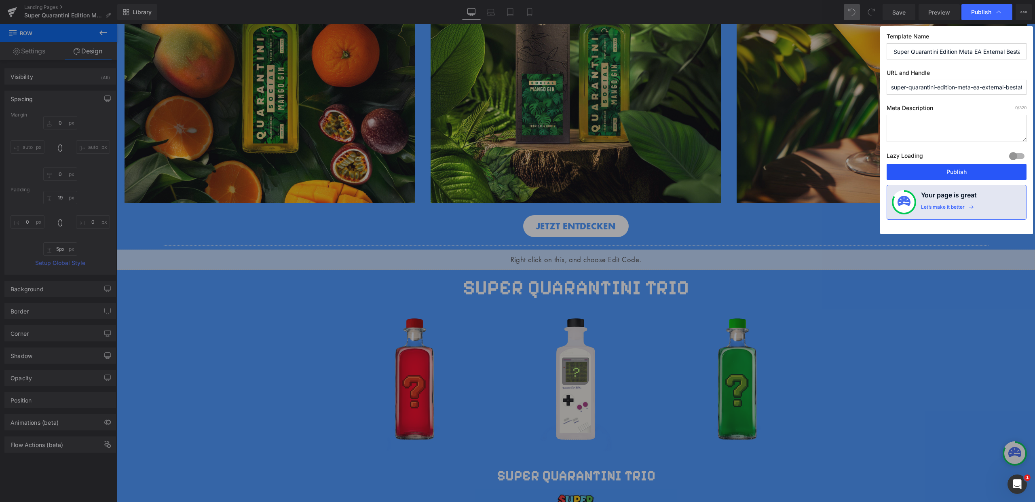
click at [955, 166] on button "Publish" at bounding box center [957, 172] width 140 height 16
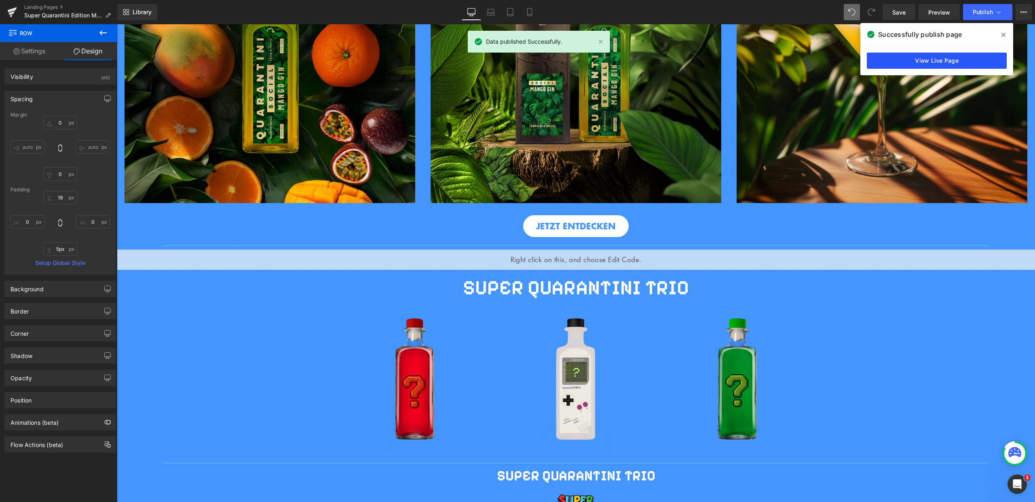
click at [920, 67] on link "View Live Page" at bounding box center [937, 61] width 140 height 16
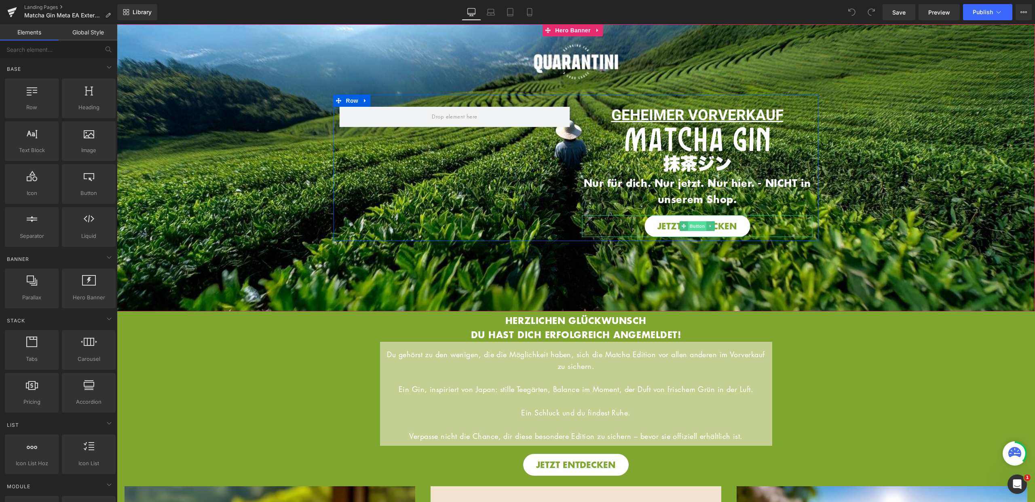
click at [694, 226] on span "Button" at bounding box center [697, 226] width 19 height 10
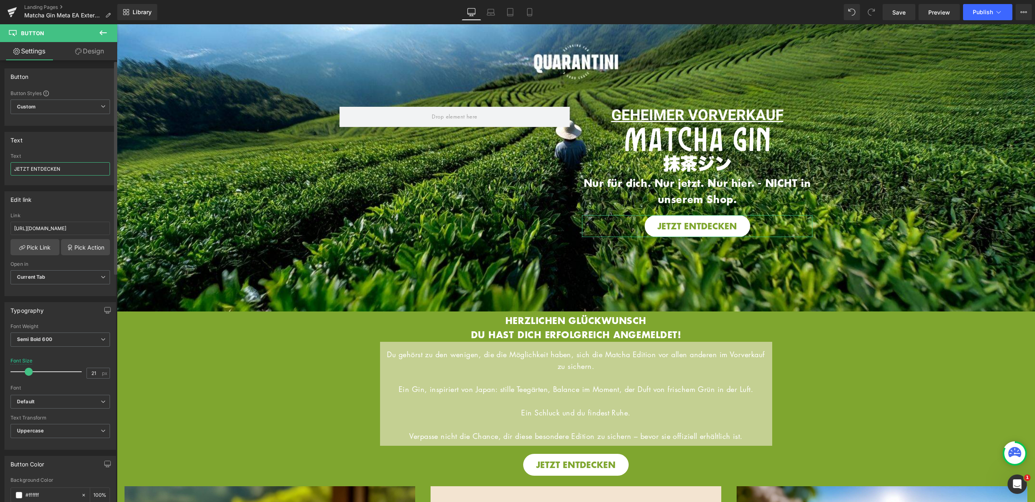
drag, startPoint x: 66, startPoint y: 169, endPoint x: 0, endPoint y: 169, distance: 65.9
click at [0, 169] on div "Text JETZT ENTDECKEN Text JETZT ENTDECKEN" at bounding box center [60, 155] width 121 height 59
click at [518, 325] on p "HERZLICHEN GLÜCKWUNSCH" at bounding box center [576, 320] width 392 height 14
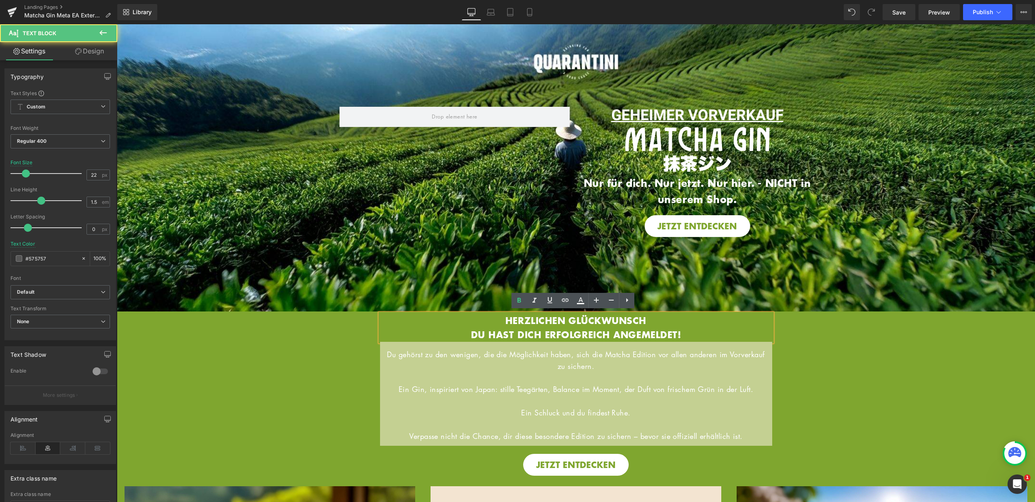
click at [506, 318] on b "HERZLICHEN GLÜCKWUNSCH" at bounding box center [575, 320] width 141 height 13
drag, startPoint x: 560, startPoint y: 318, endPoint x: 688, endPoint y: 335, distance: 128.6
click at [688, 335] on div "HERZLICHEN GLÜCKWUNSCH DU HAST DICH ERFOLGREICH ANGEMELDET!" at bounding box center [576, 327] width 392 height 28
copy div "HERZLICHEN GLÜCKWUNSCH DU HAST DICH ERFOLGREICH ANGEMELDET!"
click at [802, 330] on div "JETZT ENTDECKEN Button Hero Banner HERZLICHEN GLÜCKWUNSCH DU HAST DICH ERFOLGRE…" at bounding box center [576, 393] width 918 height 165
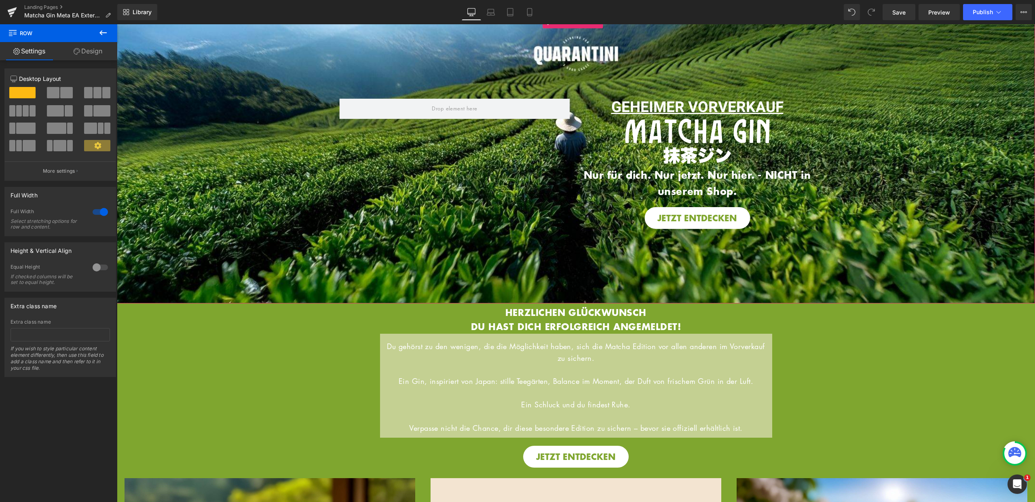
scroll to position [15, 0]
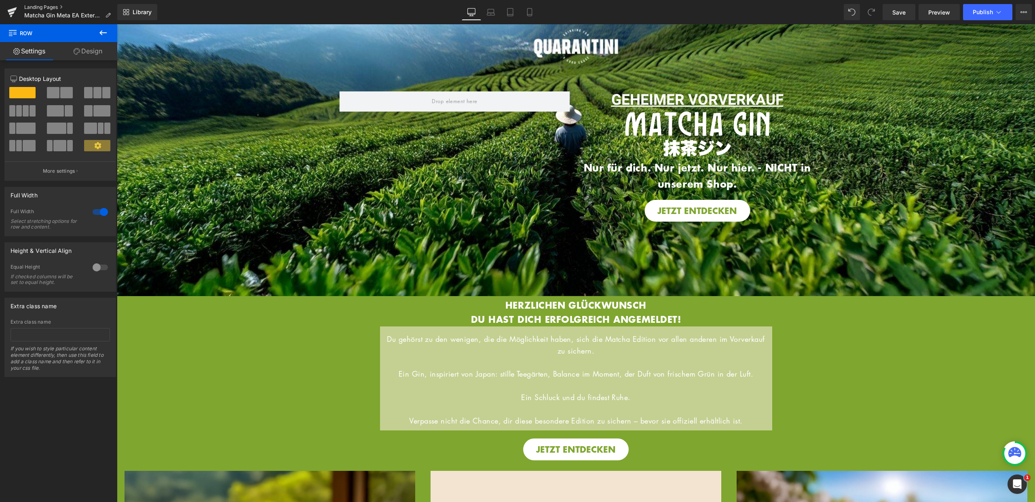
click at [53, 6] on link "Landing Pages" at bounding box center [70, 7] width 93 height 6
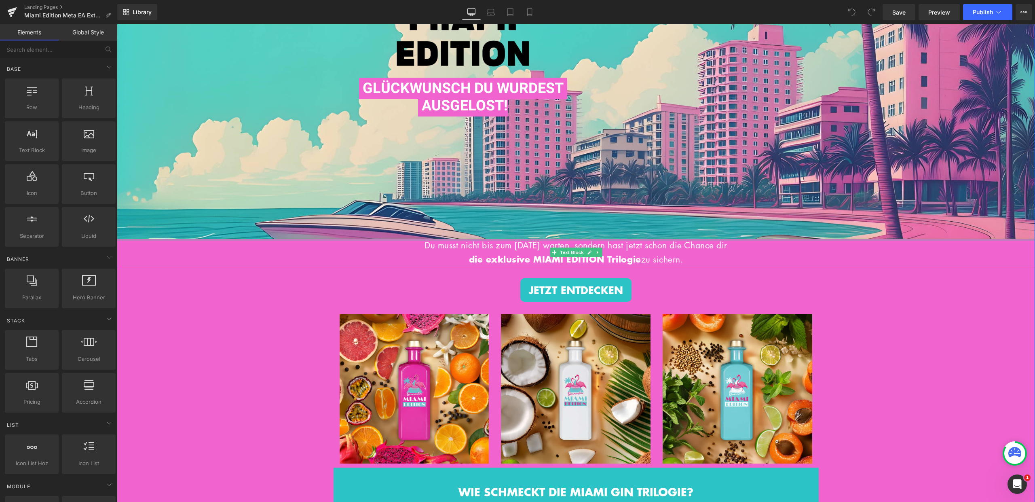
scroll to position [5, 0]
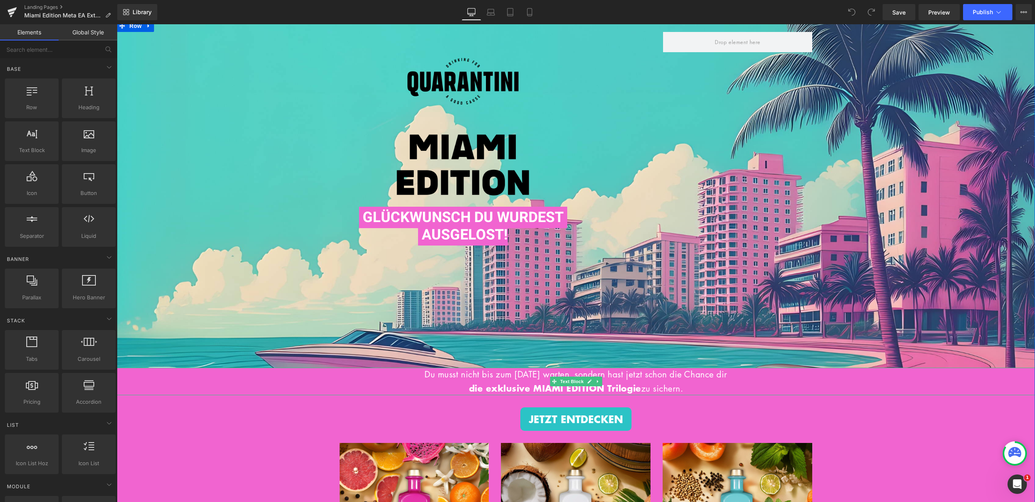
click at [440, 385] on p "die exklusive MIAMI EDITION Trilogie zu sichern." at bounding box center [576, 388] width 918 height 14
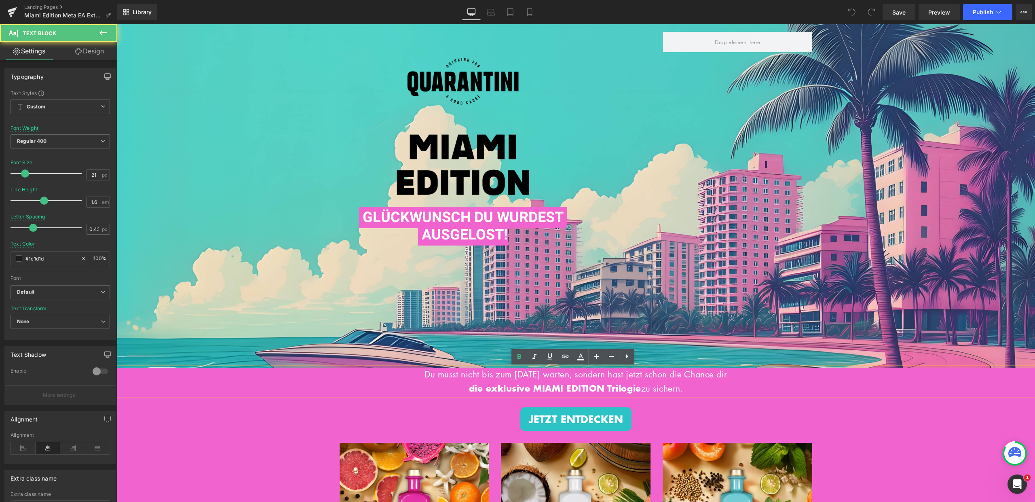
click at [425, 377] on span "Du musst nicht bis zum [DATE] warten, sondern hast jetzt schon die Chance dir" at bounding box center [576, 373] width 302 height 11
drag, startPoint x: 409, startPoint y: 375, endPoint x: 693, endPoint y: 391, distance: 283.9
click at [693, 391] on div "Du musst nicht bis zum 15. Juni warten, sondern hast jetzt schon die Chance dir…" at bounding box center [576, 381] width 918 height 27
copy div "Du musst nicht bis zum 15. Juni warten, sondern hast jetzt schon die Chance dir…"
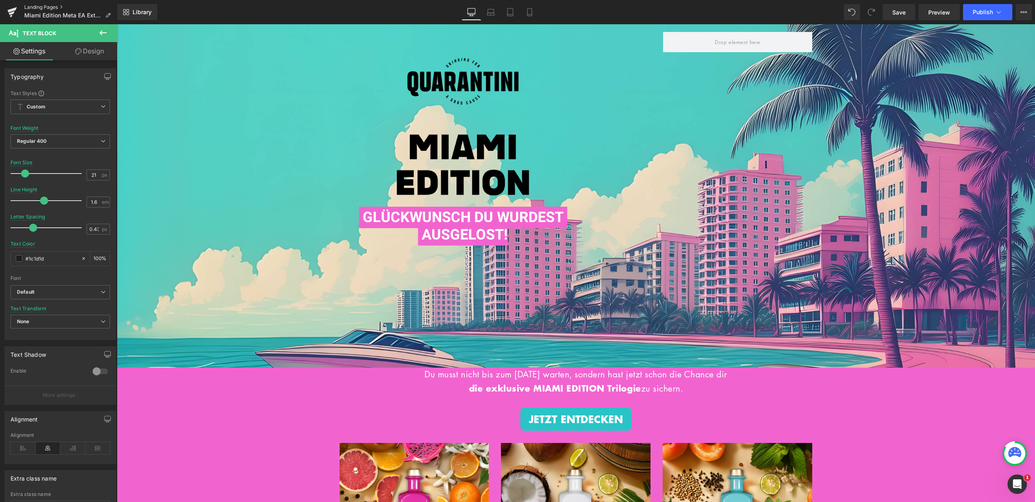
click at [49, 8] on link "Landing Pages" at bounding box center [70, 7] width 93 height 6
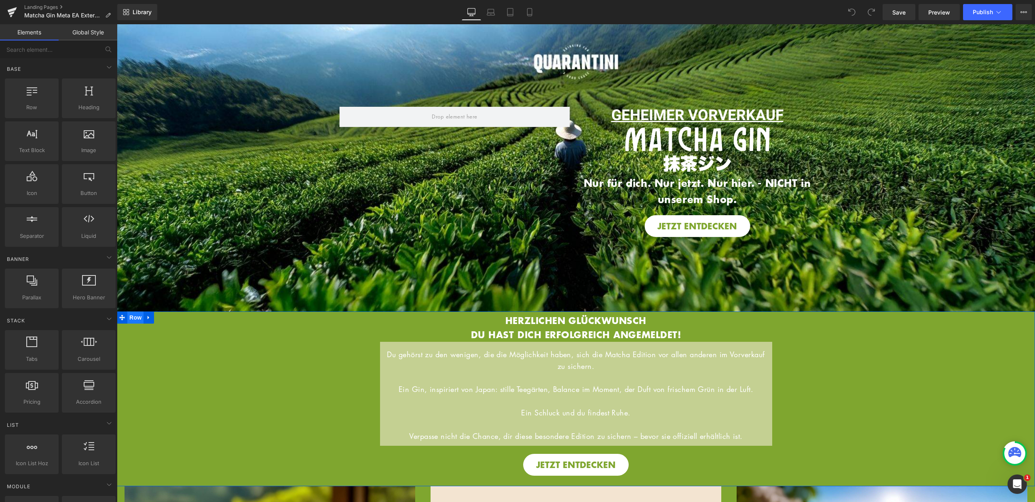
click at [132, 318] on span "Row" at bounding box center [135, 317] width 16 height 12
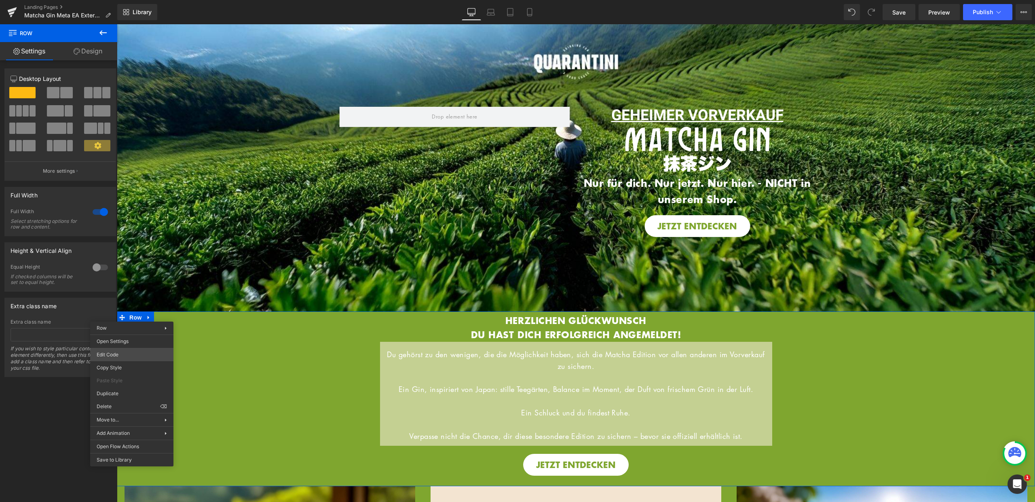
click at [117, 357] on body "Row You are previewing how the will restyle your page. You can not edit Element…" at bounding box center [517, 251] width 1035 height 502
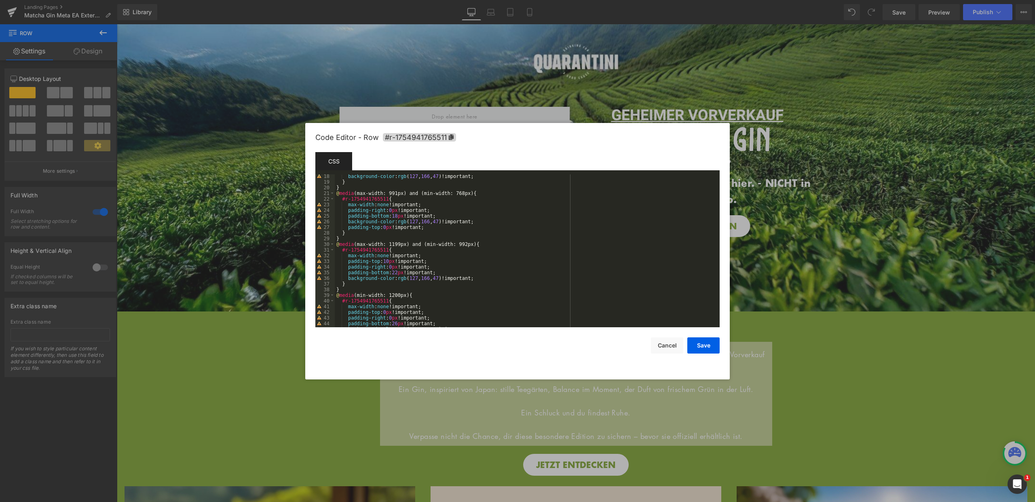
scroll to position [170, 0]
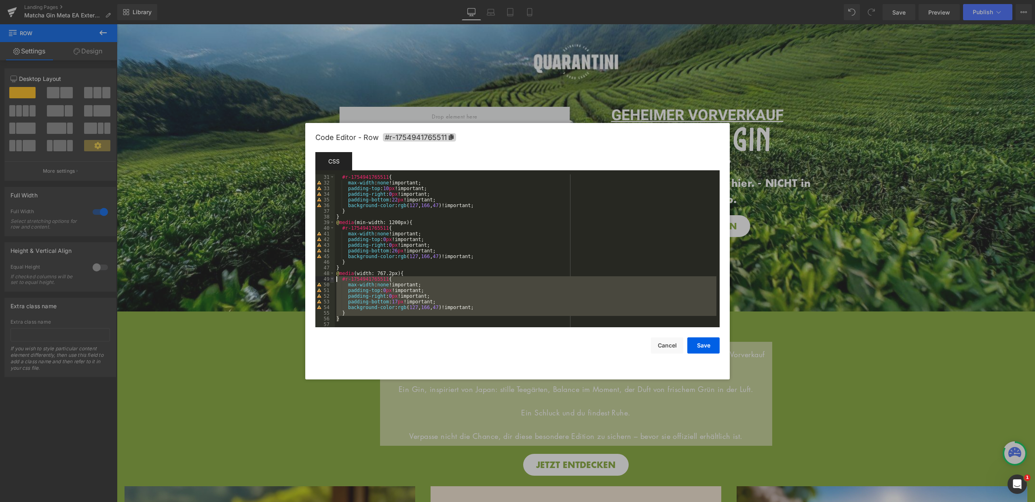
drag, startPoint x: 349, startPoint y: 318, endPoint x: 334, endPoint y: 276, distance: 44.8
click at [334, 276] on pre "31 32 33 34 35 36 37 38 39 40 41 42 43 44 45 46 47 48 49 50 51 52 53 54 55 56 5…" at bounding box center [517, 250] width 404 height 153
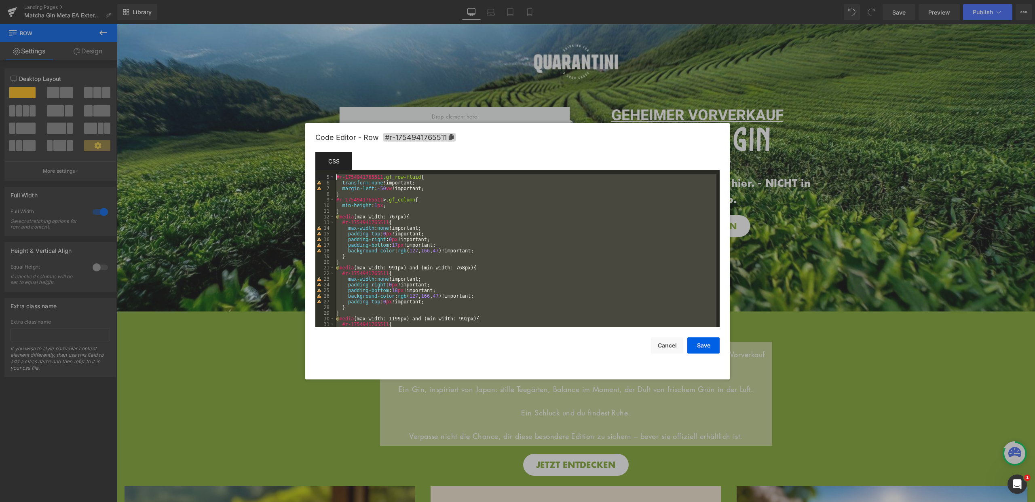
scroll to position [0, 0]
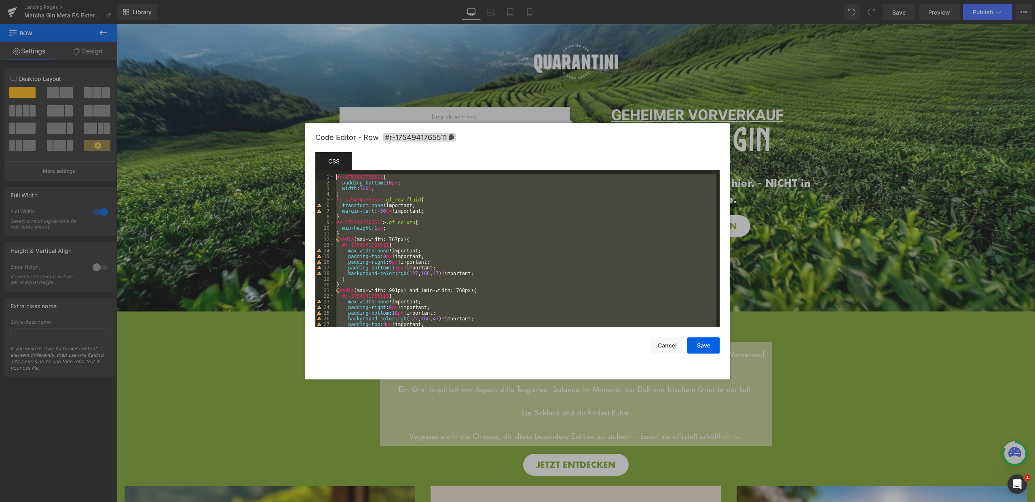
drag, startPoint x: 346, startPoint y: 321, endPoint x: 323, endPoint y: 164, distance: 158.2
click at [323, 164] on div "Template CSS Script 1 2 3 4 5 6 7 8 9 10 11 12 13 14 15 16 17 18 19 20 21 22 23…" at bounding box center [517, 239] width 404 height 175
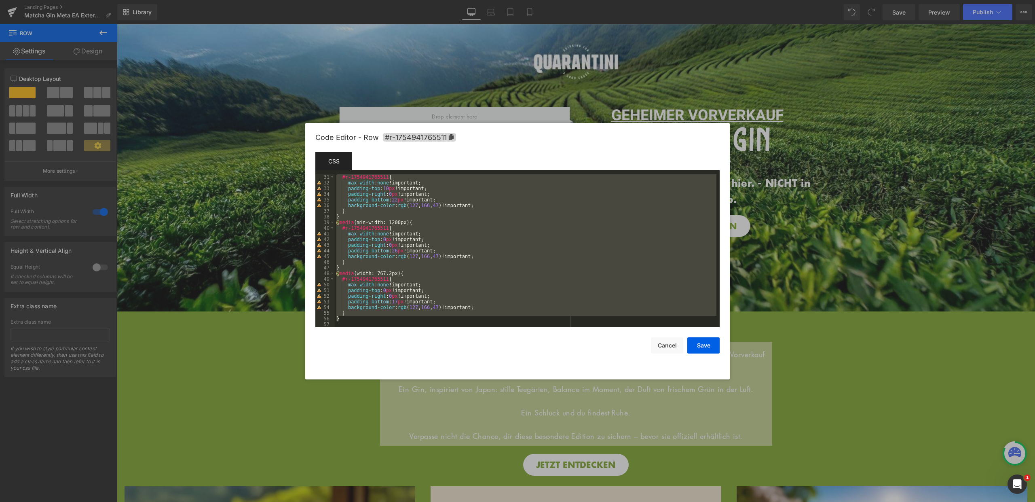
click at [347, 318] on div "#r-1754941765511 { max-width : none !important; padding-top : 10 px !important;…" at bounding box center [526, 256] width 382 height 164
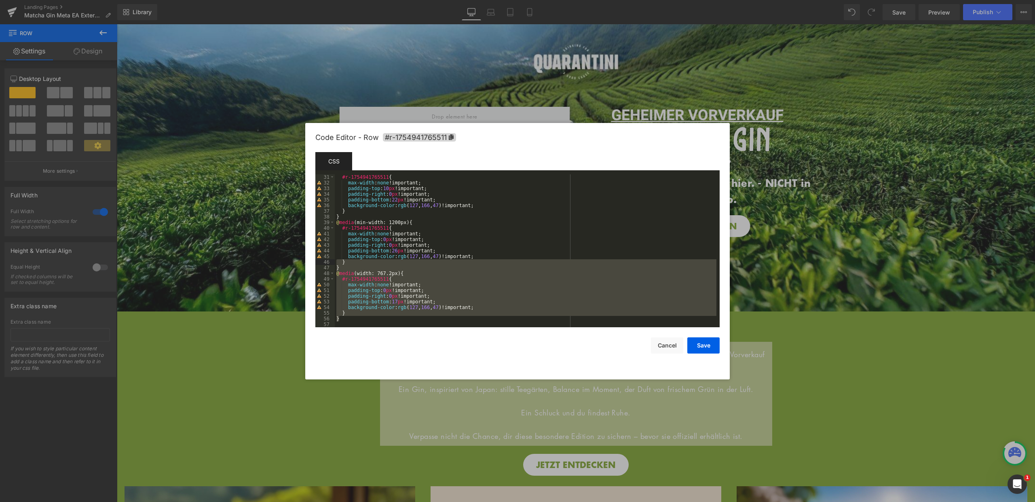
drag, startPoint x: 342, startPoint y: 319, endPoint x: 328, endPoint y: 264, distance: 57.3
click at [328, 264] on pre "31 32 33 34 35 36 37 38 39 40 41 42 43 44 45 46 47 48 49 50 51 52 53 54 55 56 5…" at bounding box center [517, 250] width 404 height 153
click at [665, 347] on button "Cancel" at bounding box center [667, 345] width 32 height 16
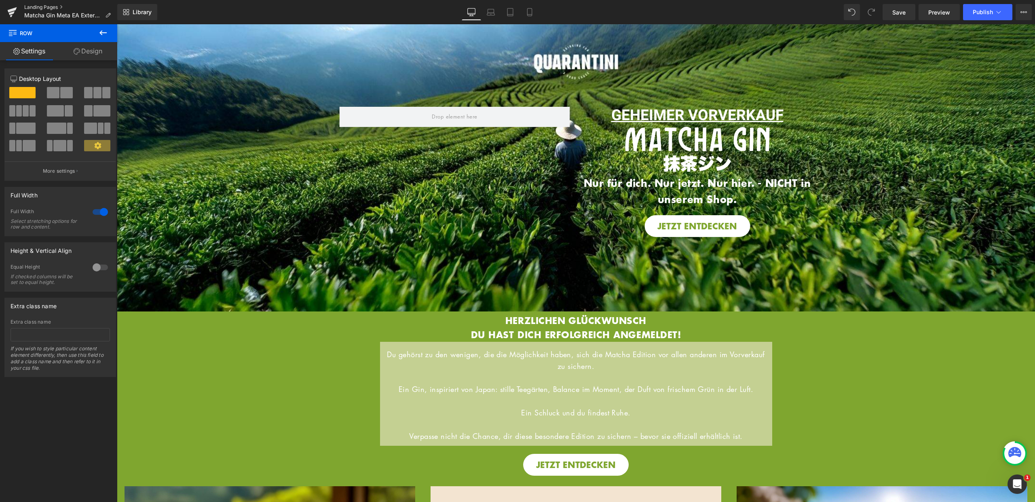
click at [51, 5] on link "Landing Pages" at bounding box center [70, 7] width 93 height 6
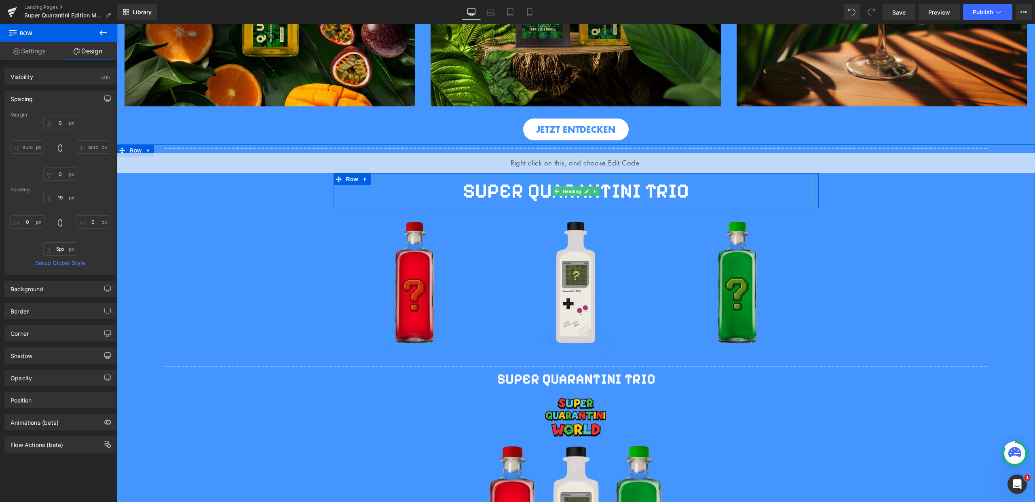
scroll to position [622, 0]
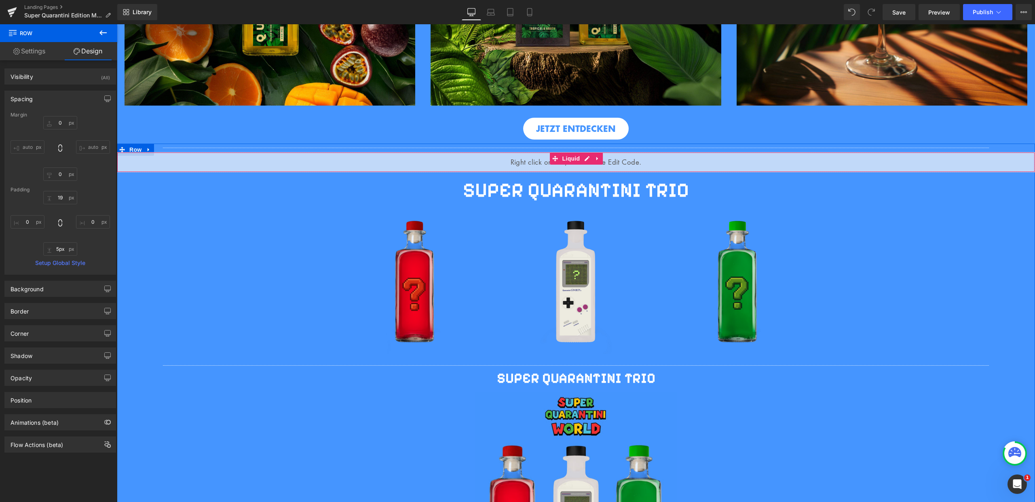
click at [516, 156] on div "Liquid" at bounding box center [576, 162] width 918 height 20
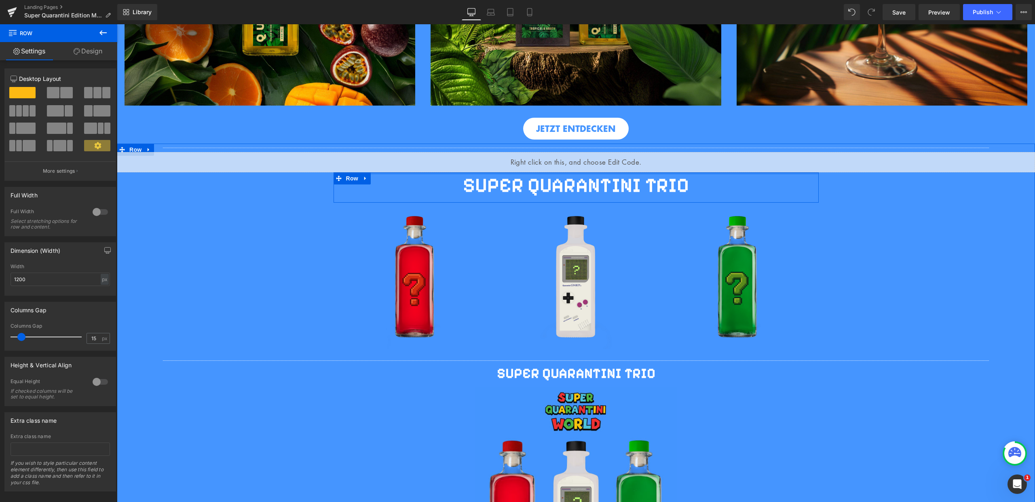
drag, startPoint x: 516, startPoint y: 173, endPoint x: 520, endPoint y: 166, distance: 8.4
click at [520, 166] on div "Separator Liquid SUPER QUARANTINI TRIO Heading Row Image Row Image Image Image …" at bounding box center [576, 411] width 918 height 535
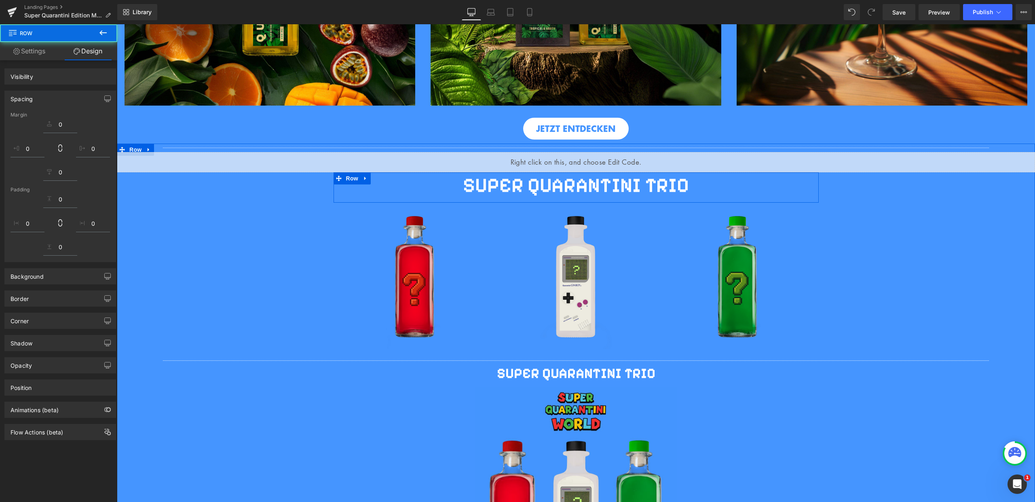
click at [513, 148] on hr at bounding box center [576, 150] width 827 height 4
click at [308, 336] on div "Separator Liquid SUPER QUARANTINI TRIO Heading Row Image Row Image Image Image …" at bounding box center [576, 411] width 918 height 535
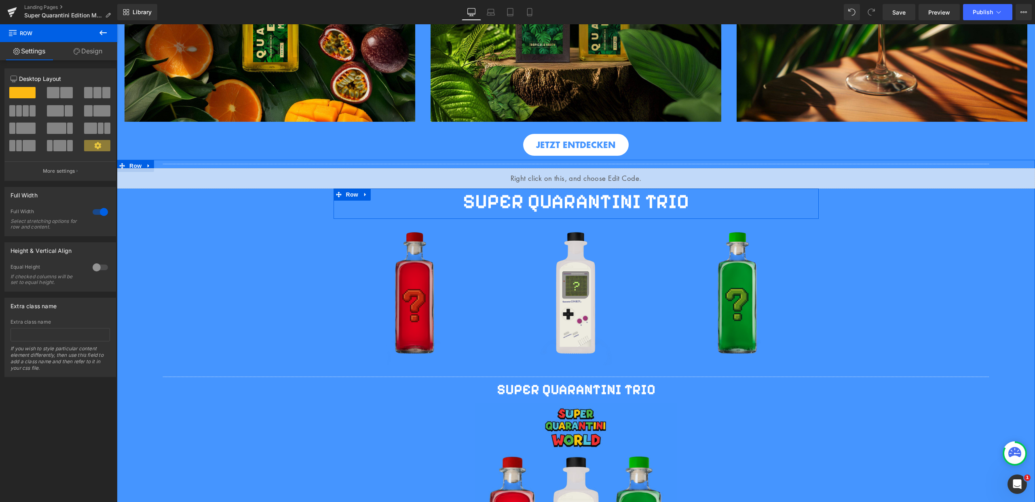
scroll to position [596, 0]
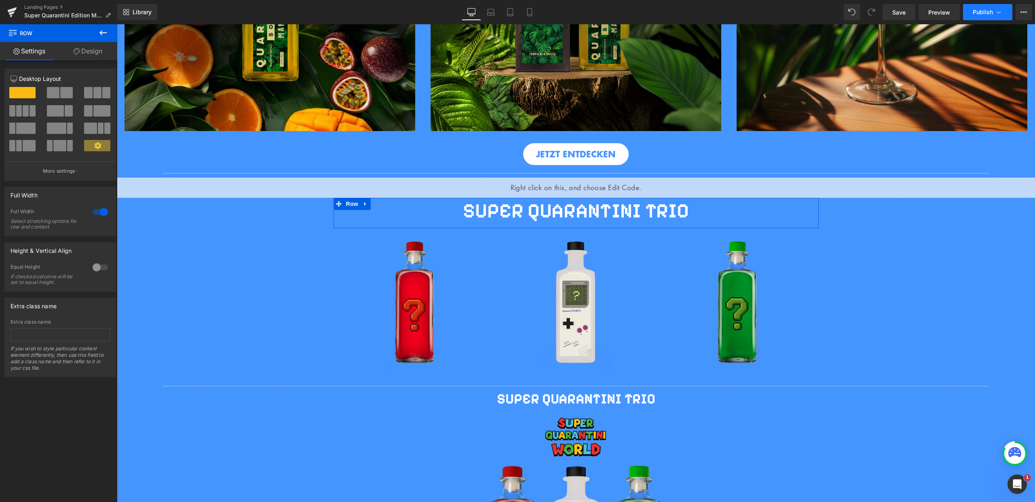
click at [992, 11] on span "Publish" at bounding box center [983, 12] width 20 height 6
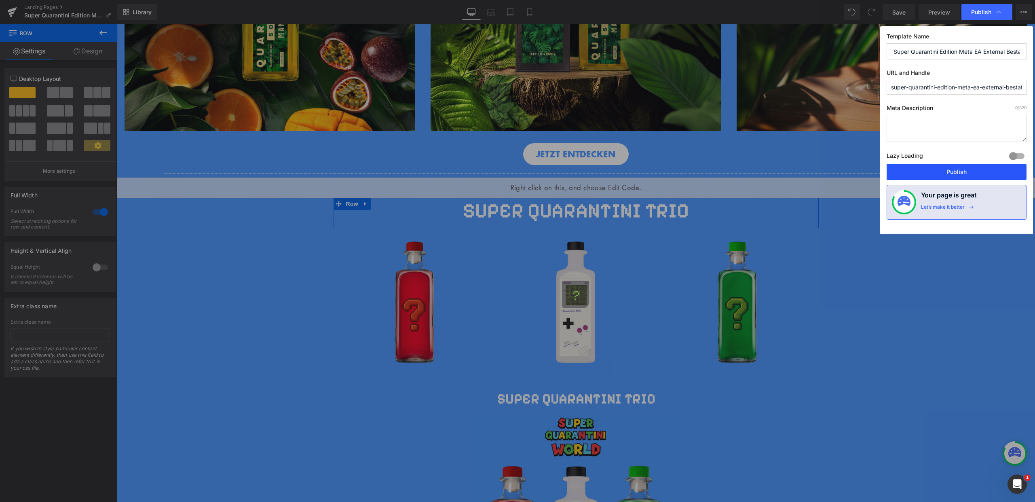
click at [965, 172] on button "Publish" at bounding box center [957, 172] width 140 height 16
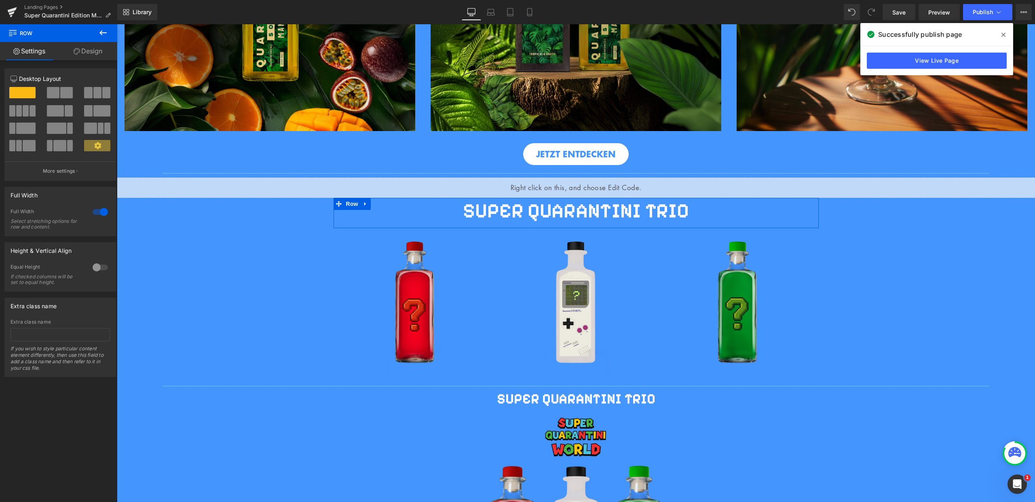
click at [1004, 36] on icon at bounding box center [1004, 35] width 4 height 4
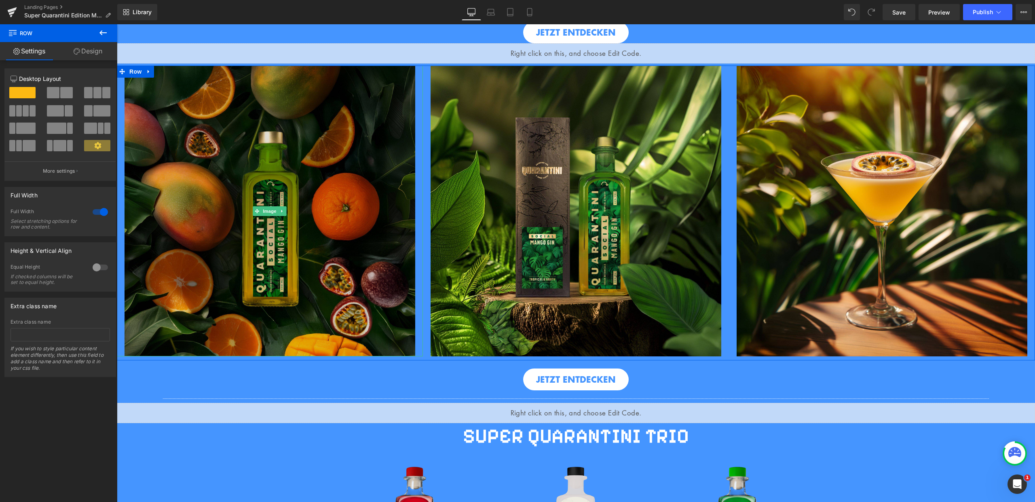
scroll to position [285, 0]
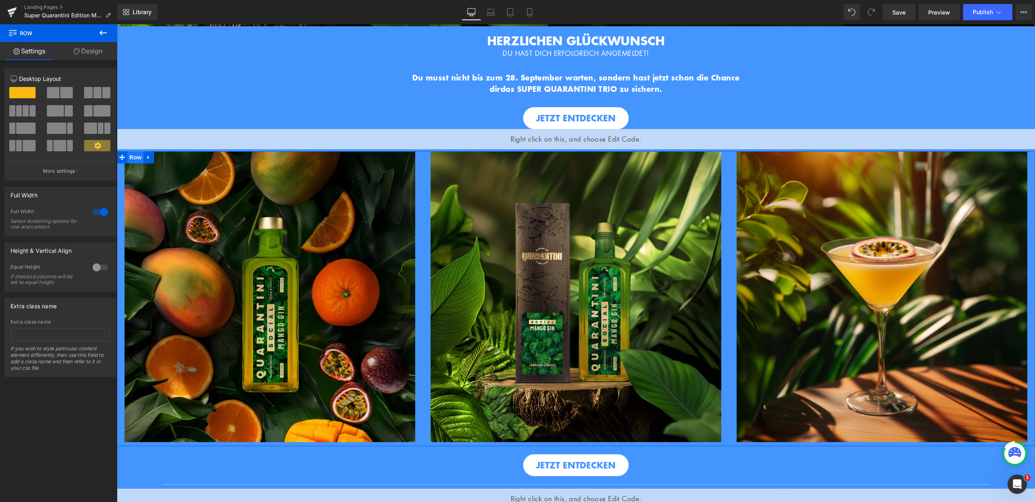
click at [133, 154] on span "Row" at bounding box center [135, 157] width 16 height 12
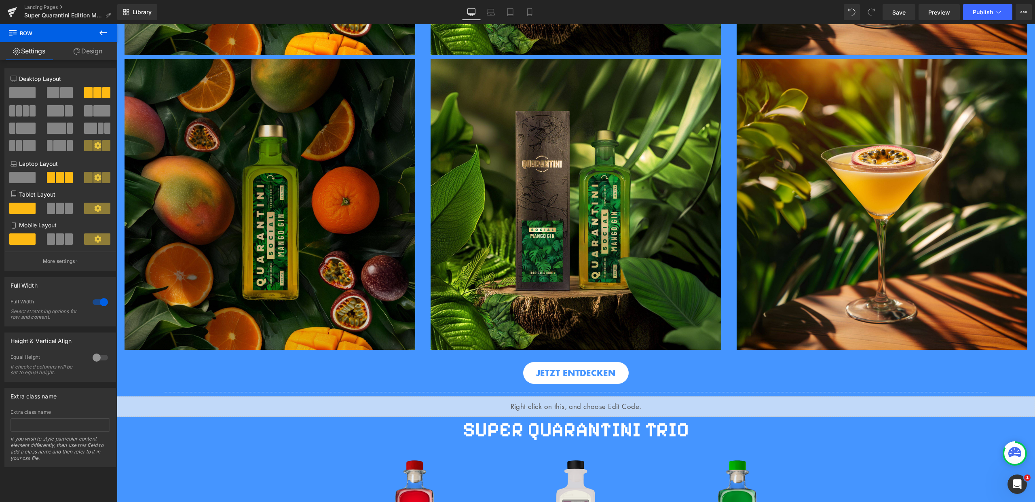
scroll to position [673, 0]
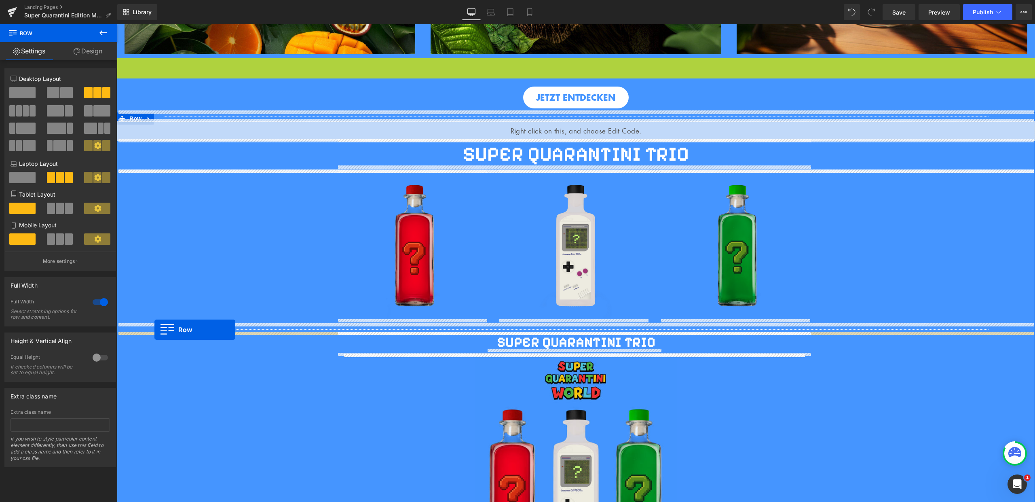
drag, startPoint x: 120, startPoint y: 61, endPoint x: 154, endPoint y: 330, distance: 270.3
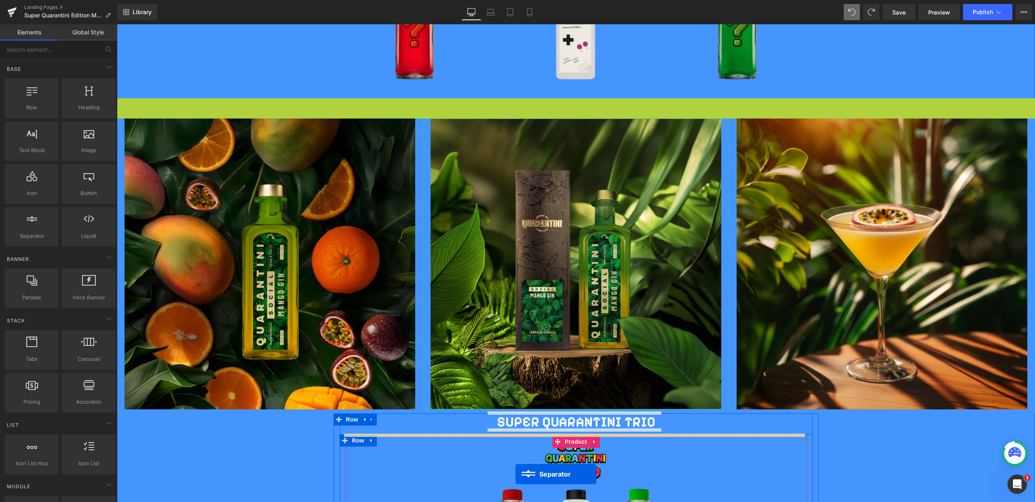
scroll to position [904, 0]
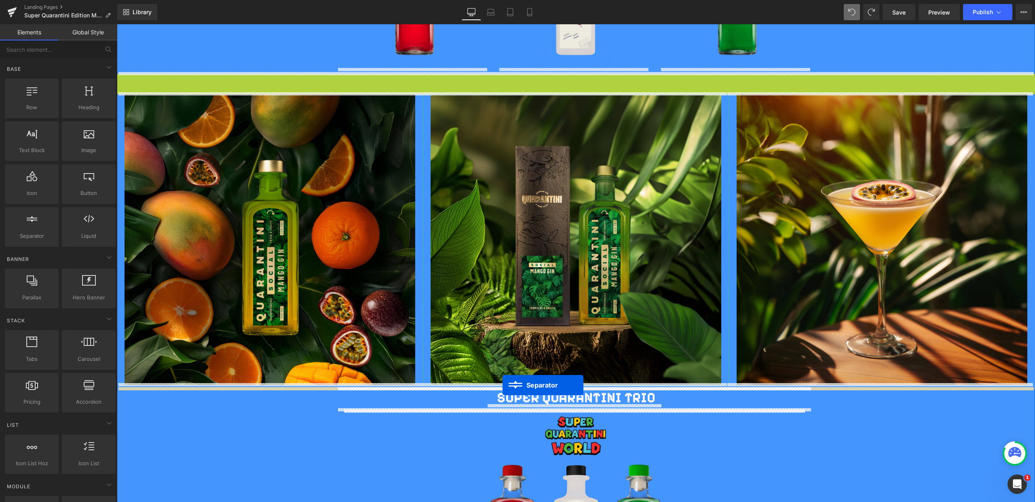
drag, startPoint x: 556, startPoint y: 141, endPoint x: 503, endPoint y: 385, distance: 249.9
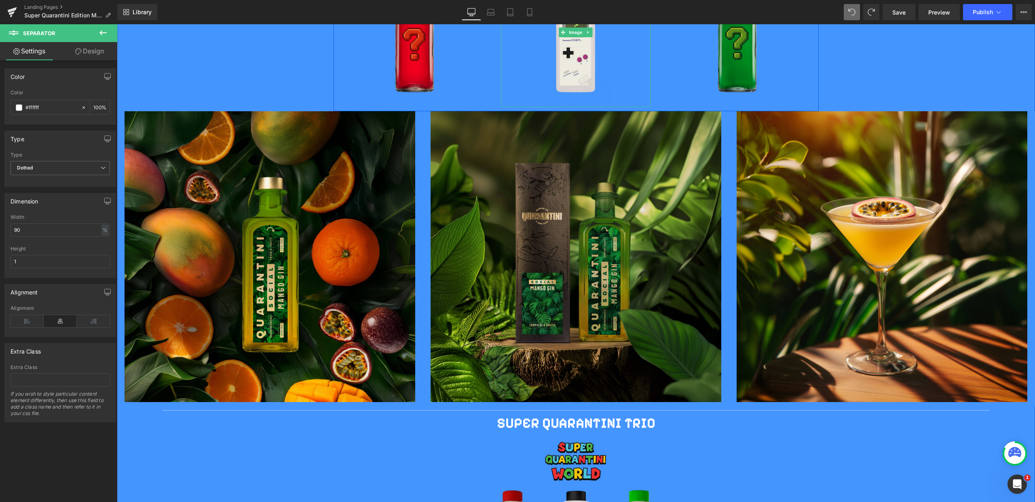
scroll to position [943, 0]
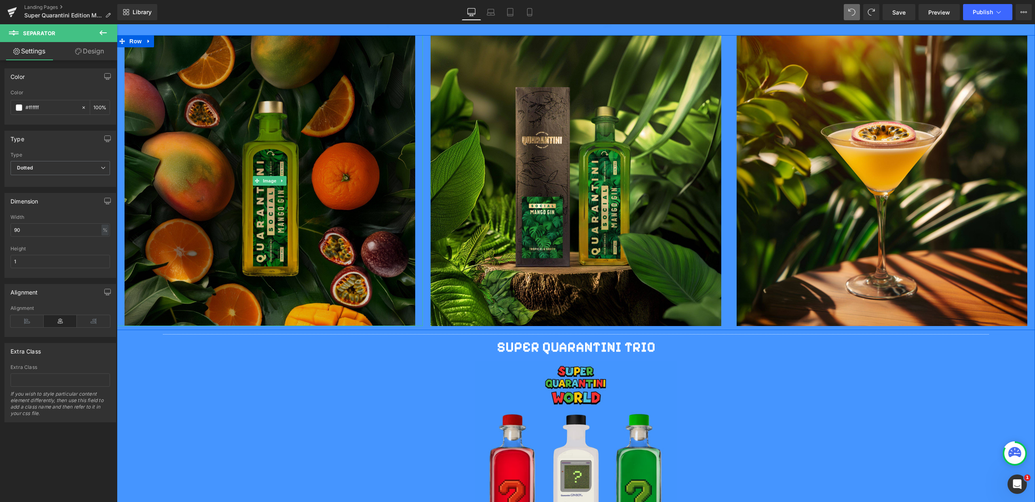
click at [277, 207] on img at bounding box center [270, 180] width 291 height 291
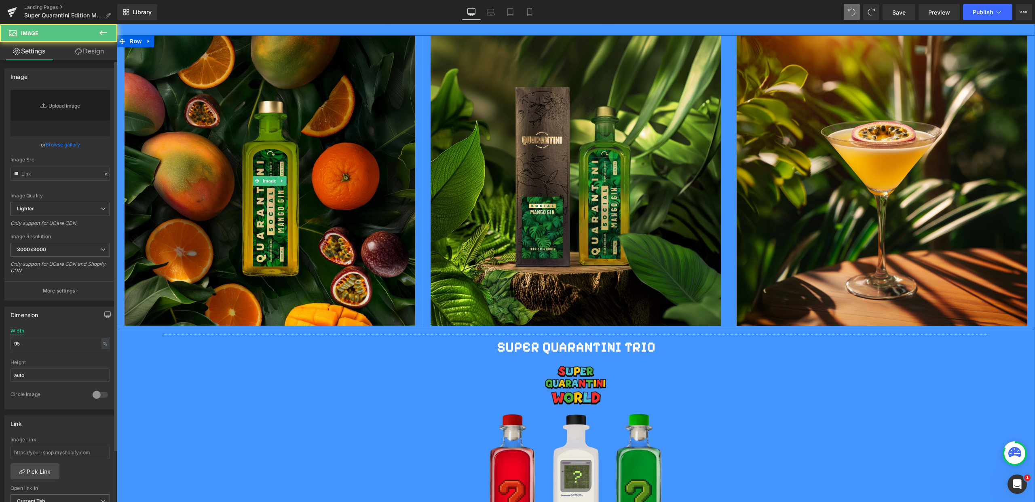
type input "[URL][DOMAIN_NAME]"
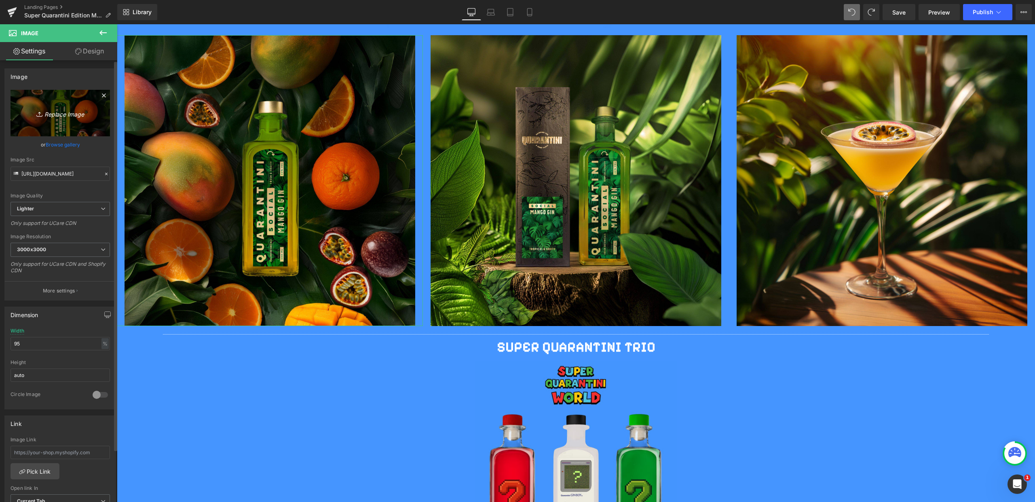
click at [62, 115] on icon "Replace Image" at bounding box center [60, 113] width 65 height 10
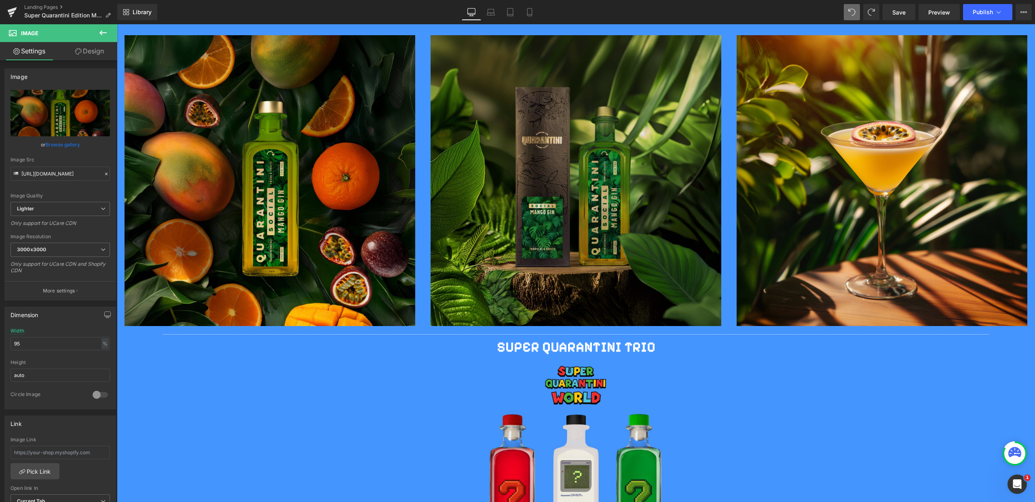
type input "C:\fakepath\9.jpg"
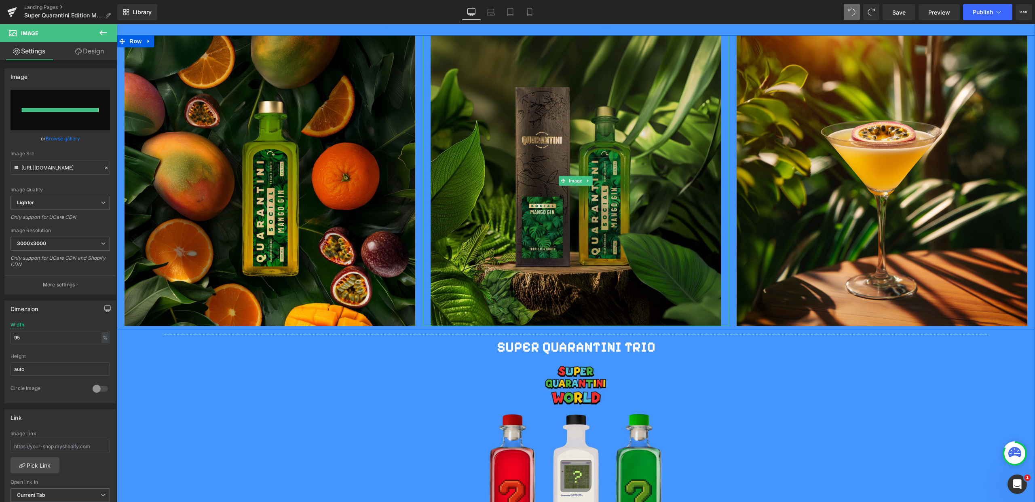
type input "[URL][DOMAIN_NAME]"
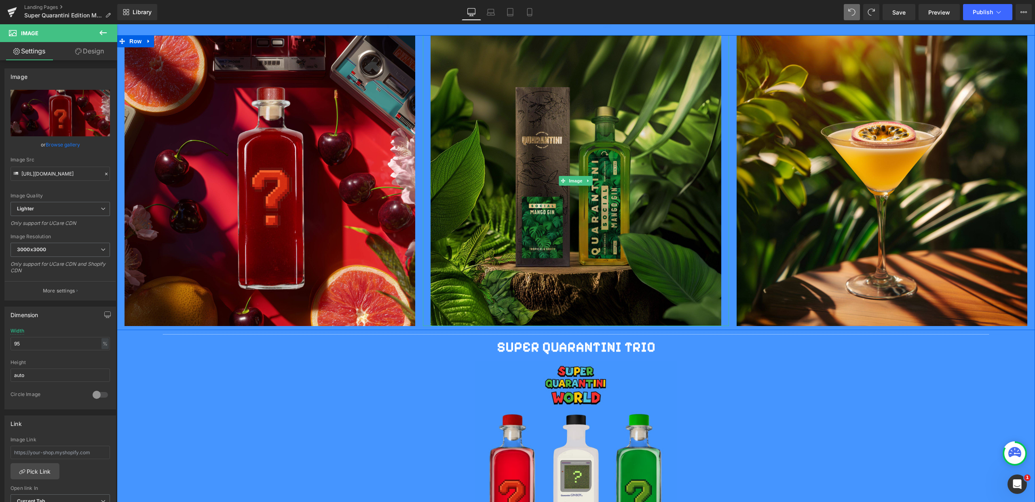
click at [600, 205] on img at bounding box center [576, 180] width 291 height 291
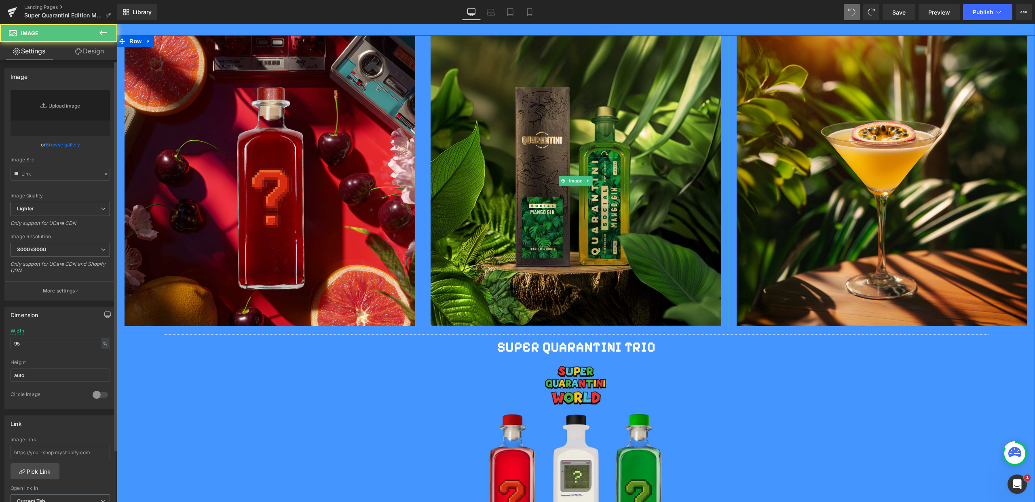
type input "[URL][DOMAIN_NAME]"
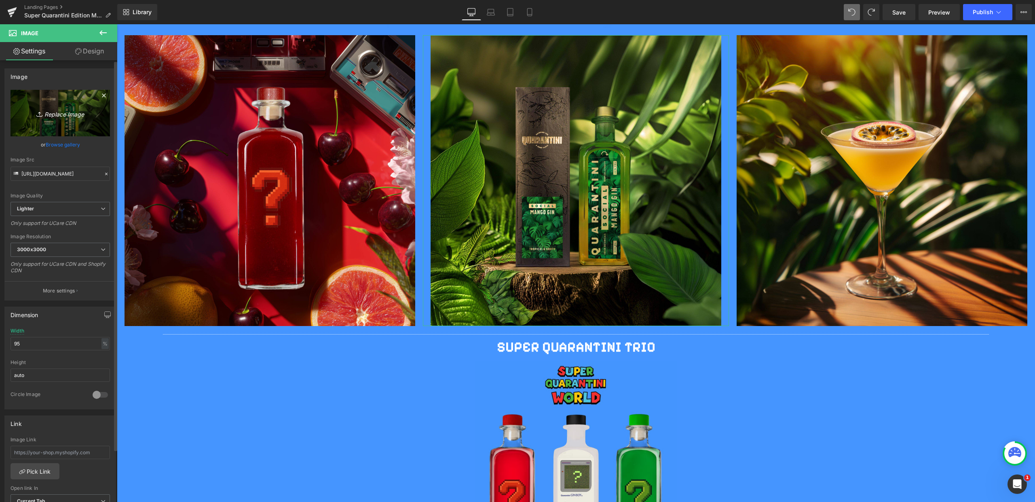
click at [59, 110] on icon "Replace Image" at bounding box center [60, 113] width 65 height 10
type input "C:\fakepath\10.jpg"
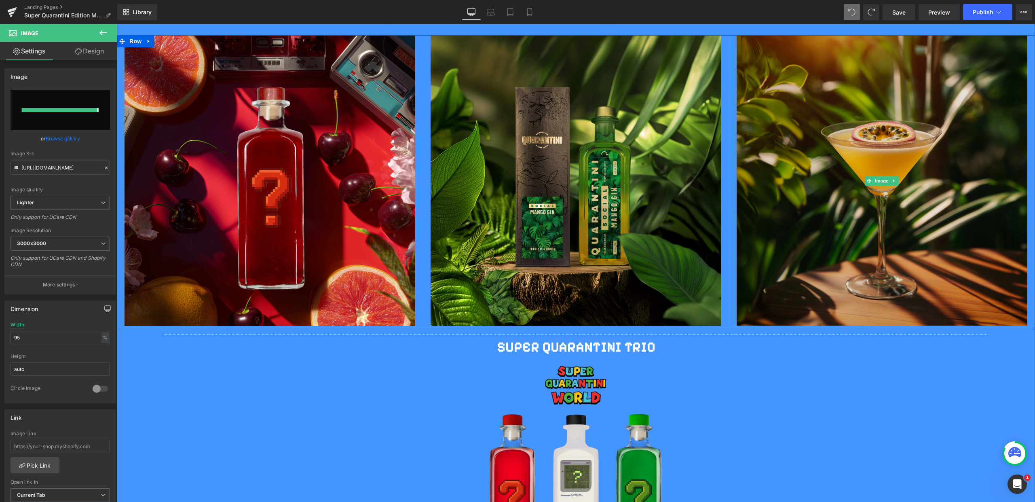
type input "[URL][DOMAIN_NAME]"
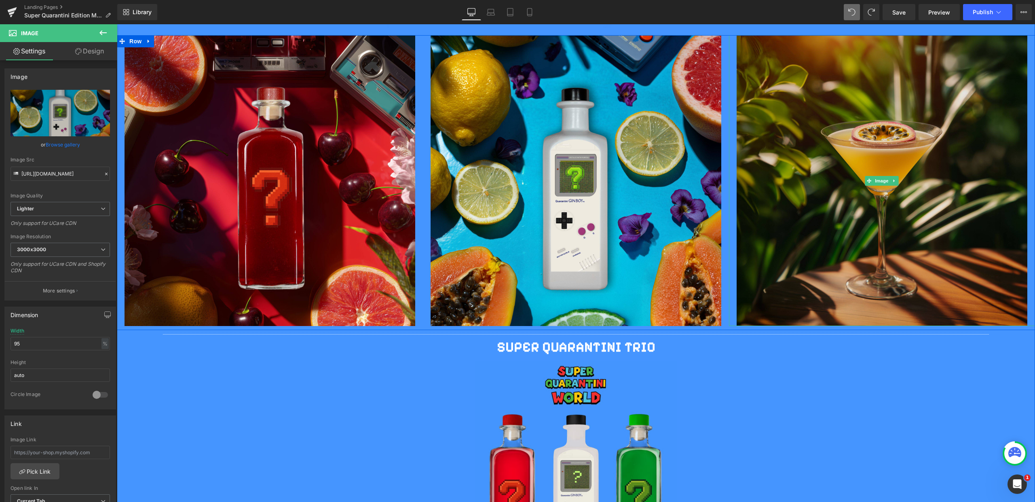
click at [834, 186] on img at bounding box center [882, 180] width 291 height 291
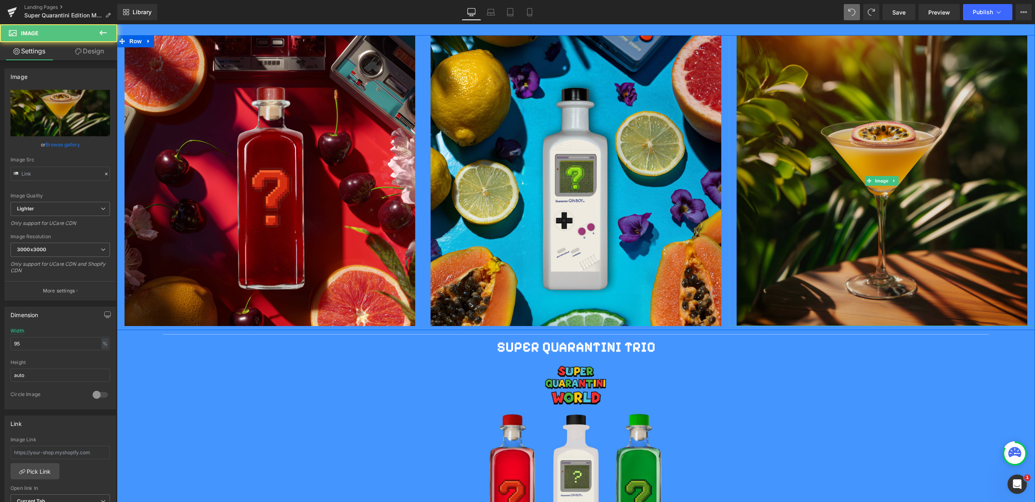
type input "[URL][DOMAIN_NAME]"
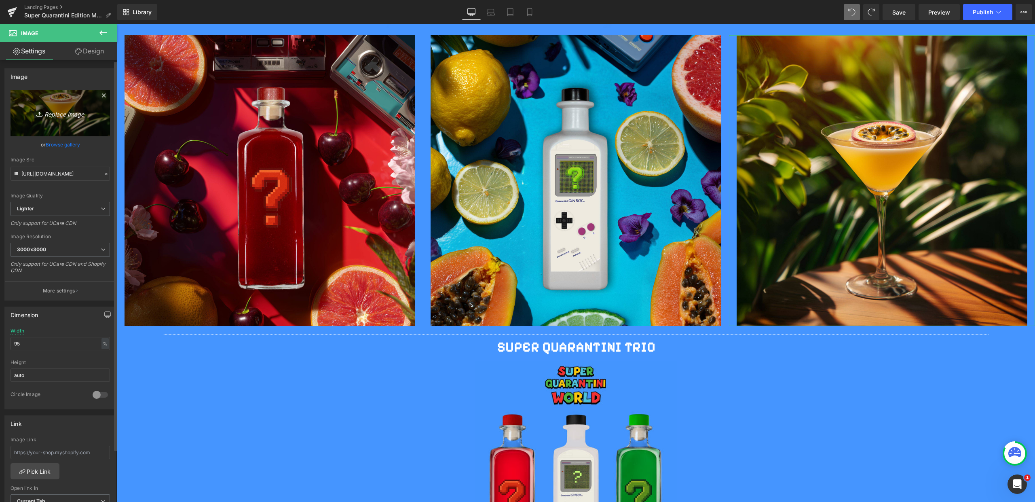
click at [54, 120] on link "Replace Image" at bounding box center [60, 113] width 99 height 47
type input "C:\fakepath\11.jpg"
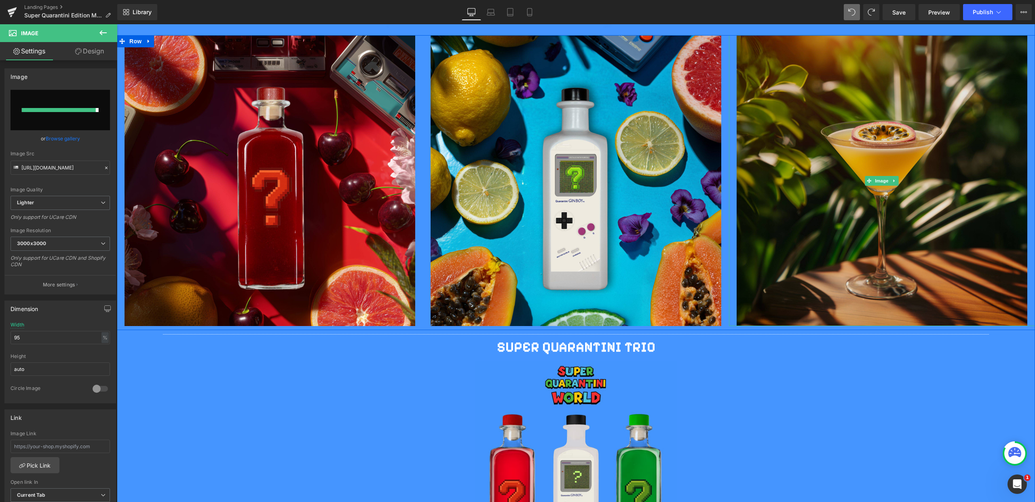
type input "[URL][DOMAIN_NAME]"
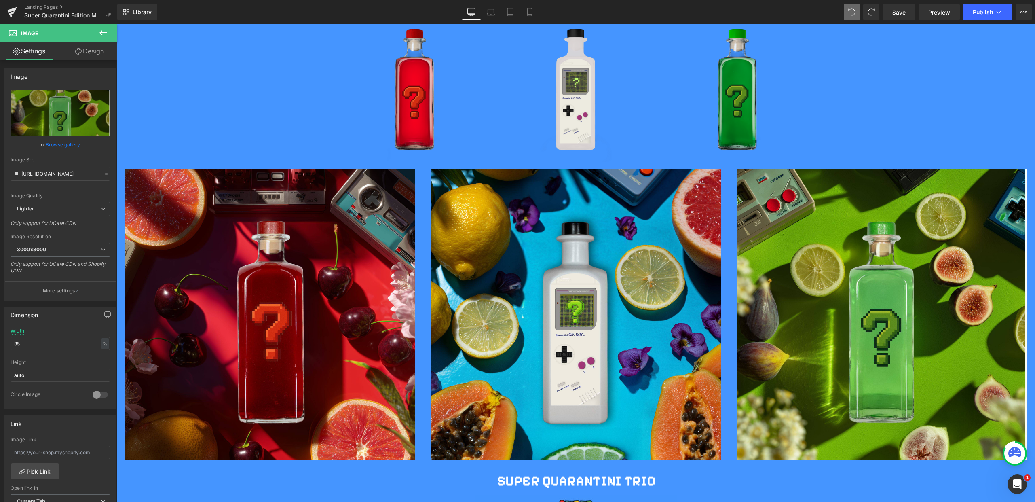
scroll to position [685, 0]
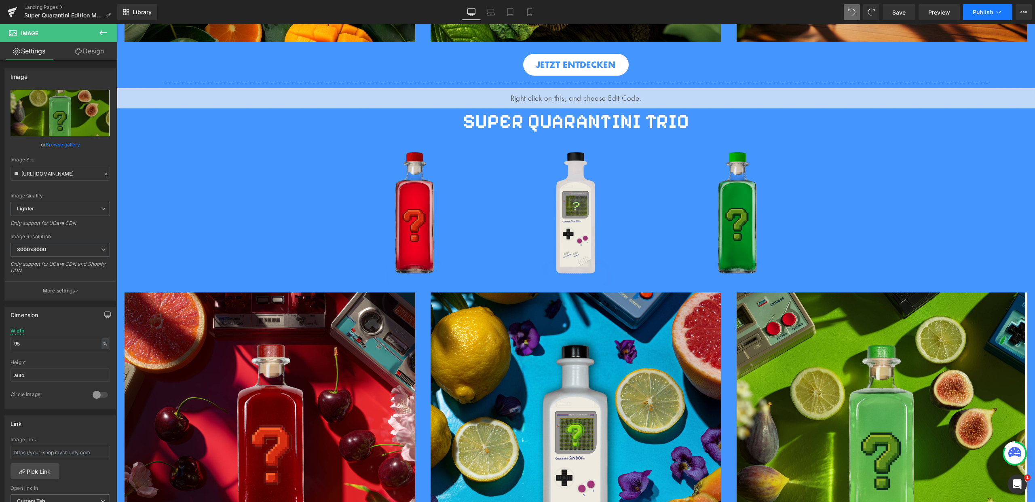
click at [995, 9] on icon at bounding box center [999, 12] width 8 height 8
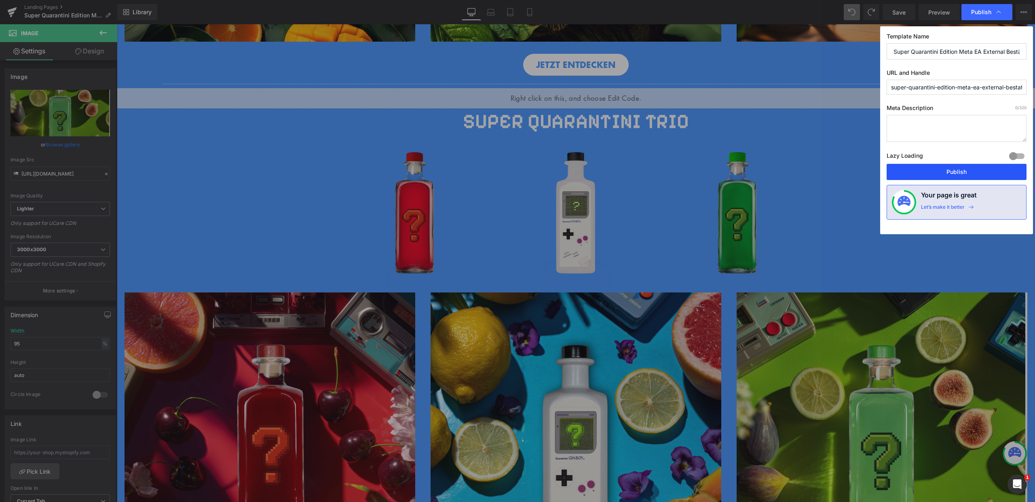
click at [962, 166] on button "Publish" at bounding box center [957, 172] width 140 height 16
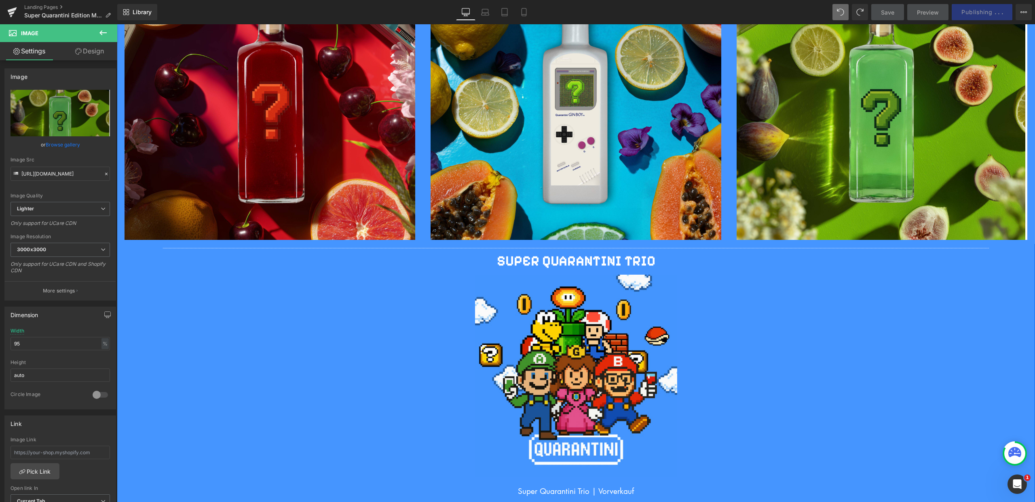
scroll to position [1030, 0]
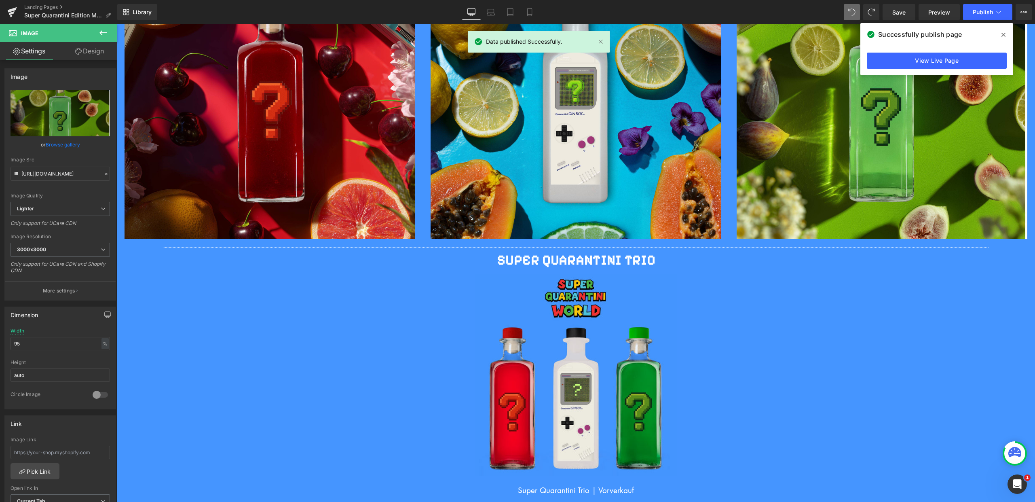
click at [1004, 34] on icon at bounding box center [1004, 35] width 4 height 4
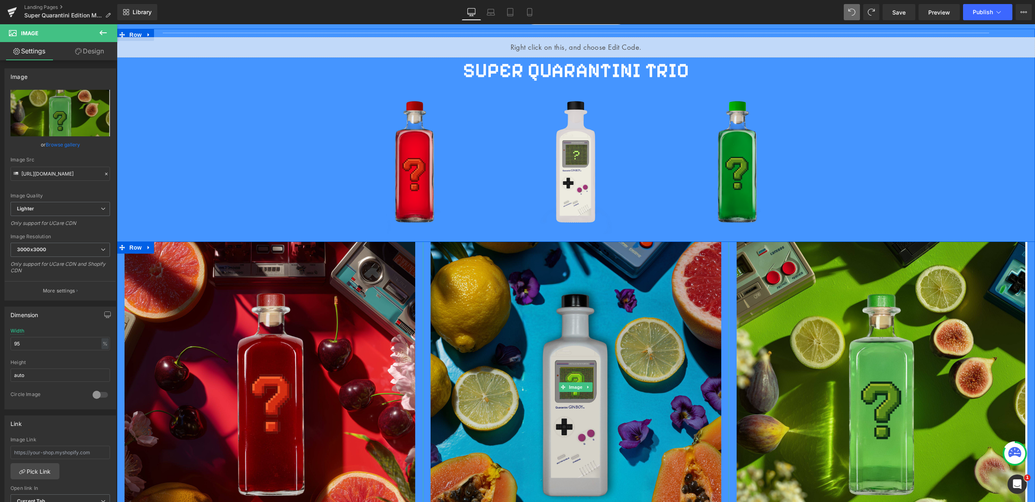
scroll to position [730, 0]
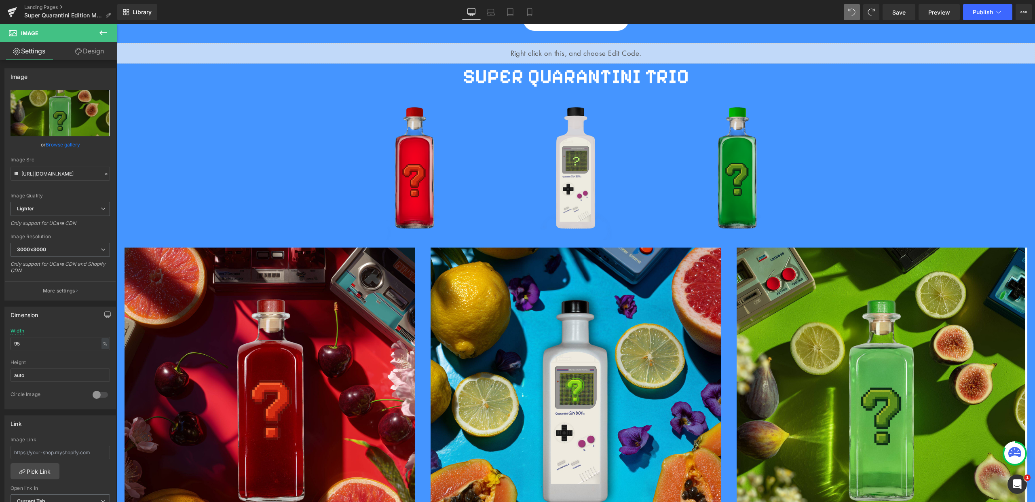
click at [106, 32] on icon at bounding box center [103, 33] width 10 height 10
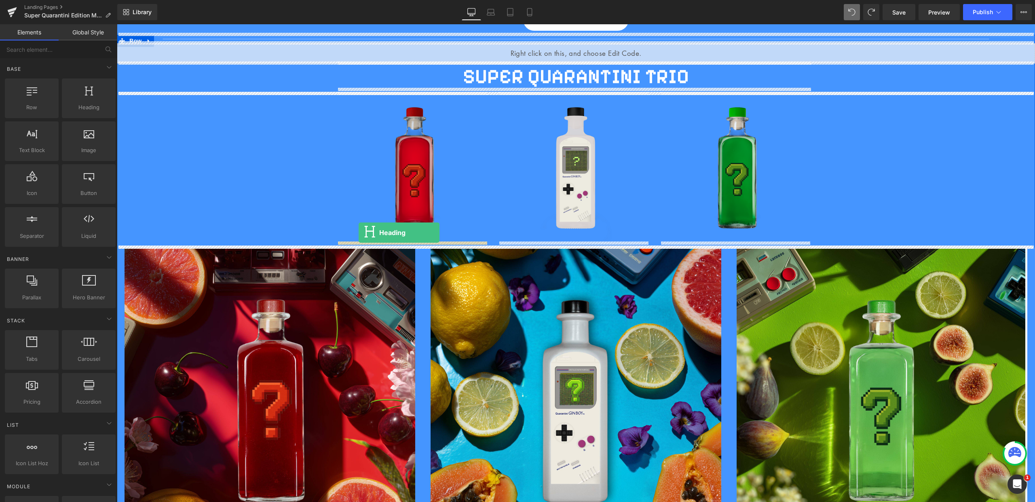
drag, startPoint x: 205, startPoint y: 126, endPoint x: 359, endPoint y: 233, distance: 187.2
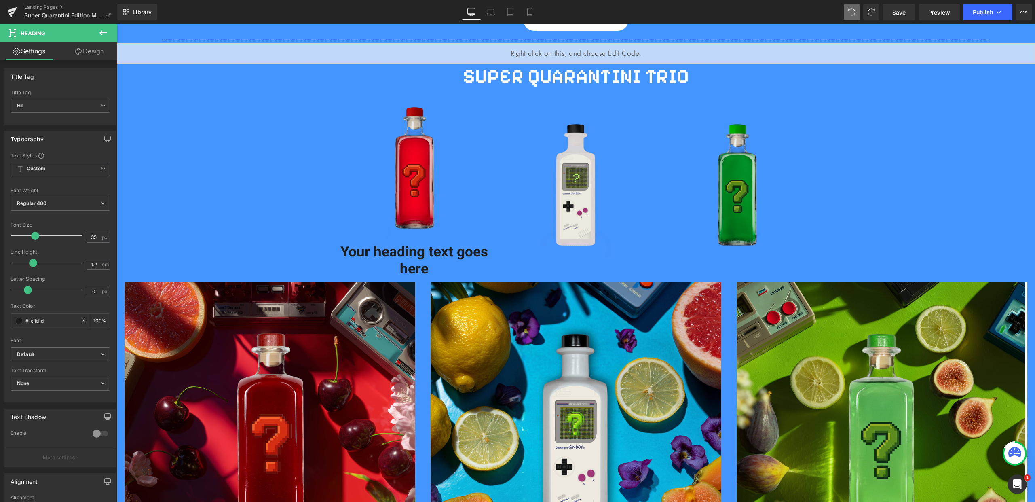
click at [111, 30] on button at bounding box center [103, 33] width 28 height 18
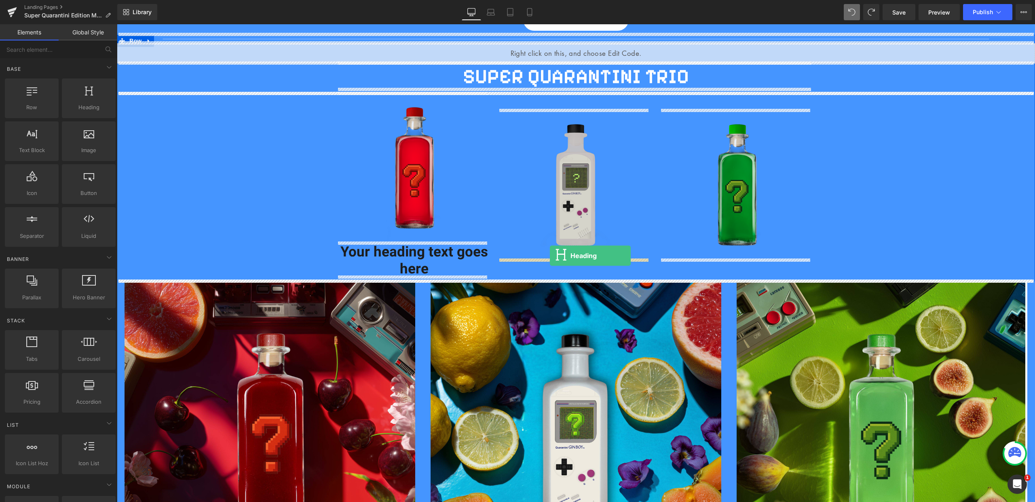
drag, startPoint x: 227, startPoint y: 135, endPoint x: 548, endPoint y: 256, distance: 342.6
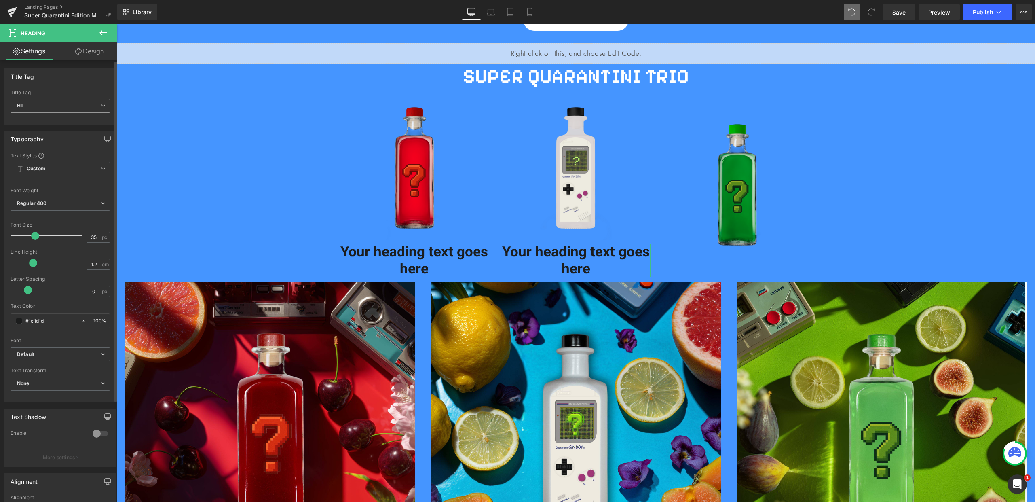
click at [85, 104] on span "H1" at bounding box center [60, 106] width 99 height 14
click at [105, 36] on icon at bounding box center [103, 33] width 10 height 10
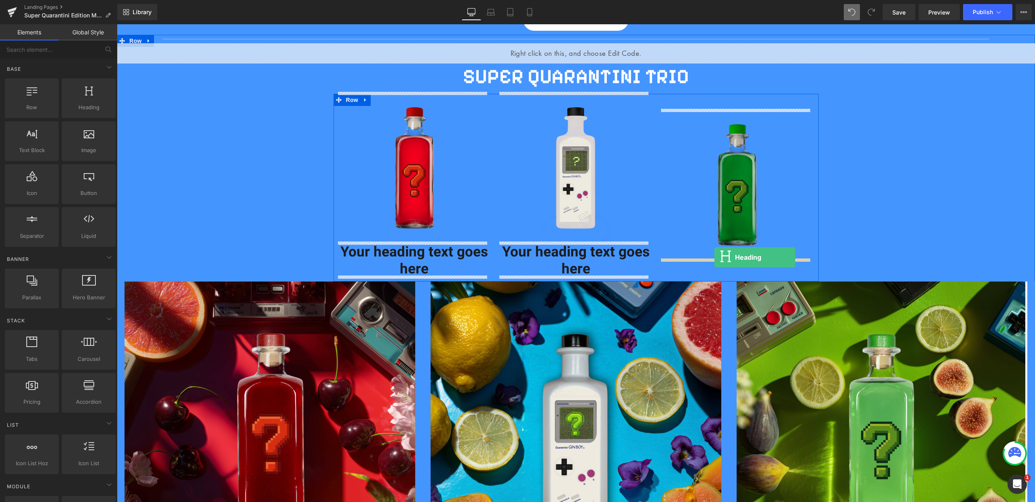
drag, startPoint x: 204, startPoint y: 132, endPoint x: 715, endPoint y: 257, distance: 525.4
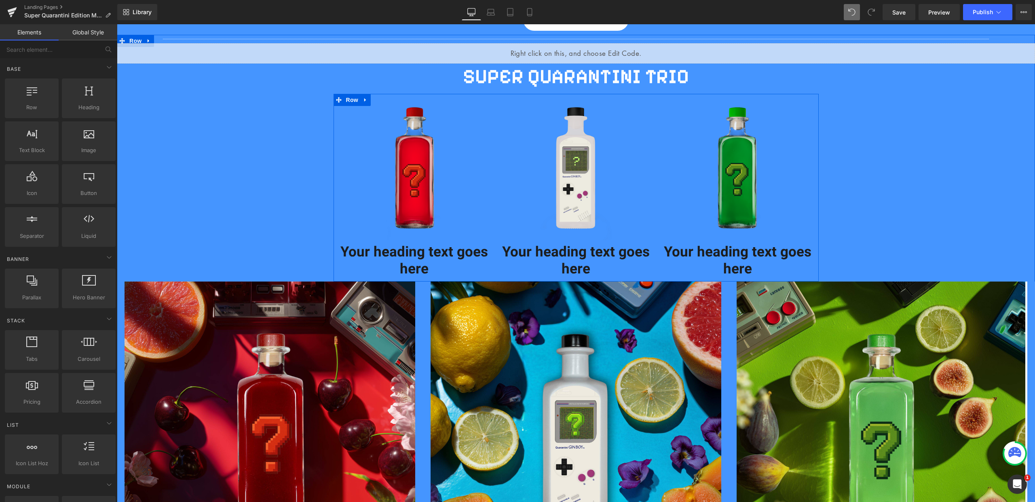
click at [425, 255] on div "Your heading text goes here Heading" at bounding box center [415, 260] width 150 height 34
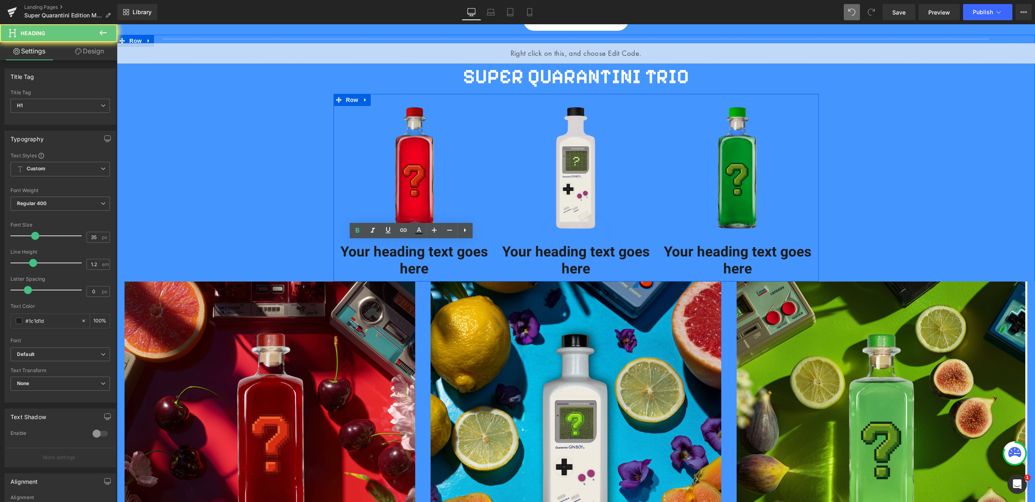
click at [567, 253] on h1 "Your heading text goes here" at bounding box center [576, 260] width 150 height 34
click at [601, 266] on h1 "Your heading text goes here" at bounding box center [576, 260] width 150 height 34
click at [590, 269] on h1 "Your heading text goes here" at bounding box center [576, 260] width 150 height 34
click at [431, 258] on div "Your heading text goes here Heading" at bounding box center [415, 260] width 150 height 34
click at [428, 266] on h1 "Your heading text goes here" at bounding box center [415, 260] width 150 height 34
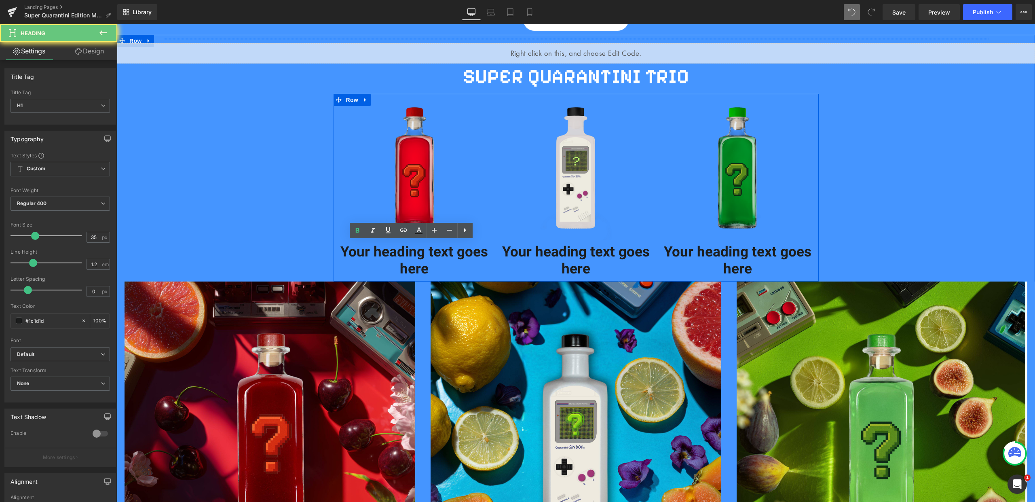
click at [426, 267] on h1 "Your heading text goes here" at bounding box center [415, 260] width 150 height 34
click at [411, 266] on h1 "Your heading text goes here" at bounding box center [415, 260] width 150 height 34
click at [391, 264] on h1 "Your heading text goes here" at bounding box center [415, 260] width 150 height 34
drag, startPoint x: 425, startPoint y: 267, endPoint x: 339, endPoint y: 253, distance: 86.9
click at [340, 253] on h1 "Your heading text goes here" at bounding box center [415, 260] width 150 height 34
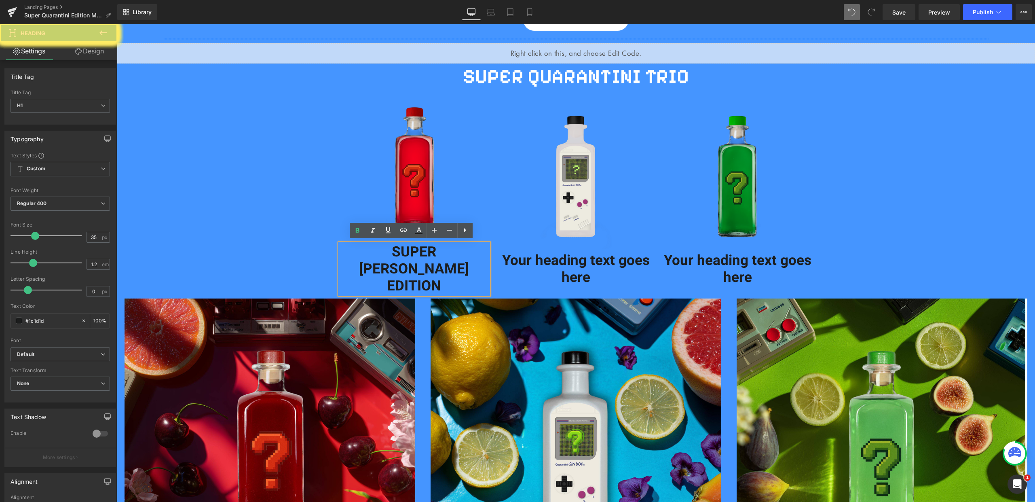
click at [589, 254] on div "Your heading text goes here Heading" at bounding box center [576, 269] width 150 height 34
drag, startPoint x: 589, startPoint y: 259, endPoint x: 502, endPoint y: 241, distance: 89.2
click at [502, 252] on h1 "Your heading text goes here" at bounding box center [576, 269] width 150 height 34
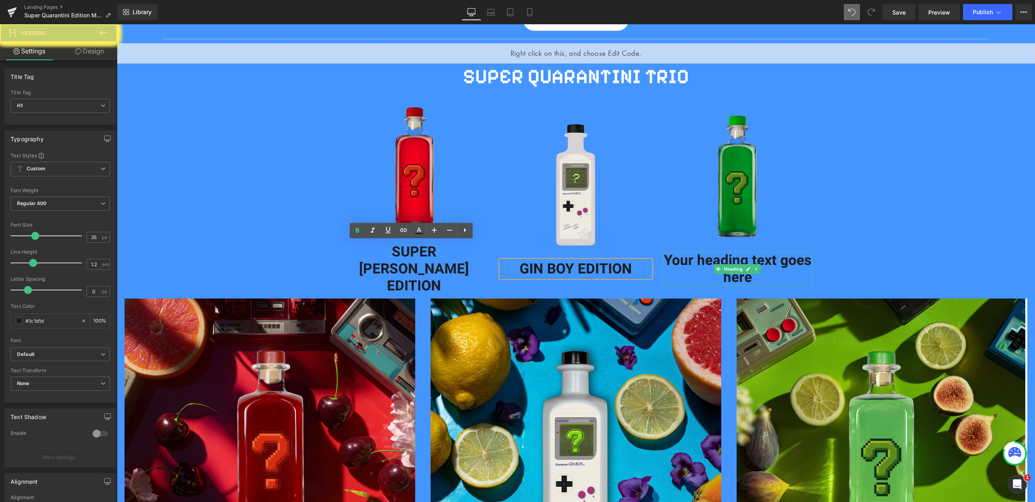
click at [722, 252] on div "Your heading text goes here Heading" at bounding box center [738, 269] width 150 height 34
click at [752, 252] on h1 "Your heading text goes here" at bounding box center [738, 269] width 150 height 34
drag, startPoint x: 752, startPoint y: 250, endPoint x: 663, endPoint y: 235, distance: 90.3
click at [664, 252] on h1 "Your heading text goes here" at bounding box center [738, 269] width 150 height 34
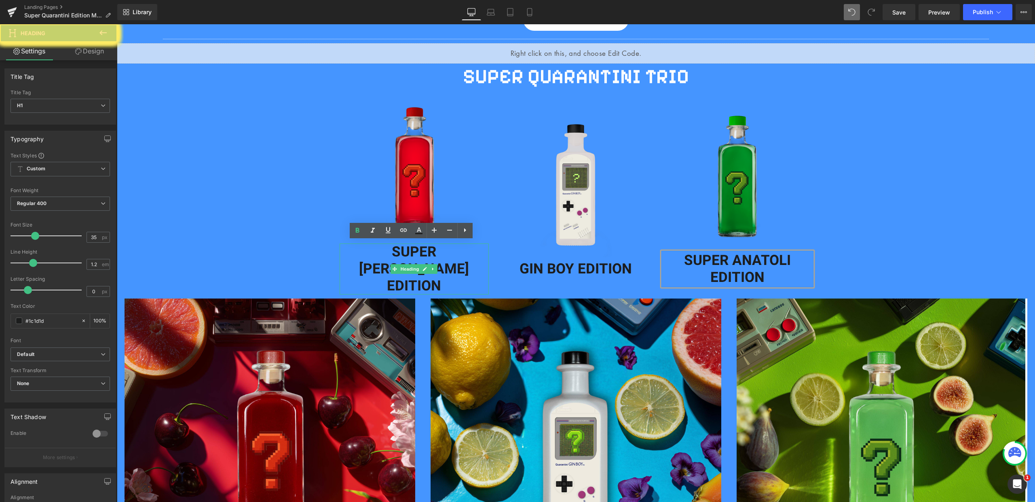
click at [430, 243] on div "SUPER [PERSON_NAME] EDITION Heading" at bounding box center [415, 268] width 150 height 51
click at [577, 260] on div "GIN BOY EDITION Heading" at bounding box center [576, 268] width 150 height 17
click at [431, 243] on div "SUPER [PERSON_NAME] EDITION Heading" at bounding box center [415, 268] width 150 height 51
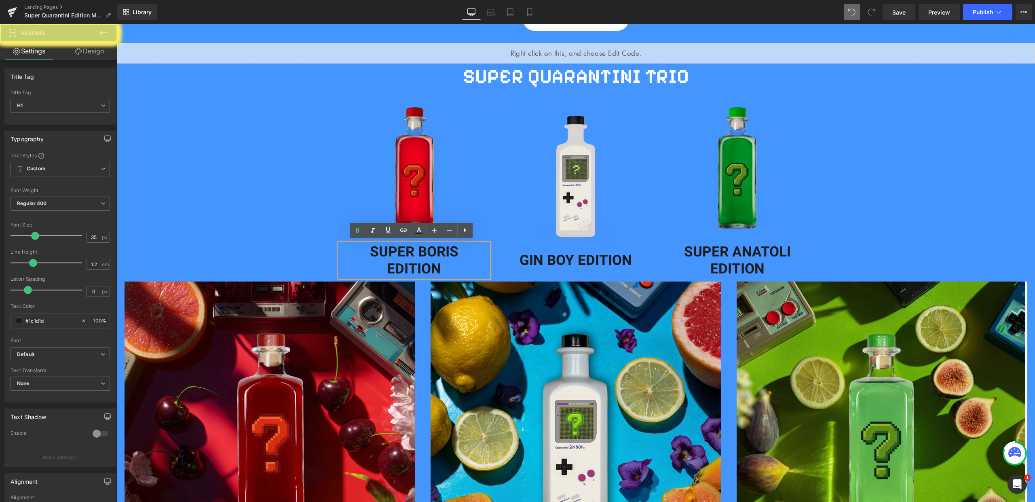
click at [588, 252] on div "GIN BOY EDITION Heading" at bounding box center [576, 260] width 150 height 17
click at [576, 252] on h1 "GIN BOY EDITION" at bounding box center [576, 260] width 150 height 17
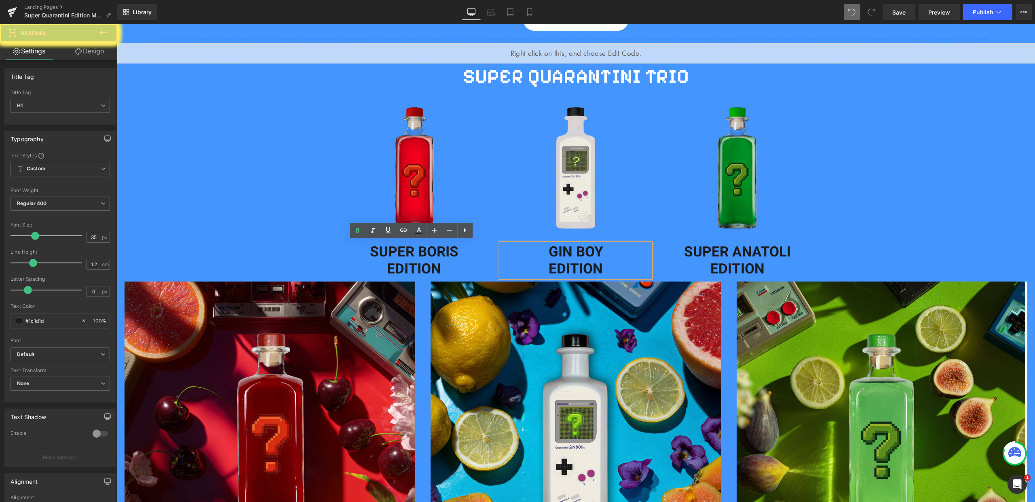
click at [951, 240] on div "Separator Liquid SUPER QUARANTINI TRIO Heading Row Image Row Image SUPER [PERSO…" at bounding box center [576, 467] width 918 height 864
click at [417, 255] on div "SUPER [PERSON_NAME] EDITION Heading" at bounding box center [415, 260] width 150 height 34
click at [438, 264] on h1 "EDITION" at bounding box center [415, 268] width 150 height 17
click at [396, 260] on h1 "EDITION" at bounding box center [415, 268] width 150 height 17
drag, startPoint x: 366, startPoint y: 247, endPoint x: 465, endPoint y: 261, distance: 100.4
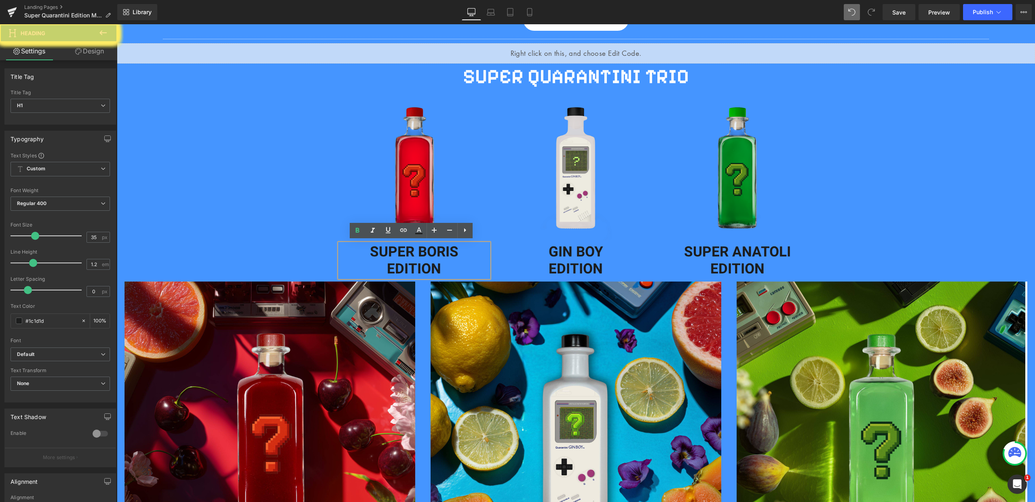
click at [467, 262] on div "SUPER [PERSON_NAME] EDITION" at bounding box center [415, 260] width 150 height 34
drag, startPoint x: 448, startPoint y: 234, endPoint x: 325, endPoint y: 219, distance: 123.4
click at [448, 234] on icon at bounding box center [450, 230] width 10 height 10
drag, startPoint x: 325, startPoint y: 219, endPoint x: 438, endPoint y: 237, distance: 114.6
click at [448, 234] on icon at bounding box center [450, 230] width 10 height 10
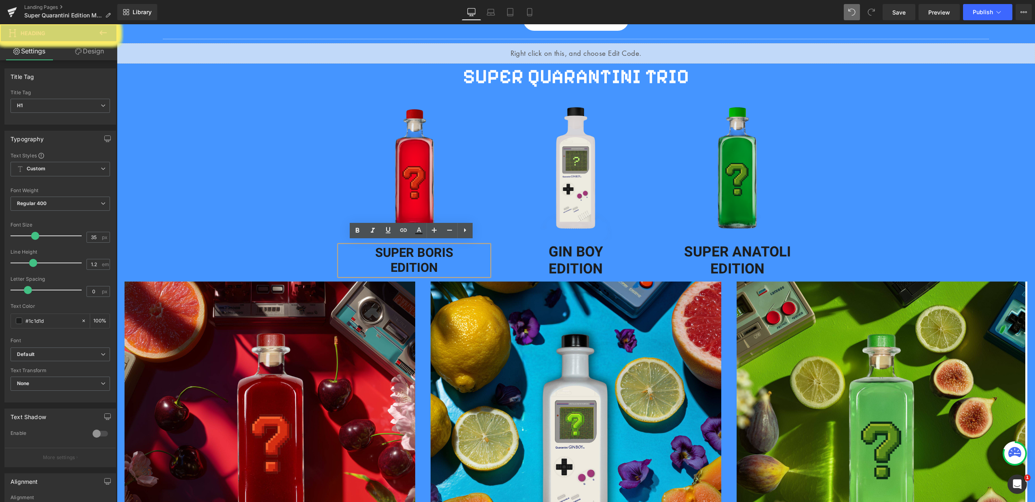
click at [555, 261] on div "GIN BOY EDITION Heading" at bounding box center [576, 260] width 150 height 34
click at [601, 265] on h1 "EDITION" at bounding box center [576, 268] width 150 height 17
drag, startPoint x: 582, startPoint y: 263, endPoint x: 609, endPoint y: 241, distance: 34.7
click at [542, 249] on div "GIN BOY EDITION" at bounding box center [576, 260] width 150 height 34
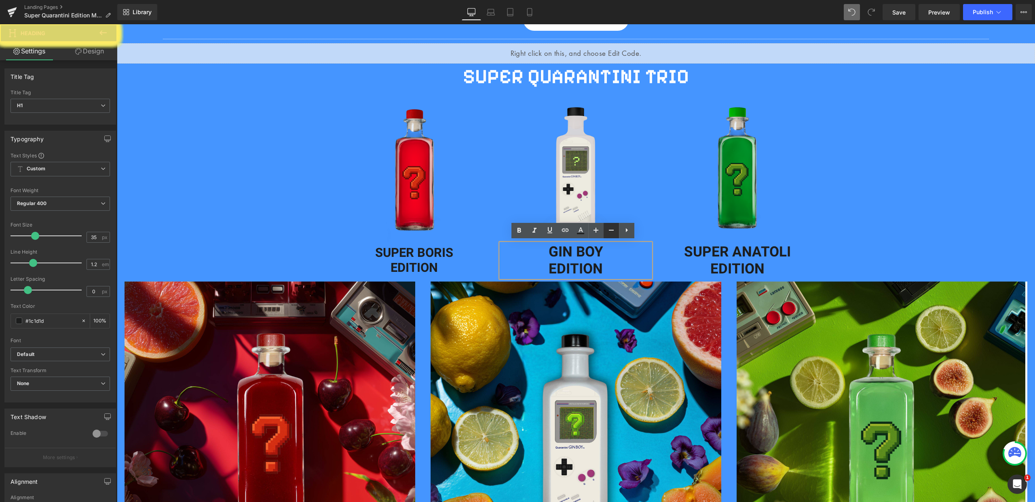
click at [610, 234] on icon at bounding box center [612, 230] width 10 height 10
click at [609, 232] on icon at bounding box center [612, 230] width 10 height 10
click at [728, 262] on div "SUPER [PERSON_NAME] EDITION Heading" at bounding box center [738, 260] width 150 height 34
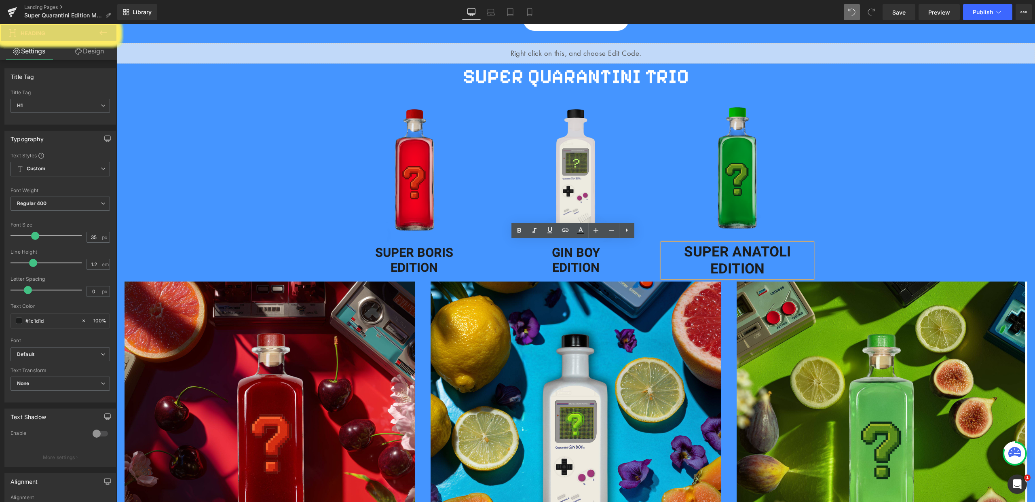
click at [615, 247] on h1 "GIN BOY" at bounding box center [576, 252] width 150 height 15
click at [605, 248] on h1 "GIN BOY" at bounding box center [576, 252] width 150 height 15
click at [605, 253] on h1 "GIN BOY" at bounding box center [576, 252] width 150 height 15
click at [739, 264] on h1 "SUPER ANATOLI EDITION" at bounding box center [738, 260] width 150 height 34
click at [766, 267] on h1 "SUPER ANATOLI EDITION" at bounding box center [738, 260] width 150 height 34
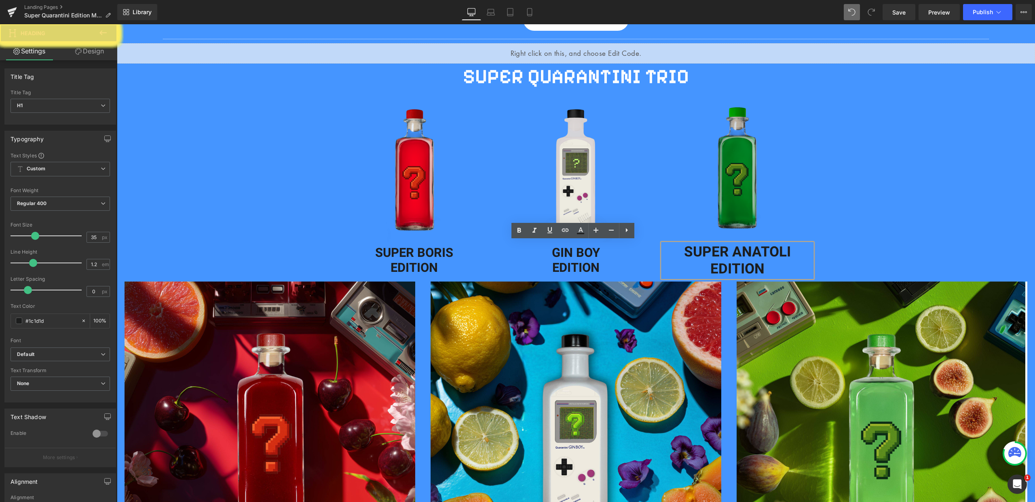
drag, startPoint x: 765, startPoint y: 267, endPoint x: 783, endPoint y: 239, distance: 33.8
click at [678, 245] on h1 "SUPER ANATOLI EDITION" at bounding box center [738, 260] width 150 height 34
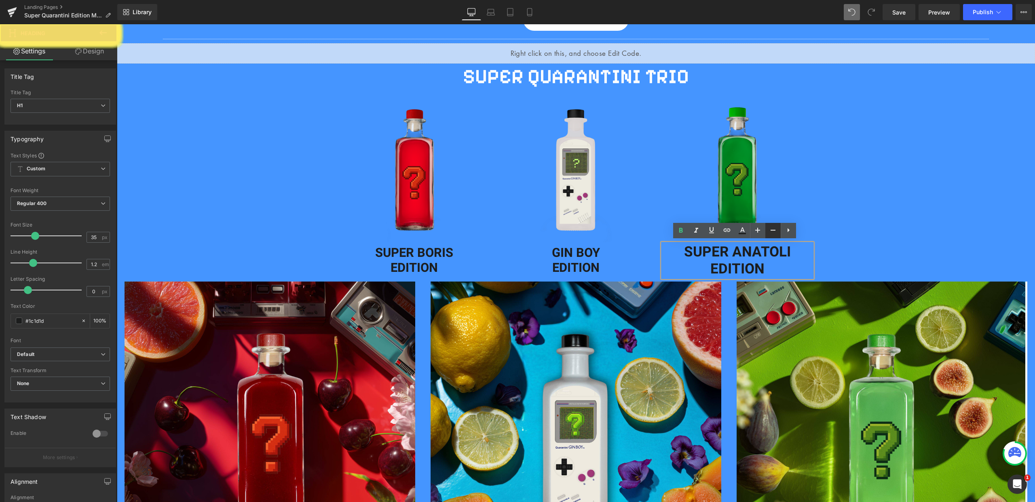
click at [773, 233] on icon at bounding box center [773, 230] width 10 height 10
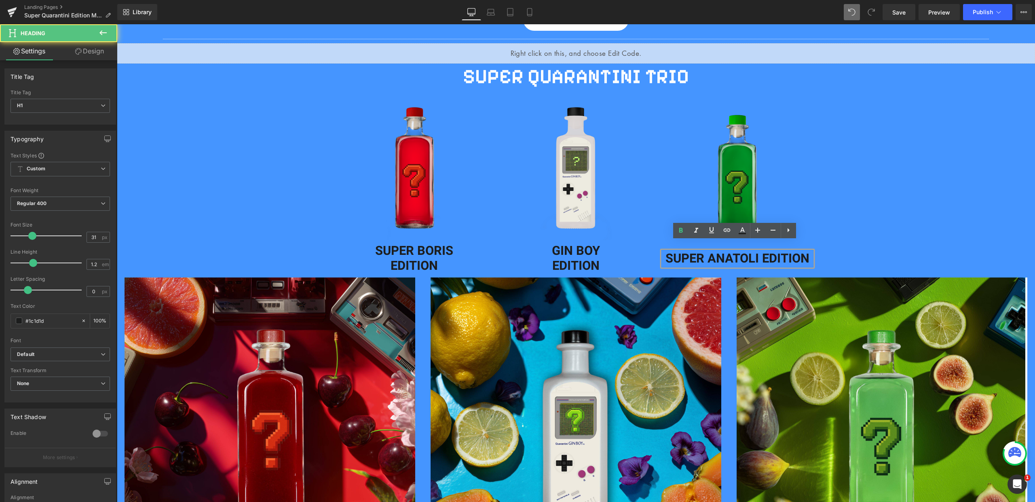
click at [756, 257] on h1 "SUPER ANATOLI EDITION" at bounding box center [738, 258] width 150 height 15
click at [760, 257] on h1 "SUPER ANATOLI EDITION" at bounding box center [738, 258] width 150 height 15
click at [593, 253] on div "GIN BOY EDITION Heading" at bounding box center [576, 258] width 150 height 30
click at [550, 264] on h1 "EDITION" at bounding box center [576, 265] width 150 height 15
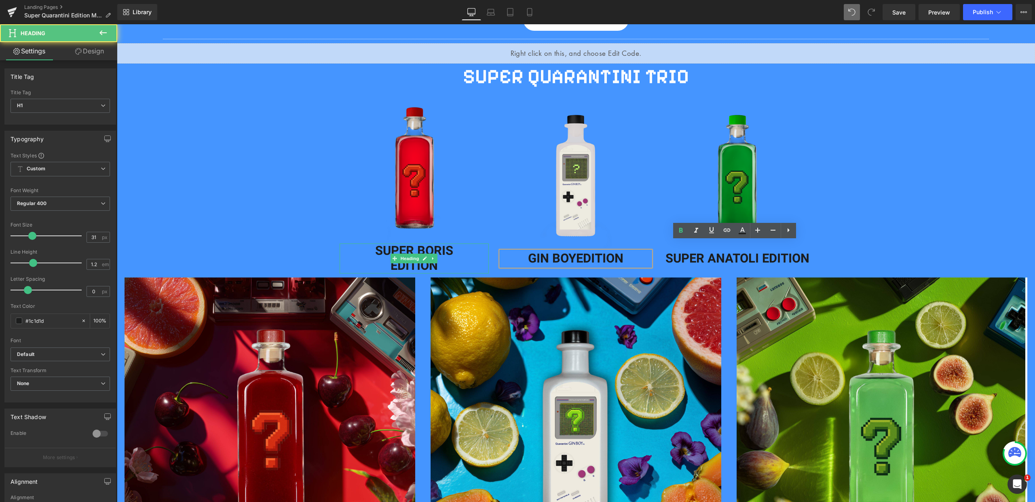
click at [423, 245] on div "SUPER [PERSON_NAME] EDITION Heading" at bounding box center [415, 258] width 150 height 30
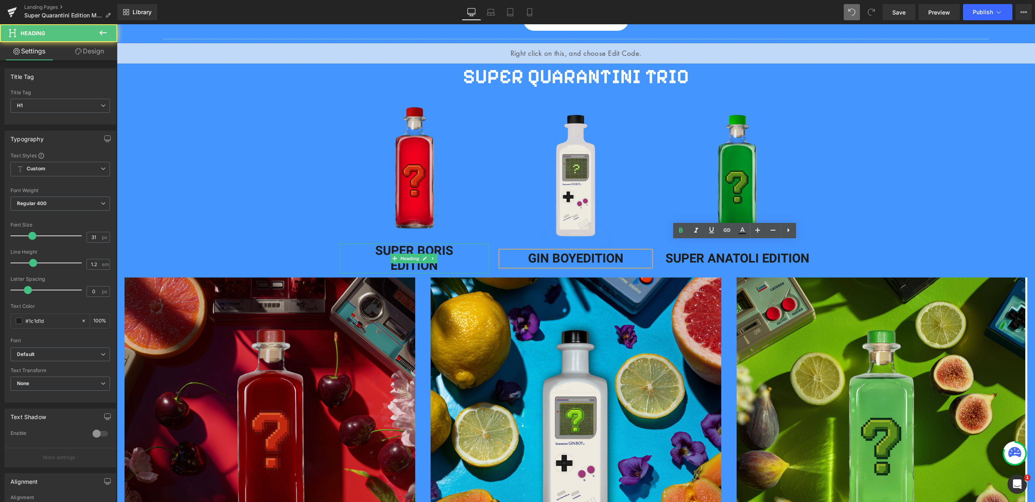
click at [389, 258] on h1 "EDITION" at bounding box center [415, 265] width 150 height 15
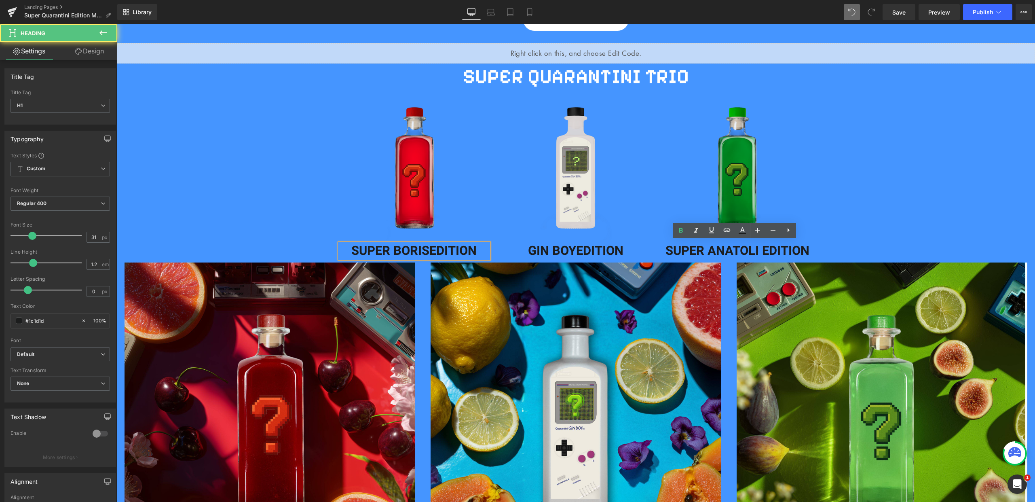
click at [960, 184] on div "Separator Liquid SUPER QUARANTINI TRIO Heading Row Image Row Image SUPER [PERSO…" at bounding box center [576, 457] width 918 height 845
click at [314, 164] on div "Separator Liquid SUPER QUARANTINI TRIO Heading Row Image Row Image SUPER [PERSO…" at bounding box center [576, 457] width 918 height 845
click at [486, 243] on h1 "SUPER [PERSON_NAME] EDITION" at bounding box center [415, 250] width 150 height 15
click at [504, 245] on h1 "GIN BOY EDITION" at bounding box center [576, 250] width 150 height 15
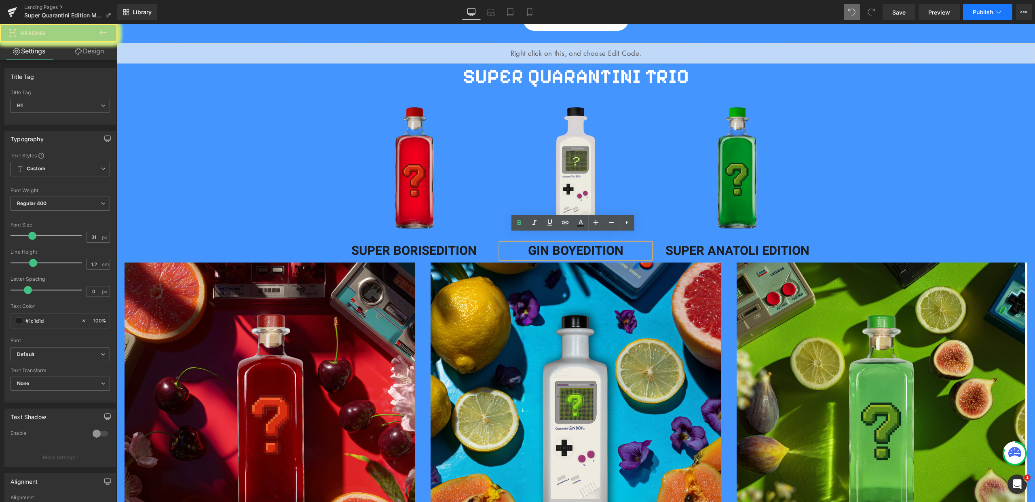
click at [972, 13] on button "Publish" at bounding box center [987, 12] width 49 height 16
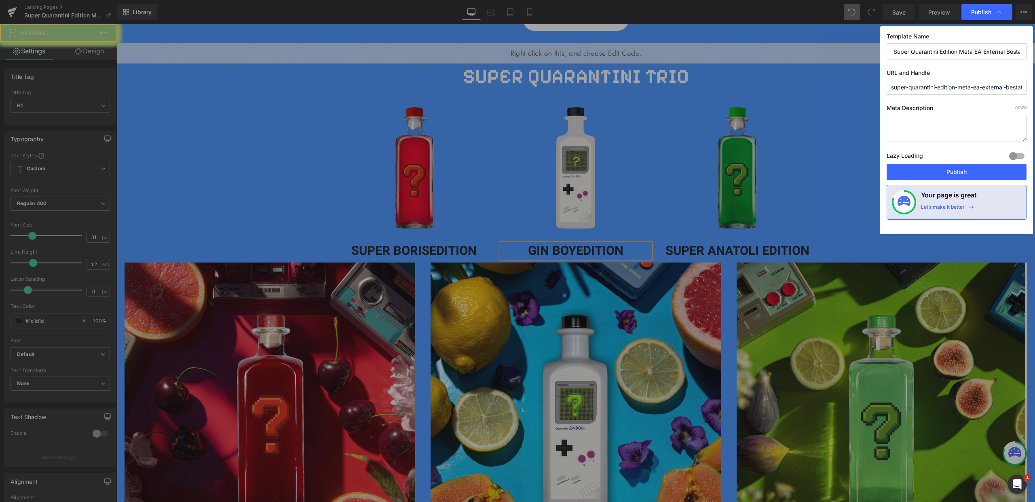
click at [952, 165] on button "Publish" at bounding box center [957, 172] width 140 height 16
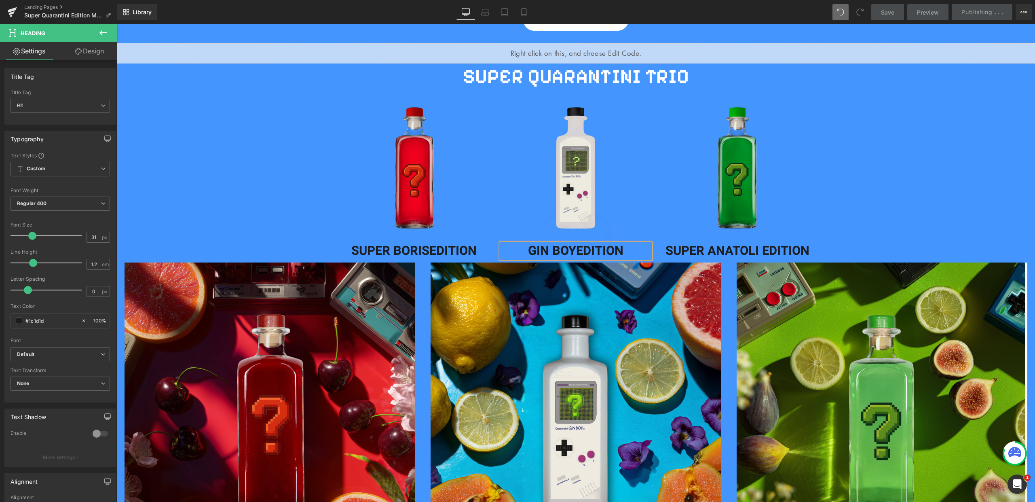
click at [890, 9] on span "Save" at bounding box center [887, 12] width 13 height 8
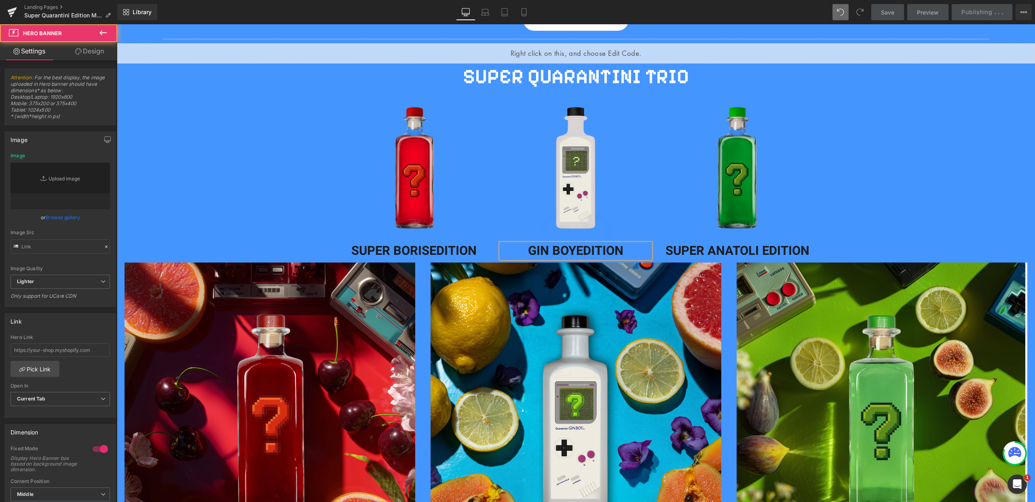
click at [874, 253] on div "Separator Liquid SUPER QUARANTINI TRIO Heading Row Image Row Image SUPER [PERSO…" at bounding box center [576, 457] width 918 height 845
click at [813, 258] on div "Image SUPER [PERSON_NAME] EDITION Heading" at bounding box center [738, 176] width 162 height 165
click at [743, 243] on img at bounding box center [738, 169] width 150 height 150
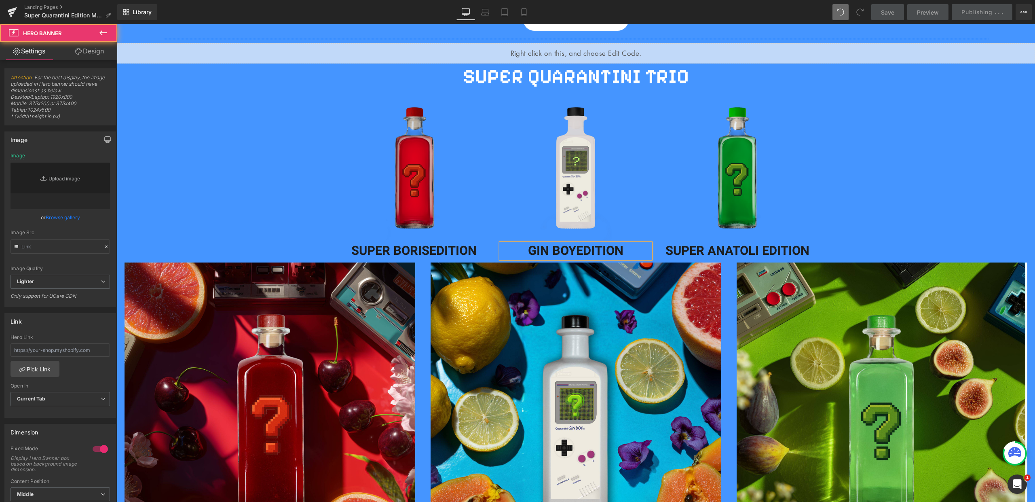
click at [569, 243] on img at bounding box center [576, 169] width 150 height 150
click at [409, 243] on img at bounding box center [415, 169] width 150 height 150
click at [848, 201] on div "Separator Liquid SUPER QUARANTINI TRIO Heading Row Image Row Image SUPER [PERSO…" at bounding box center [576, 457] width 918 height 845
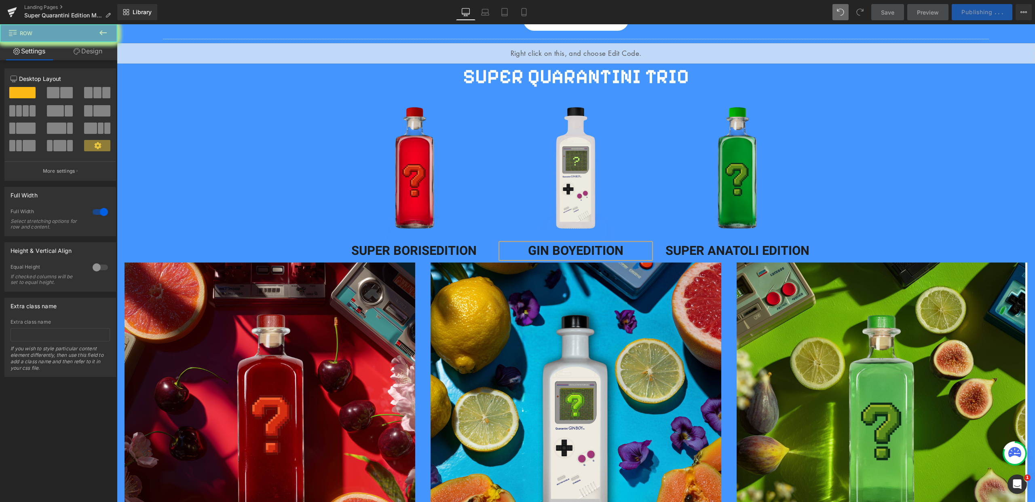
click at [991, 11] on span "Publishing" at bounding box center [977, 11] width 31 height 7
click at [932, 242] on div "Separator Liquid SUPER QUARANTINI TRIO Heading Row Image Row Image SUPER [PERSO…" at bounding box center [576, 457] width 918 height 845
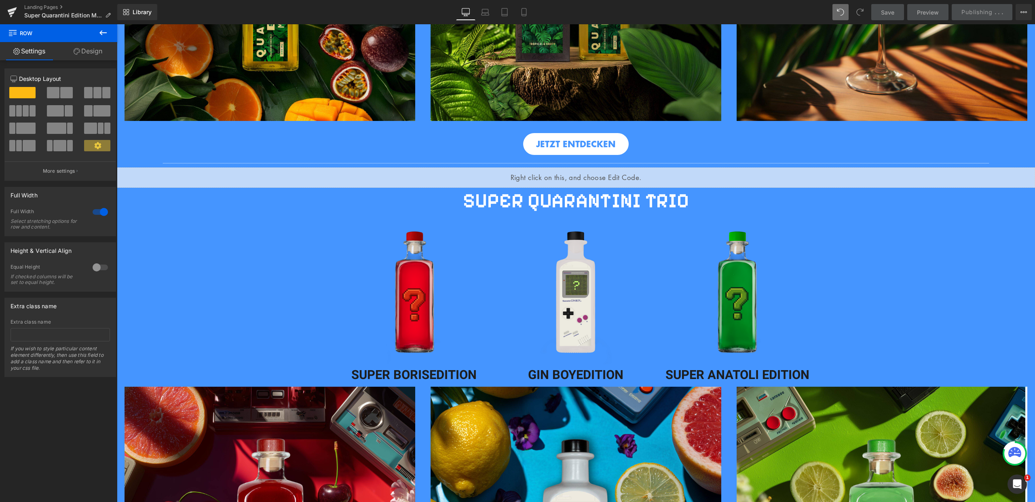
scroll to position [608, 0]
